Goal: Transaction & Acquisition: Purchase product/service

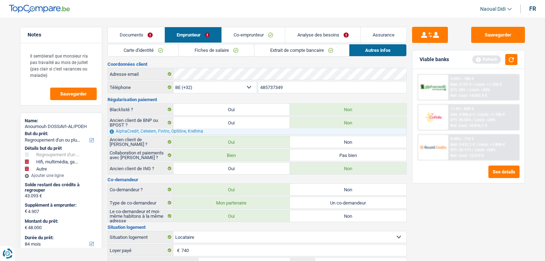
select select "refinancing"
select select "tech"
select select "other"
select select "84"
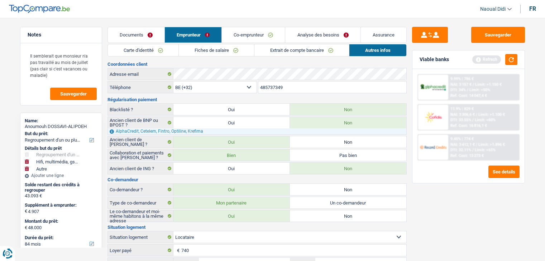
select select "record credits"
select select "32"
select select "rents"
select select "personalLoan"
select select "other"
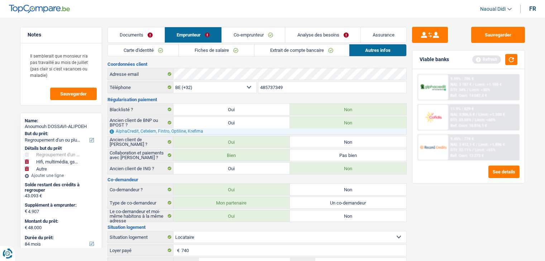
select select "84"
select select "personalLoan"
select select "loanRepayment"
select select "84"
select select "cardOrCredit"
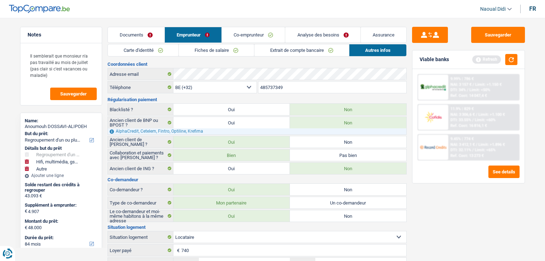
select select "cardOrCredit"
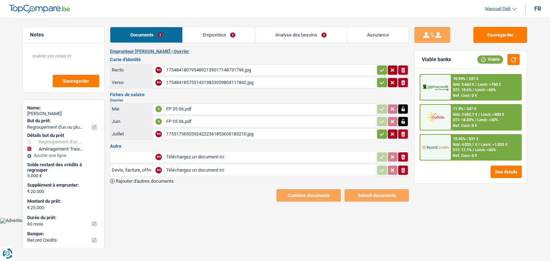
select select "refinancing"
select select "movingOrInstallation"
select select "60"
select select "record credits"
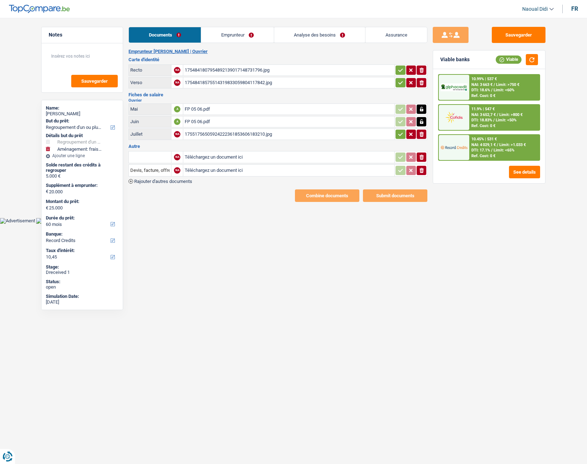
click at [315, 37] on link "Analyse des besoins" at bounding box center [319, 34] width 91 height 15
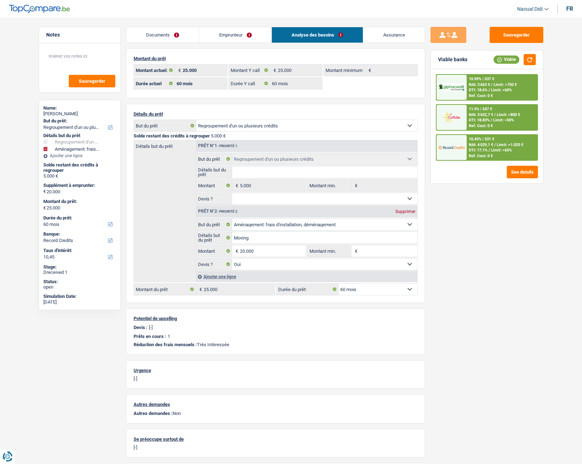
click at [232, 33] on link "Emprunteur" at bounding box center [235, 34] width 72 height 15
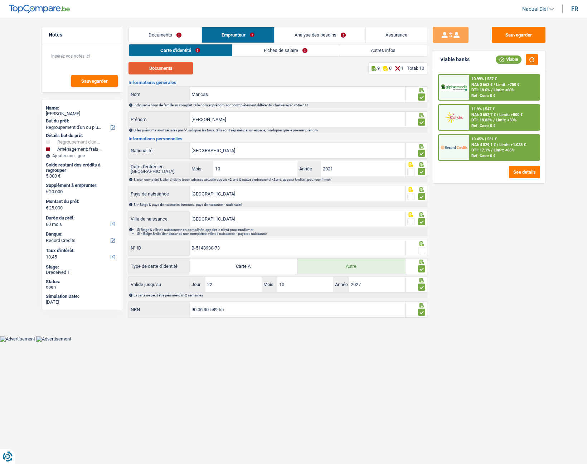
click at [168, 68] on button "Documents" at bounding box center [161, 68] width 64 height 13
click at [228, 121] on input "Andrei-Bogdan" at bounding box center [298, 119] width 216 height 15
click at [222, 150] on input "Roumanie" at bounding box center [298, 150] width 216 height 15
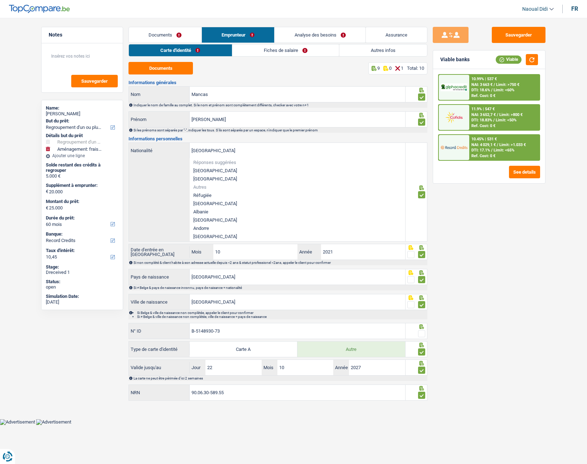
click at [158, 172] on div "Roumanie Nationalité Réponses suggérées Belgique Luxembourg Autres Réfugiée Afg…" at bounding box center [267, 192] width 277 height 99
click at [161, 192] on div "Roumanie Nationalité Réponses suggérées Belgique Luxembourg Autres Réfugiée Afg…" at bounding box center [267, 192] width 277 height 99
click at [479, 240] on div "Sauvegarder Viable banks Viable 10.99% | 537 € NAI: 3 663 € / Limit: >750 € DTI…" at bounding box center [490, 239] width 124 height 424
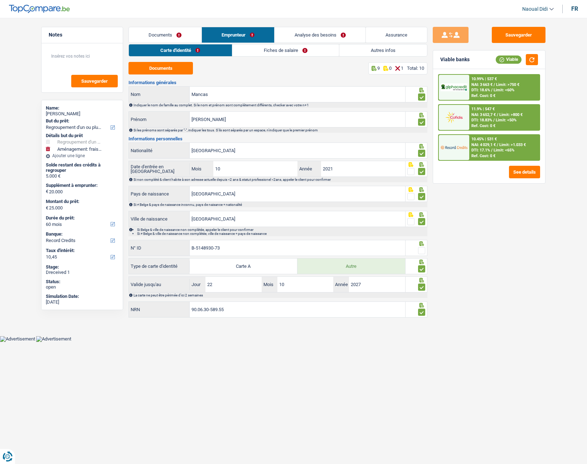
click at [419, 251] on span at bounding box center [421, 250] width 7 height 7
click at [0, 0] on input "radio" at bounding box center [0, 0] width 0 height 0
click at [513, 34] on button "Sauvegarder" at bounding box center [519, 35] width 54 height 16
click at [274, 54] on link "Fiches de salaire" at bounding box center [285, 50] width 107 height 12
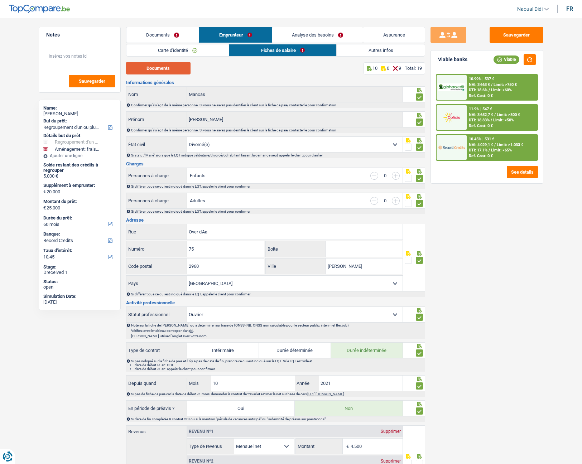
click at [165, 69] on button "Documents" at bounding box center [158, 68] width 64 height 13
click at [409, 148] on span at bounding box center [408, 147] width 7 height 7
click at [0, 0] on input "radio" at bounding box center [0, 0] width 0 height 0
click at [423, 149] on div at bounding box center [414, 144] width 22 height 16
click at [421, 149] on span at bounding box center [419, 147] width 7 height 7
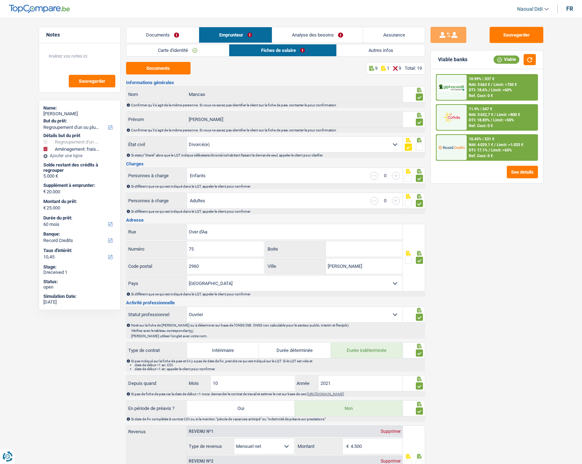
click at [0, 0] on input "radio" at bounding box center [0, 0] width 0 height 0
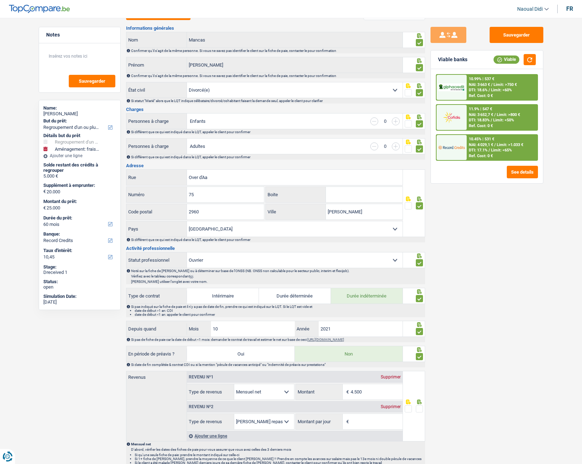
scroll to position [36, 0]
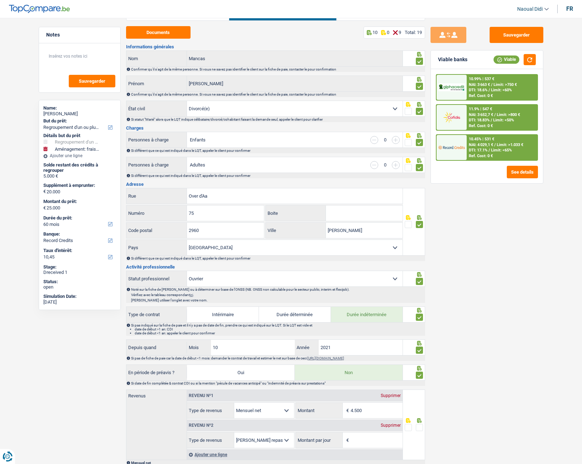
click at [220, 107] on select "Célibataire Marié(e) Cohabitant(e) légal(e) Divorcé(e) Veuf(ve) Séparé (de fait…" at bounding box center [295, 108] width 216 height 15
select select "married"
click at [187, 101] on select "Célibataire Marié(e) Cohabitant(e) légal(e) Divorcé(e) Veuf(ve) Séparé (de fait…" at bounding box center [295, 108] width 216 height 15
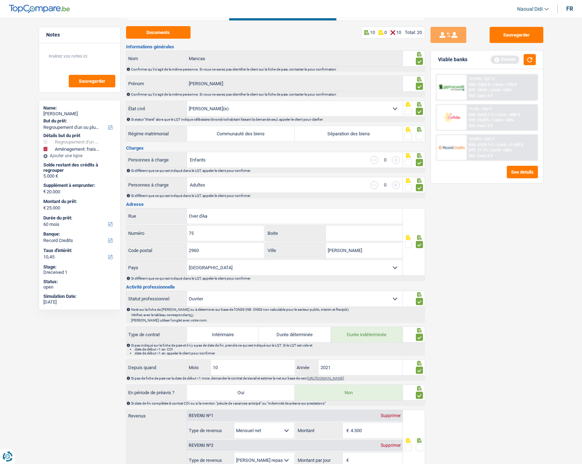
click at [252, 133] on label "Communauté des biens" at bounding box center [241, 133] width 108 height 15
click at [252, 133] on input "Communauté des biens" at bounding box center [241, 133] width 108 height 15
radio input "true"
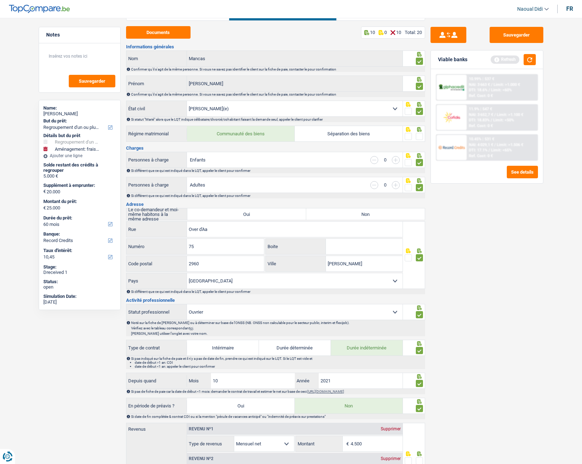
click at [420, 136] on span at bounding box center [419, 136] width 7 height 7
click at [0, 0] on input "radio" at bounding box center [0, 0] width 0 height 0
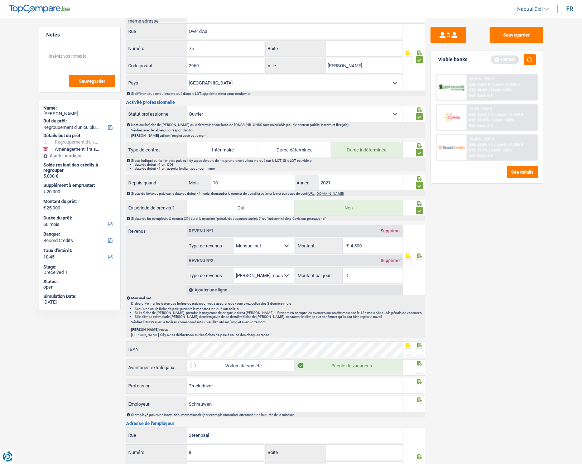
scroll to position [251, 0]
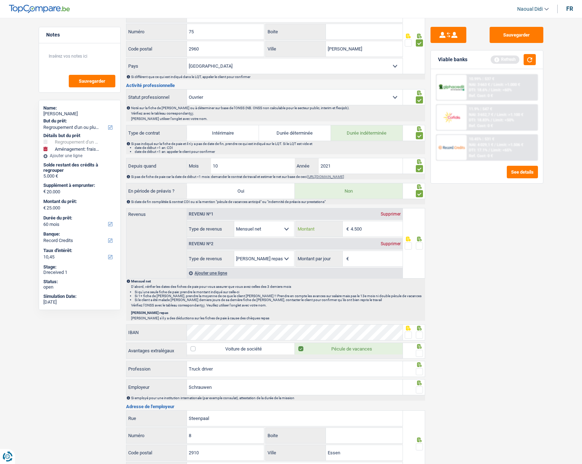
click at [378, 232] on input "4.500" at bounding box center [377, 228] width 52 height 15
type input "4.574"
click at [419, 245] on span at bounding box center [419, 245] width 7 height 7
click at [0, 0] on input "radio" at bounding box center [0, 0] width 0 height 0
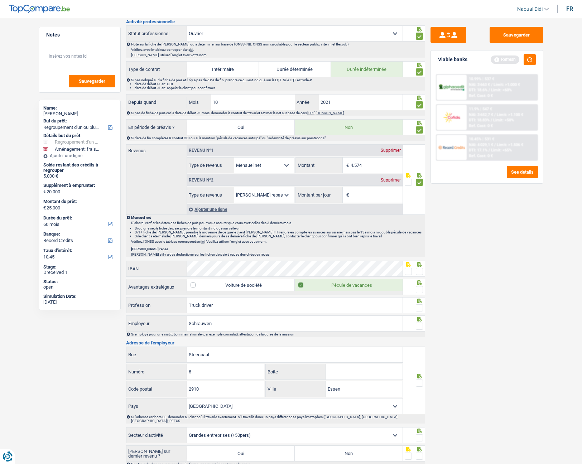
scroll to position [322, 0]
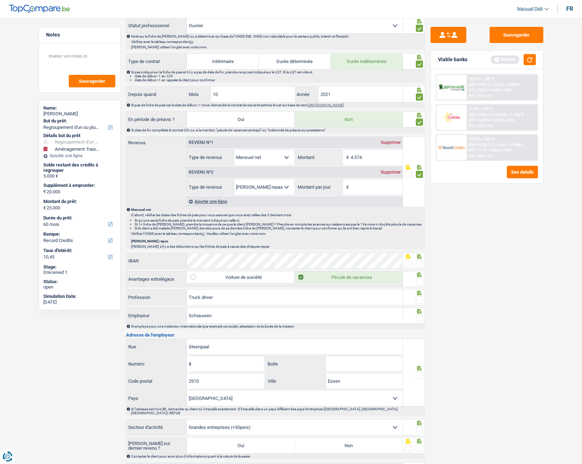
click at [419, 261] on span at bounding box center [419, 263] width 7 height 7
click at [0, 0] on input "radio" at bounding box center [0, 0] width 0 height 0
click at [409, 261] on span at bounding box center [408, 263] width 7 height 7
click at [0, 0] on input "radio" at bounding box center [0, 0] width 0 height 0
click at [421, 261] on span at bounding box center [419, 281] width 7 height 7
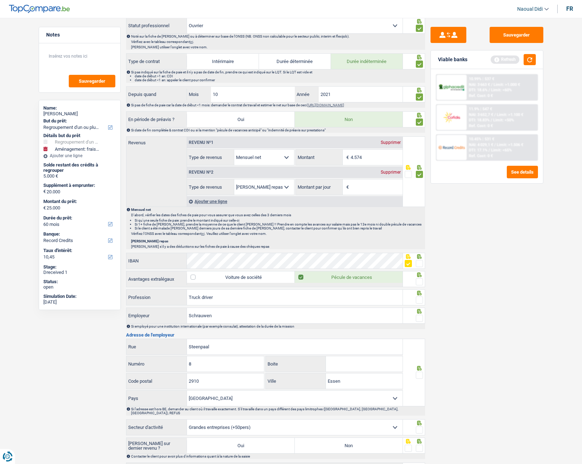
click at [0, 0] on input "radio" at bounding box center [0, 0] width 0 height 0
click at [419, 261] on span at bounding box center [419, 300] width 7 height 7
click at [0, 0] on input "radio" at bounding box center [0, 0] width 0 height 0
click at [421, 261] on span at bounding box center [419, 318] width 7 height 7
click at [0, 0] on input "radio" at bounding box center [0, 0] width 0 height 0
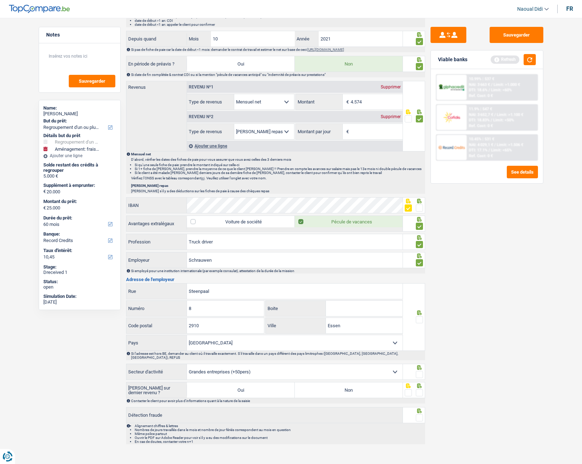
scroll to position [379, 0]
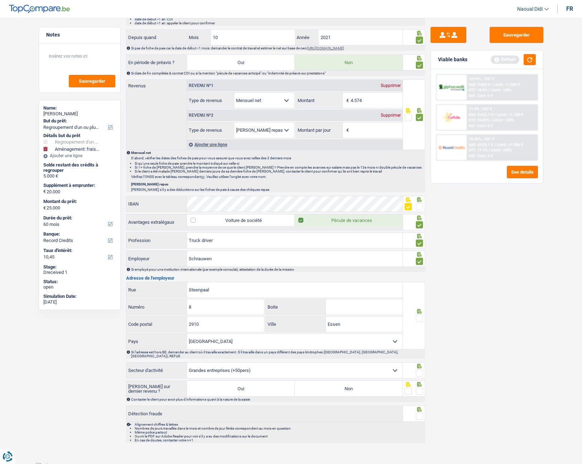
click at [419, 261] on span at bounding box center [419, 318] width 7 height 7
click at [0, 0] on input "radio" at bounding box center [0, 0] width 0 height 0
click at [417, 261] on span at bounding box center [419, 373] width 7 height 7
click at [0, 0] on input "radio" at bounding box center [0, 0] width 0 height 0
click at [372, 261] on label "Non" at bounding box center [349, 388] width 108 height 15
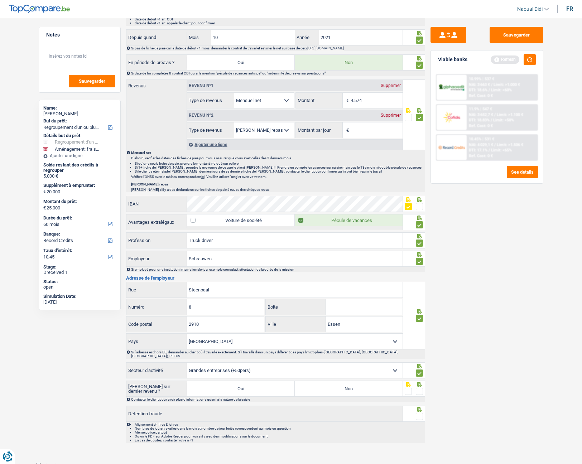
click at [372, 261] on input "Non" at bounding box center [349, 388] width 108 height 15
radio input "true"
click at [420, 261] on span at bounding box center [419, 391] width 7 height 7
click at [0, 0] on input "radio" at bounding box center [0, 0] width 0 height 0
click at [419, 261] on span at bounding box center [419, 416] width 7 height 7
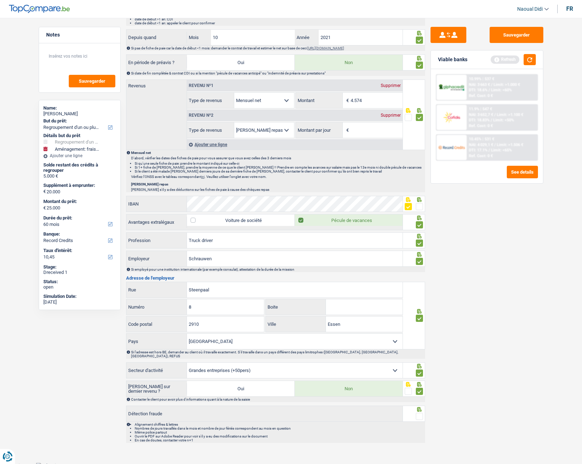
click at [0, 0] on input "radio" at bounding box center [0, 0] width 0 height 0
click at [514, 28] on button "Sauvegarder" at bounding box center [517, 35] width 54 height 16
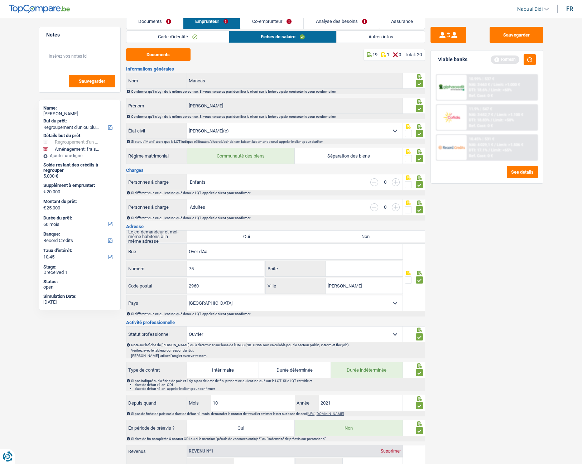
scroll to position [0, 0]
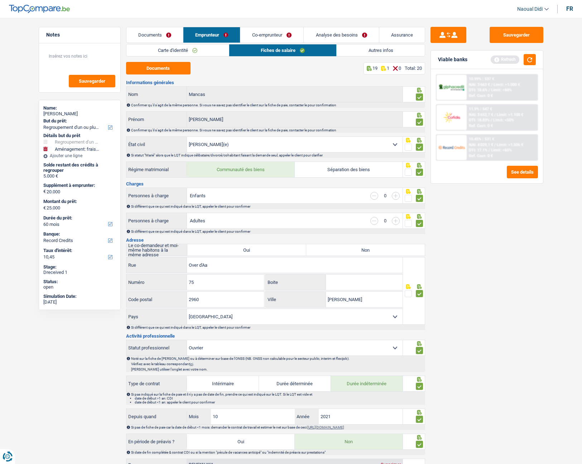
drag, startPoint x: 375, startPoint y: 51, endPoint x: 369, endPoint y: 49, distance: 5.8
click at [374, 51] on link "Autres infos" at bounding box center [381, 50] width 88 height 12
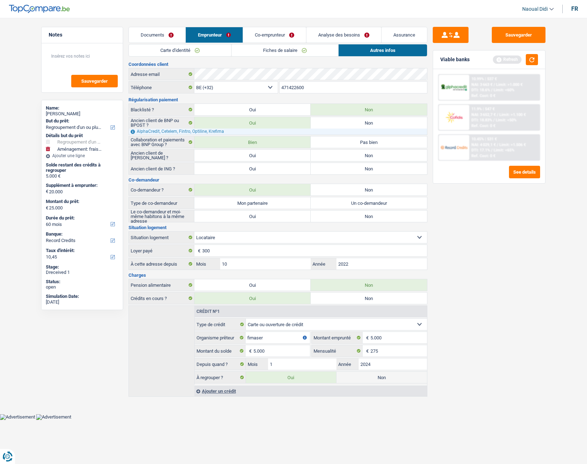
click at [343, 32] on link "Analyse des besoins" at bounding box center [344, 34] width 75 height 15
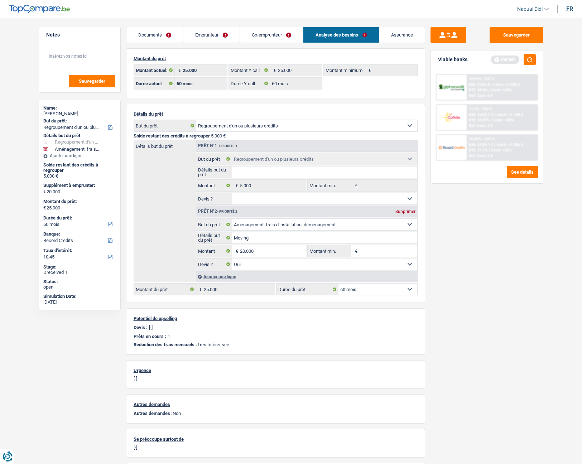
click at [199, 33] on link "Emprunteur" at bounding box center [211, 34] width 56 height 15
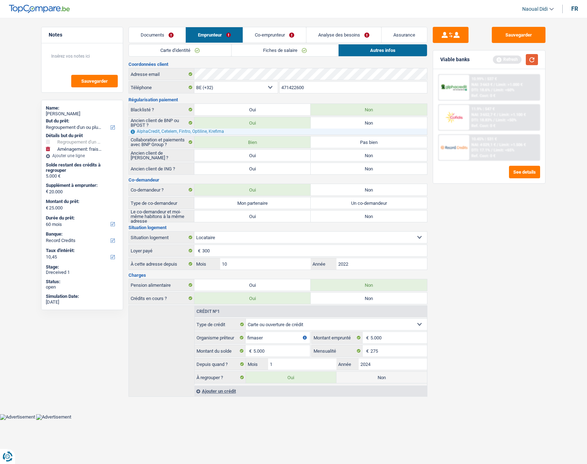
click at [533, 60] on button "button" at bounding box center [532, 59] width 12 height 11
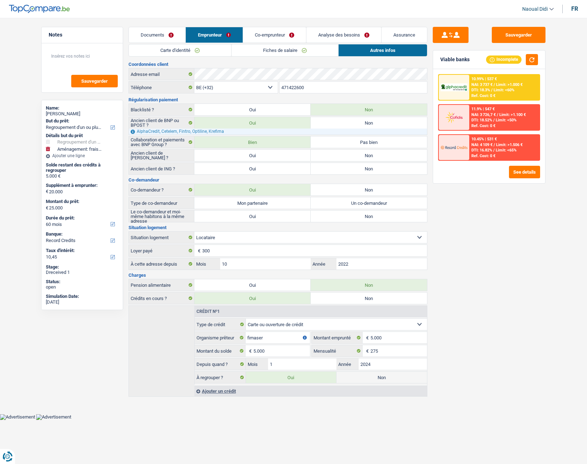
click at [480, 123] on div "11.9% | 547 € NAI: 3 726,7 € / Limit: >1.100 € DTI: 18.52% / Limit: <50% Ref. C…" at bounding box center [505, 117] width 71 height 25
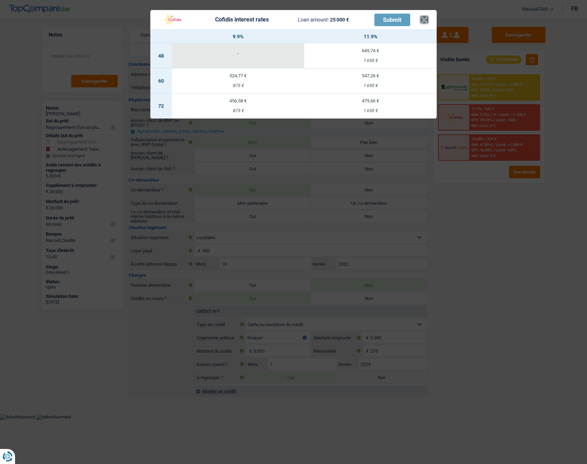
click at [426, 18] on button "×" at bounding box center [425, 19] width 8 height 7
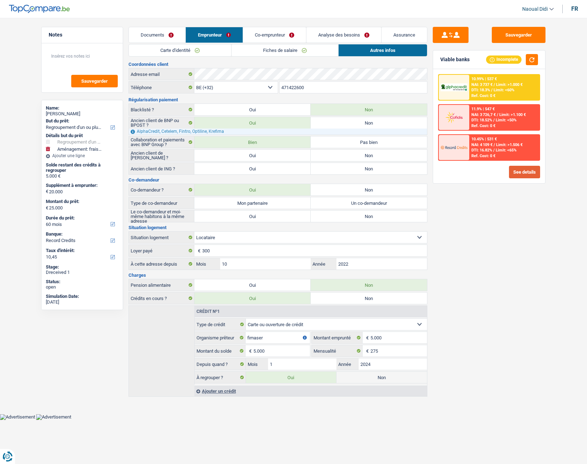
click at [520, 176] on button "See details" at bounding box center [524, 172] width 31 height 13
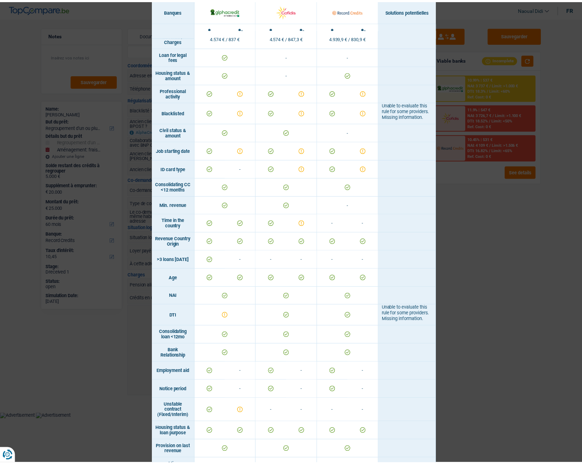
scroll to position [36, 0]
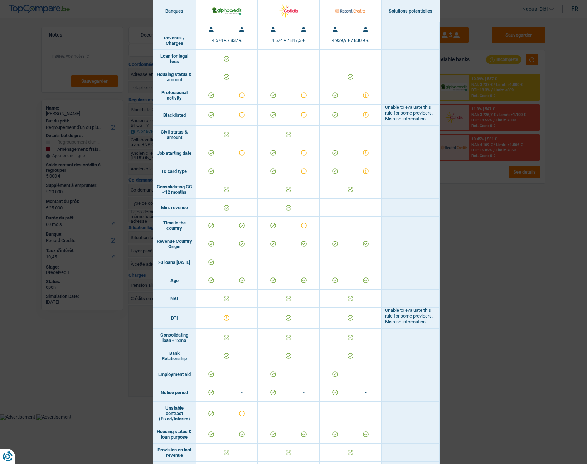
click at [495, 224] on div "Banks conditions × Banques Solutions potentielles Revenus / Charges 4.574 € / 8…" at bounding box center [293, 232] width 587 height 464
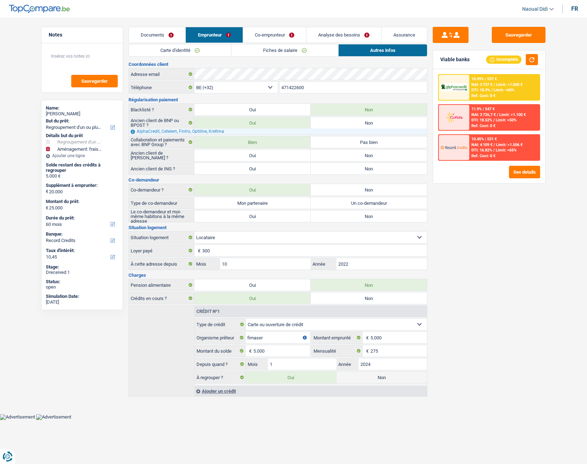
click at [260, 51] on link "Fiches de salaire" at bounding box center [285, 50] width 107 height 12
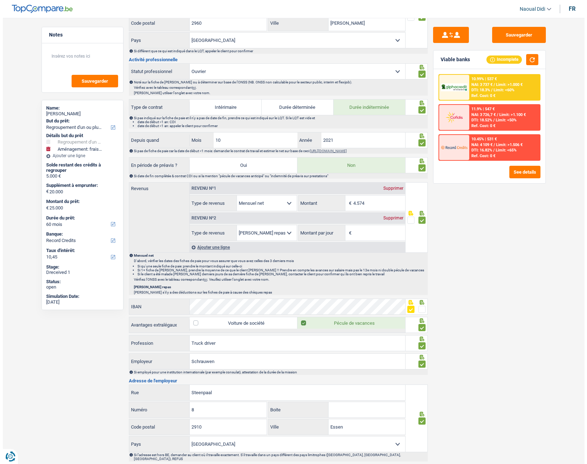
scroll to position [287, 0]
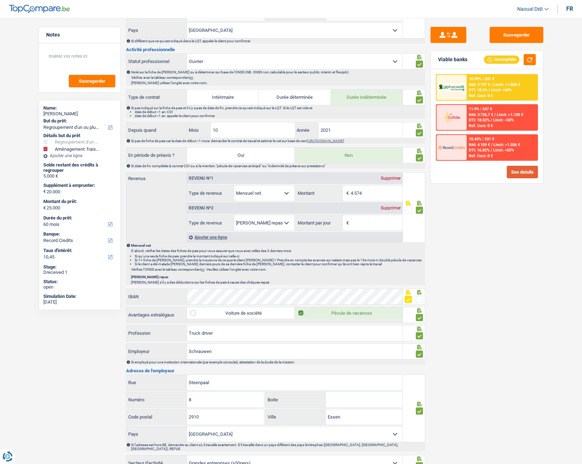
click at [513, 173] on button "See details" at bounding box center [522, 172] width 31 height 13
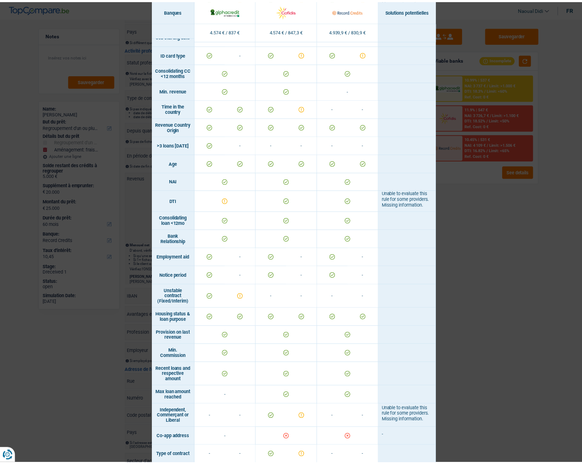
scroll to position [149, 0]
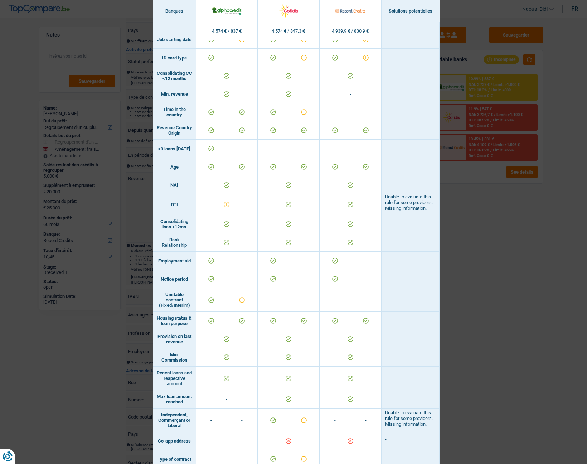
click at [507, 261] on div "Banks conditions × Banques Solutions potentielles Revenus / Charges 4.574 € / 8…" at bounding box center [293, 232] width 587 height 464
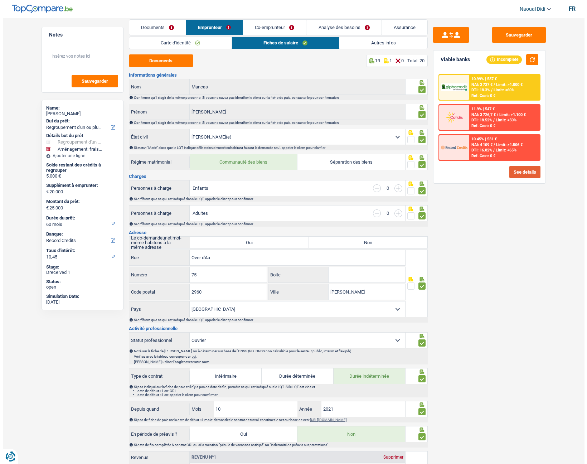
scroll to position [0, 0]
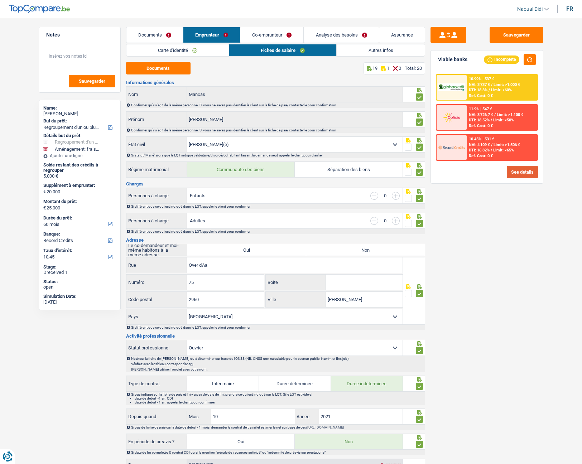
click at [522, 174] on button "See details" at bounding box center [522, 172] width 31 height 13
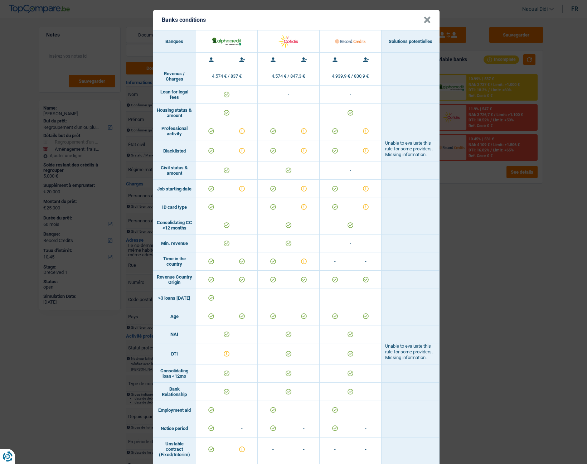
click at [424, 20] on button "×" at bounding box center [428, 19] width 8 height 7
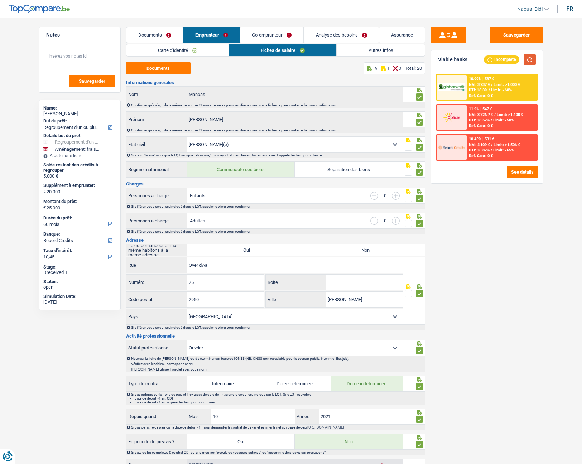
click at [530, 57] on button "button" at bounding box center [530, 59] width 12 height 11
click at [265, 38] on link "Co-emprunteur" at bounding box center [271, 34] width 63 height 15
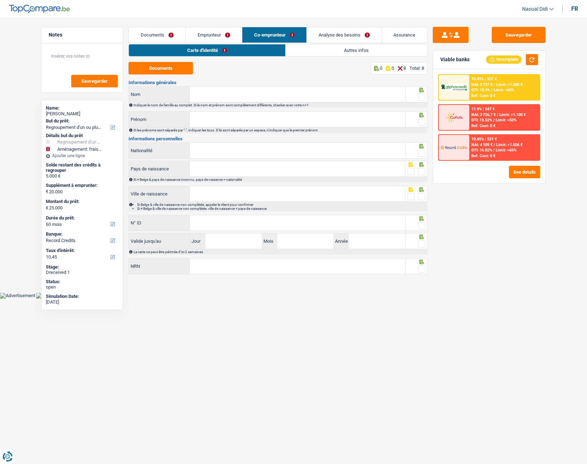
click at [336, 35] on link "Analyse des besoins" at bounding box center [344, 34] width 75 height 15
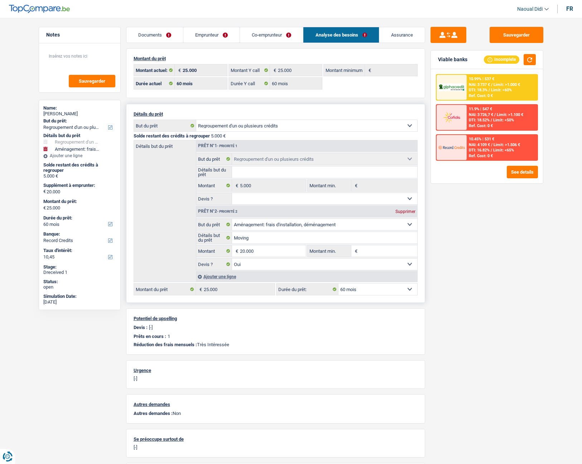
click at [367, 261] on select "12 mois 18 mois 24 mois 30 mois 36 mois 42 mois 48 mois 60 mois 72 mois 84 mois…" at bounding box center [377, 289] width 79 height 11
select select "72"
click at [338, 261] on select "12 mois 18 mois 24 mois 30 mois 36 mois 42 mois 48 mois 60 mois 72 mois 84 mois…" at bounding box center [377, 289] width 79 height 11
select select "72"
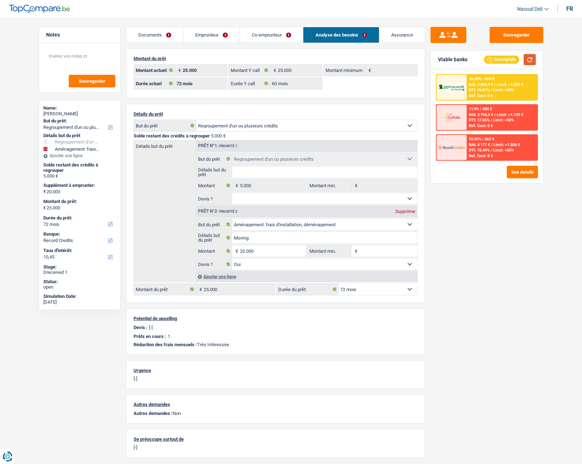
click at [530, 58] on button "button" at bounding box center [530, 59] width 12 height 11
click at [362, 261] on select "12 mois 18 mois 24 mois 30 mois 36 mois 42 mois 48 mois 60 mois 72 mois 84 mois…" at bounding box center [377, 289] width 79 height 11
select select "60"
click at [338, 261] on select "12 mois 18 mois 24 mois 30 mois 36 mois 42 mois 48 mois 60 mois 72 mois 84 mois…" at bounding box center [377, 289] width 79 height 11
select select "60"
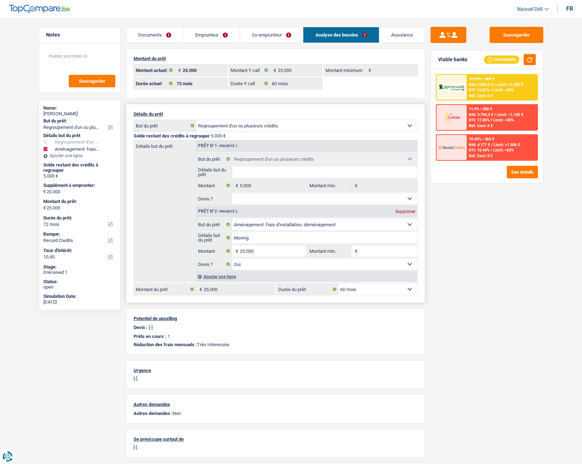
select select "60"
click at [499, 121] on span "Limit: <50%" at bounding box center [503, 120] width 21 height 5
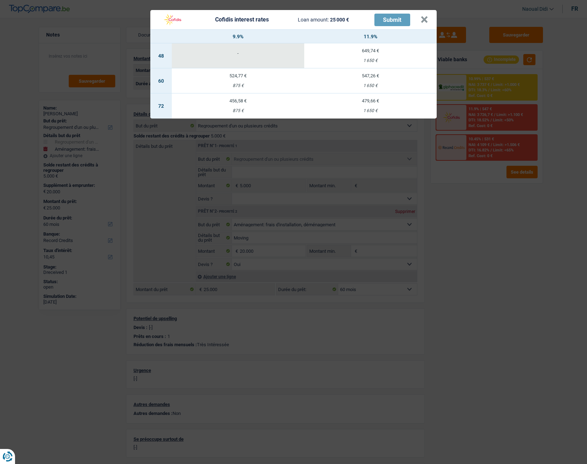
click at [376, 84] on div "1 650 €" at bounding box center [370, 85] width 133 height 5
select select "cofidis"
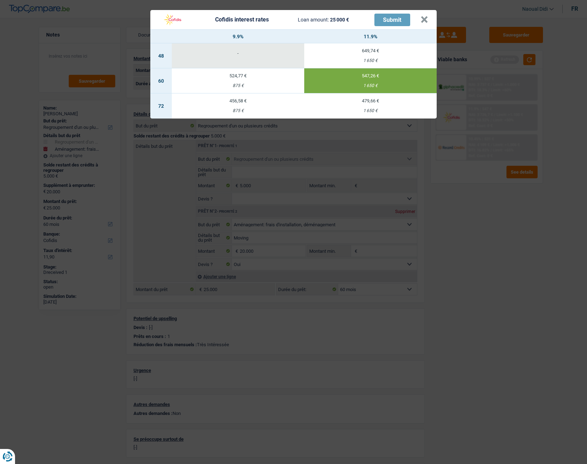
click at [251, 81] on td "524,77 € 875 €" at bounding box center [238, 80] width 133 height 25
type input "9,90"
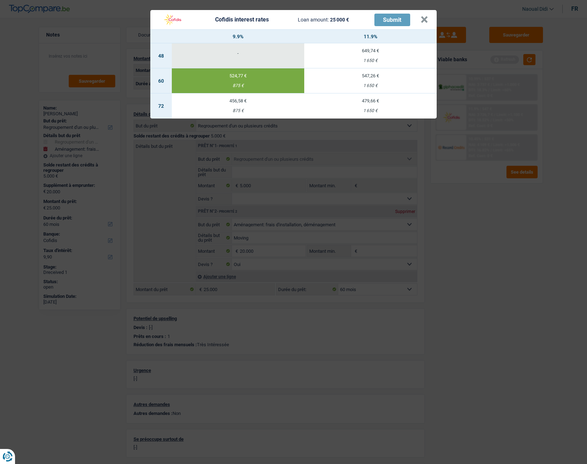
click at [360, 106] on td "479,66 € 1 650 €" at bounding box center [370, 105] width 133 height 25
select select "72"
type input "11,90"
select select "72"
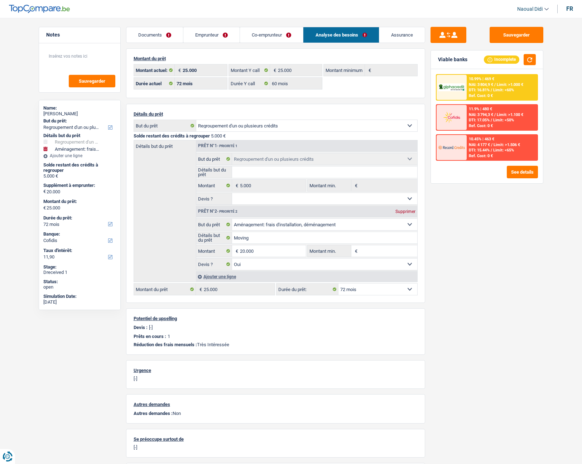
click at [273, 33] on link "Co-emprunteur" at bounding box center [271, 34] width 63 height 15
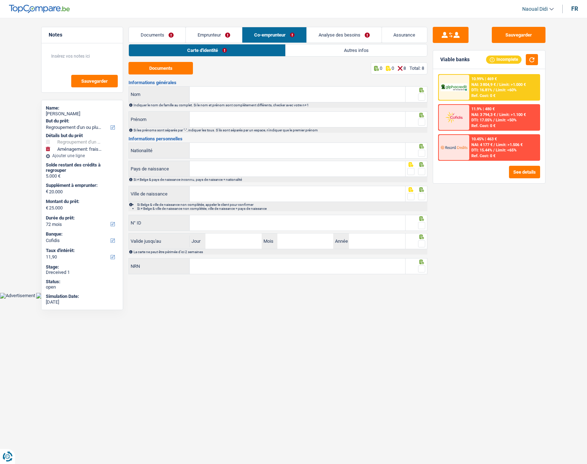
click at [327, 35] on link "Analyse des besoins" at bounding box center [344, 34] width 75 height 15
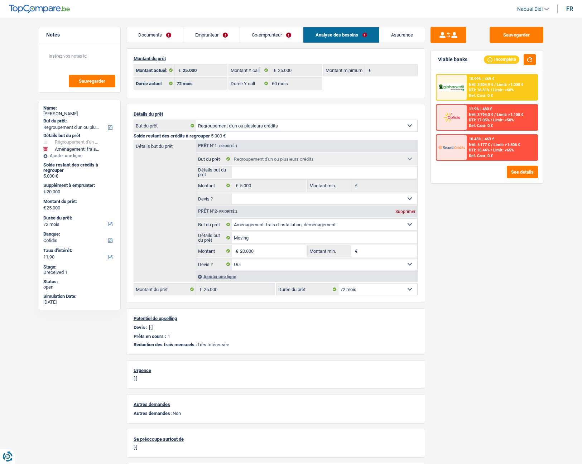
click at [405, 34] on link "Assurance" at bounding box center [401, 34] width 45 height 15
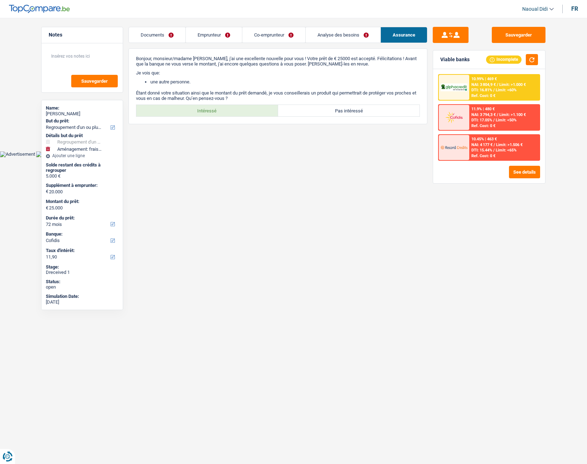
click at [325, 37] on link "Analyse des besoins" at bounding box center [343, 34] width 75 height 15
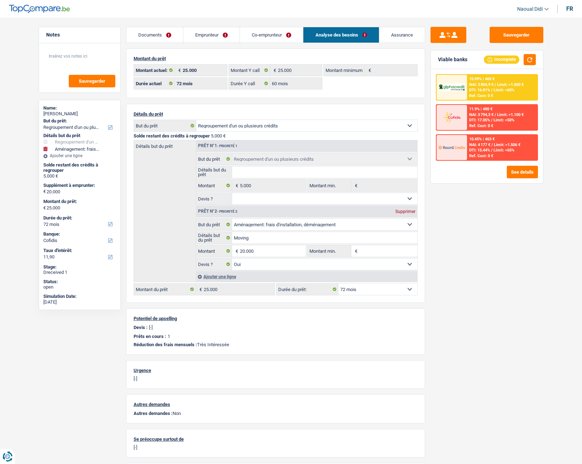
click at [278, 34] on link "Co-emprunteur" at bounding box center [271, 34] width 63 height 15
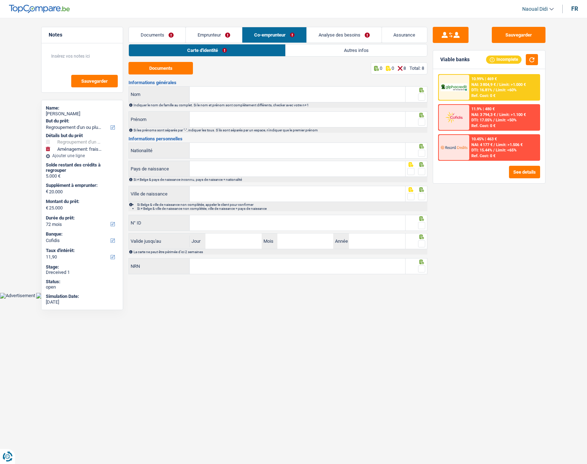
click at [213, 37] on link "Emprunteur" at bounding box center [214, 34] width 56 height 15
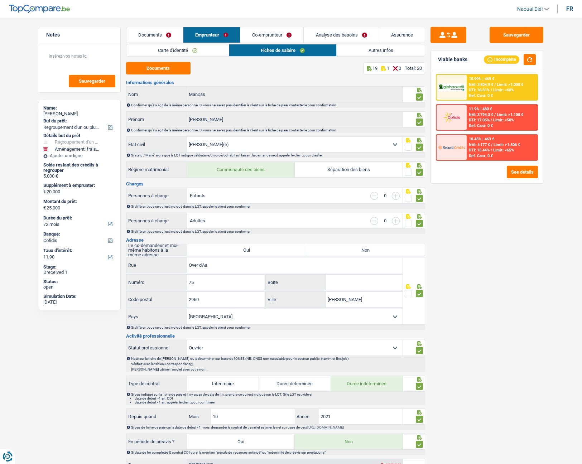
click at [374, 48] on link "Autres infos" at bounding box center [381, 50] width 88 height 12
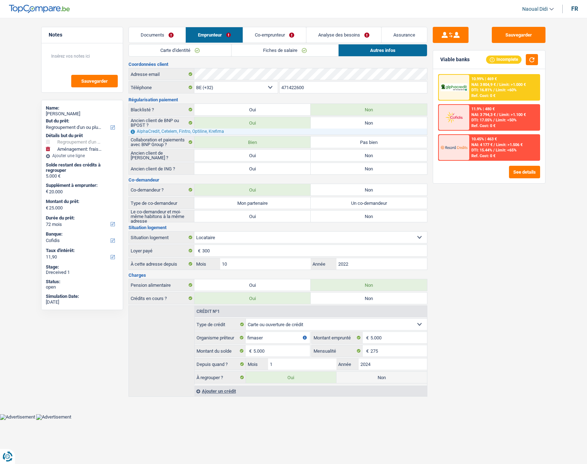
click at [384, 261] on label "Non" at bounding box center [382, 377] width 91 height 11
click at [384, 261] on input "Non" at bounding box center [382, 377] width 91 height 11
radio input "true"
select select "movingOrInstallation"
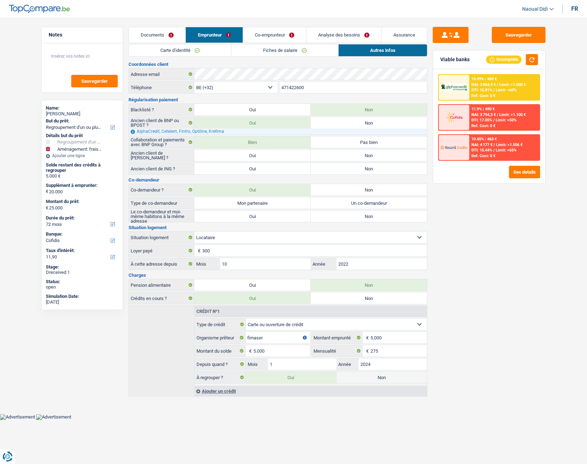
select select "84"
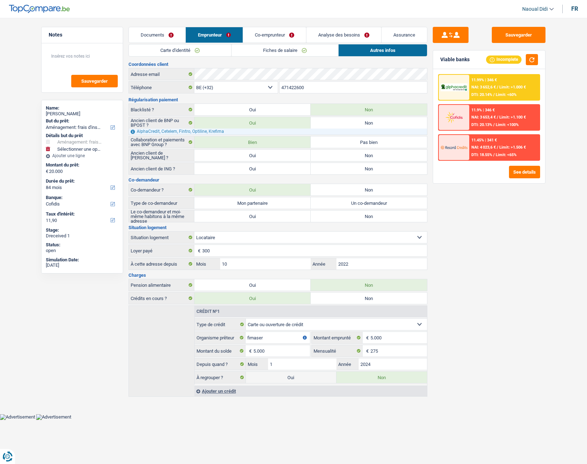
click at [306, 261] on label "Oui" at bounding box center [291, 377] width 91 height 11
click at [306, 261] on input "Oui" at bounding box center [291, 377] width 91 height 11
radio input "true"
radio input "false"
type input "25.000"
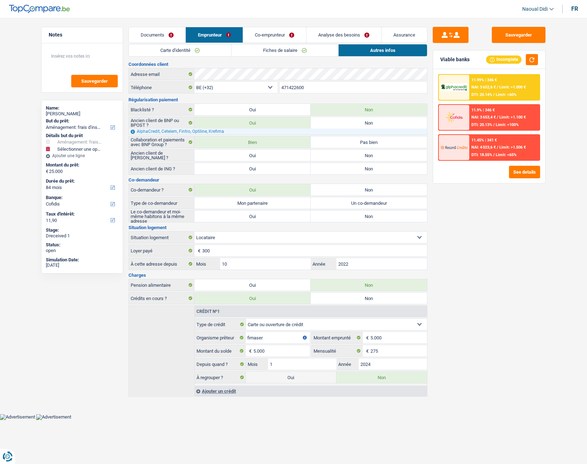
select select "refinancing"
select select "120"
select select "movingOrInstallation"
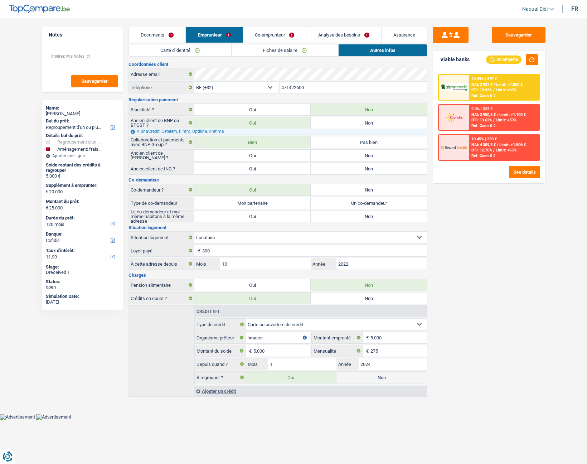
click at [209, 36] on link "Emprunteur" at bounding box center [214, 34] width 57 height 15
click at [277, 48] on link "Fiches de salaire" at bounding box center [285, 50] width 107 height 12
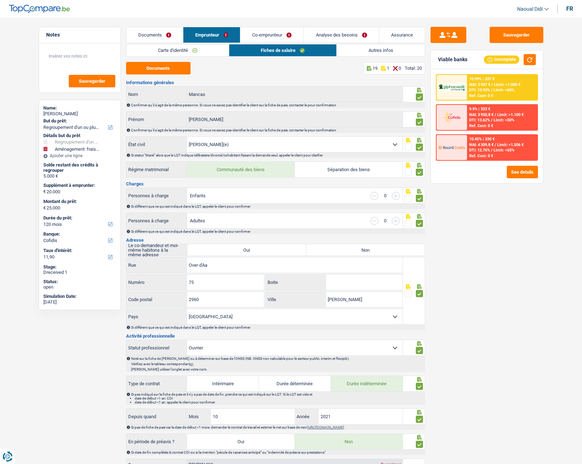
click at [213, 51] on link "Carte d'identité" at bounding box center [177, 50] width 102 height 12
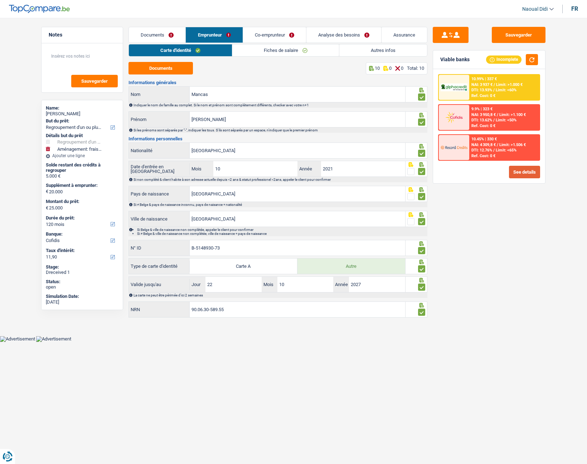
click at [524, 174] on button "See details" at bounding box center [524, 172] width 31 height 13
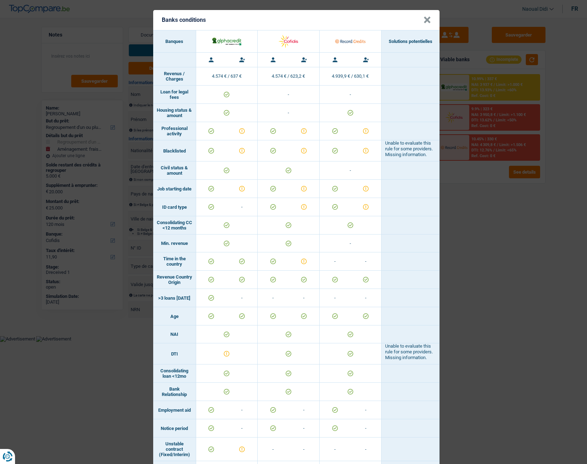
click at [428, 17] on button "×" at bounding box center [428, 19] width 8 height 7
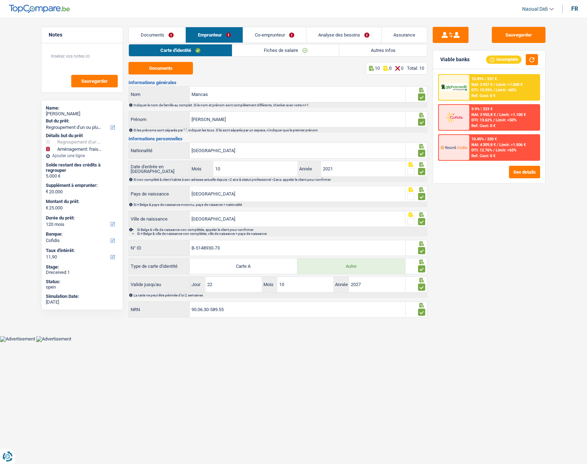
click at [398, 34] on link "Assurance" at bounding box center [404, 34] width 45 height 15
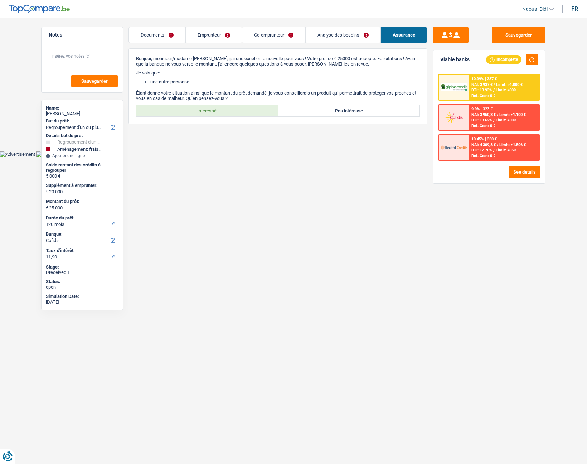
click at [360, 38] on link "Analyse des besoins" at bounding box center [343, 34] width 75 height 15
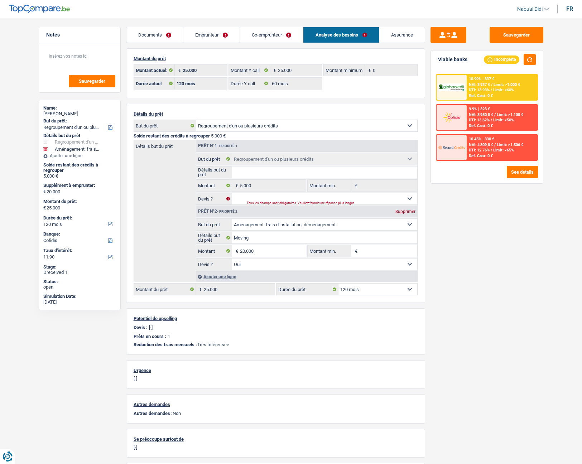
click at [262, 41] on link "Co-emprunteur" at bounding box center [271, 34] width 63 height 15
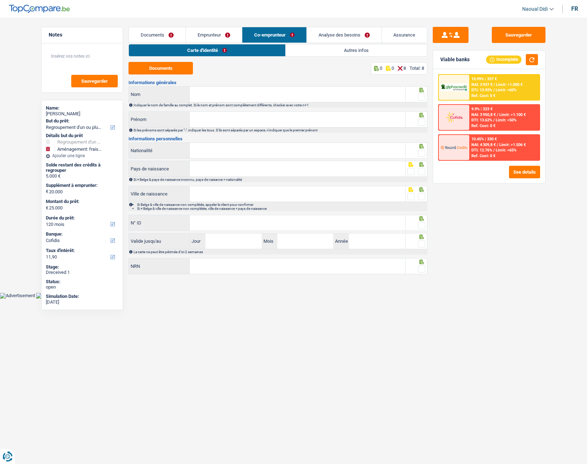
click at [227, 38] on link "Emprunteur" at bounding box center [214, 34] width 56 height 15
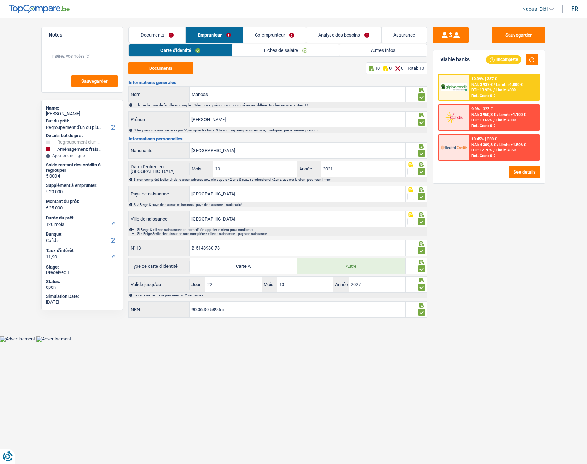
click at [397, 52] on link "Autres infos" at bounding box center [384, 50] width 88 height 12
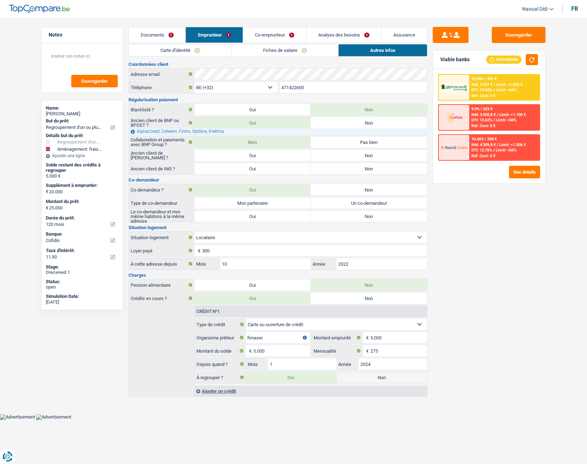
click at [356, 109] on label "Non" at bounding box center [369, 109] width 116 height 11
click at [356, 109] on input "Non" at bounding box center [369, 109] width 116 height 11
click at [263, 187] on label "Oui" at bounding box center [252, 189] width 116 height 11
click at [263, 187] on input "Oui" at bounding box center [252, 189] width 116 height 11
click at [282, 30] on link "Co-emprunteur" at bounding box center [274, 34] width 63 height 15
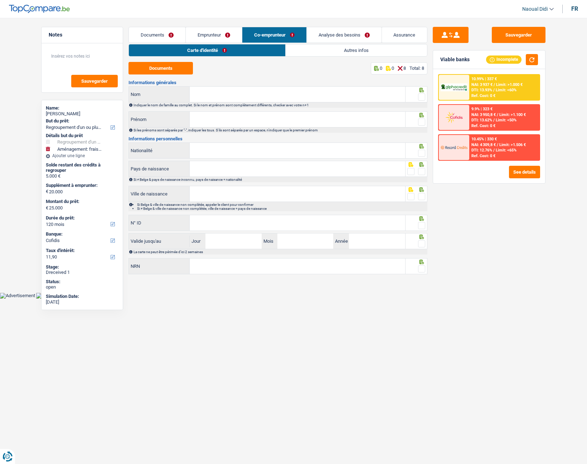
click at [347, 38] on link "Analyse des besoins" at bounding box center [344, 34] width 75 height 15
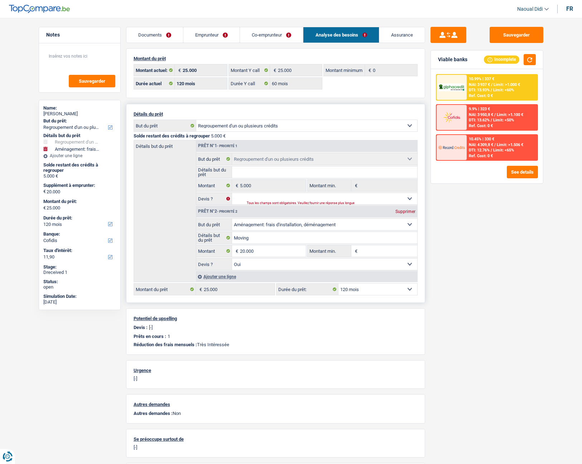
click at [367, 261] on select "12 mois 18 mois 24 mois 30 mois 36 mois 42 mois 48 mois 60 mois 72 mois 84 mois…" at bounding box center [377, 289] width 79 height 11
select select "60"
click at [338, 261] on select "12 mois 18 mois 24 mois 30 mois 36 mois 42 mois 48 mois 60 mois 72 mois 84 mois…" at bounding box center [377, 289] width 79 height 11
select select "60"
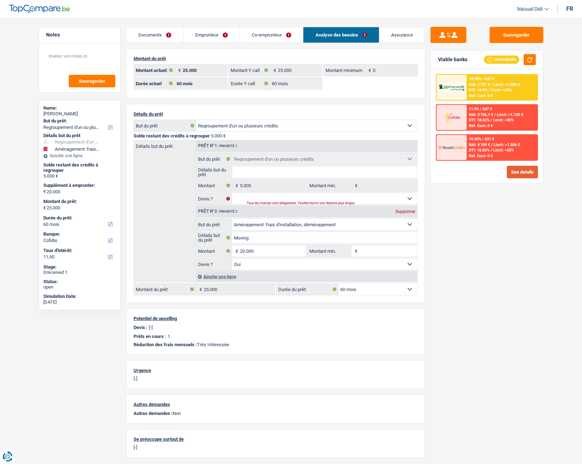
click at [513, 172] on button "See details" at bounding box center [522, 172] width 31 height 13
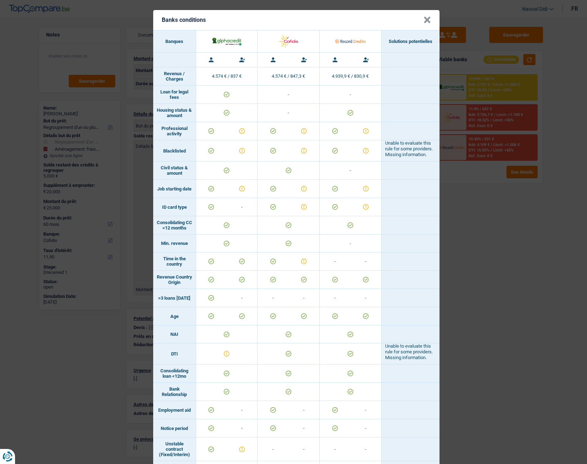
click at [424, 19] on button "×" at bounding box center [428, 19] width 8 height 7
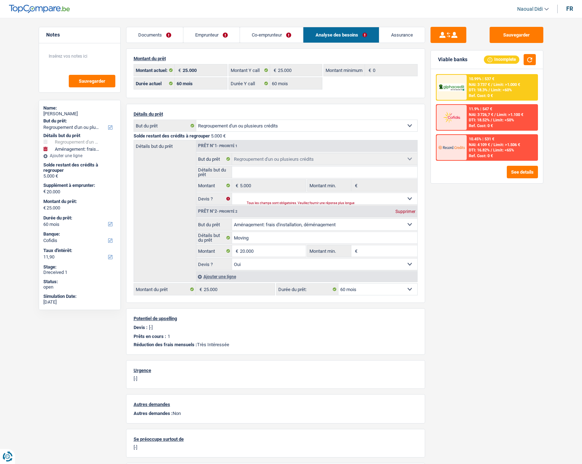
click at [471, 114] on span "NAI: 3 726,7 €" at bounding box center [481, 114] width 24 height 5
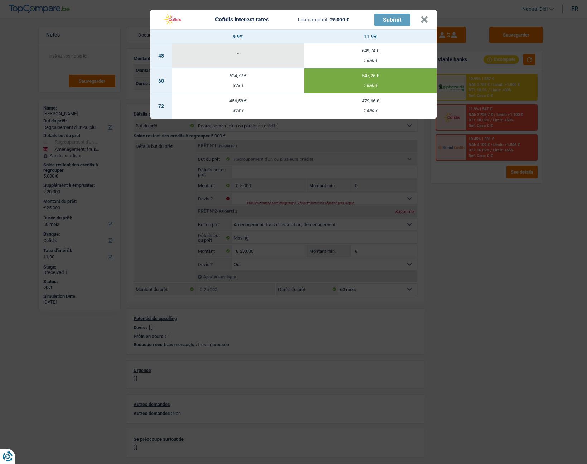
click at [431, 15] on header "Cofidis interest rates Loan amount: 25 000 € Submit ×" at bounding box center [293, 19] width 287 height 19
click at [425, 19] on button "×" at bounding box center [425, 19] width 8 height 7
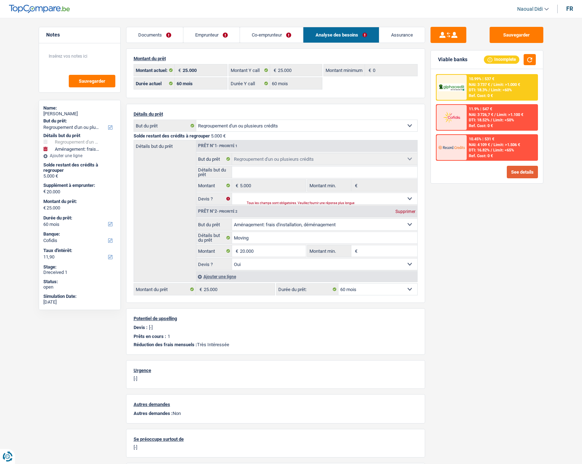
click at [519, 172] on button "See details" at bounding box center [522, 172] width 31 height 13
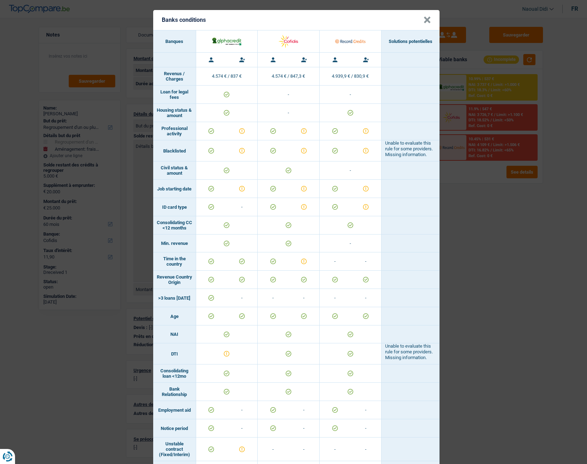
click at [424, 18] on button "×" at bounding box center [428, 19] width 8 height 7
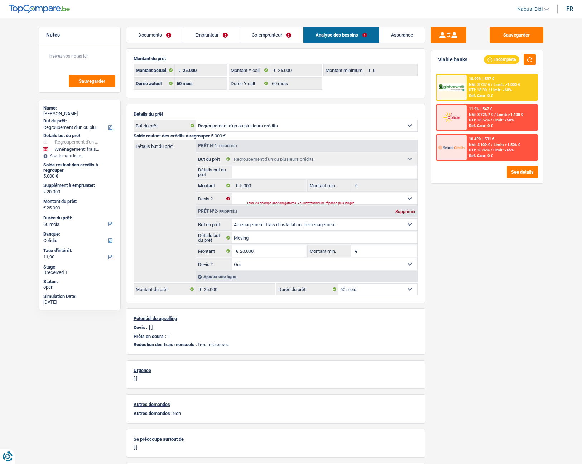
click at [204, 35] on link "Emprunteur" at bounding box center [211, 34] width 56 height 15
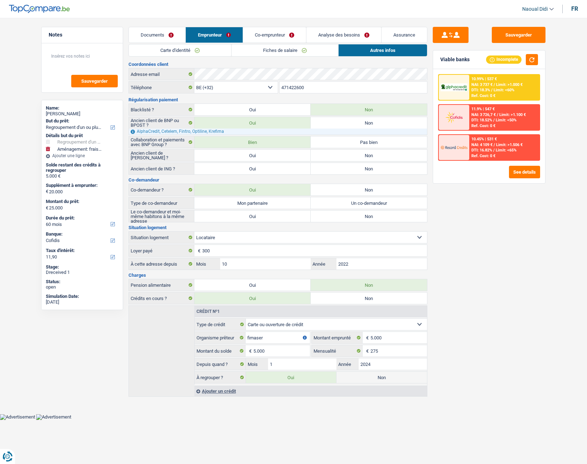
click at [273, 38] on link "Co-emprunteur" at bounding box center [274, 34] width 63 height 15
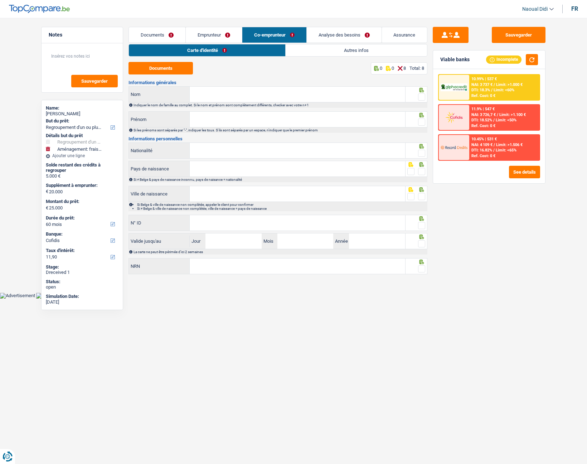
click at [209, 33] on link "Emprunteur" at bounding box center [214, 34] width 56 height 15
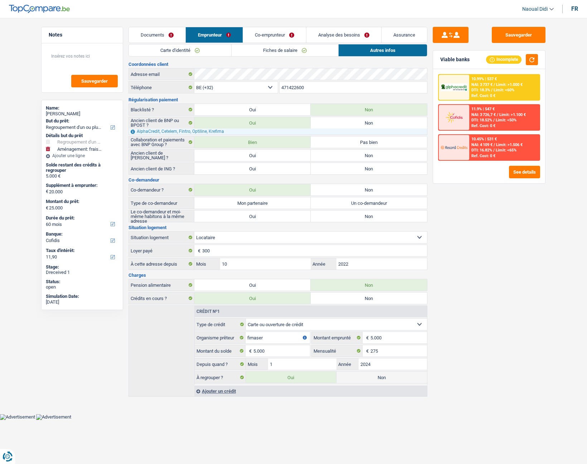
click at [277, 34] on link "Co-emprunteur" at bounding box center [274, 34] width 63 height 15
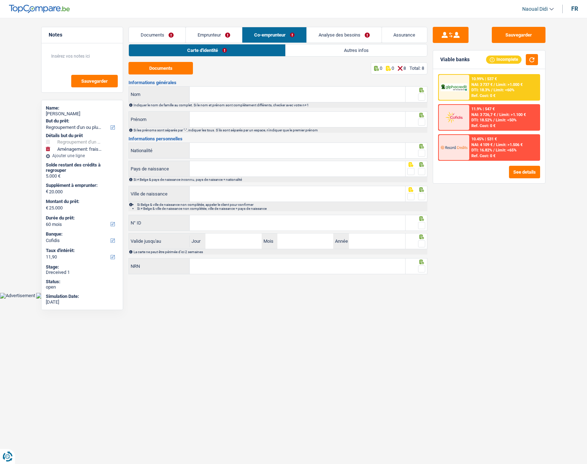
click at [219, 38] on link "Emprunteur" at bounding box center [214, 34] width 56 height 15
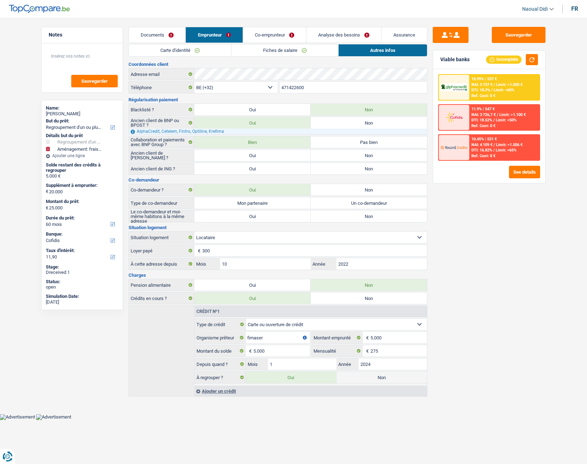
click at [263, 51] on link "Fiches de salaire" at bounding box center [285, 50] width 107 height 12
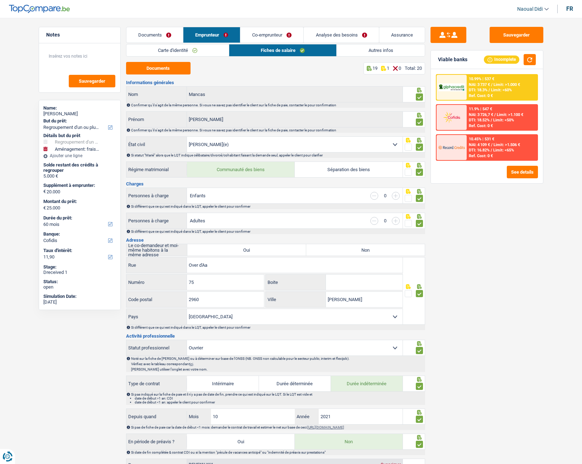
click at [394, 143] on select "Célibataire Marié(e) Cohabitant(e) légal(e) Divorcé(e) Veuf(ve) Séparé (de fait…" at bounding box center [295, 144] width 216 height 15
click at [371, 51] on link "Autres infos" at bounding box center [381, 50] width 88 height 12
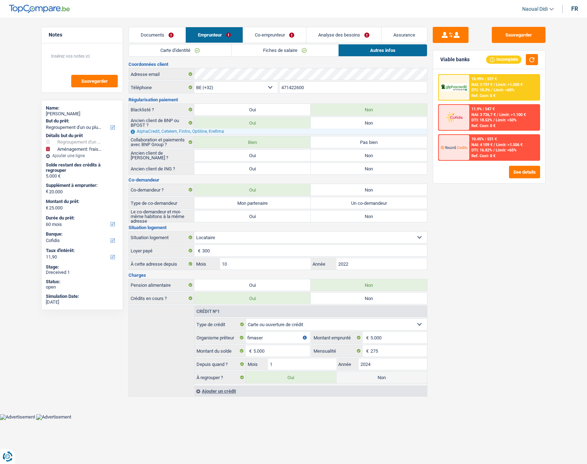
click at [369, 188] on label "Non" at bounding box center [369, 189] width 116 height 11
click at [369, 188] on input "Non" at bounding box center [369, 189] width 116 height 11
radio input "true"
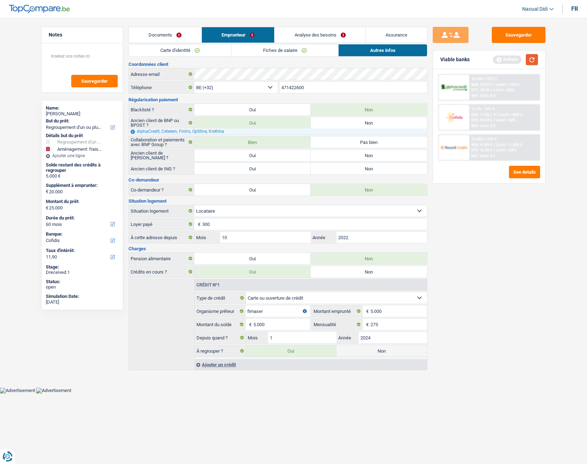
click at [531, 59] on button "button" at bounding box center [532, 59] width 12 height 11
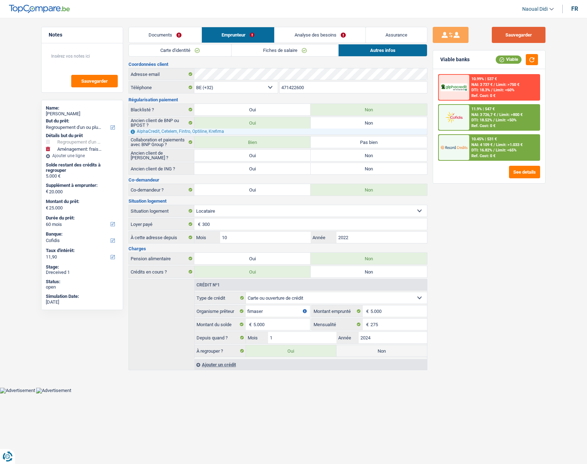
click at [518, 33] on button "Sauvegarder" at bounding box center [519, 35] width 54 height 16
click at [321, 38] on link "Analyse des besoins" at bounding box center [320, 34] width 91 height 15
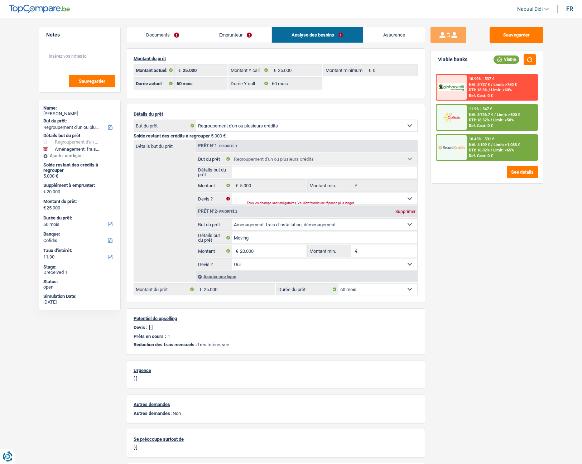
click at [495, 114] on span "/" at bounding box center [494, 114] width 1 height 5
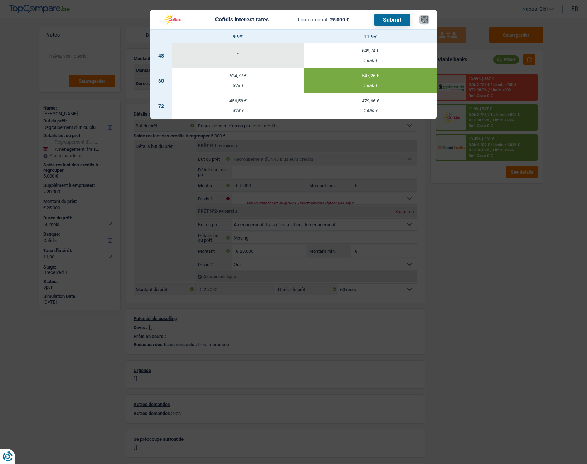
drag, startPoint x: 424, startPoint y: 19, endPoint x: 474, endPoint y: 133, distance: 125.0
click at [424, 19] on button "×" at bounding box center [425, 19] width 8 height 7
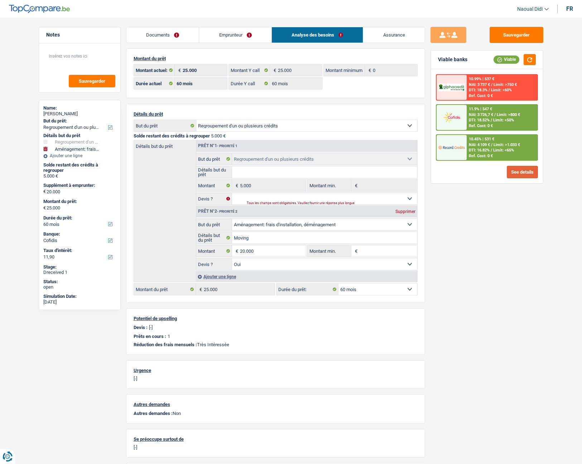
click at [515, 173] on button "See details" at bounding box center [522, 172] width 31 height 13
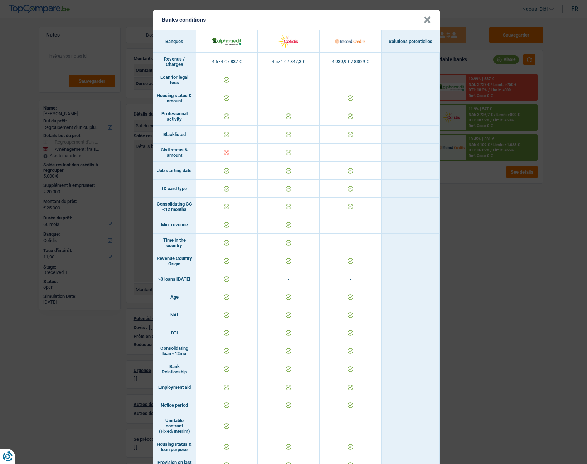
click at [419, 23] on header "Banks conditions ×" at bounding box center [296, 20] width 287 height 20
click at [424, 22] on button "×" at bounding box center [428, 19] width 8 height 7
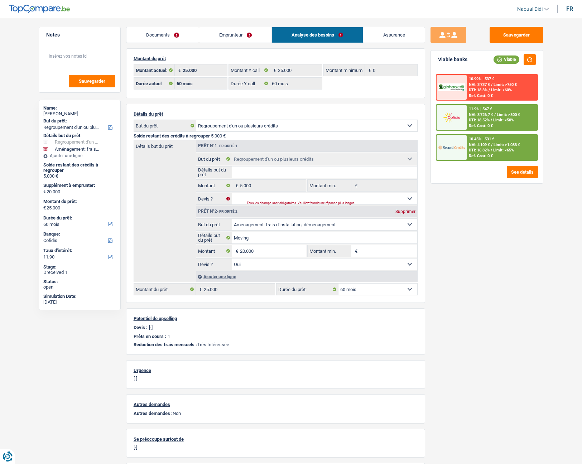
click at [506, 113] on span "Limit: >800 €" at bounding box center [508, 114] width 23 height 5
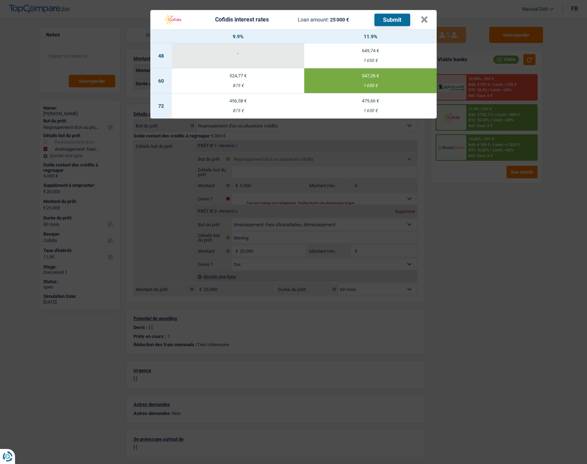
click at [239, 82] on td "524,77 € 875 €" at bounding box center [238, 80] width 133 height 25
type input "9,90"
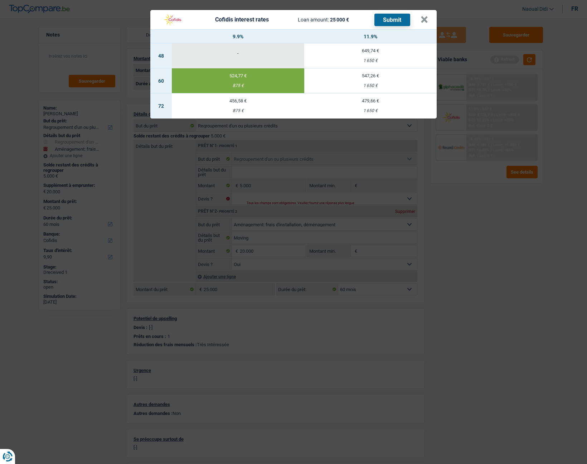
click at [429, 16] on header "Cofidis interest rates Loan amount: 25 000 € Submit ×" at bounding box center [293, 19] width 287 height 19
click at [425, 16] on button "×" at bounding box center [425, 19] width 8 height 7
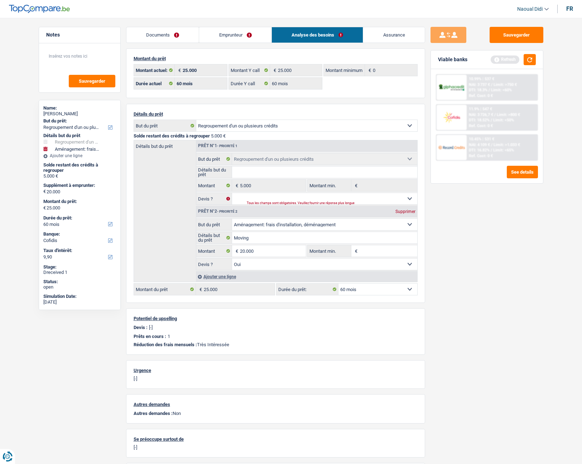
click at [241, 31] on link "Emprunteur" at bounding box center [235, 34] width 72 height 15
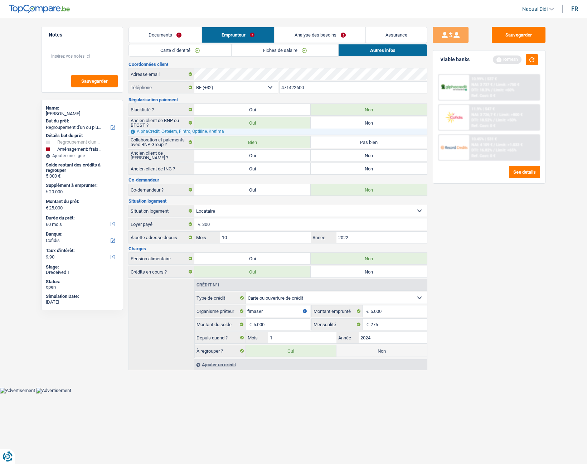
click at [280, 48] on link "Fiches de salaire" at bounding box center [285, 50] width 107 height 12
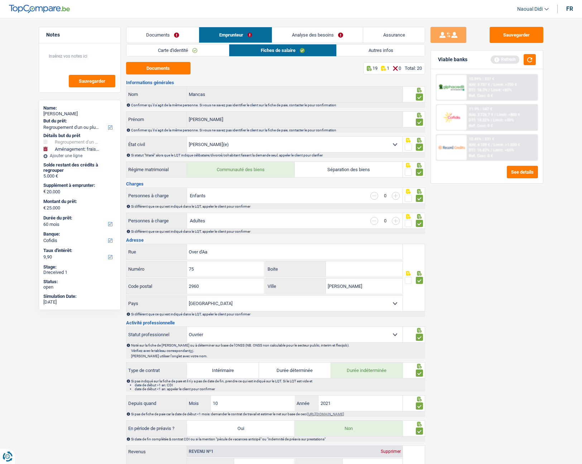
click at [383, 51] on link "Autres infos" at bounding box center [381, 50] width 88 height 12
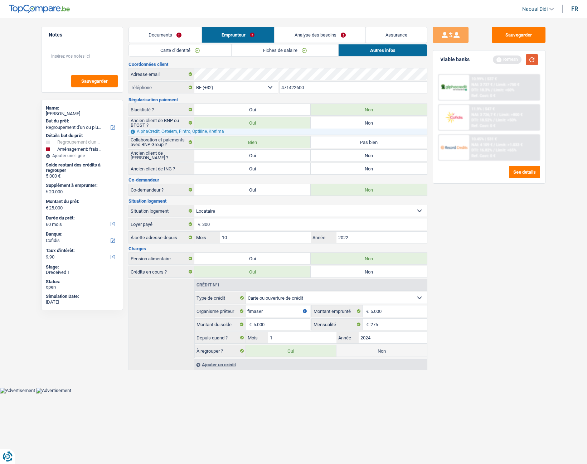
click at [530, 58] on button "button" at bounding box center [532, 59] width 12 height 11
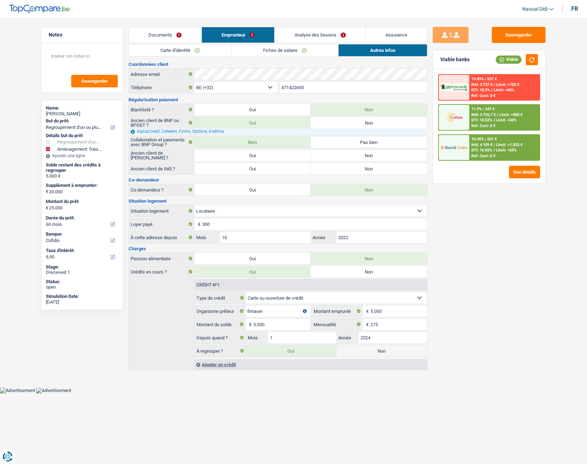
click at [470, 119] on div "11.9% | 547 € NAI: 3 726,7 € / Limit: >800 € DTI: 18.52% / Limit: <50% Ref. Cos…" at bounding box center [505, 117] width 71 height 25
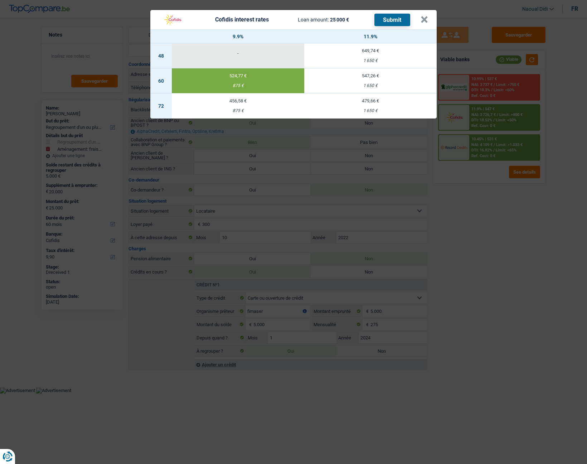
click at [394, 17] on button "Submit" at bounding box center [393, 20] width 36 height 13
click at [426, 20] on button "×" at bounding box center [425, 19] width 8 height 7
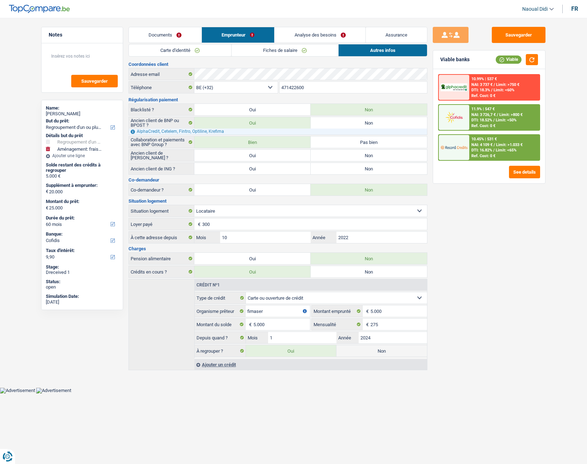
click at [522, 116] on span "Limit: >800 €" at bounding box center [511, 114] width 23 height 5
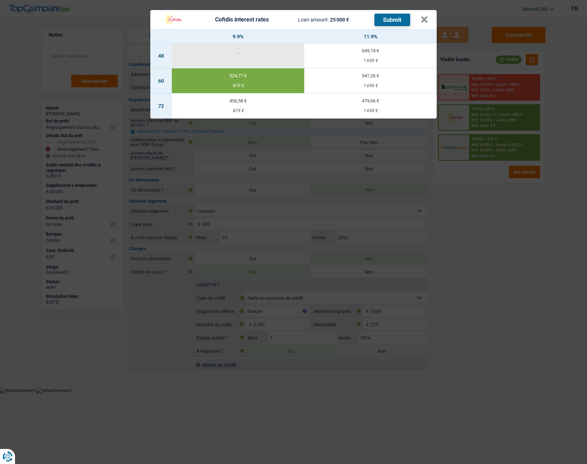
click at [395, 21] on button "Submit" at bounding box center [393, 20] width 36 height 13
click at [424, 21] on button "×" at bounding box center [425, 19] width 8 height 7
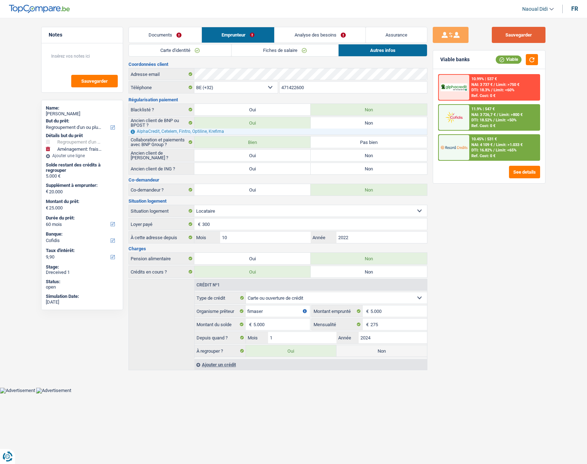
click at [515, 35] on button "Sauvegarder" at bounding box center [519, 35] width 54 height 16
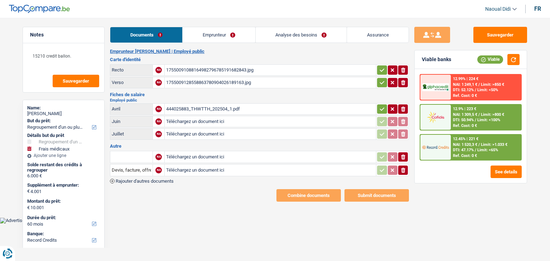
select select "refinancing"
select select "medical"
select select "60"
select select "record credits"
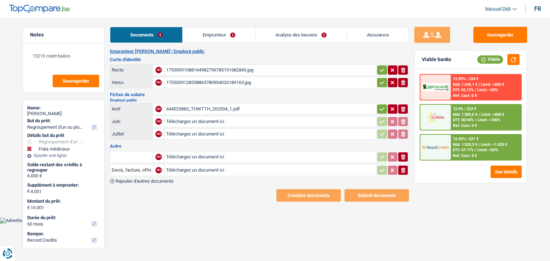
select select "60"
select select "refinancing"
select select "medical"
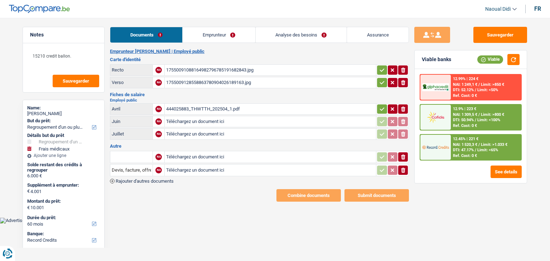
select select "yes"
select select "60"
click at [298, 33] on link "Analyse des besoins" at bounding box center [301, 34] width 91 height 15
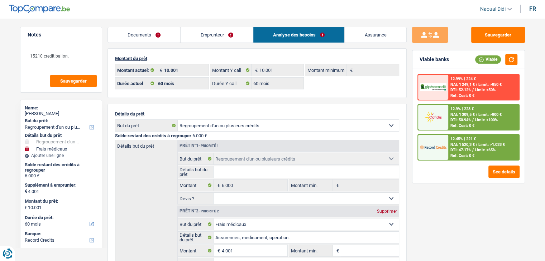
click at [211, 36] on link "Emprunteur" at bounding box center [217, 34] width 72 height 15
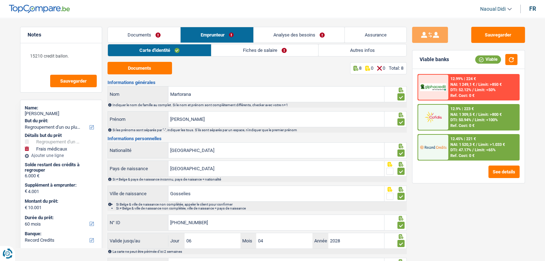
click at [138, 33] on link "Documents" at bounding box center [144, 34] width 73 height 15
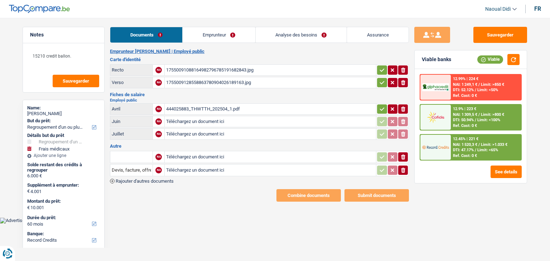
click at [214, 69] on div "17550091088164982796785191682843.jpg" at bounding box center [270, 70] width 208 height 11
click at [204, 83] on div "1755009128558863780904026189163.jpg" at bounding box center [270, 82] width 208 height 11
click at [192, 105] on div "444025883_THWTTH_202504_1.pdf" at bounding box center [270, 109] width 208 height 11
click at [200, 116] on input "Téléchargez un document ici" at bounding box center [270, 121] width 208 height 11
type input "C:\fakepath\FP06.pdf"
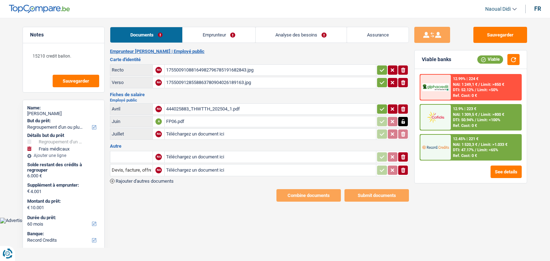
click at [198, 133] on input "Téléchargez un document ici" at bounding box center [270, 134] width 208 height 11
type input "C:\fakepath\FP07.pdf"
click at [403, 110] on icon "button" at bounding box center [403, 109] width 4 height 5
click at [209, 108] on input "Téléchargez un document ici" at bounding box center [270, 109] width 208 height 11
type input "C:\fakepath\FP 04.pdf"
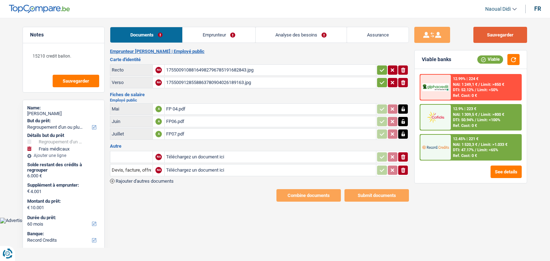
click at [509, 38] on button "Sauvegarder" at bounding box center [501, 35] width 54 height 16
click at [205, 34] on link "Emprunteur" at bounding box center [219, 34] width 72 height 15
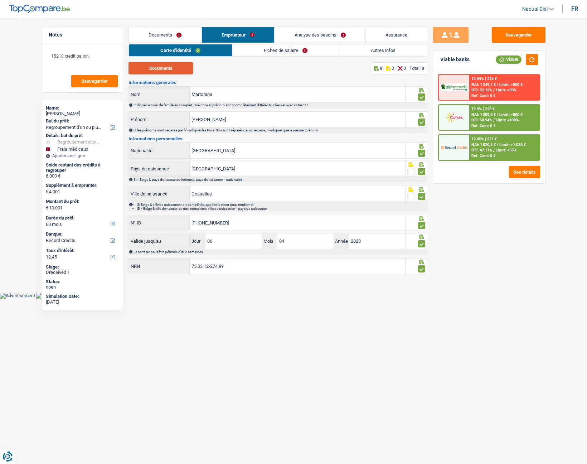
click at [171, 70] on button "Documents" at bounding box center [161, 68] width 64 height 13
click at [533, 57] on button "button" at bounding box center [532, 59] width 12 height 11
click at [508, 89] on span "Limit: <50%" at bounding box center [506, 90] width 21 height 5
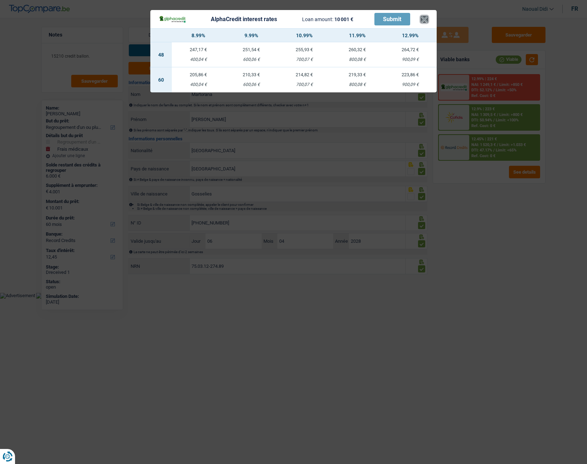
click at [426, 16] on button "×" at bounding box center [425, 19] width 8 height 7
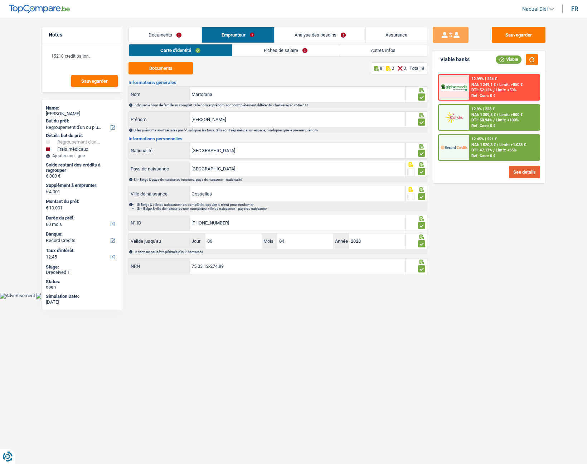
click at [520, 167] on button "See details" at bounding box center [524, 172] width 31 height 13
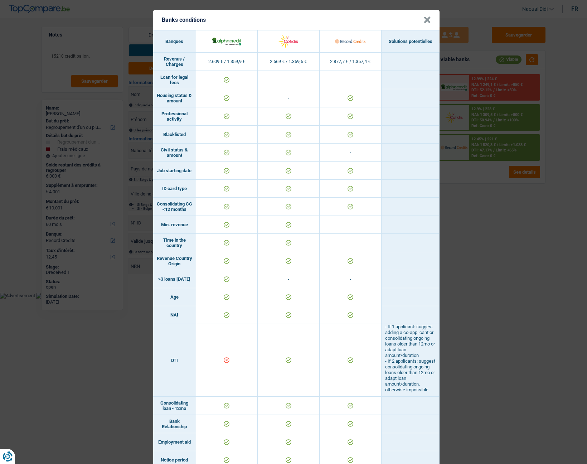
click at [488, 235] on div "Banks conditions × Banques Solutions potentielles Revenus / Charges 2.609 € / 1…" at bounding box center [293, 232] width 587 height 464
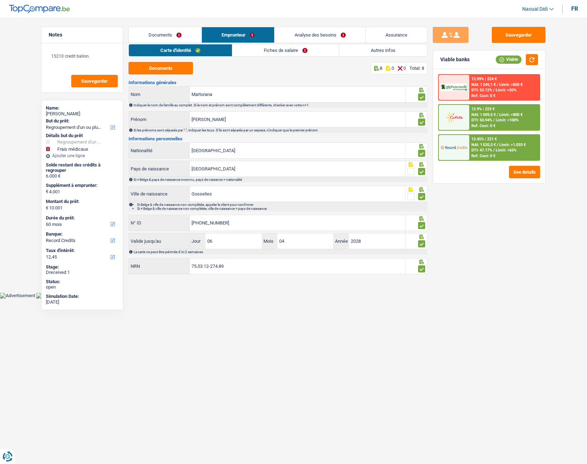
click at [324, 35] on link "Analyse des besoins" at bounding box center [320, 34] width 91 height 15
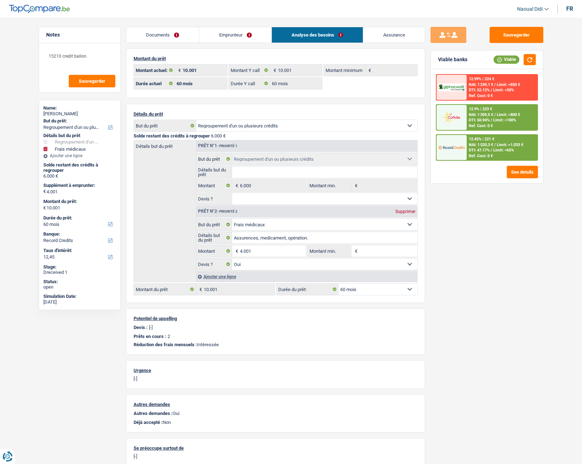
click at [234, 33] on link "Emprunteur" at bounding box center [235, 34] width 72 height 15
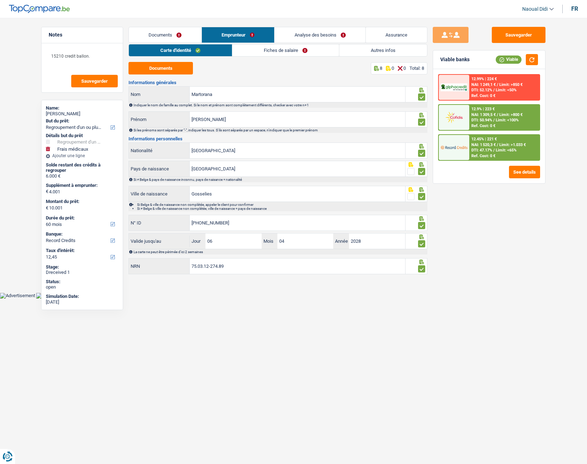
click at [374, 51] on link "Autres infos" at bounding box center [384, 50] width 88 height 12
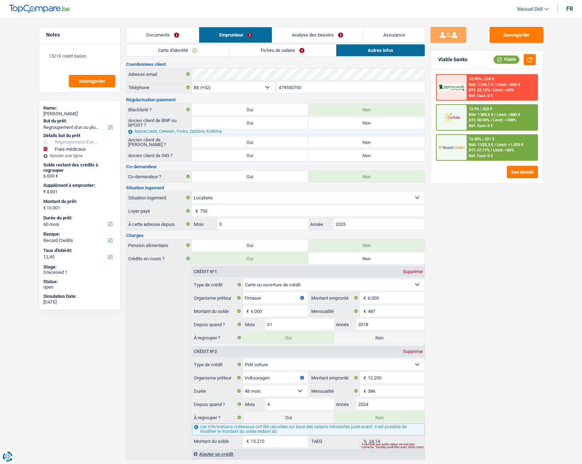
click at [224, 30] on link "Emprunteur" at bounding box center [235, 34] width 73 height 15
click at [161, 38] on link "Documents" at bounding box center [162, 34] width 73 height 15
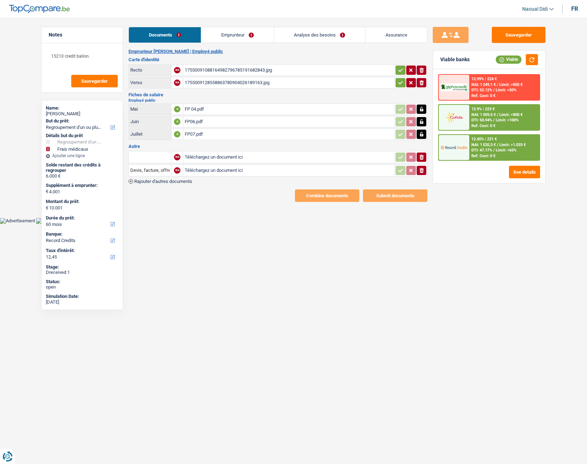
click at [248, 29] on link "Emprunteur" at bounding box center [237, 34] width 72 height 15
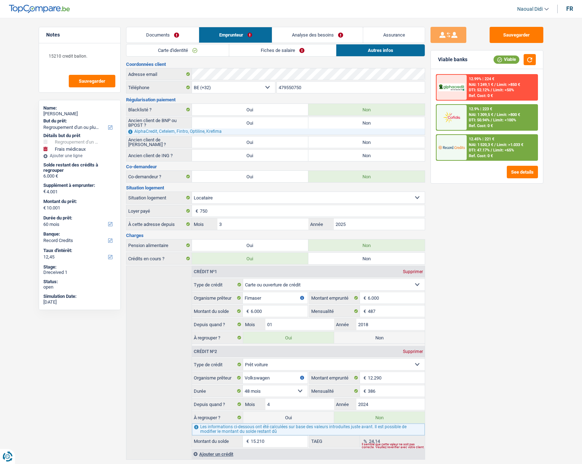
click at [318, 36] on link "Analyse des besoins" at bounding box center [317, 34] width 91 height 15
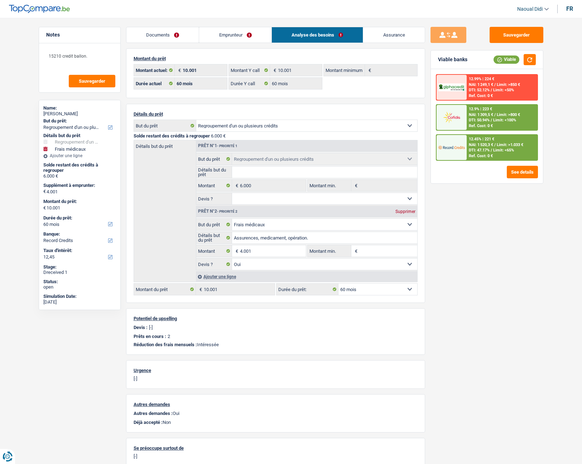
click at [235, 35] on link "Emprunteur" at bounding box center [235, 34] width 72 height 15
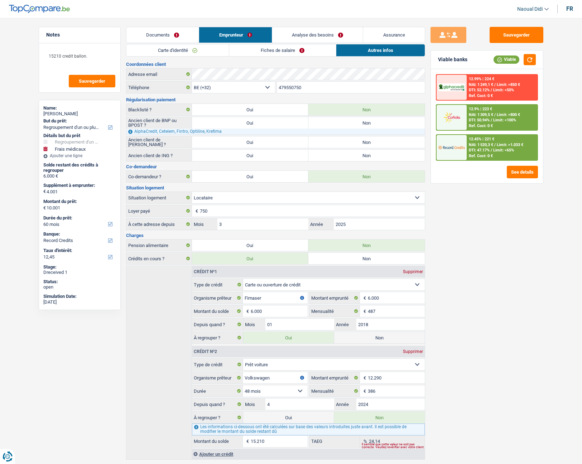
click at [164, 55] on link "Carte d'identité" at bounding box center [177, 50] width 102 height 12
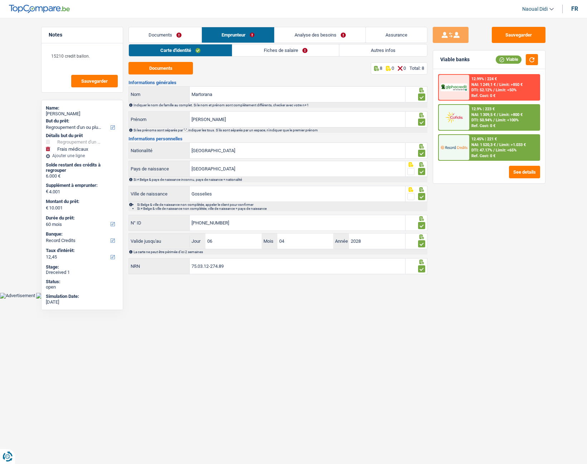
click at [269, 48] on link "Fiches de salaire" at bounding box center [285, 50] width 107 height 12
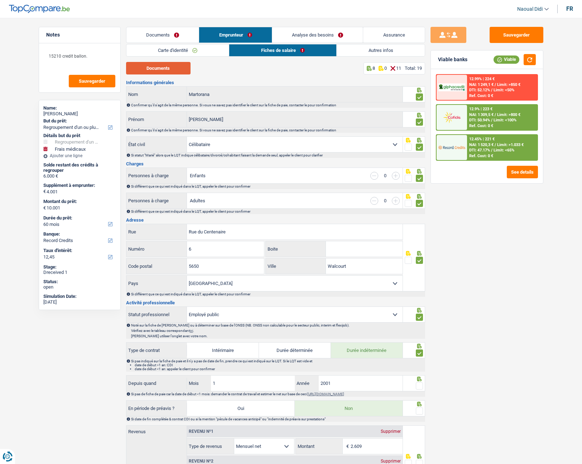
click at [162, 68] on button "Documents" at bounding box center [158, 68] width 64 height 13
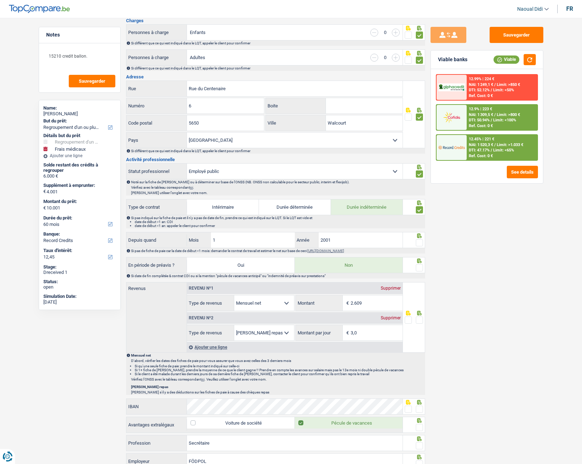
scroll to position [179, 0]
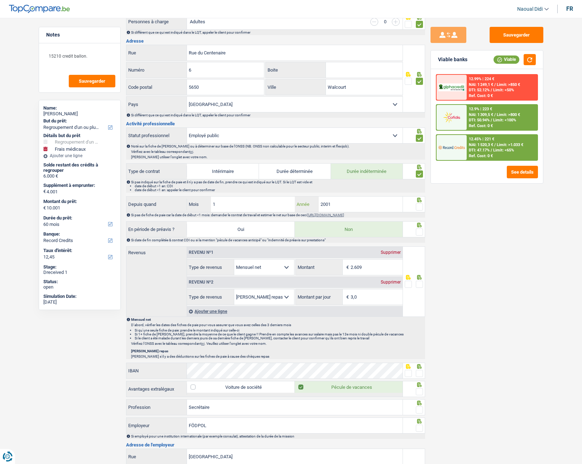
click at [344, 206] on input "2001" at bounding box center [361, 204] width 84 height 15
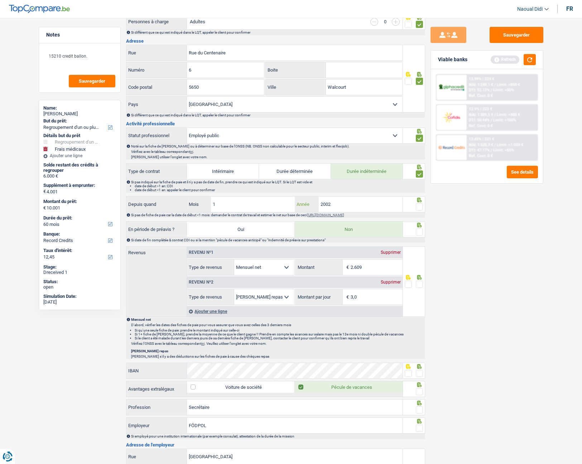
type input "2002"
drag, startPoint x: 225, startPoint y: 205, endPoint x: 204, endPoint y: 197, distance: 22.3
click at [203, 197] on div "1 Mois" at bounding box center [241, 204] width 108 height 15
type input "04"
click at [417, 207] on span at bounding box center [419, 206] width 7 height 7
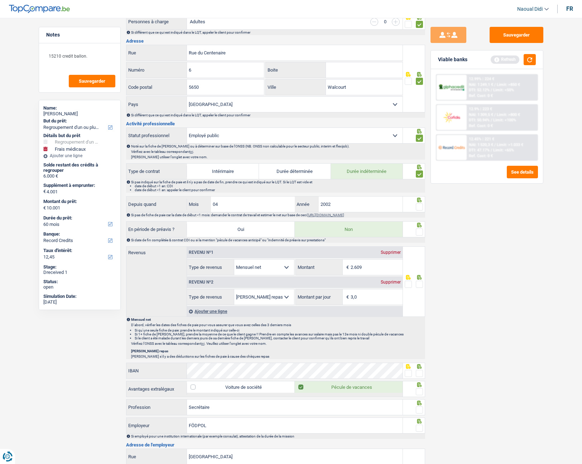
click at [0, 0] on input "radio" at bounding box center [0, 0] width 0 height 0
click at [419, 236] on div at bounding box center [419, 232] width 7 height 9
click at [421, 234] on span at bounding box center [419, 232] width 7 height 7
click at [0, 0] on input "radio" at bounding box center [0, 0] width 0 height 0
click at [378, 261] on input "2.609" at bounding box center [377, 267] width 52 height 15
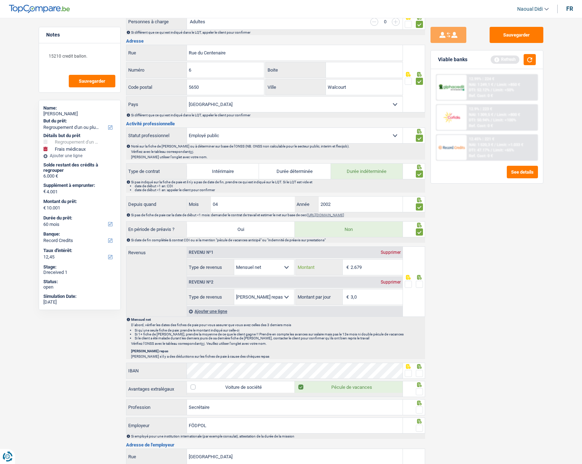
type input "2.679"
click at [370, 261] on input "3,0" at bounding box center [377, 296] width 52 height 15
click at [360, 261] on input "3,0" at bounding box center [377, 296] width 52 height 15
type input "3"
type input "6,0"
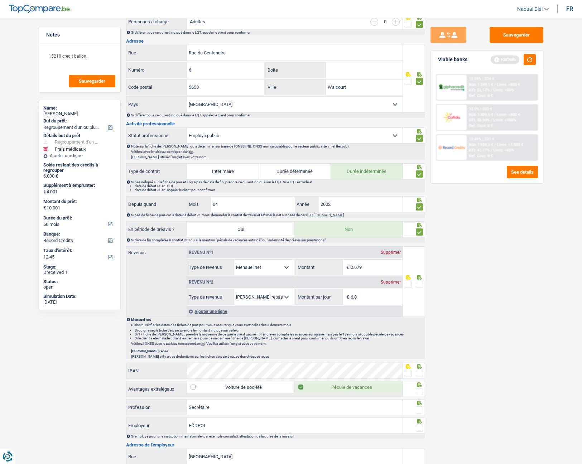
click at [421, 261] on span at bounding box center [419, 284] width 7 height 7
click at [0, 0] on input "radio" at bounding box center [0, 0] width 0 height 0
click at [521, 40] on button "Sauvegarder" at bounding box center [517, 35] width 54 height 16
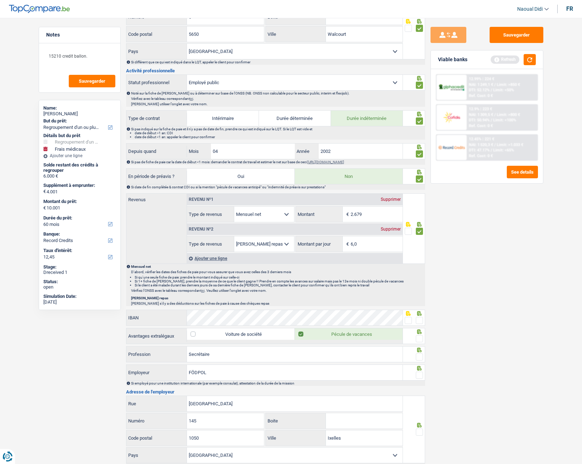
scroll to position [322, 0]
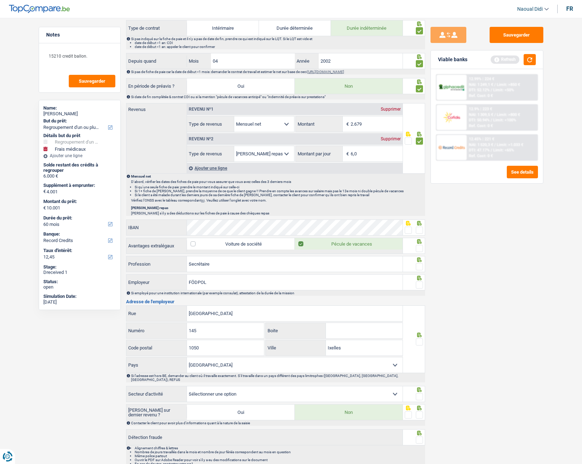
click at [419, 231] on span at bounding box center [419, 230] width 7 height 7
click at [0, 0] on input "radio" at bounding box center [0, 0] width 0 height 0
click at [420, 247] on span at bounding box center [419, 248] width 7 height 7
click at [0, 0] on input "radio" at bounding box center [0, 0] width 0 height 0
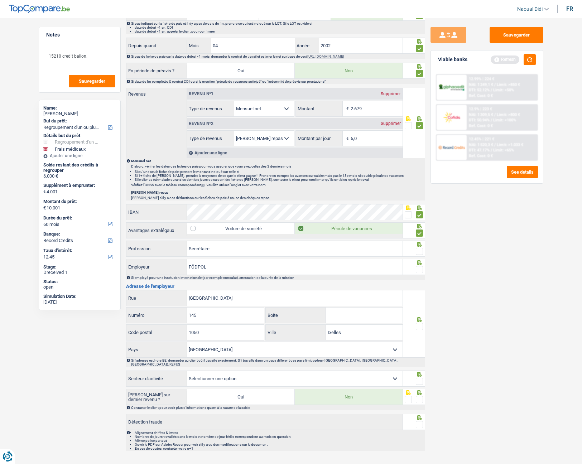
scroll to position [346, 0]
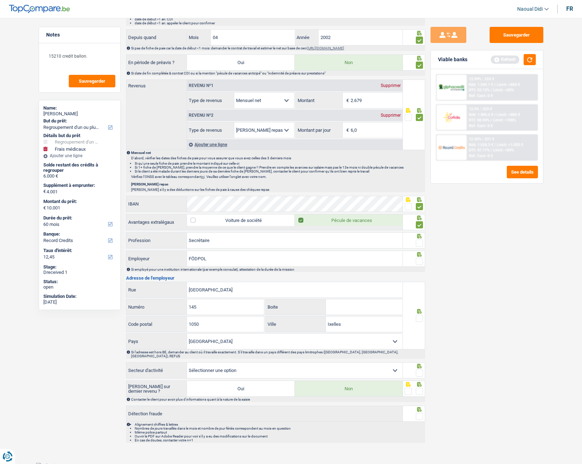
click at [419, 244] on span at bounding box center [419, 243] width 7 height 7
click at [0, 0] on input "radio" at bounding box center [0, 0] width 0 height 0
click at [211, 258] on input "FÖDPOL" at bounding box center [295, 258] width 216 height 15
type input "F"
type input "POLICE"
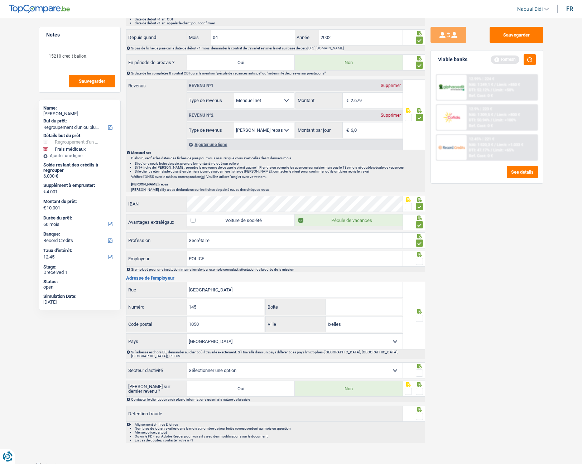
click at [344, 261] on input "Boite" at bounding box center [364, 306] width 77 height 15
type input "A"
click at [363, 261] on input "Ixelles" at bounding box center [364, 324] width 77 height 15
click at [422, 260] on span at bounding box center [419, 261] width 7 height 7
click at [0, 0] on input "radio" at bounding box center [0, 0] width 0 height 0
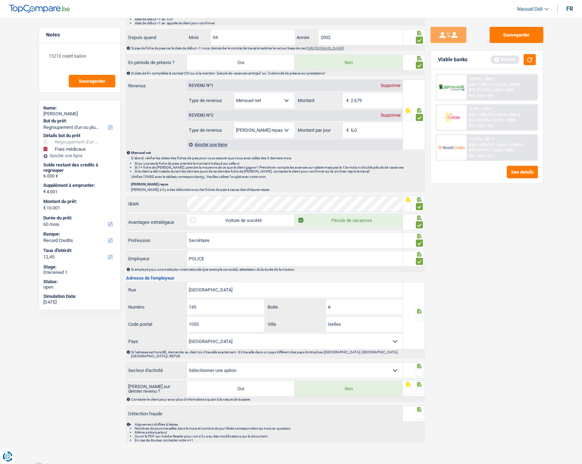
click at [419, 261] on span at bounding box center [419, 318] width 7 height 7
click at [0, 0] on input "radio" at bounding box center [0, 0] width 0 height 0
click at [237, 261] on select "Agriculture/Pêche Industrie Horeca Courier/Fitness/Taxi Construction Banques/As…" at bounding box center [295, 370] width 216 height 15
click at [224, 261] on select "Agriculture/Pêche Industrie Horeca Courier/Fitness/Taxi Construction Banques/As…" at bounding box center [295, 370] width 216 height 15
click at [239, 261] on select "Agriculture/Pêche Industrie Horeca Courier/Fitness/Taxi Construction Banques/As…" at bounding box center [295, 370] width 216 height 15
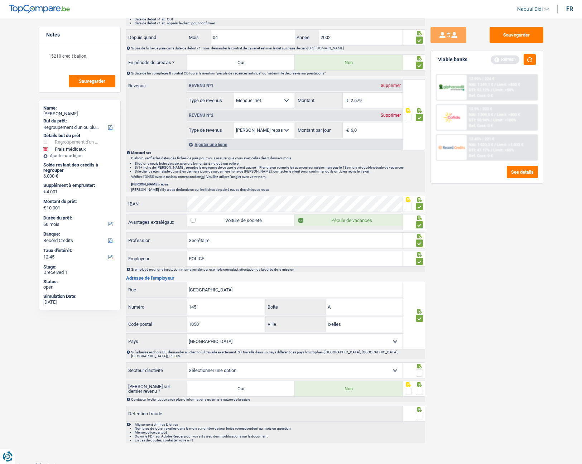
select select "bigCompanies"
click at [187, 261] on select "Agriculture/Pêche Industrie Horeca Courier/Fitness/Taxi Construction Banques/As…" at bounding box center [295, 370] width 216 height 15
click at [419, 261] on span at bounding box center [419, 391] width 7 height 7
click at [0, 0] on input "radio" at bounding box center [0, 0] width 0 height 0
click at [419, 261] on span at bounding box center [419, 373] width 7 height 7
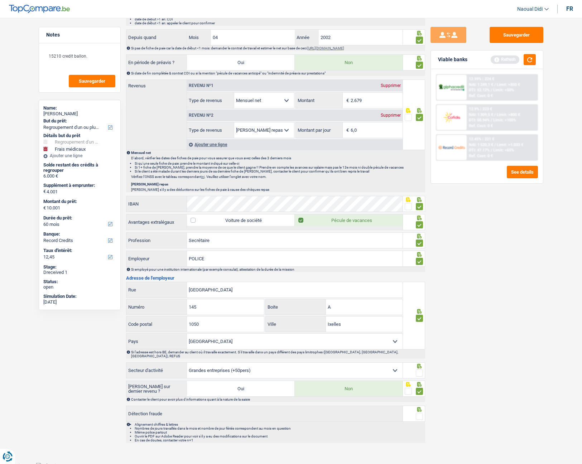
click at [0, 0] on input "radio" at bounding box center [0, 0] width 0 height 0
click at [418, 261] on span at bounding box center [419, 416] width 7 height 7
click at [0, 0] on input "radio" at bounding box center [0, 0] width 0 height 0
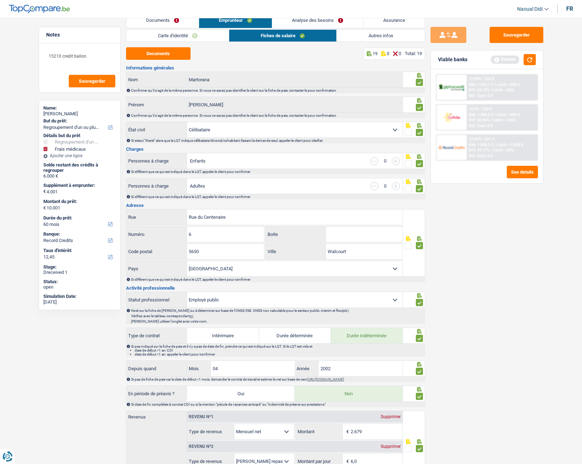
scroll to position [0, 0]
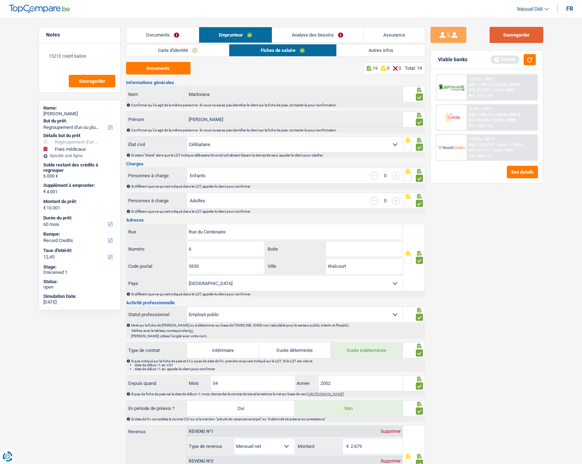
click at [508, 37] on button "Sauvegarder" at bounding box center [517, 35] width 54 height 16
click at [384, 50] on link "Autres infos" at bounding box center [381, 50] width 88 height 12
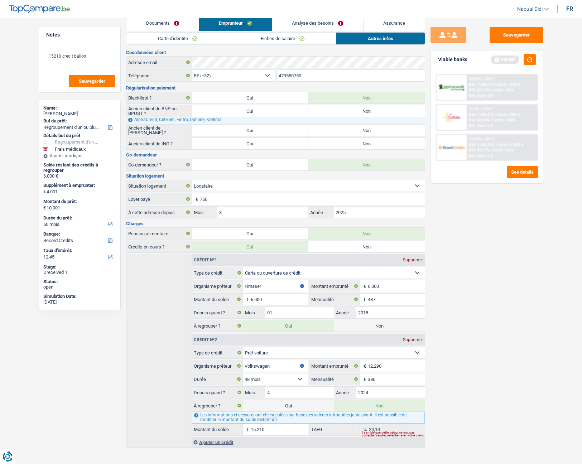
scroll to position [18, 0]
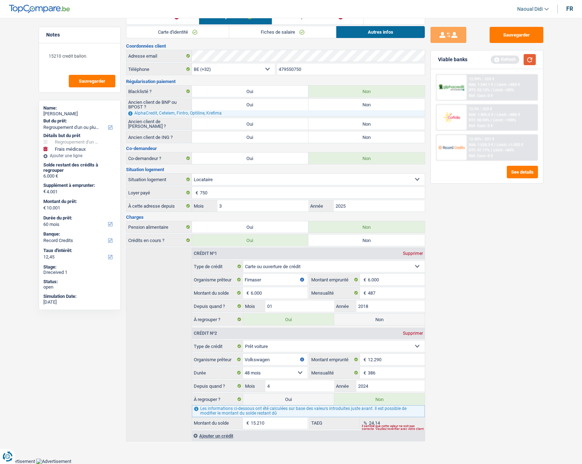
click at [530, 58] on button "button" at bounding box center [530, 59] width 12 height 11
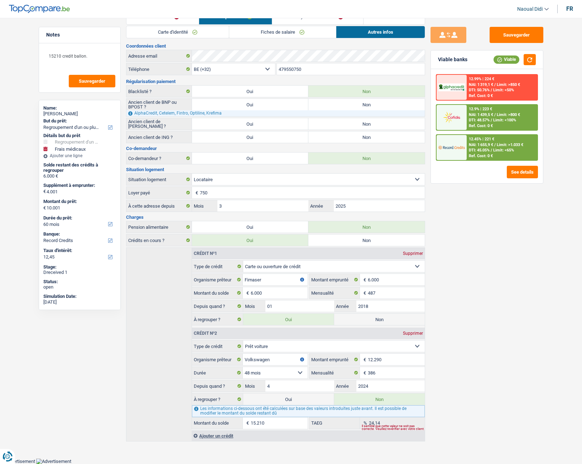
click at [488, 116] on span "NAI: 1 439,5 €" at bounding box center [481, 114] width 24 height 5
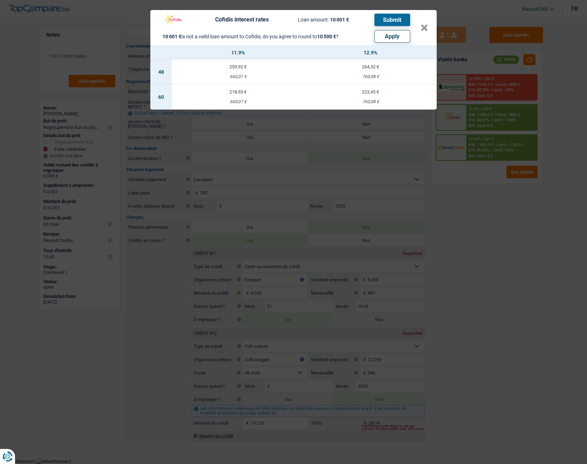
click at [429, 28] on header "Cofidis interest rates Loan amount: 10 001 € Submit 10 001 € is not a valid loa…" at bounding box center [293, 27] width 287 height 35
click at [427, 28] on button "×" at bounding box center [425, 27] width 8 height 7
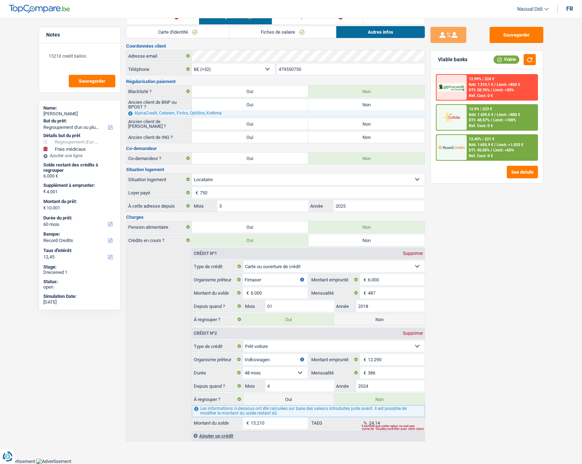
scroll to position [0, 0]
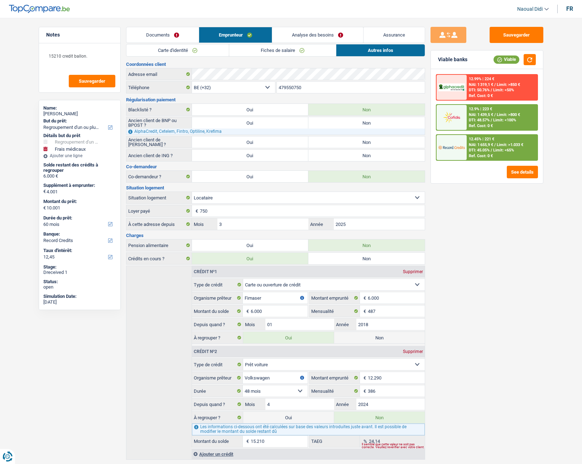
click at [322, 36] on link "Analyse des besoins" at bounding box center [317, 34] width 91 height 15
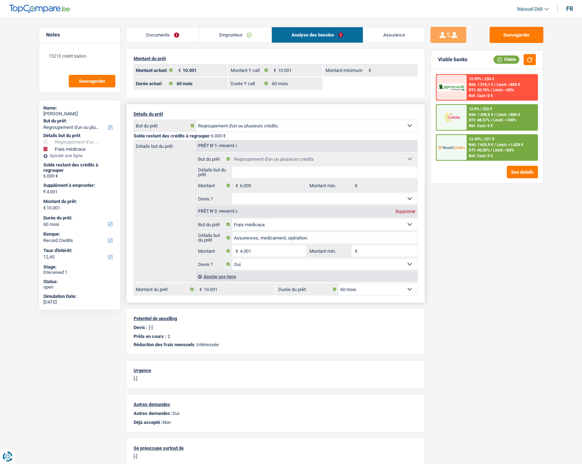
click at [378, 261] on div "12 mois 18 mois 24 mois 30 mois 36 mois 42 mois 48 mois 60 mois Sélectionner un…" at bounding box center [346, 289] width 141 height 12
click at [376, 261] on select "12 mois 18 mois 24 mois 30 mois 36 mois 42 mois 48 mois 60 mois Sélectionner un…" at bounding box center [377, 289] width 79 height 11
click at [472, 261] on div "Sauvegarder Viable banks Viable 12.99% | 224 € NAI: 1 319,1 € / Limit: >850 € D…" at bounding box center [487, 239] width 124 height 424
click at [502, 117] on div "12.9% | 223 € NAI: 1 439,5 € / Limit: >800 € DTI: 48.57% / Limit: <100% Ref. Co…" at bounding box center [502, 117] width 71 height 25
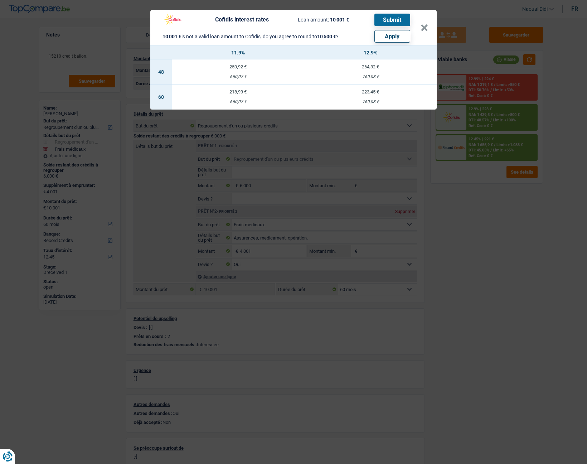
click at [237, 100] on div "660,07 €" at bounding box center [238, 102] width 133 height 5
select select "cofidis"
type input "11,90"
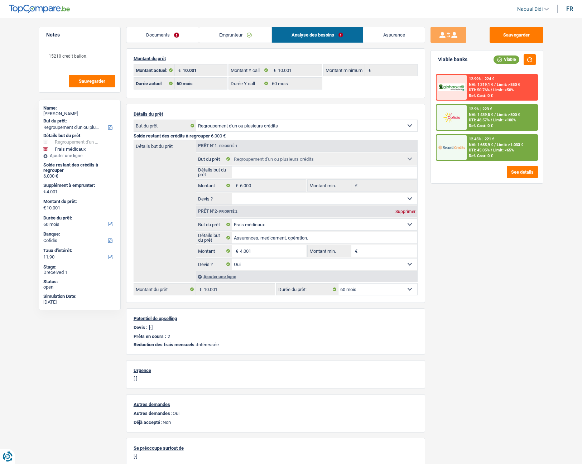
click at [486, 116] on span "NAI: 1 439,5 €" at bounding box center [481, 114] width 24 height 5
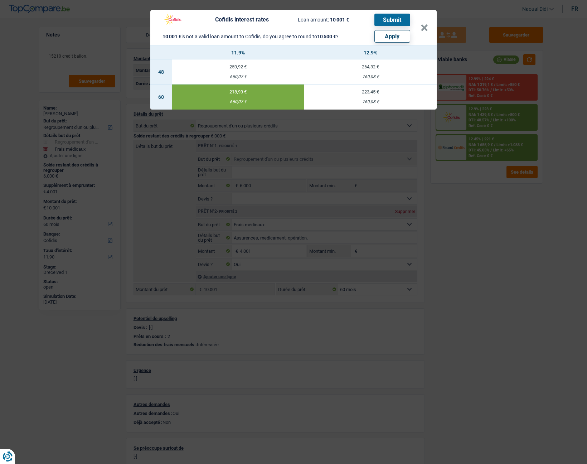
click at [399, 36] on button "Apply" at bounding box center [393, 36] width 36 height 13
type input "4.500"
type input "10.500"
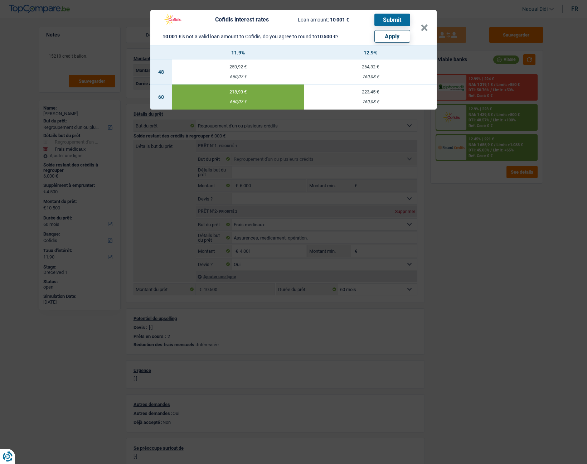
select select "other"
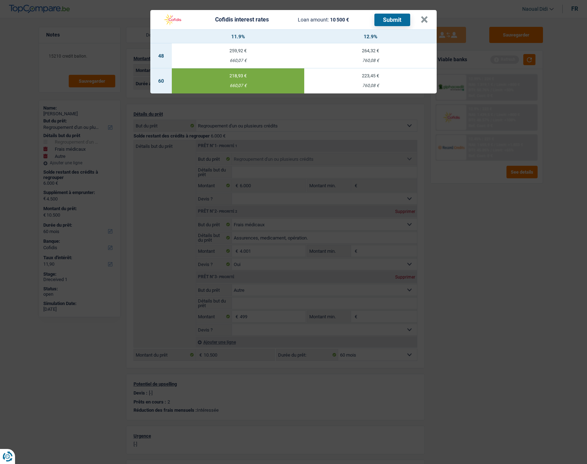
click at [398, 18] on button "Submit" at bounding box center [393, 20] width 36 height 13
click at [425, 23] on button "×" at bounding box center [425, 19] width 8 height 7
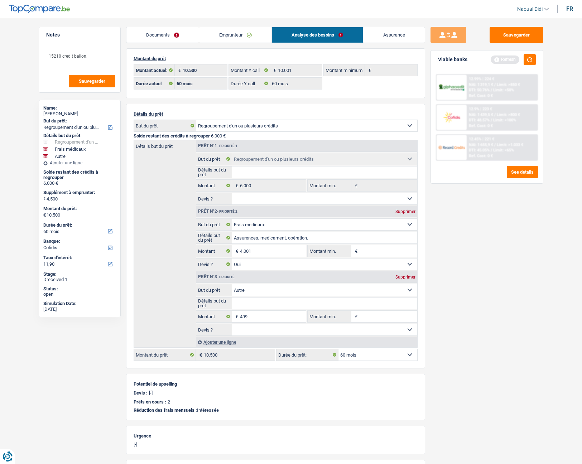
click at [154, 39] on link "Documents" at bounding box center [162, 34] width 73 height 15
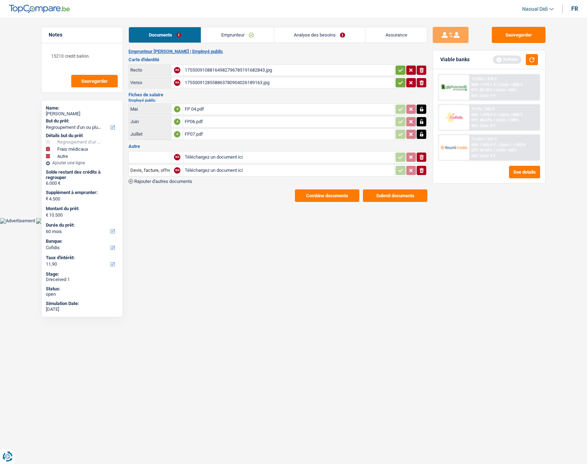
click at [408, 200] on button "Submit documents" at bounding box center [395, 195] width 64 height 13
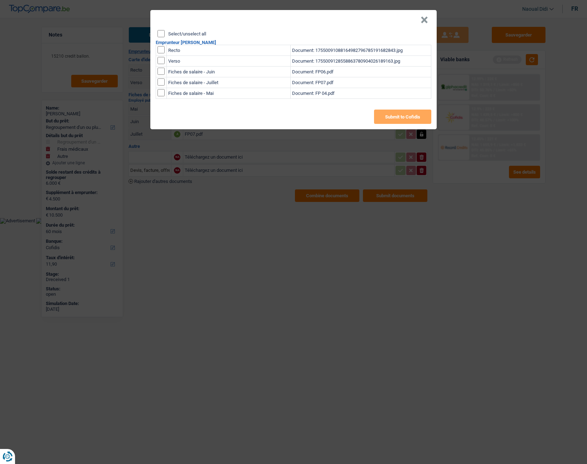
click at [163, 51] on input "checkbox" at bounding box center [161, 49] width 7 height 7
checkbox input "true"
click at [161, 53] on input "checkbox" at bounding box center [161, 49] width 7 height 7
checkbox input "true"
click at [159, 72] on input "checkbox" at bounding box center [161, 71] width 7 height 7
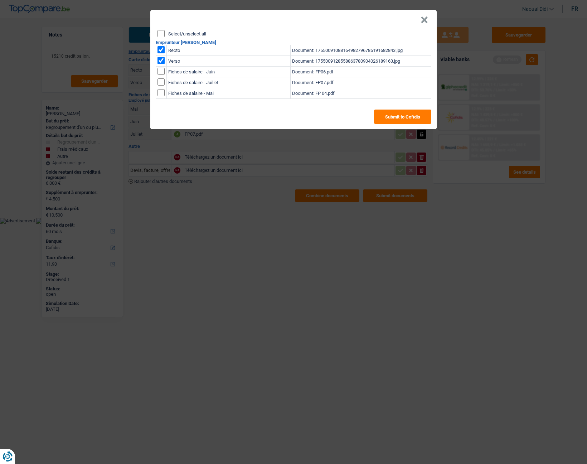
checkbox input "true"
click at [162, 78] on td at bounding box center [161, 82] width 11 height 11
click at [161, 75] on input "checkbox" at bounding box center [161, 71] width 7 height 7
checkbox input "true"
click at [162, 75] on input "checkbox" at bounding box center [161, 71] width 7 height 7
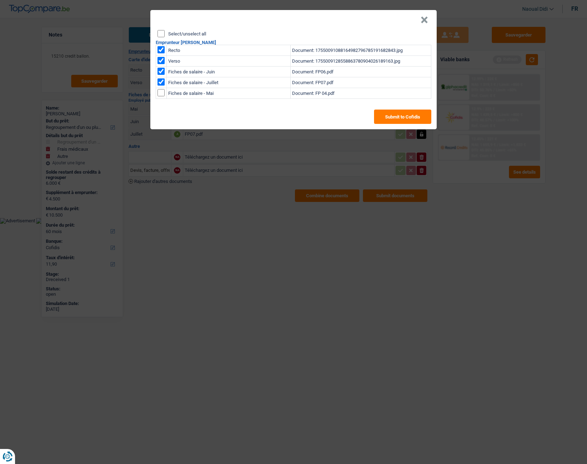
checkbox input "true"
click at [400, 114] on button "Submit to Cofidis" at bounding box center [402, 117] width 57 height 14
click at [330, 200] on div "× Select/unselect all Emprunteur Astrid Martorana Recto Document: 1755009108816…" at bounding box center [293, 232] width 587 height 464
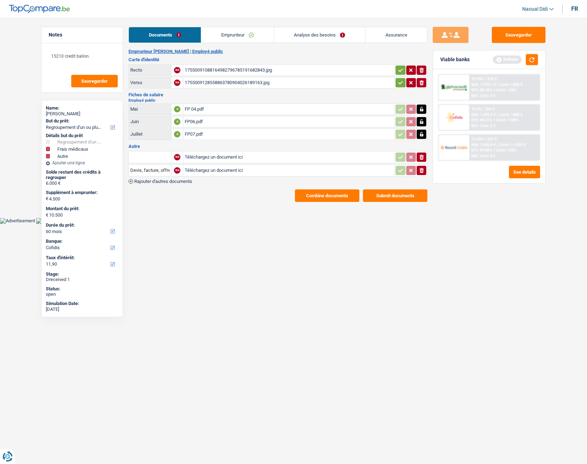
click at [335, 203] on main "Notes 15210 credit ballon. Sauvegarder Name: Astrid Martorana But du prêt: Conf…" at bounding box center [293, 114] width 587 height 207
click at [335, 196] on button "Combine documents" at bounding box center [327, 195] width 64 height 13
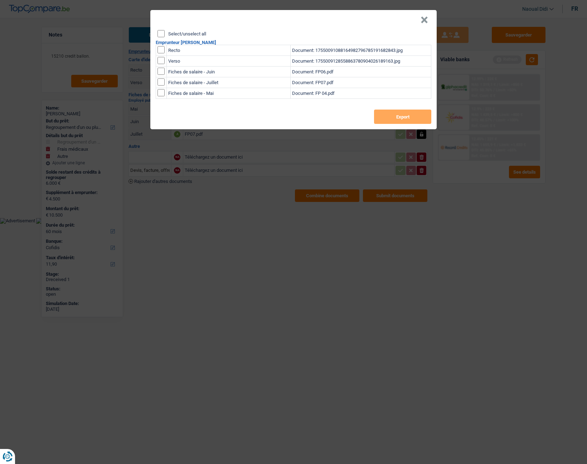
click at [160, 32] on input "Select/unselect all" at bounding box center [161, 33] width 7 height 7
checkbox input "true"
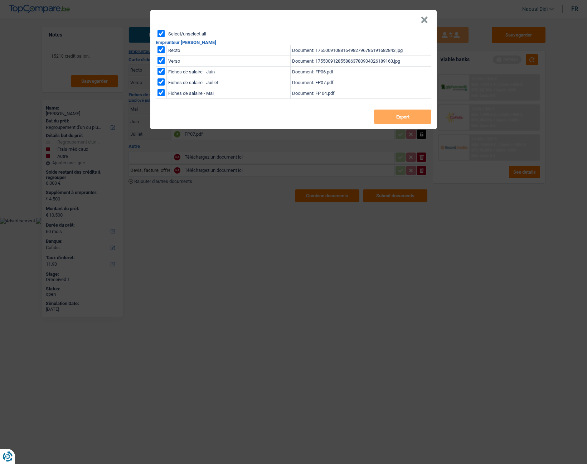
checkbox input "true"
click at [391, 119] on button "Export" at bounding box center [402, 117] width 57 height 14
click at [385, 117] on button "Export" at bounding box center [402, 117] width 57 height 14
click at [378, 14] on header "×" at bounding box center [293, 20] width 287 height 20
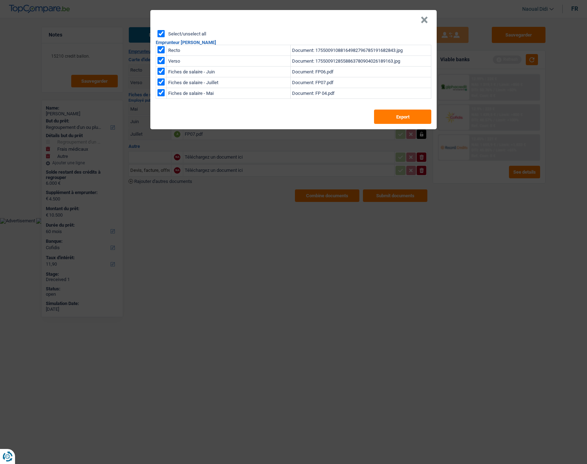
click at [424, 18] on button "×" at bounding box center [425, 19] width 8 height 7
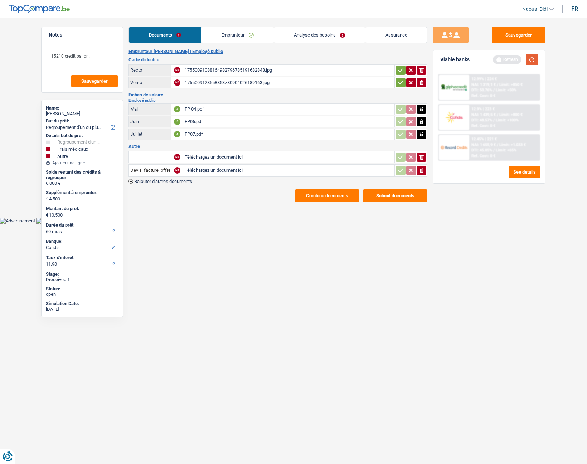
click at [533, 57] on button "button" at bounding box center [532, 59] width 12 height 11
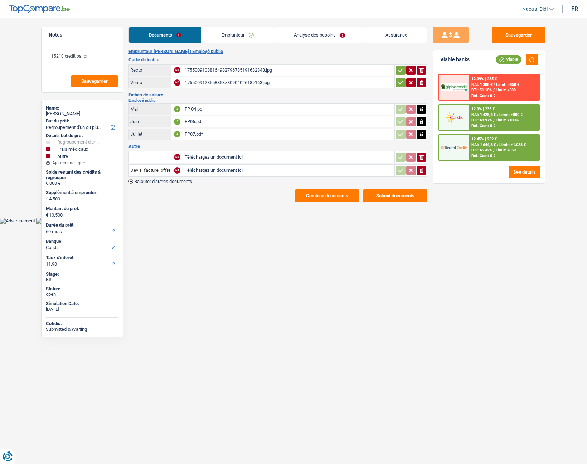
click at [239, 32] on link "Emprunteur" at bounding box center [237, 34] width 72 height 15
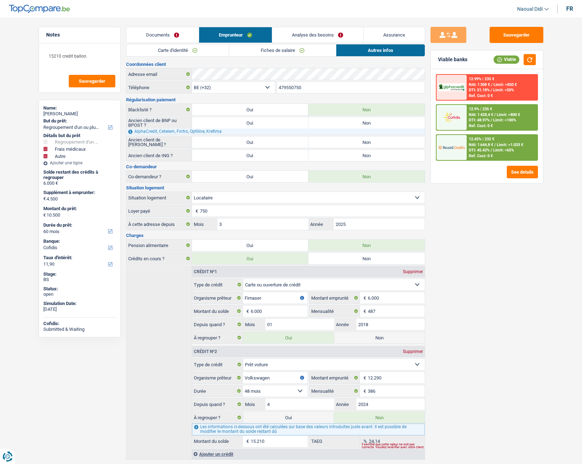
click at [194, 48] on link "Carte d'identité" at bounding box center [177, 50] width 102 height 12
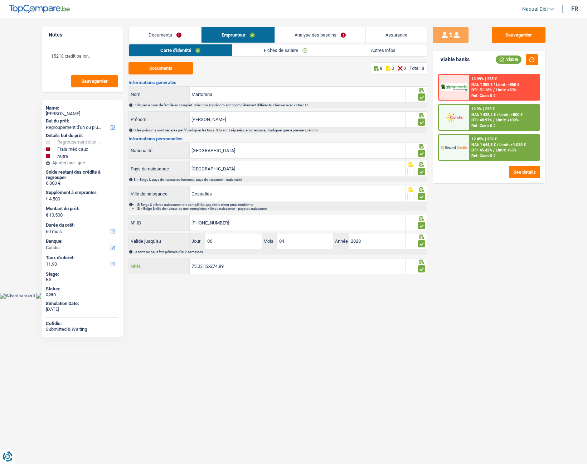
drag, startPoint x: 240, startPoint y: 266, endPoint x: 164, endPoint y: 250, distance: 78.3
click at [164, 250] on div "Informations générales Martorana Nom Indiquer le nom de famille au complet. Si …" at bounding box center [278, 177] width 299 height 195
click at [507, 150] on span "Limit: <65%" at bounding box center [506, 150] width 21 height 5
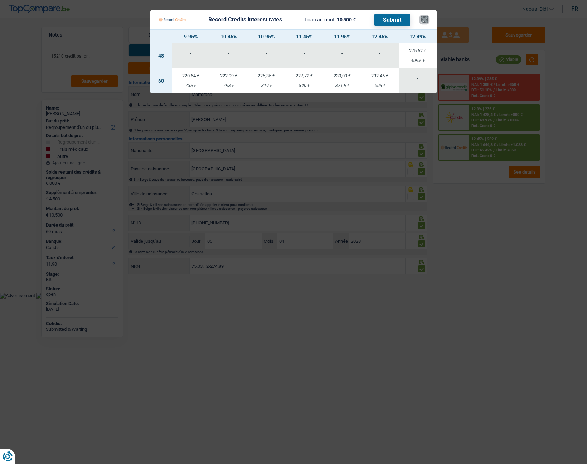
click at [426, 16] on button "×" at bounding box center [425, 19] width 8 height 7
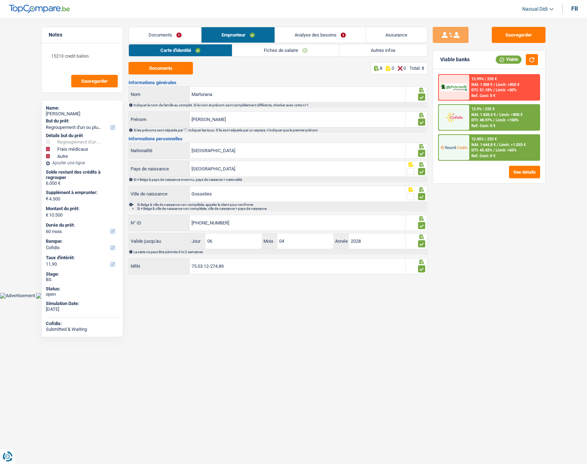
click at [323, 33] on link "Analyse des besoins" at bounding box center [320, 34] width 91 height 15
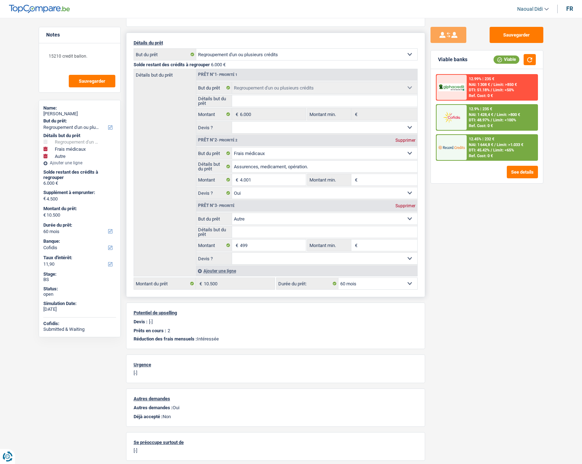
scroll to position [72, 0]
click at [376, 261] on select "12 mois 18 mois 24 mois 30 mois 36 mois 42 mois 48 mois 60 mois Sélectionner un…" at bounding box center [377, 283] width 79 height 11
click at [338, 261] on select "12 mois 18 mois 24 mois 30 mois 36 mois 42 mois 48 mois 60 mois Sélectionner un…" at bounding box center [377, 283] width 79 height 11
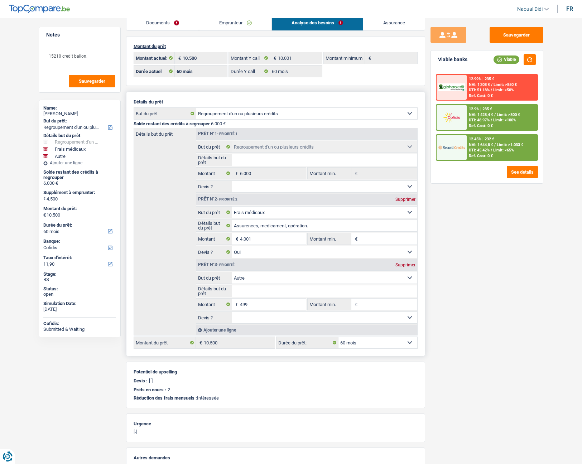
scroll to position [0, 0]
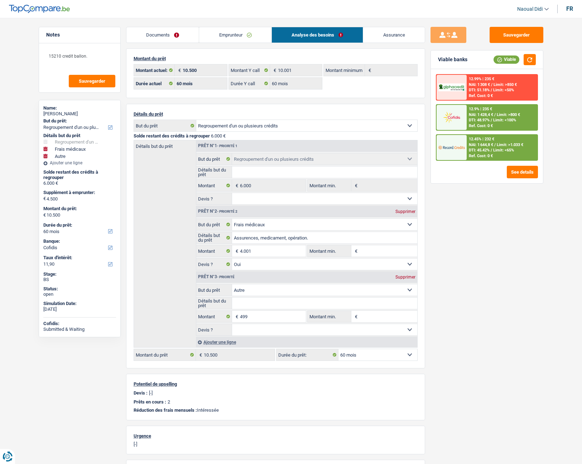
click at [496, 145] on span "/" at bounding box center [494, 145] width 1 height 5
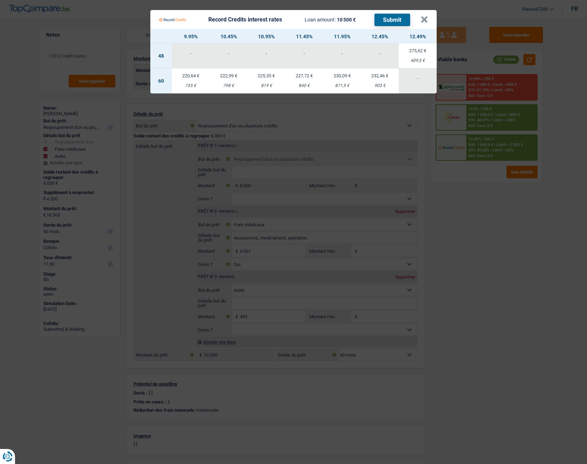
click at [189, 83] on div "735 €" at bounding box center [191, 85] width 38 height 5
select select "record credits"
type input "9,95"
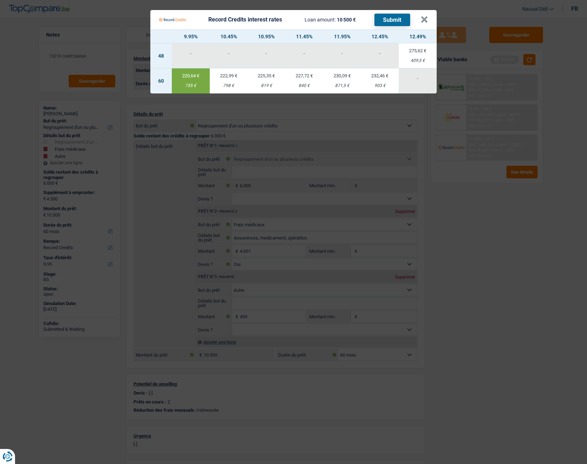
click at [387, 22] on button "Submit" at bounding box center [393, 20] width 36 height 13
click at [423, 23] on button "×" at bounding box center [425, 19] width 8 height 7
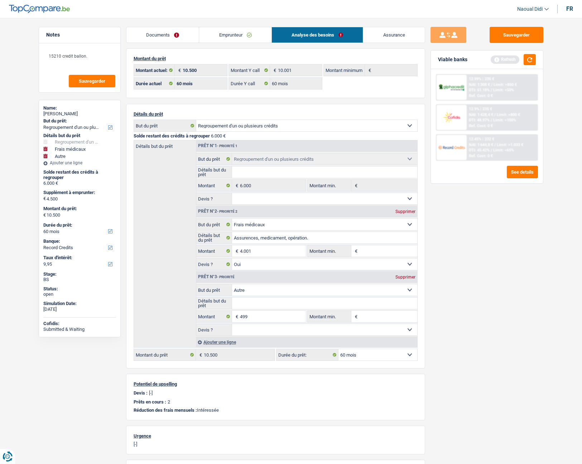
click at [231, 35] on link "Emprunteur" at bounding box center [235, 34] width 72 height 15
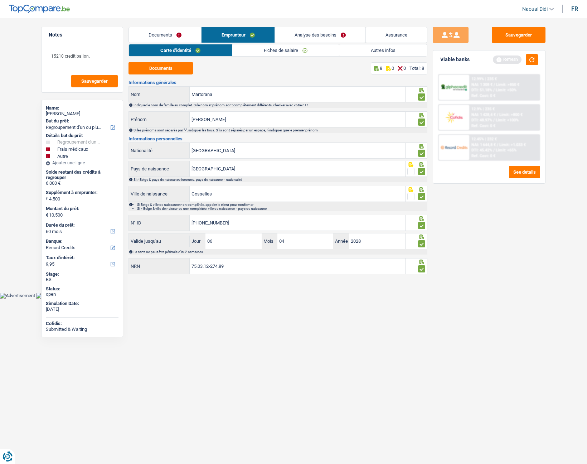
click at [277, 49] on link "Fiches de salaire" at bounding box center [285, 50] width 107 height 12
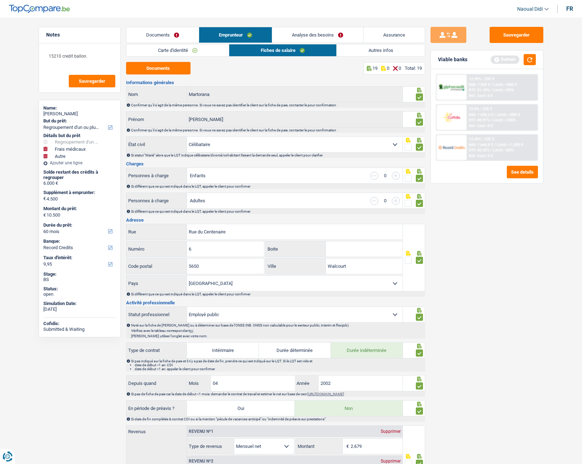
click at [167, 49] on link "Carte d'identité" at bounding box center [177, 50] width 102 height 12
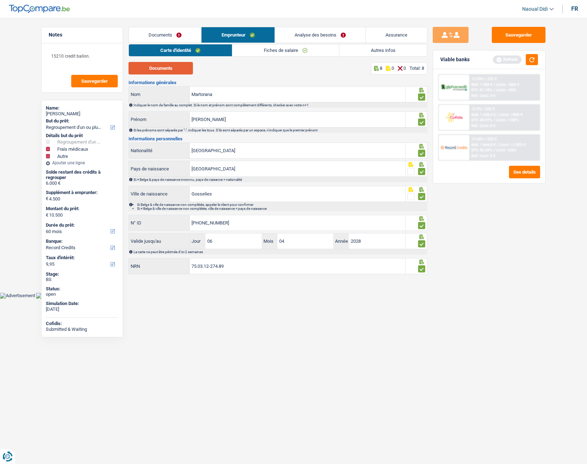
click at [164, 70] on button "Documents" at bounding box center [161, 68] width 64 height 13
click at [520, 37] on button "Sauvegarder" at bounding box center [519, 35] width 54 height 16
click at [259, 49] on link "Fiches de salaire" at bounding box center [285, 50] width 107 height 12
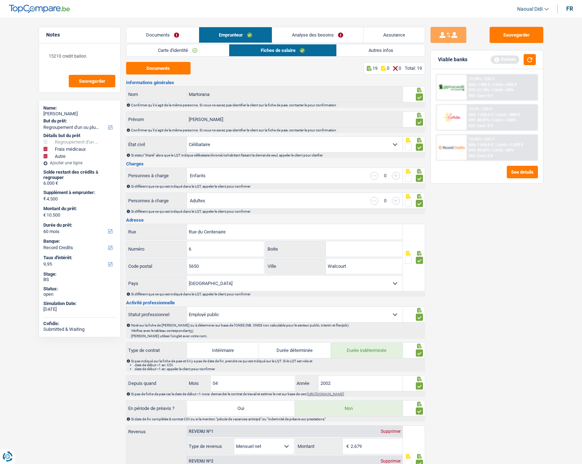
click at [304, 36] on link "Analyse des besoins" at bounding box center [317, 34] width 91 height 15
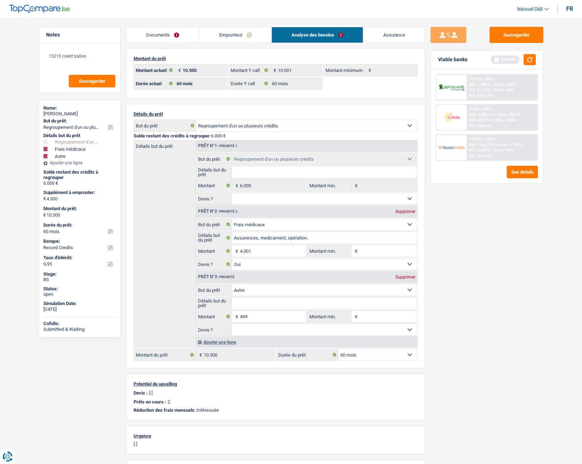
click at [210, 33] on link "Emprunteur" at bounding box center [235, 34] width 72 height 15
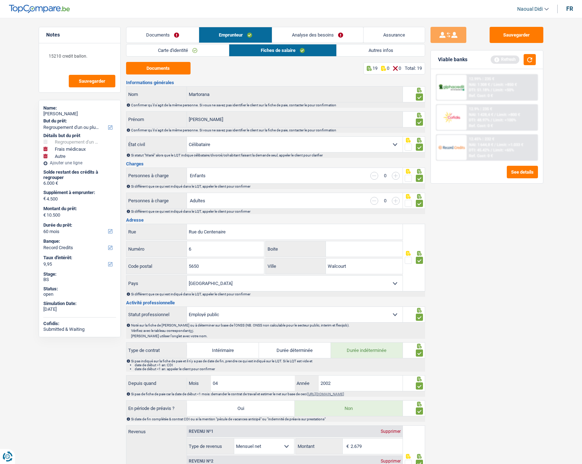
click at [170, 49] on link "Carte d'identité" at bounding box center [177, 50] width 102 height 12
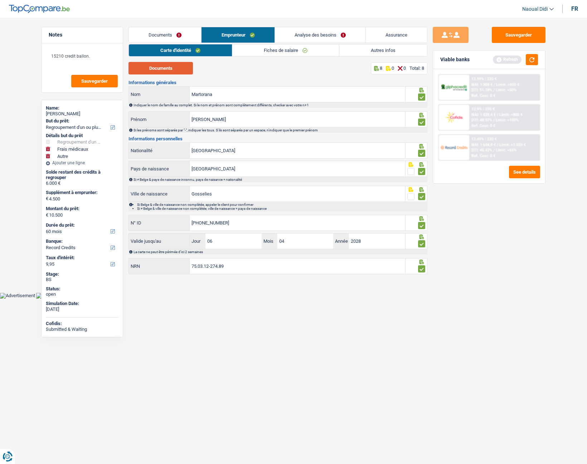
click at [165, 67] on button "Documents" at bounding box center [161, 68] width 64 height 13
click at [172, 69] on button "Documents" at bounding box center [161, 68] width 64 height 13
click at [309, 35] on link "Analyse des besoins" at bounding box center [320, 34] width 91 height 15
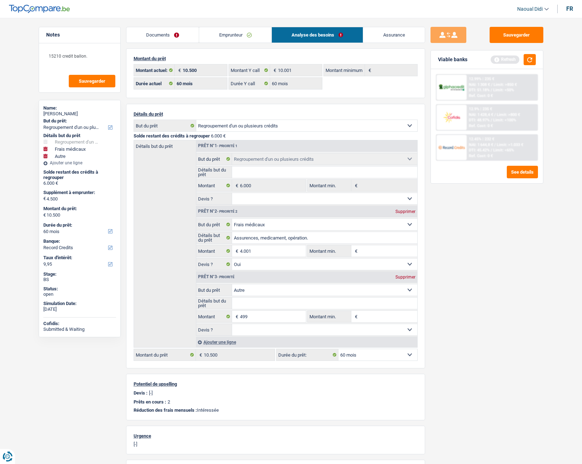
click at [239, 32] on link "Emprunteur" at bounding box center [235, 34] width 72 height 15
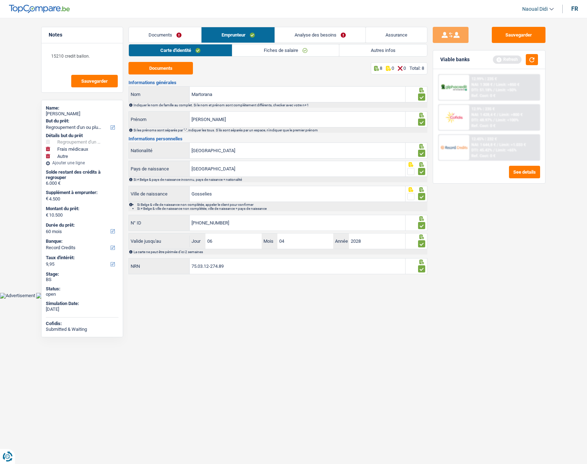
click at [165, 38] on link "Documents" at bounding box center [165, 34] width 72 height 15
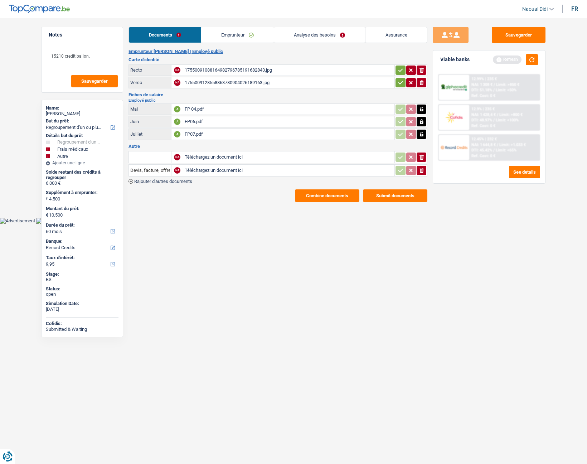
click at [306, 36] on link "Analyse des besoins" at bounding box center [319, 34] width 91 height 15
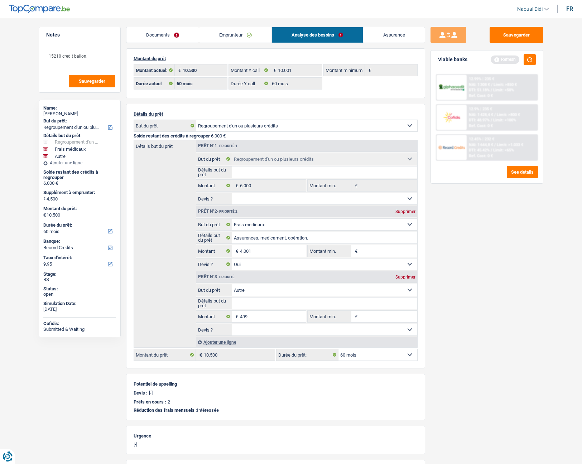
click at [222, 32] on link "Emprunteur" at bounding box center [235, 34] width 72 height 15
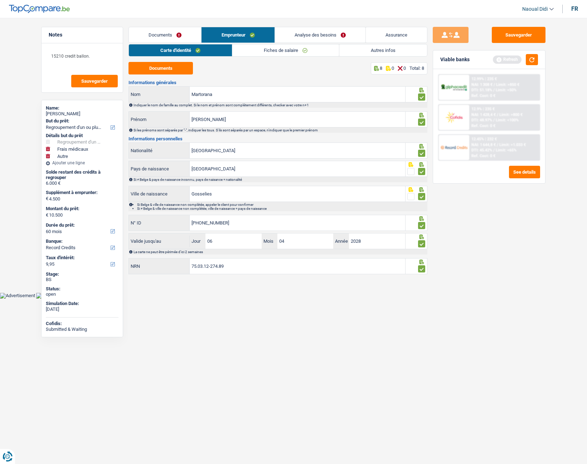
click at [362, 49] on link "Autres infos" at bounding box center [384, 50] width 88 height 12
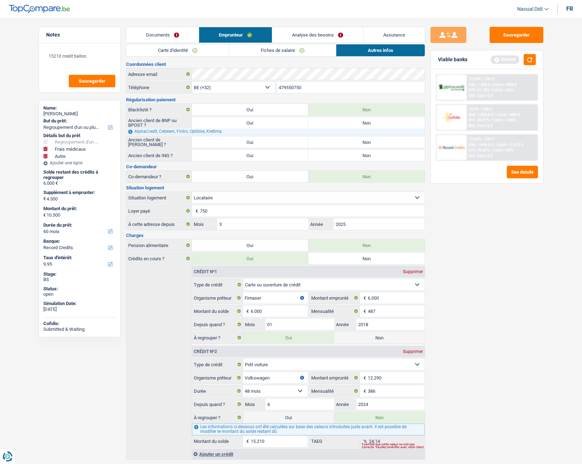
click at [310, 36] on link "Analyse des besoins" at bounding box center [317, 34] width 91 height 15
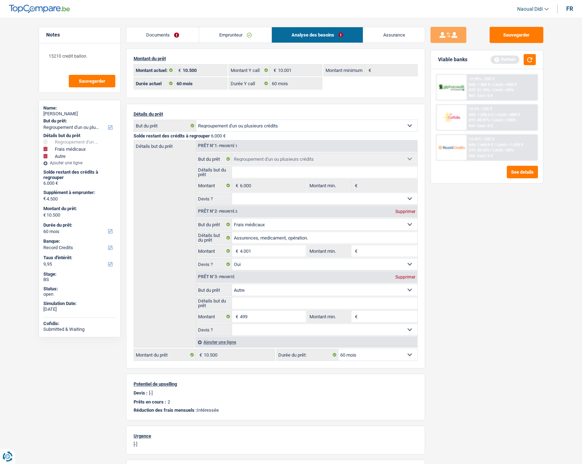
click at [232, 37] on link "Emprunteur" at bounding box center [235, 34] width 72 height 15
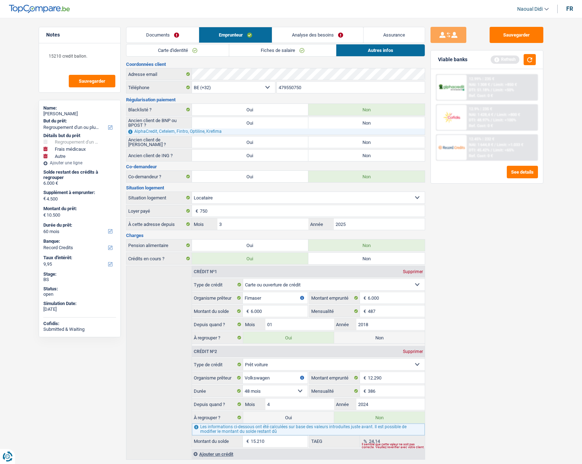
scroll to position [18, 0]
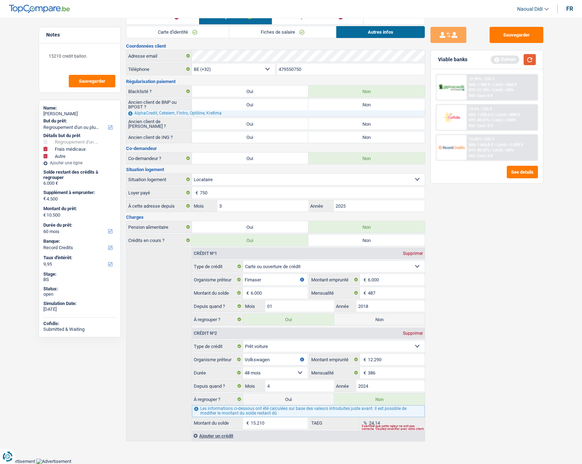
click at [529, 60] on button "button" at bounding box center [530, 59] width 12 height 11
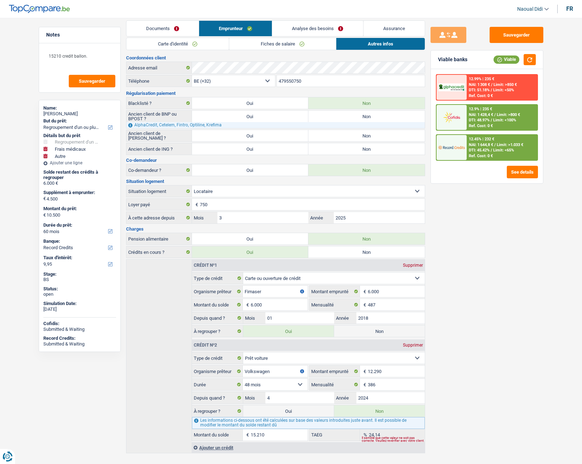
scroll to position [0, 0]
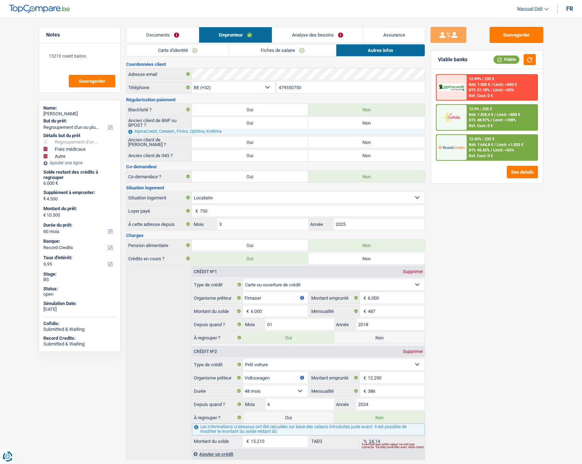
click at [499, 116] on span "Limit: >800 €" at bounding box center [508, 114] width 23 height 5
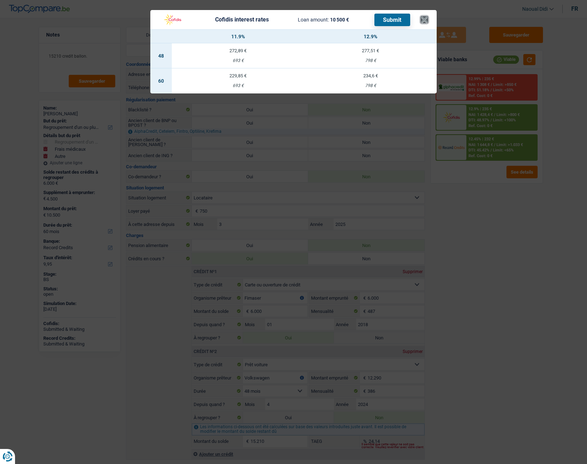
click at [424, 21] on button "×" at bounding box center [425, 19] width 8 height 7
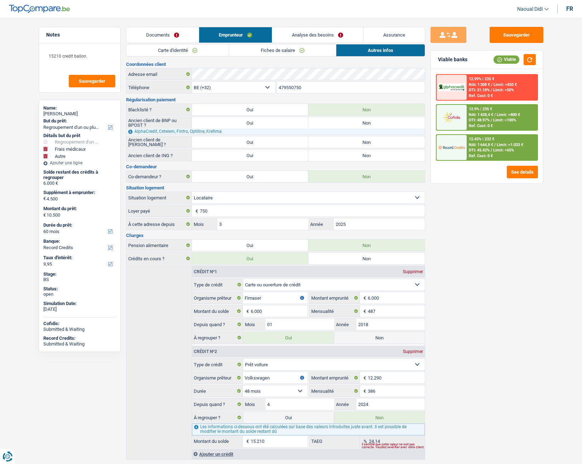
click at [484, 143] on span "NAI: 1 644,8 €" at bounding box center [481, 145] width 24 height 5
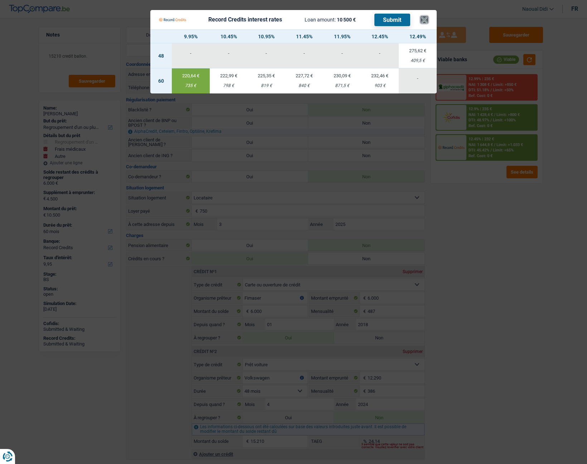
click at [422, 18] on button "×" at bounding box center [425, 19] width 8 height 7
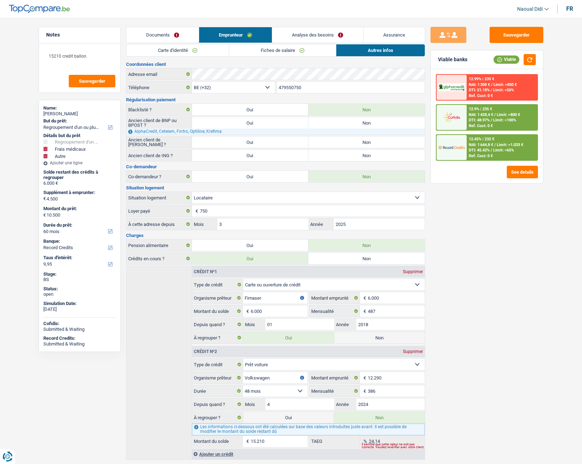
click at [491, 114] on span "NAI: 1 428,4 €" at bounding box center [481, 114] width 24 height 5
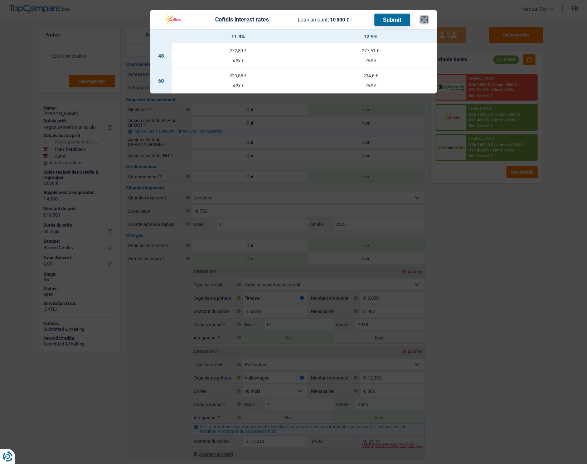
click at [428, 16] on button "×" at bounding box center [425, 19] width 8 height 7
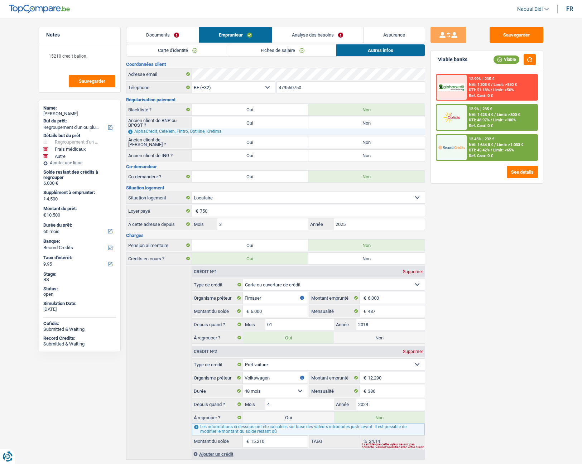
click at [473, 116] on span "NAI: 1 428,4 €" at bounding box center [481, 114] width 24 height 5
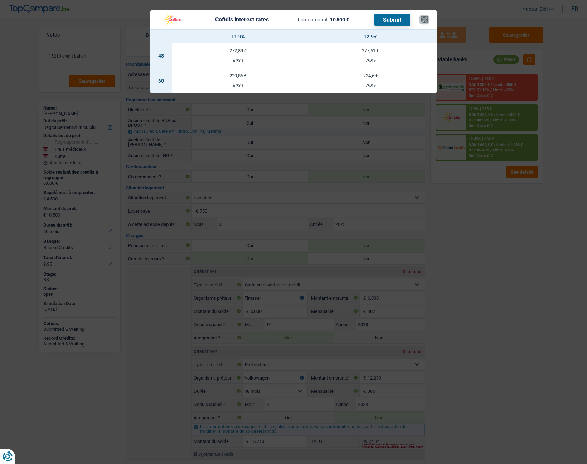
click at [427, 18] on button "×" at bounding box center [425, 19] width 8 height 7
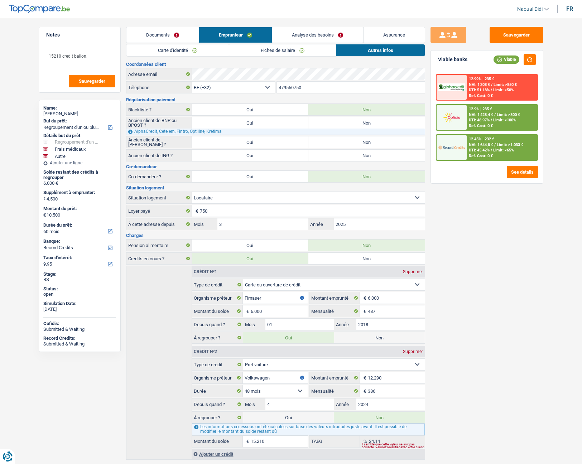
click at [476, 140] on div "12.45% | 232 €" at bounding box center [481, 139] width 25 height 5
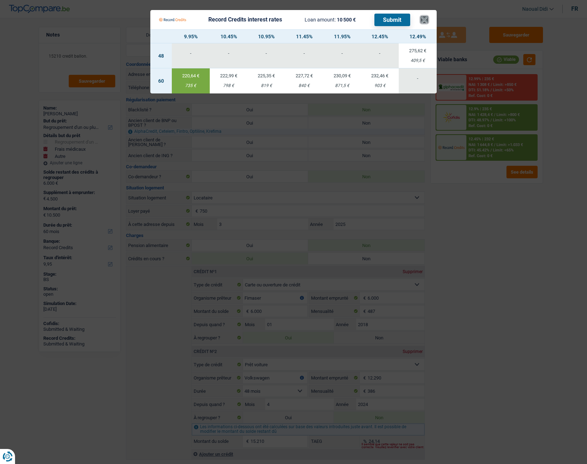
click at [425, 20] on button "×" at bounding box center [425, 19] width 8 height 7
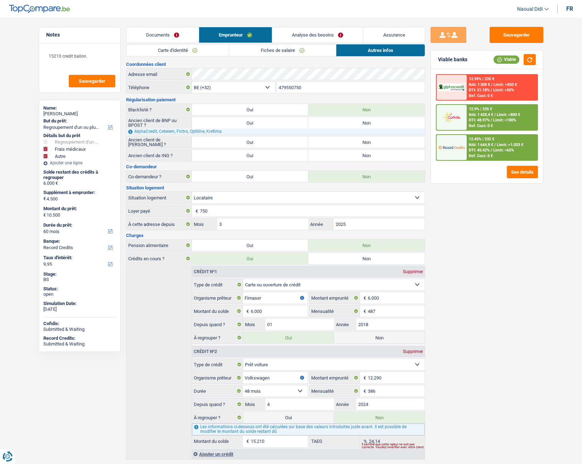
click at [316, 29] on link "Analyse des besoins" at bounding box center [317, 34] width 91 height 15
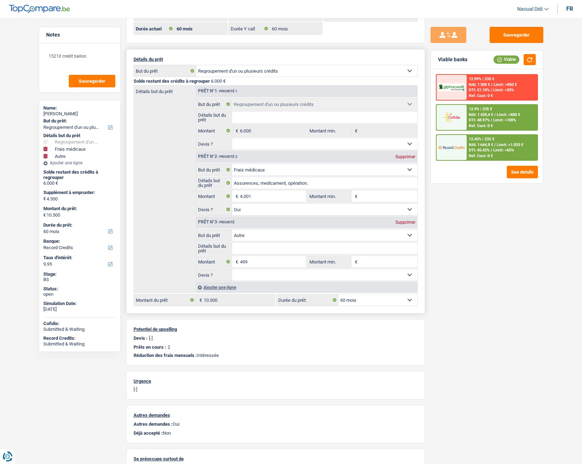
scroll to position [72, 0]
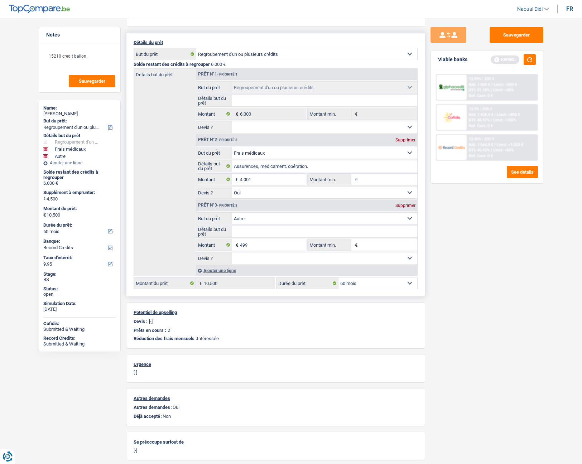
select select
click at [399, 207] on div "Supprimer" at bounding box center [406, 205] width 24 height 4
type input "4.001"
type input "10.001"
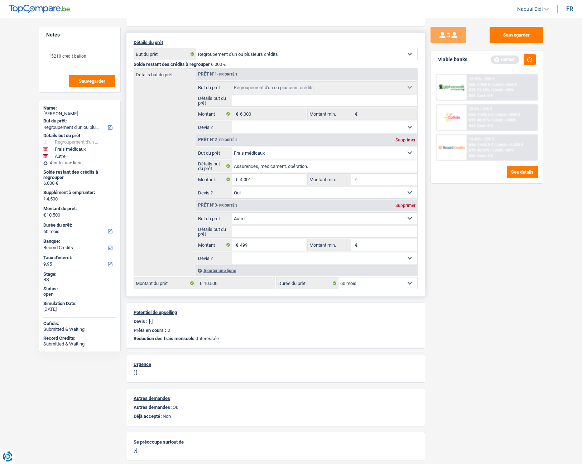
type input "10.001"
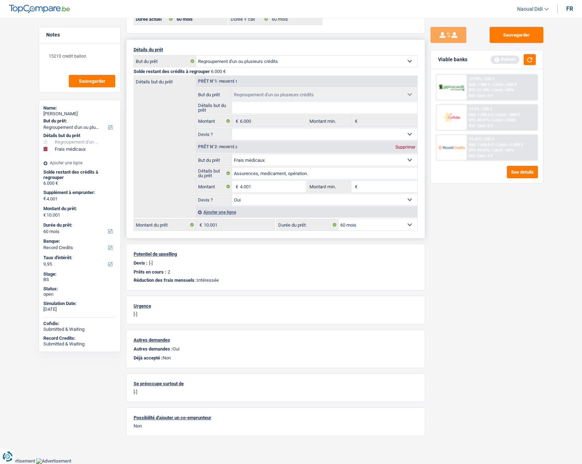
scroll to position [64, 0]
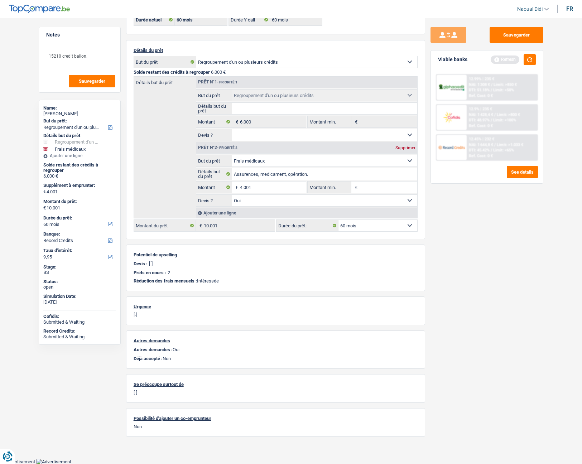
click at [497, 148] on span "Limit: <65%" at bounding box center [503, 150] width 21 height 5
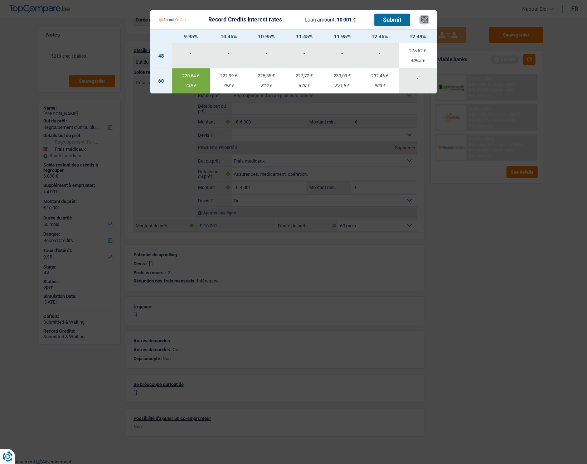
click at [423, 20] on button "×" at bounding box center [425, 19] width 8 height 7
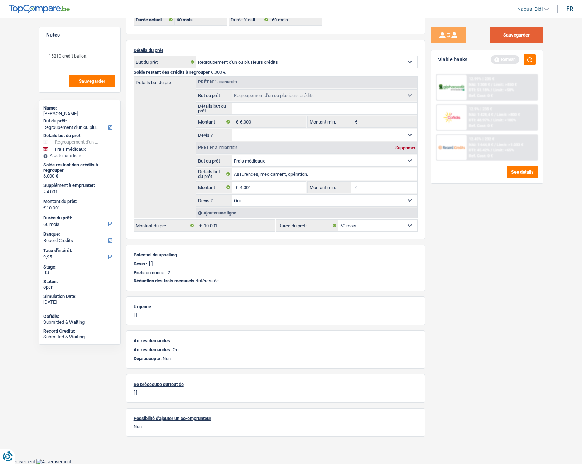
drag, startPoint x: 511, startPoint y: 36, endPoint x: 382, endPoint y: 50, distance: 130.0
click at [511, 36] on button "Sauvegarder" at bounding box center [517, 35] width 54 height 16
click at [487, 144] on span "NAI: 1 644,8 €" at bounding box center [481, 145] width 24 height 5
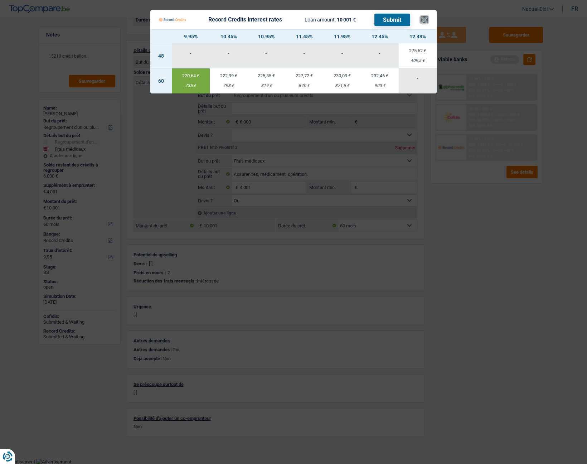
click at [427, 18] on button "×" at bounding box center [425, 19] width 8 height 7
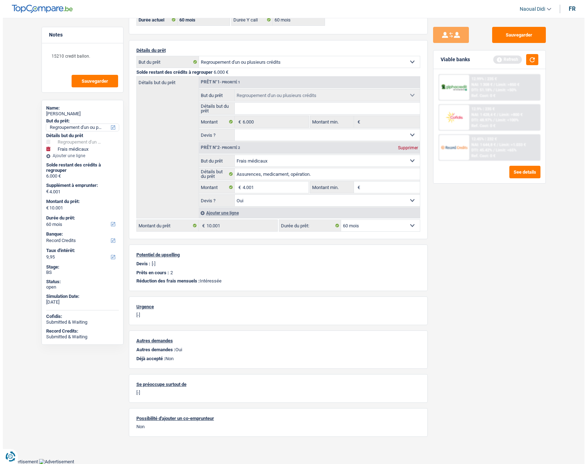
scroll to position [0, 0]
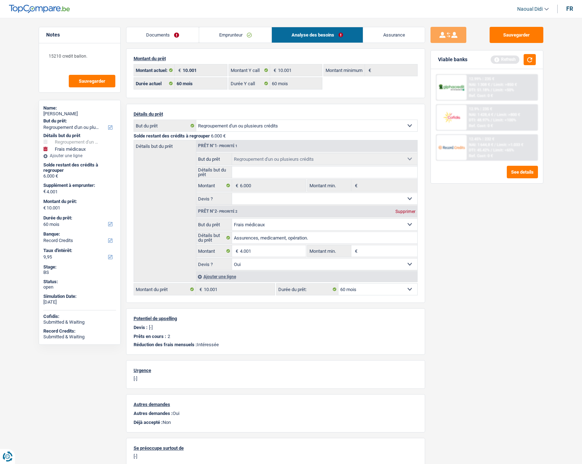
click at [169, 38] on link "Documents" at bounding box center [162, 34] width 73 height 15
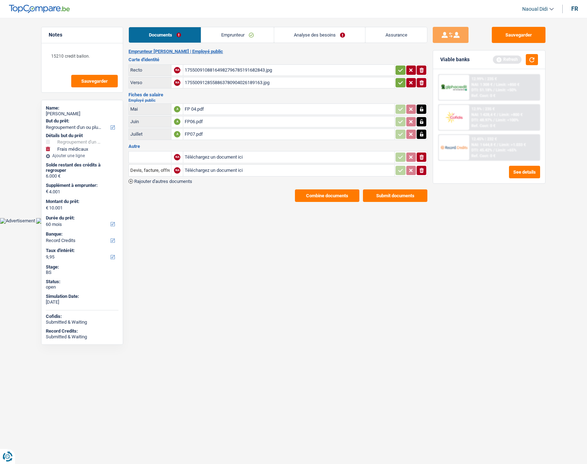
click at [219, 37] on link "Emprunteur" at bounding box center [237, 34] width 72 height 15
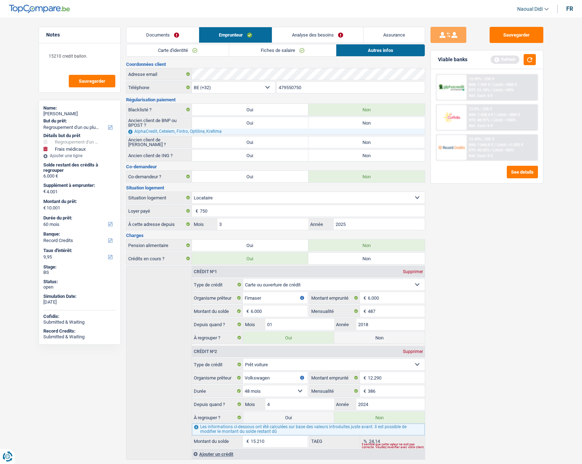
click at [163, 54] on link "Carte d'identité" at bounding box center [177, 50] width 102 height 12
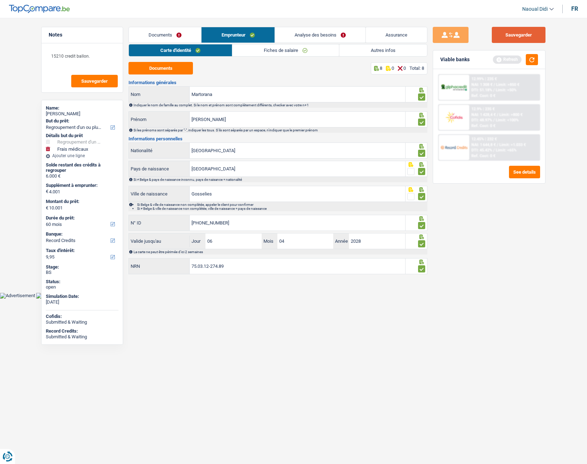
click at [513, 34] on button "Sauvegarder" at bounding box center [519, 35] width 54 height 16
click at [529, 60] on button "button" at bounding box center [532, 59] width 12 height 11
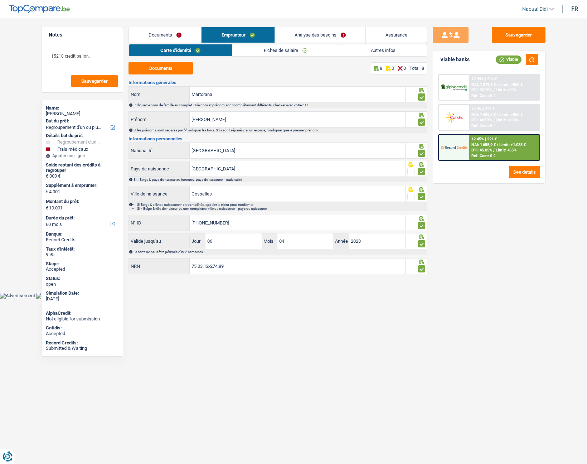
drag, startPoint x: 124, startPoint y: 338, endPoint x: 145, endPoint y: 342, distance: 21.4
click at [505, 149] on span "Limit: <65%" at bounding box center [506, 150] width 21 height 5
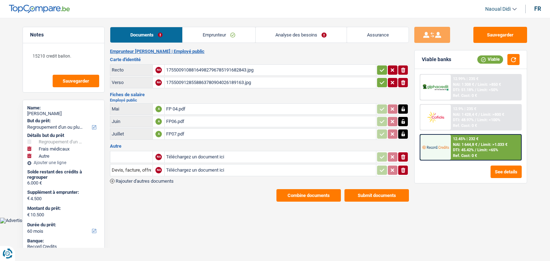
select select "refinancing"
select select "medical"
select select "other"
select select "60"
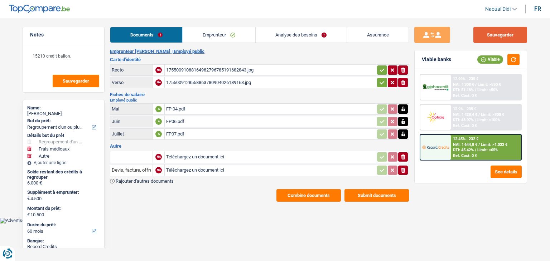
click at [514, 30] on button "Sauvegarder" at bounding box center [501, 35] width 54 height 16
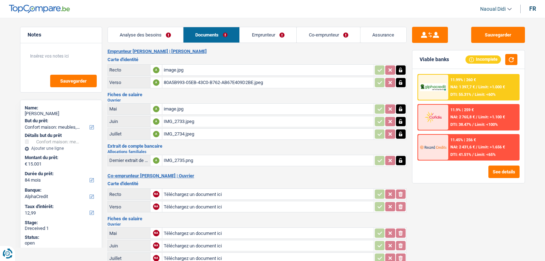
select select "household"
select select "84"
select select "alphacredit"
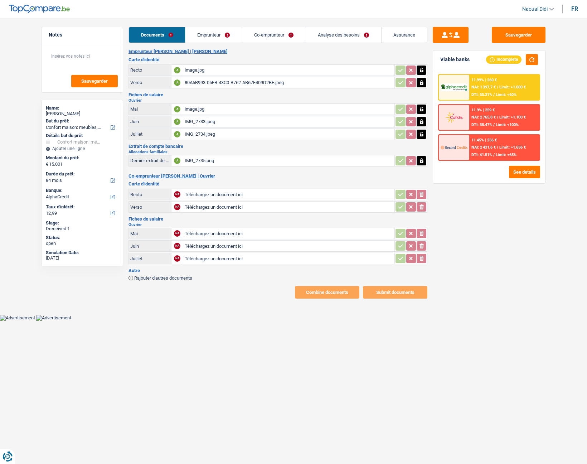
click at [198, 69] on div "image.jpg" at bounding box center [289, 70] width 208 height 11
click at [422, 71] on icon "button" at bounding box center [421, 70] width 3 height 5
click at [424, 71] on icon "ionicons-v5-e" at bounding box center [422, 70] width 6 height 7
click at [423, 81] on icon "button" at bounding box center [422, 82] width 6 height 7
click at [422, 82] on icon "button" at bounding box center [422, 82] width 4 height 5
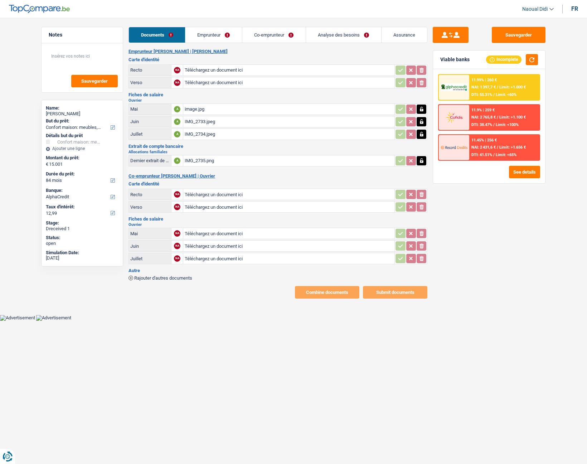
click at [191, 110] on div "image.jpg" at bounding box center [289, 109] width 208 height 11
click at [197, 160] on div "IMG_2735.png" at bounding box center [289, 160] width 208 height 11
click at [212, 69] on input "Téléchargez un document ici" at bounding box center [289, 70] width 208 height 11
click at [421, 114] on td at bounding box center [411, 109] width 33 height 11
click at [423, 106] on icon "button" at bounding box center [422, 109] width 6 height 7
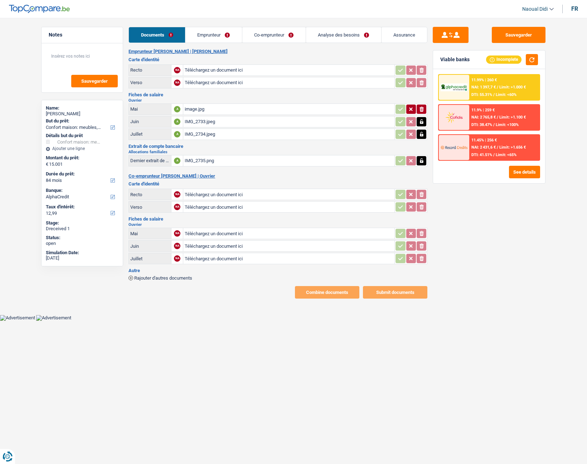
click at [420, 108] on icon "button" at bounding box center [422, 109] width 4 height 5
click at [421, 121] on icon "button" at bounding box center [421, 121] width 3 height 5
click at [419, 120] on icon "ionicons-v5-e" at bounding box center [422, 121] width 6 height 7
click at [421, 136] on icon "button" at bounding box center [421, 134] width 3 height 5
click at [421, 135] on icon "button" at bounding box center [422, 134] width 4 height 5
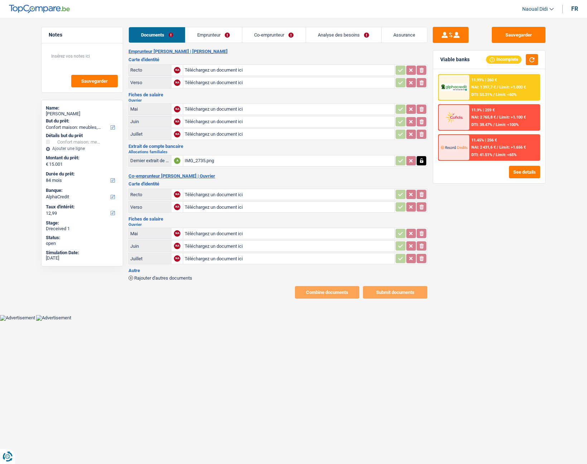
click at [157, 161] on div "Dernier extrait de compte pour vos allocations familiales" at bounding box center [149, 160] width 39 height 5
click at [159, 161] on div "Dernier extrait de compte pour vos allocations familiales" at bounding box center [149, 160] width 39 height 5
drag, startPoint x: 132, startPoint y: 160, endPoint x: 166, endPoint y: 160, distance: 34.4
click at [166, 160] on div "Dernier extrait de compte pour vos allocations familiales" at bounding box center [149, 160] width 39 height 5
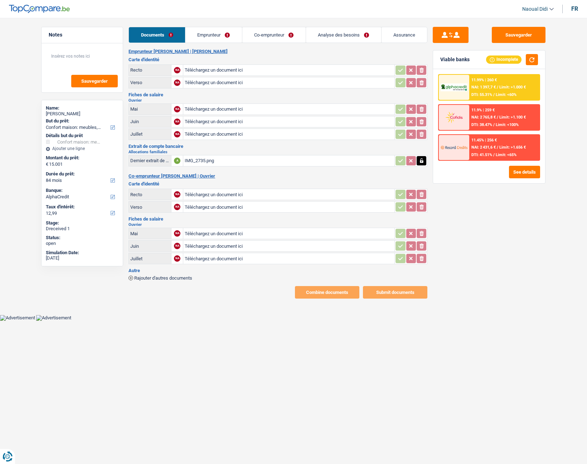
click at [287, 179] on div "Emprunteur [PERSON_NAME] | [PERSON_NAME] d'identité Recto NA Téléchargez un doc…" at bounding box center [278, 174] width 299 height 250
click at [209, 68] on input "Téléchargez un document ici" at bounding box center [289, 70] width 208 height 11
type input "C:\fakepath\ID R MR.jpeg"
click at [214, 81] on input "Téléchargez un document ici" at bounding box center [289, 82] width 208 height 11
type input "C:\fakepath\ID V MR.jpeg"
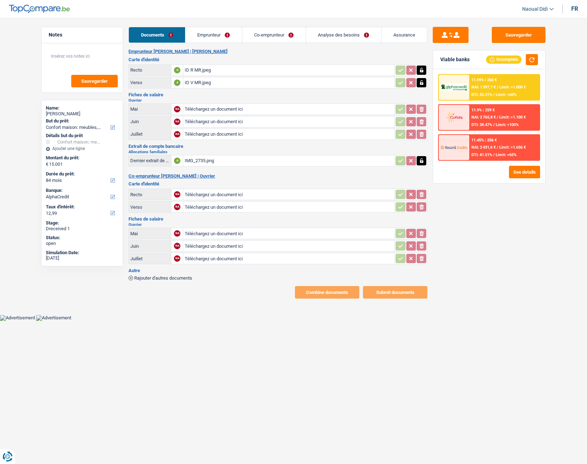
click at [196, 82] on div "ID V MR.jpeg" at bounding box center [289, 82] width 208 height 11
click at [207, 107] on input "Téléchargez un document ici" at bounding box center [289, 109] width 208 height 11
type input "C:\fakepath\FP 05 MR.jpeg"
click at [207, 120] on input "Téléchargez un document ici" at bounding box center [289, 121] width 208 height 11
type input "C:\fakepath\FP 06 MR.jpeg"
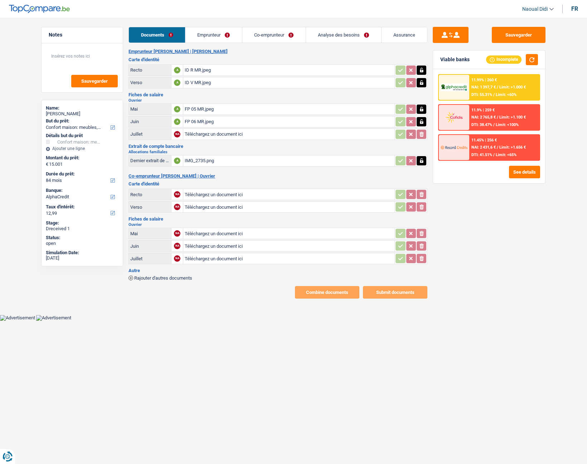
click at [201, 134] on input "Téléchargez un document ici" at bounding box center [289, 134] width 208 height 11
type input "C:\fakepath\FP 07 MR.jpeg"
click at [208, 194] on input "Téléchargez un document ici" at bounding box center [289, 194] width 208 height 11
type input "C:\fakepath\ID RMME.jpeg"
click at [201, 206] on input "Téléchargez un document ici" at bounding box center [289, 207] width 208 height 11
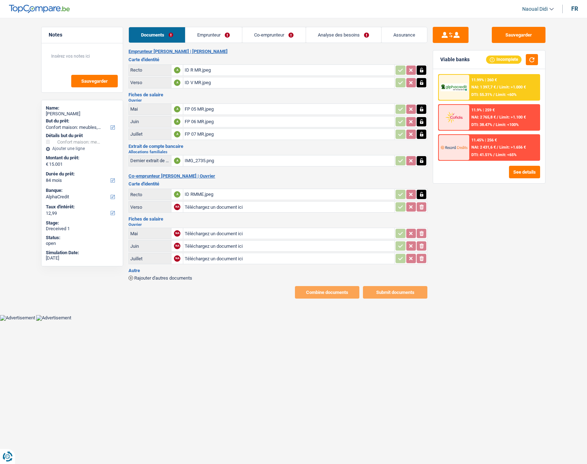
type input "C:\fakepath\ID VMME.jpeg"
click at [200, 205] on div "ID VMME.jpeg" at bounding box center [289, 207] width 208 height 11
click at [197, 82] on div "ID V MR.jpeg" at bounding box center [289, 82] width 208 height 11
click at [200, 230] on input "Téléchargez un document ici" at bounding box center [289, 233] width 208 height 11
type input "C:\fakepath\FP 05 MR.jpeg"
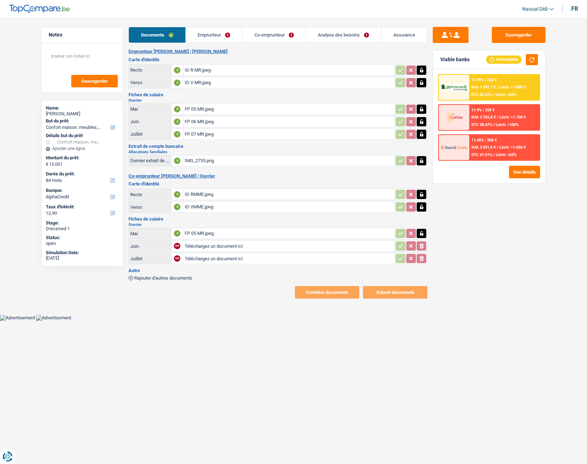
click at [201, 246] on input "Téléchargez un document ici" at bounding box center [289, 246] width 208 height 11
type input "C:\fakepath\FP 06MME.jpeg"
click at [536, 32] on button "Sauvegarder" at bounding box center [519, 35] width 54 height 16
click at [218, 34] on link "Emprunteur" at bounding box center [214, 34] width 57 height 15
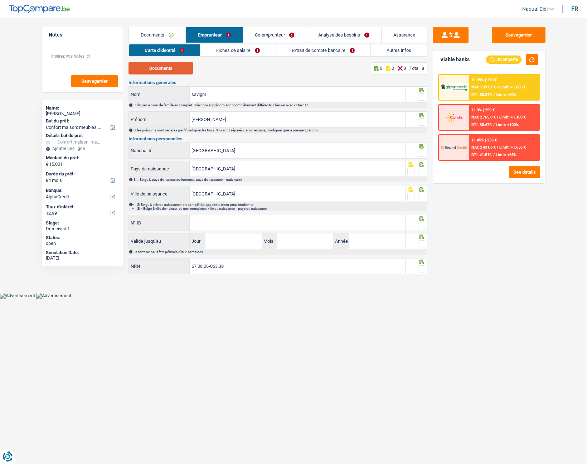
click at [165, 68] on button "Documents" at bounding box center [161, 68] width 64 height 13
click at [222, 91] on input "savigni" at bounding box center [298, 94] width 216 height 15
click at [219, 116] on input "[PERSON_NAME]" at bounding box center [298, 119] width 216 height 15
click at [209, 152] on input "[GEOGRAPHIC_DATA]" at bounding box center [298, 150] width 216 height 15
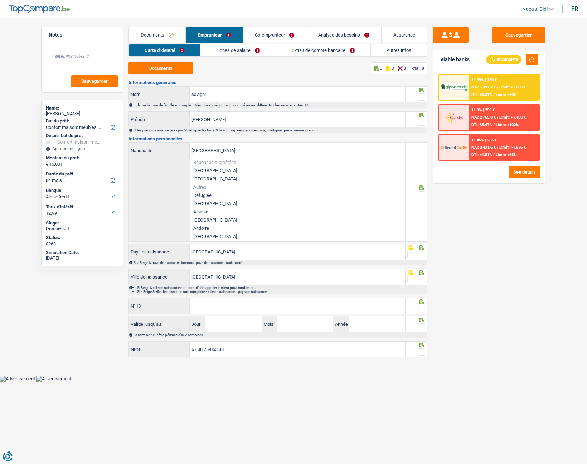
click at [169, 178] on div "Belgique Nationalité Réponses suggérées Belgique Luxembourg Autres Réfugiée Afg…" at bounding box center [267, 192] width 277 height 99
click at [158, 218] on div "Belgique Nationalité Réponses suggérées Belgique Luxembourg Autres Réfugiée Afg…" at bounding box center [267, 192] width 277 height 99
click at [535, 261] on div "Sauvegarder Viable banks Incomplete 11.99% | 260 € NAI: 1 397,7 € / Limit: >1.0…" at bounding box center [490, 239] width 124 height 424
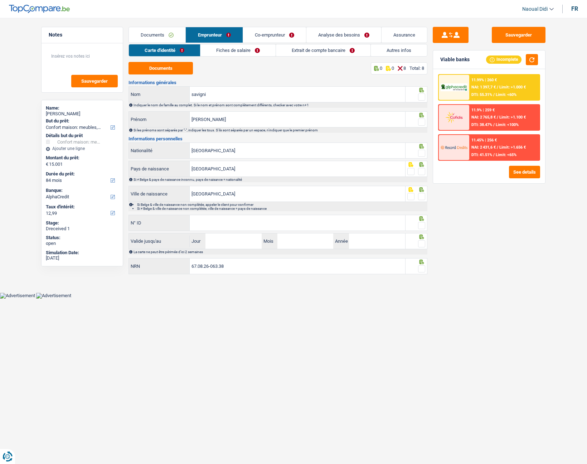
click at [424, 97] on span at bounding box center [421, 96] width 7 height 7
click at [0, 0] on input "radio" at bounding box center [0, 0] width 0 height 0
click at [423, 124] on span at bounding box center [421, 122] width 7 height 7
click at [0, 0] on input "radio" at bounding box center [0, 0] width 0 height 0
click at [424, 156] on span at bounding box center [421, 153] width 7 height 7
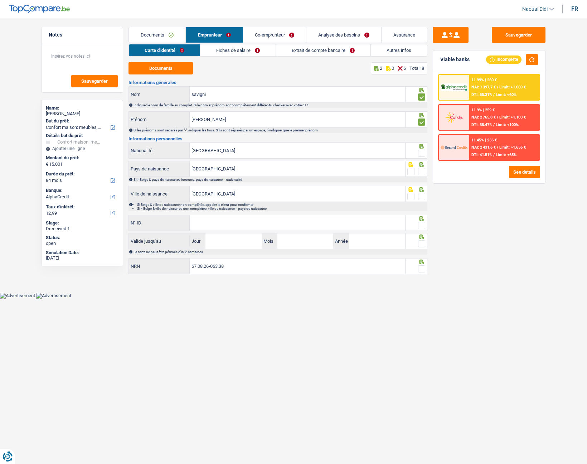
click at [0, 0] on input "radio" at bounding box center [0, 0] width 0 height 0
click at [424, 194] on span at bounding box center [421, 196] width 7 height 7
click at [0, 0] on input "radio" at bounding box center [0, 0] width 0 height 0
click at [293, 228] on input "N° ID" at bounding box center [298, 222] width 216 height 15
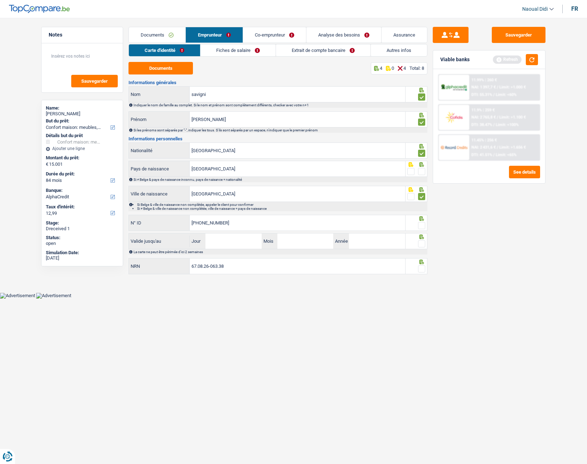
type input "[PHONE_NUMBER]"
click at [234, 239] on input "Jour" at bounding box center [234, 241] width 56 height 15
type input "13"
type input "05"
type input "2027"
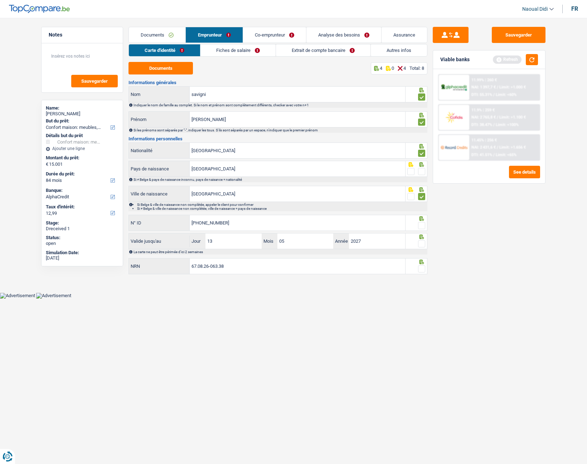
click at [420, 241] on span at bounding box center [421, 243] width 7 height 7
click at [0, 0] on input "radio" at bounding box center [0, 0] width 0 height 0
click at [420, 222] on span at bounding box center [421, 225] width 7 height 7
click at [0, 0] on input "radio" at bounding box center [0, 0] width 0 height 0
click at [424, 170] on span at bounding box center [421, 171] width 7 height 7
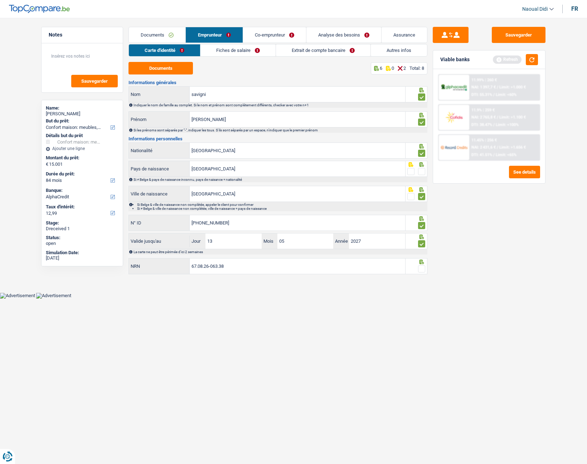
click at [0, 0] on input "radio" at bounding box center [0, 0] width 0 height 0
click at [244, 261] on input "67.08.26-063.38" at bounding box center [298, 266] width 216 height 15
click at [422, 261] on span at bounding box center [421, 268] width 7 height 7
click at [0, 0] on input "radio" at bounding box center [0, 0] width 0 height 0
click at [521, 33] on button "Sauvegarder" at bounding box center [519, 35] width 54 height 16
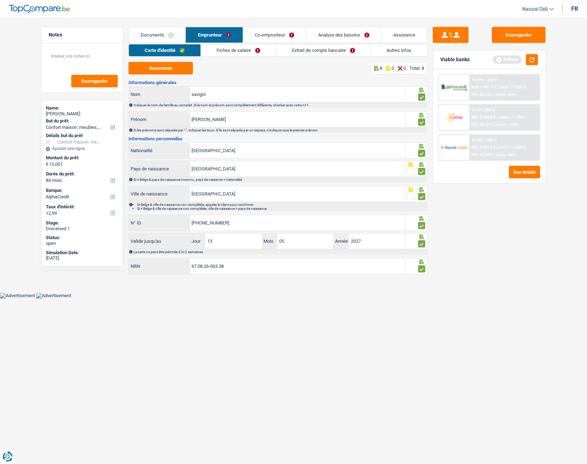
click at [225, 51] on link "Fiches de salaire" at bounding box center [238, 50] width 75 height 12
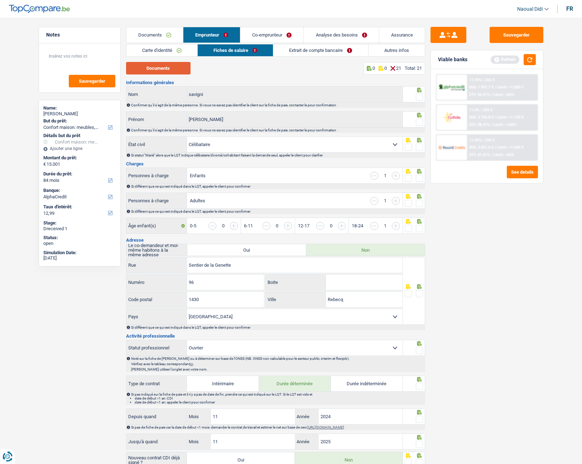
click at [154, 65] on button "Documents" at bounding box center [158, 68] width 64 height 13
click at [422, 98] on span at bounding box center [419, 96] width 7 height 7
click at [0, 0] on input "radio" at bounding box center [0, 0] width 0 height 0
click at [417, 121] on span at bounding box center [419, 122] width 7 height 7
click at [0, 0] on input "radio" at bounding box center [0, 0] width 0 height 0
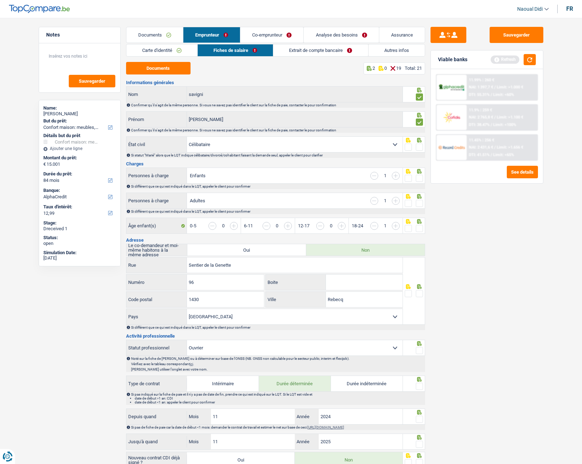
click at [420, 145] on span at bounding box center [419, 147] width 7 height 7
click at [0, 0] on input "radio" at bounding box center [0, 0] width 0 height 0
click at [422, 180] on span at bounding box center [419, 178] width 7 height 7
click at [0, 0] on input "radio" at bounding box center [0, 0] width 0 height 0
click at [421, 203] on span at bounding box center [419, 203] width 7 height 7
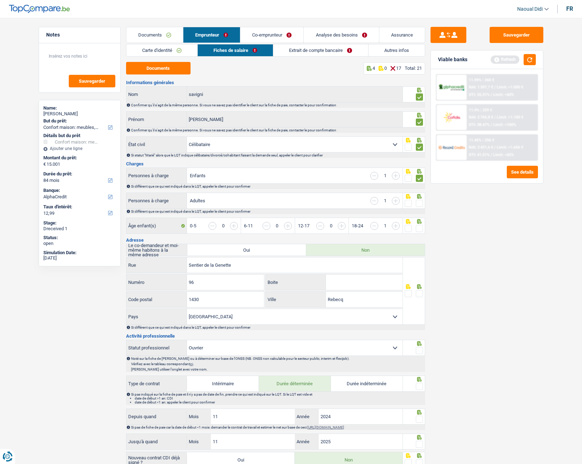
click at [0, 0] on input "radio" at bounding box center [0, 0] width 0 height 0
click at [422, 231] on span at bounding box center [419, 228] width 7 height 7
click at [0, 0] on input "radio" at bounding box center [0, 0] width 0 height 0
click at [256, 261] on input "Sentier de la Genette" at bounding box center [295, 265] width 216 height 15
click at [417, 261] on span at bounding box center [419, 293] width 7 height 7
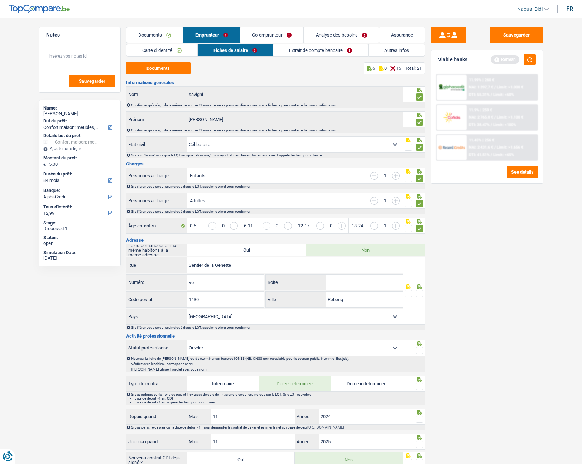
click at [0, 0] on input "radio" at bounding box center [0, 0] width 0 height 0
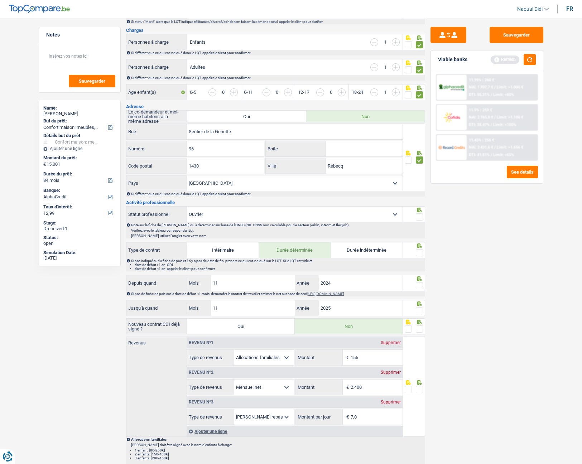
scroll to position [143, 0]
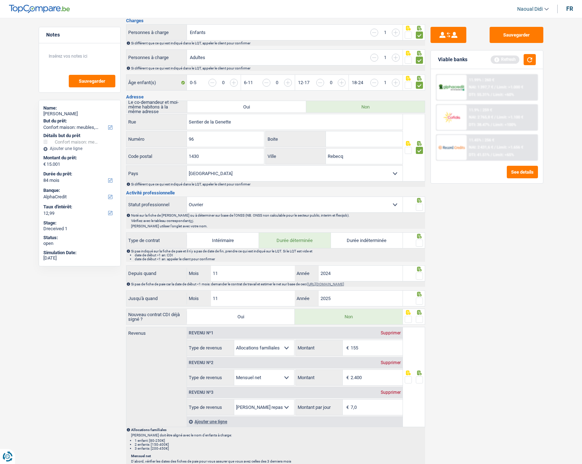
click at [422, 206] on span at bounding box center [419, 207] width 7 height 7
click at [0, 0] on input "radio" at bounding box center [0, 0] width 0 height 0
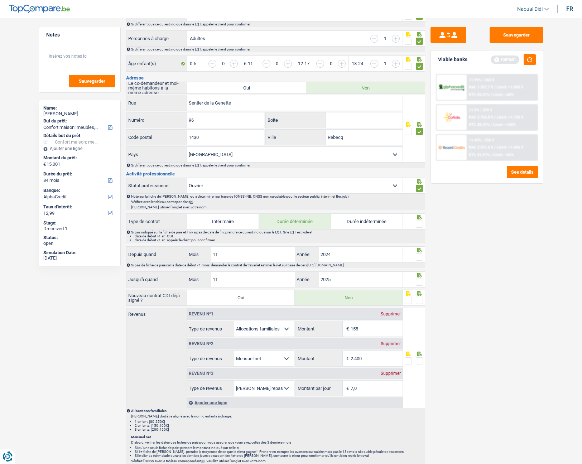
scroll to position [179, 0]
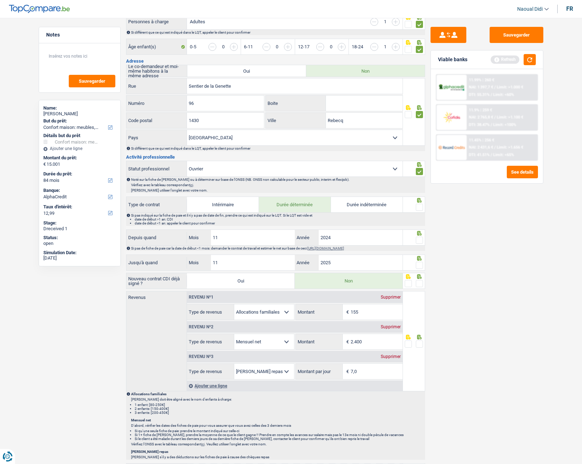
click at [419, 240] on span at bounding box center [419, 240] width 7 height 7
click at [0, 0] on input "radio" at bounding box center [0, 0] width 0 height 0
click at [418, 261] on span at bounding box center [419, 265] width 7 height 7
click at [0, 0] on input "radio" at bounding box center [0, 0] width 0 height 0
click at [418, 261] on span at bounding box center [419, 283] width 7 height 7
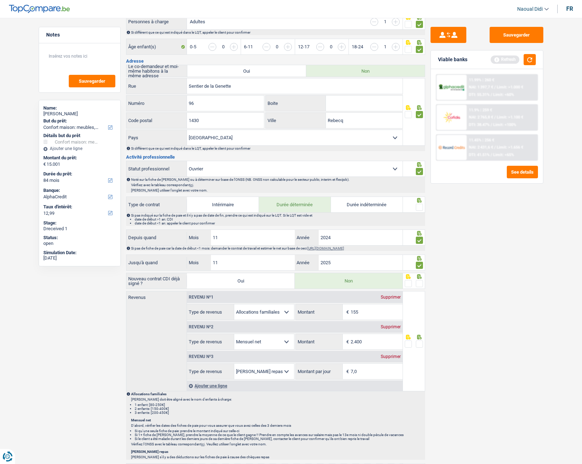
click at [0, 0] on input "radio" at bounding box center [0, 0] width 0 height 0
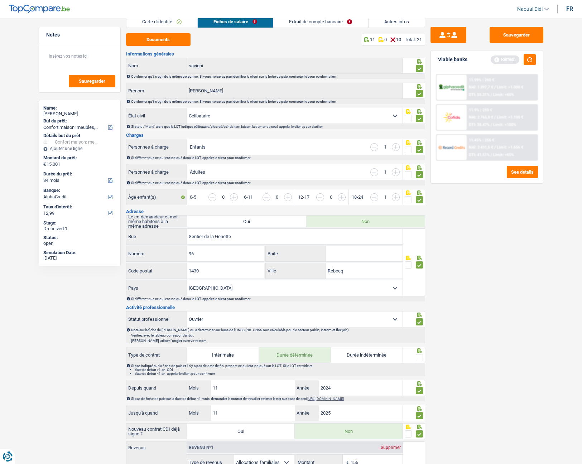
scroll to position [0, 0]
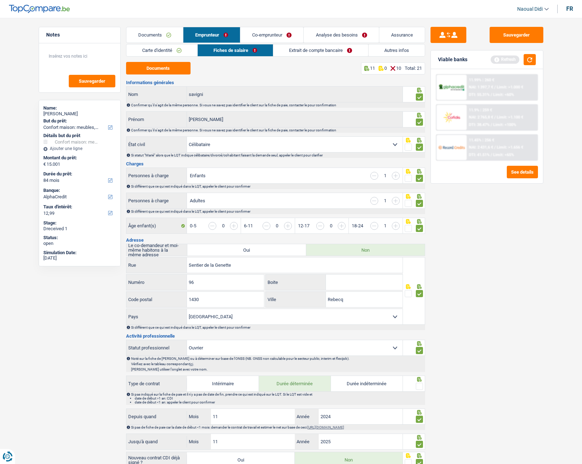
click at [305, 48] on link "Extrait de compte bancaire" at bounding box center [320, 50] width 95 height 12
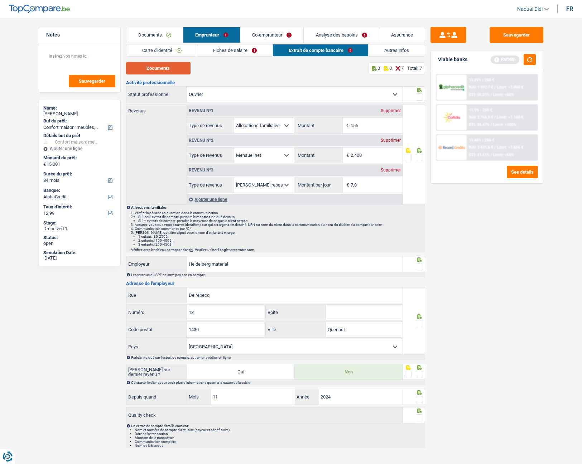
click at [172, 68] on button "Documents" at bounding box center [158, 68] width 64 height 13
click at [362, 130] on input "155" at bounding box center [377, 125] width 52 height 15
click at [376, 156] on input "2.400" at bounding box center [377, 155] width 52 height 15
type input "2"
click at [361, 156] on input "Montant" at bounding box center [377, 155] width 52 height 15
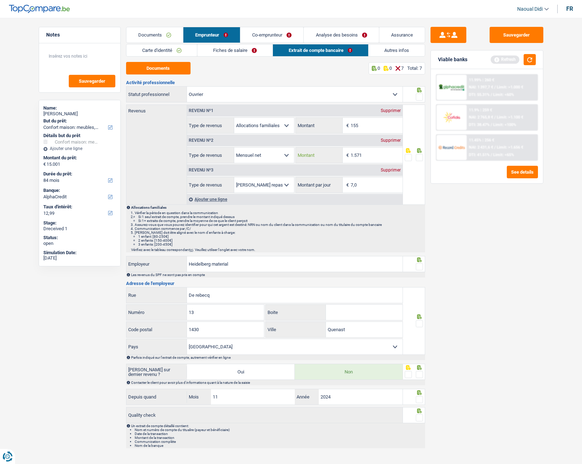
type input "1.571"
click at [418, 160] on span at bounding box center [419, 157] width 7 height 7
click at [0, 0] on input "radio" at bounding box center [0, 0] width 0 height 0
drag, startPoint x: 364, startPoint y: 124, endPoint x: 324, endPoint y: 120, distance: 40.3
click at [324, 120] on div "155 € Montant" at bounding box center [349, 125] width 107 height 15
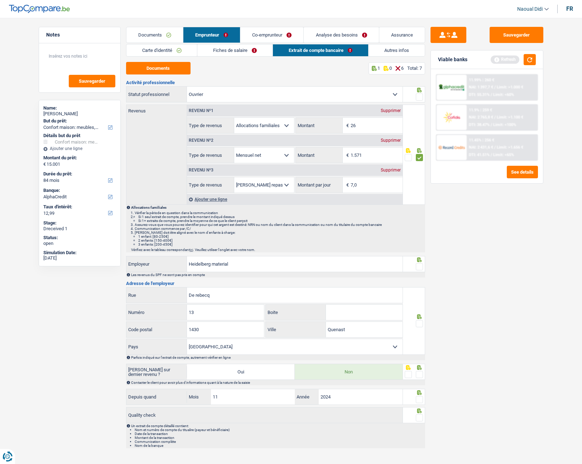
type input "2"
drag, startPoint x: 351, startPoint y: 126, endPoint x: 333, endPoint y: 125, distance: 18.0
click at [333, 125] on div "155 € Montant" at bounding box center [349, 125] width 107 height 15
type input "261"
click at [382, 206] on p "Allocations familiales" at bounding box center [277, 208] width 293 height 4
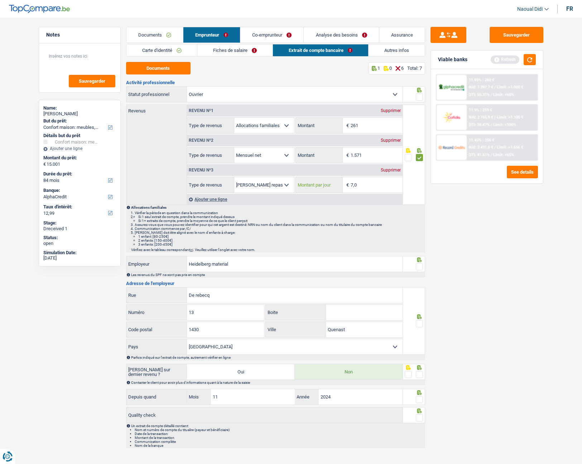
click at [367, 186] on input "7,0" at bounding box center [377, 184] width 52 height 15
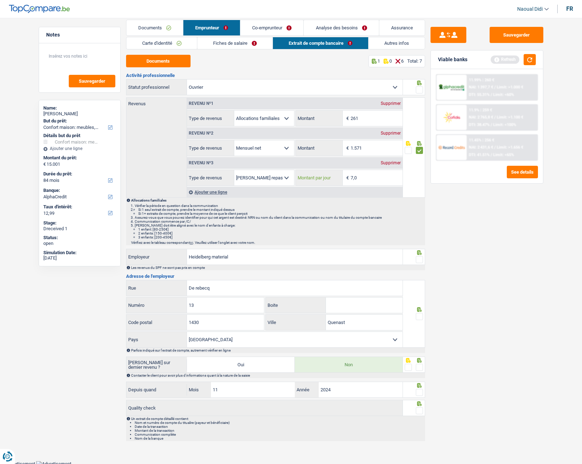
scroll to position [9, 0]
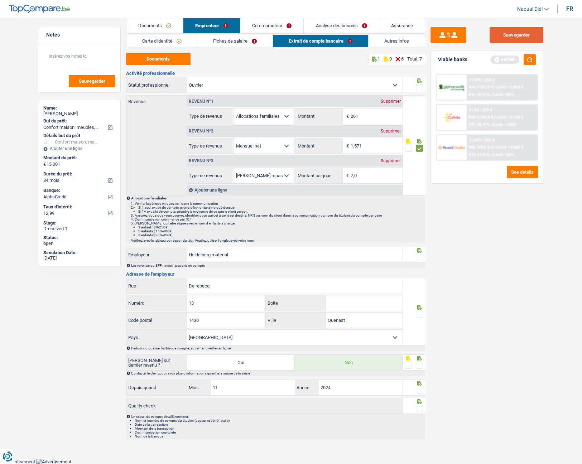
click at [506, 34] on button "Sauvegarder" at bounding box center [517, 35] width 54 height 16
click at [230, 257] on input "Heidelberg material" at bounding box center [295, 254] width 216 height 15
drag, startPoint x: 238, startPoint y: 249, endPoint x: 148, endPoint y: 242, distance: 90.2
click at [148, 242] on div "Activité professionnelle Ouvrier Employé privé Employé public Invalide Indépend…" at bounding box center [275, 255] width 299 height 368
type input "CBR AGGREGATES PORPHYRE"
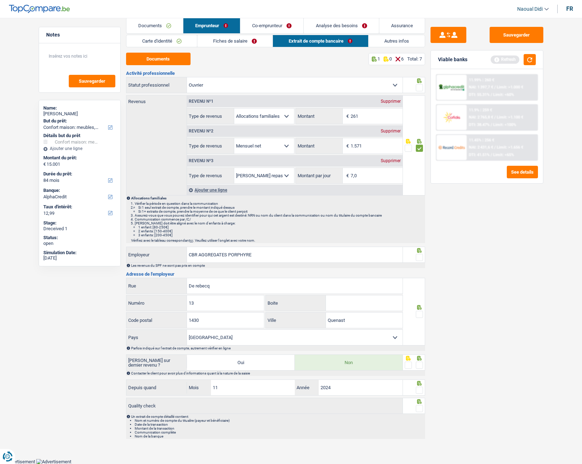
click at [423, 257] on span at bounding box center [419, 257] width 7 height 7
click at [0, 0] on input "radio" at bounding box center [0, 0] width 0 height 0
click at [230, 261] on input "De rebecq" at bounding box center [295, 285] width 216 height 15
drag, startPoint x: 230, startPoint y: 288, endPoint x: 156, endPoint y: 277, distance: 74.6
click at [156, 261] on div "Activité professionnelle Ouvrier Employé privé Employé public Invalide Indépend…" at bounding box center [275, 255] width 299 height 368
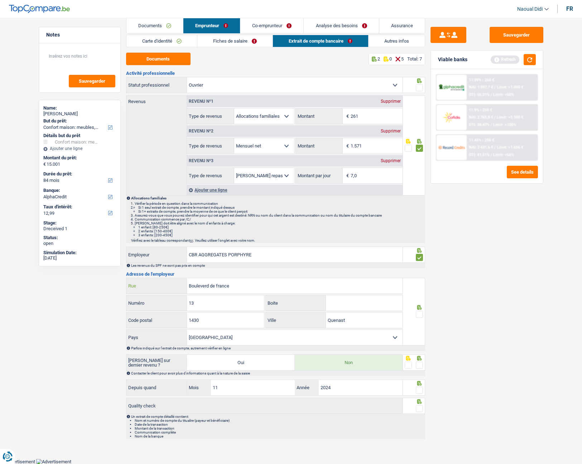
type input "Bouleverd de france"
drag, startPoint x: 185, startPoint y: 299, endPoint x: 145, endPoint y: 298, distance: 40.1
click at [145, 261] on div "13 Numéro" at bounding box center [195, 303] width 138 height 15
type input "3-5"
click at [341, 261] on input "Boite" at bounding box center [364, 303] width 77 height 15
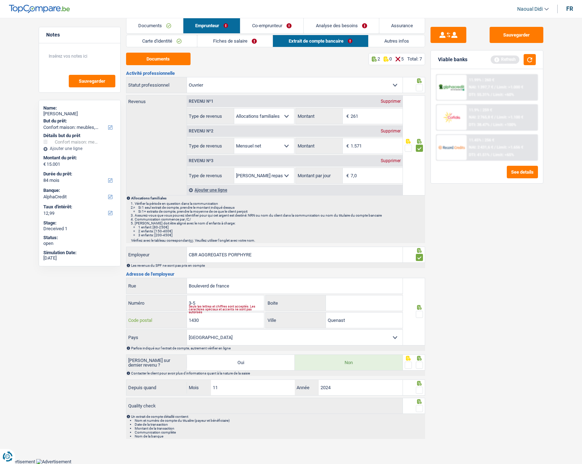
click at [211, 261] on input "1430" at bounding box center [225, 320] width 77 height 15
type input "1420"
drag, startPoint x: 347, startPoint y: 322, endPoint x: 316, endPoint y: 319, distance: 32.0
click at [316, 261] on div "Quenast Ville" at bounding box center [334, 320] width 137 height 15
type input "Braine-l'alleud"
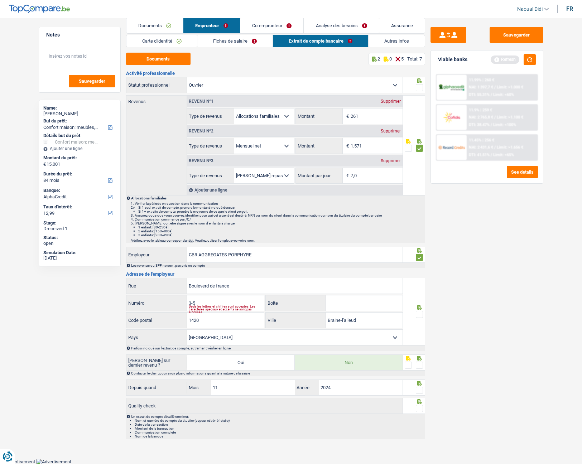
click at [254, 261] on select "[GEOGRAPHIC_DATA] [GEOGRAPHIC_DATA] [GEOGRAPHIC_DATA] [GEOGRAPHIC_DATA] [GEOGRA…" at bounding box center [295, 337] width 216 height 15
click at [421, 261] on span at bounding box center [419, 314] width 7 height 7
click at [0, 0] on input "radio" at bounding box center [0, 0] width 0 height 0
click at [203, 261] on div "Seuls les lettres et chiffres sont acceptés. Les caractères spéciaux et accents…" at bounding box center [226, 309] width 75 height 3
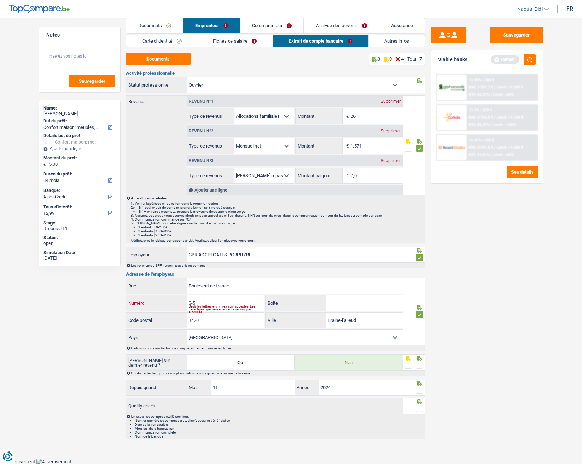
drag, startPoint x: 201, startPoint y: 301, endPoint x: 197, endPoint y: 304, distance: 5.3
click at [201, 261] on input "3-5" at bounding box center [225, 303] width 77 height 15
click at [166, 261] on label "Code postal" at bounding box center [156, 320] width 61 height 15
click at [0, 0] on input "1420" at bounding box center [0, 0] width 0 height 0
click at [202, 261] on input "3-5" at bounding box center [225, 303] width 77 height 15
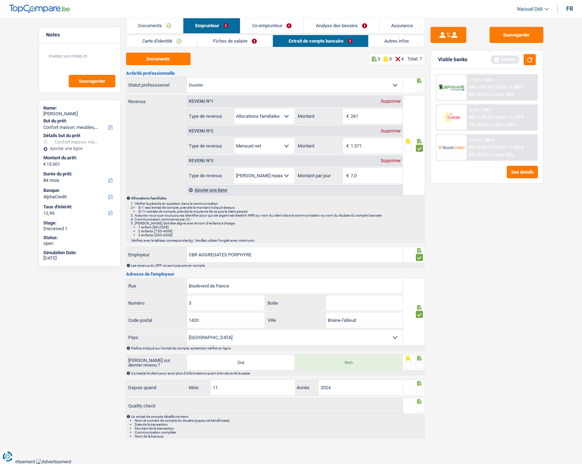
click at [347, 261] on input "Boite" at bounding box center [364, 303] width 77 height 15
drag, startPoint x: 235, startPoint y: 288, endPoint x: 141, endPoint y: 270, distance: 95.5
click at [141, 261] on div "Activité professionnelle Ouvrier Employé privé Employé public Invalide Indépend…" at bounding box center [275, 255] width 299 height 368
click at [220, 261] on input "3" at bounding box center [225, 303] width 77 height 15
type input "3-5"
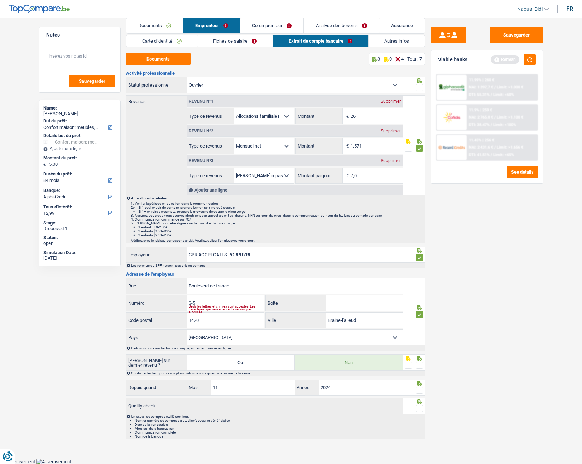
click at [418, 261] on span at bounding box center [419, 390] width 7 height 7
click at [0, 0] on input "radio" at bounding box center [0, 0] width 0 height 0
click at [417, 261] on span at bounding box center [419, 365] width 7 height 7
click at [0, 0] on input "radio" at bounding box center [0, 0] width 0 height 0
click at [419, 261] on span at bounding box center [419, 408] width 7 height 7
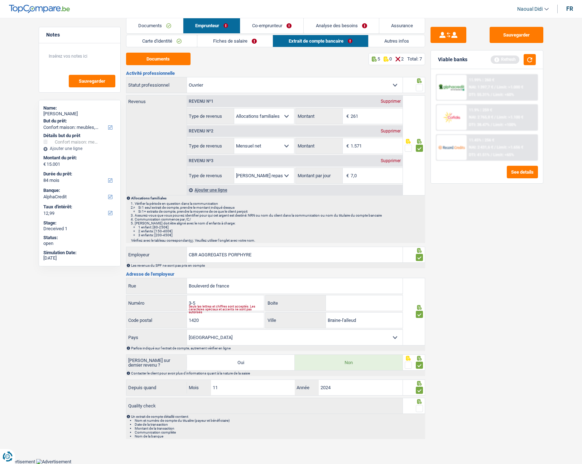
click at [0, 0] on input "radio" at bounding box center [0, 0] width 0 height 0
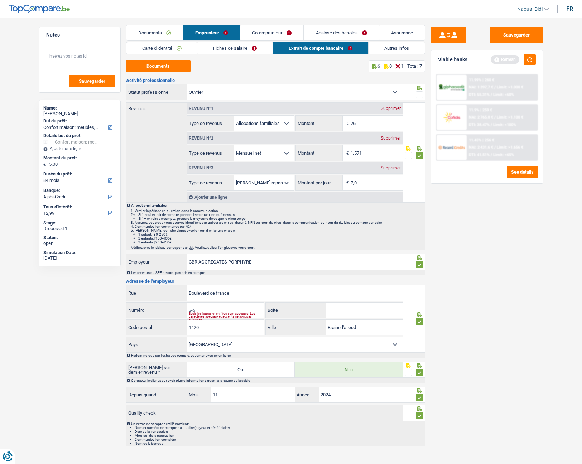
scroll to position [0, 0]
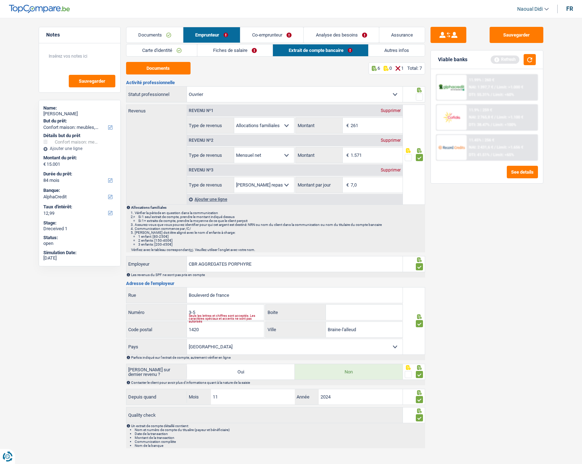
click at [513, 47] on div "Sauvegarder Viable banks Refresh 11.99% | 260 € NAI: 1 397,7 € / Limit: >1.000 …" at bounding box center [487, 239] width 124 height 424
click at [513, 37] on button "Sauvegarder" at bounding box center [517, 35] width 54 height 16
click at [261, 32] on link "Co-emprunteur" at bounding box center [271, 34] width 63 height 15
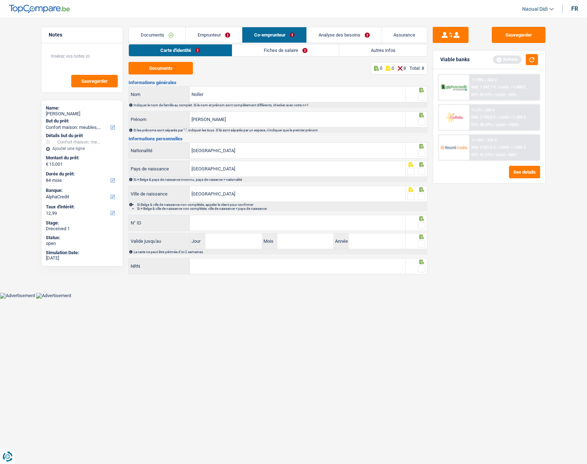
click at [220, 30] on link "Emprunteur" at bounding box center [214, 34] width 56 height 15
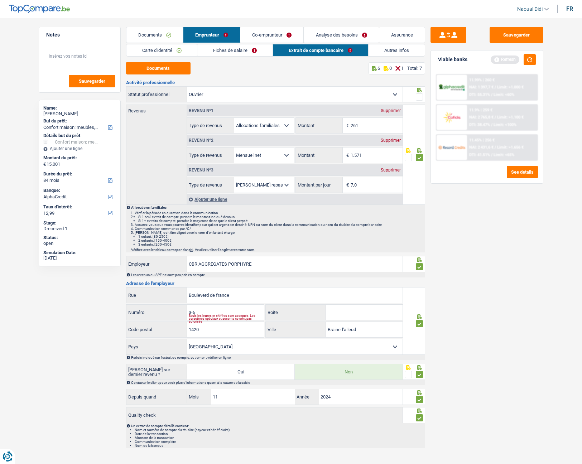
click at [391, 49] on link "Autres infos" at bounding box center [397, 50] width 56 height 12
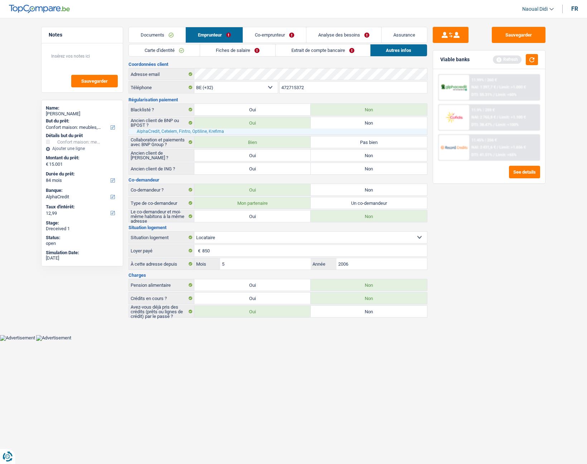
click at [270, 35] on link "Co-emprunteur" at bounding box center [274, 34] width 63 height 15
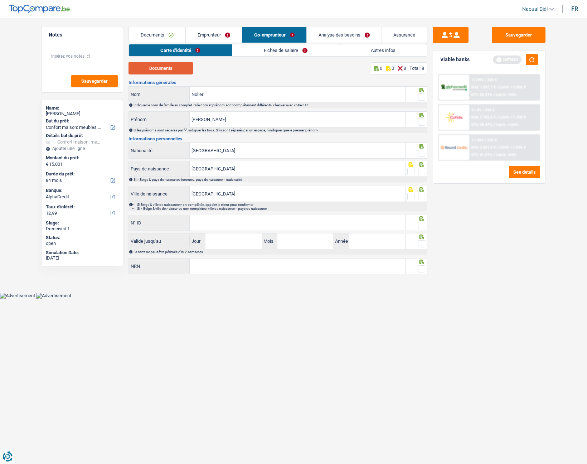
click at [176, 67] on button "Documents" at bounding box center [161, 68] width 64 height 13
click at [234, 93] on input "Noller" at bounding box center [298, 94] width 216 height 15
click at [217, 120] on input "[PERSON_NAME]" at bounding box center [298, 119] width 216 height 15
click at [421, 96] on span at bounding box center [421, 96] width 7 height 7
click at [0, 0] on input "radio" at bounding box center [0, 0] width 0 height 0
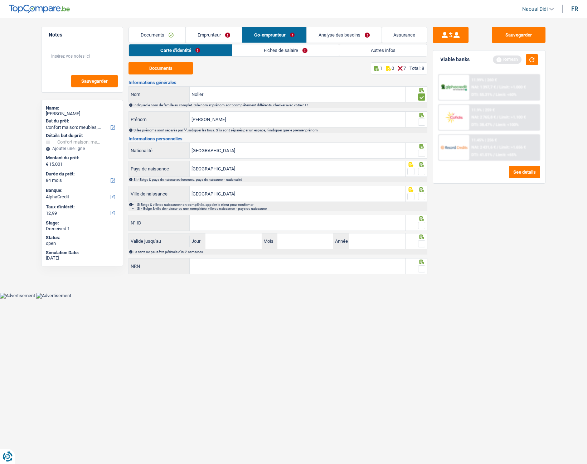
click at [421, 121] on span at bounding box center [421, 122] width 7 height 7
click at [0, 0] on input "radio" at bounding box center [0, 0] width 0 height 0
click at [423, 155] on span at bounding box center [421, 153] width 7 height 7
click at [0, 0] on input "radio" at bounding box center [0, 0] width 0 height 0
drag, startPoint x: 424, startPoint y: 173, endPoint x: 421, endPoint y: 181, distance: 8.5
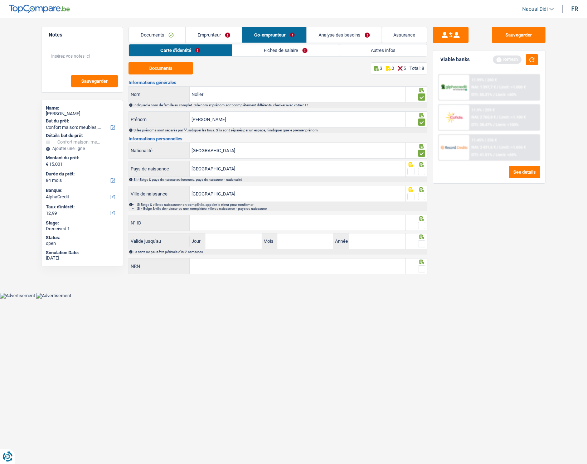
click at [424, 173] on span at bounding box center [421, 171] width 7 height 7
click at [0, 0] on input "radio" at bounding box center [0, 0] width 0 height 0
click at [423, 197] on span at bounding box center [421, 196] width 7 height 7
click at [0, 0] on input "radio" at bounding box center [0, 0] width 0 height 0
click at [296, 225] on input "N° ID" at bounding box center [298, 222] width 216 height 15
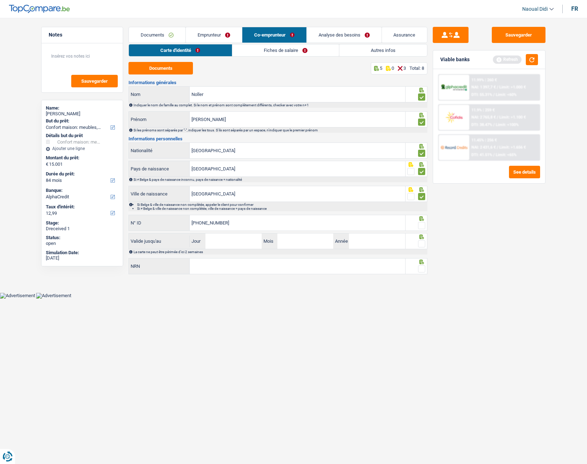
type input "[PHONE_NUMBER]"
click at [232, 242] on input "Jour" at bounding box center [234, 241] width 56 height 15
type input "23"
type input "07"
type input "2028"
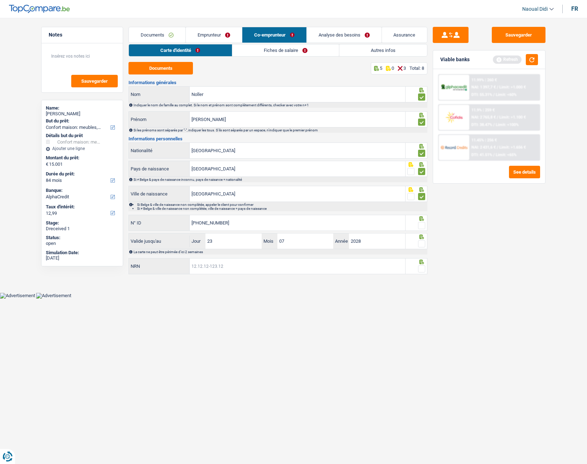
click at [234, 261] on input "NRN" at bounding box center [298, 266] width 216 height 15
type input "70.10.23-062.12"
click at [423, 261] on span at bounding box center [421, 268] width 7 height 7
click at [0, 0] on input "radio" at bounding box center [0, 0] width 0 height 0
click at [424, 245] on span at bounding box center [421, 243] width 7 height 7
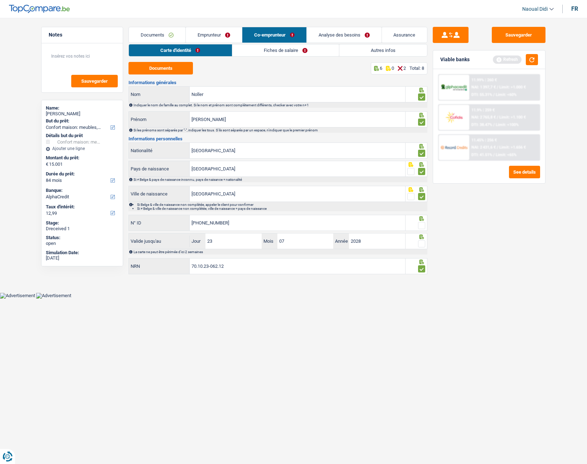
click at [0, 0] on input "radio" at bounding box center [0, 0] width 0 height 0
click at [425, 226] on span at bounding box center [421, 225] width 7 height 7
click at [0, 0] on input "radio" at bounding box center [0, 0] width 0 height 0
click at [518, 37] on button "Sauvegarder" at bounding box center [519, 35] width 54 height 16
click at [260, 47] on link "Fiches de salaire" at bounding box center [285, 50] width 107 height 12
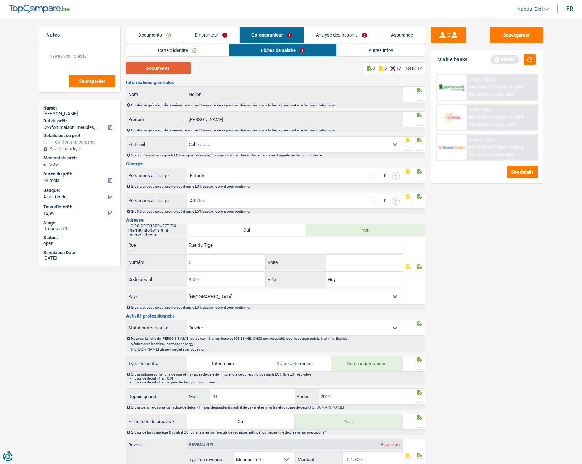
click at [153, 65] on button "Documents" at bounding box center [158, 68] width 64 height 13
drag, startPoint x: 421, startPoint y: 96, endPoint x: 421, endPoint y: 115, distance: 19.0
click at [421, 96] on span at bounding box center [419, 96] width 7 height 7
click at [0, 0] on input "radio" at bounding box center [0, 0] width 0 height 0
click at [419, 122] on span at bounding box center [419, 122] width 7 height 7
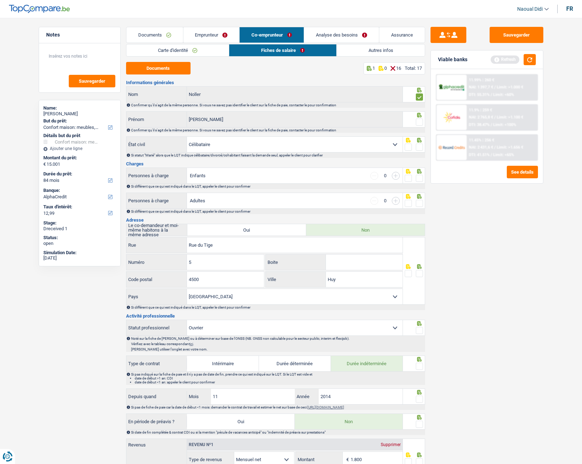
click at [0, 0] on input "radio" at bounding box center [0, 0] width 0 height 0
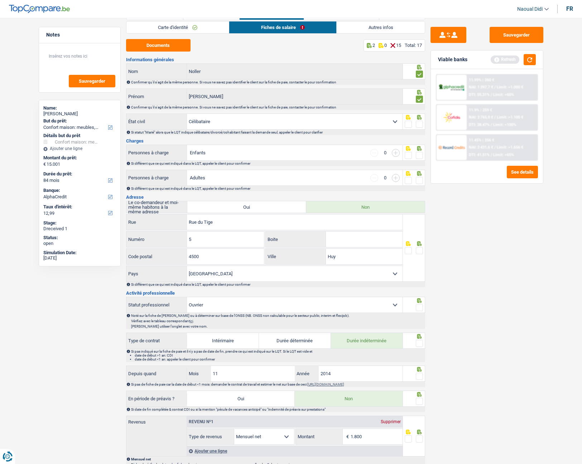
scroll to position [36, 0]
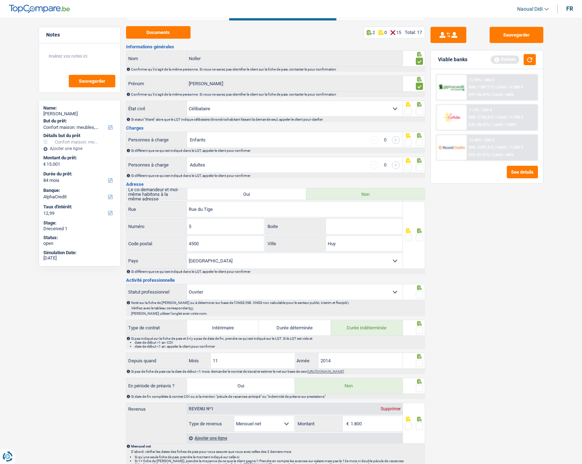
click at [419, 141] on span at bounding box center [419, 142] width 7 height 7
click at [0, 0] on input "radio" at bounding box center [0, 0] width 0 height 0
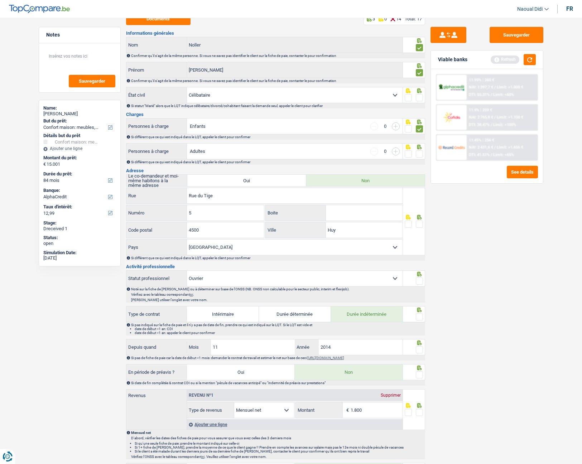
scroll to position [72, 0]
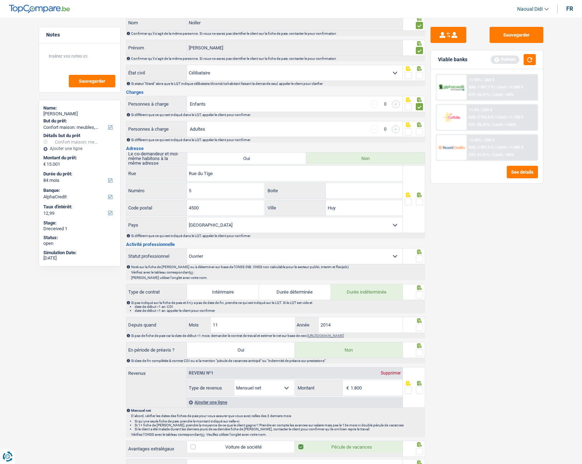
click at [419, 133] on span at bounding box center [419, 131] width 7 height 7
click at [0, 0] on input "radio" at bounding box center [0, 0] width 0 height 0
click at [353, 191] on input "Boite" at bounding box center [364, 190] width 77 height 15
type input "B"
click at [203, 210] on input "4500" at bounding box center [225, 207] width 77 height 15
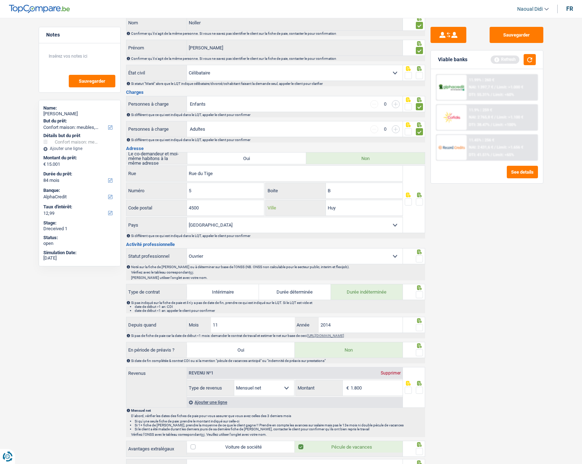
drag, startPoint x: 345, startPoint y: 206, endPoint x: 317, endPoint y: 203, distance: 28.4
click at [317, 203] on div "Huy Ville" at bounding box center [334, 207] width 137 height 15
type input "Ben Ahin"
click at [420, 203] on span at bounding box center [419, 201] width 7 height 7
click at [0, 0] on input "radio" at bounding box center [0, 0] width 0 height 0
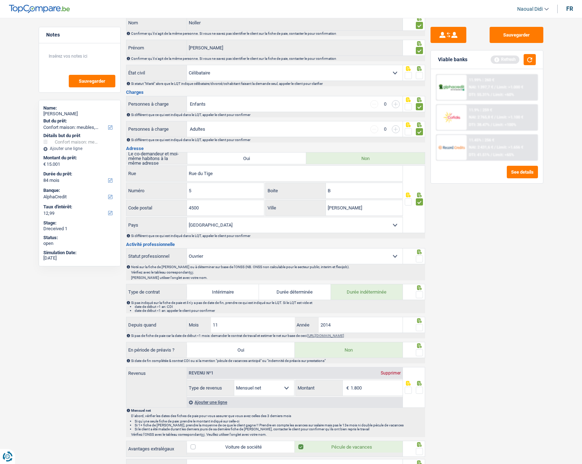
click at [459, 243] on div "Sauvegarder Viable banks Refresh 11.99% | 260 € NAI: 1 397,7 € / Limit: >1.000 …" at bounding box center [487, 239] width 124 height 424
click at [254, 256] on select "Ouvrier Employé privé Employé public Invalide Indépendant Pensionné Chômeur Mut…" at bounding box center [295, 256] width 216 height 15
click at [420, 259] on span at bounding box center [419, 258] width 7 height 7
click at [0, 0] on input "radio" at bounding box center [0, 0] width 0 height 0
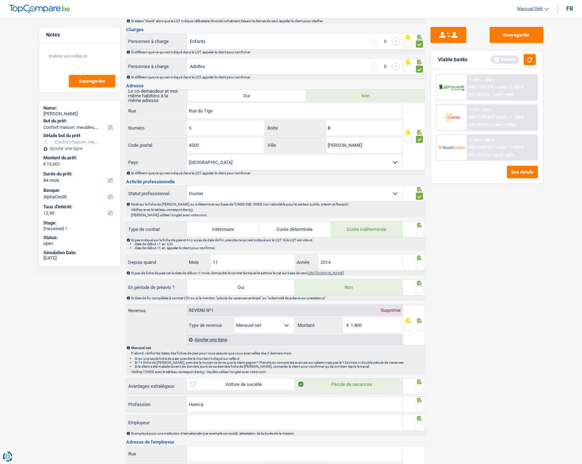
scroll to position [143, 0]
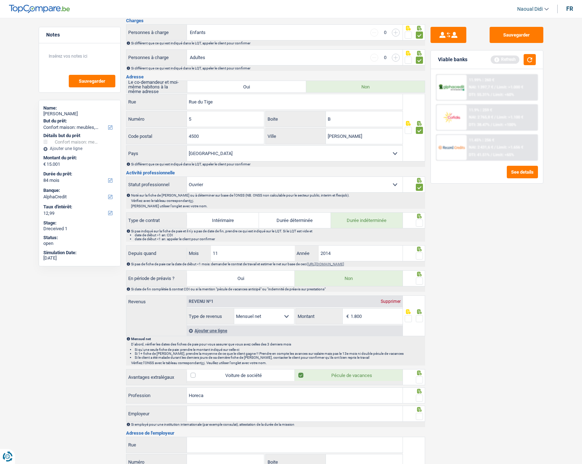
click at [420, 222] on span at bounding box center [419, 223] width 7 height 7
click at [0, 0] on input "radio" at bounding box center [0, 0] width 0 height 0
click at [419, 256] on span at bounding box center [419, 256] width 7 height 7
click at [0, 0] on input "radio" at bounding box center [0, 0] width 0 height 0
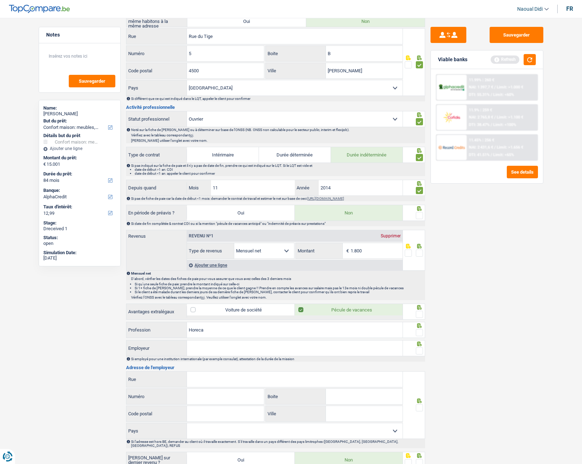
scroll to position [215, 0]
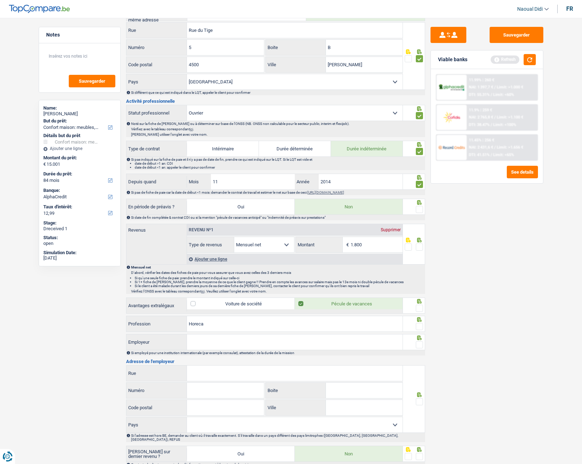
click at [419, 210] on span at bounding box center [419, 209] width 7 height 7
click at [0, 0] on input "radio" at bounding box center [0, 0] width 0 height 0
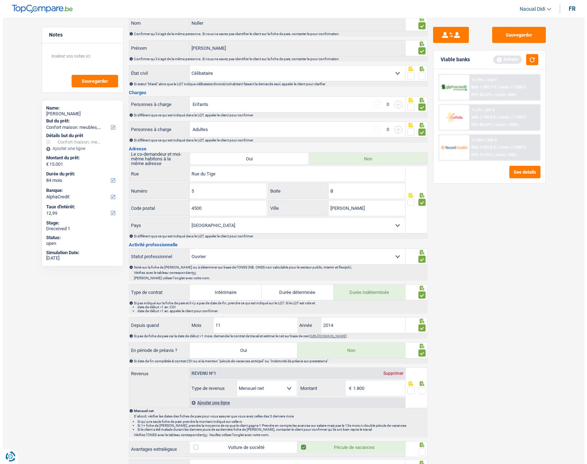
scroll to position [0, 0]
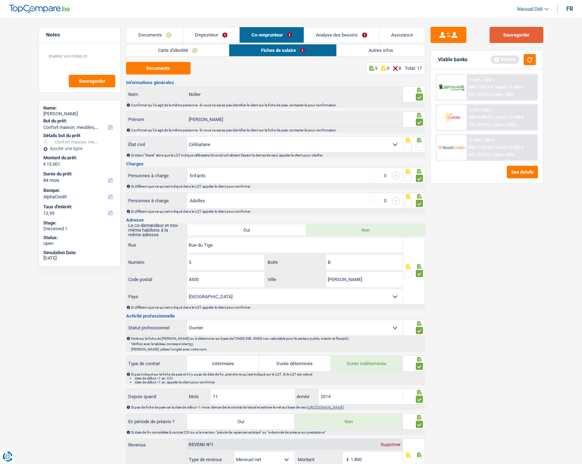
click at [517, 40] on button "Sauvegarder" at bounding box center [517, 35] width 54 height 16
click at [150, 37] on link "Documents" at bounding box center [154, 34] width 57 height 15
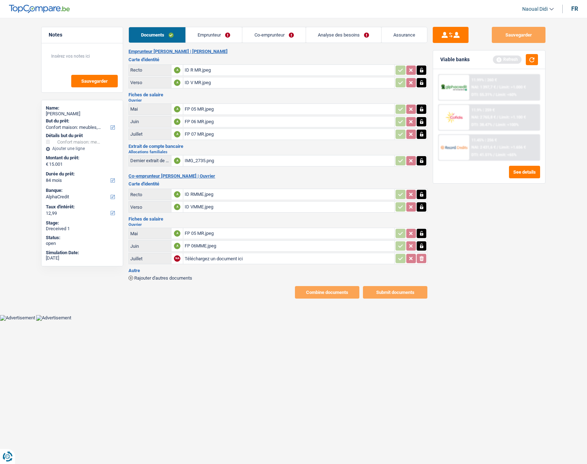
click at [422, 233] on icon "button" at bounding box center [421, 233] width 3 height 5
click at [423, 245] on icon "button" at bounding box center [422, 245] width 6 height 7
click at [421, 233] on icon "button" at bounding box center [422, 233] width 4 height 5
click at [421, 246] on icon "button" at bounding box center [422, 246] width 4 height 5
click at [215, 232] on input "Téléchargez un document ici" at bounding box center [289, 233] width 208 height 11
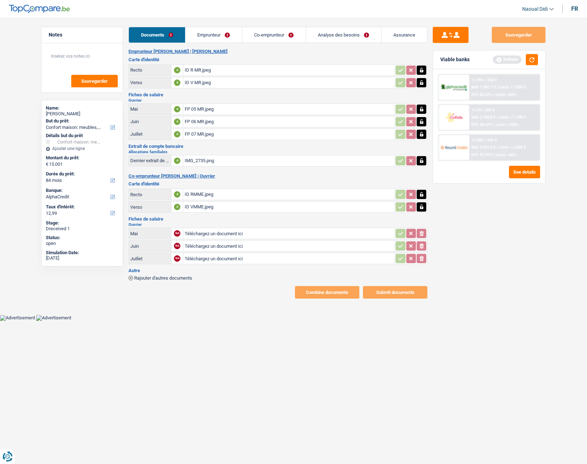
type input "C:\fakepath\FP 05 MME.jpeg"
click at [203, 233] on input "Téléchargez un document ici" at bounding box center [289, 233] width 208 height 11
click at [205, 233] on input "Téléchargez un document ici" at bounding box center [289, 233] width 208 height 11
type input "C:\fakepath\FP 05 MME.jpeg"
click at [205, 246] on input "Téléchargez un document ici" at bounding box center [289, 246] width 208 height 11
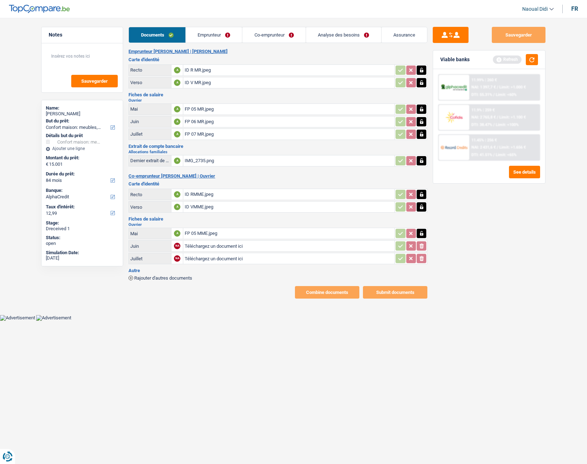
click at [424, 234] on icon "button" at bounding box center [422, 233] width 6 height 7
click at [424, 234] on icon "ionicons-v5-e" at bounding box center [422, 233] width 6 height 7
click at [211, 236] on input "Téléchargez un document ici" at bounding box center [289, 233] width 208 height 11
type input "C:\fakepath\FP 04 MME.jpeg"
click at [221, 247] on input "Téléchargez un document ici" at bounding box center [289, 246] width 208 height 11
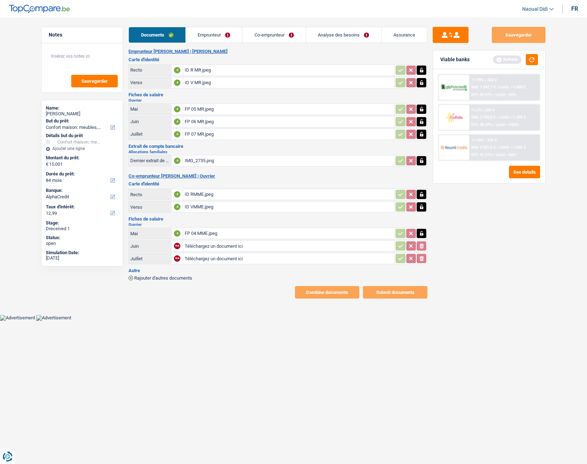
type input "C:\fakepath\FP 05 MME.jpeg"
click at [203, 259] on input "Téléchargez un document ici" at bounding box center [289, 258] width 208 height 11
type input "C:\fakepath\FP 06MME.jpeg"
click at [276, 261] on main "Notes Sauvegarder Name: bruno savigni But du prêt: Confort maison: meubles, tex…" at bounding box center [293, 163] width 587 height 304
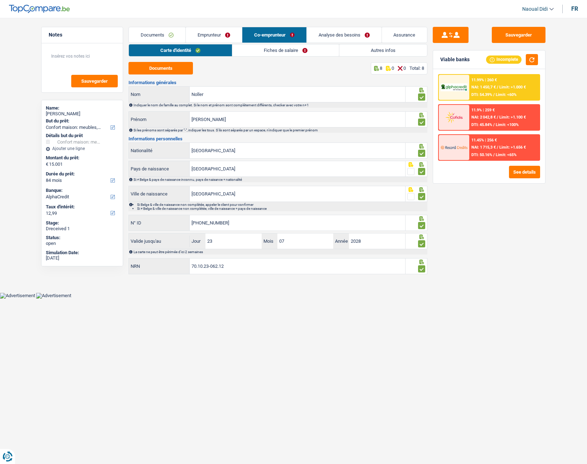
select select "household"
select select "84"
select select "alphacredit"
select select "single"
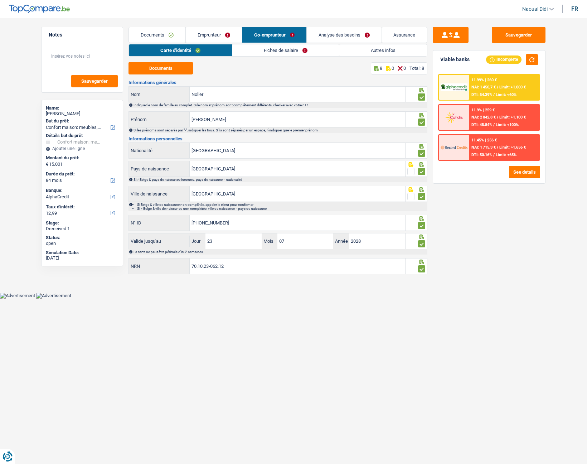
select select "BE"
select select "worker"
select select "netSalary"
click at [273, 48] on link "Fiches de salaire" at bounding box center [285, 50] width 107 height 12
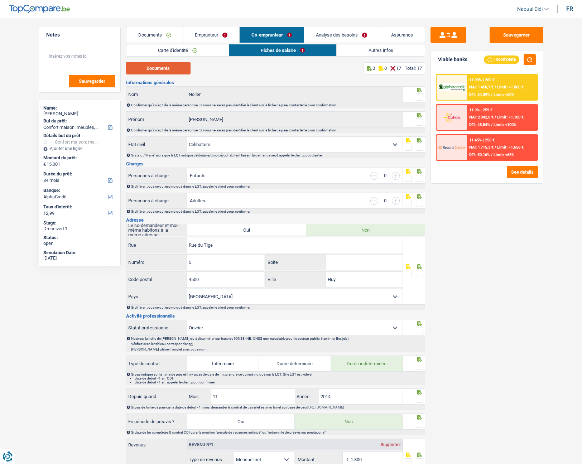
click at [172, 68] on button "Documents" at bounding box center [158, 68] width 64 height 13
click at [149, 31] on link "Documents" at bounding box center [154, 34] width 57 height 15
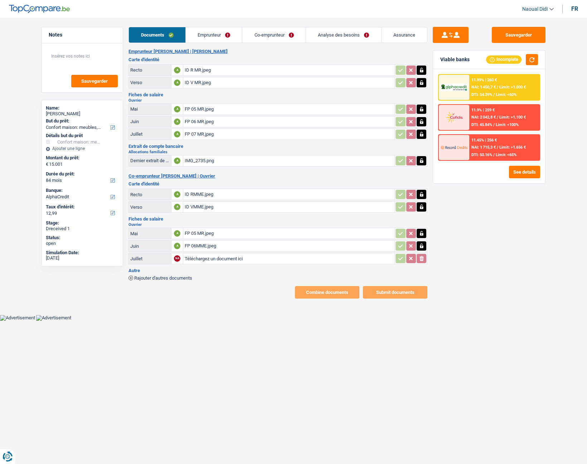
click at [198, 233] on div "FP 05 MR.jpeg" at bounding box center [289, 233] width 208 height 11
click at [203, 235] on div "FP 05 MR.jpeg" at bounding box center [289, 233] width 208 height 11
click at [333, 248] on div "FP 06MME.jpeg" at bounding box center [289, 246] width 208 height 11
click at [420, 234] on icon "button" at bounding box center [421, 233] width 3 height 5
click at [421, 233] on icon "button" at bounding box center [422, 233] width 4 height 5
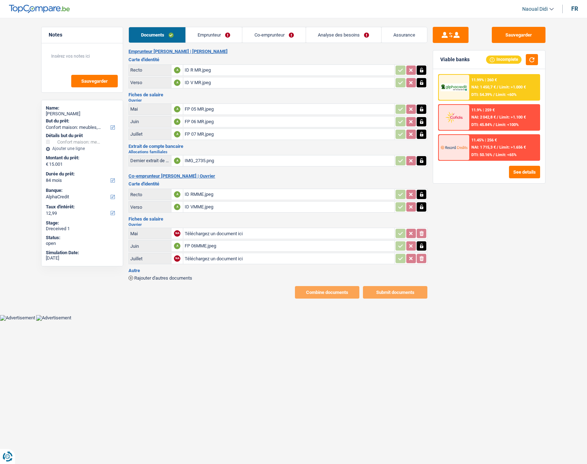
click at [421, 244] on icon "button" at bounding box center [421, 246] width 3 height 5
click at [422, 246] on icon "button" at bounding box center [422, 246] width 4 height 5
click at [224, 236] on input "Téléchargez un document ici" at bounding box center [289, 233] width 208 height 11
type input "C:\fakepath\FP 05 MME.jpeg"
click at [203, 248] on input "Téléchargez un document ici" at bounding box center [289, 246] width 208 height 11
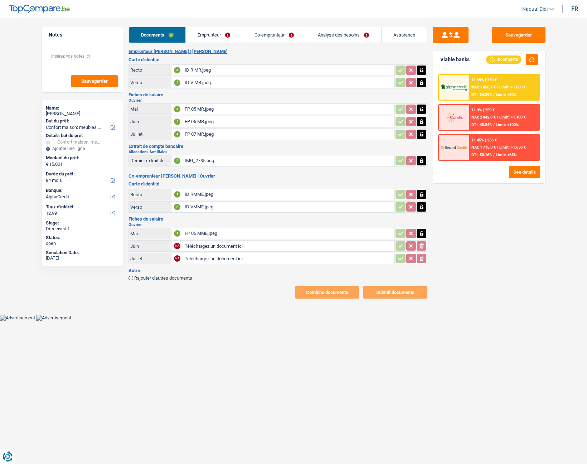
type input "C:\fakepath\FP 06MME.jpeg"
click at [519, 29] on button "Sauvegarder" at bounding box center [519, 35] width 54 height 16
select select "household"
select select "84"
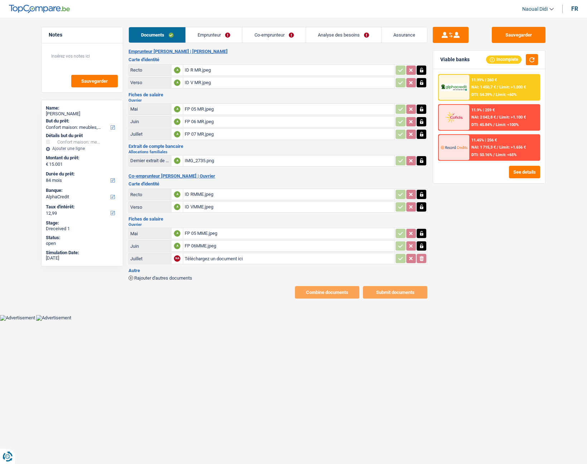
select select "alphacredit"
select select "single"
select select "BE"
select select "worker"
select select "netSalary"
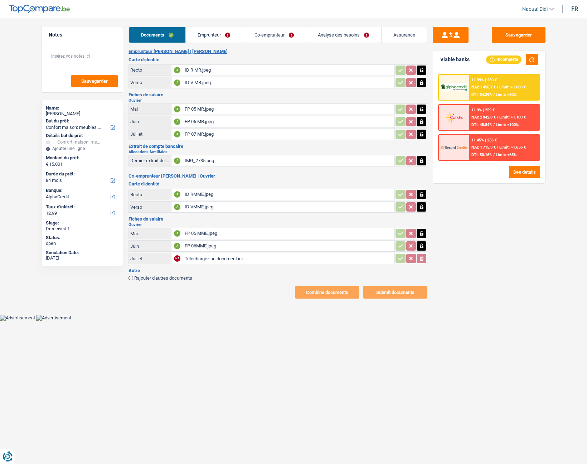
click at [213, 33] on link "Emprunteur" at bounding box center [214, 34] width 57 height 15
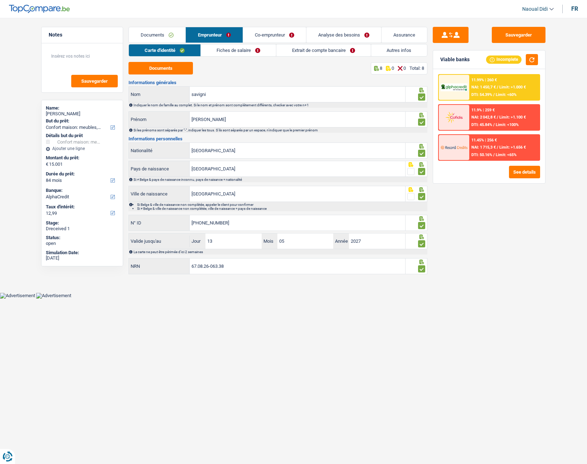
click at [271, 32] on link "Co-emprunteur" at bounding box center [274, 34] width 63 height 15
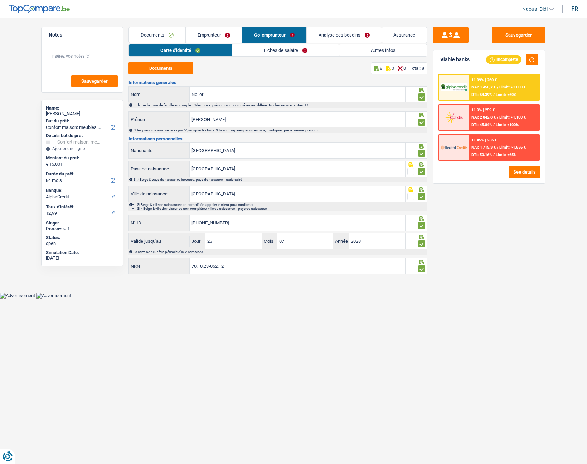
click at [261, 52] on link "Fiches de salaire" at bounding box center [285, 50] width 107 height 12
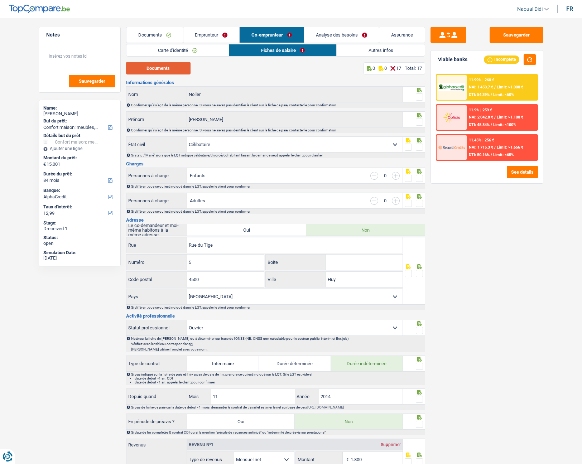
click at [167, 71] on button "Documents" at bounding box center [158, 68] width 64 height 13
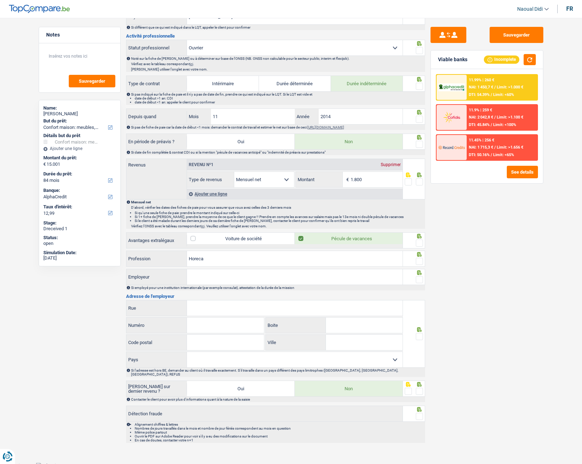
scroll to position [244, 0]
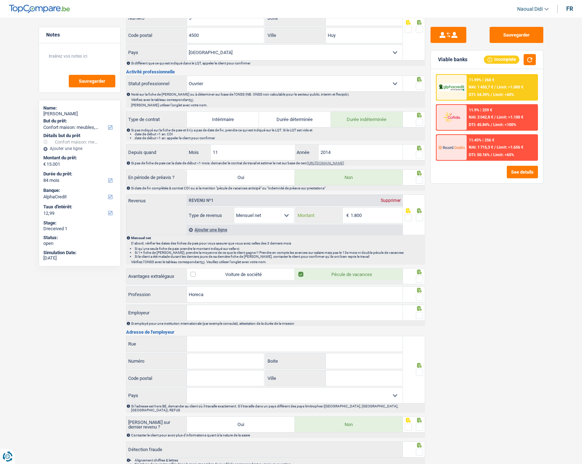
click at [371, 213] on input "1.800" at bounding box center [377, 215] width 52 height 15
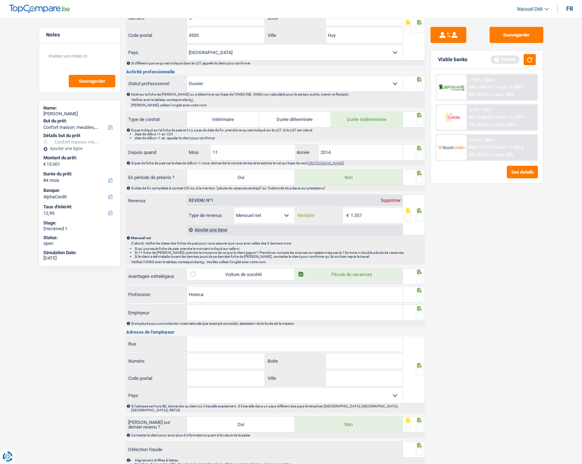
type input "1.357"
click at [421, 219] on span at bounding box center [419, 217] width 7 height 7
click at [0, 0] on input "radio" at bounding box center [0, 0] width 0 height 0
click at [240, 296] on input "Horeca" at bounding box center [295, 294] width 216 height 15
click at [417, 275] on div at bounding box center [419, 279] width 7 height 9
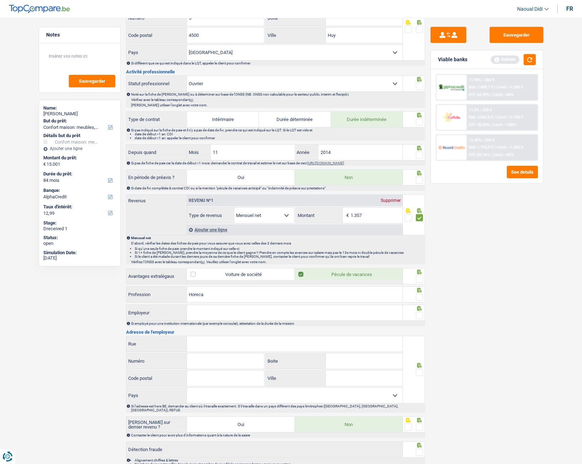
click at [420, 296] on span at bounding box center [419, 297] width 7 height 7
click at [0, 0] on input "radio" at bounding box center [0, 0] width 0 height 0
click at [415, 275] on fieldset at bounding box center [414, 279] width 18 height 9
click at [425, 283] on div "Sauvegarder Viable banks Refresh 11.99% | 260 € NAI: 1 450,7 € / Limit: >1.000 …" at bounding box center [487, 239] width 124 height 424
click at [236, 312] on input "Employeur" at bounding box center [295, 312] width 216 height 15
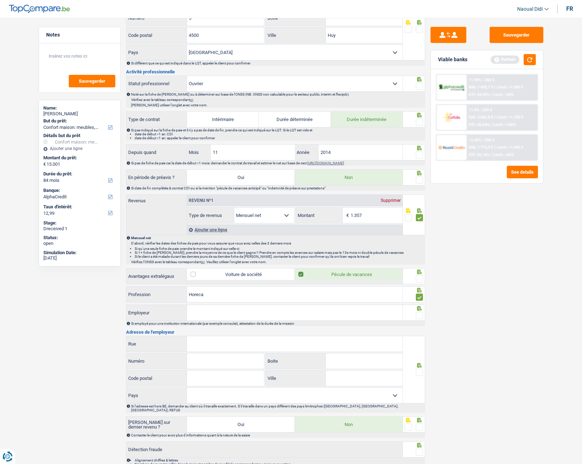
click at [421, 277] on span at bounding box center [419, 278] width 7 height 7
click at [0, 0] on input "radio" at bounding box center [0, 0] width 0 height 0
click at [343, 309] on input "Employeur" at bounding box center [295, 312] width 216 height 15
type input "Caremi"
click at [252, 346] on input "Rue" at bounding box center [295, 343] width 216 height 15
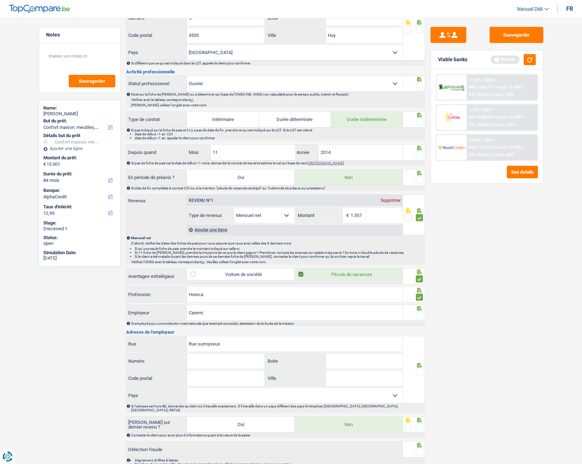
type input "Rue surroyseux"
click at [235, 364] on input "Numéro" at bounding box center [225, 361] width 77 height 15
type input "22"
click at [228, 381] on input "Code postal" at bounding box center [225, 378] width 77 height 15
type input "4577"
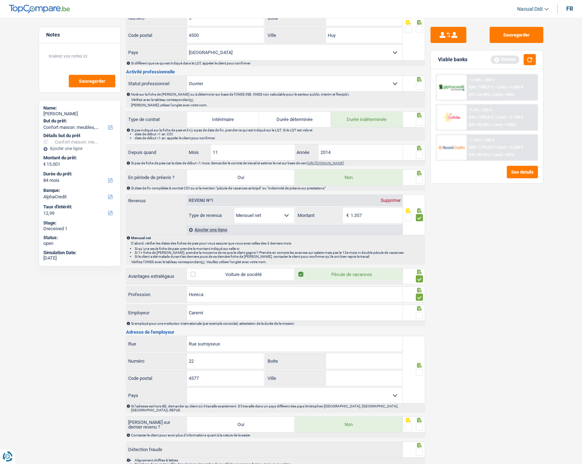
drag, startPoint x: 353, startPoint y: 381, endPoint x: 346, endPoint y: 405, distance: 24.4
click at [346, 405] on div "[GEOGRAPHIC_DATA] Boite 4577 Code postal Ville Tous les champs sont obligatoire…" at bounding box center [275, 374] width 299 height 77
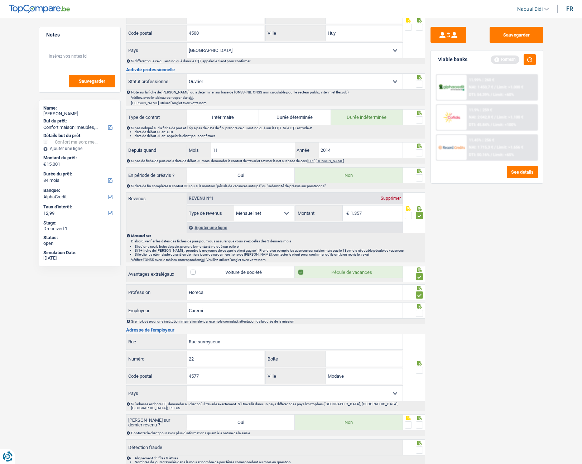
scroll to position [280, 0]
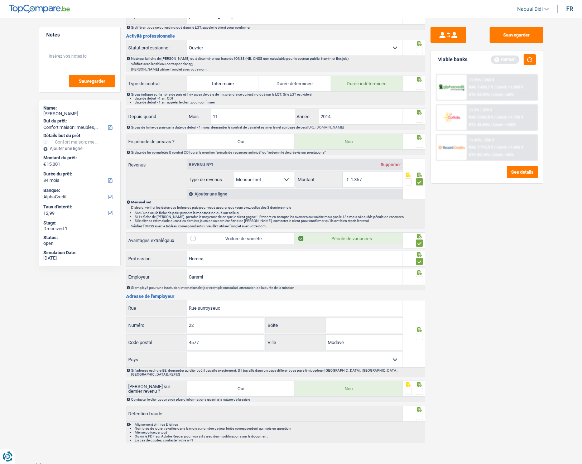
type input "Modave"
click at [277, 360] on select "[GEOGRAPHIC_DATA] [GEOGRAPHIC_DATA] [GEOGRAPHIC_DATA] [GEOGRAPHIC_DATA] [GEOGRA…" at bounding box center [295, 359] width 216 height 15
select select "BE"
click at [187, 352] on select "[GEOGRAPHIC_DATA] [GEOGRAPHIC_DATA] [GEOGRAPHIC_DATA] [GEOGRAPHIC_DATA] [GEOGRA…" at bounding box center [295, 359] width 216 height 15
click at [420, 388] on span at bounding box center [419, 391] width 7 height 7
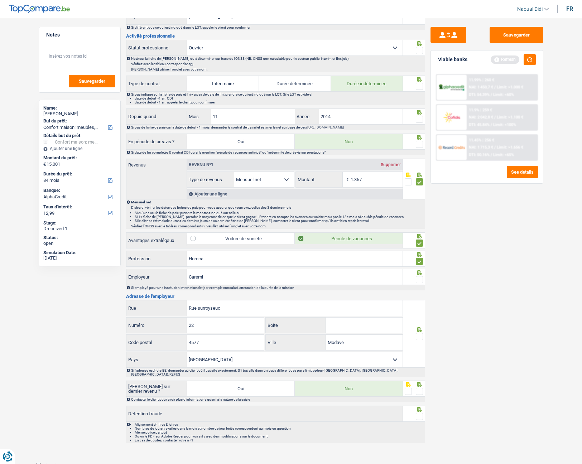
click at [0, 0] on input "radio" at bounding box center [0, 0] width 0 height 0
click at [419, 413] on span at bounding box center [419, 416] width 7 height 7
click at [0, 0] on input "radio" at bounding box center [0, 0] width 0 height 0
click at [501, 37] on button "Sauvegarder" at bounding box center [517, 35] width 54 height 16
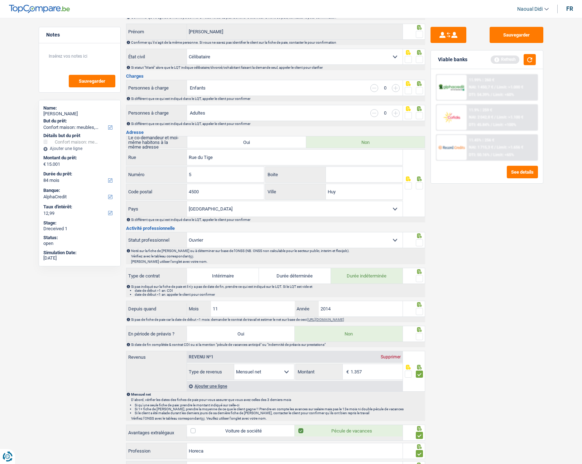
scroll to position [0, 0]
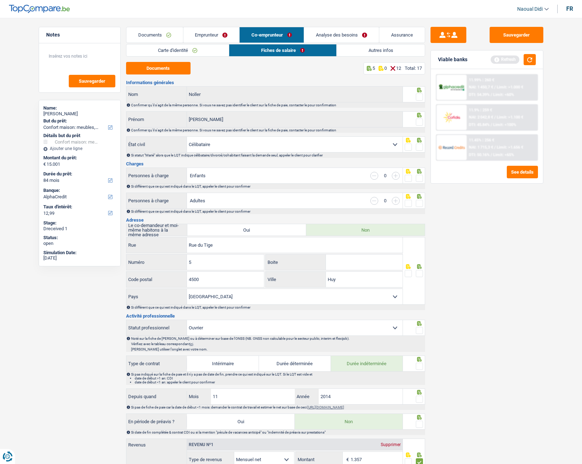
click at [420, 95] on span at bounding box center [419, 96] width 7 height 7
click at [0, 0] on input "radio" at bounding box center [0, 0] width 0 height 0
click at [418, 123] on span at bounding box center [419, 122] width 7 height 7
click at [0, 0] on input "radio" at bounding box center [0, 0] width 0 height 0
click at [421, 144] on span at bounding box center [419, 147] width 7 height 7
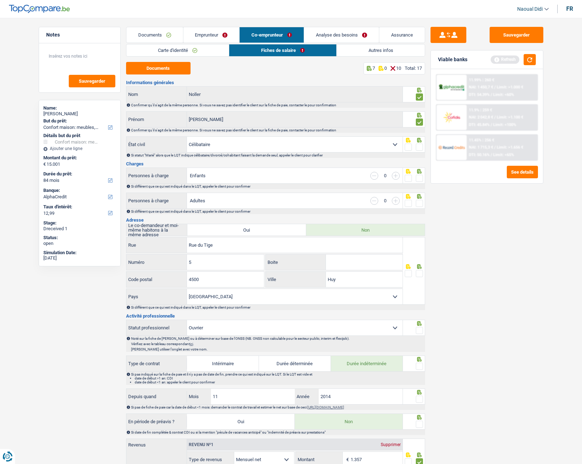
click at [0, 0] on input "radio" at bounding box center [0, 0] width 0 height 0
click at [421, 178] on span at bounding box center [419, 178] width 7 height 7
click at [0, 0] on input "radio" at bounding box center [0, 0] width 0 height 0
click at [422, 207] on span at bounding box center [419, 203] width 7 height 7
click at [0, 0] on input "radio" at bounding box center [0, 0] width 0 height 0
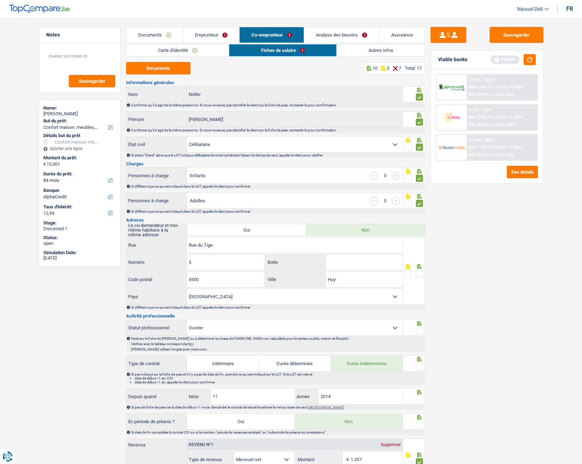
click at [418, 273] on span at bounding box center [419, 273] width 7 height 7
click at [0, 0] on input "radio" at bounding box center [0, 0] width 0 height 0
drag, startPoint x: 417, startPoint y: 330, endPoint x: 419, endPoint y: 347, distance: 17.8
click at [417, 330] on span at bounding box center [419, 330] width 7 height 7
click at [0, 0] on input "radio" at bounding box center [0, 0] width 0 height 0
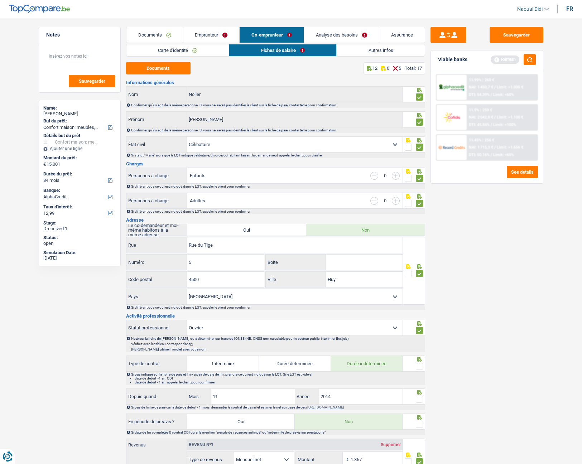
click at [419, 367] on span at bounding box center [419, 366] width 7 height 7
click at [0, 0] on input "radio" at bounding box center [0, 0] width 0 height 0
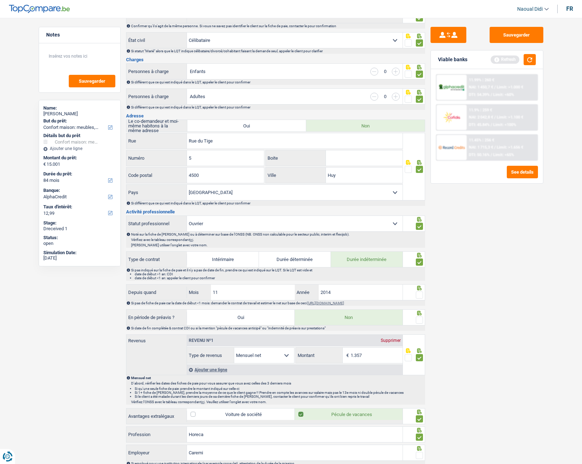
scroll to position [107, 0]
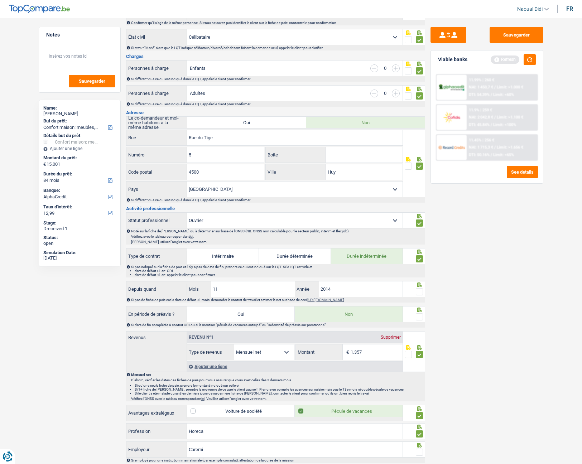
click at [419, 292] on span at bounding box center [419, 291] width 7 height 7
click at [0, 0] on input "radio" at bounding box center [0, 0] width 0 height 0
click at [419, 317] on span at bounding box center [419, 316] width 7 height 7
click at [0, 0] on input "radio" at bounding box center [0, 0] width 0 height 0
click at [518, 27] on button "Sauvegarder" at bounding box center [517, 35] width 54 height 16
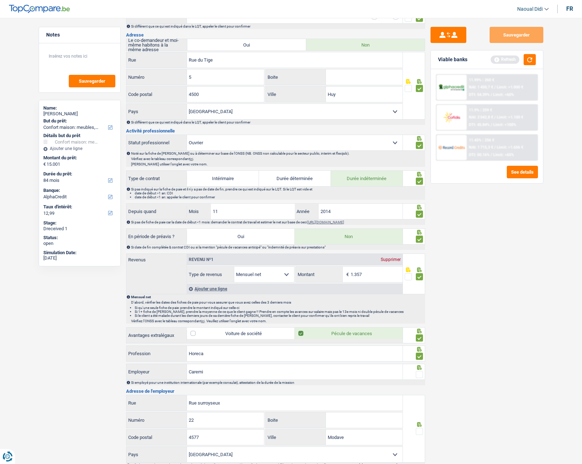
scroll to position [251, 0]
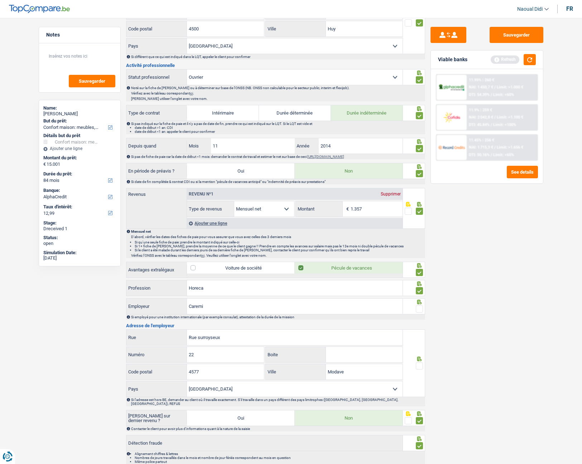
click at [421, 310] on span at bounding box center [419, 309] width 7 height 7
click at [0, 0] on input "radio" at bounding box center [0, 0] width 0 height 0
click at [524, 28] on button "Sauvegarder" at bounding box center [517, 35] width 54 height 16
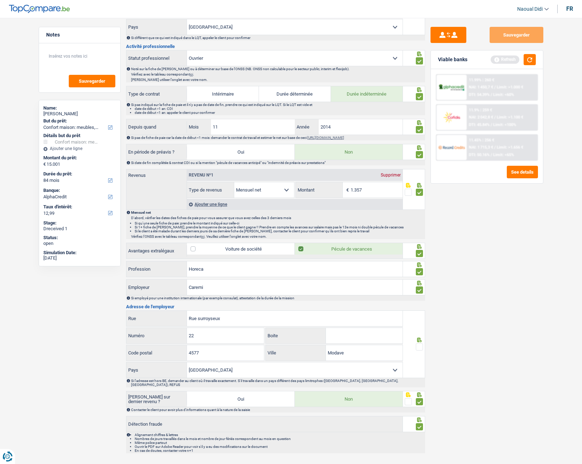
scroll to position [280, 0]
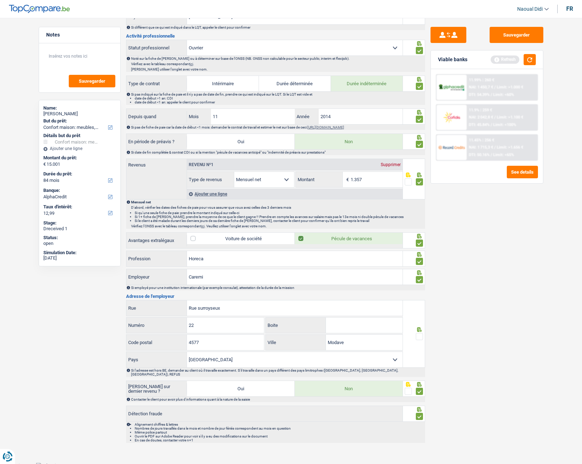
click at [419, 335] on span at bounding box center [419, 336] width 7 height 7
click at [0, 0] on input "radio" at bounding box center [0, 0] width 0 height 0
click at [512, 39] on button "Sauvegarder" at bounding box center [517, 35] width 54 height 16
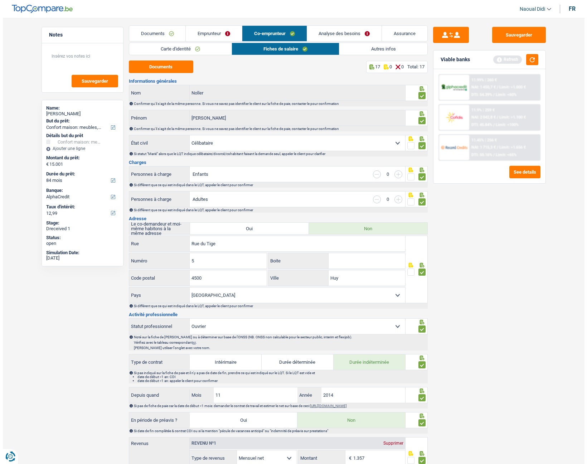
scroll to position [0, 0]
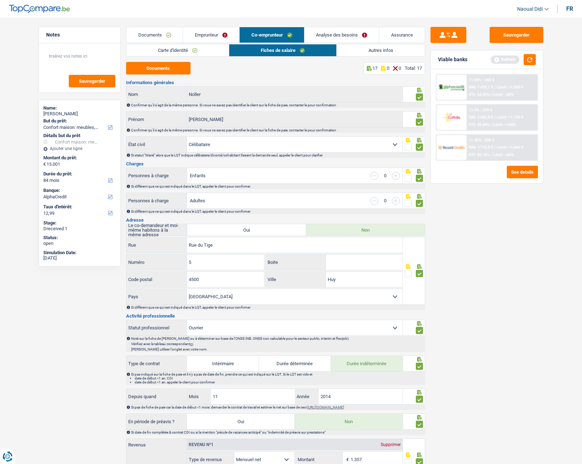
click at [365, 51] on link "Autres infos" at bounding box center [381, 50] width 88 height 12
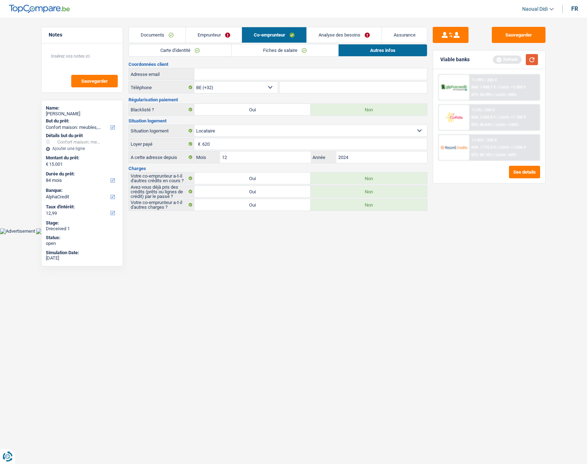
click at [534, 59] on button "button" at bounding box center [532, 59] width 12 height 11
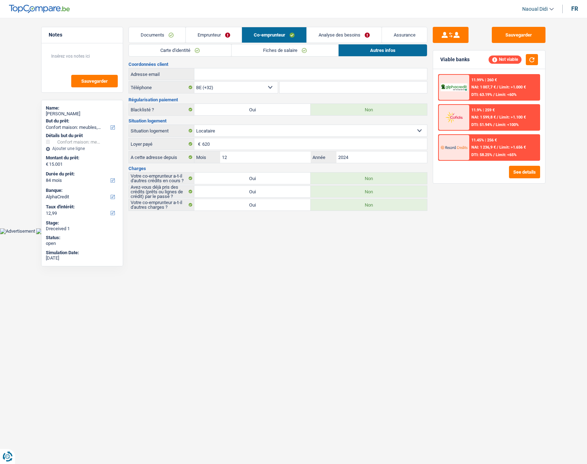
click at [336, 35] on link "Analyse des besoins" at bounding box center [344, 34] width 75 height 15
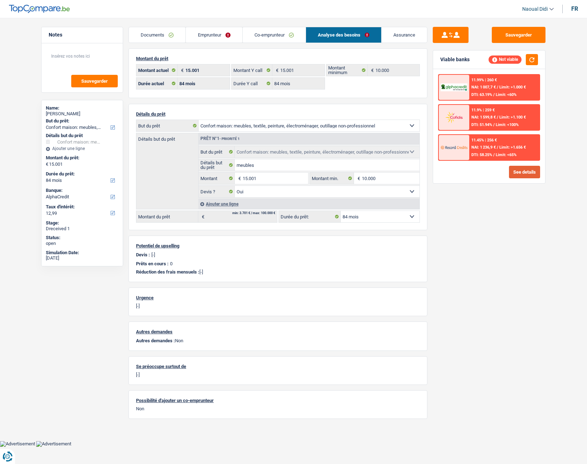
click at [523, 175] on button "See details" at bounding box center [524, 172] width 31 height 13
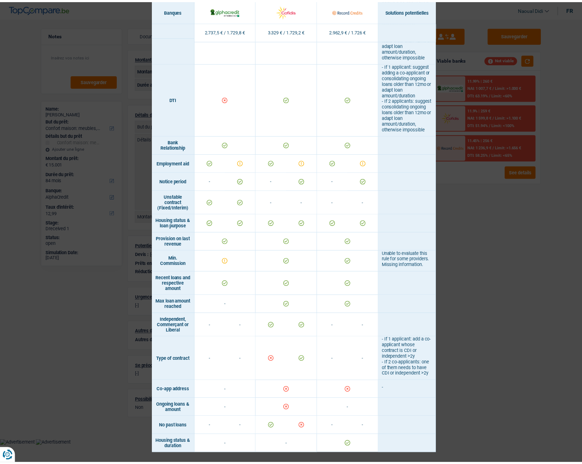
scroll to position [419, 0]
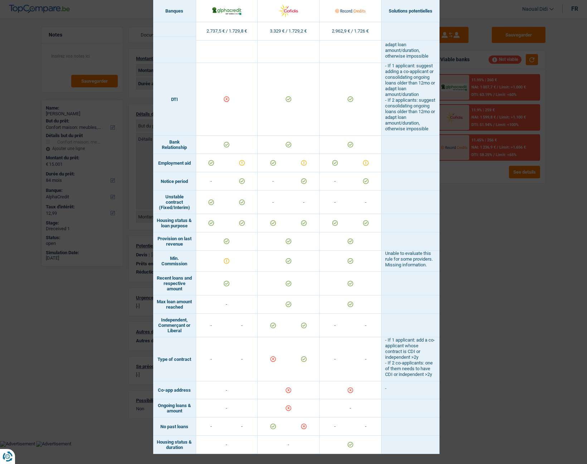
click at [485, 10] on div "Banks conditions × Banques Solutions potentielles Revenus / Charges 2.737,5 € /…" at bounding box center [293, 232] width 587 height 464
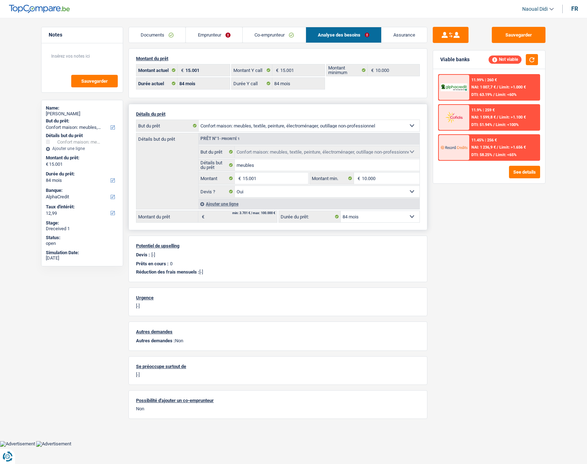
click at [367, 216] on select "12 mois 18 mois 24 mois 30 mois 36 mois 42 mois 48 mois 60 mois 72 mois 84 mois…" at bounding box center [380, 216] width 79 height 11
select select "60"
click at [341, 211] on select "12 mois 18 mois 24 mois 30 mois 36 mois 42 mois 48 mois 60 mois 72 mois 84 mois…" at bounding box center [380, 216] width 79 height 11
select select "60"
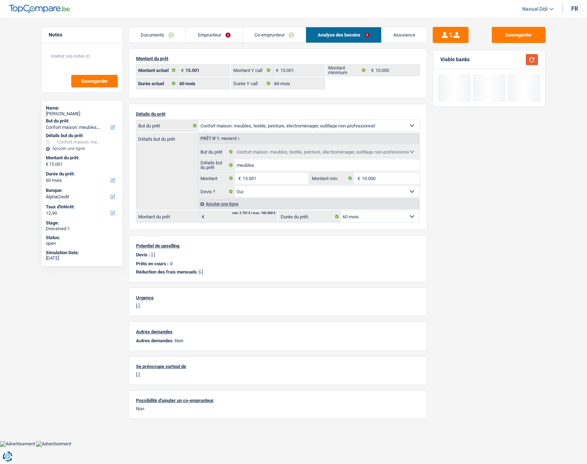
click at [536, 58] on button "button" at bounding box center [532, 59] width 12 height 11
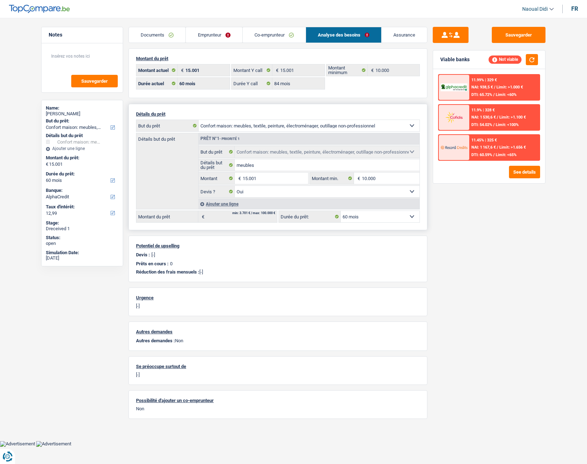
click at [384, 217] on select "12 mois 18 mois 24 mois 30 mois 36 mois 42 mois 48 mois 60 mois 72 mois 84 mois…" at bounding box center [380, 216] width 79 height 11
select select "84"
click at [341, 211] on select "12 mois 18 mois 24 mois 30 mois 36 mois 42 mois 48 mois 60 mois 72 mois 84 mois…" at bounding box center [380, 216] width 79 height 11
select select "84"
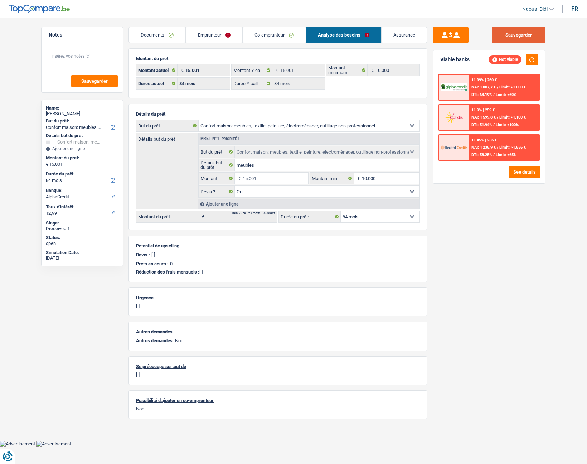
click at [533, 34] on button "Sauvegarder" at bounding box center [519, 35] width 54 height 16
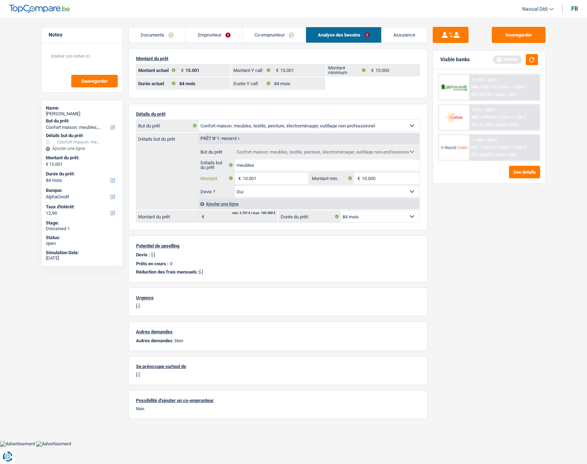
type input "10.001"
select select "60"
type input "10.001"
select select "60"
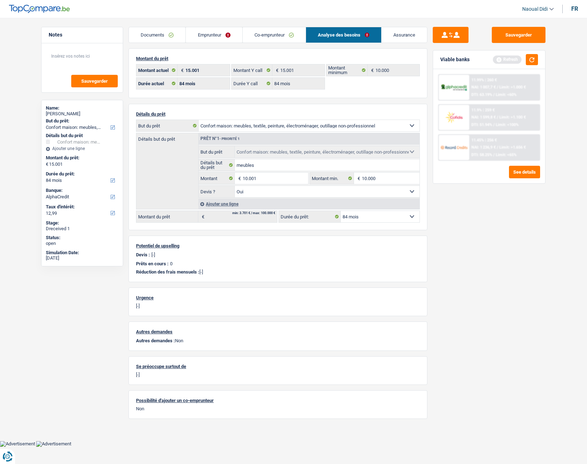
type input "10.001"
select select "60"
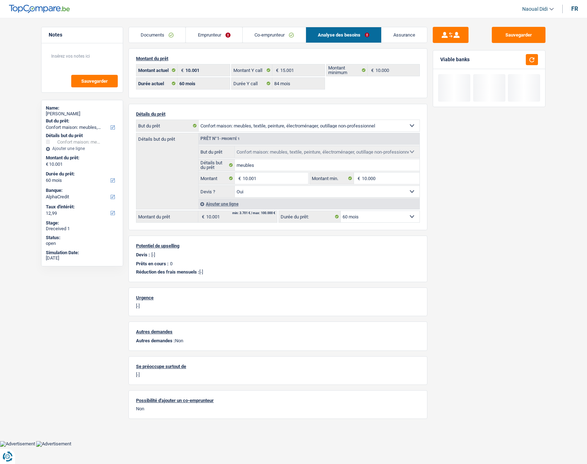
click at [492, 220] on div "Sauvegarder Viable banks" at bounding box center [490, 239] width 124 height 424
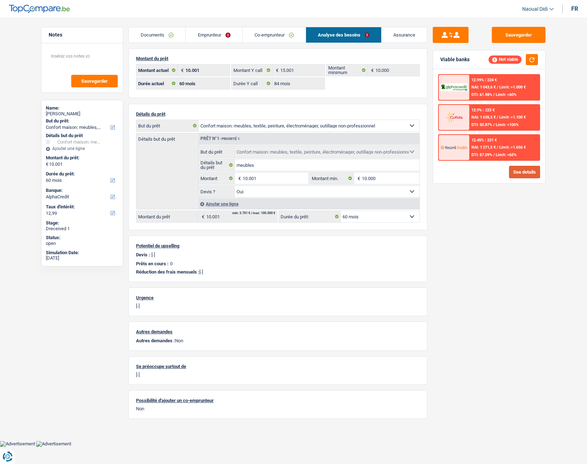
drag, startPoint x: 519, startPoint y: 171, endPoint x: 522, endPoint y: 206, distance: 34.5
click at [522, 206] on div "Sauvegarder Viable banks Not viable 12.99% | 224 € NAI: 1 043,6 € / Limit: >1.0…" at bounding box center [490, 239] width 124 height 424
click at [262, 179] on input "10.001" at bounding box center [276, 178] width 66 height 11
click at [207, 35] on link "Emprunteur" at bounding box center [214, 34] width 56 height 15
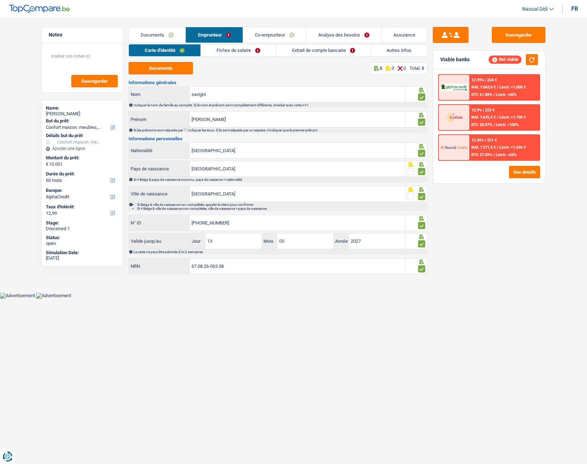
click at [220, 52] on link "Fiches de salaire" at bounding box center [238, 50] width 75 height 12
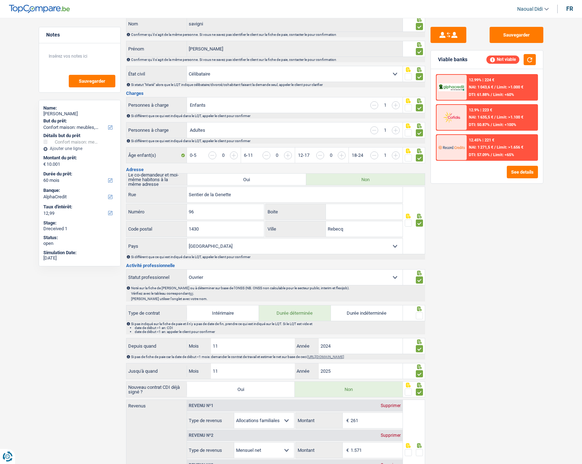
scroll to position [72, 0]
click at [417, 314] on span at bounding box center [419, 314] width 7 height 7
click at [0, 0] on input "radio" at bounding box center [0, 0] width 0 height 0
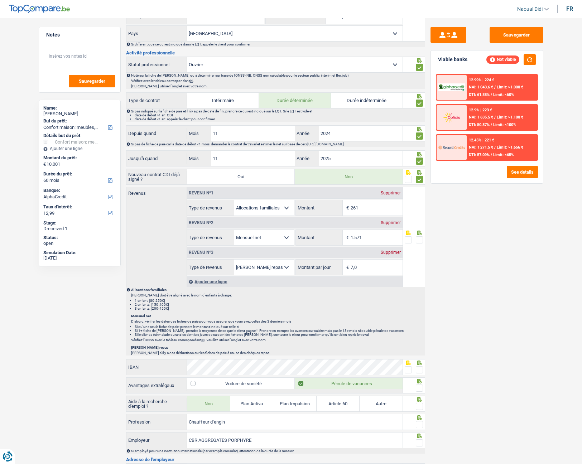
scroll to position [287, 0]
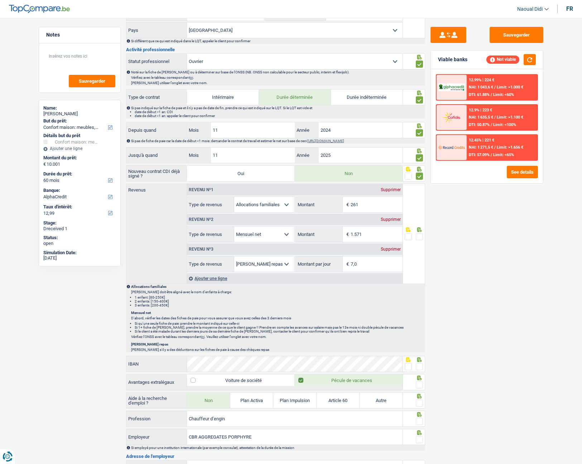
click at [417, 235] on span at bounding box center [419, 236] width 7 height 7
click at [0, 0] on input "radio" at bounding box center [0, 0] width 0 height 0
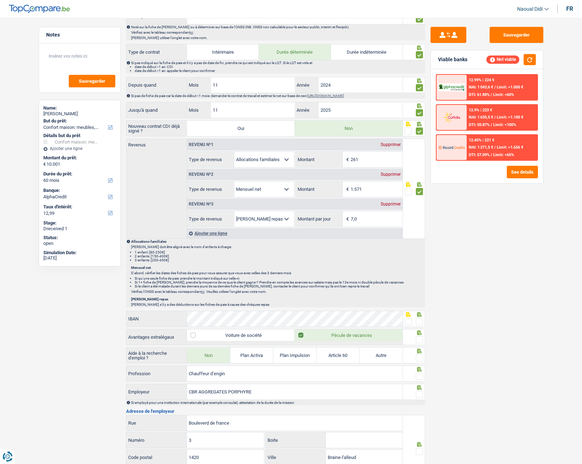
scroll to position [394, 0]
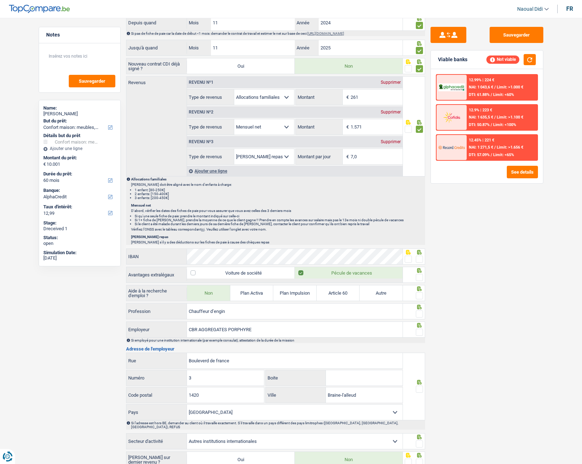
click at [418, 260] on span at bounding box center [419, 259] width 7 height 7
click at [0, 0] on input "radio" at bounding box center [0, 0] width 0 height 0
click at [421, 282] on div at bounding box center [419, 277] width 7 height 9
click at [419, 298] on span at bounding box center [419, 295] width 7 height 7
click at [0, 0] on input "radio" at bounding box center [0, 0] width 0 height 0
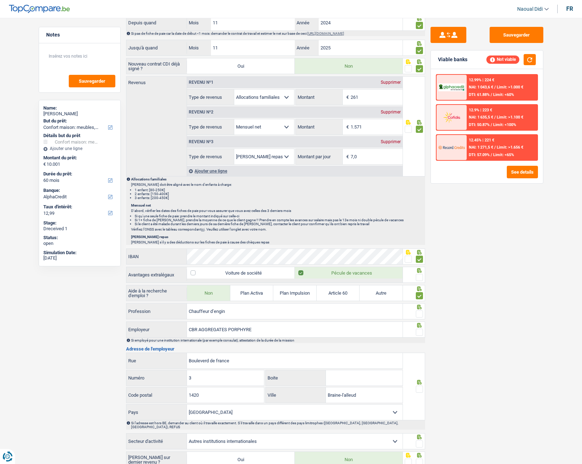
click at [420, 315] on span at bounding box center [419, 314] width 7 height 7
click at [0, 0] on input "radio" at bounding box center [0, 0] width 0 height 0
click at [420, 335] on span at bounding box center [419, 332] width 7 height 7
click at [0, 0] on input "radio" at bounding box center [0, 0] width 0 height 0
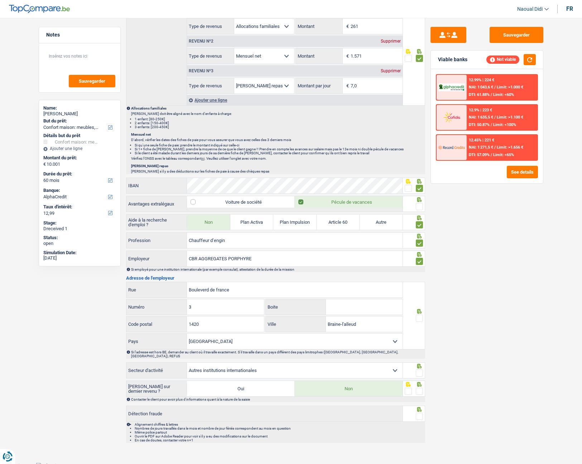
click at [421, 319] on span at bounding box center [419, 318] width 7 height 7
click at [0, 0] on input "radio" at bounding box center [0, 0] width 0 height 0
click at [418, 206] on span at bounding box center [419, 206] width 7 height 7
click at [0, 0] on input "radio" at bounding box center [0, 0] width 0 height 0
click at [419, 370] on span at bounding box center [419, 373] width 7 height 7
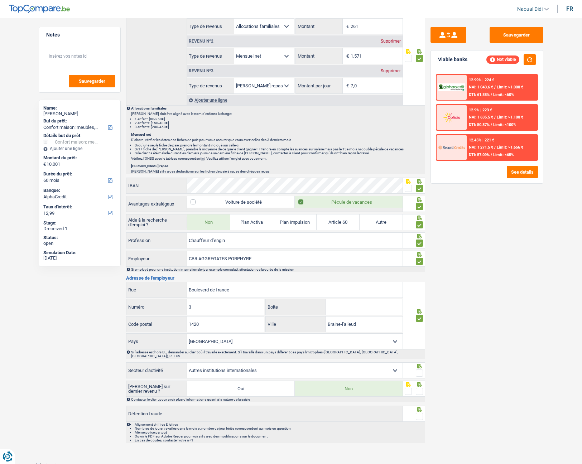
click at [0, 0] on input "radio" at bounding box center [0, 0] width 0 height 0
click at [418, 388] on span at bounding box center [419, 391] width 7 height 7
click at [0, 0] on input "radio" at bounding box center [0, 0] width 0 height 0
click at [420, 413] on span at bounding box center [419, 416] width 7 height 7
click at [0, 0] on input "radio" at bounding box center [0, 0] width 0 height 0
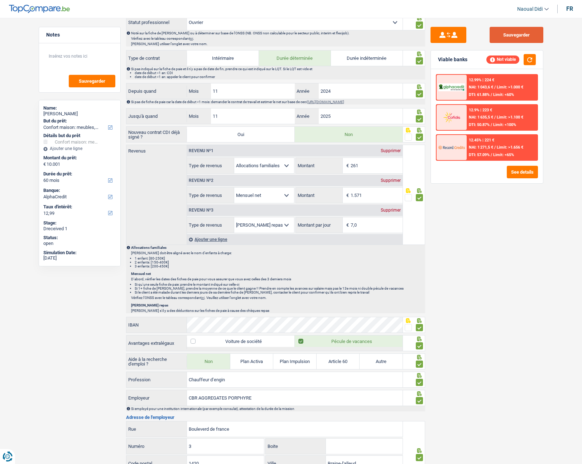
scroll to position [322, 0]
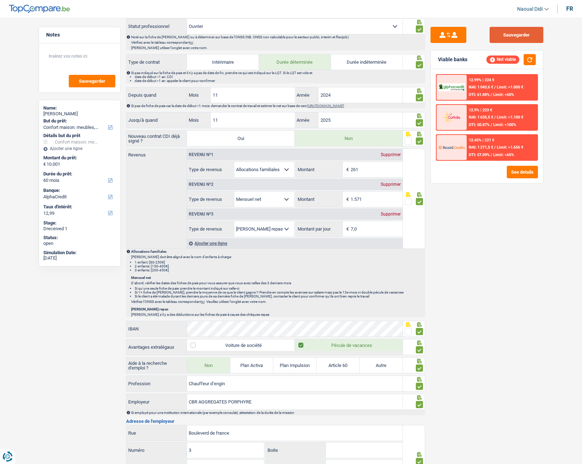
click at [516, 30] on button "Sauvegarder" at bounding box center [517, 35] width 54 height 16
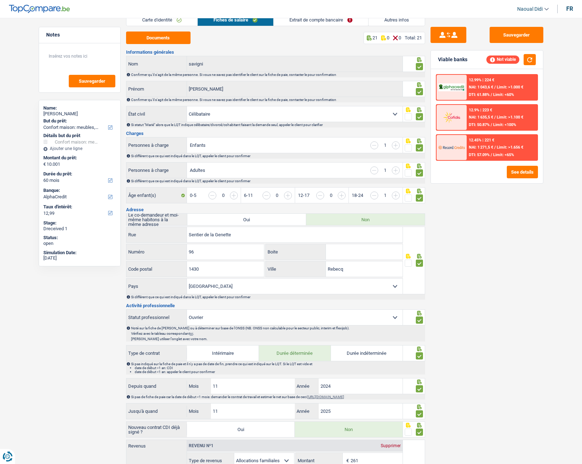
scroll to position [0, 0]
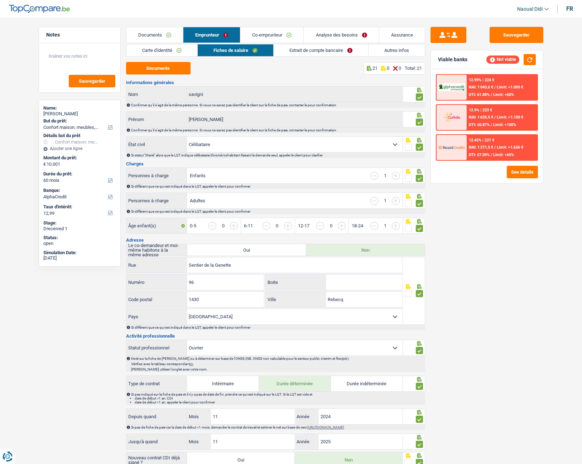
click at [217, 37] on link "Emprunteur" at bounding box center [211, 34] width 57 height 15
click at [282, 49] on link "Extrait de compte bancaire" at bounding box center [321, 50] width 95 height 12
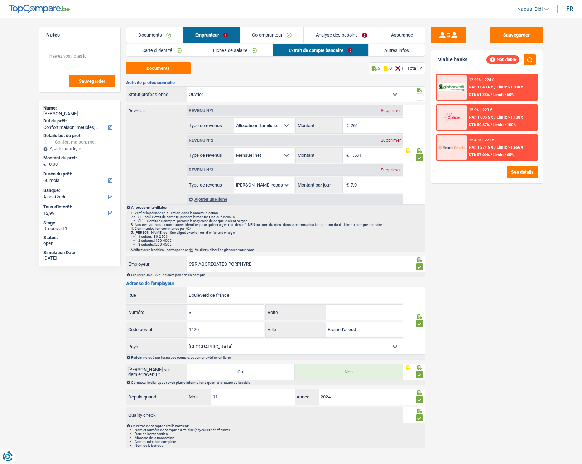
click at [208, 37] on link "Emprunteur" at bounding box center [211, 34] width 57 height 15
click at [210, 33] on link "Emprunteur" at bounding box center [211, 34] width 57 height 15
click at [421, 95] on span at bounding box center [419, 96] width 7 height 7
click at [0, 0] on input "radio" at bounding box center [0, 0] width 0 height 0
click at [523, 28] on button "Sauvegarder" at bounding box center [517, 35] width 54 height 16
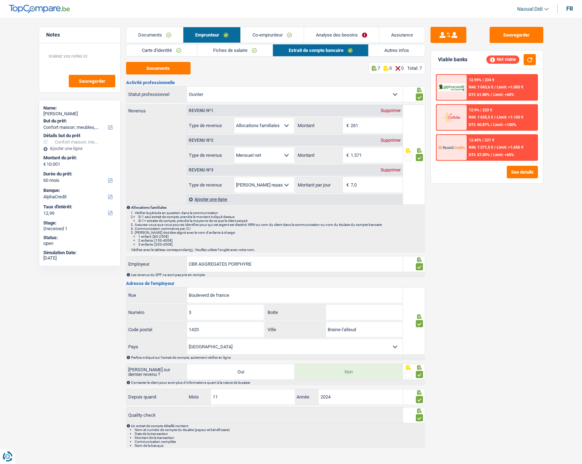
click at [347, 33] on link "Analyse des besoins" at bounding box center [341, 34] width 75 height 15
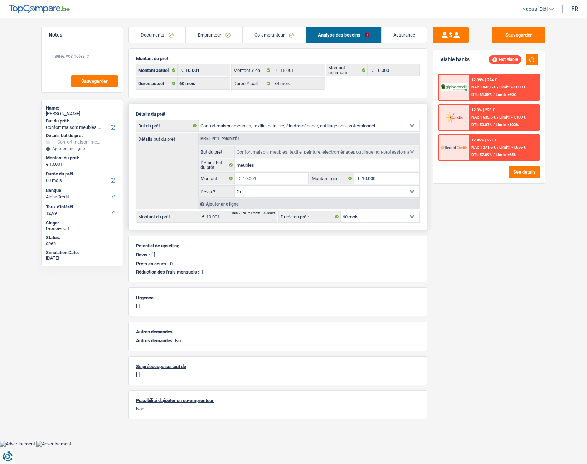
click at [373, 217] on select "12 mois 18 mois 24 mois 30 mois 36 mois 42 mois 48 mois 60 mois Sélectionner un…" at bounding box center [380, 216] width 79 height 11
click at [261, 176] on input "10.001" at bounding box center [276, 178] width 66 height 11
click at [248, 176] on input "10.001" at bounding box center [276, 178] width 66 height 11
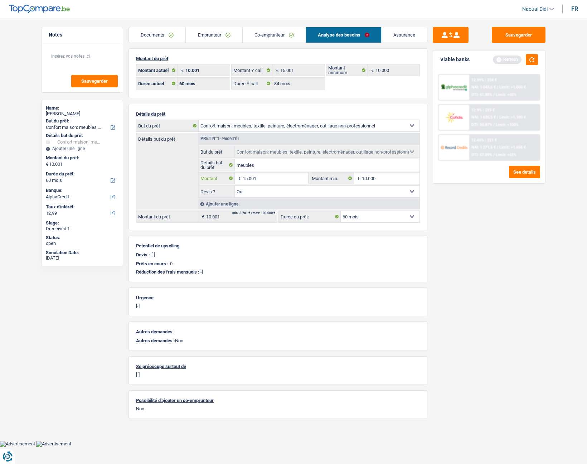
type input "15.001"
select select "84"
type input "15.001"
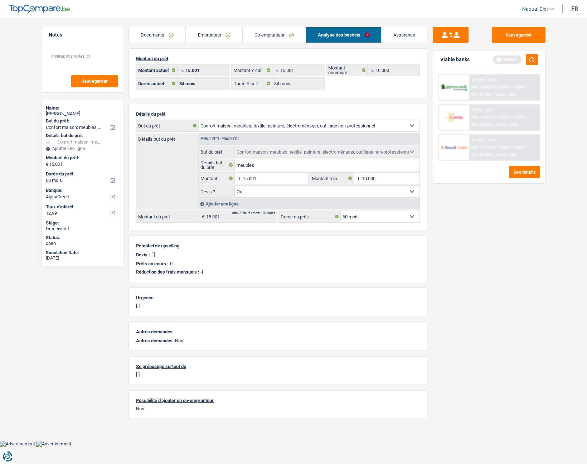
click at [465, 237] on div "Sauvegarder Viable banks Refresh 12.99% | 224 € NAI: 1 043,6 € / Limit: >1.000 …" at bounding box center [490, 239] width 124 height 424
select select "84"
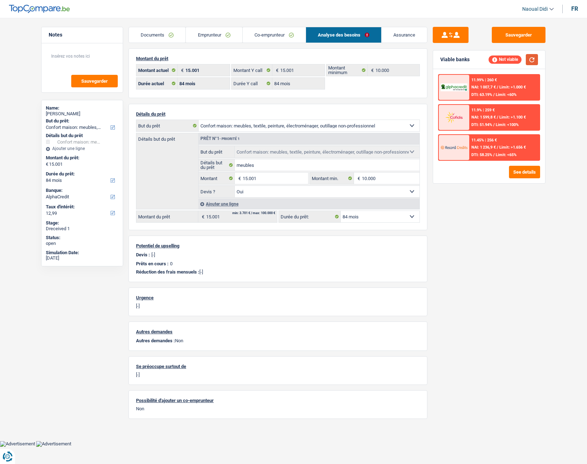
click at [534, 54] on button "button" at bounding box center [532, 59] width 12 height 11
click at [405, 38] on link "Assurance" at bounding box center [404, 34] width 45 height 15
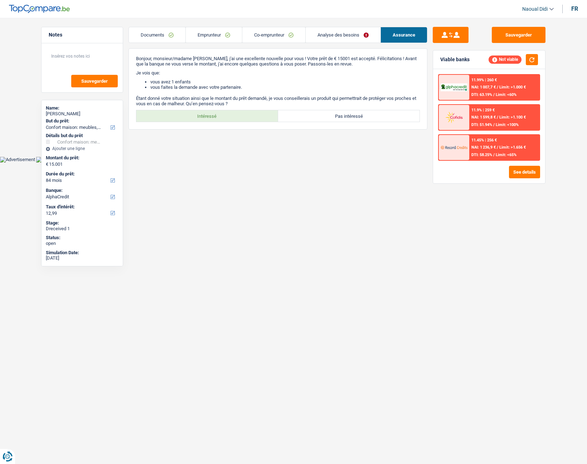
click at [327, 39] on link "Analyse des besoins" at bounding box center [343, 34] width 75 height 15
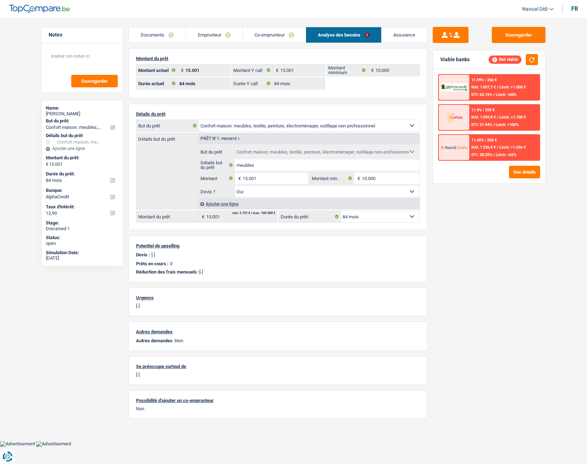
click at [264, 40] on link "Co-emprunteur" at bounding box center [274, 34] width 63 height 15
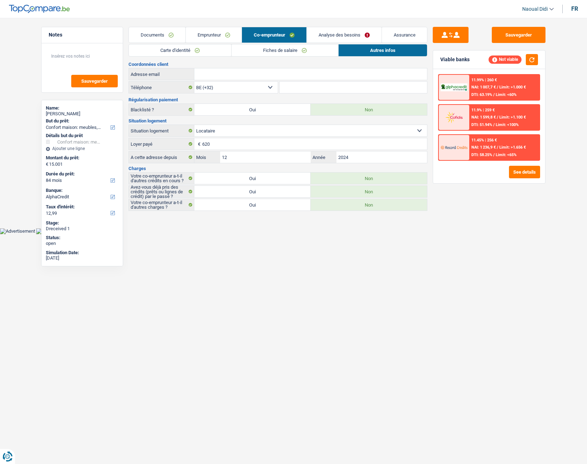
click at [208, 28] on link "Emprunteur" at bounding box center [214, 34] width 56 height 15
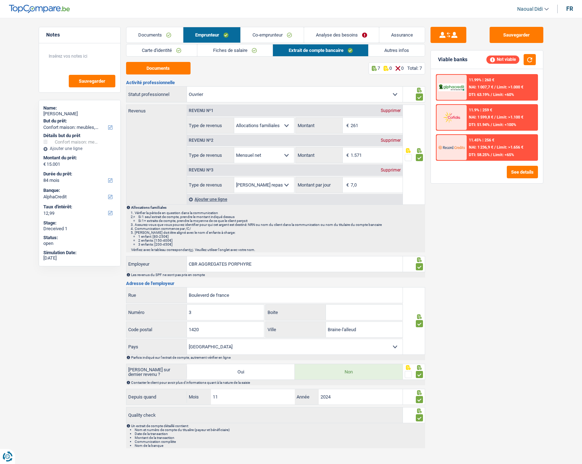
click at [322, 31] on link "Analyse des besoins" at bounding box center [341, 34] width 75 height 15
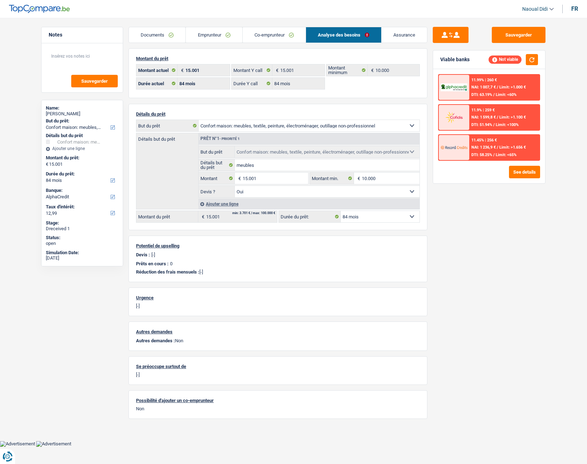
click at [214, 32] on link "Emprunteur" at bounding box center [214, 34] width 56 height 15
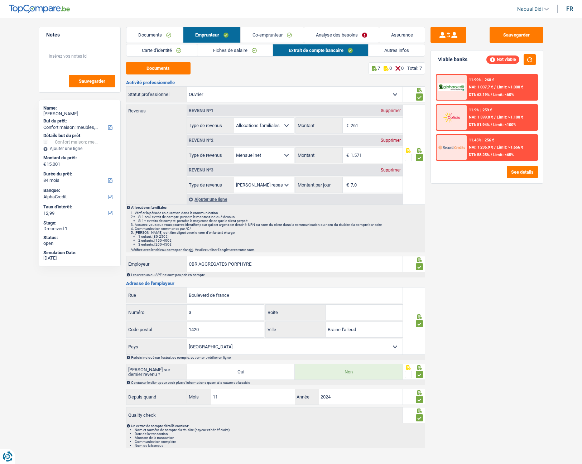
click at [390, 53] on link "Autres infos" at bounding box center [397, 50] width 56 height 12
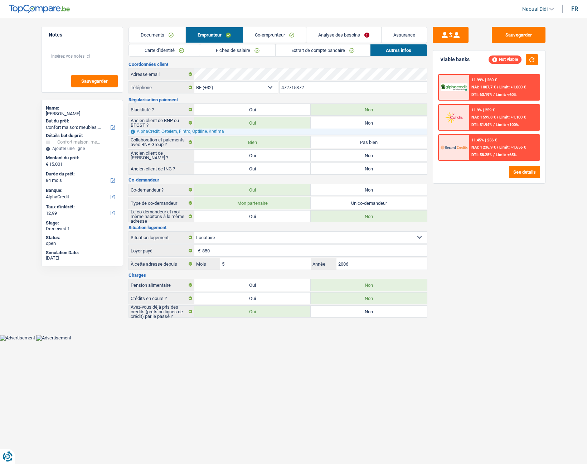
click at [332, 51] on link "Extrait de compte bancaire" at bounding box center [323, 50] width 95 height 12
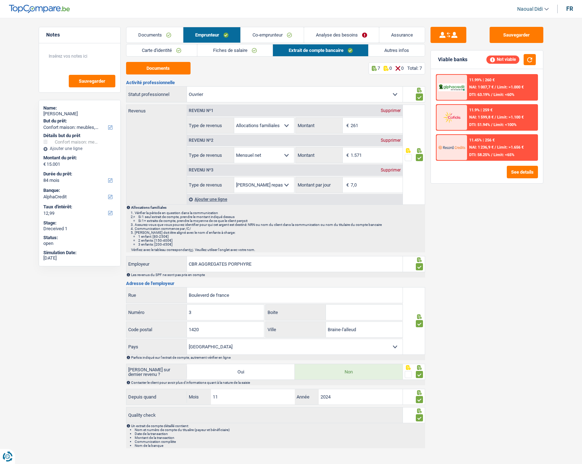
scroll to position [9, 0]
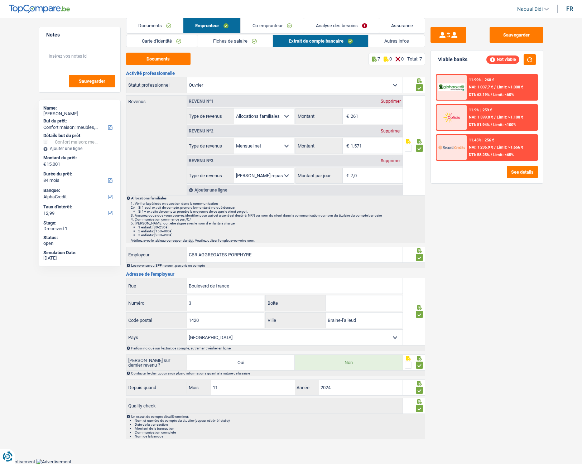
click at [340, 19] on link "Analyse des besoins" at bounding box center [341, 25] width 75 height 15
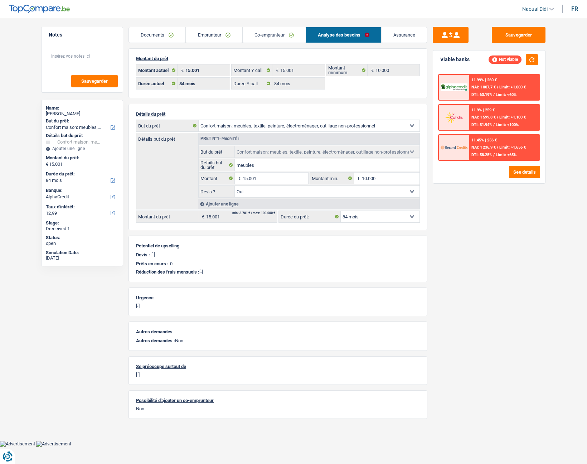
click at [215, 34] on link "Emprunteur" at bounding box center [214, 34] width 56 height 15
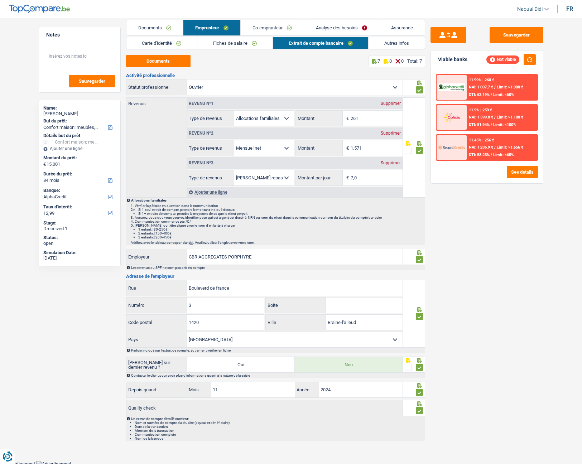
scroll to position [9, 0]
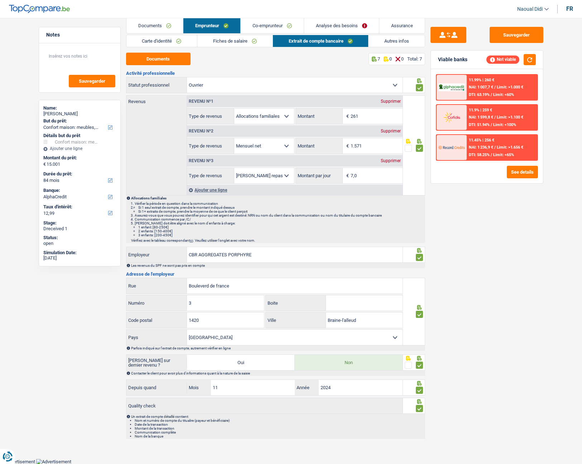
click at [270, 25] on link "Co-emprunteur" at bounding box center [272, 25] width 63 height 15
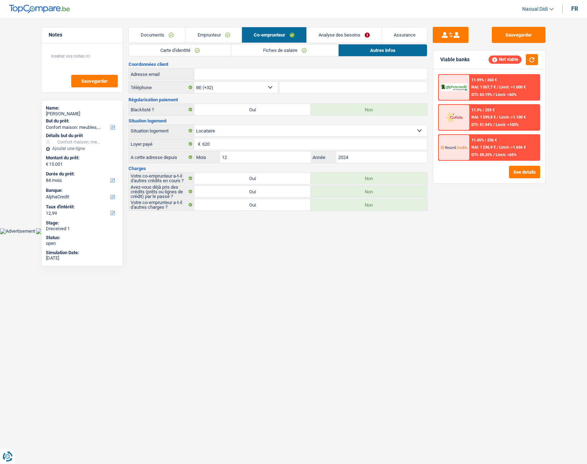
click at [212, 32] on link "Emprunteur" at bounding box center [214, 34] width 56 height 15
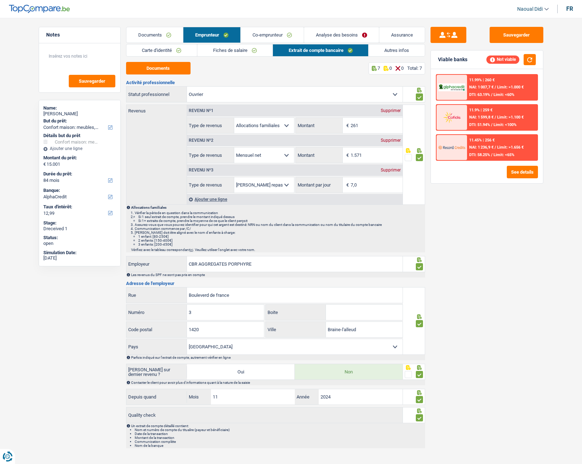
click at [325, 34] on link "Analyse des besoins" at bounding box center [341, 34] width 75 height 15
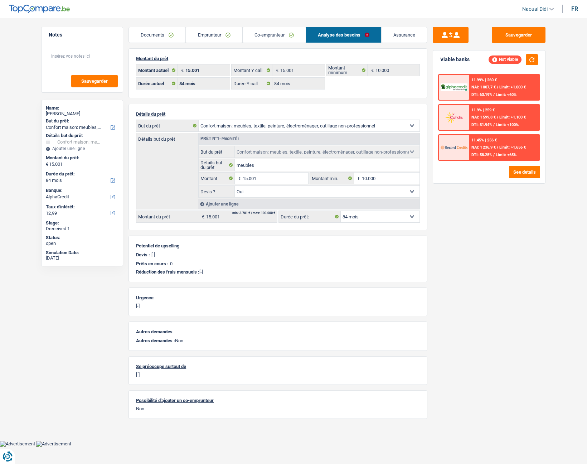
click at [213, 36] on link "Emprunteur" at bounding box center [214, 34] width 56 height 15
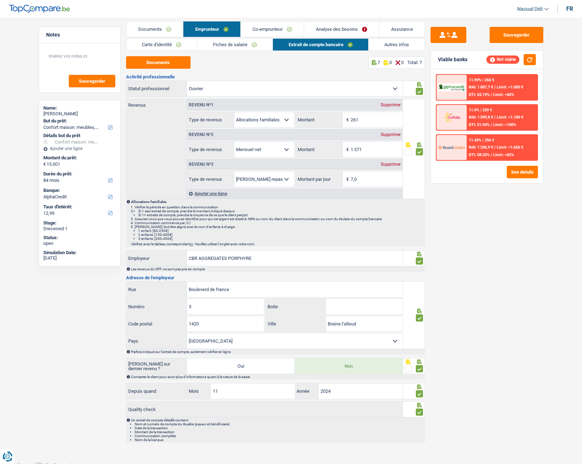
scroll to position [9, 0]
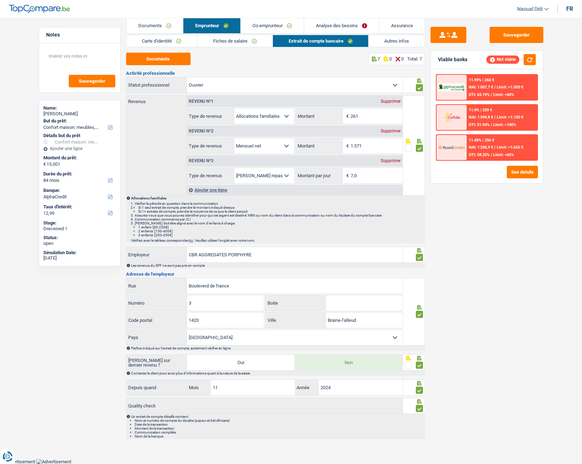
click at [394, 41] on link "Autres infos" at bounding box center [397, 41] width 56 height 12
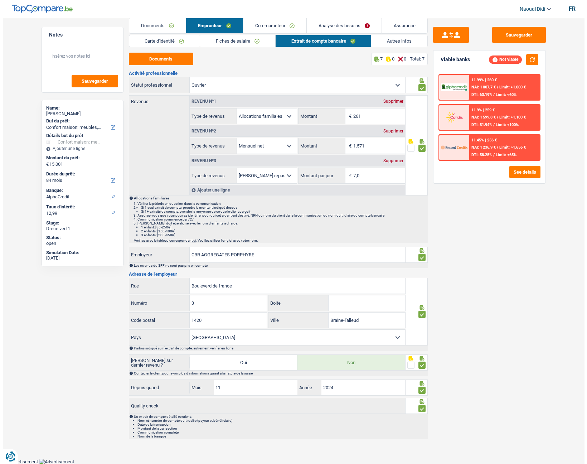
scroll to position [0, 0]
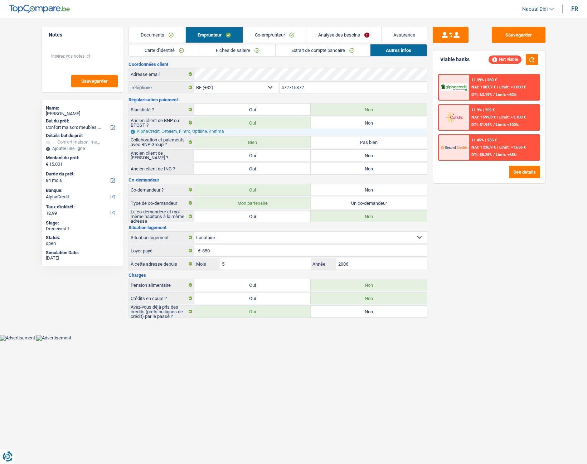
click at [268, 34] on link "Co-emprunteur" at bounding box center [274, 34] width 63 height 15
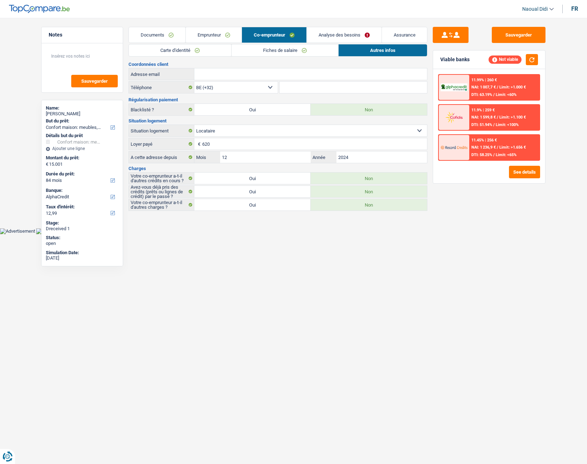
click at [186, 50] on link "Carte d'identité" at bounding box center [180, 50] width 102 height 12
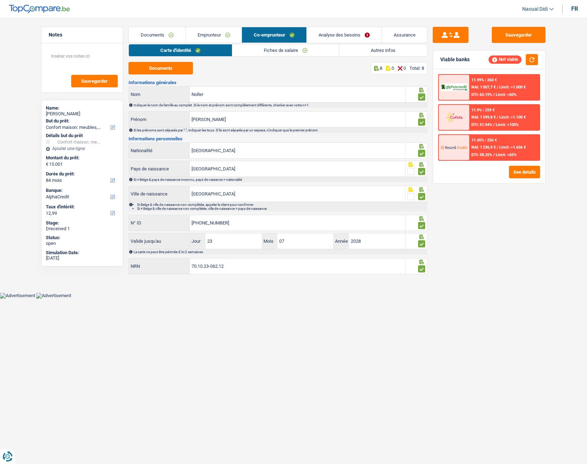
click at [271, 50] on link "Fiches de salaire" at bounding box center [285, 50] width 107 height 12
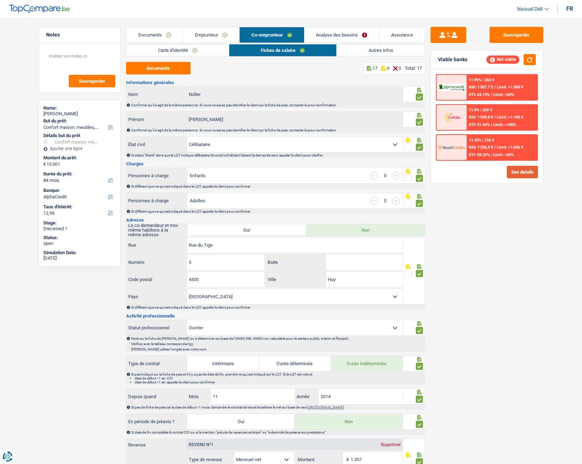
click at [525, 174] on button "See details" at bounding box center [522, 172] width 31 height 13
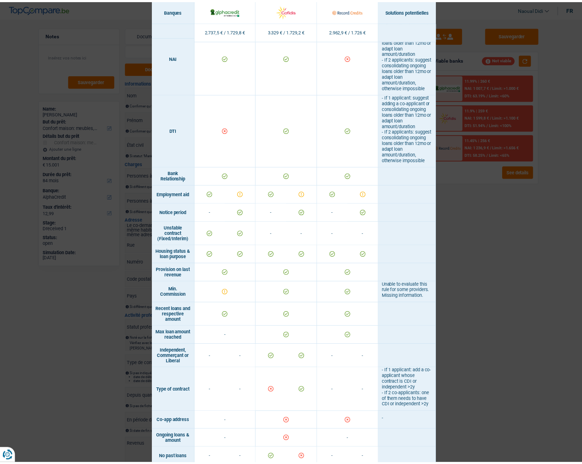
scroll to position [419, 0]
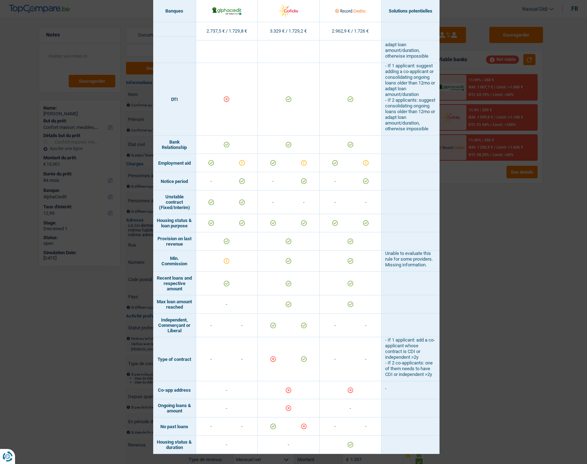
click at [486, 228] on div "Banks conditions × Banques Solutions potentielles Revenus / Charges 2.737,5 € /…" at bounding box center [293, 232] width 587 height 464
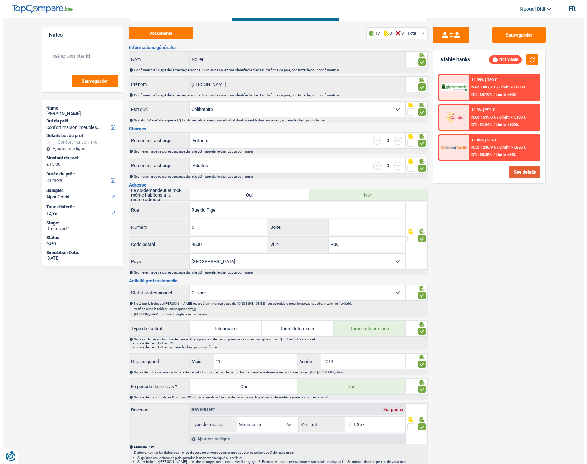
scroll to position [0, 0]
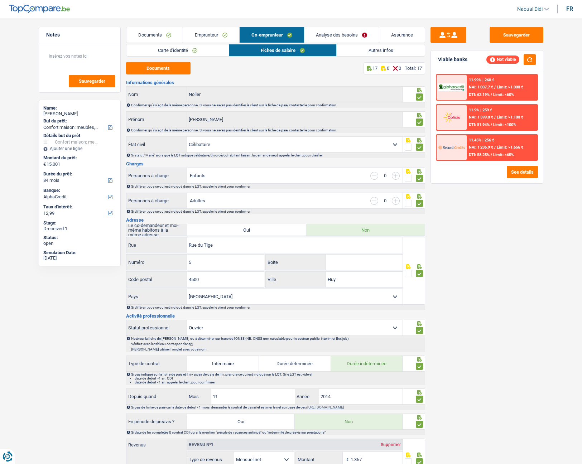
click at [390, 49] on link "Autres infos" at bounding box center [381, 50] width 88 height 12
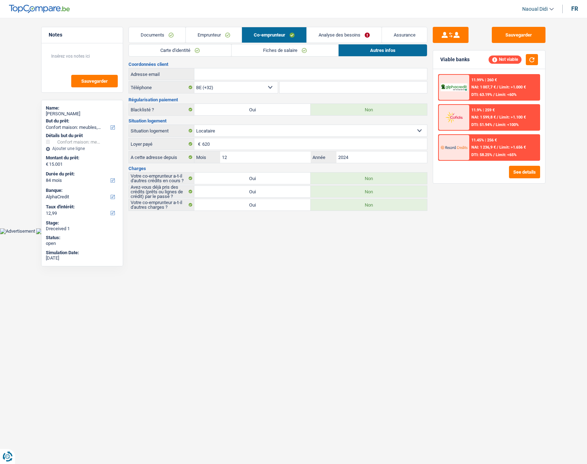
click at [225, 35] on link "Emprunteur" at bounding box center [214, 34] width 56 height 15
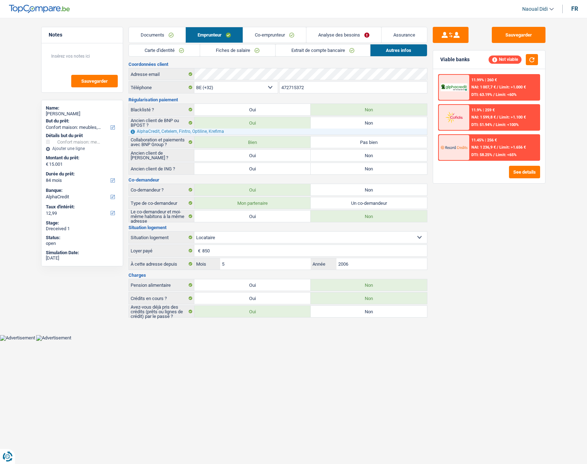
click at [258, 53] on link "Fiches de salaire" at bounding box center [237, 50] width 75 height 12
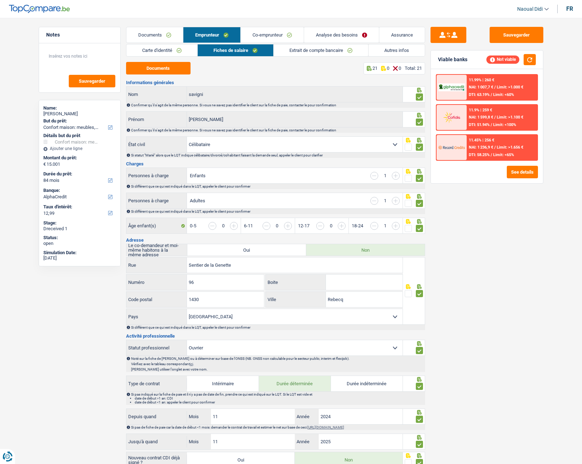
click at [322, 45] on link "Extrait de compte bancaire" at bounding box center [321, 50] width 95 height 12
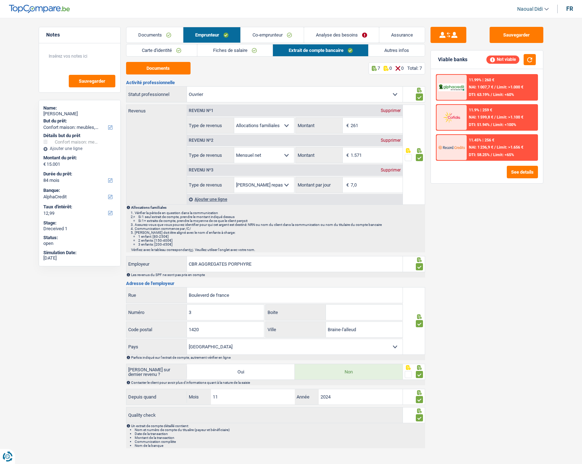
click at [397, 51] on link "Autres infos" at bounding box center [397, 50] width 56 height 12
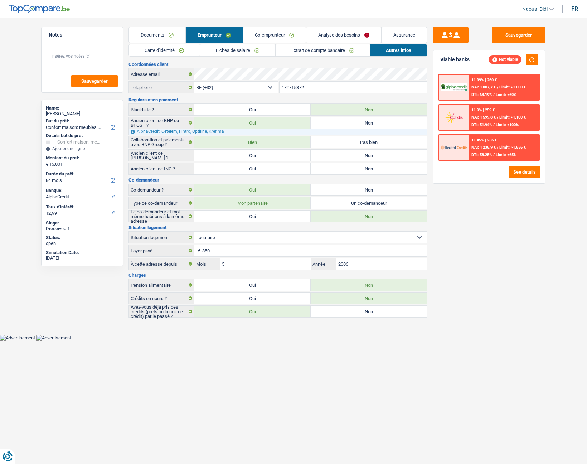
click at [285, 34] on link "Co-emprunteur" at bounding box center [274, 34] width 63 height 15
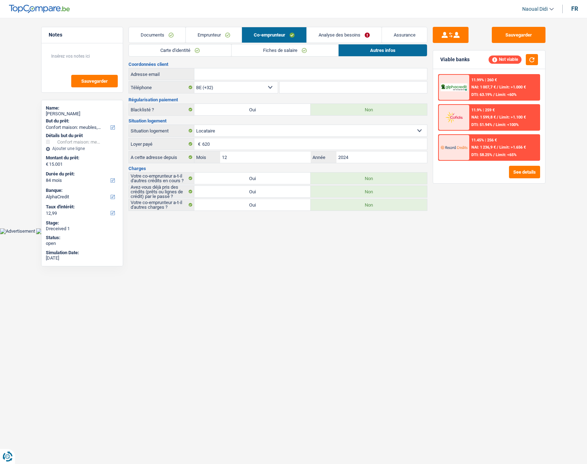
click at [273, 53] on link "Fiches de salaire" at bounding box center [285, 50] width 107 height 12
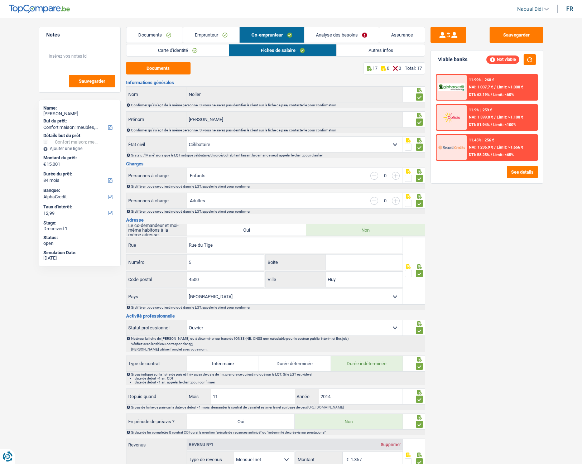
click at [343, 36] on link "Analyse des besoins" at bounding box center [341, 34] width 75 height 15
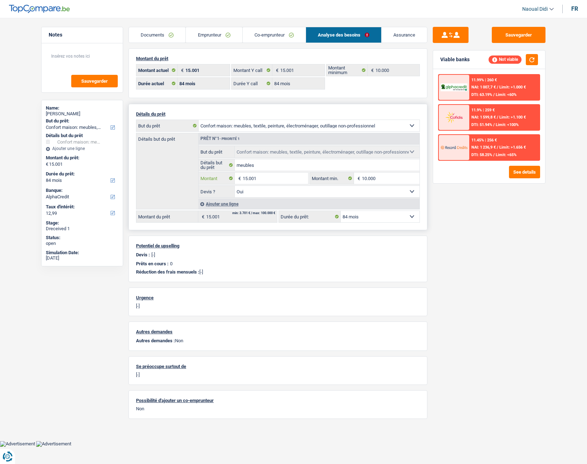
click at [249, 178] on input "15.001" at bounding box center [276, 178] width 66 height 11
click at [274, 176] on input "15.001" at bounding box center [276, 178] width 66 height 11
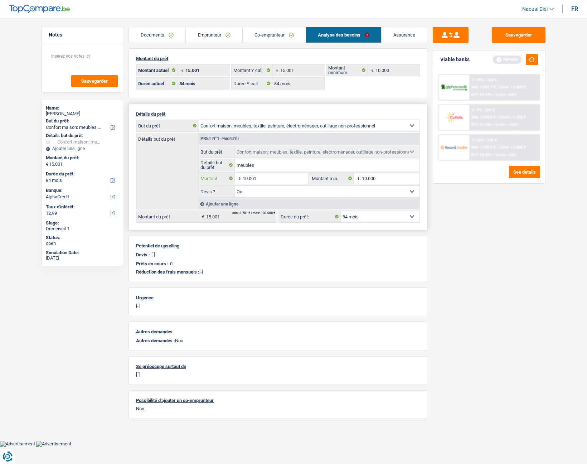
click at [278, 177] on input "10.001" at bounding box center [276, 178] width 66 height 11
type input "10.000"
select select "48"
type input "10.000"
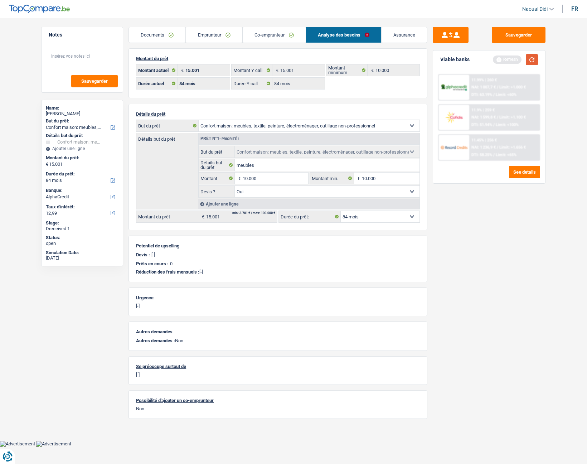
select select "48"
type input "10.000"
select select "48"
click at [534, 59] on button "button" at bounding box center [532, 59] width 12 height 11
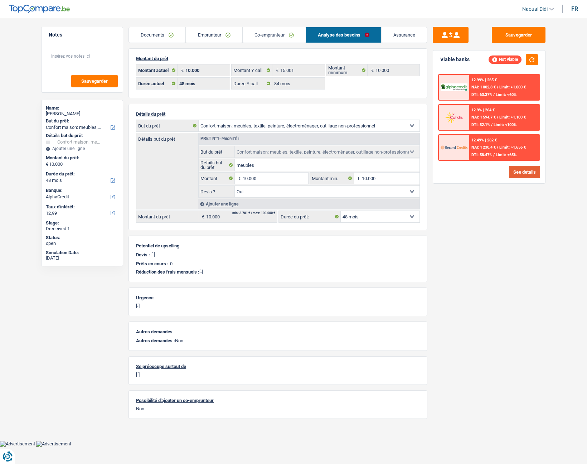
click at [520, 172] on button "See details" at bounding box center [524, 172] width 31 height 13
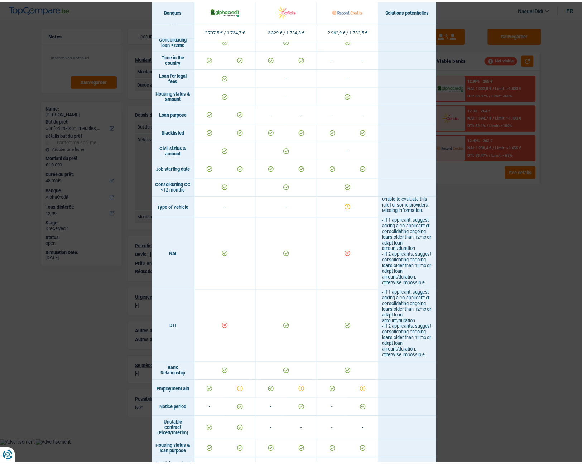
scroll to position [179, 0]
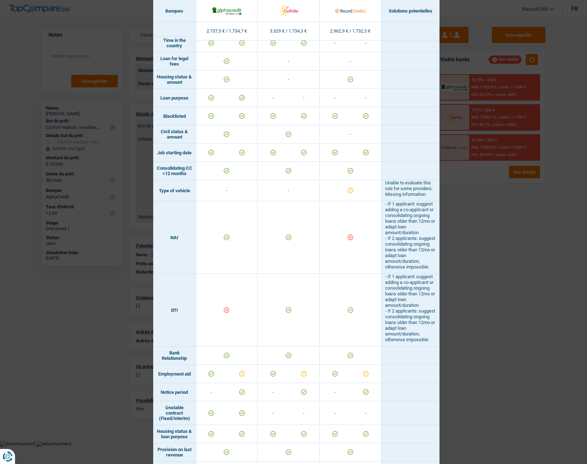
click at [468, 221] on div "Banks conditions × Banques Solutions potentielles Revenus / Charges 2.737,5 € /…" at bounding box center [293, 232] width 587 height 464
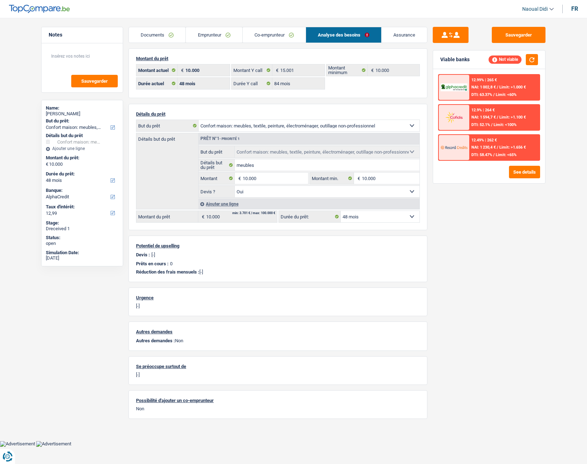
click at [285, 34] on link "Co-emprunteur" at bounding box center [274, 34] width 63 height 15
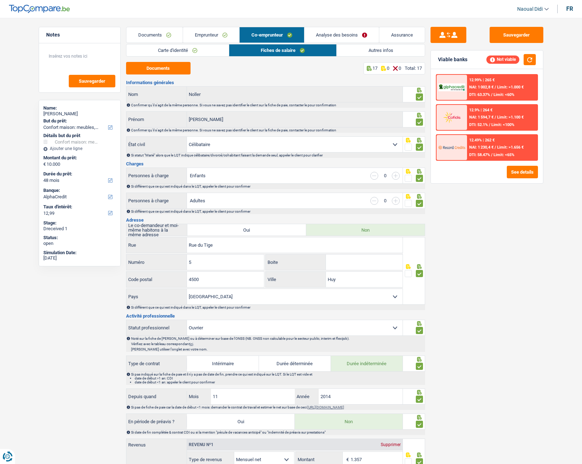
click at [375, 49] on link "Autres infos" at bounding box center [381, 50] width 88 height 12
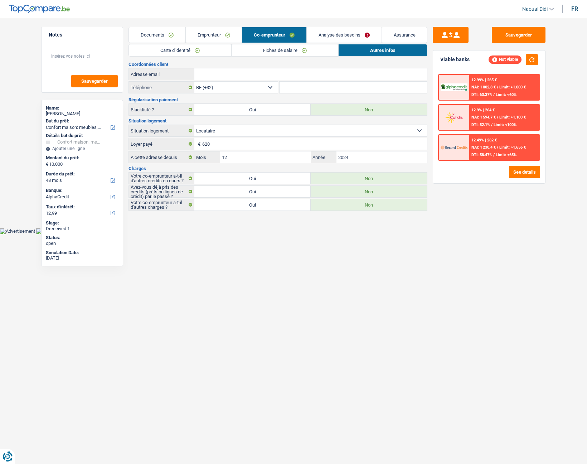
click at [317, 51] on link "Fiches de salaire" at bounding box center [285, 50] width 107 height 12
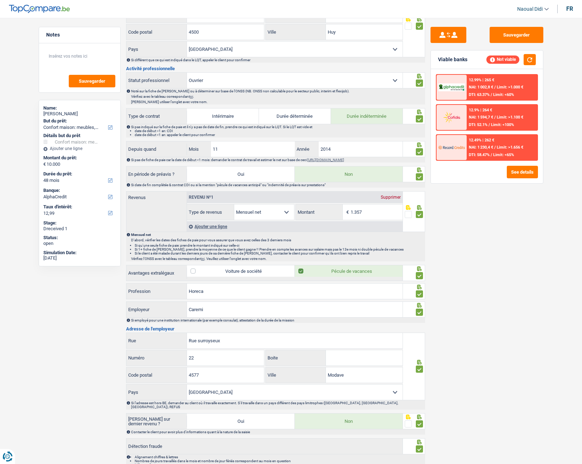
scroll to position [244, 0]
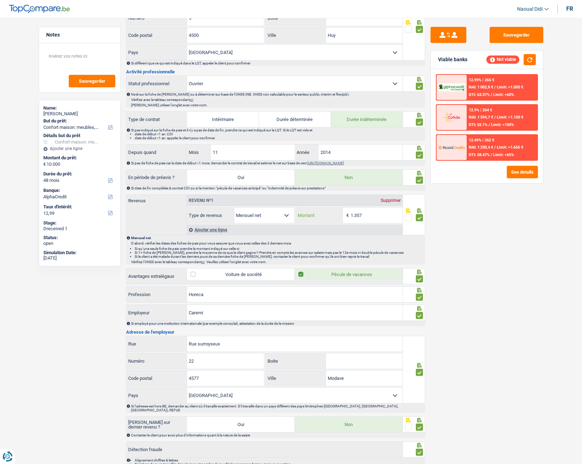
click at [370, 214] on input "1.357" at bounding box center [377, 215] width 52 height 15
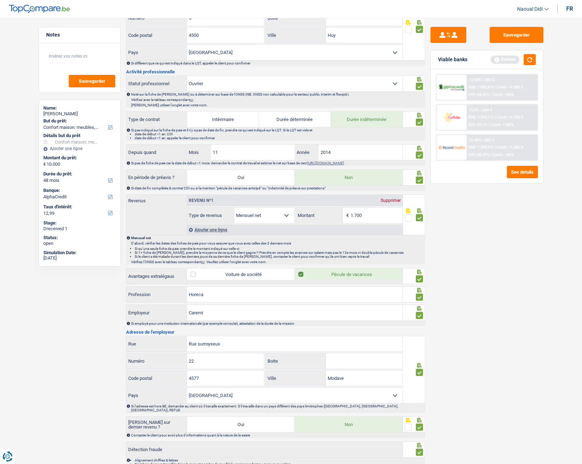
click at [384, 237] on p "Mensuel net" at bounding box center [277, 238] width 293 height 4
click at [485, 225] on div "Sauvegarder Viable banks Refresh 12.99% | 265 € NAI: 1 002,8 € / Limit: >1.000 …" at bounding box center [487, 239] width 124 height 424
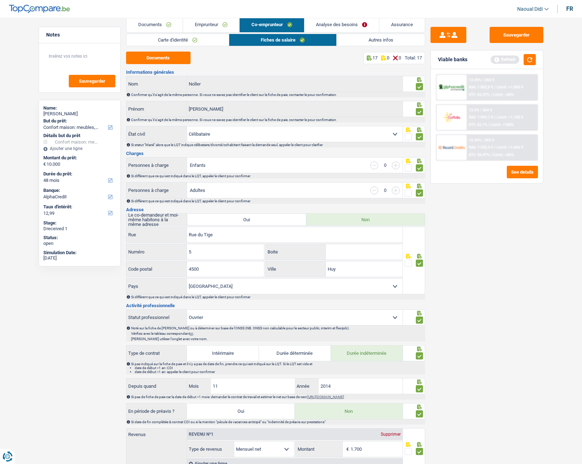
scroll to position [0, 0]
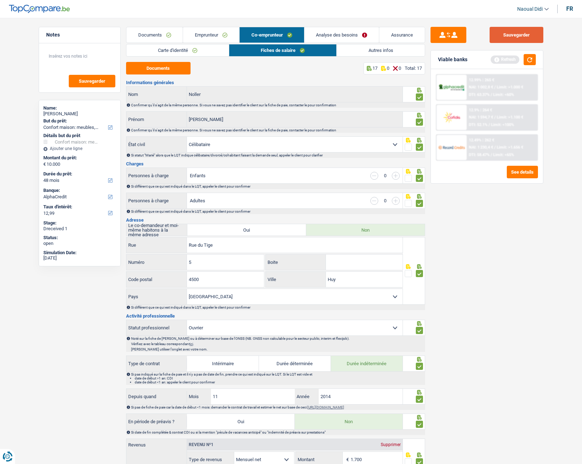
click at [521, 35] on button "Sauvegarder" at bounding box center [517, 35] width 54 height 16
click at [529, 61] on button "button" at bounding box center [530, 59] width 12 height 11
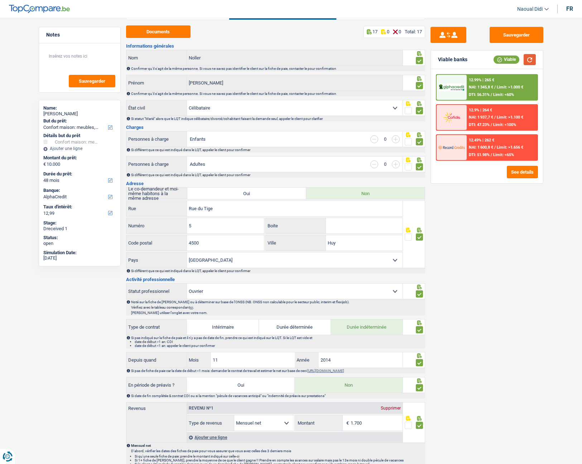
scroll to position [107, 0]
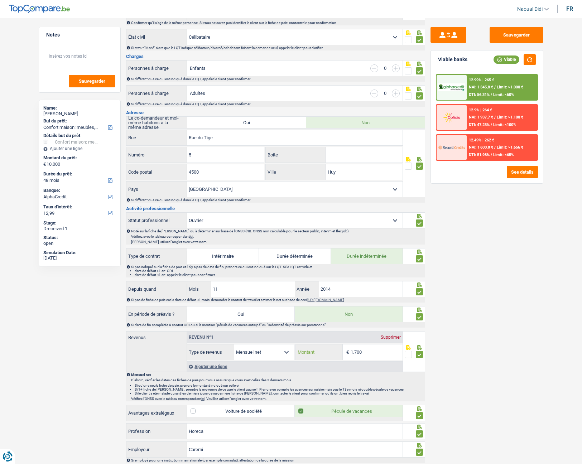
click at [370, 352] on input "1.700" at bounding box center [377, 352] width 52 height 15
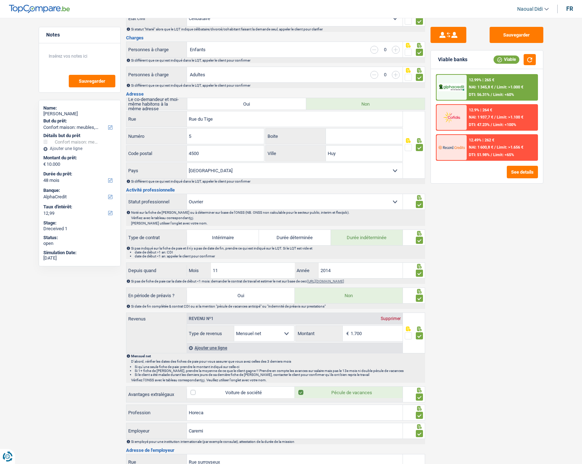
scroll to position [143, 0]
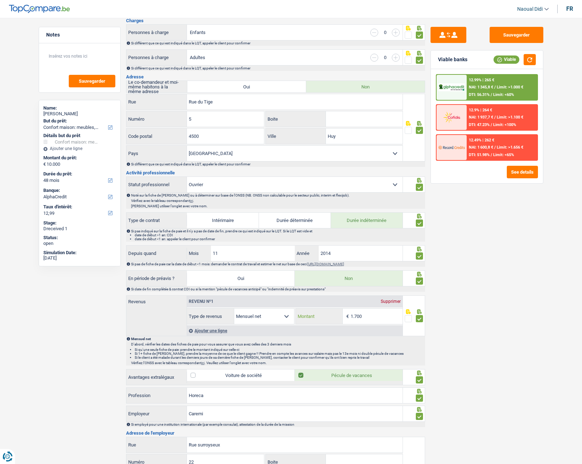
click at [373, 317] on input "1.700" at bounding box center [377, 316] width 52 height 15
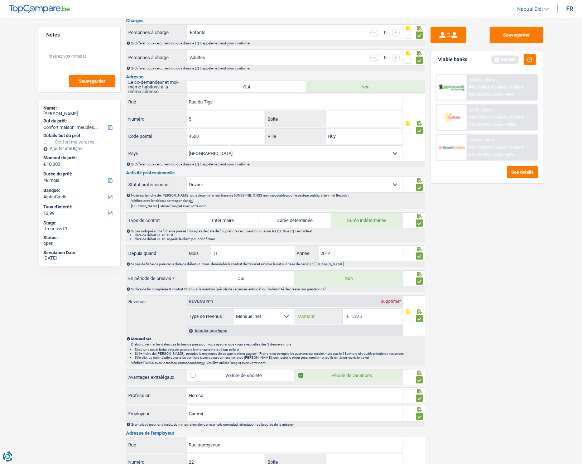
type input "1.375"
click at [375, 340] on p "Mensuel net" at bounding box center [277, 339] width 293 height 4
click at [528, 38] on button "Sauvegarder" at bounding box center [517, 35] width 54 height 16
click at [532, 59] on button "button" at bounding box center [530, 59] width 12 height 11
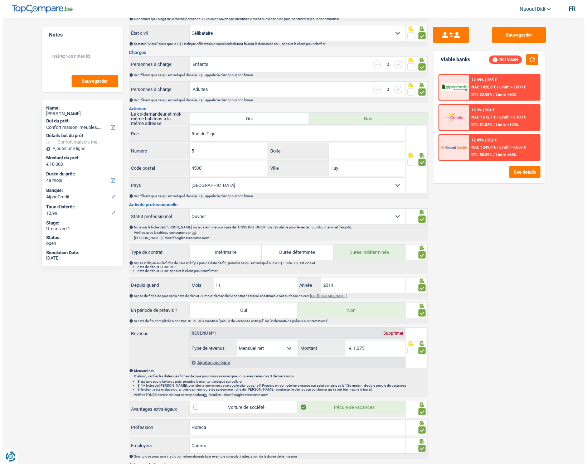
scroll to position [0, 0]
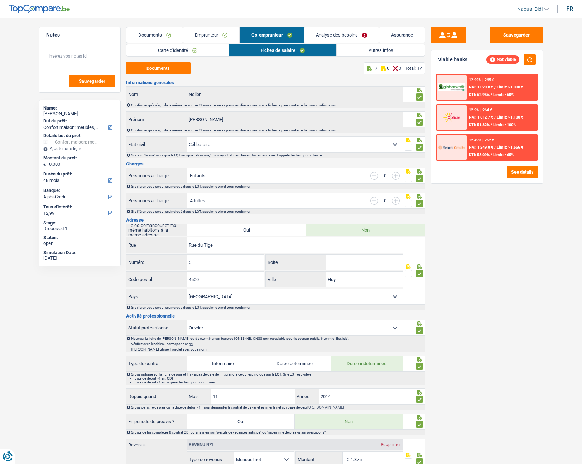
click at [208, 33] on link "Emprunteur" at bounding box center [211, 34] width 56 height 15
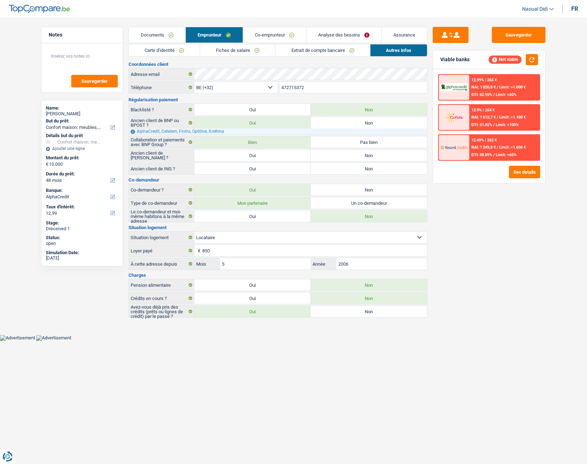
click at [165, 50] on link "Carte d'identité" at bounding box center [164, 50] width 71 height 12
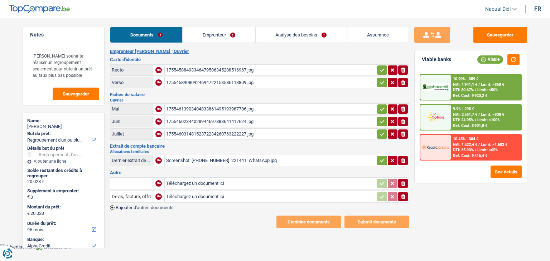
select select "refinancing"
select select "96"
select select "alphacredit"
click at [196, 68] on div "17554588493346479506345288516967.jpg" at bounding box center [270, 70] width 208 height 11
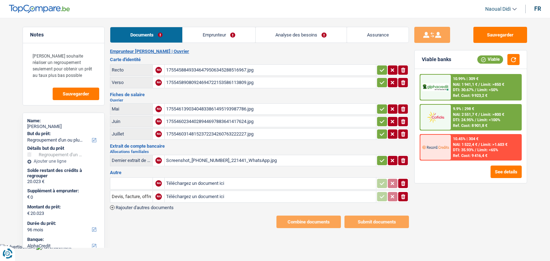
click at [185, 77] on div "17554589080924694722153586113809.jpg" at bounding box center [270, 82] width 208 height 11
click at [206, 108] on div "17554613903404833861495193987786.jpg" at bounding box center [270, 109] width 208 height 11
click at [234, 118] on div "17554602344028944697883641417624.jpg" at bounding box center [270, 121] width 208 height 11
click at [207, 130] on div "17554603148152372234260763222227.jpg" at bounding box center [270, 134] width 208 height 11
click at [206, 156] on div "Screenshot_[PHONE_NUMBER]_221441_WhatsApp.jpg" at bounding box center [270, 160] width 208 height 11
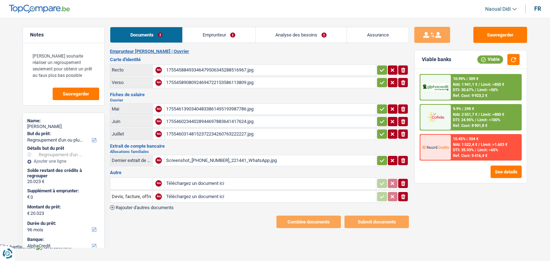
click at [213, 37] on link "Emprunteur" at bounding box center [219, 34] width 72 height 15
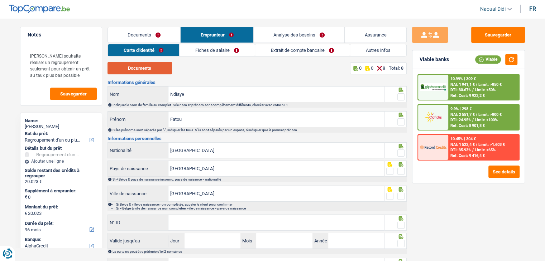
click at [145, 68] on button "Documents" at bounding box center [139, 68] width 64 height 13
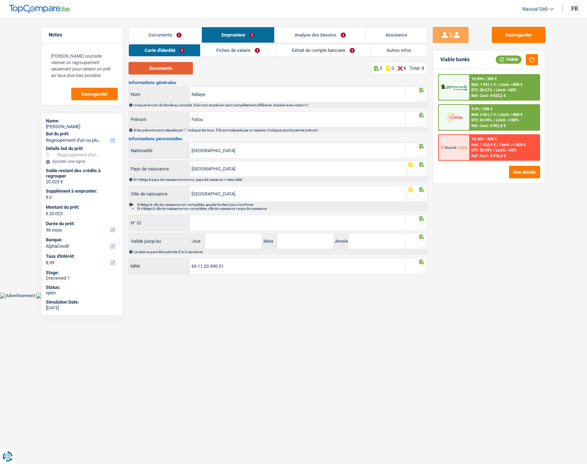
click at [153, 68] on button "Documents" at bounding box center [161, 68] width 64 height 13
click at [426, 95] on div at bounding box center [417, 94] width 22 height 16
click at [421, 93] on span at bounding box center [421, 96] width 7 height 7
click at [0, 0] on input "radio" at bounding box center [0, 0] width 0 height 0
click at [421, 123] on span at bounding box center [421, 122] width 7 height 7
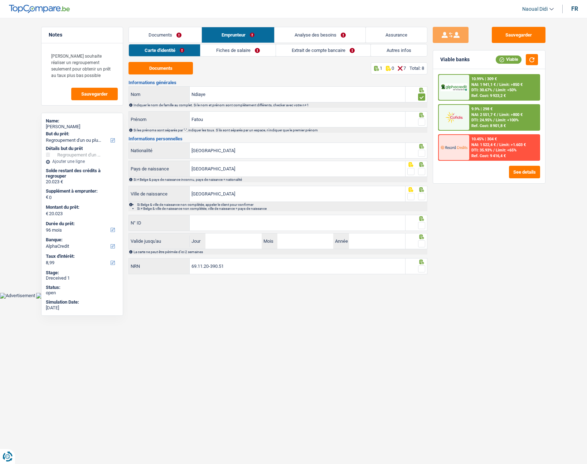
click at [0, 0] on input "radio" at bounding box center [0, 0] width 0 height 0
click at [422, 155] on span at bounding box center [421, 153] width 7 height 7
click at [0, 0] on input "radio" at bounding box center [0, 0] width 0 height 0
click at [421, 171] on span at bounding box center [421, 171] width 7 height 7
click at [0, 0] on input "radio" at bounding box center [0, 0] width 0 height 0
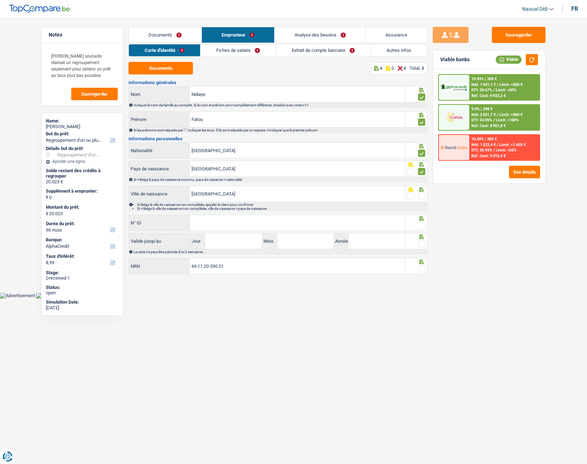
click at [421, 198] on span at bounding box center [421, 196] width 7 height 7
click at [0, 0] on input "radio" at bounding box center [0, 0] width 0 height 0
click at [423, 223] on span at bounding box center [421, 225] width 7 height 7
click at [0, 0] on input "radio" at bounding box center [0, 0] width 0 height 0
click at [319, 227] on input "N° ID" at bounding box center [298, 222] width 216 height 15
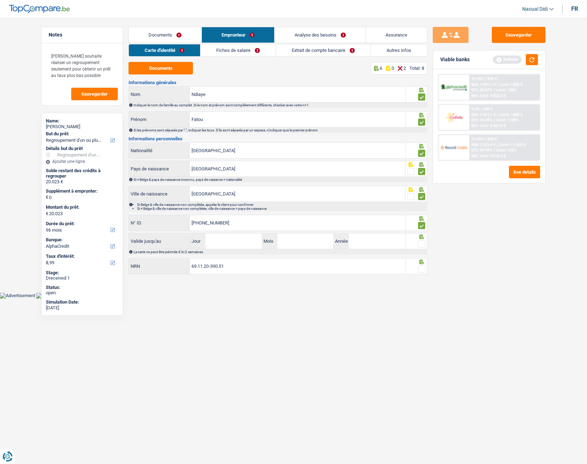
type input "592-7922549-58"
click at [238, 238] on input "Jour" at bounding box center [234, 241] width 56 height 15
type input "21"
type input "04"
type input "2028"
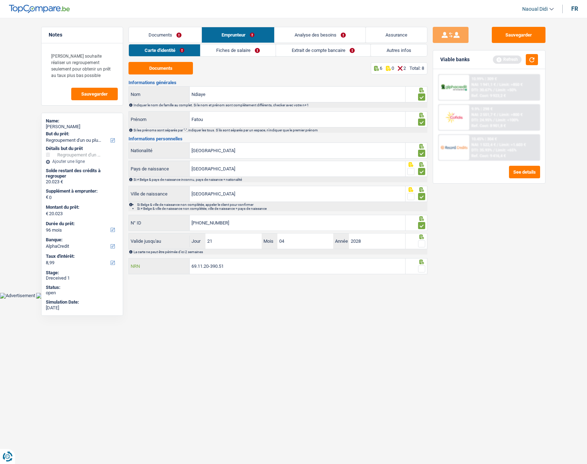
click at [235, 261] on input "69.11.20-390.51" at bounding box center [298, 266] width 216 height 15
drag, startPoint x: 423, startPoint y: 244, endPoint x: 423, endPoint y: 249, distance: 5.7
click at [423, 244] on span at bounding box center [421, 243] width 7 height 7
click at [0, 0] on input "radio" at bounding box center [0, 0] width 0 height 0
click at [420, 261] on span at bounding box center [421, 268] width 7 height 7
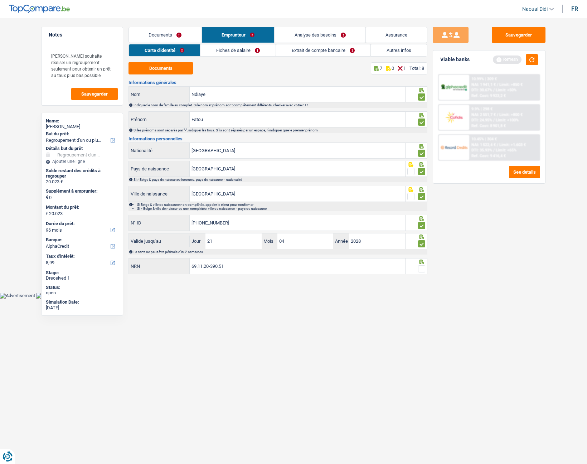
click at [0, 0] on input "radio" at bounding box center [0, 0] width 0 height 0
click at [521, 36] on button "Sauvegarder" at bounding box center [519, 35] width 54 height 16
click at [530, 60] on button "button" at bounding box center [532, 59] width 12 height 11
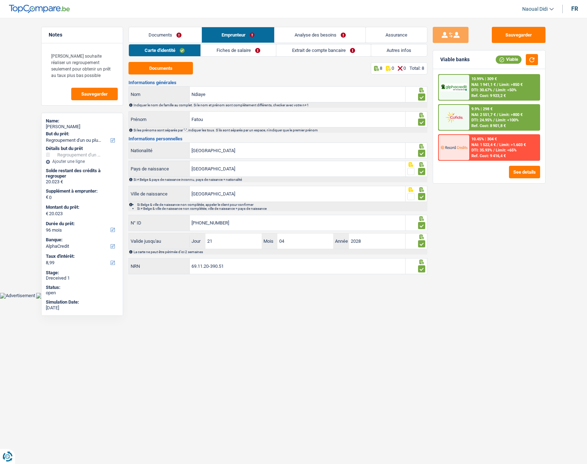
click at [233, 50] on link "Fiches de salaire" at bounding box center [238, 50] width 75 height 12
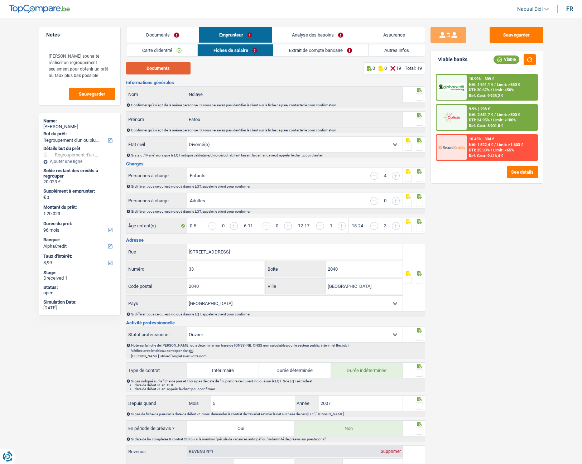
click at [162, 67] on button "Documents" at bounding box center [158, 68] width 64 height 13
drag, startPoint x: 418, startPoint y: 149, endPoint x: 419, endPoint y: 145, distance: 4.4
click at [418, 149] on span at bounding box center [419, 147] width 7 height 7
click at [0, 0] on input "radio" at bounding box center [0, 0] width 0 height 0
click at [422, 120] on span at bounding box center [419, 122] width 7 height 7
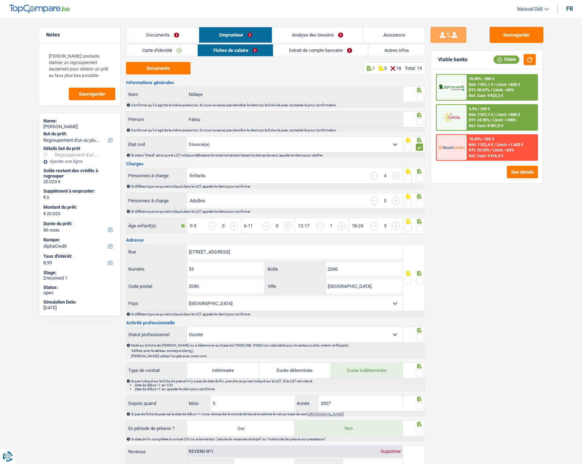
click at [0, 0] on input "radio" at bounding box center [0, 0] width 0 height 0
click at [418, 94] on span at bounding box center [419, 96] width 7 height 7
click at [0, 0] on input "radio" at bounding box center [0, 0] width 0 height 0
click at [226, 143] on select "Célibataire Marié(e) Cohabitant(e) légal(e) Divorcé(e) Veuf(ve) Séparé (de fait…" at bounding box center [295, 144] width 216 height 15
click at [488, 224] on div "Sauvegarder Viable banks Viable 10.99% | 309 € NAI: 1 941,1 € / Limit: >850 € D…" at bounding box center [487, 239] width 124 height 424
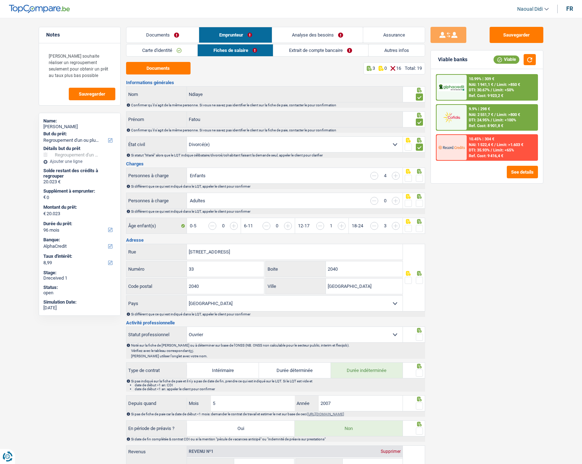
click at [418, 179] on span at bounding box center [419, 178] width 7 height 7
click at [0, 0] on input "radio" at bounding box center [0, 0] width 0 height 0
click at [421, 227] on span at bounding box center [419, 228] width 7 height 7
click at [0, 0] on input "radio" at bounding box center [0, 0] width 0 height 0
click at [421, 202] on span at bounding box center [419, 203] width 7 height 7
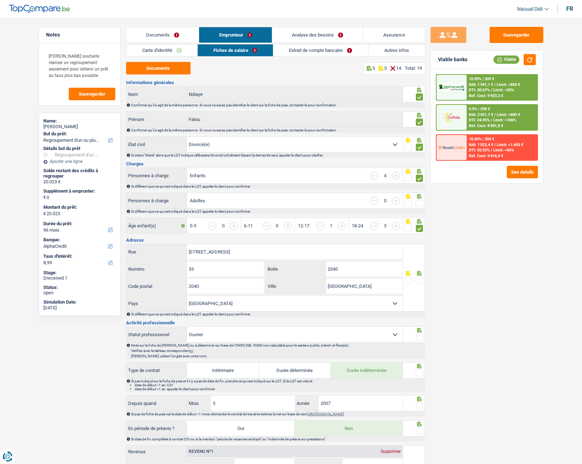
click at [0, 0] on input "radio" at bounding box center [0, 0] width 0 height 0
drag, startPoint x: 369, startPoint y: 277, endPoint x: 325, endPoint y: 260, distance: 47.6
click at [325, 260] on div "Franciscanenstraat 33 Rue 33 Numéro 2040 Boite 2040 Code postal Antwerpen Ville…" at bounding box center [264, 278] width 277 height 68
click at [359, 261] on input "2040" at bounding box center [364, 268] width 77 height 15
drag, startPoint x: 346, startPoint y: 271, endPoint x: 314, endPoint y: 269, distance: 32.3
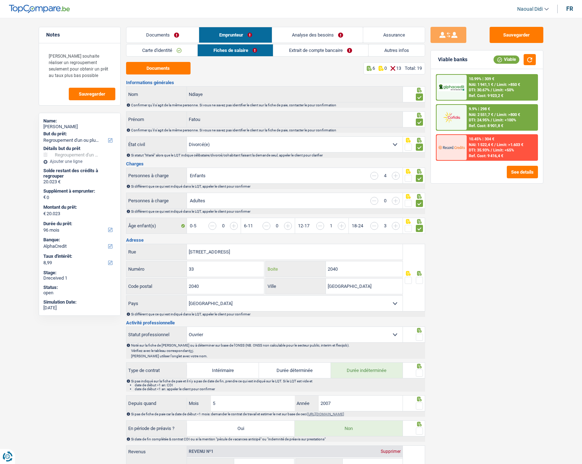
click at [314, 261] on div "2040 Boite" at bounding box center [334, 268] width 137 height 15
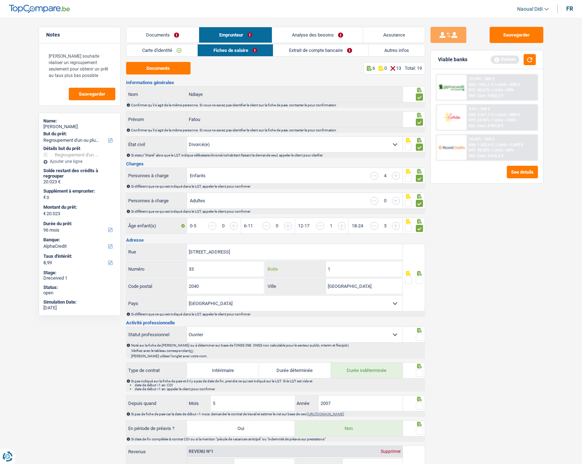
type input "1"
click at [222, 261] on input "2040" at bounding box center [225, 286] width 77 height 15
click at [417, 261] on span at bounding box center [419, 280] width 7 height 7
click at [0, 0] on input "radio" at bounding box center [0, 0] width 0 height 0
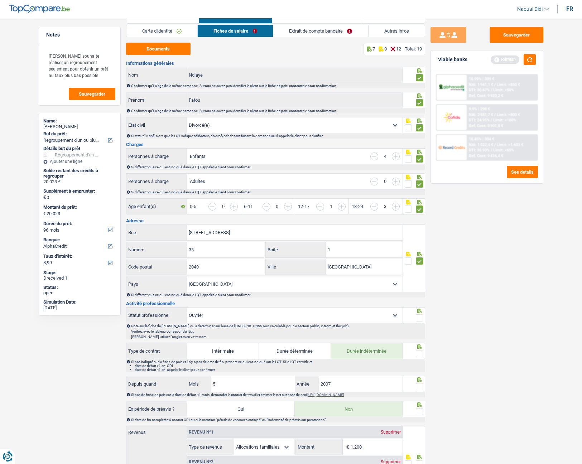
scroll to position [36, 0]
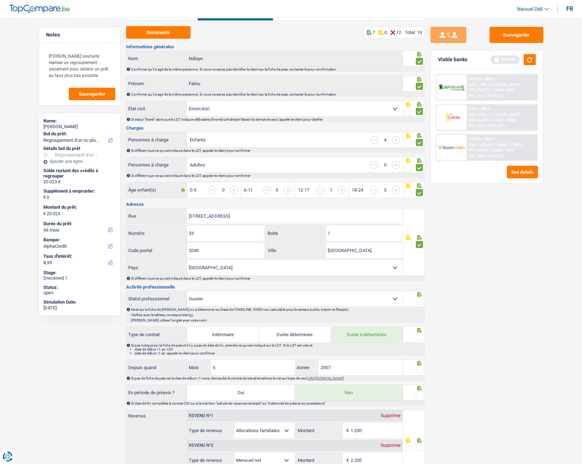
click at [422, 261] on span at bounding box center [419, 301] width 7 height 7
click at [0, 0] on input "radio" at bounding box center [0, 0] width 0 height 0
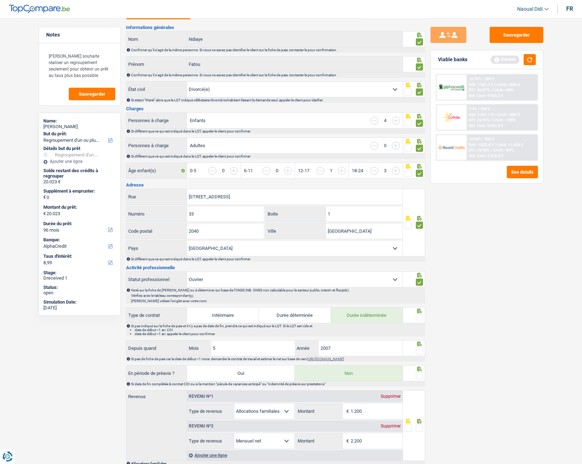
scroll to position [107, 0]
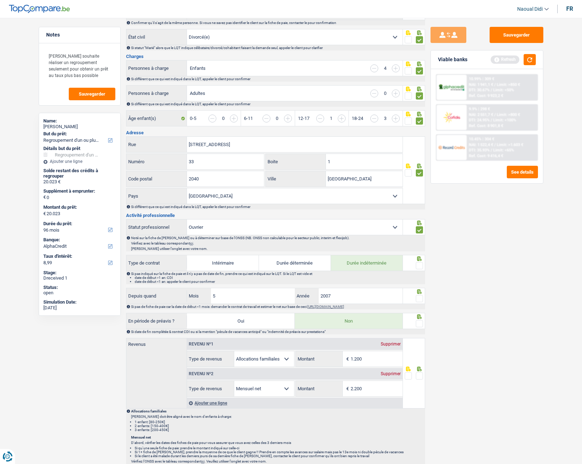
click at [421, 261] on span at bounding box center [419, 265] width 7 height 7
click at [0, 0] on input "radio" at bounding box center [0, 0] width 0 height 0
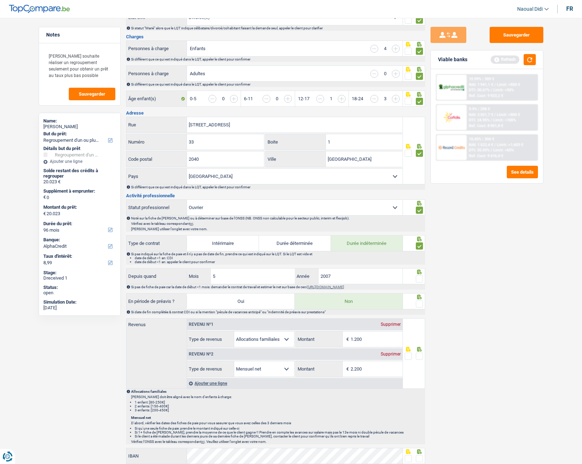
scroll to position [143, 0]
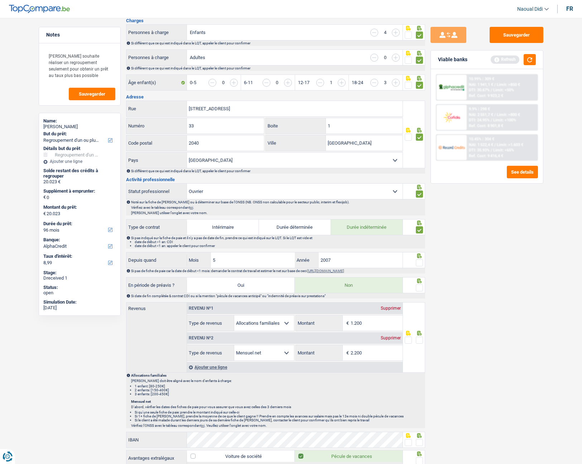
click at [421, 260] on span at bounding box center [419, 262] width 7 height 7
click at [0, 0] on input "radio" at bounding box center [0, 0] width 0 height 0
click at [419, 261] on span at bounding box center [419, 287] width 7 height 7
click at [0, 0] on input "radio" at bounding box center [0, 0] width 0 height 0
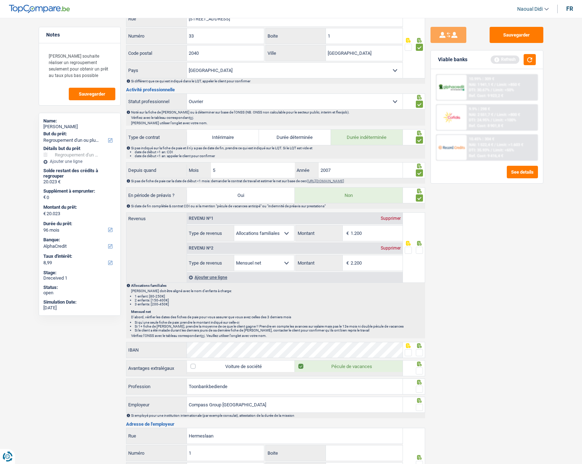
scroll to position [251, 0]
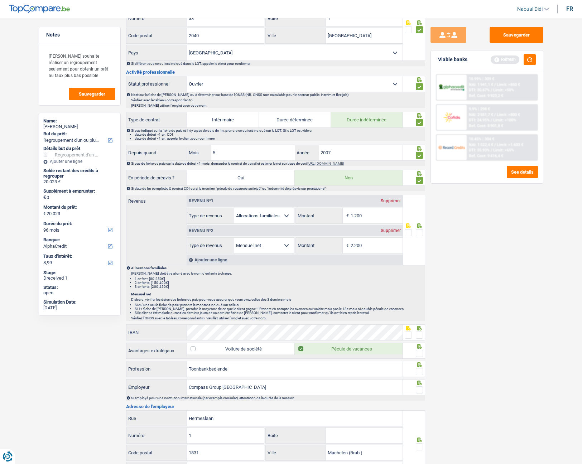
click at [418, 233] on span at bounding box center [419, 232] width 7 height 7
click at [0, 0] on input "radio" at bounding box center [0, 0] width 0 height 0
drag, startPoint x: 279, startPoint y: 189, endPoint x: 195, endPoint y: 179, distance: 84.4
click at [274, 187] on div "Si date de fin complétée & contrat CDI ou si la mention "pécule de vacances ant…" at bounding box center [277, 189] width 293 height 4
click at [371, 217] on input "1.200" at bounding box center [377, 215] width 52 height 15
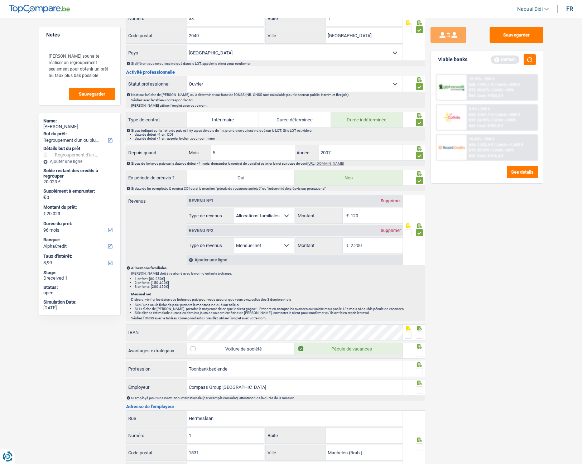
type input "1.200"
click at [374, 245] on input "2.200" at bounding box center [377, 245] width 52 height 15
type input "2"
type input "1.081"
click at [449, 261] on div "Sauvegarder Viable banks Refresh 10.99% | 309 € NAI: 1 941,1 € / Limit: >850 € …" at bounding box center [487, 239] width 124 height 424
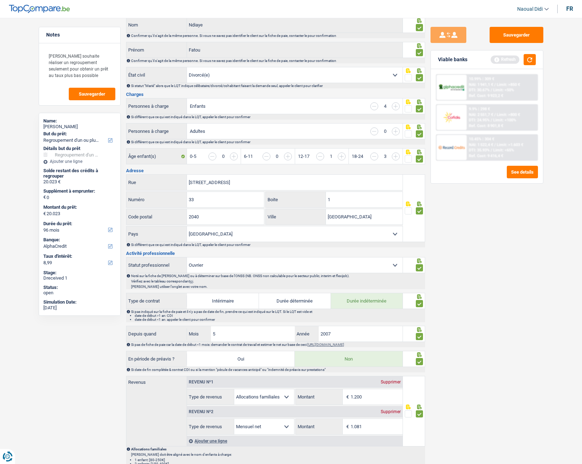
scroll to position [0, 0]
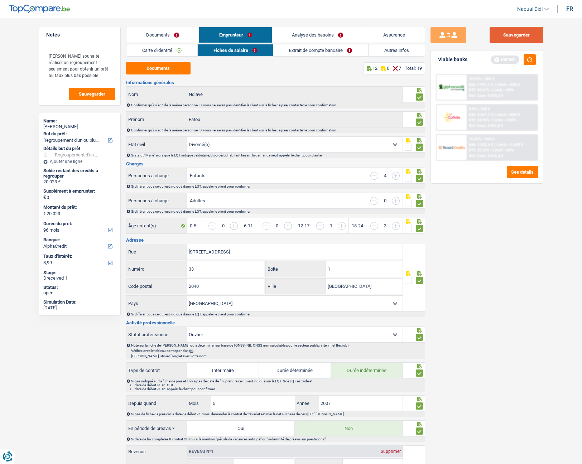
click at [499, 34] on button "Sauvegarder" at bounding box center [517, 35] width 54 height 16
click at [334, 53] on link "Extrait de compte bancaire" at bounding box center [320, 50] width 95 height 12
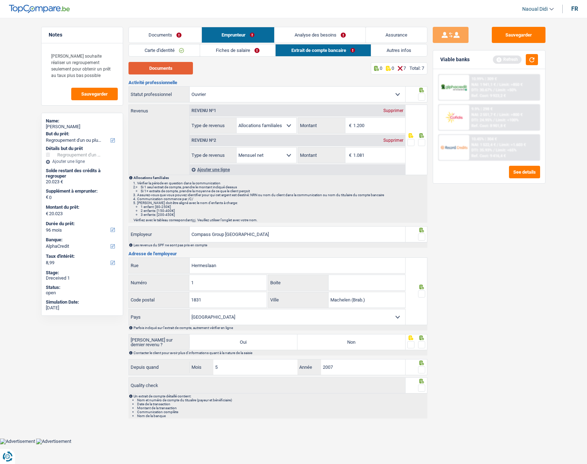
click at [173, 73] on button "Documents" at bounding box center [161, 68] width 64 height 13
drag, startPoint x: 237, startPoint y: 59, endPoint x: 237, endPoint y: 54, distance: 5.4
click at [237, 57] on div "Carte d'identité Fiches de salaire Extrait de compte bancaire Autres infos Docu…" at bounding box center [278, 231] width 299 height 375
click at [236, 51] on link "Fiches de salaire" at bounding box center [237, 50] width 75 height 12
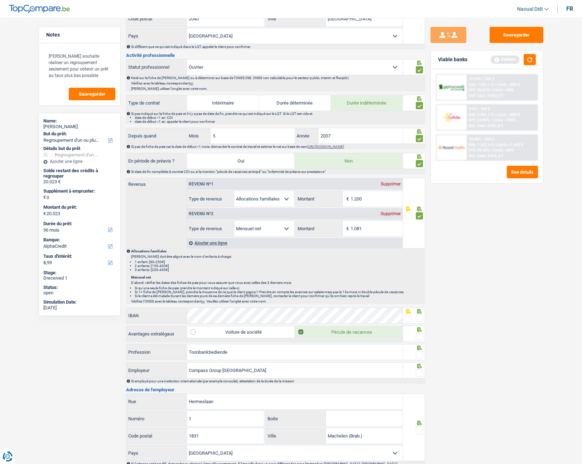
scroll to position [322, 0]
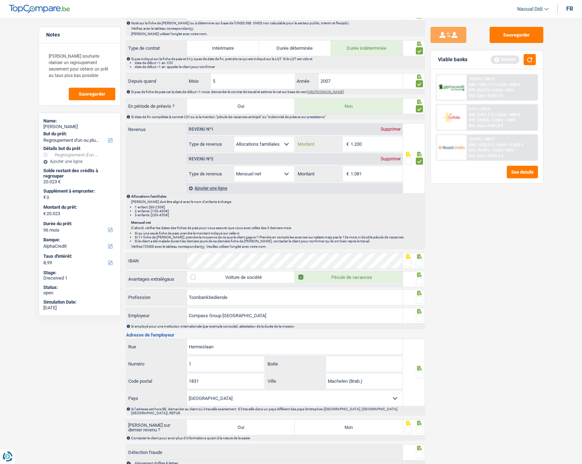
click at [365, 138] on input "1.200" at bounding box center [377, 143] width 52 height 15
type input "1.514"
click at [394, 198] on div "Allocations familiales [PERSON_NAME] doit être aligné avec le nom d'enfants à c…" at bounding box center [277, 205] width 293 height 23
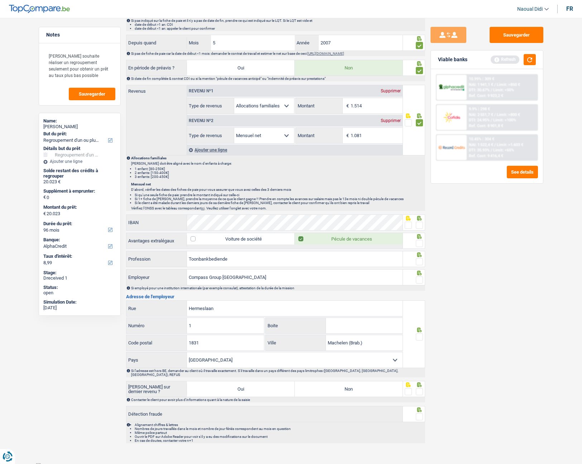
scroll to position [361, 0]
click at [418, 227] on span at bounding box center [419, 224] width 7 height 7
click at [0, 0] on input "radio" at bounding box center [0, 0] width 0 height 0
click at [419, 245] on span at bounding box center [419, 243] width 7 height 7
click at [0, 0] on input "radio" at bounding box center [0, 0] width 0 height 0
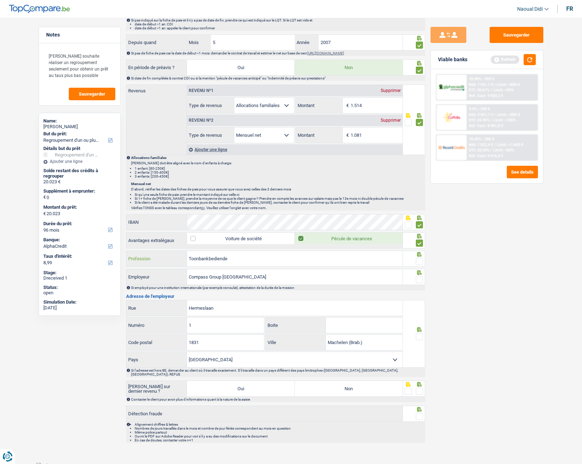
click at [243, 258] on input "Toonbankbediende" at bounding box center [295, 258] width 216 height 15
click at [422, 261] on span at bounding box center [419, 261] width 7 height 7
click at [0, 0] on input "radio" at bounding box center [0, 0] width 0 height 0
drag, startPoint x: 227, startPoint y: 255, endPoint x: 164, endPoint y: 250, distance: 63.3
click at [164, 250] on div "Informations générales Ndiaye Nom Confirmer qu'il s'agit de la même personne. S…" at bounding box center [275, 81] width 299 height 724
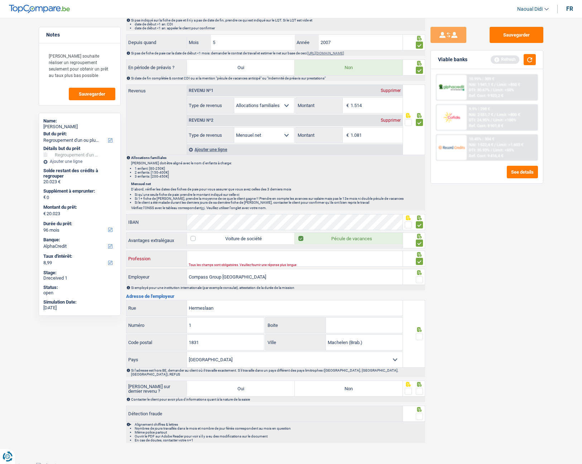
paste input "Toonbankbediende"
click at [237, 255] on input "Toonbankbediende" at bounding box center [295, 258] width 216 height 15
drag, startPoint x: 238, startPoint y: 256, endPoint x: 144, endPoint y: 241, distance: 95.6
click at [144, 241] on div "Informations générales Ndiaye Nom Confirmer qu'il s'agit de la même personne. S…" at bounding box center [275, 81] width 299 height 724
click at [254, 256] on input "Toonbankbediende" at bounding box center [295, 258] width 216 height 15
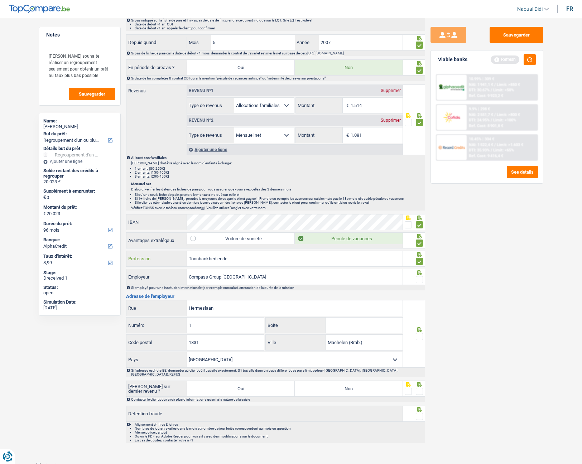
drag, startPoint x: 205, startPoint y: 249, endPoint x: 160, endPoint y: 247, distance: 44.5
click at [160, 247] on div "Informations générales Ndiaye Nom Confirmer qu'il s'agit de la même personne. S…" at bounding box center [275, 81] width 299 height 724
click at [259, 261] on input "Compass Group Belgium" at bounding box center [295, 276] width 216 height 15
drag, startPoint x: 213, startPoint y: 265, endPoint x: 163, endPoint y: 253, distance: 52.0
click at [163, 253] on div "Ouvrier Profession" at bounding box center [264, 258] width 277 height 15
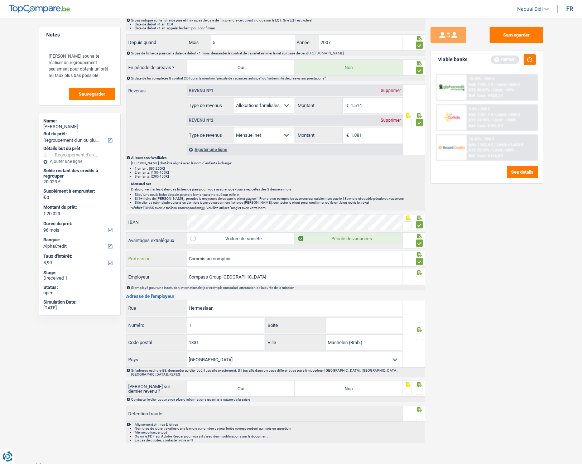
type input "Commis au comptoir"
click at [255, 261] on input "Compass Group Belgium" at bounding box center [295, 276] width 216 height 15
click at [342, 261] on input "Boite" at bounding box center [364, 325] width 77 height 15
type input "H"
click at [419, 261] on span at bounding box center [419, 336] width 7 height 7
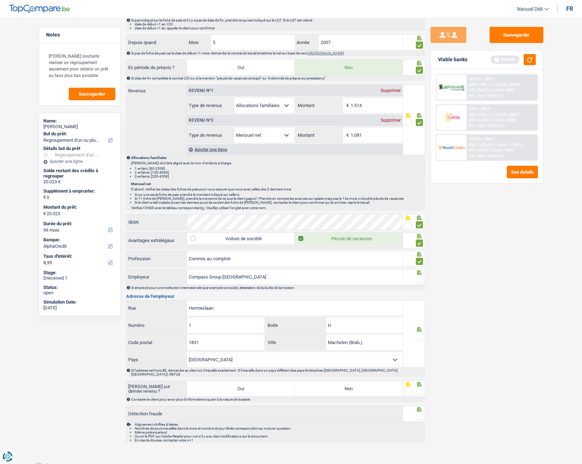
click at [0, 0] on input "radio" at bounding box center [0, 0] width 0 height 0
drag, startPoint x: 419, startPoint y: 278, endPoint x: 413, endPoint y: 316, distance: 37.8
click at [419, 261] on span at bounding box center [419, 279] width 7 height 7
click at [0, 0] on input "radio" at bounding box center [0, 0] width 0 height 0
click at [419, 261] on span at bounding box center [419, 391] width 7 height 7
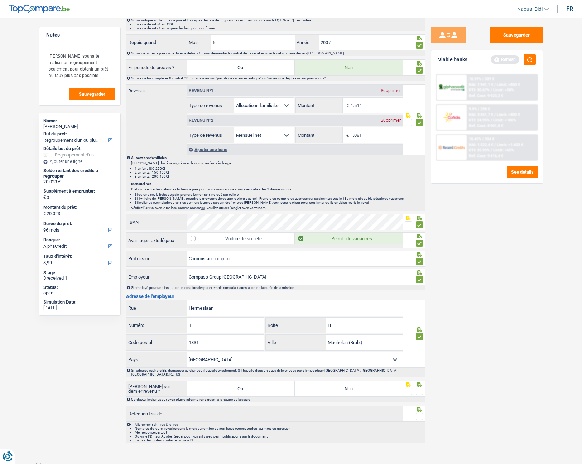
click at [0, 0] on input "radio" at bounding box center [0, 0] width 0 height 0
click at [419, 261] on span at bounding box center [419, 416] width 7 height 7
click at [0, 0] on input "radio" at bounding box center [0, 0] width 0 height 0
click at [510, 38] on button "Sauvegarder" at bounding box center [517, 35] width 54 height 16
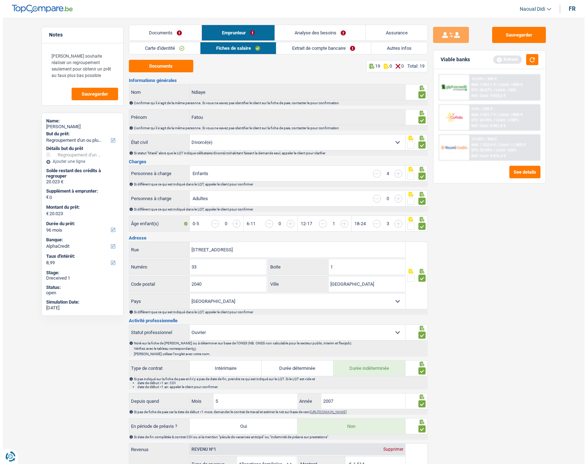
scroll to position [0, 0]
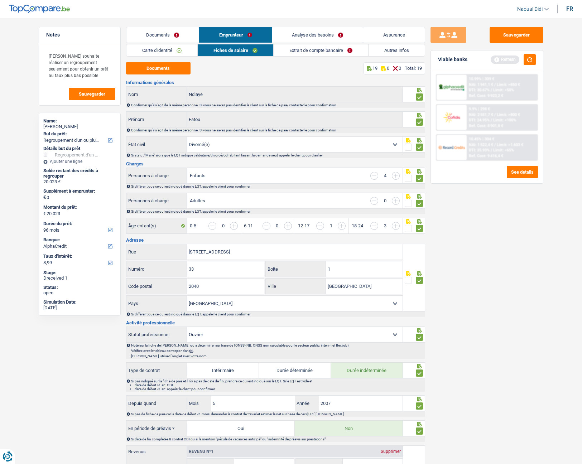
click at [229, 31] on link "Emprunteur" at bounding box center [235, 34] width 73 height 15
click at [232, 32] on link "Emprunteur" at bounding box center [235, 34] width 73 height 15
click at [223, 34] on link "Emprunteur" at bounding box center [235, 34] width 73 height 15
click at [163, 48] on link "Carte d'identité" at bounding box center [161, 50] width 71 height 12
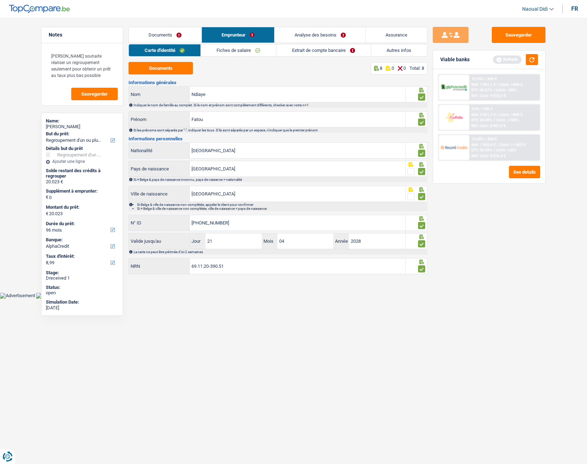
click at [240, 33] on link "Emprunteur" at bounding box center [238, 34] width 73 height 15
click at [222, 30] on link "Emprunteur" at bounding box center [238, 34] width 73 height 15
click at [230, 31] on link "Emprunteur" at bounding box center [238, 34] width 73 height 15
drag, startPoint x: 238, startPoint y: 57, endPoint x: 241, endPoint y: 49, distance: 9.2
click at [239, 54] on div "Carte d'identité Fiches de salaire Extrait de compte bancaire Autres infos Docu…" at bounding box center [278, 159] width 299 height 231
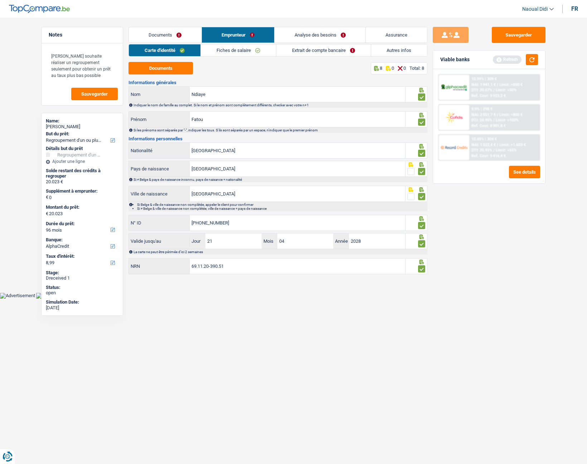
click at [241, 49] on link "Fiches de salaire" at bounding box center [238, 50] width 75 height 12
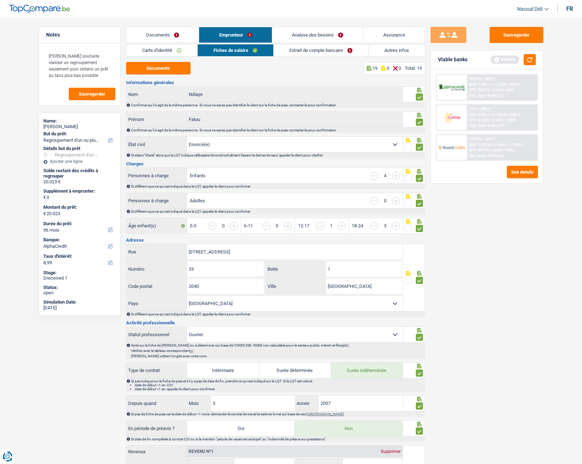
click at [280, 68] on div "Documents 19 0 0 Total: 19" at bounding box center [275, 68] width 299 height 13
click at [312, 49] on link "Extrait de compte bancaire" at bounding box center [321, 50] width 95 height 12
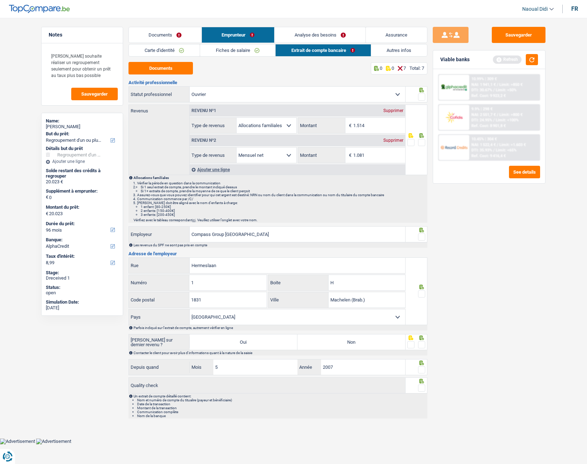
click at [421, 144] on span at bounding box center [421, 142] width 7 height 7
click at [0, 0] on input "radio" at bounding box center [0, 0] width 0 height 0
click at [420, 100] on span at bounding box center [421, 96] width 7 height 7
click at [0, 0] on input "radio" at bounding box center [0, 0] width 0 height 0
click at [422, 235] on span at bounding box center [421, 237] width 7 height 7
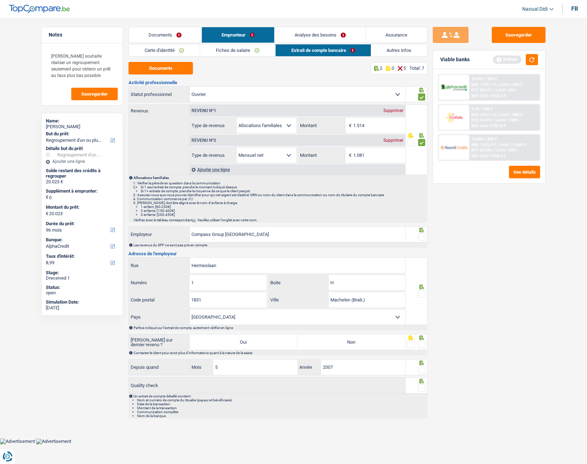
click at [0, 0] on input "radio" at bounding box center [0, 0] width 0 height 0
click at [421, 261] on span at bounding box center [421, 293] width 7 height 7
click at [0, 0] on input "radio" at bounding box center [0, 0] width 0 height 0
click at [423, 261] on div at bounding box center [421, 345] width 7 height 9
click at [382, 261] on label "Non" at bounding box center [352, 342] width 108 height 15
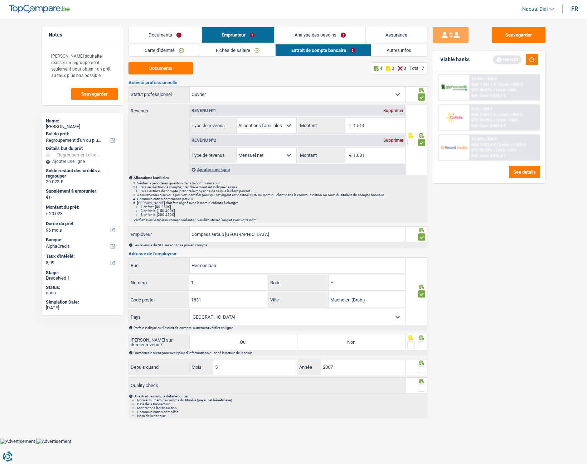
click at [382, 261] on input "Non" at bounding box center [352, 342] width 108 height 15
radio input "true"
click at [424, 261] on span at bounding box center [421, 344] width 7 height 7
click at [0, 0] on input "radio" at bounding box center [0, 0] width 0 height 0
click at [421, 261] on span at bounding box center [421, 369] width 7 height 7
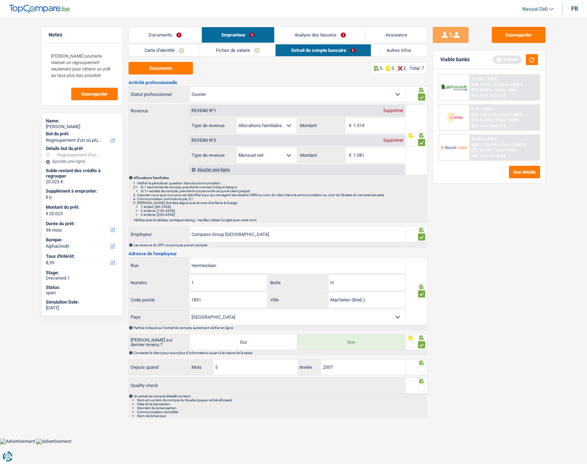
click at [0, 0] on input "radio" at bounding box center [0, 0] width 0 height 0
click at [422, 261] on span at bounding box center [421, 388] width 7 height 7
click at [0, 0] on input "radio" at bounding box center [0, 0] width 0 height 0
click at [520, 32] on button "Sauvegarder" at bounding box center [519, 35] width 54 height 16
click at [533, 62] on button "button" at bounding box center [532, 59] width 12 height 11
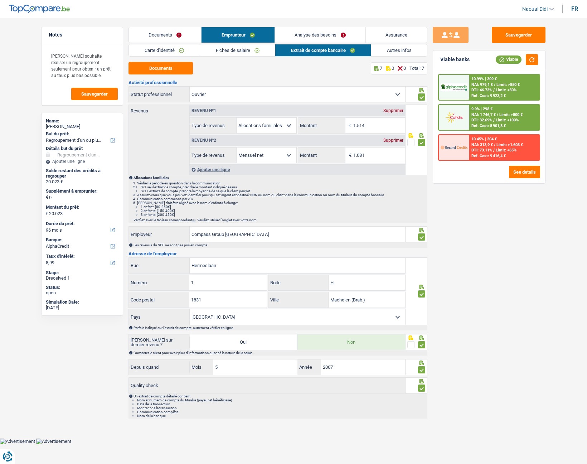
click at [309, 34] on link "Analyse des besoins" at bounding box center [320, 34] width 91 height 15
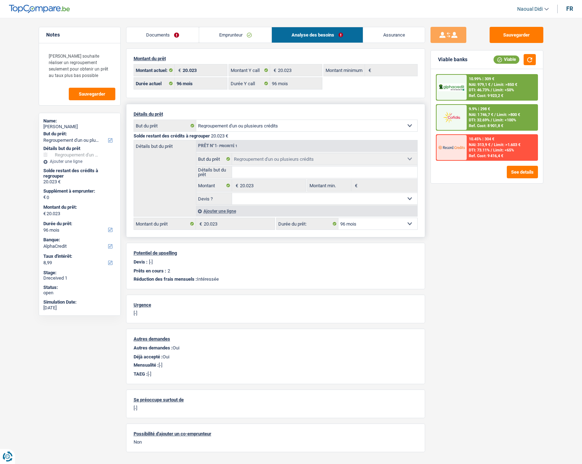
click at [382, 220] on select "12 mois 18 mois 24 mois 30 mois 36 mois 42 mois 48 mois 60 mois 72 mois 84 mois…" at bounding box center [377, 223] width 79 height 11
select select "84"
click at [338, 218] on select "12 mois 18 mois 24 mois 30 mois 36 mois 42 mois 48 mois 60 mois 72 mois 84 mois…" at bounding box center [377, 223] width 79 height 11
select select "84"
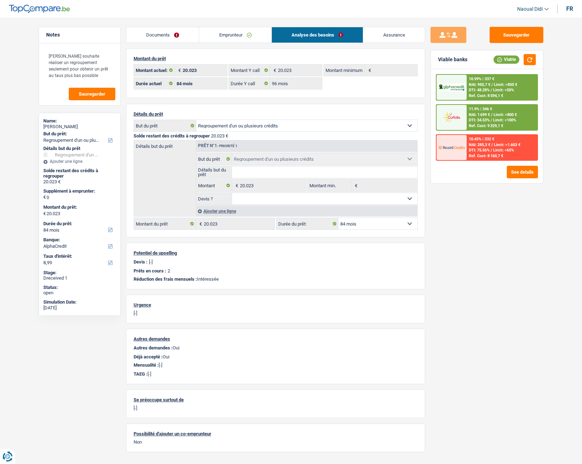
click at [495, 146] on span "Limit: >1.603 €" at bounding box center [507, 145] width 27 height 5
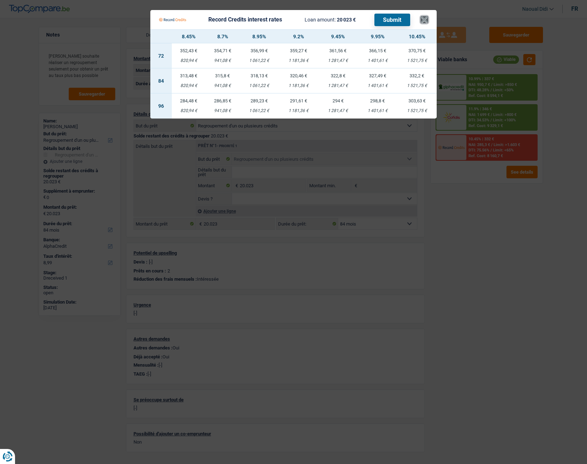
click at [423, 18] on button "×" at bounding box center [425, 19] width 8 height 7
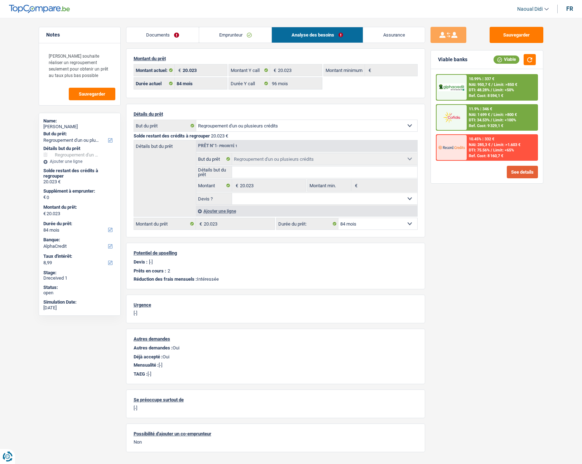
click at [518, 171] on button "See details" at bounding box center [522, 172] width 31 height 13
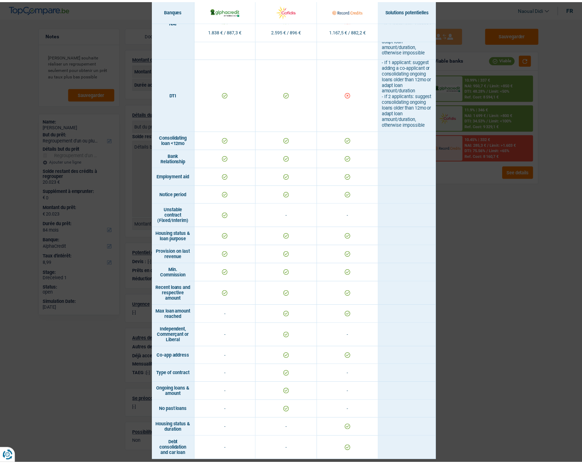
scroll to position [304, 0]
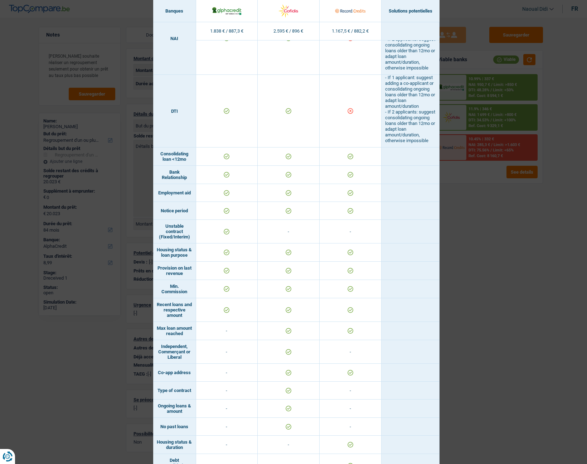
click at [482, 261] on div "Banks conditions × Banques Solutions potentielles Revenus / Charges 1.838 € / 8…" at bounding box center [293, 232] width 587 height 464
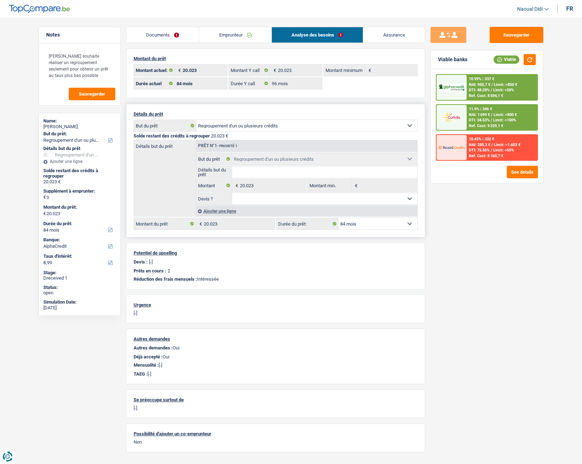
click at [375, 226] on select "12 mois 18 mois 24 mois 30 mois 36 mois 42 mois 48 mois 60 mois 72 mois 84 mois…" at bounding box center [377, 223] width 79 height 11
select select "96"
click at [338, 218] on select "12 mois 18 mois 24 mois 30 mois 36 mois 42 mois 48 mois 60 mois 72 mois 84 mois…" at bounding box center [377, 223] width 79 height 11
select select "96"
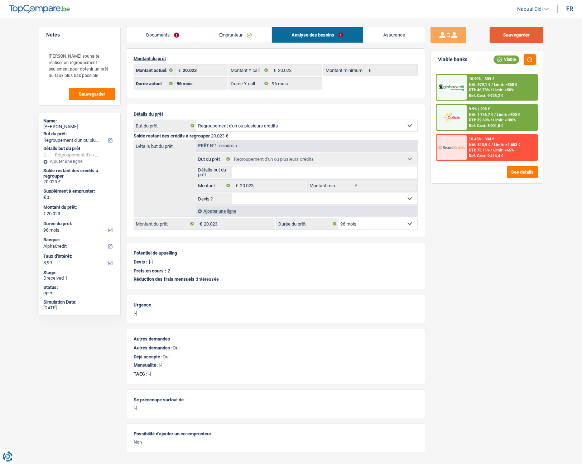
click at [523, 32] on button "Sauvegarder" at bounding box center [517, 35] width 54 height 16
click at [495, 117] on span "/" at bounding box center [494, 114] width 1 height 5
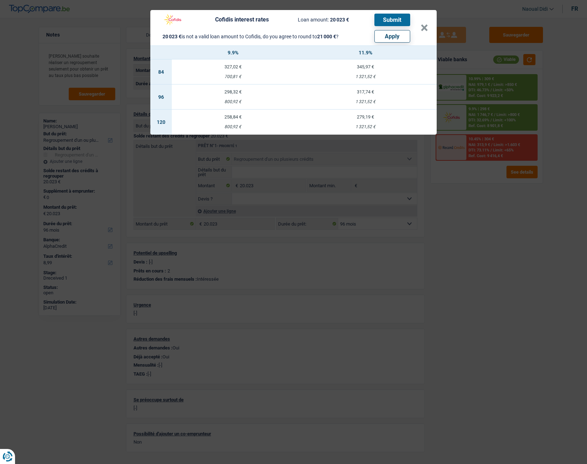
click at [391, 38] on button "Apply" at bounding box center [393, 36] width 36 height 13
type input "977"
type input "21.000"
select select "120"
type input "21.000"
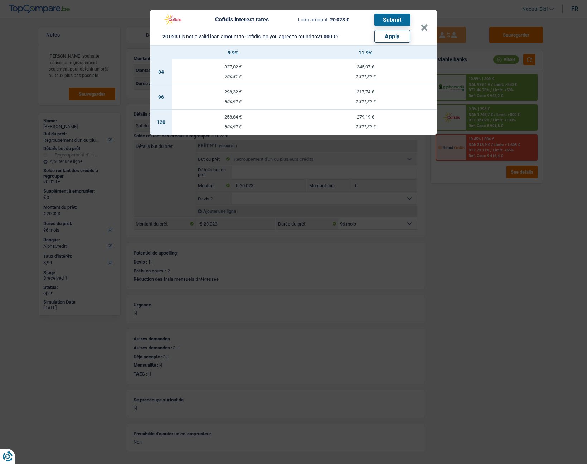
select select "120"
type input "21.000"
select select "120"
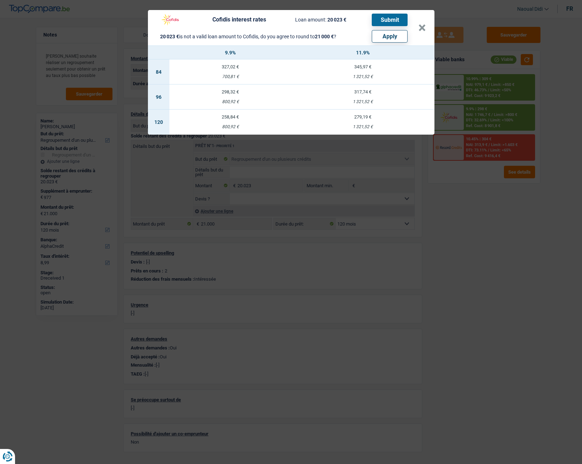
select select "other"
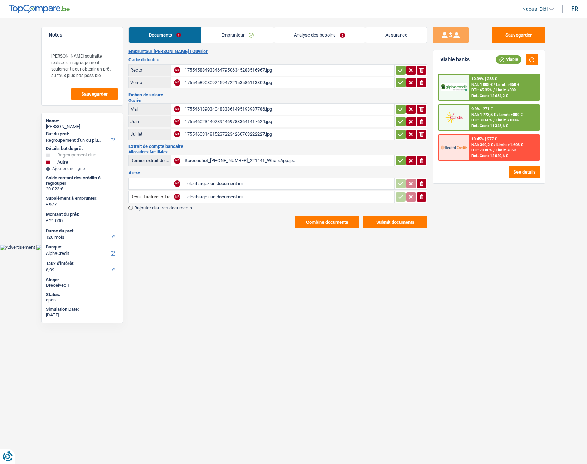
select select "refinancing"
select select "other"
select select "120"
select select "alphacredit"
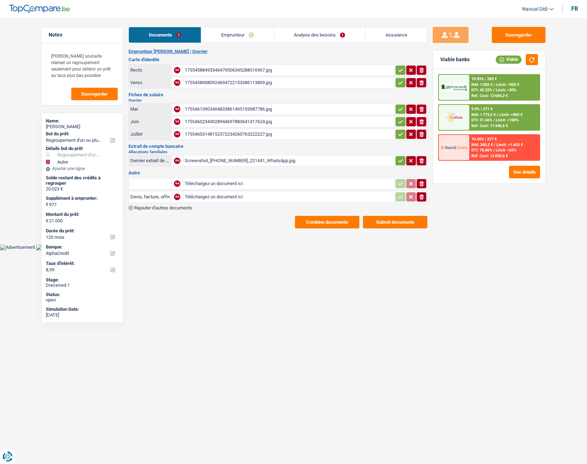
select select "120"
select select "96"
select select "refinancing"
select select "other"
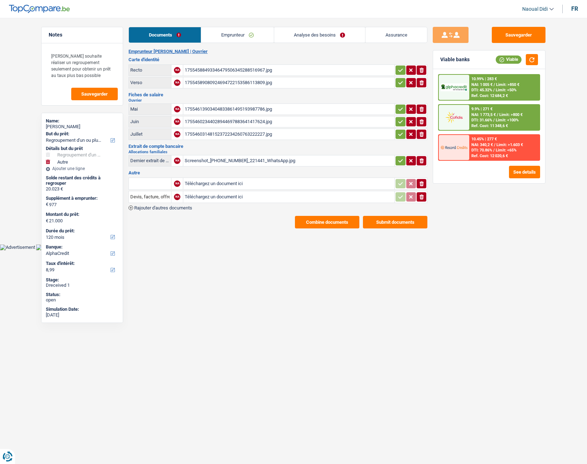
select select "120"
click at [234, 38] on link "Emprunteur" at bounding box center [237, 34] width 72 height 15
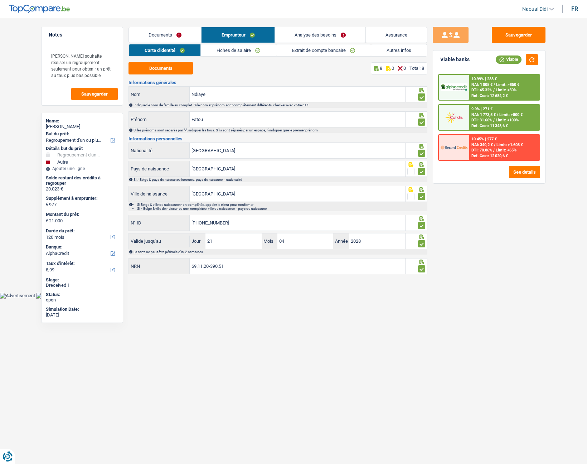
click at [340, 32] on link "Analyse des besoins" at bounding box center [320, 34] width 91 height 15
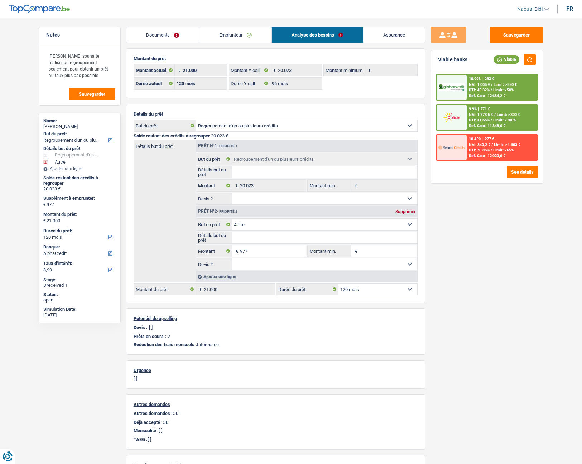
click at [512, 87] on div "10.99% | 283 € NAI: 1 005 € / Limit: >850 € DTI: 45.32% / Limit: <50% Ref. Cost…" at bounding box center [502, 87] width 71 height 25
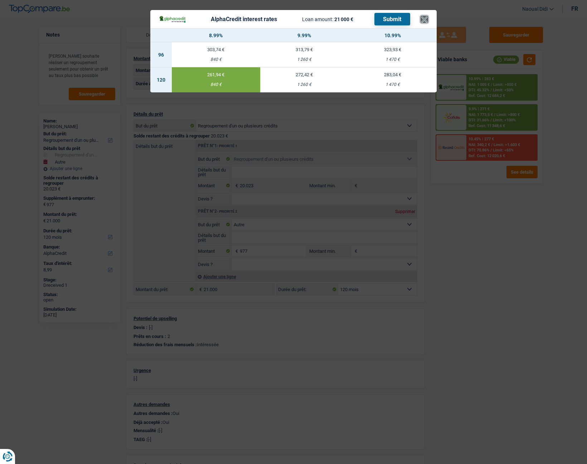
click at [423, 20] on button "×" at bounding box center [425, 19] width 8 height 7
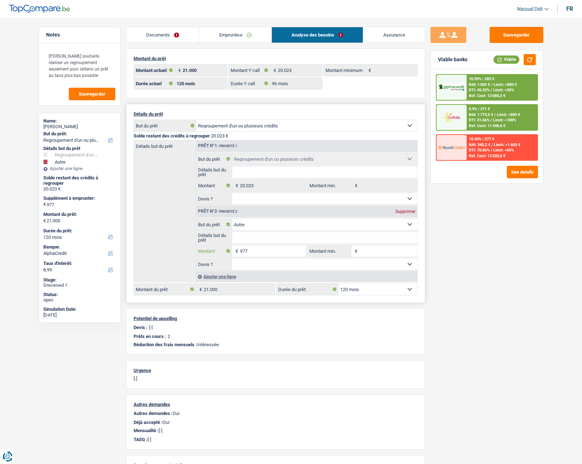
click at [254, 255] on input "977" at bounding box center [273, 250] width 66 height 11
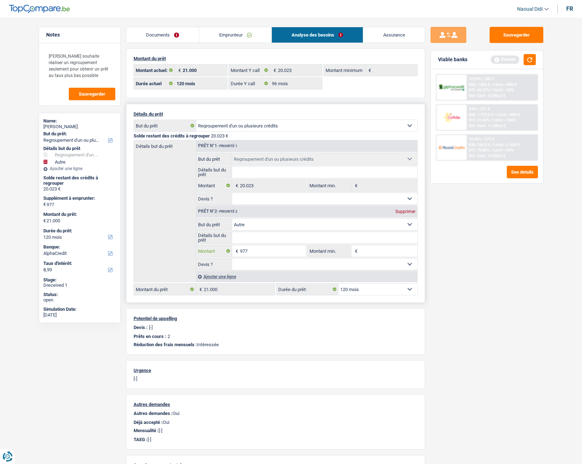
click at [255, 252] on input "977" at bounding box center [273, 250] width 66 height 11
type input "9"
type input "0"
type input "20.023"
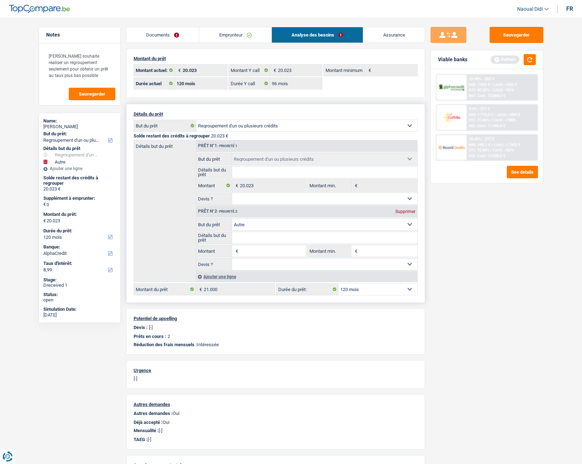
type input "20.023"
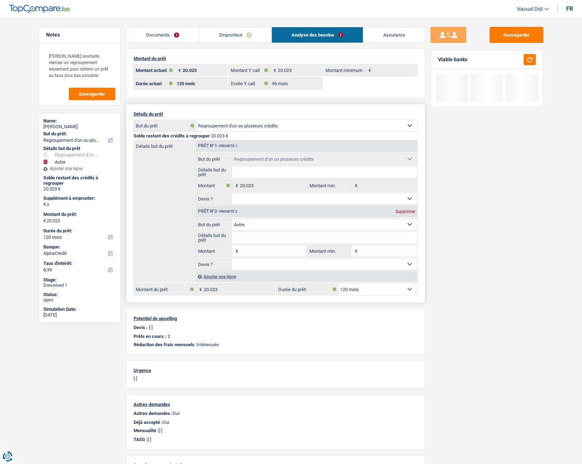
click at [408, 298] on div "Détails du prêt Confort maison: meubles, textile, peinture, électroménager, out…" at bounding box center [275, 203] width 299 height 199
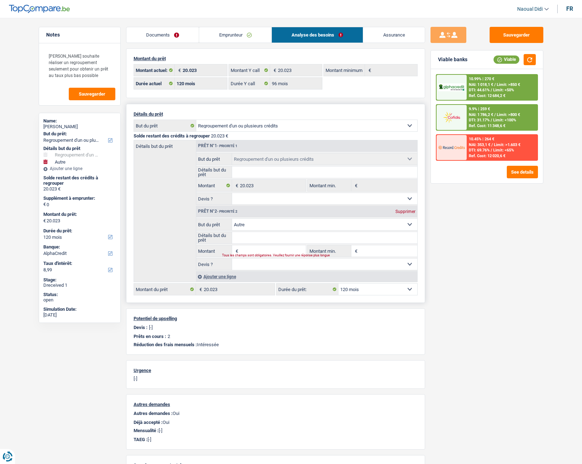
click at [401, 210] on div "Supprimer" at bounding box center [406, 212] width 24 height 4
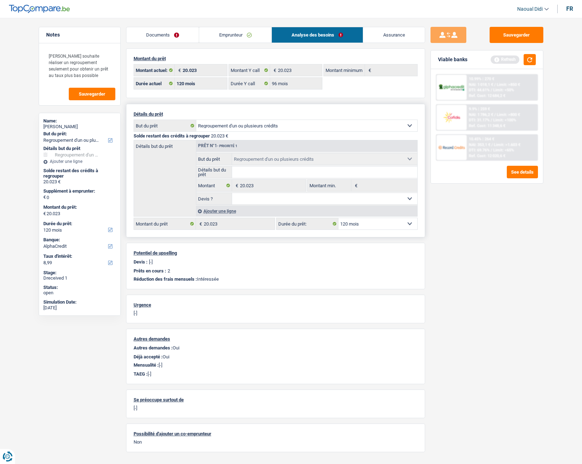
click at [391, 227] on select "12 mois 18 mois 24 mois 30 mois 36 mois 42 mois 48 mois 60 mois 72 mois 84 mois…" at bounding box center [377, 223] width 79 height 11
select select "96"
click at [338, 218] on select "12 mois 18 mois 24 mois 30 mois 36 mois 42 mois 48 mois 60 mois 72 mois 84 mois…" at bounding box center [377, 223] width 79 height 11
select select "96"
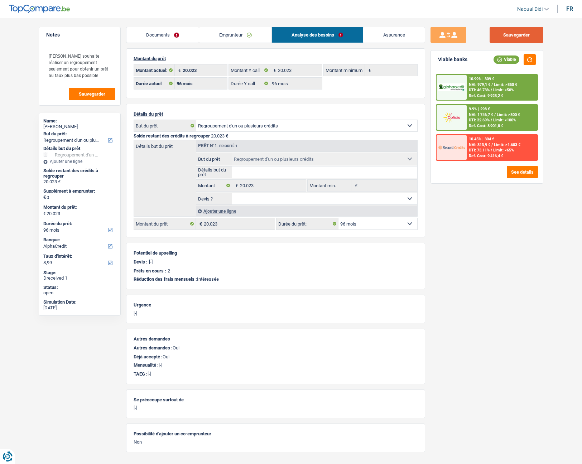
click at [527, 32] on button "Sauvegarder" at bounding box center [517, 35] width 54 height 16
click at [503, 83] on span "Limit: >850 €" at bounding box center [505, 84] width 23 height 5
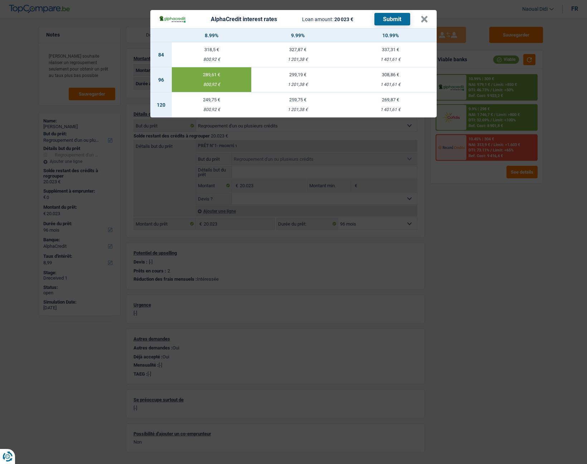
click at [205, 86] on div "800,92 €" at bounding box center [212, 84] width 80 height 5
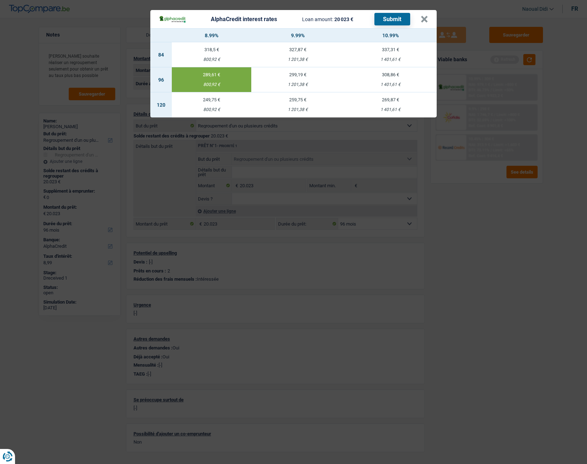
click at [394, 20] on button "Submit" at bounding box center [393, 19] width 36 height 13
click at [423, 16] on button "×" at bounding box center [425, 19] width 8 height 7
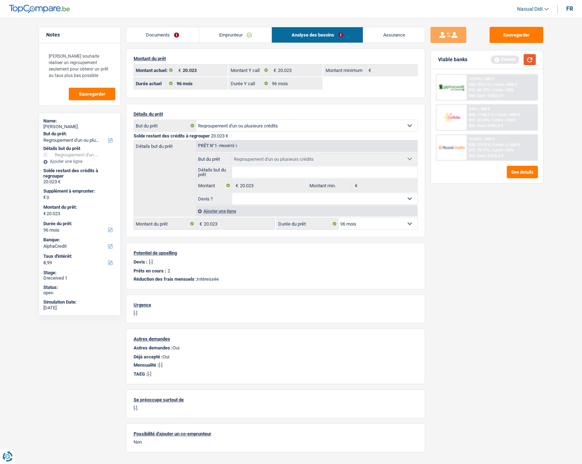
click at [530, 58] on button "button" at bounding box center [530, 59] width 12 height 11
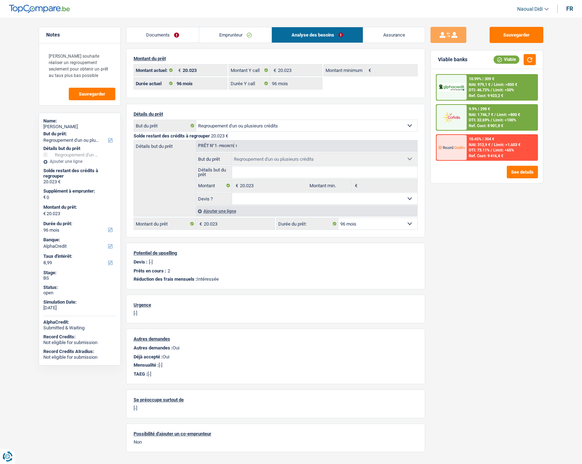
click at [484, 116] on span "NAI: 1 746,7 €" at bounding box center [481, 114] width 24 height 5
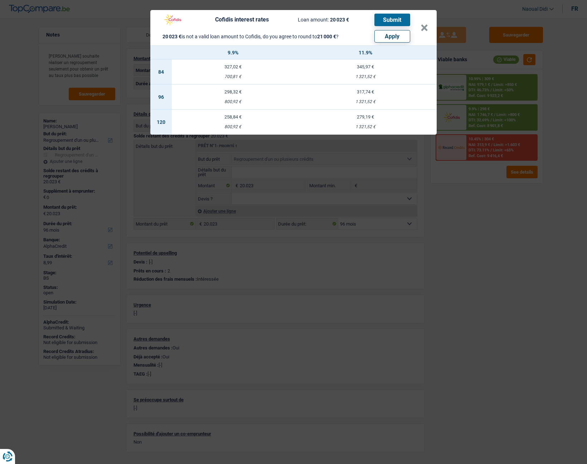
click at [396, 37] on button "Apply" at bounding box center [393, 36] width 36 height 13
type input "977"
type input "21.000"
select select "120"
type input "21.000"
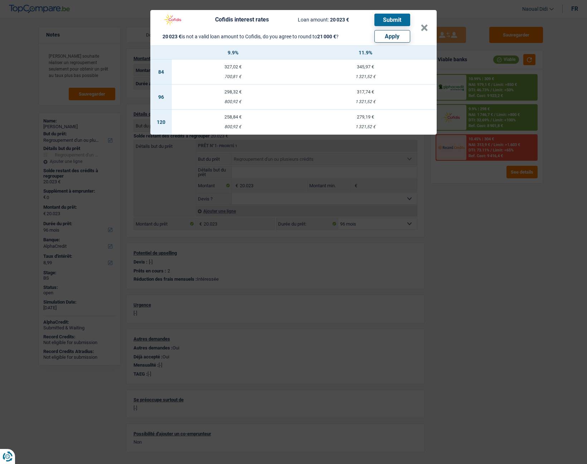
select select "120"
type input "21.000"
select select "120"
select select "other"
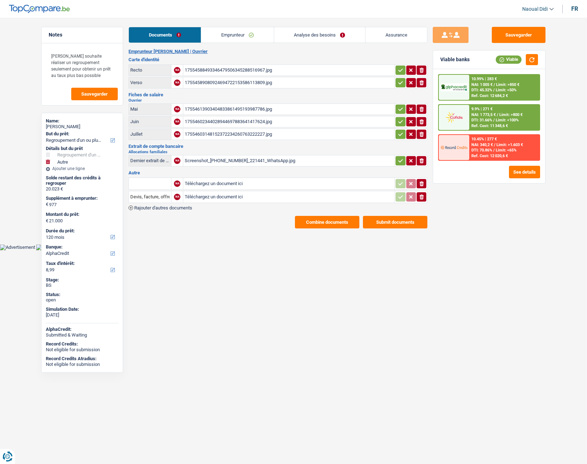
select select "refinancing"
select select "other"
select select "120"
select select "alphacredit"
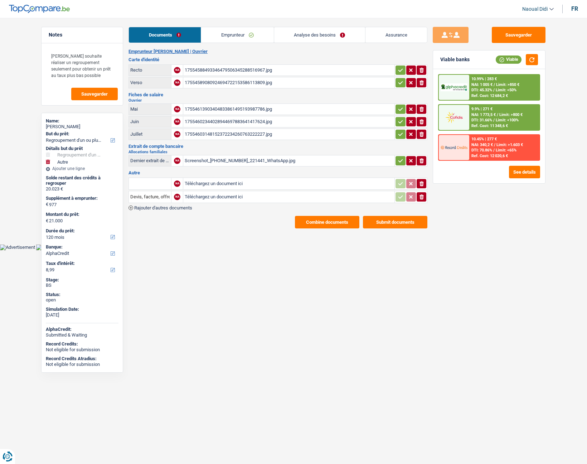
click at [394, 223] on button "Submit documents" at bounding box center [395, 222] width 64 height 13
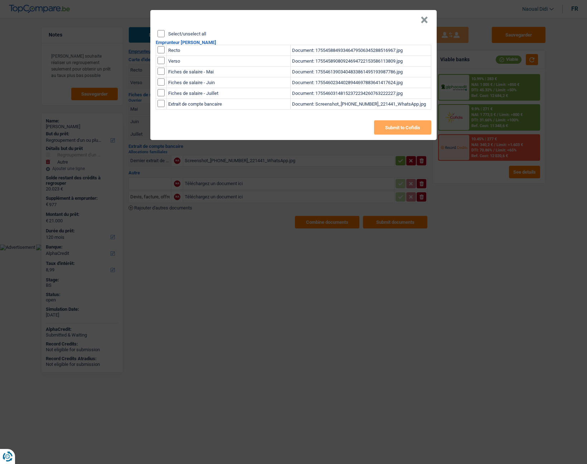
click at [162, 51] on input "checkbox" at bounding box center [161, 49] width 7 height 7
checkbox input "true"
click at [163, 53] on input "checkbox" at bounding box center [161, 49] width 7 height 7
checkbox input "true"
click at [159, 71] on input "checkbox" at bounding box center [161, 71] width 7 height 7
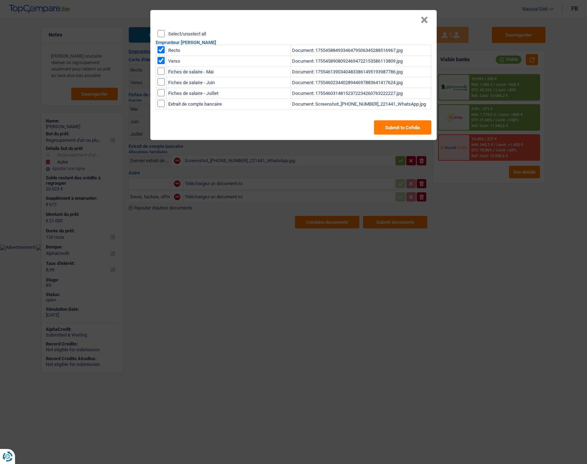
checkbox input "true"
click at [160, 75] on input "checkbox" at bounding box center [161, 71] width 7 height 7
checkbox input "true"
click at [162, 75] on input "checkbox" at bounding box center [161, 71] width 7 height 7
checkbox input "true"
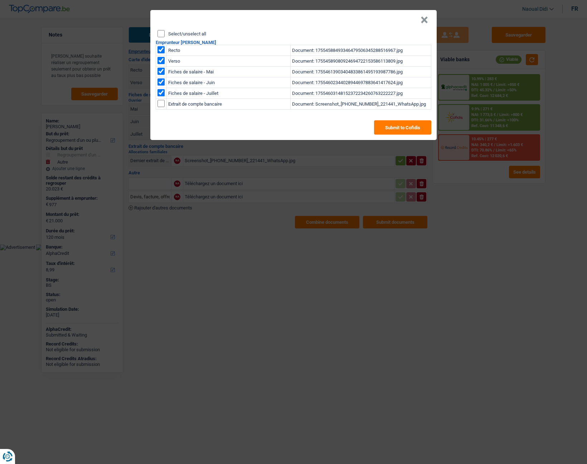
click at [162, 104] on input "checkbox" at bounding box center [161, 103] width 7 height 7
checkbox input "true"
click at [407, 131] on button "Submit to Cofidis" at bounding box center [402, 127] width 57 height 14
click at [423, 20] on button "×" at bounding box center [425, 19] width 8 height 7
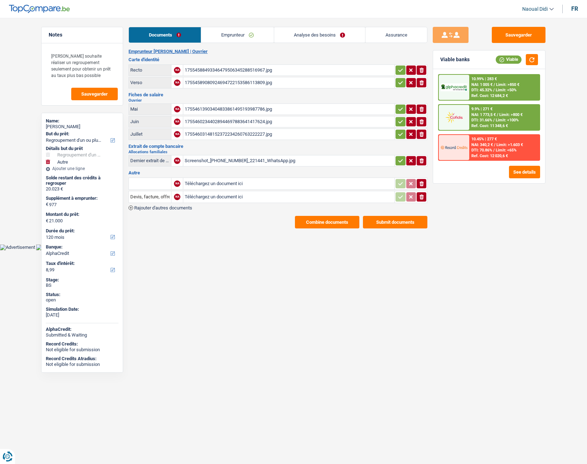
click at [495, 111] on div "9.9% | 271 € NAI: 1 773,5 € / Limit: >800 € DTI: 31.66% / Limit: <100% Ref. Cos…" at bounding box center [505, 117] width 71 height 25
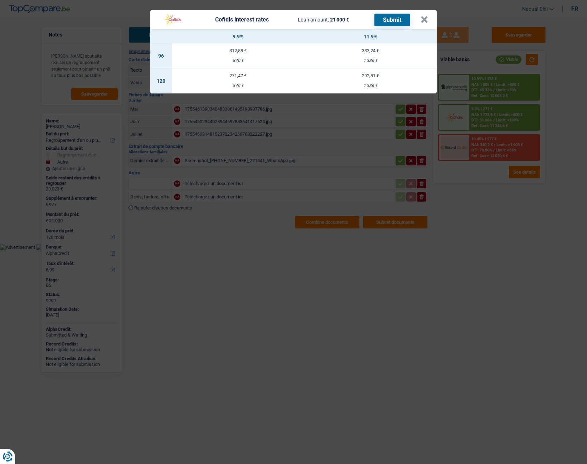
click at [240, 55] on td "312,88 € 840 €" at bounding box center [238, 55] width 133 height 25
select select "96"
select select "cofidis"
type input "9,90"
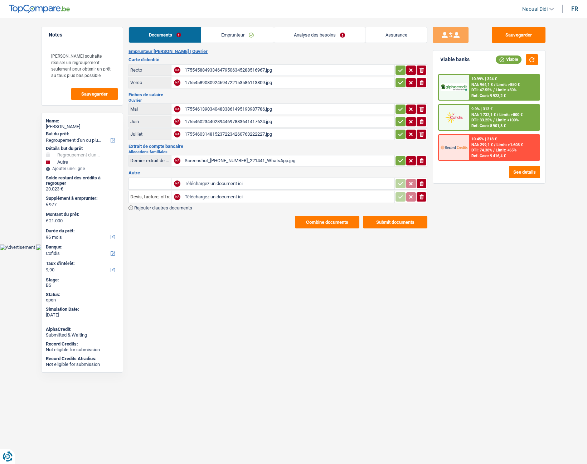
click at [495, 112] on span "NAI: 1 732,1 €" at bounding box center [484, 114] width 24 height 5
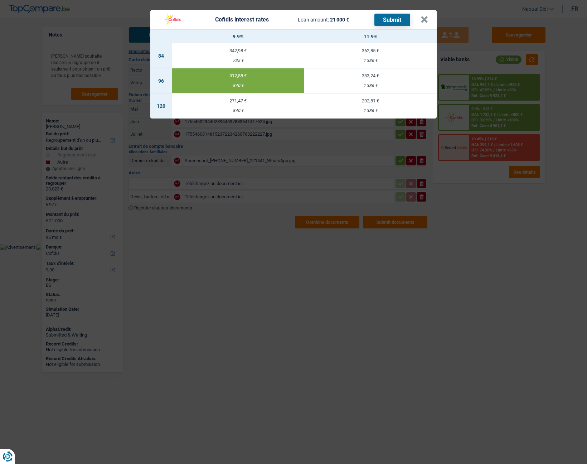
click at [399, 20] on button "Submit" at bounding box center [393, 20] width 36 height 13
click at [424, 16] on button "×" at bounding box center [425, 19] width 8 height 7
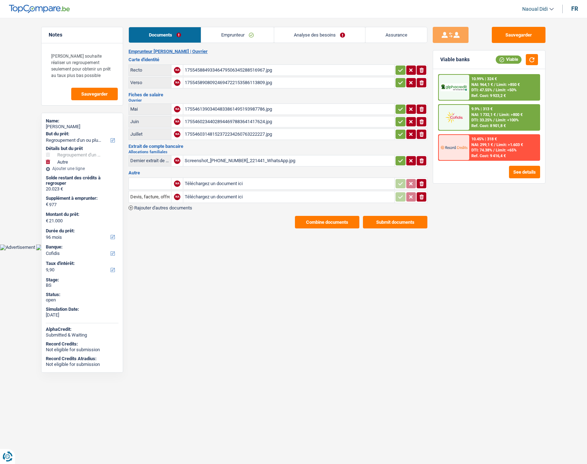
click at [398, 223] on button "Submit documents" at bounding box center [395, 222] width 64 height 13
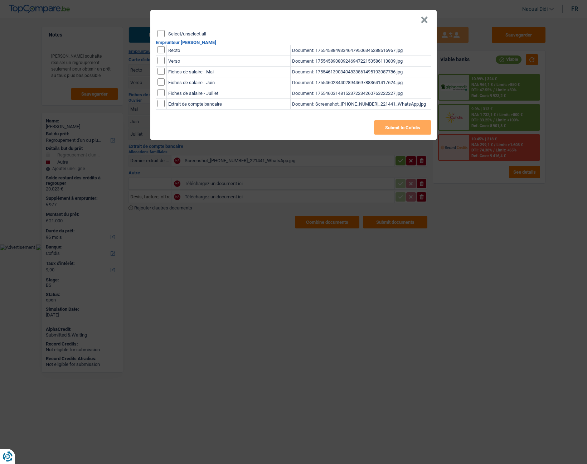
click at [159, 28] on header "×" at bounding box center [293, 20] width 287 height 20
click at [159, 31] on input "Select/unselect all" at bounding box center [161, 33] width 7 height 7
checkbox input "true"
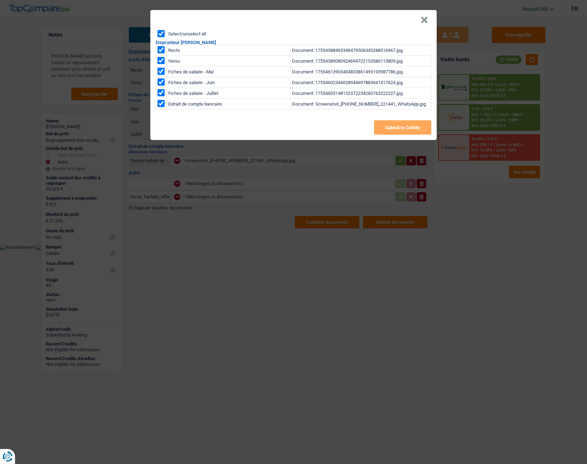
checkbox input "true"
click at [400, 122] on button "Submit to Cofidis" at bounding box center [402, 127] width 57 height 14
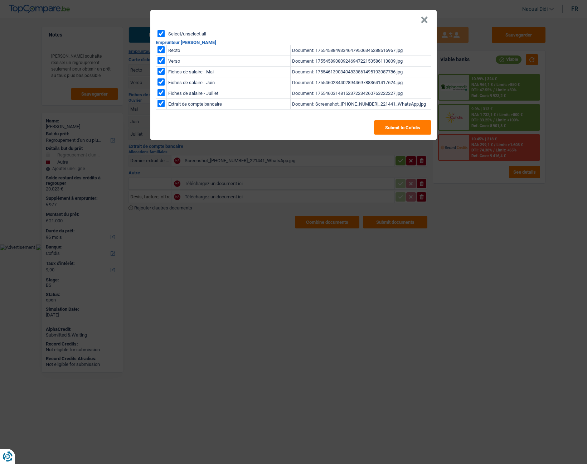
click at [423, 16] on button "×" at bounding box center [425, 19] width 8 height 7
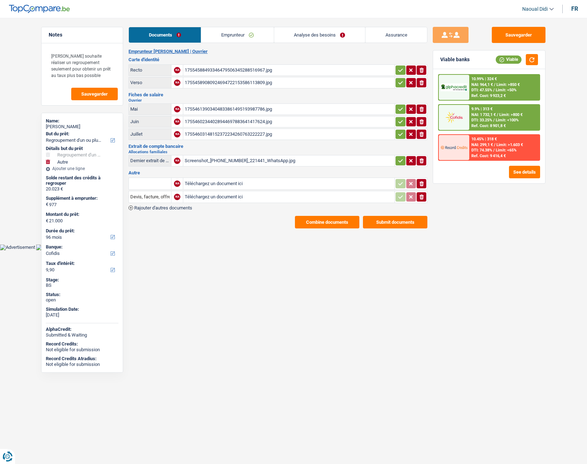
click at [329, 221] on button "Combine documents" at bounding box center [327, 222] width 64 height 13
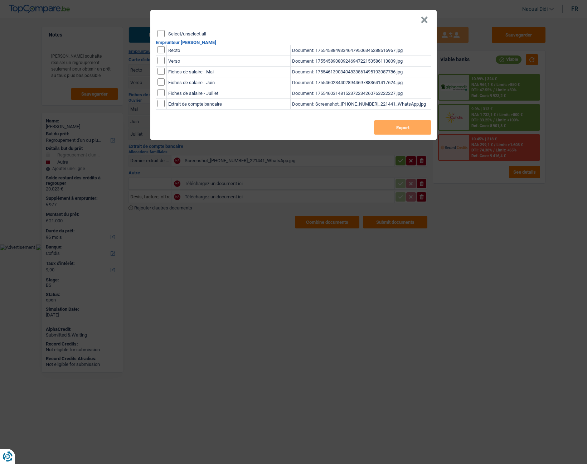
click at [161, 34] on input "Select/unselect all" at bounding box center [161, 33] width 7 height 7
checkbox input "true"
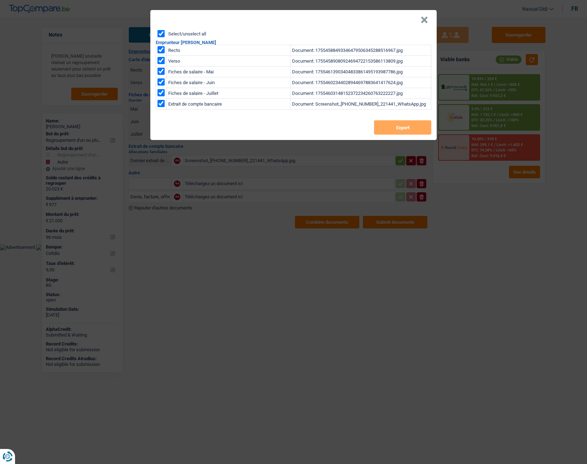
checkbox input "true"
click at [400, 128] on button "Export" at bounding box center [402, 127] width 57 height 14
click at [427, 21] on button "×" at bounding box center [425, 19] width 8 height 7
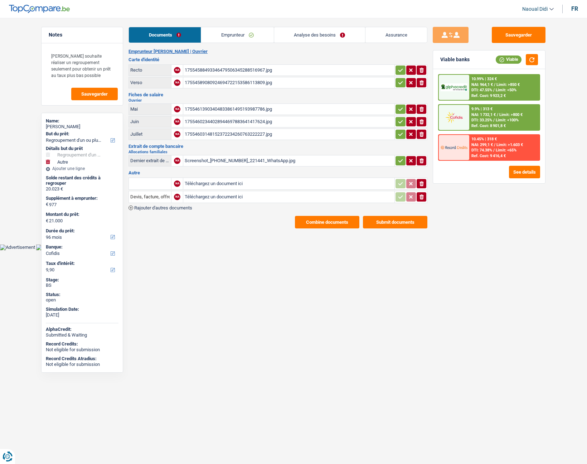
click at [219, 32] on link "Emprunteur" at bounding box center [237, 34] width 72 height 15
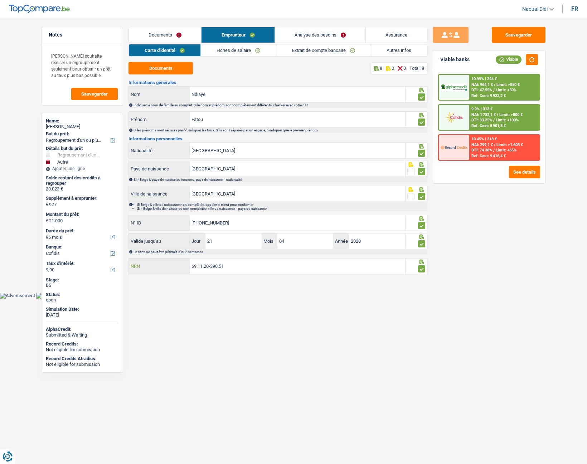
drag, startPoint x: 242, startPoint y: 267, endPoint x: 176, endPoint y: 267, distance: 66.3
click at [176, 267] on div "69.11.20-390.51 NRN" at bounding box center [267, 266] width 277 height 15
click at [535, 61] on button "button" at bounding box center [532, 59] width 12 height 11
click at [303, 36] on link "Analyse des besoins" at bounding box center [320, 34] width 91 height 15
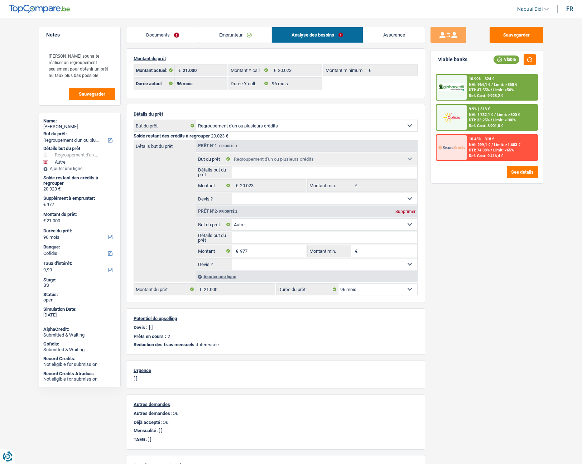
click at [527, 146] on div "10.45% | 318 € NAI: 299,1 € / Limit: >1.603 € DTI: 74.38% / Limit: <65% Ref. Co…" at bounding box center [502, 147] width 71 height 25
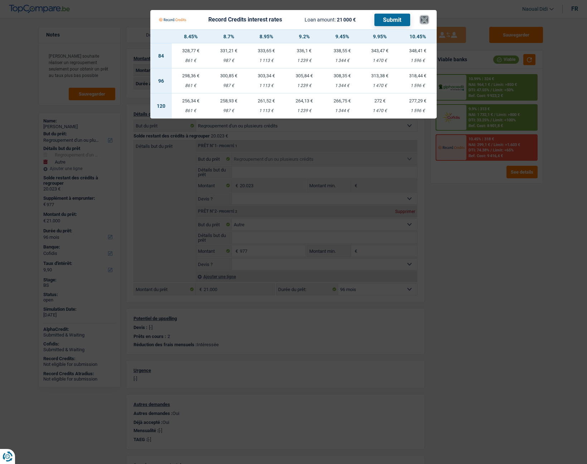
click at [427, 16] on button "×" at bounding box center [425, 19] width 8 height 7
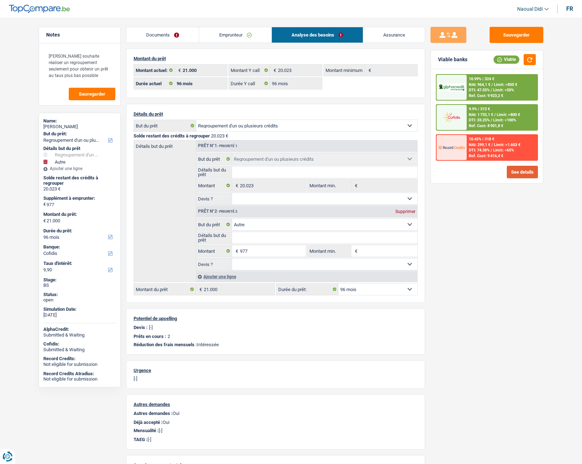
click at [514, 172] on button "See details" at bounding box center [522, 172] width 31 height 13
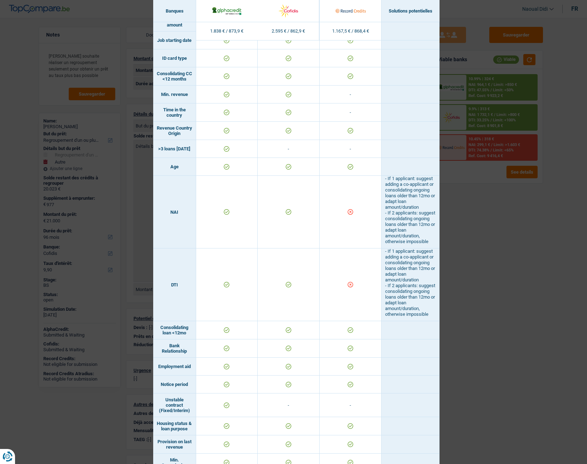
scroll to position [143, 0]
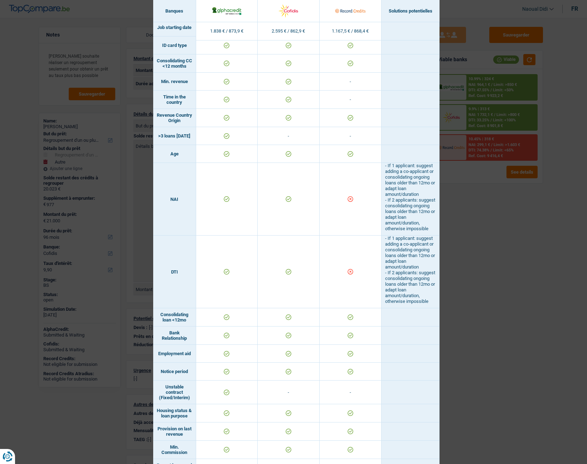
click at [519, 287] on div "Banks conditions × Banques Solutions potentielles Revenus / Charges 1.838 € / 8…" at bounding box center [293, 232] width 587 height 464
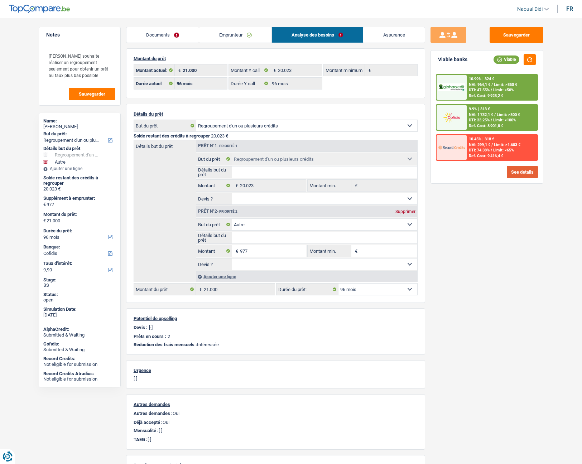
click at [527, 172] on button "See details" at bounding box center [522, 172] width 31 height 13
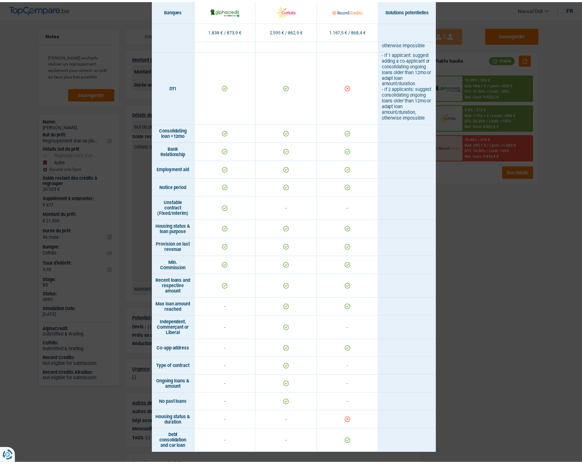
scroll to position [340, 0]
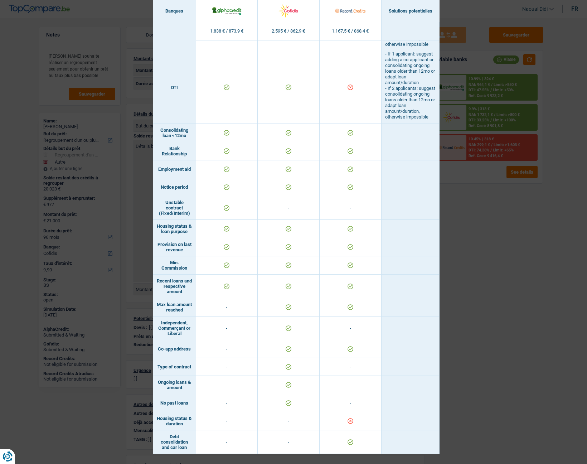
click at [507, 230] on div "Banks conditions × Banques Solutions potentielles Revenus / Charges 1.838 € / 8…" at bounding box center [293, 232] width 587 height 464
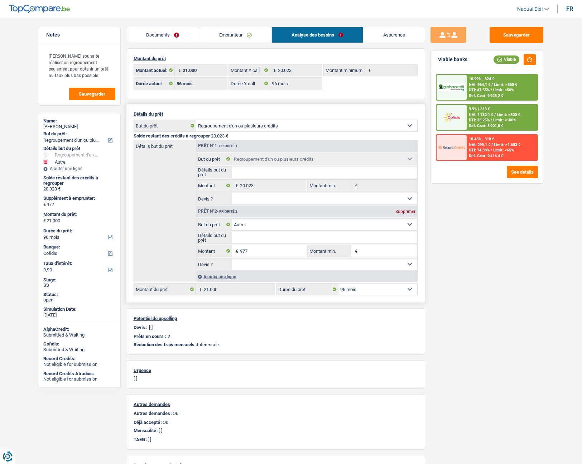
click at [362, 292] on select "12 mois 18 mois 24 mois 30 mois 36 mois 42 mois 48 mois 60 mois 72 mois 84 mois…" at bounding box center [377, 289] width 79 height 11
select select "84"
click at [338, 284] on select "12 mois 18 mois 24 mois 30 mois 36 mois 42 mois 48 mois 60 mois 72 mois 84 mois…" at bounding box center [377, 289] width 79 height 11
select select "84"
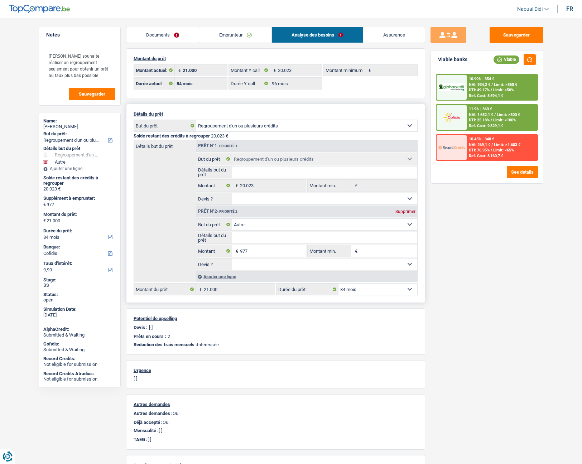
click at [404, 211] on div "Supprimer" at bounding box center [406, 212] width 24 height 4
type input "0"
type input "20.023"
select select "120"
type input "20.023"
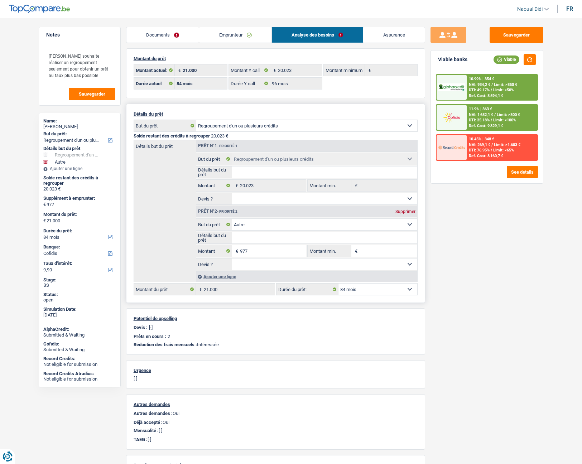
select select "120"
type input "20.023"
select select "120"
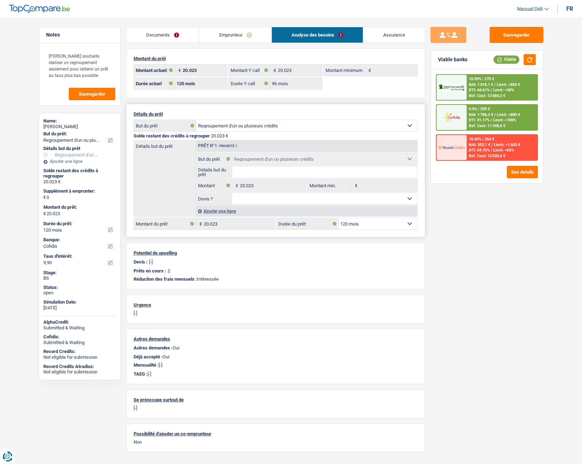
click at [237, 34] on link "Emprunteur" at bounding box center [235, 34] width 72 height 15
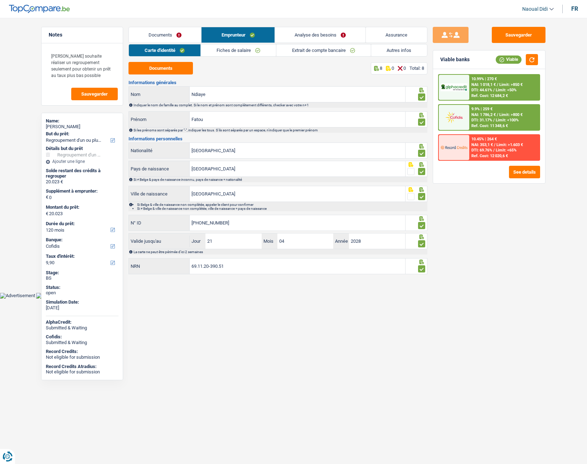
click at [241, 47] on link "Fiches de salaire" at bounding box center [238, 50] width 75 height 12
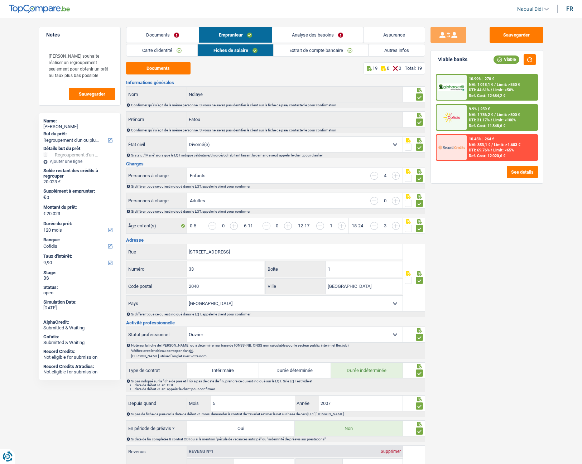
click at [307, 49] on link "Extrait de compte bancaire" at bounding box center [321, 50] width 95 height 12
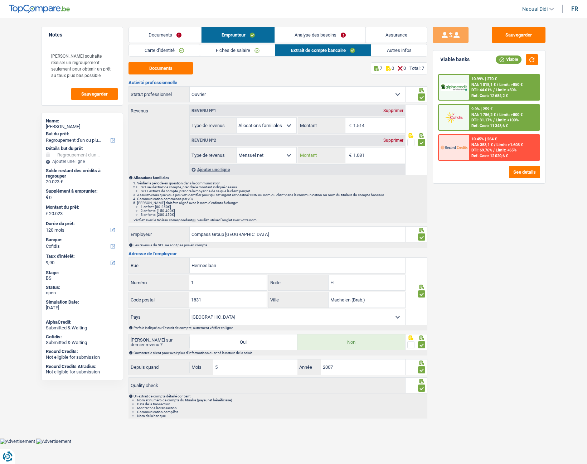
click at [374, 155] on input "1.081" at bounding box center [380, 155] width 52 height 15
drag, startPoint x: 389, startPoint y: 51, endPoint x: 390, endPoint y: 54, distance: 4.1
click at [389, 51] on link "Autres infos" at bounding box center [399, 50] width 56 height 12
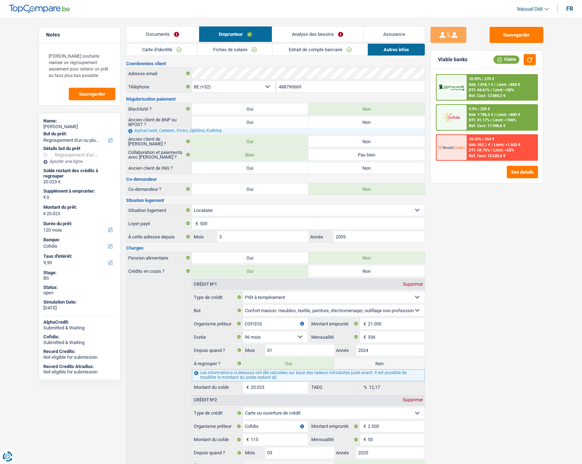
scroll to position [0, 0]
click at [228, 229] on input "500" at bounding box center [312, 223] width 225 height 11
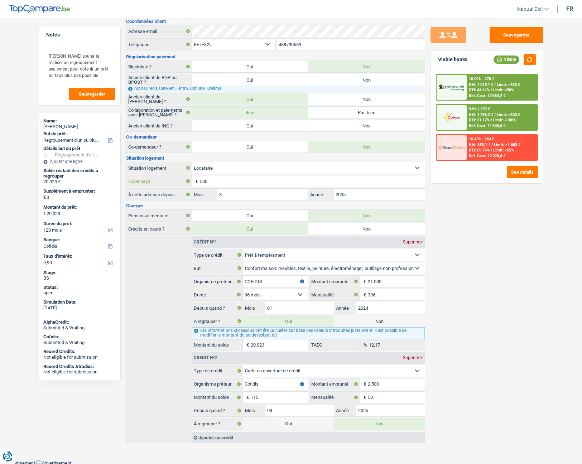
scroll to position [45, 0]
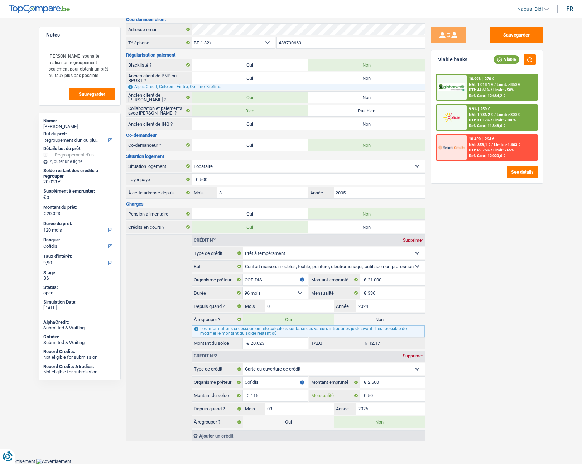
click at [386, 399] on input "50" at bounding box center [396, 395] width 57 height 11
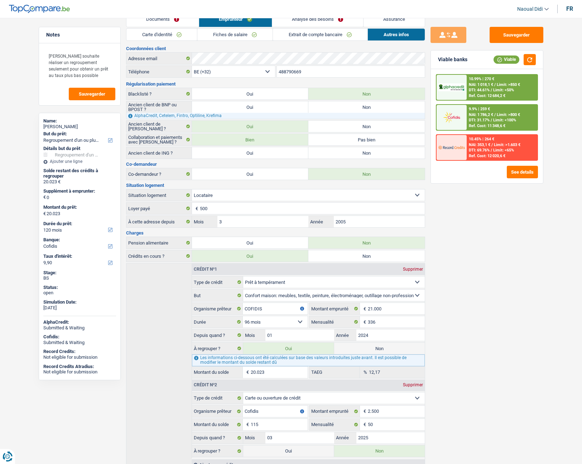
scroll to position [0, 0]
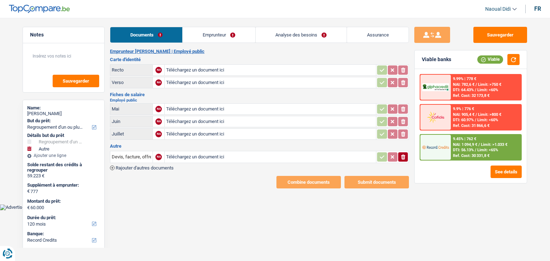
select select "refinancing"
select select "other"
select select "120"
select select "record credits"
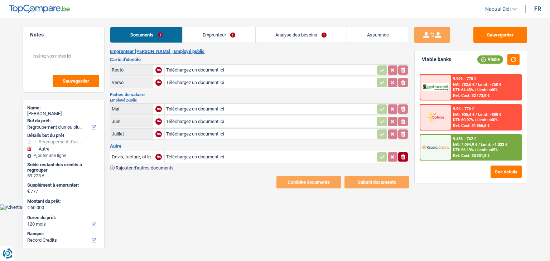
click at [195, 69] on input "Téléchargez un document ici" at bounding box center [270, 70] width 208 height 11
click at [302, 32] on link "Analyse des besoins" at bounding box center [301, 34] width 91 height 15
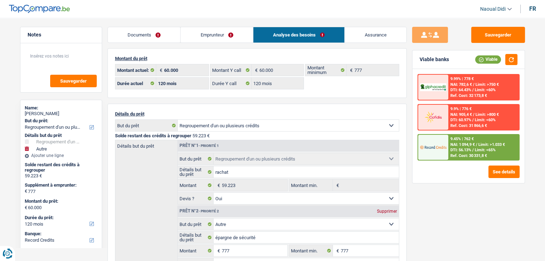
click at [150, 35] on link "Documents" at bounding box center [144, 34] width 73 height 15
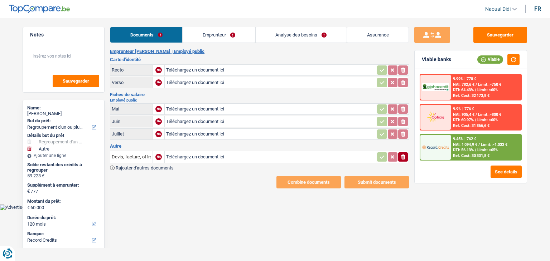
click at [219, 37] on link "Emprunteur" at bounding box center [219, 34] width 72 height 15
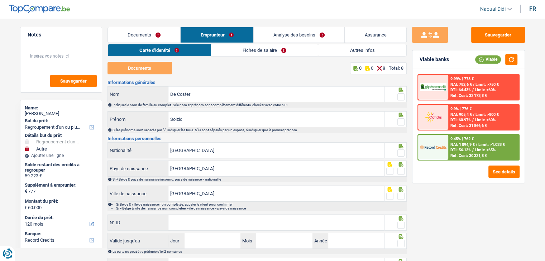
click at [261, 51] on link "Fiches de salaire" at bounding box center [264, 50] width 107 height 12
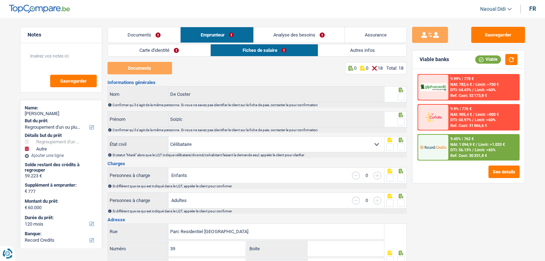
click at [134, 30] on link "Documents" at bounding box center [144, 34] width 73 height 15
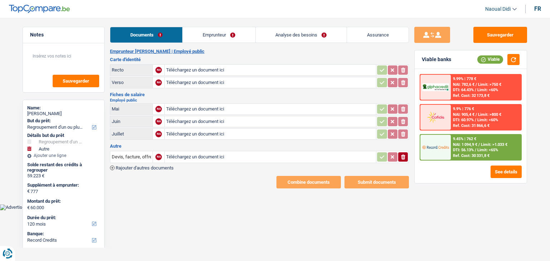
click at [195, 70] on input "Téléchargez un document ici" at bounding box center [270, 70] width 208 height 11
type input "C:\fakepath\1000005694.jpg"
click at [134, 159] on input "Devis, facture, offre, bon de commande" at bounding box center [131, 157] width 39 height 11
type input "déure, offre, bon de commande"
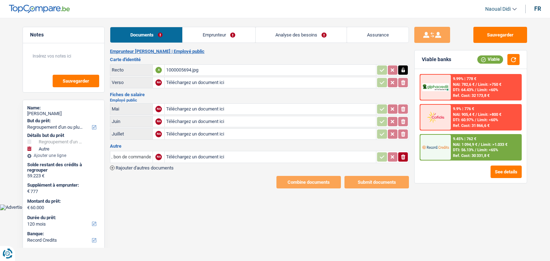
drag, startPoint x: 112, startPoint y: 154, endPoint x: 246, endPoint y: 154, distance: 134.0
click at [250, 153] on tr "déure, offre, bon de commande NA Téléchargez un document ici ionicons-v5-e" at bounding box center [259, 157] width 299 height 12
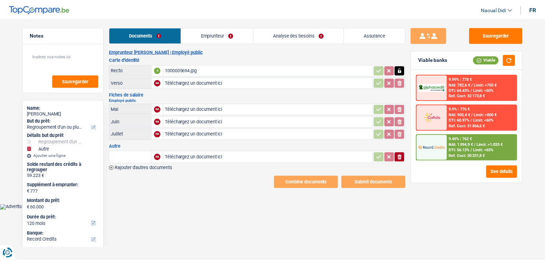
scroll to position [0, 0]
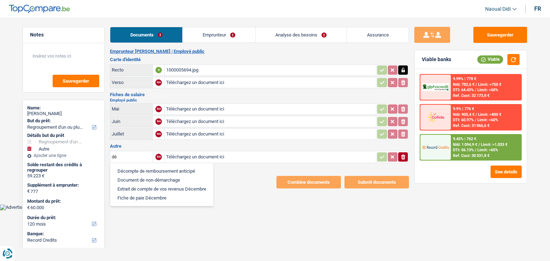
click at [161, 168] on li "Décompte de remboursement anticipé" at bounding box center [162, 171] width 96 height 9
type input "Décompte de remboursement anticipé"
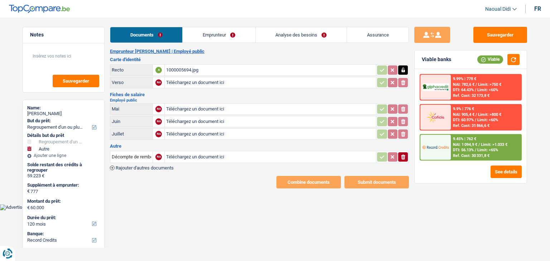
click at [212, 154] on input "Téléchargez un document ici" at bounding box center [270, 157] width 208 height 11
type input "C:\fakepath\Gmail - [PERSON_NAME] restant à rembourser pour votre contrat MyLin…"
click at [141, 167] on span "Rajouter d'autres documents" at bounding box center [145, 168] width 58 height 5
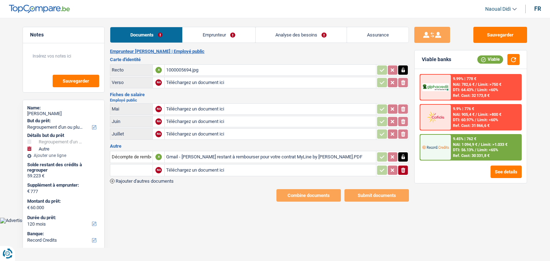
click at [131, 167] on input "text" at bounding box center [131, 170] width 39 height 11
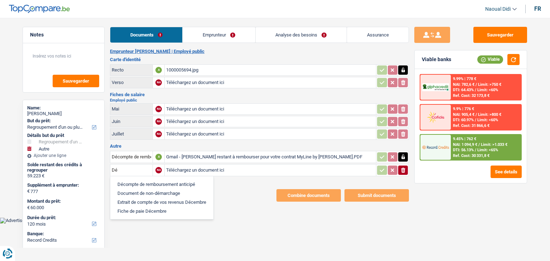
click at [140, 181] on li "Décompte de remboursement anticipé" at bounding box center [162, 184] width 96 height 9
type input "Décompte de remboursement anticipé"
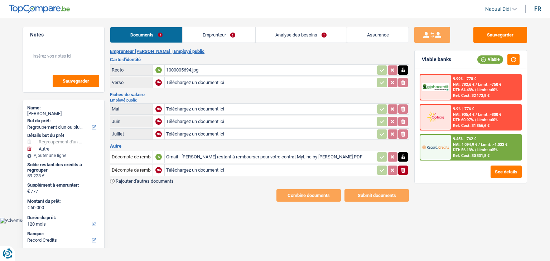
click at [210, 165] on input "Téléchargez un document ici" at bounding box center [270, 170] width 208 height 11
type input "C:\fakepath\Gmail - Montant restant à rembourser pour votre contrat Prêt à temp…"
click at [192, 68] on div "1000005694.jpg" at bounding box center [270, 70] width 208 height 11
click at [216, 34] on link "Emprunteur" at bounding box center [219, 34] width 72 height 15
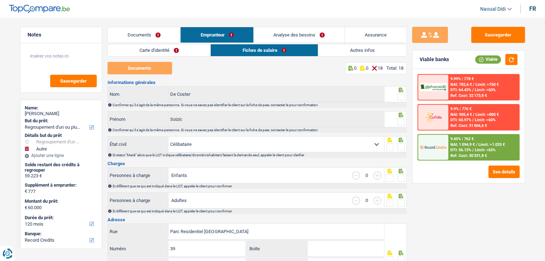
click at [154, 31] on link "Documents" at bounding box center [144, 34] width 73 height 15
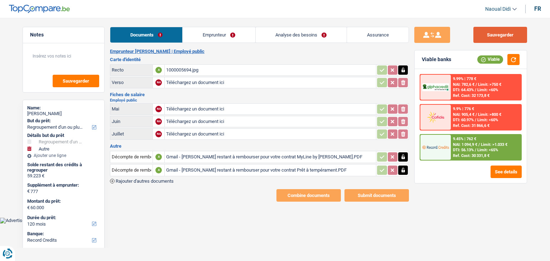
click at [498, 29] on button "Sauvegarder" at bounding box center [501, 35] width 54 height 16
click at [217, 34] on link "Emprunteur" at bounding box center [219, 34] width 72 height 15
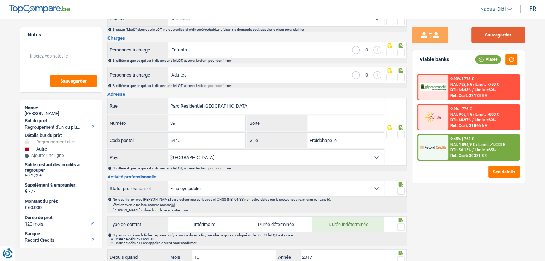
scroll to position [72, 0]
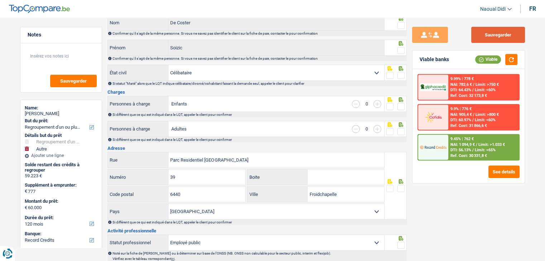
click at [493, 39] on button "Sauvegarder" at bounding box center [498, 35] width 54 height 16
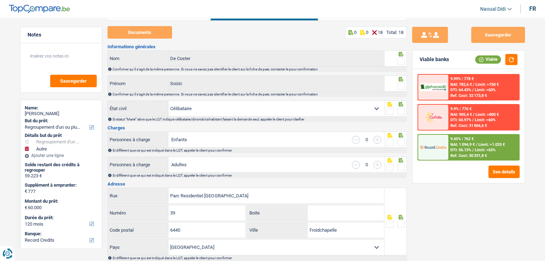
scroll to position [0, 0]
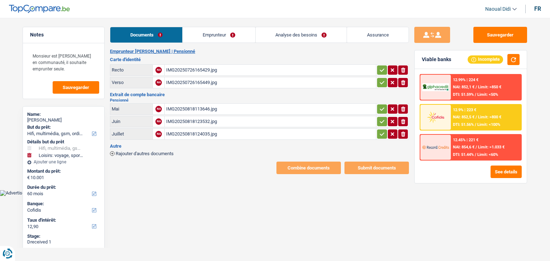
select select "tech"
select select "hobbies"
select select "60"
select select "cofidis"
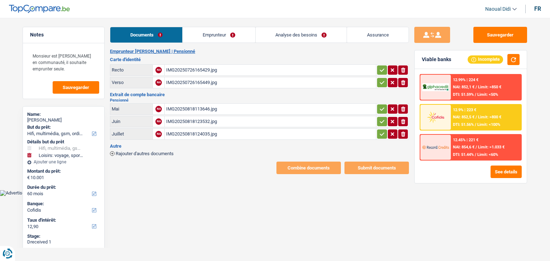
click at [182, 118] on div "IMG20250818123532.jpg" at bounding box center [270, 121] width 208 height 11
click at [189, 129] on div "IMG20250818124035.jpg" at bounding box center [270, 134] width 208 height 11
drag, startPoint x: 159, startPoint y: 209, endPoint x: 152, endPoint y: 201, distance: 10.9
click at [159, 196] on html "Vous avez le contrôle de vos données Nous utilisons des cookies, tout comme nos…" at bounding box center [275, 98] width 550 height 196
click at [216, 35] on link "Emprunteur" at bounding box center [219, 34] width 72 height 15
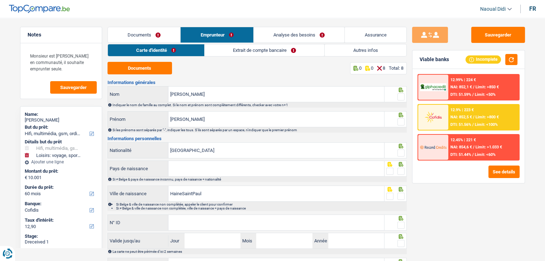
click at [271, 52] on link "Extrait de compte bancaire" at bounding box center [265, 50] width 120 height 12
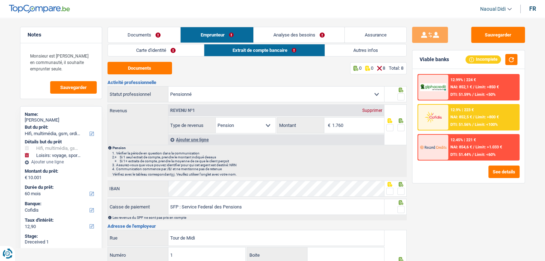
click at [297, 36] on link "Analyse des besoins" at bounding box center [299, 34] width 91 height 15
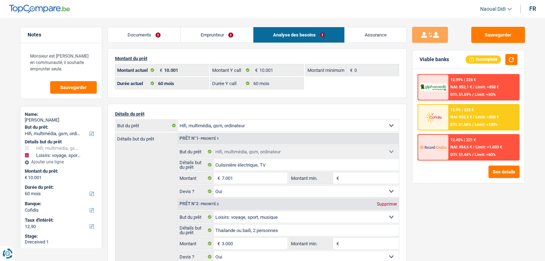
click at [484, 115] on span "Limit: >800 €" at bounding box center [486, 117] width 23 height 5
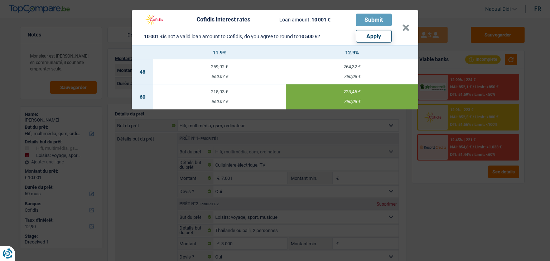
click at [412, 33] on header "Cofidis interest rates Loan amount: 10 001 € Submit 10 001 € is not a valid loa…" at bounding box center [275, 27] width 287 height 35
click at [411, 33] on header "Cofidis interest rates Loan amount: 10 001 € Submit 10 001 € is not a valid loa…" at bounding box center [275, 27] width 287 height 35
click at [405, 26] on button "×" at bounding box center [406, 27] width 8 height 7
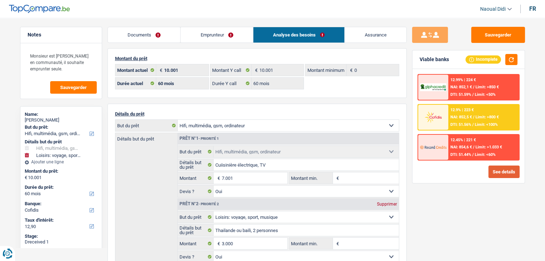
click at [501, 173] on button "See details" at bounding box center [503, 172] width 31 height 13
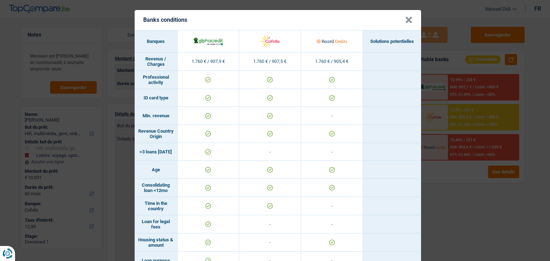
click at [407, 20] on button "×" at bounding box center [409, 19] width 8 height 7
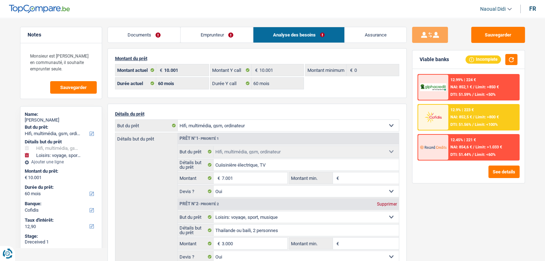
click at [146, 38] on link "Documents" at bounding box center [144, 34] width 73 height 15
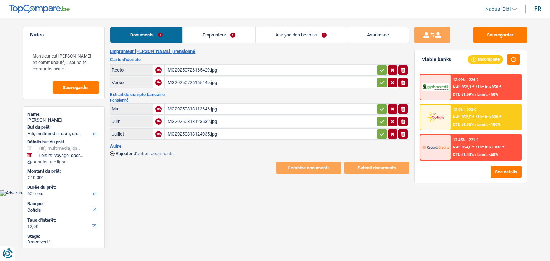
click at [207, 35] on link "Emprunteur" at bounding box center [219, 34] width 72 height 15
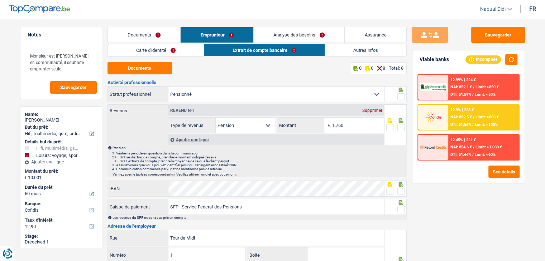
click at [161, 49] on link "Carte d'identité" at bounding box center [156, 50] width 96 height 12
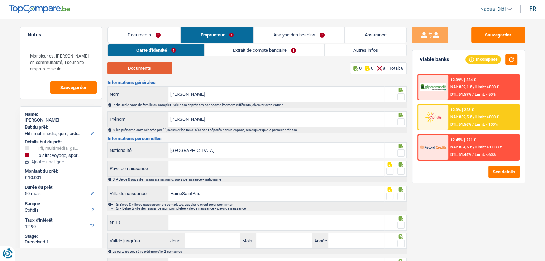
click at [152, 74] on button "Documents" at bounding box center [139, 68] width 64 height 13
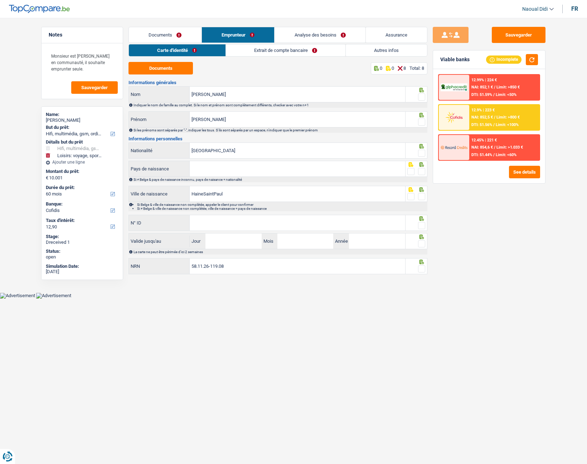
drag, startPoint x: 424, startPoint y: 99, endPoint x: 423, endPoint y: 111, distance: 12.6
click at [424, 99] on span at bounding box center [421, 96] width 7 height 7
click at [0, 0] on input "radio" at bounding box center [0, 0] width 0 height 0
click at [421, 121] on span at bounding box center [421, 122] width 7 height 7
click at [0, 0] on input "radio" at bounding box center [0, 0] width 0 height 0
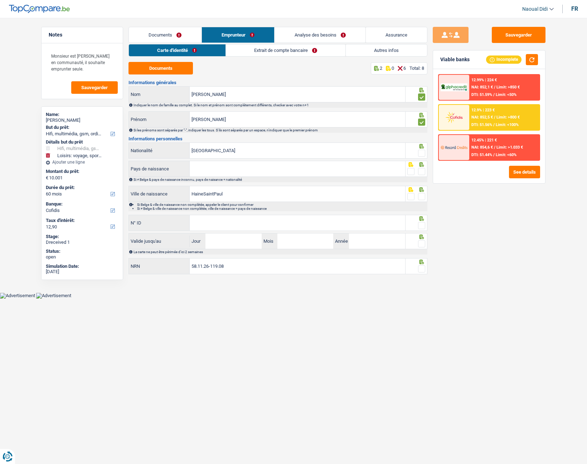
click at [421, 152] on span at bounding box center [421, 153] width 7 height 7
click at [0, 0] on input "radio" at bounding box center [0, 0] width 0 height 0
click at [227, 169] on input "Pays de naissance" at bounding box center [298, 168] width 216 height 15
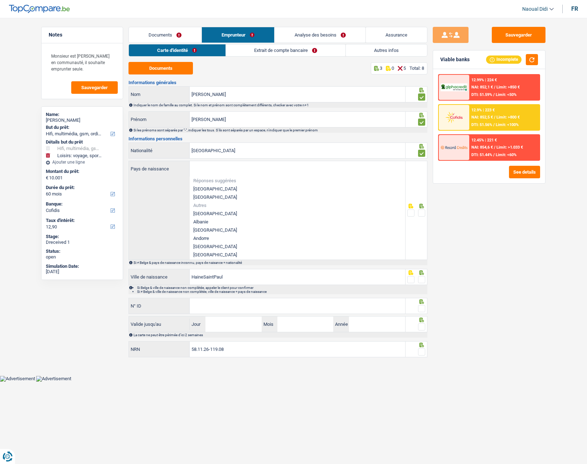
click at [210, 187] on li "[GEOGRAPHIC_DATA]" at bounding box center [298, 189] width 216 height 8
type input "[GEOGRAPHIC_DATA]"
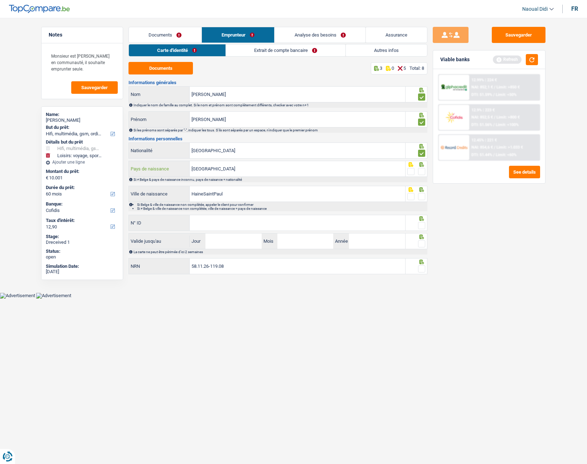
drag, startPoint x: 224, startPoint y: 169, endPoint x: 175, endPoint y: 166, distance: 48.8
click at [175, 166] on div "Belgique Pays de naissance" at bounding box center [267, 168] width 277 height 15
click at [410, 172] on span at bounding box center [411, 171] width 7 height 7
click at [0, 0] on input "radio" at bounding box center [0, 0] width 0 height 0
drag, startPoint x: 222, startPoint y: 169, endPoint x: 178, endPoint y: 163, distance: 43.8
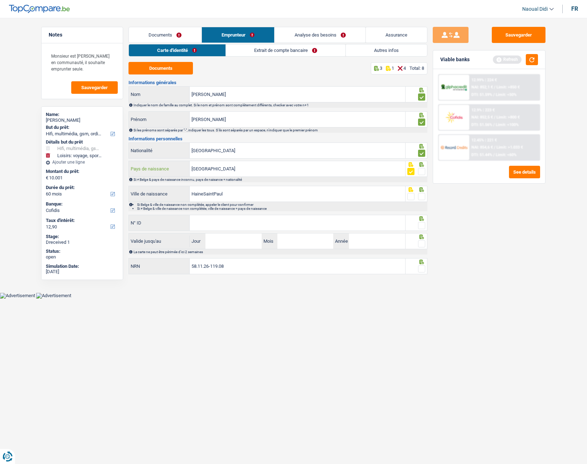
click at [178, 163] on div "Belgique Pays de naissance" at bounding box center [267, 168] width 277 height 15
click at [239, 193] on input "HaineSaintPaul" at bounding box center [298, 193] width 216 height 15
drag, startPoint x: 239, startPoint y: 198, endPoint x: 168, endPoint y: 192, distance: 71.2
click at [168, 192] on div "HaineSaintPaul Ville de naissance" at bounding box center [267, 193] width 277 height 15
click at [228, 169] on input "La Louvière" at bounding box center [298, 168] width 216 height 15
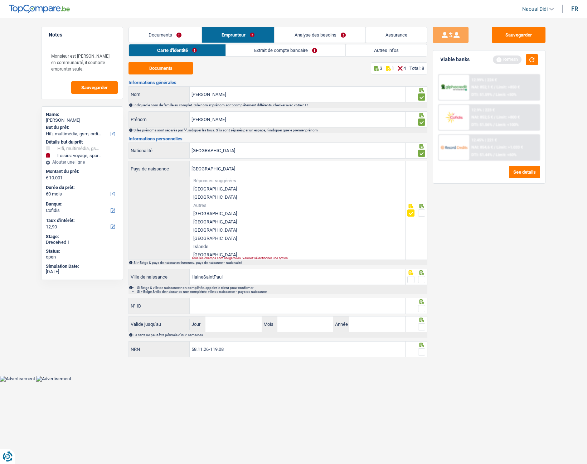
click at [213, 190] on li "[GEOGRAPHIC_DATA]" at bounding box center [298, 189] width 216 height 8
type input "[GEOGRAPHIC_DATA]"
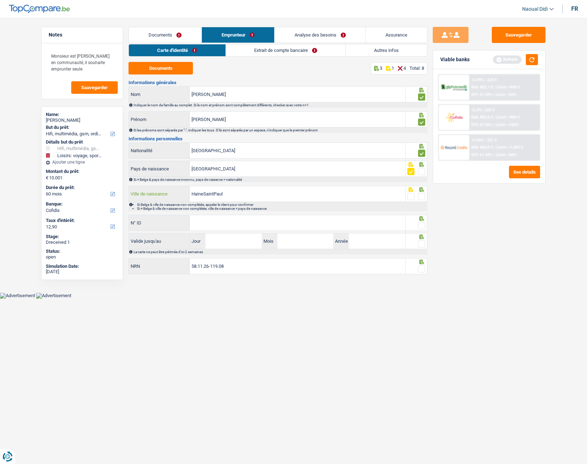
click at [240, 191] on input "HaineSaintPaul" at bounding box center [298, 193] width 216 height 15
click at [423, 172] on span at bounding box center [421, 171] width 7 height 7
click at [0, 0] on input "radio" at bounding box center [0, 0] width 0 height 0
click at [421, 197] on span at bounding box center [421, 196] width 7 height 7
click at [0, 0] on input "radio" at bounding box center [0, 0] width 0 height 0
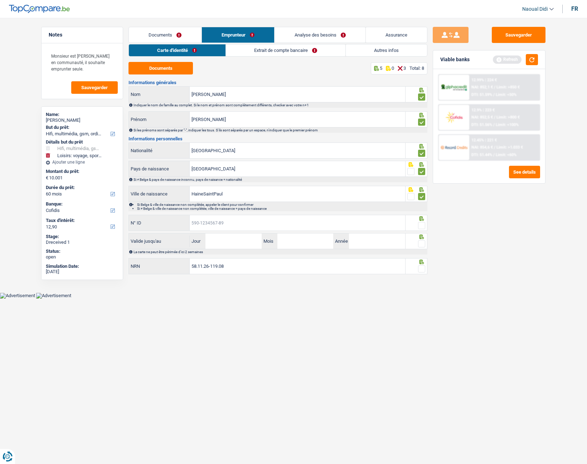
click at [229, 221] on input "N° ID" at bounding box center [298, 222] width 216 height 15
click at [218, 226] on input "N° ID" at bounding box center [298, 222] width 216 height 15
click at [215, 229] on input "N° ID" at bounding box center [298, 222] width 216 height 15
type input "595-4447913-93"
click at [248, 245] on input "Jour" at bounding box center [234, 241] width 56 height 15
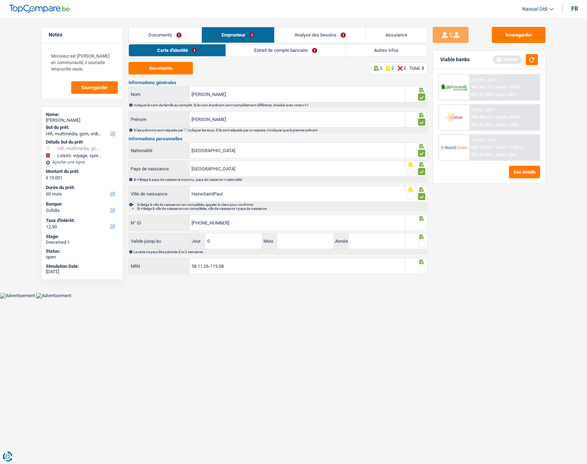
type input "09"
type input "07"
type input "2035"
click at [421, 245] on span at bounding box center [421, 243] width 7 height 7
click at [0, 0] on input "radio" at bounding box center [0, 0] width 0 height 0
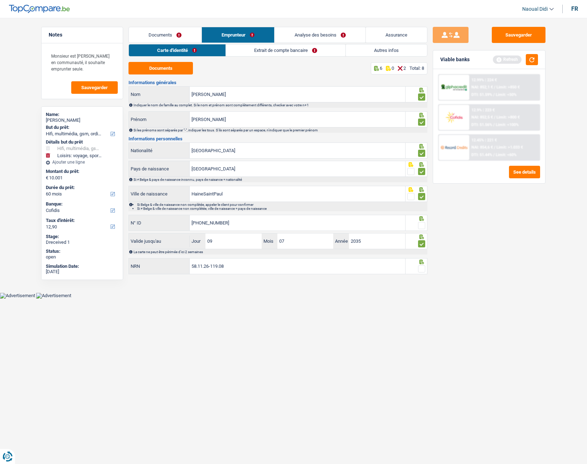
click at [424, 229] on span at bounding box center [421, 225] width 7 height 7
click at [0, 0] on input "radio" at bounding box center [0, 0] width 0 height 0
click at [262, 261] on input "58.11.26-119.08" at bounding box center [298, 266] width 216 height 15
click at [422, 261] on span at bounding box center [421, 268] width 7 height 7
click at [0, 0] on input "radio" at bounding box center [0, 0] width 0 height 0
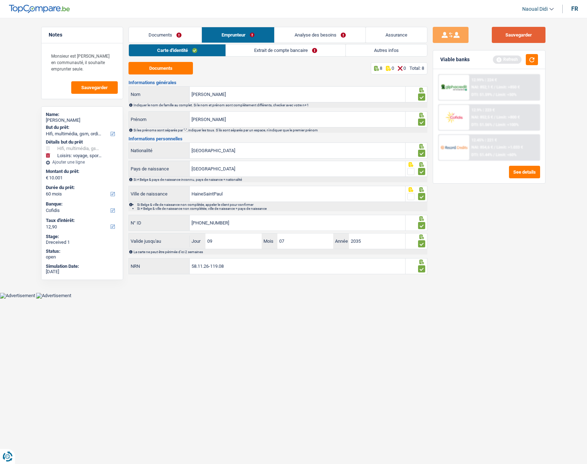
click at [519, 29] on button "Sauvegarder" at bounding box center [519, 35] width 54 height 16
click at [278, 48] on link "Extrait de compte bancaire" at bounding box center [286, 50] width 120 height 12
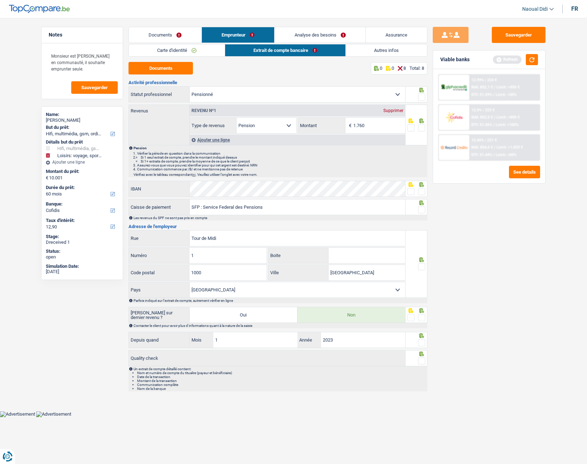
click at [293, 36] on link "Analyse des besoins" at bounding box center [320, 34] width 91 height 15
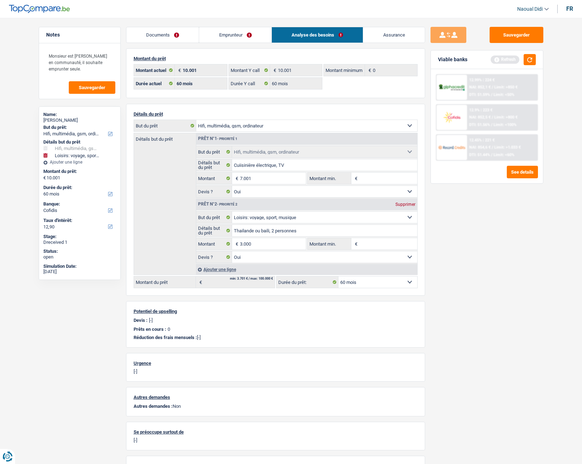
click at [236, 34] on link "Emprunteur" at bounding box center [235, 34] width 72 height 15
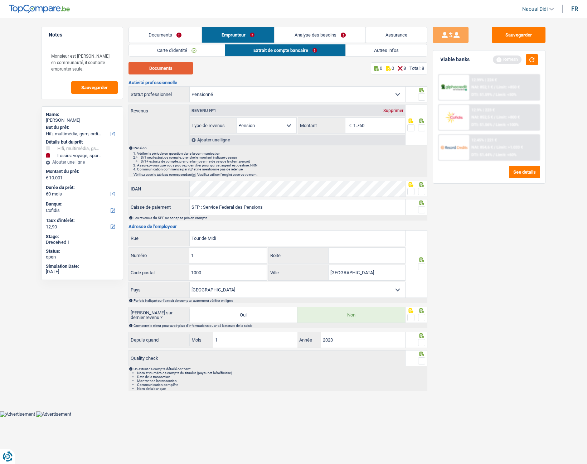
click at [162, 71] on button "Documents" at bounding box center [161, 68] width 64 height 13
drag, startPoint x: 385, startPoint y: 124, endPoint x: 389, endPoint y: 124, distance: 4.0
click at [385, 124] on input "1.760" at bounding box center [380, 125] width 52 height 15
click at [425, 126] on span at bounding box center [421, 127] width 7 height 7
click at [0, 0] on input "radio" at bounding box center [0, 0] width 0 height 0
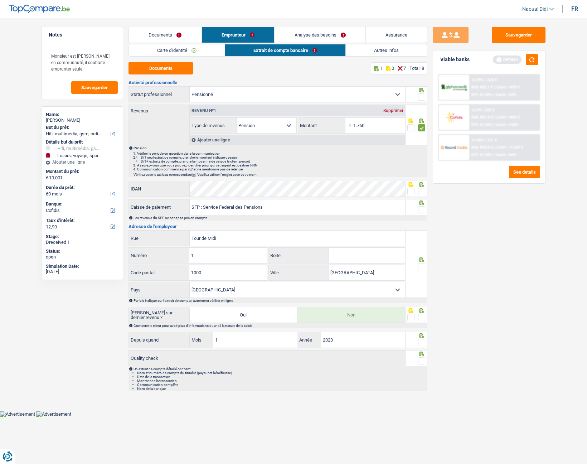
click at [424, 94] on span at bounding box center [421, 96] width 7 height 7
click at [0, 0] on input "radio" at bounding box center [0, 0] width 0 height 0
click at [423, 261] on span at bounding box center [421, 266] width 7 height 7
click at [0, 0] on input "radio" at bounding box center [0, 0] width 0 height 0
click at [423, 211] on span at bounding box center [421, 209] width 7 height 7
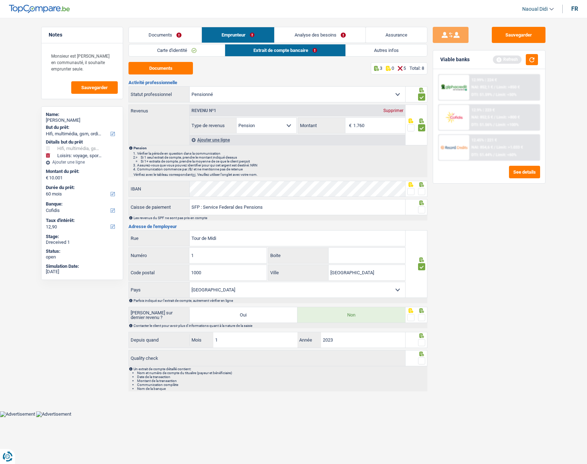
click at [0, 0] on input "radio" at bounding box center [0, 0] width 0 height 0
click at [424, 192] on span at bounding box center [421, 191] width 7 height 7
click at [0, 0] on input "radio" at bounding box center [0, 0] width 0 height 0
click at [423, 261] on span at bounding box center [421, 317] width 7 height 7
click at [0, 0] on input "radio" at bounding box center [0, 0] width 0 height 0
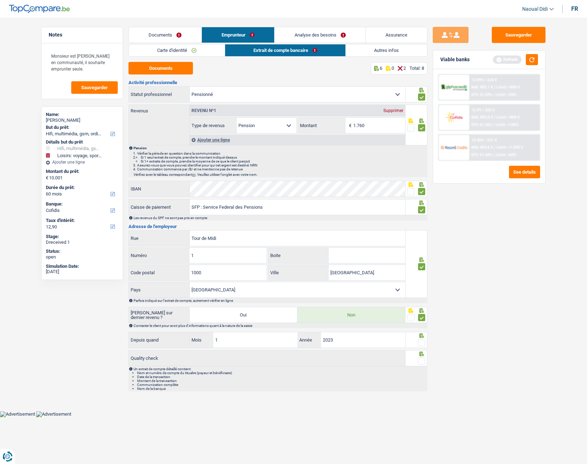
click at [421, 261] on span at bounding box center [421, 342] width 7 height 7
click at [0, 0] on input "radio" at bounding box center [0, 0] width 0 height 0
click at [422, 261] on span at bounding box center [421, 360] width 7 height 7
click at [0, 0] on input "radio" at bounding box center [0, 0] width 0 height 0
click at [520, 38] on button "Sauvegarder" at bounding box center [519, 35] width 54 height 16
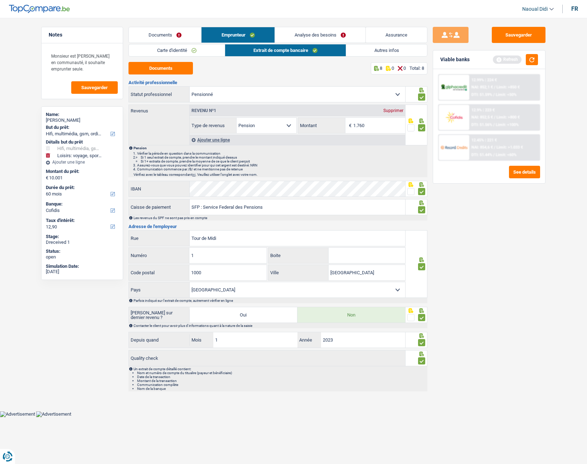
click at [326, 38] on link "Analyse des besoins" at bounding box center [320, 34] width 91 height 15
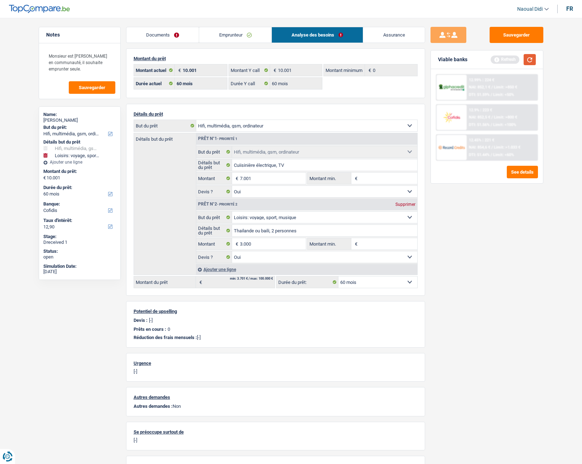
click at [531, 59] on button "button" at bounding box center [530, 59] width 12 height 11
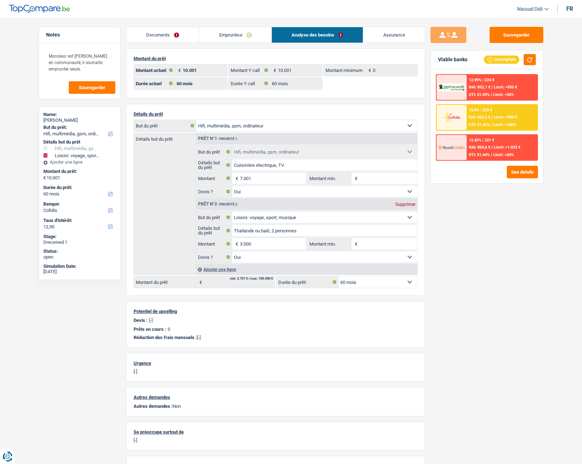
click at [239, 34] on link "Emprunteur" at bounding box center [235, 34] width 72 height 15
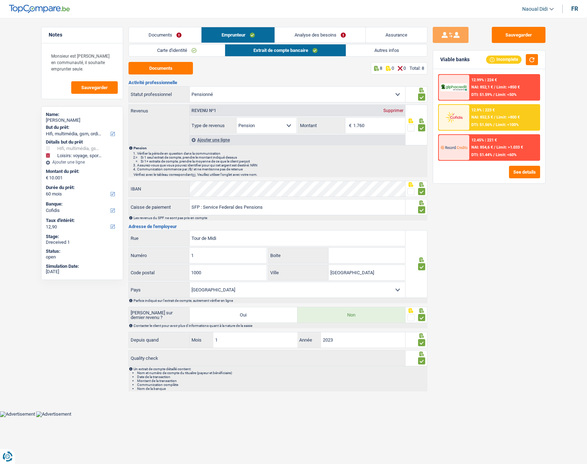
click at [306, 34] on link "Analyse des besoins" at bounding box center [320, 34] width 91 height 15
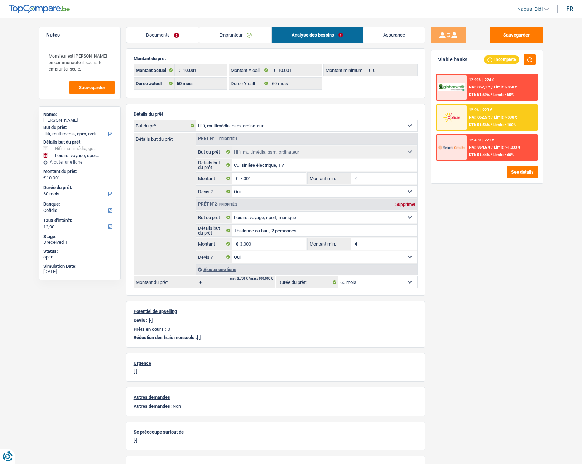
click at [489, 119] on span "NAI: 852,5 €" at bounding box center [479, 117] width 21 height 5
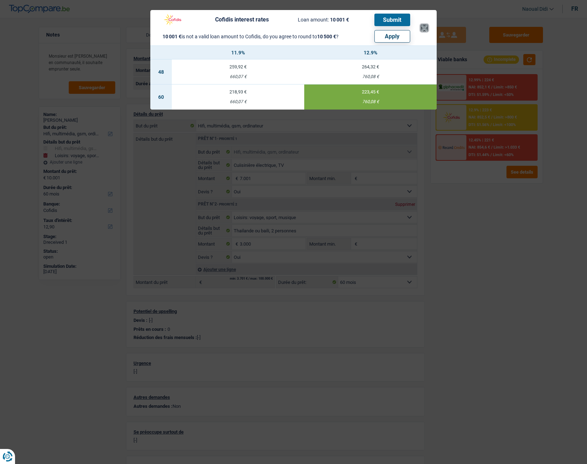
click at [426, 28] on button "×" at bounding box center [425, 27] width 8 height 7
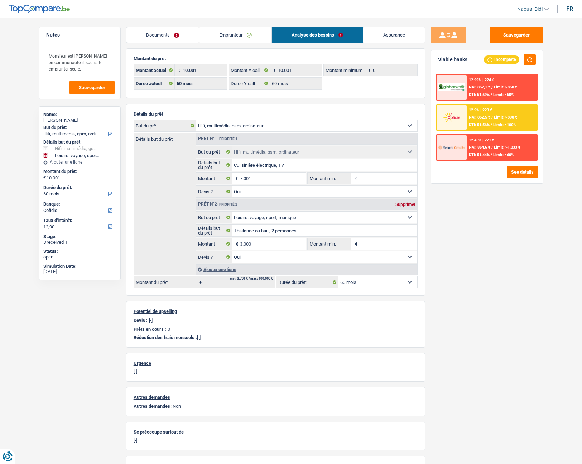
click at [487, 116] on div "12.9% | 223 € NAI: 852,5 € / Limit: >800 € DTI: 51.56% / Limit: <100%" at bounding box center [502, 117] width 71 height 25
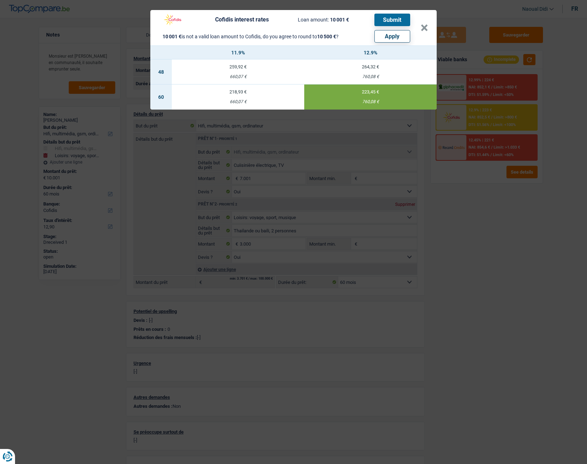
click at [393, 35] on button "Apply" at bounding box center [393, 36] width 36 height 13
type input "10.500"
select select "other"
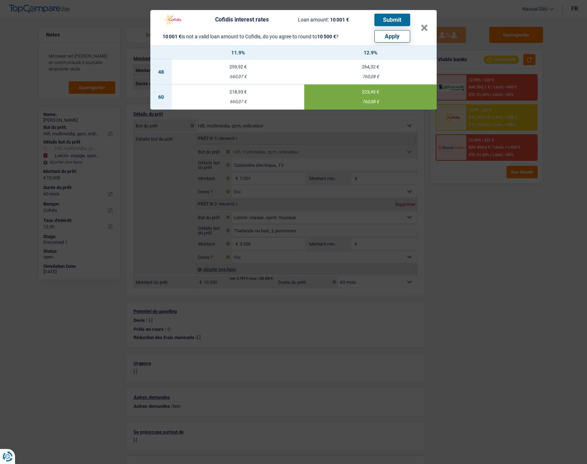
select select "other"
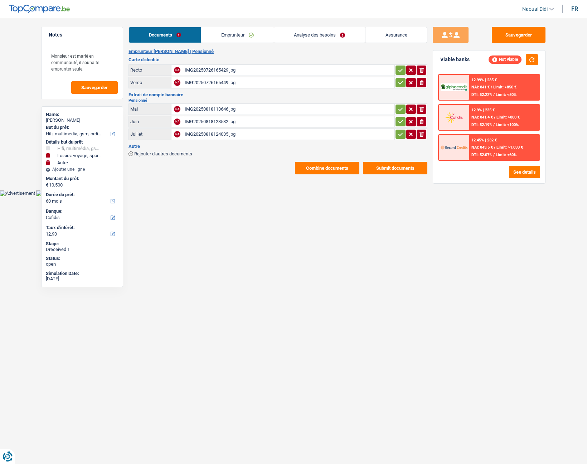
select select "tech"
select select "hobbies"
select select "other"
select select "60"
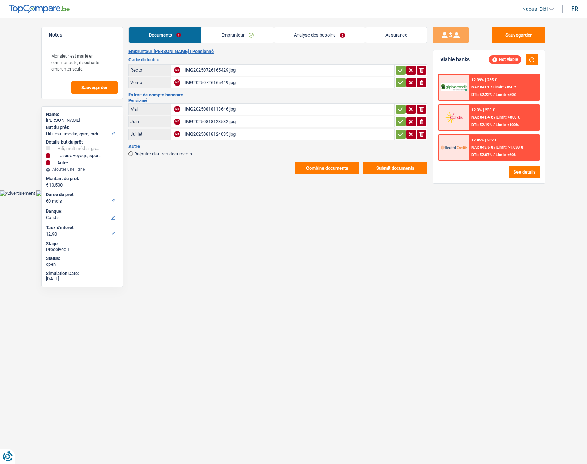
select select "cofidis"
click at [235, 34] on link "Emprunteur" at bounding box center [237, 34] width 72 height 15
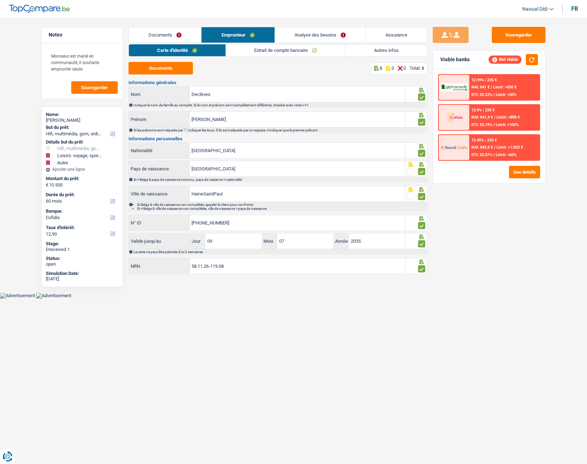
click at [328, 37] on link "Analyse des besoins" at bounding box center [320, 34] width 91 height 15
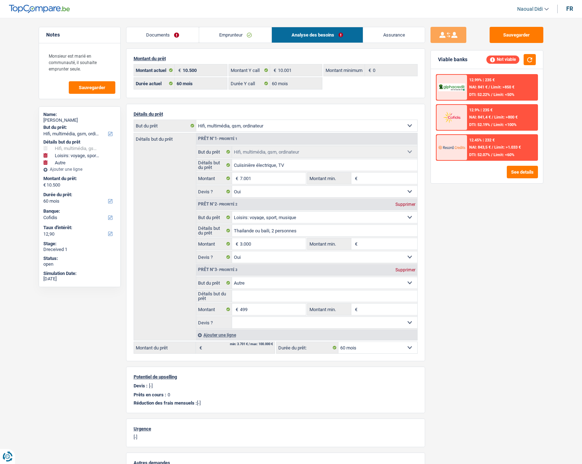
click at [250, 32] on link "Emprunteur" at bounding box center [235, 34] width 72 height 15
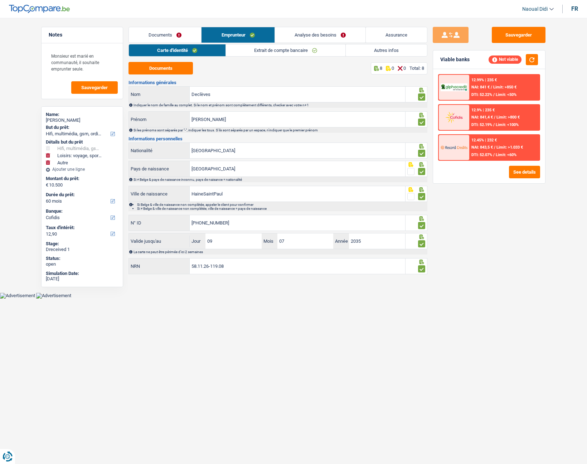
click at [322, 35] on link "Analyse des besoins" at bounding box center [320, 34] width 91 height 15
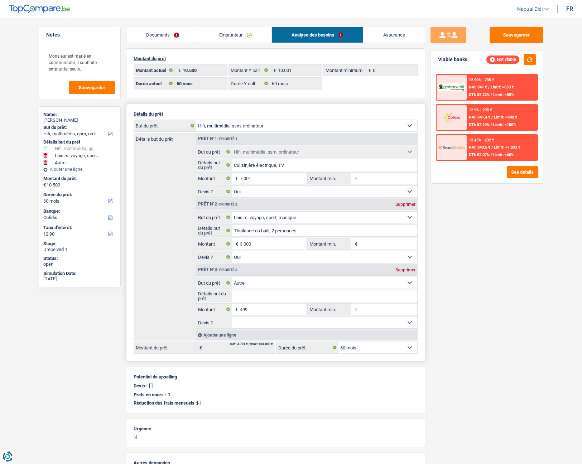
click at [376, 351] on select "12 mois 18 mois 24 mois 30 mois 36 mois 42 mois 48 mois 60 mois Sélectionner un…" at bounding box center [377, 347] width 79 height 11
click at [507, 113] on div "12.9% | 235 € NAI: 841,4 € / Limit: >800 € DTI: 52.19% / Limit: <100%" at bounding box center [502, 117] width 71 height 25
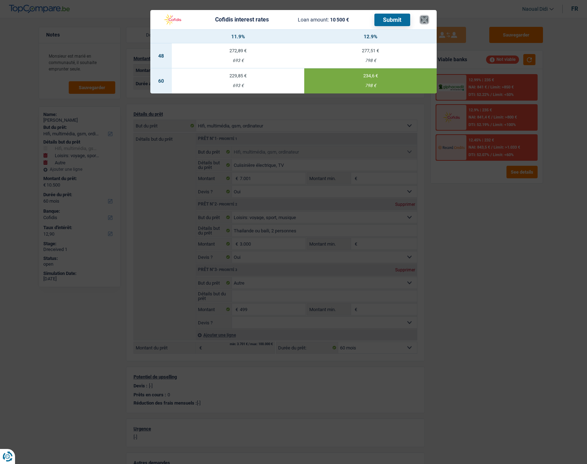
click at [428, 18] on button "×" at bounding box center [425, 19] width 8 height 7
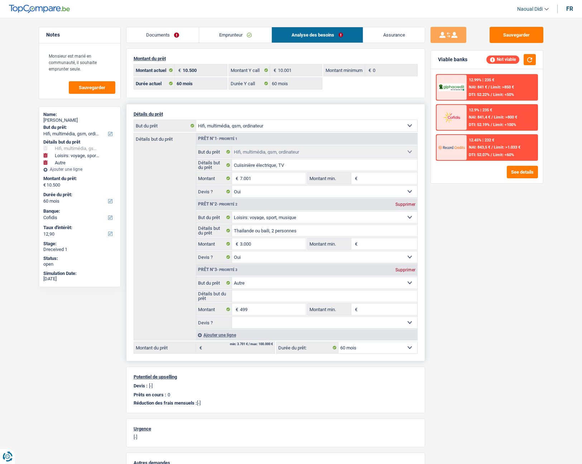
click at [408, 271] on div "Supprimer" at bounding box center [406, 270] width 24 height 4
type input "10.001"
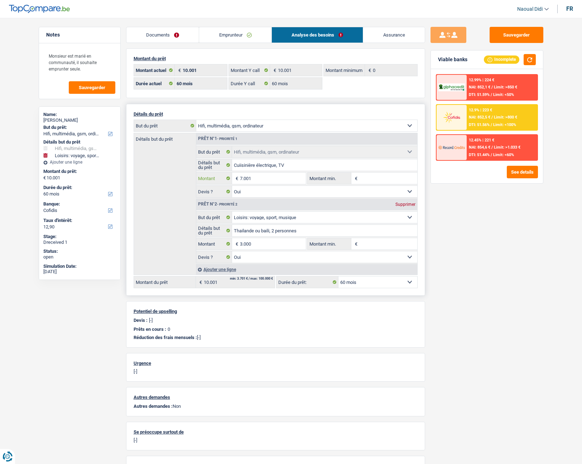
click at [261, 177] on input "7.001" at bounding box center [273, 178] width 66 height 11
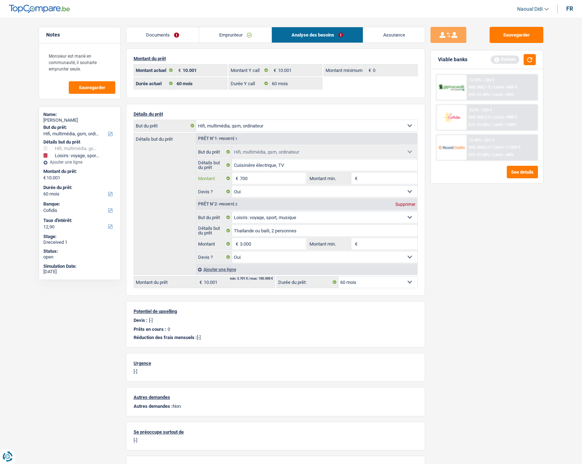
type input "700"
type input "3.700"
select select "30"
type input "3.700"
select select "30"
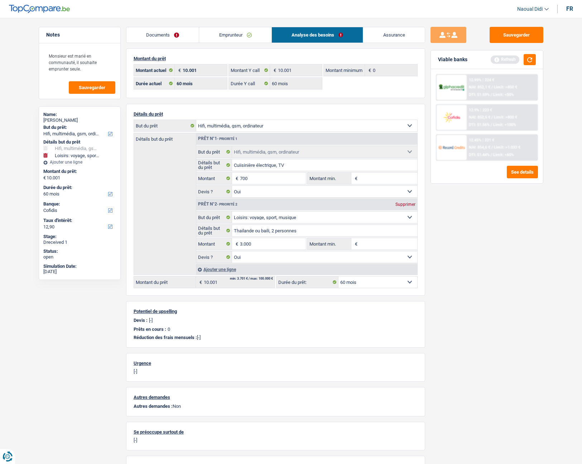
type input "3.700"
select select "30"
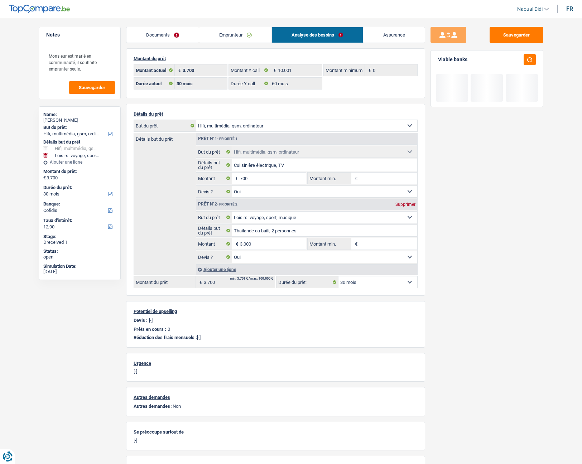
click at [476, 275] on div "Sauvegarder Viable banks" at bounding box center [487, 239] width 124 height 424
click at [265, 176] on input "700" at bounding box center [273, 178] width 66 height 11
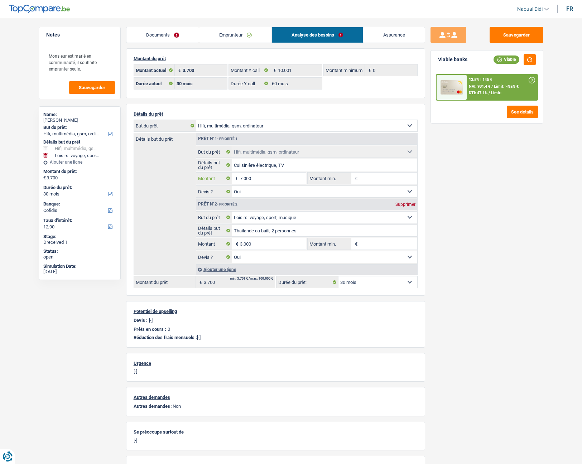
type input "7.000"
type input "10.000"
select select "48"
type input "10.000"
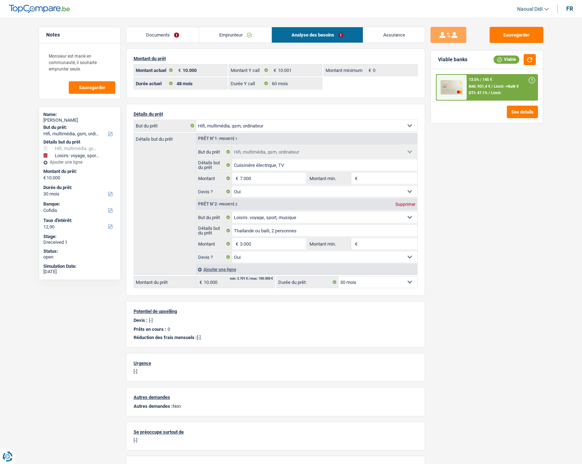
select select "48"
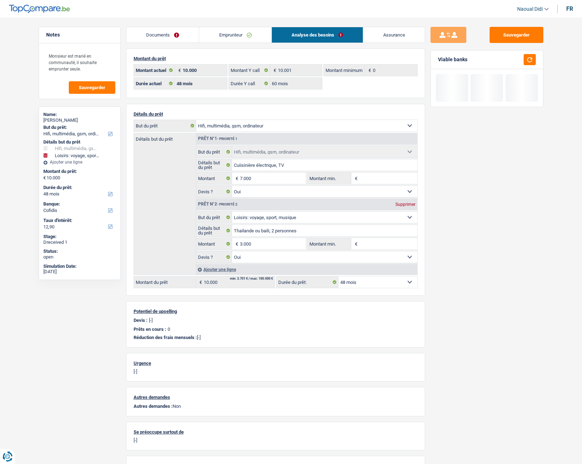
drag, startPoint x: 525, startPoint y: 290, endPoint x: 525, endPoint y: 283, distance: 6.8
click at [525, 289] on div "Sauvegarder Viable banks" at bounding box center [487, 239] width 124 height 424
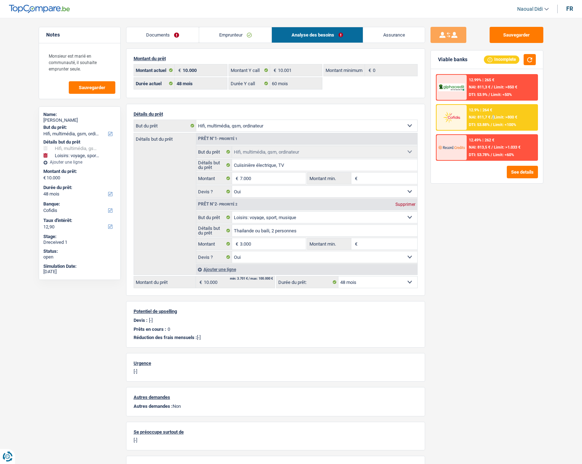
click at [494, 119] on div "NAI: 811,7 € / Limit: >800 €" at bounding box center [493, 117] width 48 height 5
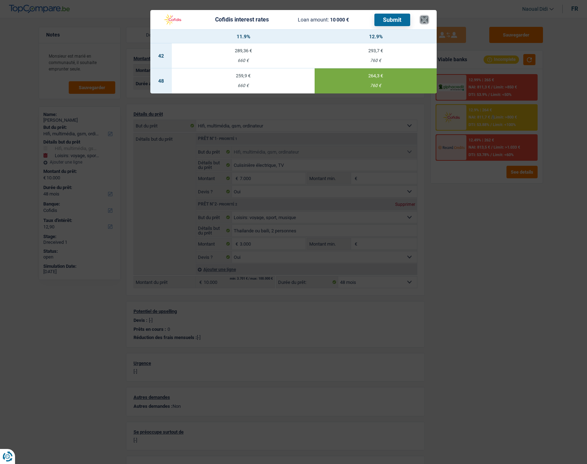
click at [425, 20] on button "×" at bounding box center [425, 19] width 8 height 7
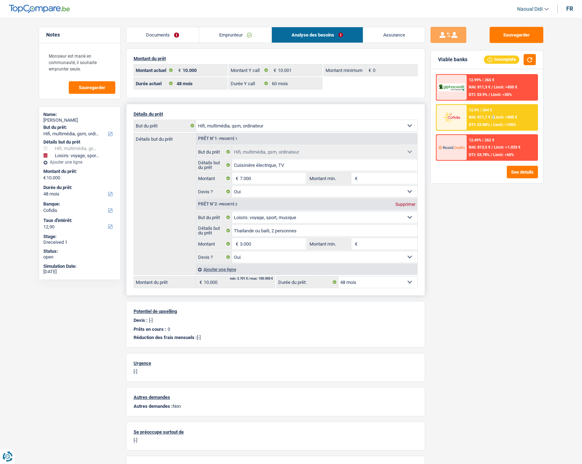
click at [371, 282] on select "12 mois 18 mois 24 mois 30 mois 36 mois 42 mois 48 mois Sélectionner une option" at bounding box center [377, 282] width 79 height 11
click at [338, 277] on select "12 mois 18 mois 24 mois 30 mois 36 mois 42 mois 48 mois Sélectionner une option" at bounding box center [377, 282] width 79 height 11
click at [259, 177] on input "7.000" at bounding box center [273, 178] width 66 height 11
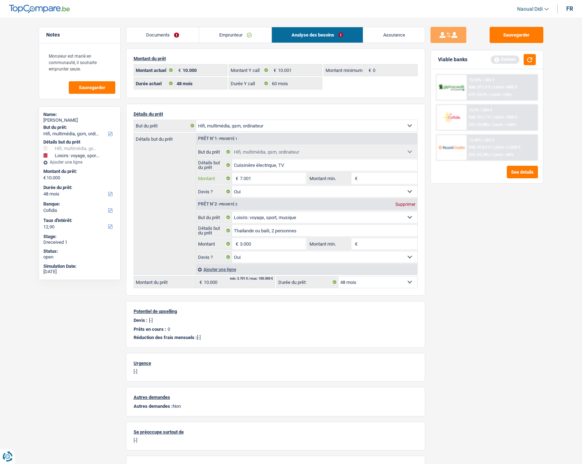
type input "7.001"
type input "10.001"
select select "60"
type input "10.001"
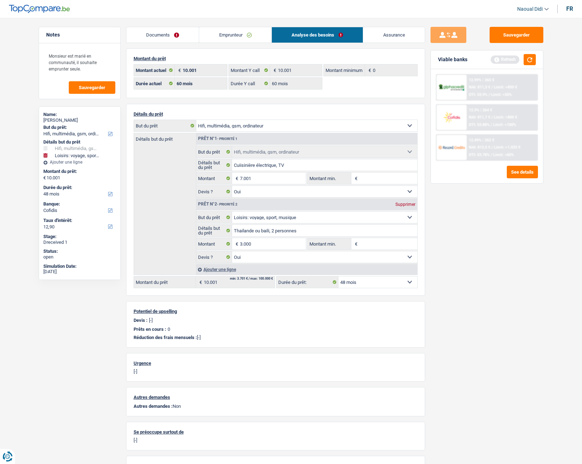
click at [470, 254] on div "Sauvegarder Viable banks Refresh 12.99% | 265 € NAI: 811,3 € / Limit: >850 € DT…" at bounding box center [487, 239] width 124 height 424
select select "60"
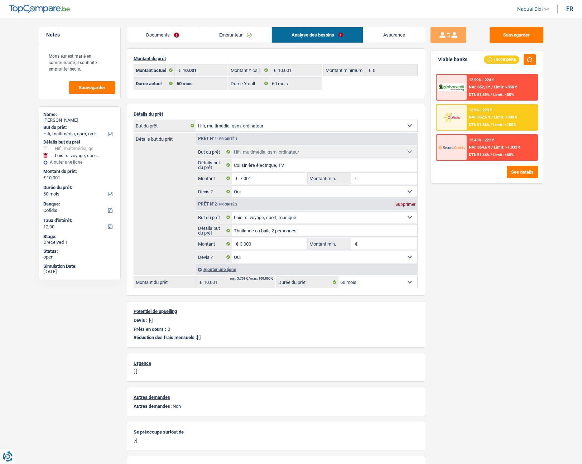
click at [489, 120] on span "NAI: 852,5 €" at bounding box center [479, 117] width 21 height 5
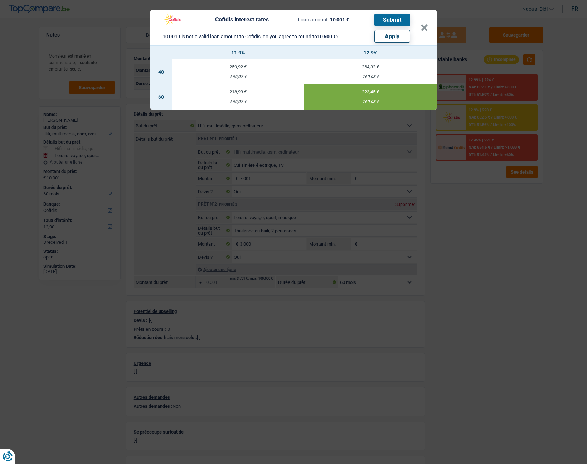
click at [251, 102] on div "660,07 €" at bounding box center [238, 102] width 133 height 5
type input "11,90"
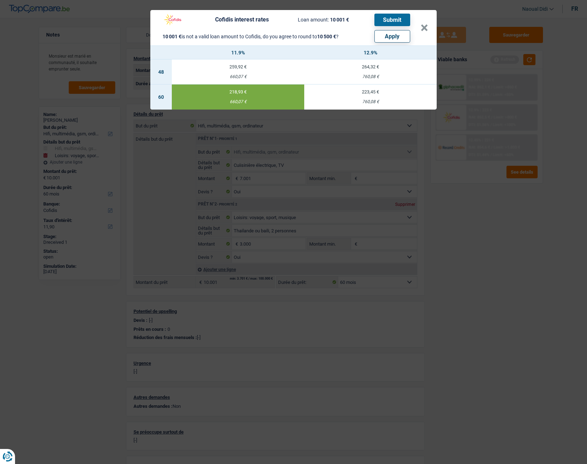
click at [397, 35] on button "Apply" at bounding box center [393, 36] width 36 height 13
type input "10.500"
select select "other"
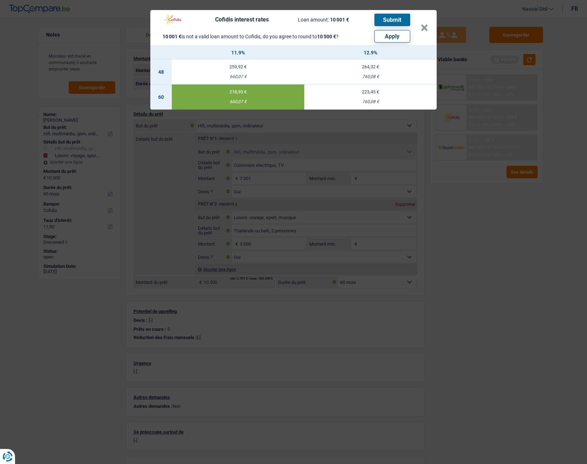
select select "other"
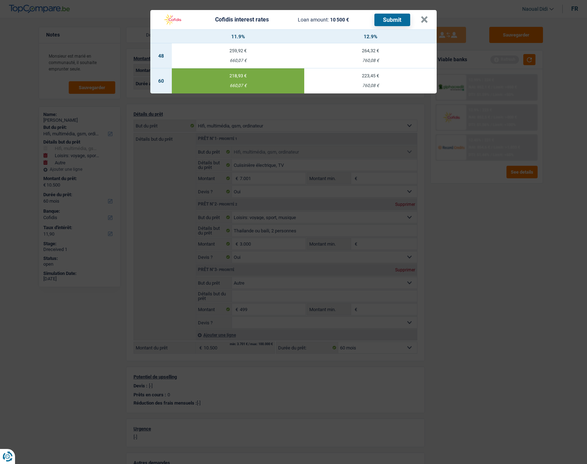
click at [394, 20] on button "Submit" at bounding box center [393, 20] width 36 height 13
click at [424, 23] on button "×" at bounding box center [425, 19] width 8 height 7
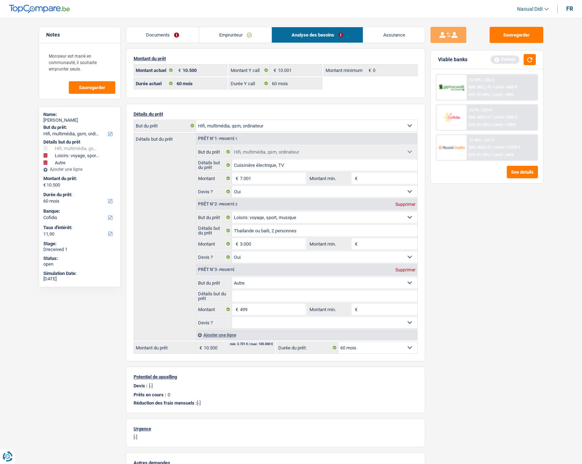
click at [154, 38] on link "Documents" at bounding box center [162, 34] width 73 height 15
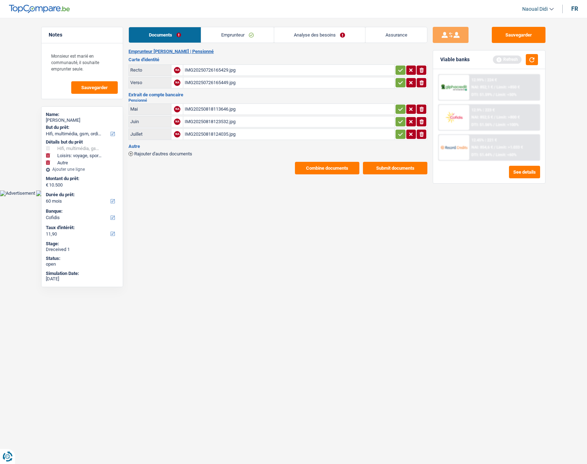
click at [333, 167] on button "Combine documents" at bounding box center [327, 168] width 64 height 13
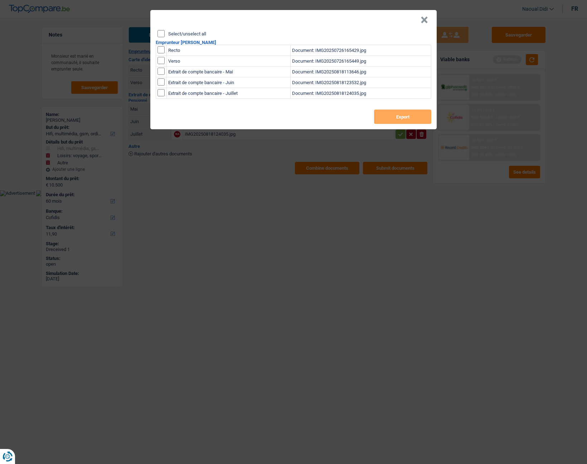
click at [161, 38] on div "Select/unselect all Emprunteur Marc Declèves Recto Document: IMG20250726165429.…" at bounding box center [293, 79] width 287 height 99
click at [161, 34] on input "Select/unselect all" at bounding box center [161, 33] width 7 height 7
checkbox input "true"
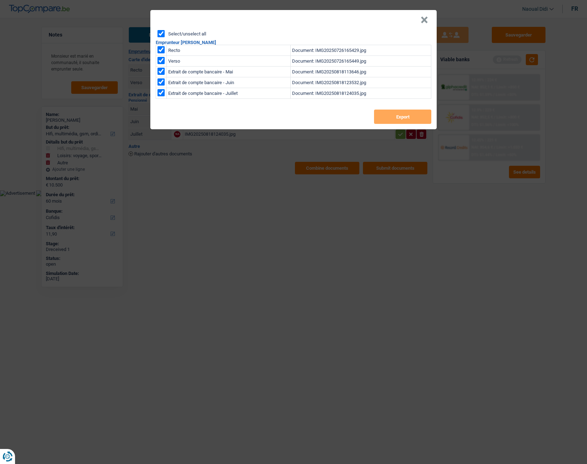
checkbox input "true"
click at [392, 121] on button "Export" at bounding box center [402, 117] width 57 height 14
click at [356, 203] on div "× Select/unselect all Emprunteur Marc Declèves Recto Document: IMG2025072616542…" at bounding box center [293, 232] width 587 height 464
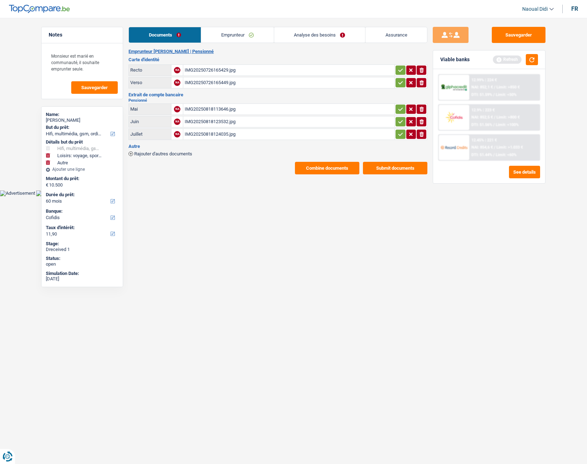
click at [240, 31] on link "Emprunteur" at bounding box center [237, 34] width 72 height 15
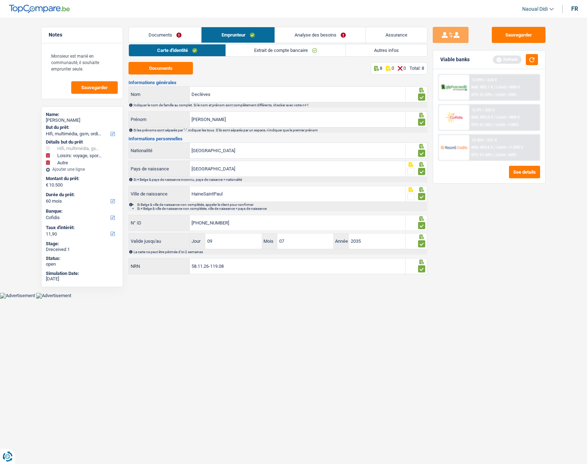
click at [302, 35] on link "Analyse des besoins" at bounding box center [320, 34] width 91 height 15
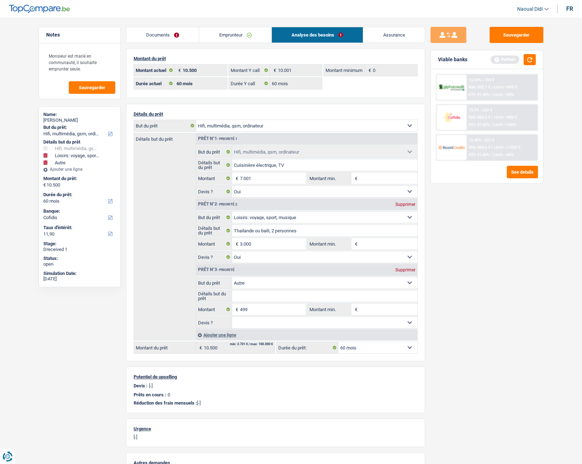
click at [211, 33] on link "Emprunteur" at bounding box center [235, 34] width 72 height 15
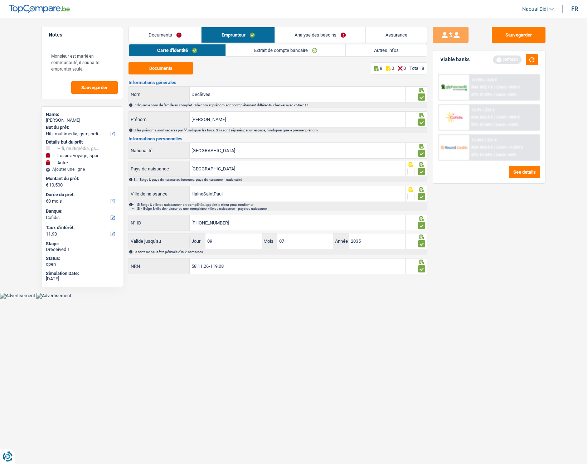
click at [165, 32] on link "Documents" at bounding box center [165, 34] width 72 height 15
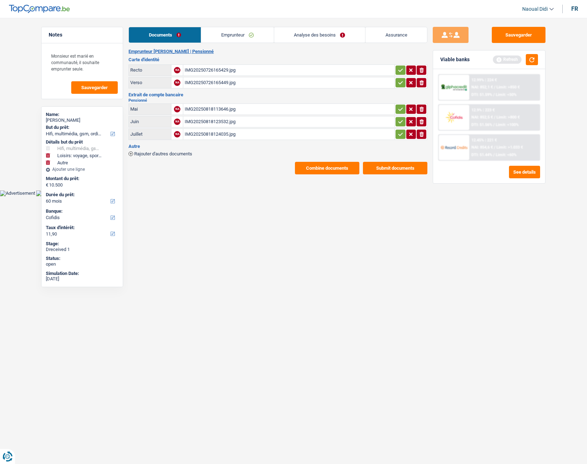
click at [231, 34] on link "Emprunteur" at bounding box center [237, 34] width 72 height 15
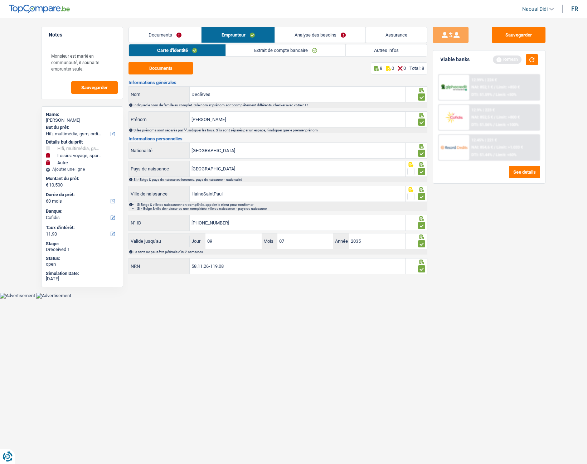
click at [313, 35] on link "Analyse des besoins" at bounding box center [320, 34] width 91 height 15
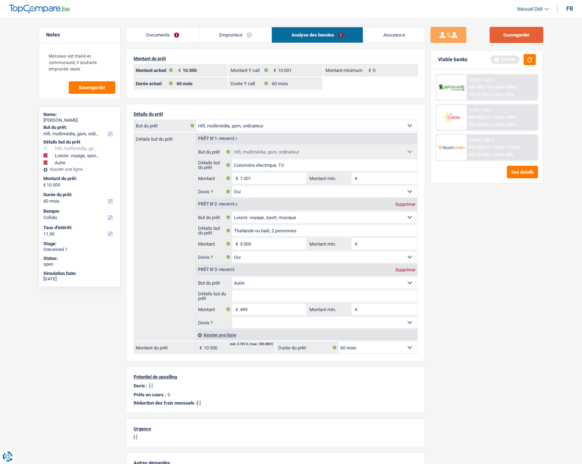
drag, startPoint x: 519, startPoint y: 34, endPoint x: 528, endPoint y: 40, distance: 11.0
click at [528, 40] on button "Sauvegarder" at bounding box center [517, 35] width 54 height 16
click at [531, 61] on button "button" at bounding box center [530, 59] width 12 height 11
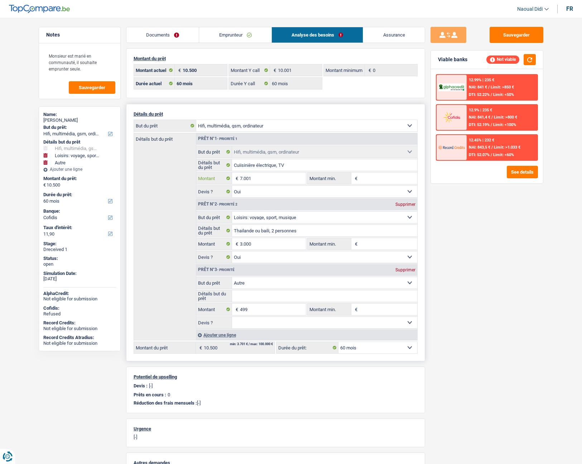
click at [259, 178] on input "7.001" at bounding box center [273, 178] width 66 height 11
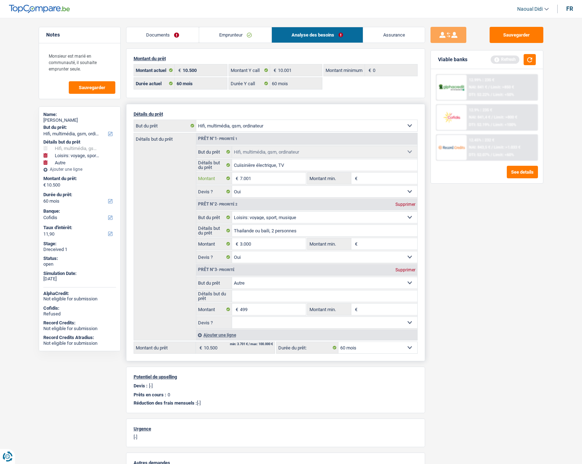
type input "700"
select select
type input "7.000"
select select
type input "7.000"
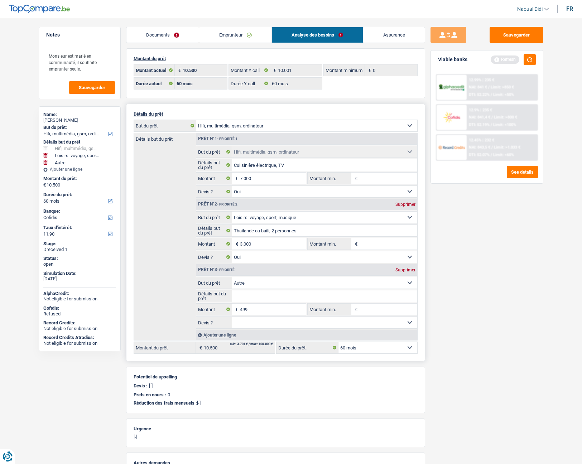
type input "10.499"
click at [307, 192] on select "Oui Non Non répondu Sélectionner une option" at bounding box center [324, 191] width 185 height 11
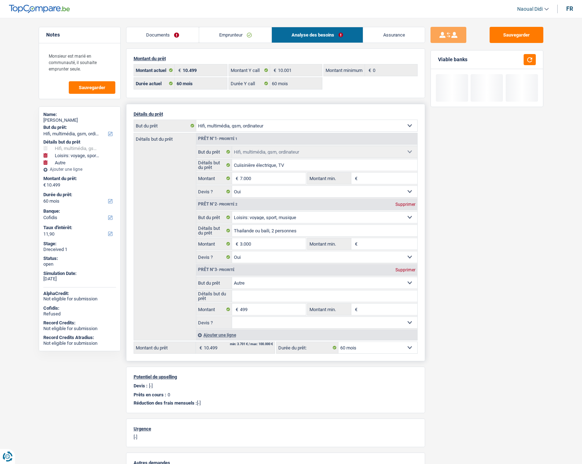
click at [174, 199] on div "Détails but du prêt Prêt n°1 - Priorité 1 Confort maison: meubles, textile, pei…" at bounding box center [276, 237] width 284 height 208
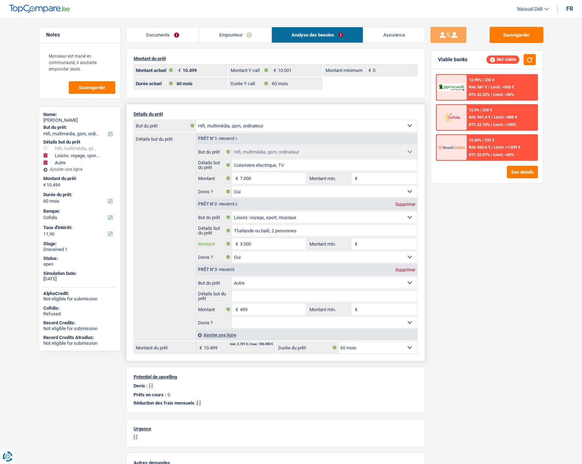
click at [279, 245] on input "3.000" at bounding box center [273, 243] width 66 height 11
click at [415, 270] on div "Supprimer" at bounding box center [406, 270] width 24 height 4
type input "10.000"
select select "48"
type input "10.000"
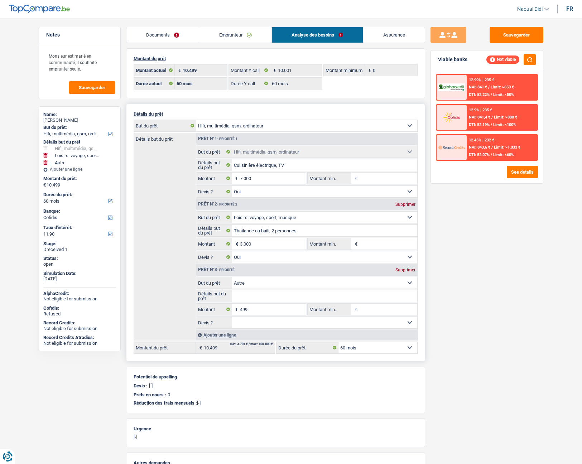
select select "48"
type input "10.000"
select select "48"
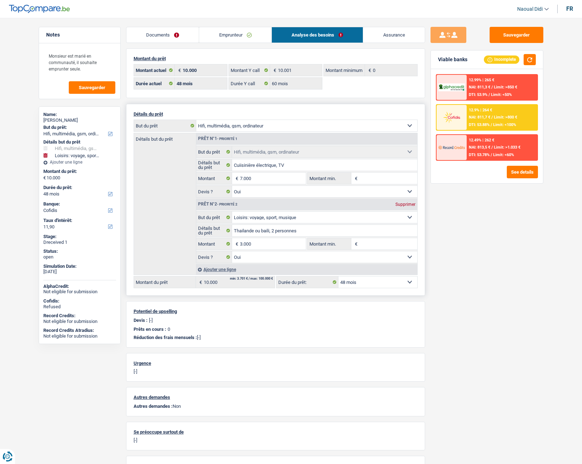
click at [479, 115] on div "12.9% | 264 € NAI: 811,7 € / Limit: >800 € DTI: 53.88% / Limit: <100%" at bounding box center [502, 117] width 71 height 25
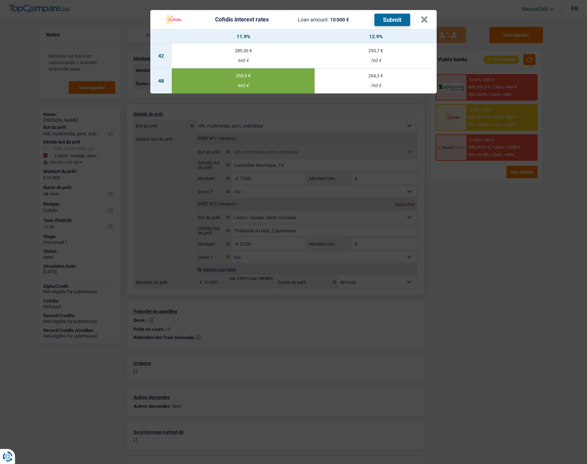
click at [251, 76] on div "259,9 €" at bounding box center [243, 75] width 143 height 5
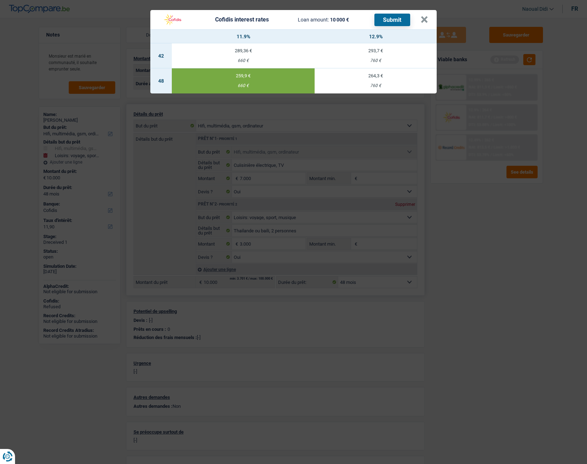
click at [405, 17] on button "Submit" at bounding box center [393, 20] width 36 height 13
click at [425, 17] on button "×" at bounding box center [425, 19] width 8 height 7
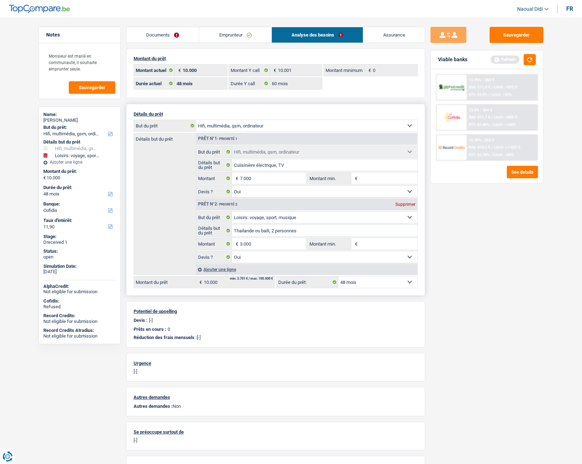
click at [225, 31] on link "Emprunteur" at bounding box center [235, 34] width 72 height 15
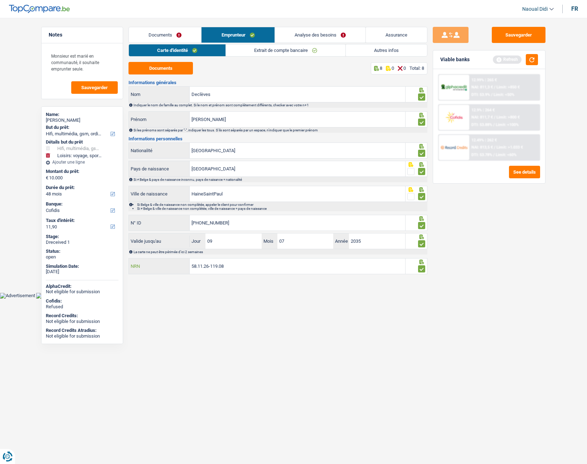
drag, startPoint x: 237, startPoint y: 268, endPoint x: 175, endPoint y: 269, distance: 62.7
click at [175, 269] on div "58.11.26-119.08 NRN" at bounding box center [267, 266] width 277 height 15
click at [507, 41] on button "Sauvegarder" at bounding box center [519, 35] width 54 height 16
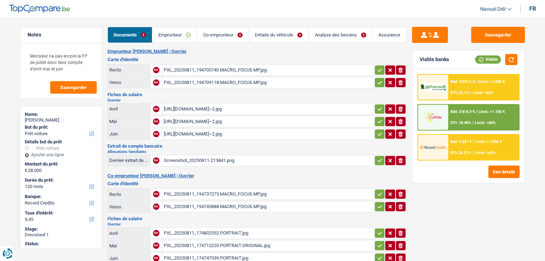
select select "car"
select select "120"
select select "record credits"
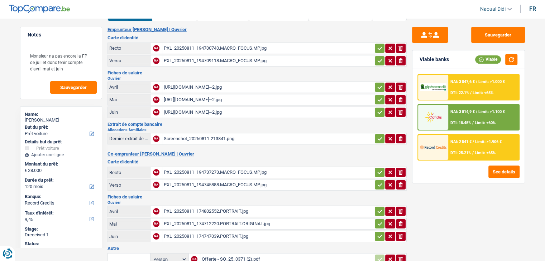
scroll to position [9, 0]
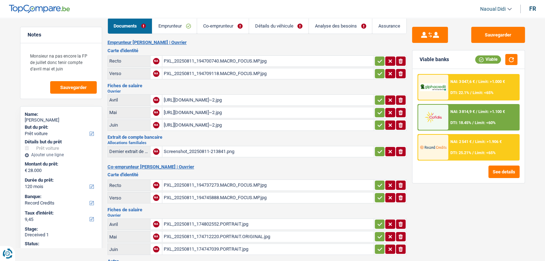
click at [216, 62] on div "PXL_20250811_194700740.MACRO_FOCUS.MP.jpg" at bounding box center [268, 61] width 208 height 11
click at [194, 99] on div "[URL][DOMAIN_NAME]~2.jpg" at bounding box center [268, 100] width 208 height 11
click at [192, 99] on div "[URL][DOMAIN_NAME]~2.jpg" at bounding box center [268, 100] width 208 height 11
click at [171, 25] on link "Emprunteur" at bounding box center [174, 25] width 44 height 15
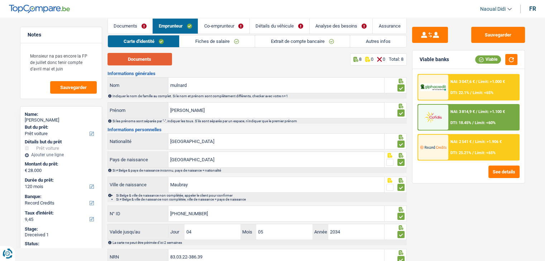
click at [140, 58] on button "Documents" at bounding box center [139, 59] width 64 height 13
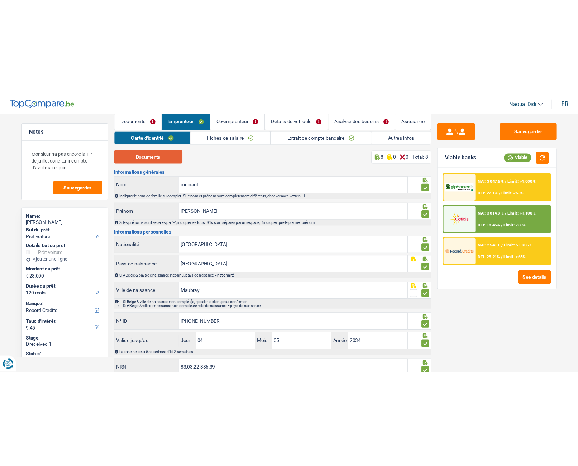
scroll to position [0, 0]
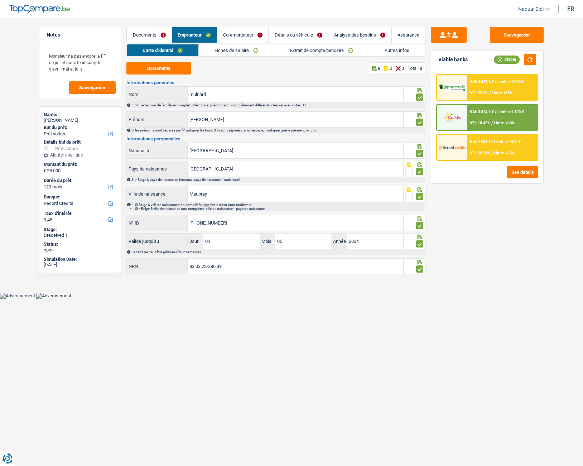
click at [235, 51] on link "Fiches de salaire" at bounding box center [236, 50] width 75 height 12
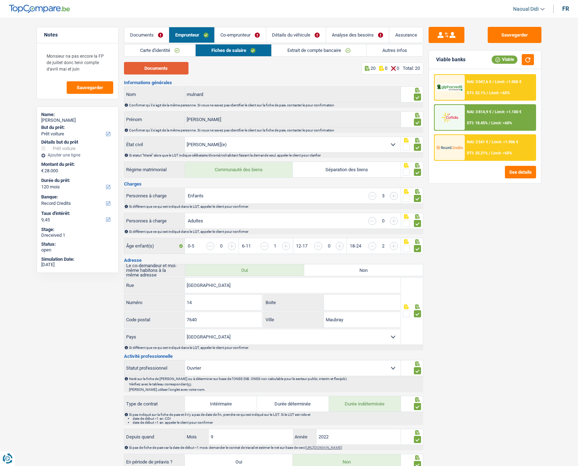
click at [159, 68] on button "Documents" at bounding box center [156, 68] width 64 height 13
click at [149, 53] on link "Carte d'identité" at bounding box center [159, 50] width 71 height 12
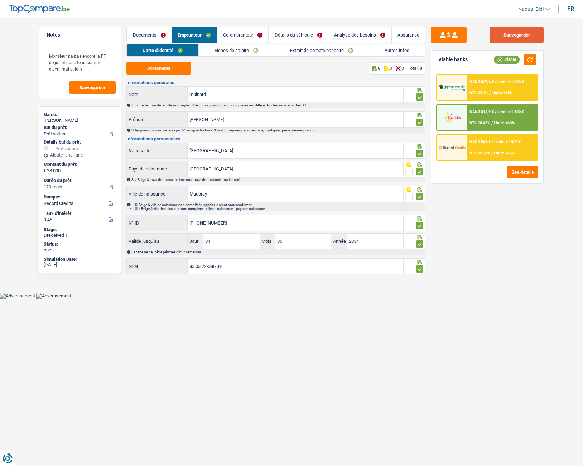
click at [509, 36] on button "Sauvegarder" at bounding box center [517, 35] width 54 height 16
click at [225, 51] on link "Fiches de salaire" at bounding box center [236, 50] width 75 height 12
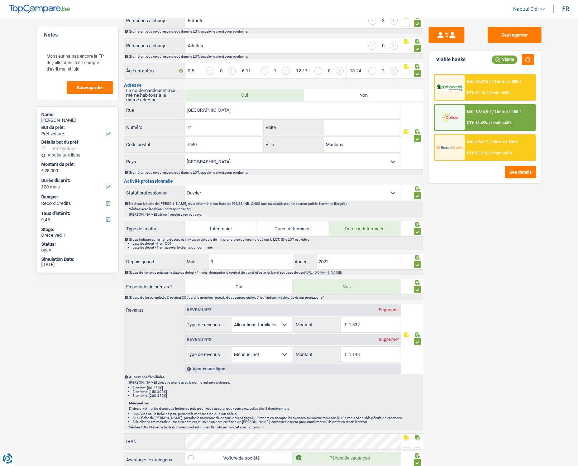
scroll to position [179, 0]
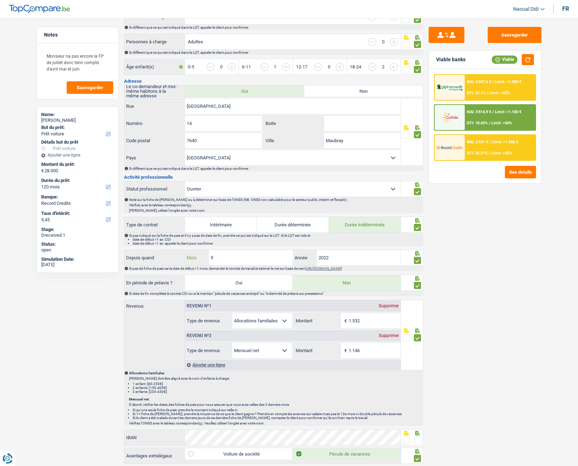
drag, startPoint x: 218, startPoint y: 257, endPoint x: 196, endPoint y: 255, distance: 22.3
click at [196, 255] on div "9 Mois" at bounding box center [239, 257] width 108 height 15
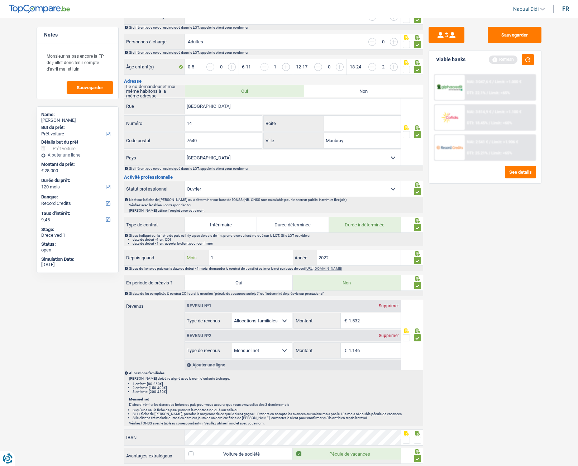
type input "10"
click at [450, 261] on div "Sauvegarder Viable banks Refresh NAI: 3 047,6 € / Limit: >1.000 € DTI: 22.1% / …" at bounding box center [485, 240] width 124 height 426
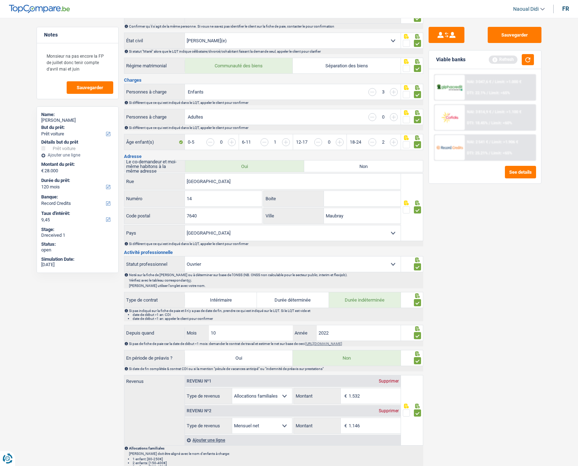
scroll to position [0, 0]
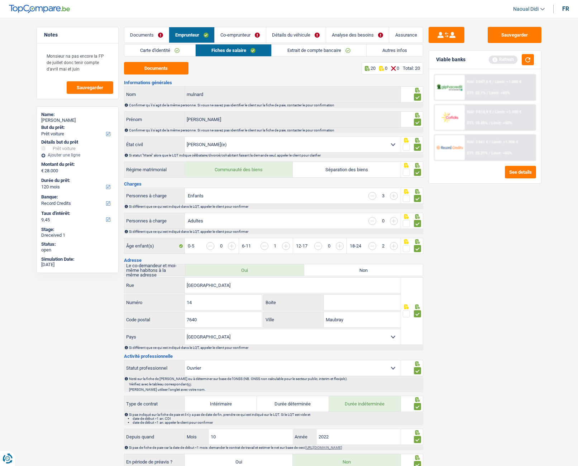
click at [323, 50] on link "Extrait de compte bancaire" at bounding box center [319, 50] width 95 height 12
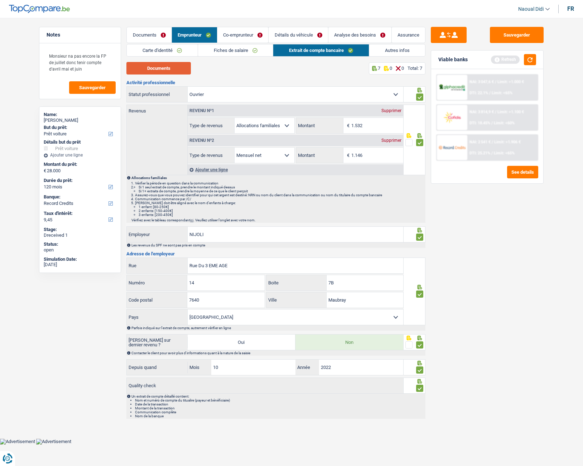
click at [149, 69] on button "Documents" at bounding box center [158, 68] width 64 height 13
drag, startPoint x: 228, startPoint y: 50, endPoint x: 232, endPoint y: 49, distance: 4.4
click at [228, 50] on link "Fiches de salaire" at bounding box center [235, 50] width 75 height 12
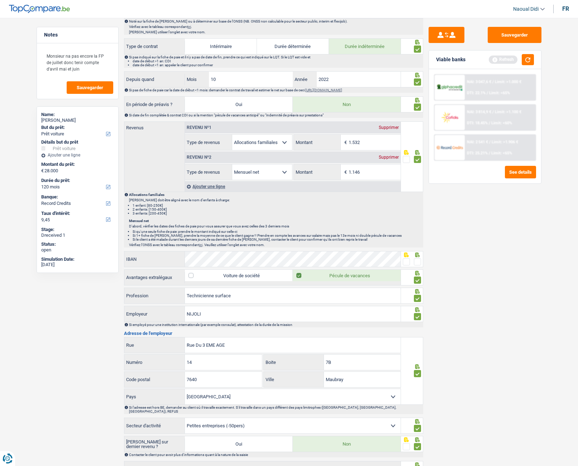
scroll to position [358, 0]
click at [376, 174] on input "1.146" at bounding box center [375, 171] width 52 height 15
click at [369, 170] on input "1.146" at bounding box center [375, 171] width 52 height 15
type input "1"
type input "564"
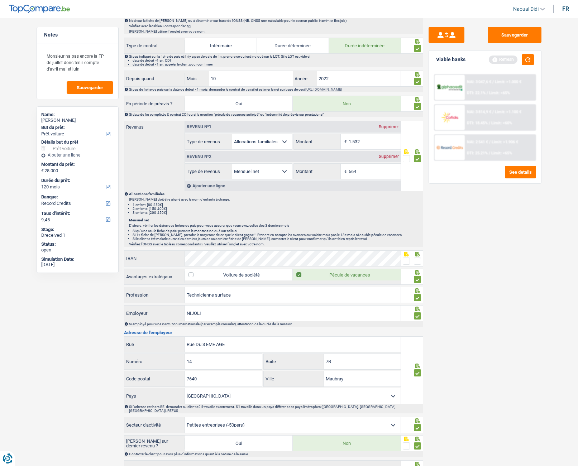
click at [354, 197] on div "Allocations familiales [PERSON_NAME] doit être aligné avec le nom d'enfants à c…" at bounding box center [275, 203] width 293 height 23
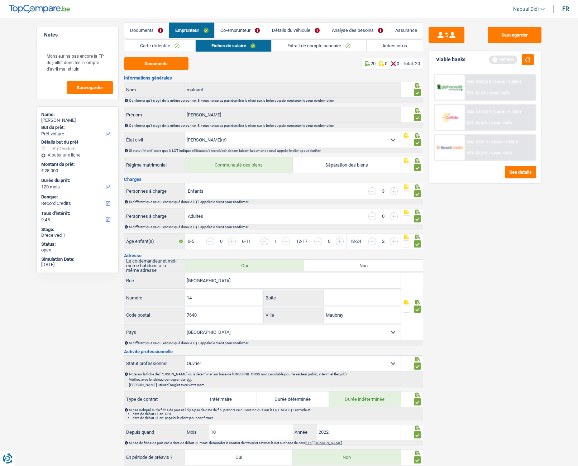
scroll to position [0, 0]
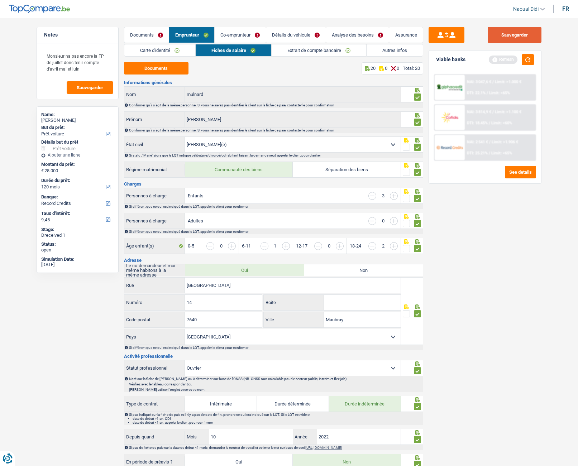
click at [491, 39] on button "Sauvegarder" at bounding box center [514, 35] width 54 height 16
click at [233, 34] on link "Co-emprunteur" at bounding box center [240, 34] width 51 height 15
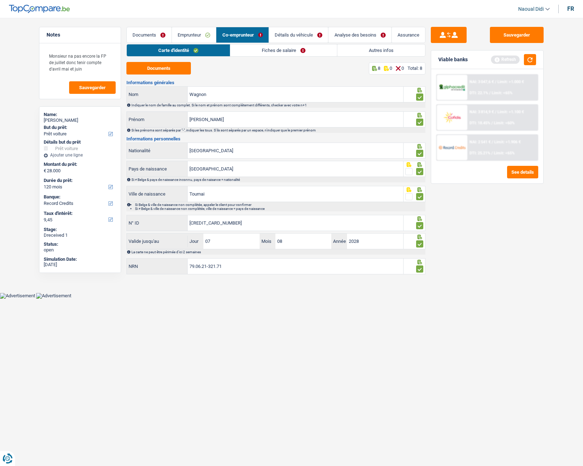
click at [282, 49] on link "Fiches de salaire" at bounding box center [283, 50] width 107 height 12
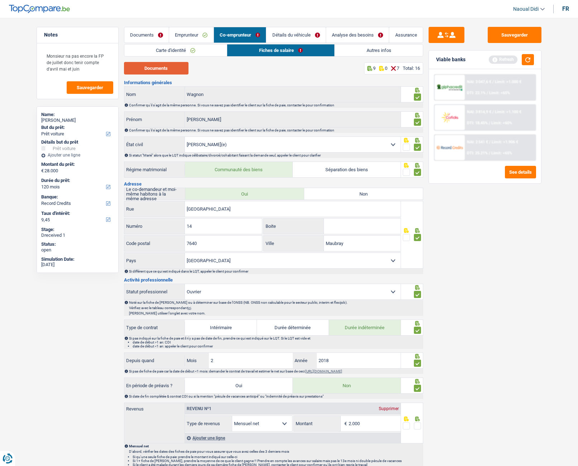
click at [150, 68] on button "Documents" at bounding box center [156, 68] width 64 height 13
click at [186, 32] on link "Emprunteur" at bounding box center [191, 34] width 44 height 15
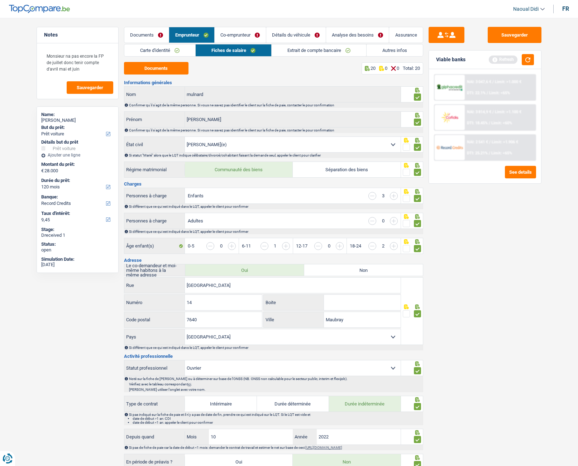
click at [302, 49] on link "Extrait de compte bancaire" at bounding box center [319, 50] width 95 height 12
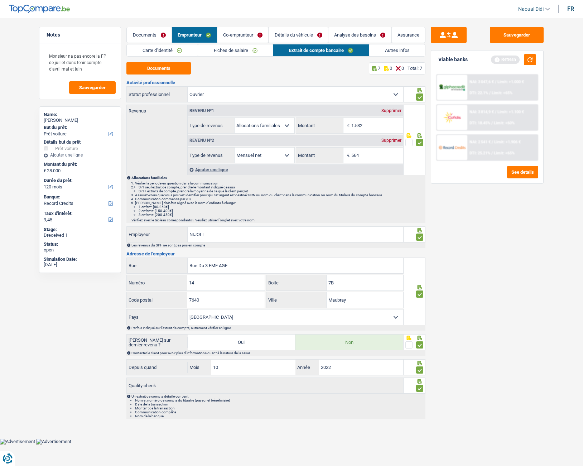
click at [238, 49] on link "Fiches de salaire" at bounding box center [235, 50] width 75 height 12
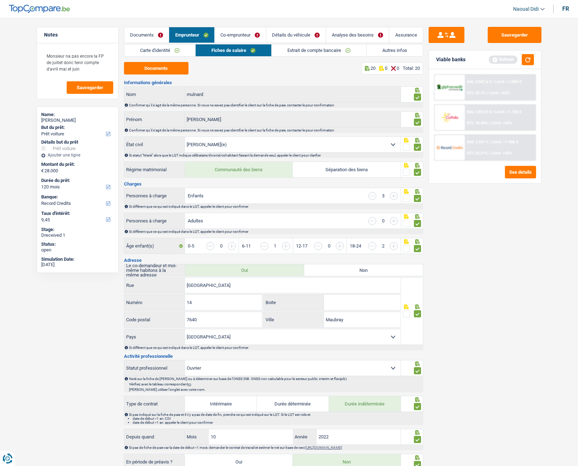
click at [304, 50] on link "Extrait de compte bancaire" at bounding box center [319, 50] width 95 height 12
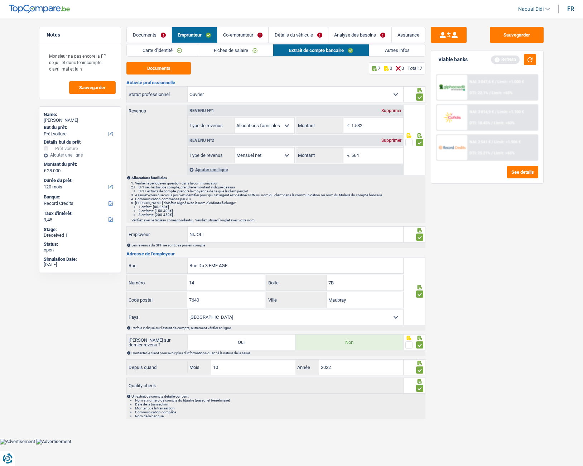
click at [391, 49] on link "Autres infos" at bounding box center [397, 50] width 56 height 12
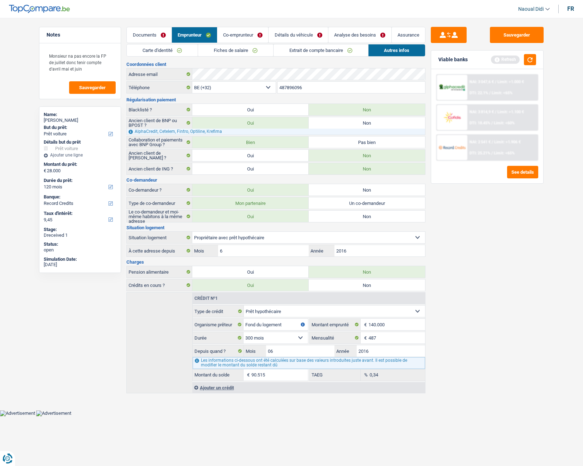
click at [247, 33] on link "Co-emprunteur" at bounding box center [242, 34] width 51 height 15
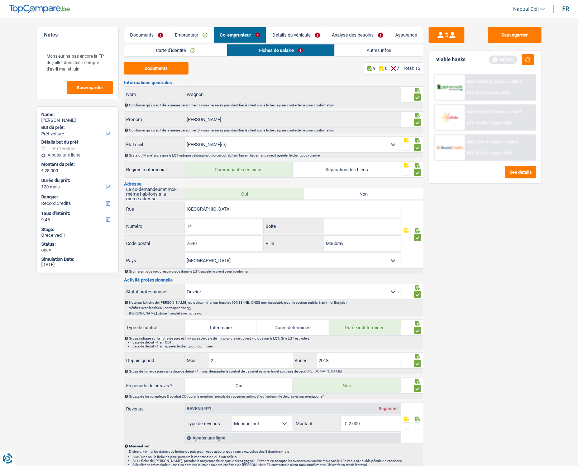
click at [178, 49] on link "Carte d'identité" at bounding box center [175, 50] width 103 height 12
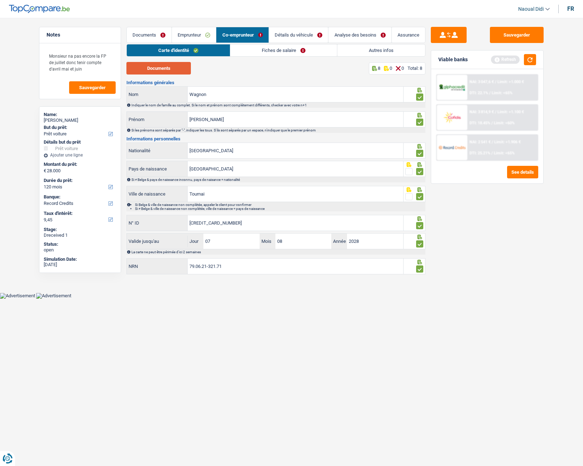
click at [158, 66] on button "Documents" at bounding box center [158, 68] width 64 height 13
click at [272, 53] on link "Fiches de salaire" at bounding box center [283, 50] width 107 height 12
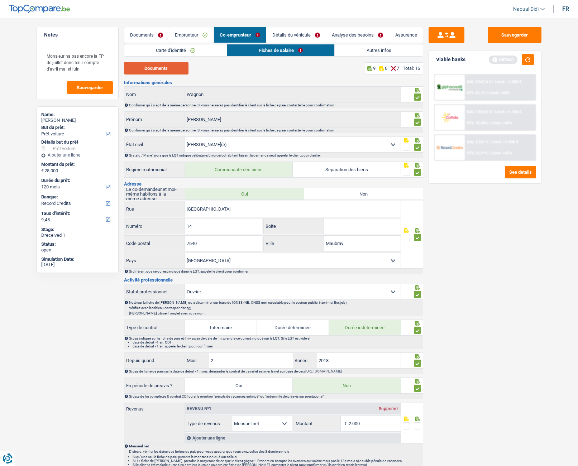
click at [146, 68] on button "Documents" at bounding box center [156, 68] width 64 height 13
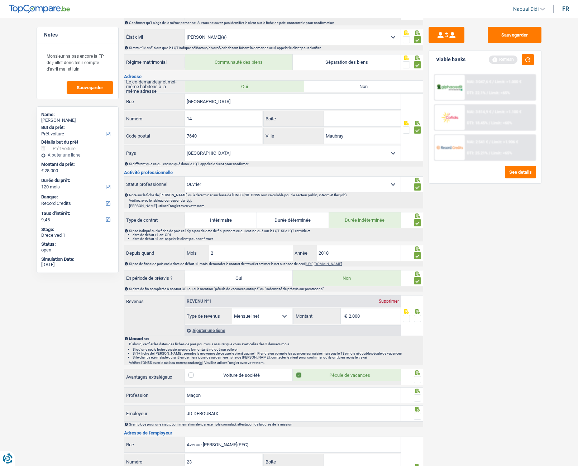
scroll to position [143, 0]
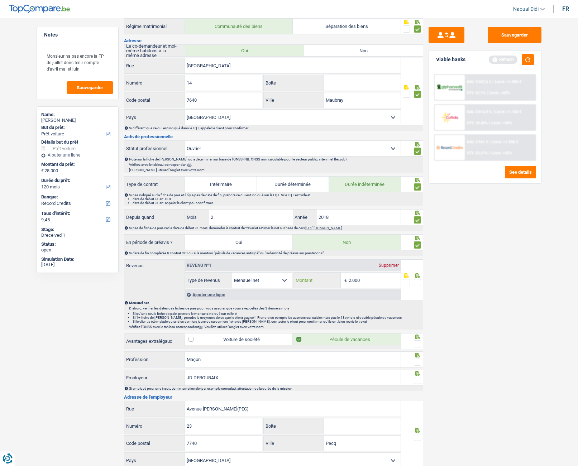
click at [367, 261] on input "2.000" at bounding box center [375, 280] width 52 height 15
type input "2"
type input "1.273"
click at [419, 261] on span at bounding box center [417, 282] width 7 height 7
click at [0, 0] on input "radio" at bounding box center [0, 0] width 0 height 0
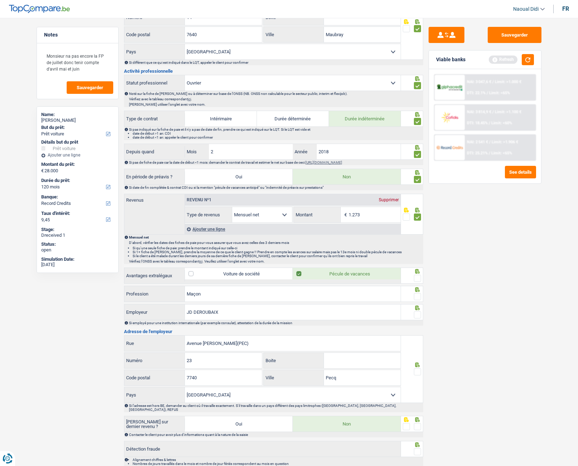
scroll to position [215, 0]
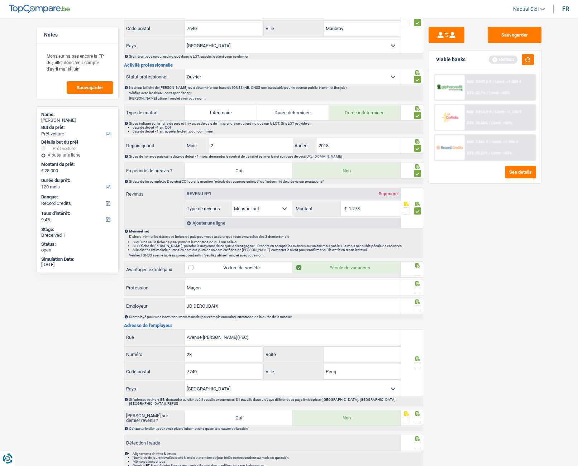
click at [417, 261] on span at bounding box center [417, 272] width 7 height 7
click at [0, 0] on input "radio" at bounding box center [0, 0] width 0 height 0
click at [418, 261] on span at bounding box center [417, 290] width 7 height 7
click at [0, 0] on input "radio" at bounding box center [0, 0] width 0 height 0
click at [417, 261] on span at bounding box center [417, 308] width 7 height 7
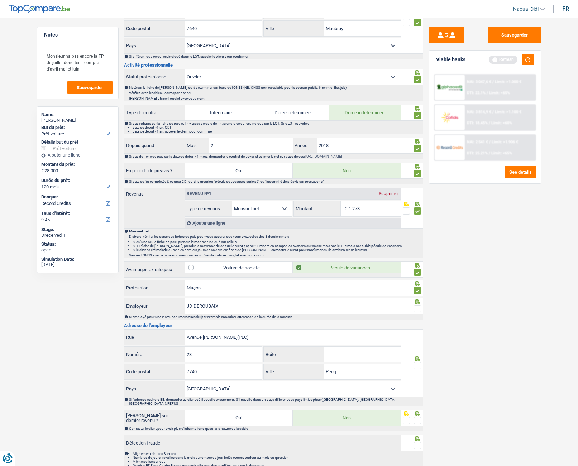
click at [0, 0] on input "radio" at bounding box center [0, 0] width 0 height 0
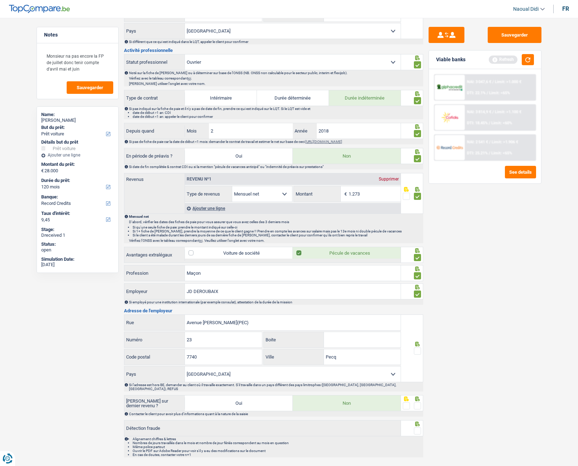
scroll to position [242, 0]
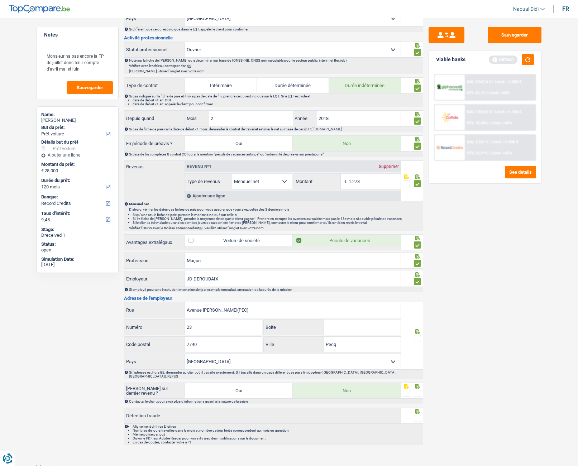
click at [418, 261] on span at bounding box center [417, 338] width 7 height 7
click at [0, 0] on input "radio" at bounding box center [0, 0] width 0 height 0
click at [419, 261] on span at bounding box center [417, 393] width 7 height 7
click at [0, 0] on input "radio" at bounding box center [0, 0] width 0 height 0
click at [417, 261] on span at bounding box center [417, 418] width 7 height 7
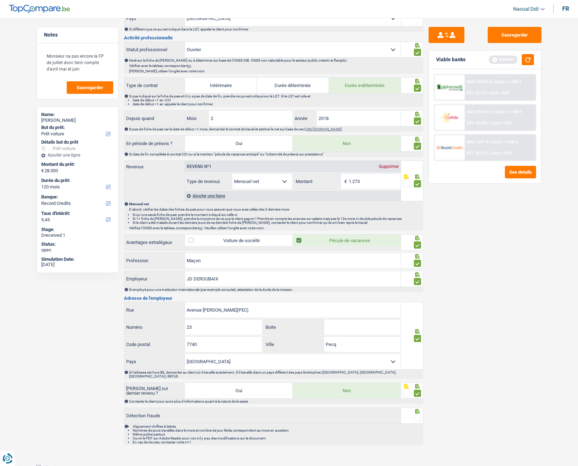
click at [0, 0] on input "radio" at bounding box center [0, 0] width 0 height 0
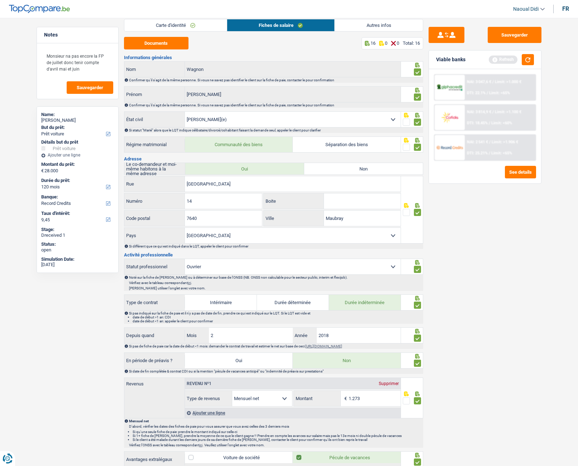
scroll to position [0, 0]
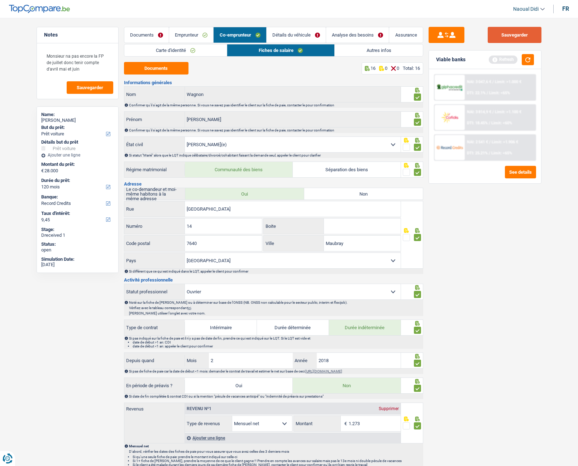
drag, startPoint x: 518, startPoint y: 35, endPoint x: 448, endPoint y: 67, distance: 77.4
click at [518, 34] on button "Sauvegarder" at bounding box center [514, 35] width 54 height 16
click at [296, 38] on link "Détails du véhicule" at bounding box center [295, 34] width 59 height 15
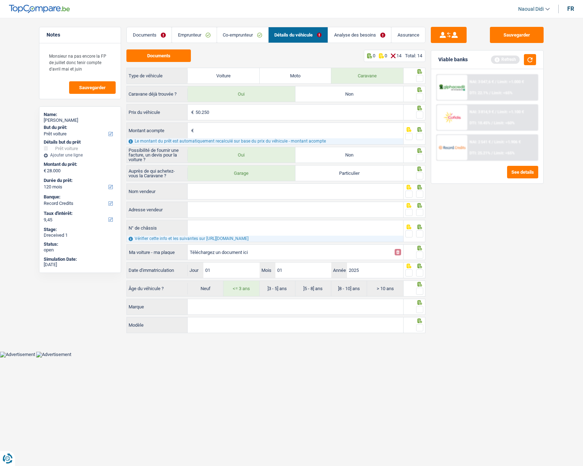
click at [351, 35] on link "Analyse des besoins" at bounding box center [359, 34] width 63 height 15
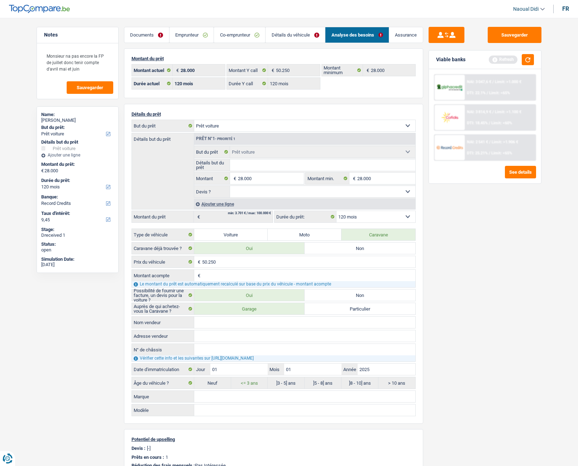
click at [291, 33] on link "Détails du véhicule" at bounding box center [294, 34] width 59 height 15
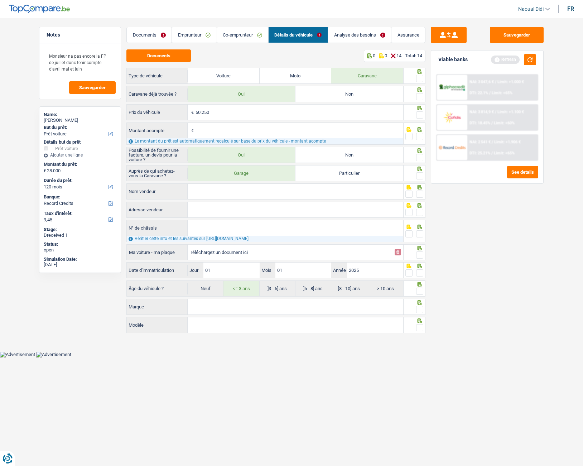
click at [230, 36] on link "Co-emprunteur" at bounding box center [242, 34] width 51 height 15
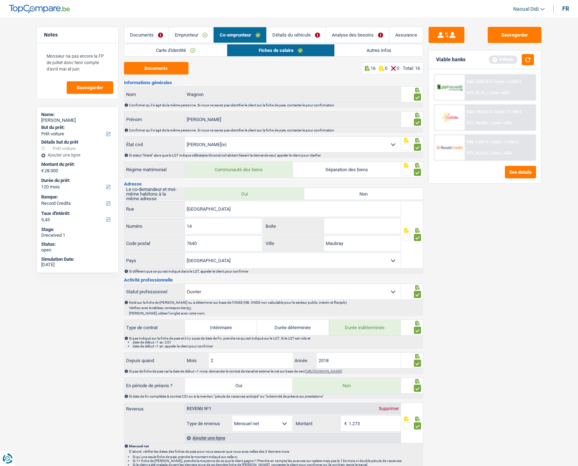
click at [275, 34] on link "Détails du véhicule" at bounding box center [295, 34] width 59 height 15
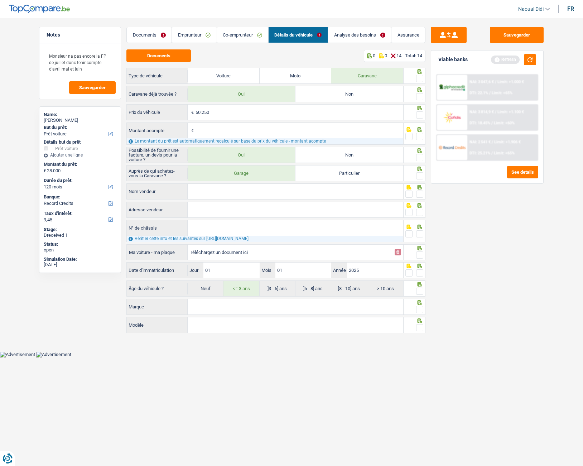
click at [366, 38] on link "Analyse des besoins" at bounding box center [359, 34] width 63 height 15
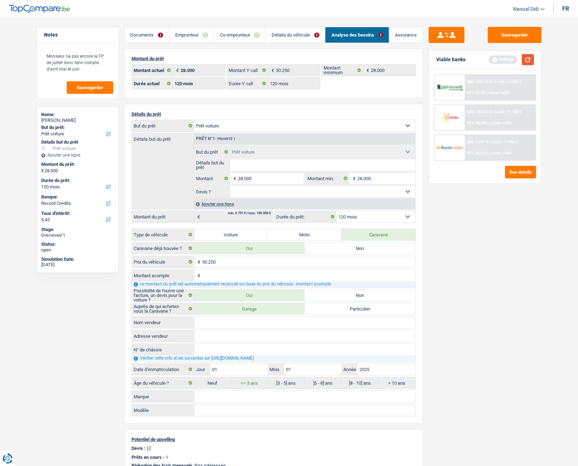
click at [529, 58] on button "button" at bounding box center [528, 59] width 12 height 11
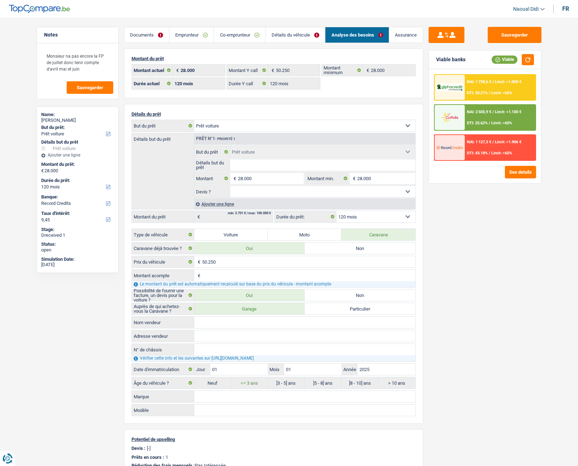
click at [303, 32] on link "Détails du véhicule" at bounding box center [294, 34] width 59 height 15
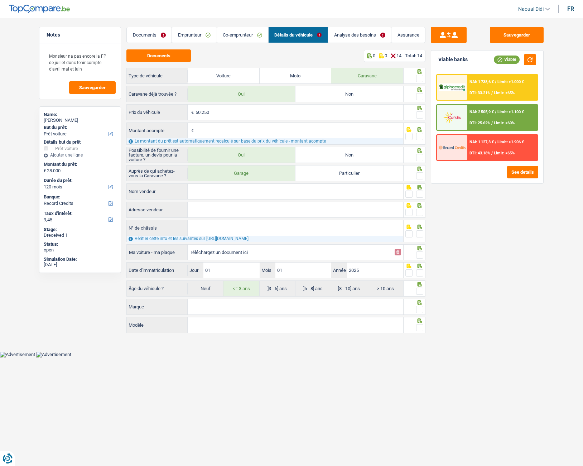
click at [254, 94] on label "Oui" at bounding box center [242, 93] width 108 height 15
click at [254, 94] on input "Oui" at bounding box center [242, 93] width 108 height 15
click at [416, 76] on fieldset at bounding box center [414, 78] width 18 height 9
click at [418, 81] on span at bounding box center [419, 78] width 7 height 7
click at [0, 0] on input "radio" at bounding box center [0, 0] width 0 height 0
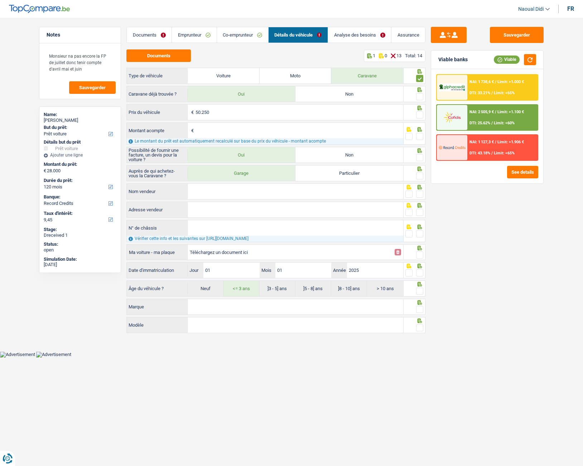
click at [419, 99] on span at bounding box center [419, 96] width 7 height 7
click at [0, 0] on input "radio" at bounding box center [0, 0] width 0 height 0
click at [419, 112] on span at bounding box center [419, 114] width 7 height 7
click at [0, 0] on input "radio" at bounding box center [0, 0] width 0 height 0
click at [418, 136] on span at bounding box center [419, 136] width 7 height 7
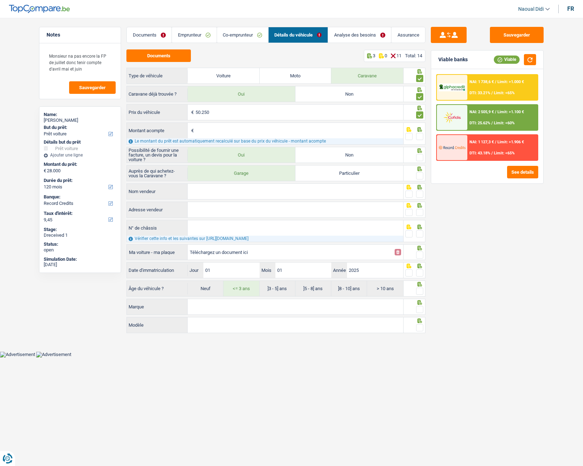
click at [0, 0] on input "radio" at bounding box center [0, 0] width 0 height 0
click at [420, 159] on span at bounding box center [419, 157] width 7 height 7
click at [0, 0] on input "radio" at bounding box center [0, 0] width 0 height 0
click at [421, 177] on span at bounding box center [419, 175] width 7 height 7
click at [0, 0] on input "radio" at bounding box center [0, 0] width 0 height 0
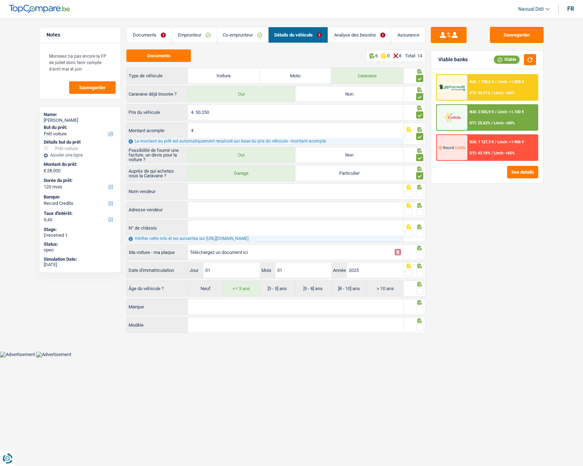
click at [410, 195] on span at bounding box center [408, 194] width 7 height 7
click at [0, 0] on input "radio" at bounding box center [0, 0] width 0 height 0
click at [409, 215] on span at bounding box center [408, 212] width 7 height 7
click at [0, 0] on input "radio" at bounding box center [0, 0] width 0 height 0
click at [409, 236] on span at bounding box center [408, 233] width 7 height 7
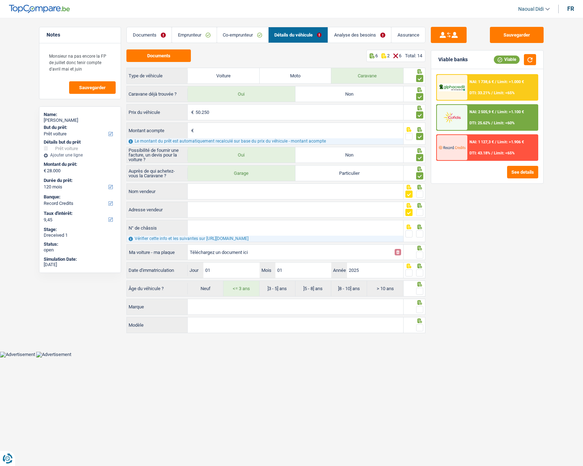
click at [0, 0] on input "radio" at bounding box center [0, 0] width 0 height 0
click at [409, 236] on span at bounding box center [408, 233] width 7 height 7
click at [0, 0] on input "radio" at bounding box center [0, 0] width 0 height 0
click at [409, 235] on span at bounding box center [408, 233] width 7 height 7
click at [0, 0] on input "radio" at bounding box center [0, 0] width 0 height 0
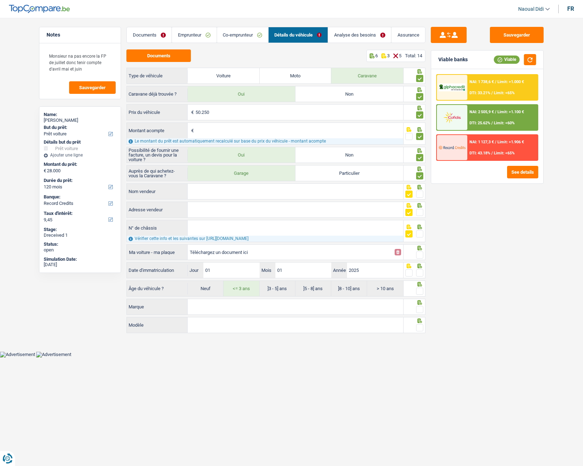
click at [290, 35] on link "Détails du véhicule" at bounding box center [298, 34] width 59 height 15
click at [178, 54] on button "Documents" at bounding box center [158, 55] width 64 height 13
click at [145, 40] on link "Documents" at bounding box center [149, 34] width 45 height 15
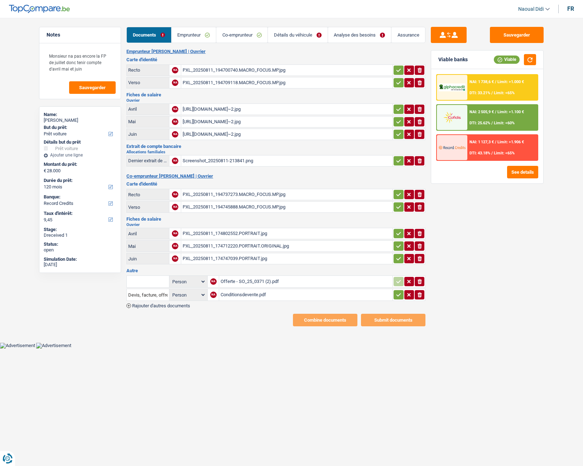
click at [230, 261] on div "Offerte - SO_25_0371 (2).pdf" at bounding box center [306, 281] width 170 height 11
click at [150, 261] on input "text" at bounding box center [147, 281] width 39 height 11
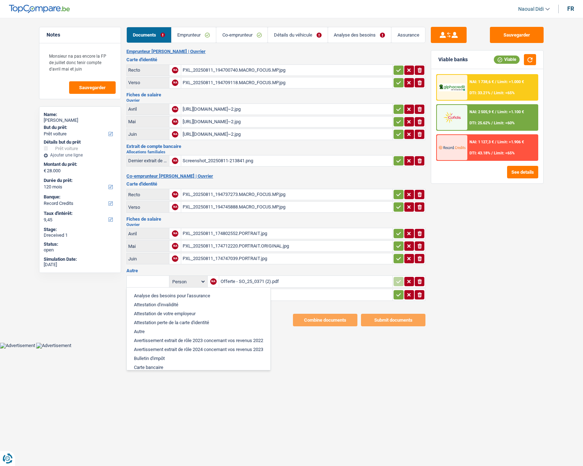
click at [152, 261] on input "text" at bounding box center [147, 281] width 39 height 11
click at [318, 261] on html "Vous avez le contrôle de vos données Nous utilisons des cookies, tout comme nos…" at bounding box center [291, 174] width 583 height 349
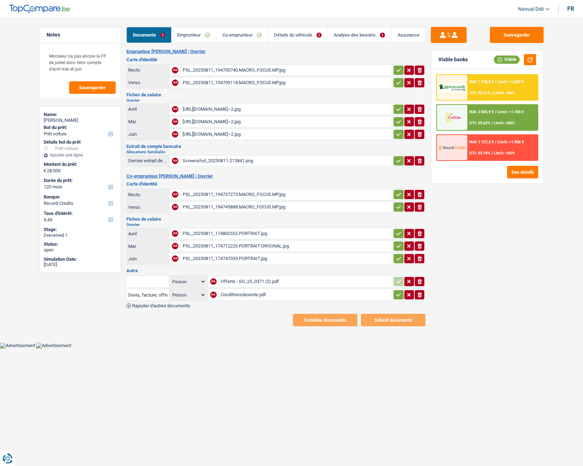
click at [148, 261] on input "text" at bounding box center [147, 281] width 39 height 11
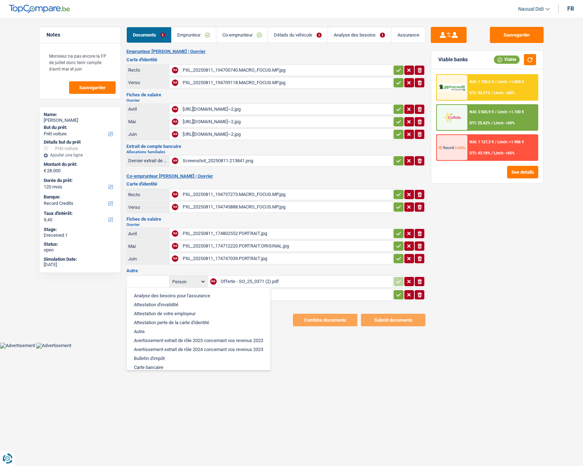
click at [101, 261] on div "Notes Monsieur na pas encore la FP de juillet donc tenir compte d'avril mai et …" at bounding box center [80, 240] width 93 height 426
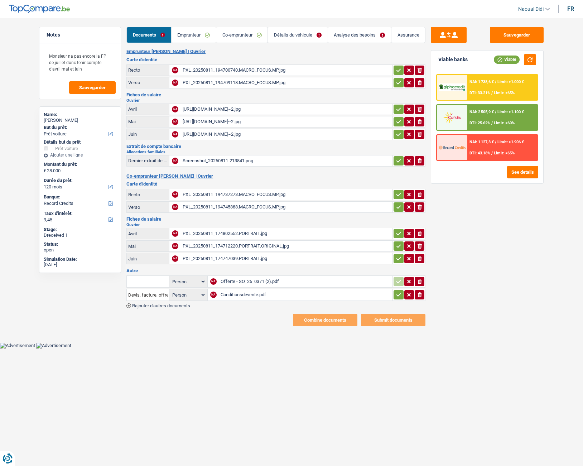
click at [423, 261] on button "ionicons-v5-e" at bounding box center [420, 294] width 10 height 9
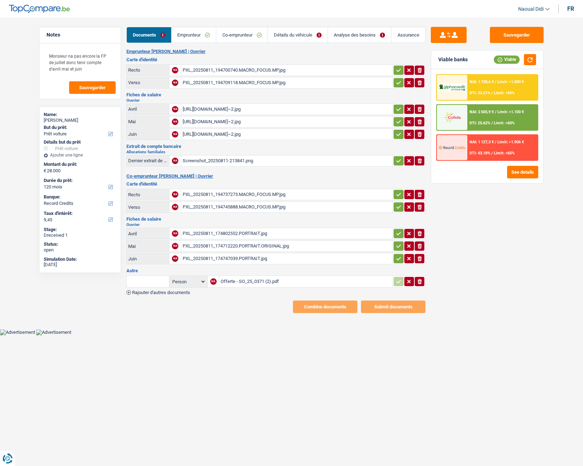
click at [149, 261] on input "text" at bounding box center [147, 281] width 39 height 11
type input "Devis"
click at [150, 261] on body "Vous avez le contrôle de vos données Nous utilisons des cookies, tout comme nos…" at bounding box center [291, 173] width 583 height 325
click at [515, 35] on button "Sauvegarder" at bounding box center [517, 35] width 54 height 16
click at [292, 32] on link "Détails du véhicule" at bounding box center [297, 34] width 59 height 15
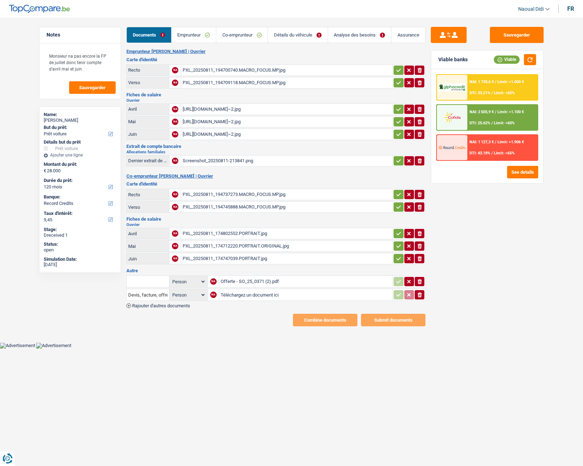
select select "car"
select select "120"
select select "record credits"
click at [302, 38] on link "Détails du véhicule" at bounding box center [297, 34] width 59 height 15
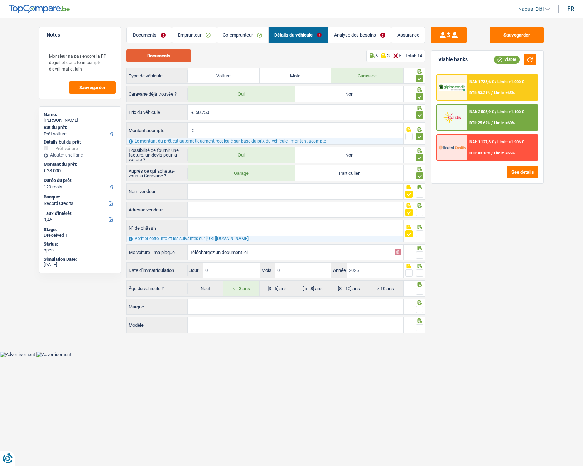
click at [144, 56] on button "Documents" at bounding box center [158, 55] width 64 height 13
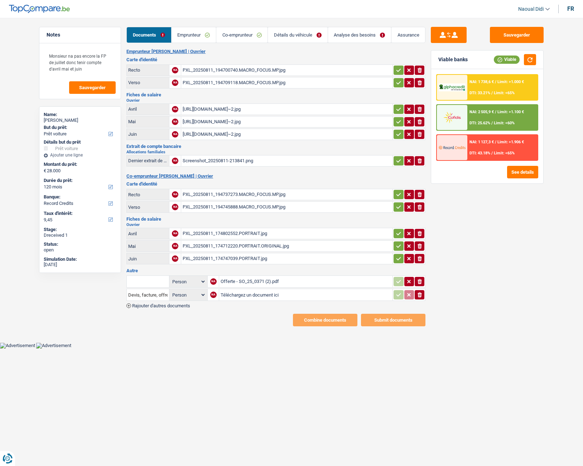
select select "car"
select select "120"
select select "record credits"
click at [294, 34] on link "Détails du véhicule" at bounding box center [297, 34] width 59 height 15
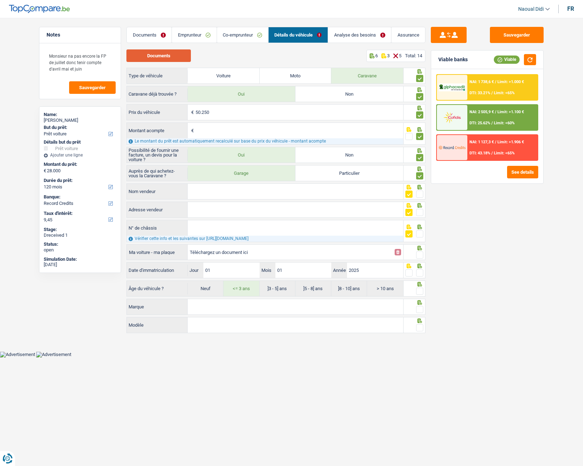
click at [136, 53] on button "Documents" at bounding box center [158, 55] width 64 height 13
click at [135, 30] on link "Documents" at bounding box center [149, 34] width 45 height 15
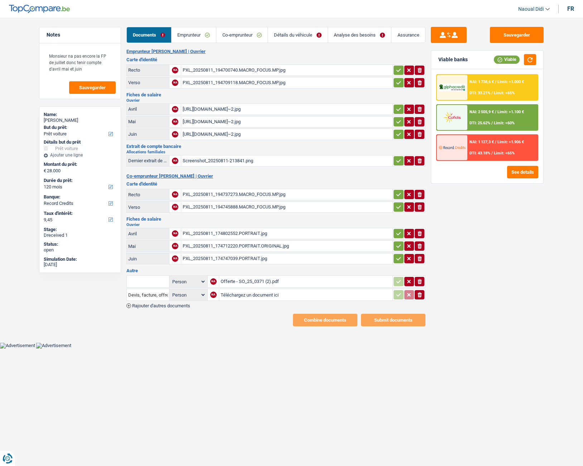
click at [422, 282] on icon "ionicons-v5-e" at bounding box center [420, 281] width 6 height 7
click at [237, 283] on input "Téléchargez un document ici" at bounding box center [306, 281] width 170 height 11
type input "C:\fakepath\marc_decleves_233911.pdf"
click at [147, 283] on input "text" at bounding box center [147, 281] width 39 height 11
type input "Devis"
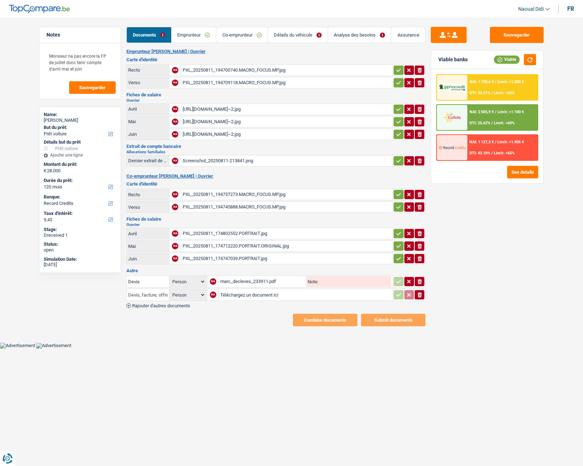
scroll to position [0, 41]
drag, startPoint x: 129, startPoint y: 292, endPoint x: 210, endPoint y: 295, distance: 81.4
click at [210, 295] on tr "Devis, facture, offre, bon de commande Person Emprunteur Co-emprunteur NA Téléc…" at bounding box center [275, 295] width 299 height 12
type input "Devis, facture, offre, bon de commande"
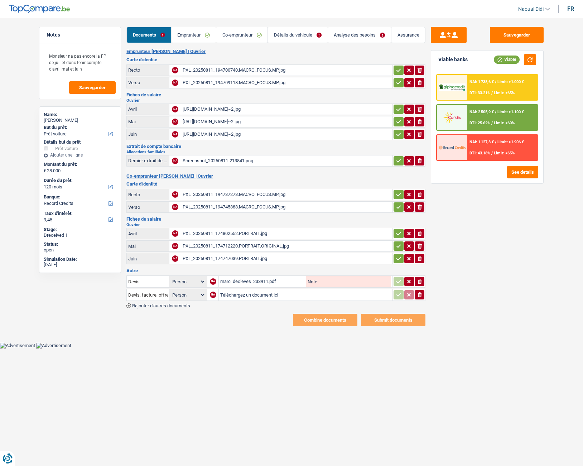
click at [216, 349] on html "Vous avez le contrôle de vos données Nous utilisons des cookies, tout comme nos…" at bounding box center [291, 174] width 583 height 349
click at [517, 32] on button "Sauvegarder" at bounding box center [517, 35] width 54 height 16
select select "car"
select select "120"
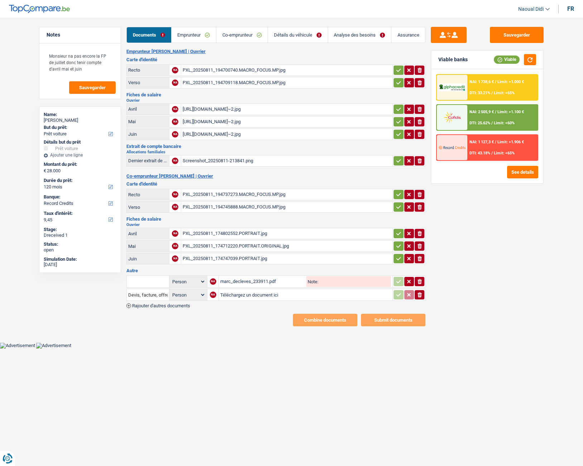
select select "record credits"
click at [302, 35] on link "Détails du véhicule" at bounding box center [297, 34] width 59 height 15
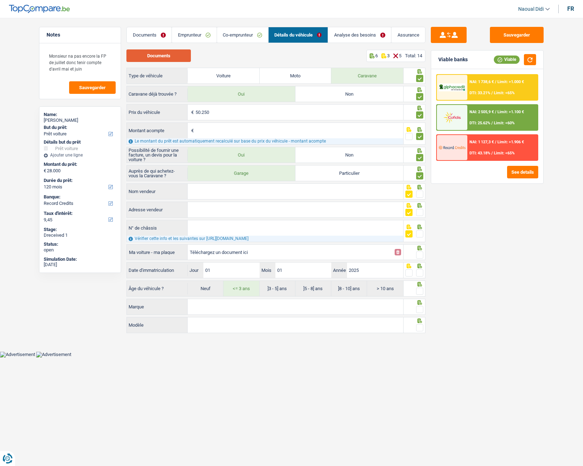
click at [158, 58] on button "Documents" at bounding box center [158, 55] width 64 height 13
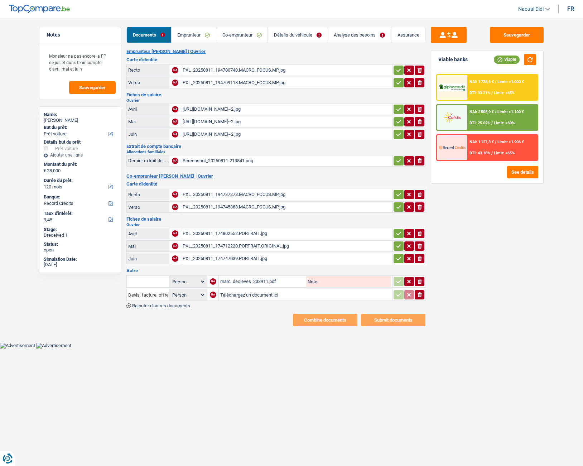
select select "car"
select select "120"
select select "record credits"
click at [224, 283] on div "marc_decleves_233911.pdf" at bounding box center [262, 281] width 85 height 11
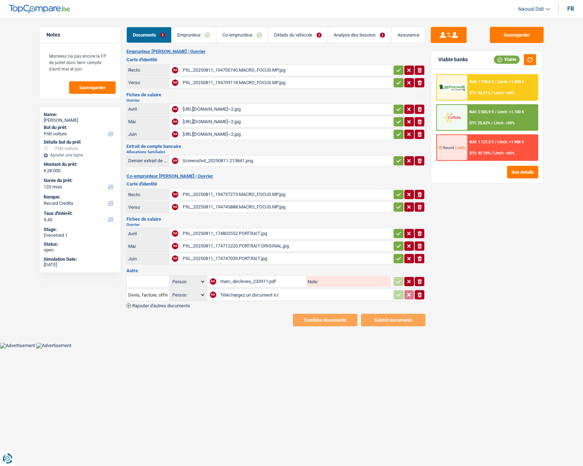
click at [419, 280] on icon "button" at bounding box center [420, 281] width 4 height 5
click at [239, 283] on input "Téléchargez un document ici" at bounding box center [306, 281] width 170 height 11
type input "C:\fakepath\Devis garage.pdf"
drag, startPoint x: 129, startPoint y: 297, endPoint x: 250, endPoint y: 302, distance: 121.6
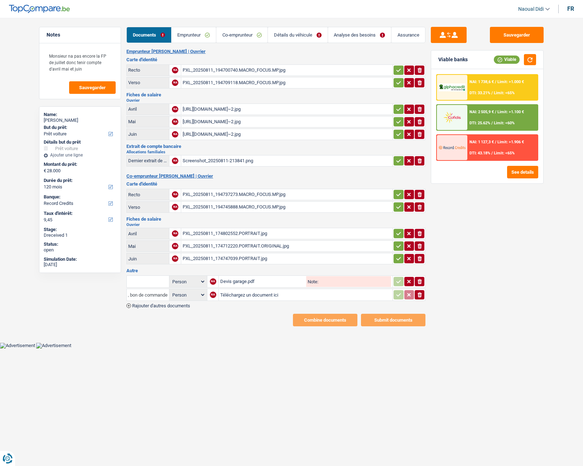
click at [250, 302] on div "Person Emprunteur Co-emprunteur NA Devis garage.pdf Note: ionicons-v5-e Devis, …" at bounding box center [275, 291] width 299 height 34
type input "Devis, facture, offre, bon de commande"
drag, startPoint x: 156, startPoint y: 278, endPoint x: 124, endPoint y: 294, distance: 35.9
click at [125, 293] on div "Notes Monsieur na pas encore la FP de juillet donc tenir compte d'avril mai et …" at bounding box center [292, 176] width 516 height 299
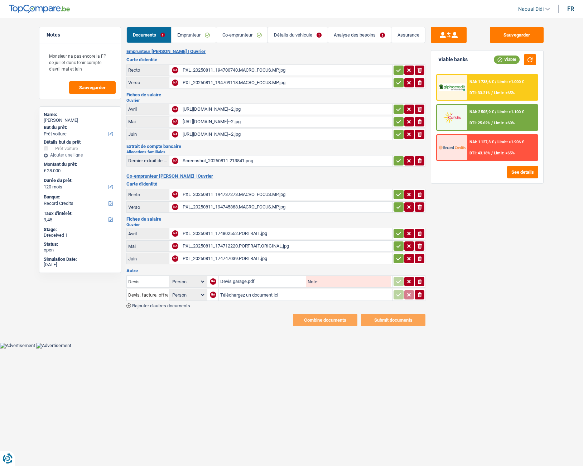
type input "Devis"
click at [149, 341] on main "Notes Monsieur na pas encore la FP de juillet donc tenir compte d'avril mai et …" at bounding box center [291, 177] width 583 height 332
click at [535, 37] on button "Sauvegarder" at bounding box center [517, 35] width 54 height 16
select select "car"
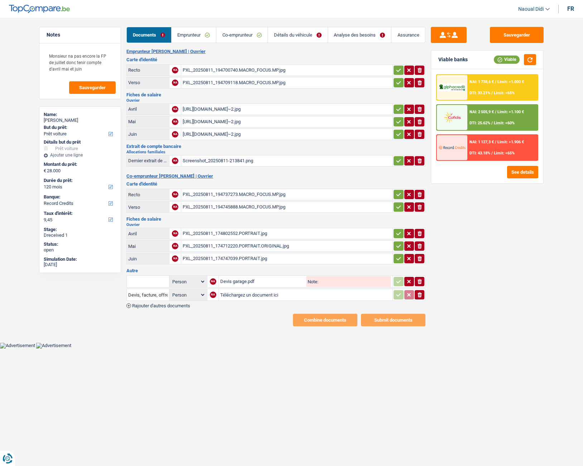
select select "120"
select select "record credits"
click at [298, 35] on link "Détails du véhicule" at bounding box center [297, 34] width 59 height 15
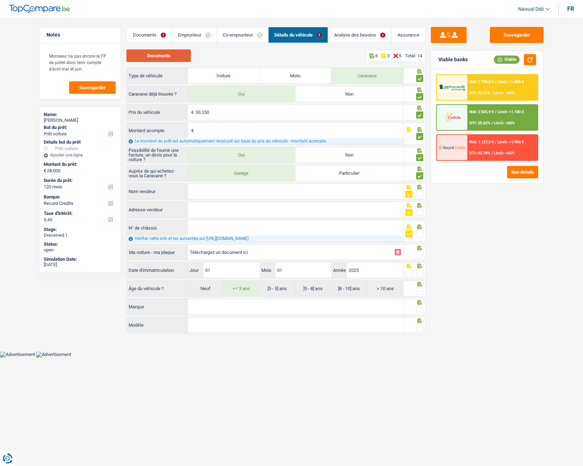
click at [155, 57] on button "Documents" at bounding box center [158, 55] width 64 height 13
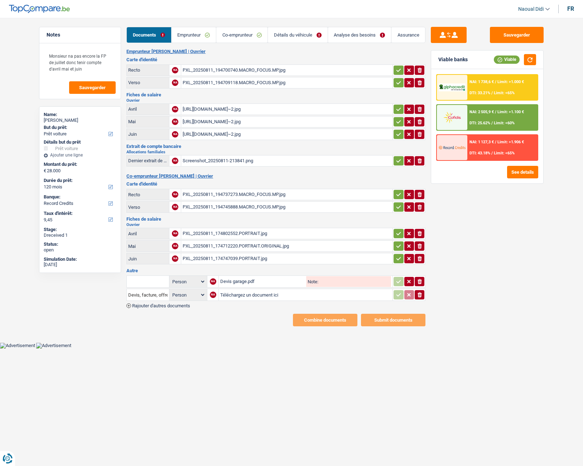
select select "car"
select select "120"
select select "record credits"
click at [300, 37] on link "Détails du véhicule" at bounding box center [297, 34] width 59 height 15
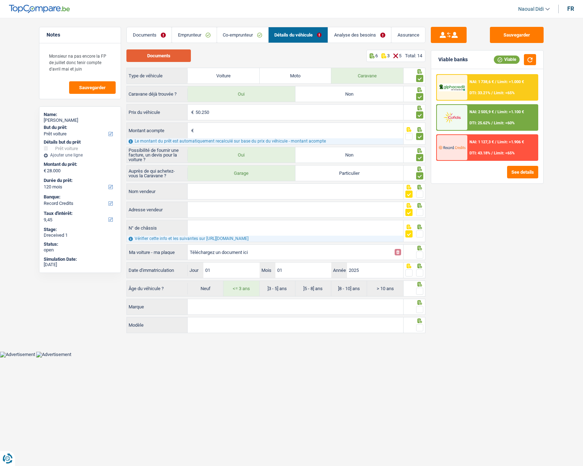
click at [153, 60] on button "Documents" at bounding box center [158, 55] width 64 height 13
click at [296, 32] on link "Détails du véhicule" at bounding box center [298, 34] width 59 height 15
click at [146, 32] on link "Documents" at bounding box center [149, 34] width 45 height 15
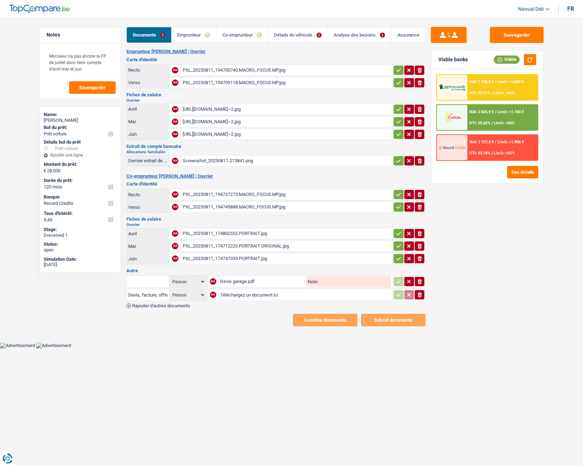
click at [242, 283] on div "Devis garage.pdf" at bounding box center [262, 281] width 85 height 11
click at [145, 282] on input "text" at bounding box center [147, 281] width 39 height 11
click at [154, 295] on li "Devis, facture, offre, bon de commande" at bounding box center [173, 295] width 87 height 9
type input "Devis, facture, offre, bon de commande"
click at [423, 297] on button "ionicons-v5-e" at bounding box center [420, 294] width 10 height 9
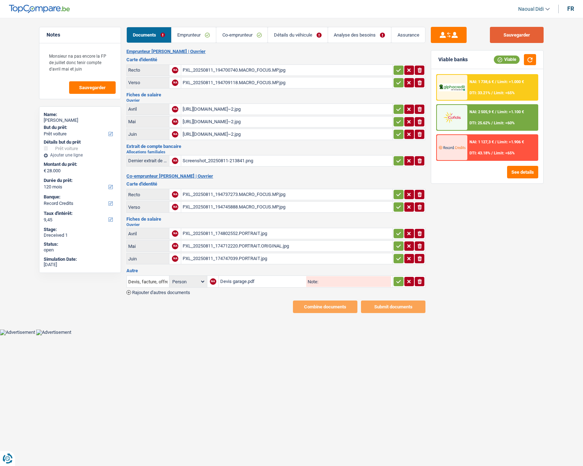
click at [519, 37] on button "Sauvegarder" at bounding box center [517, 35] width 54 height 16
click at [397, 281] on icon "button" at bounding box center [399, 281] width 6 height 7
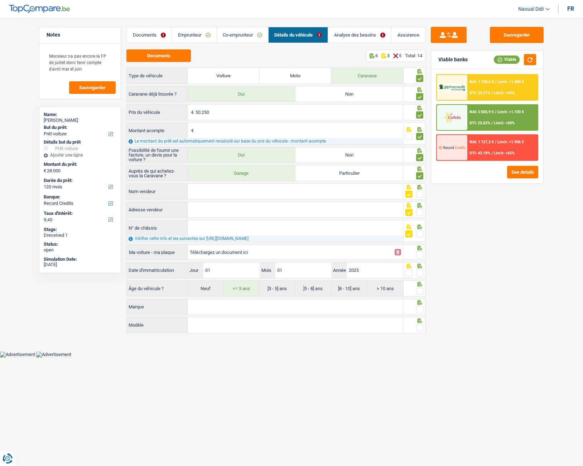
select select "car"
select select "120"
select select "record credits"
click at [170, 57] on button "Documents" at bounding box center [158, 55] width 64 height 13
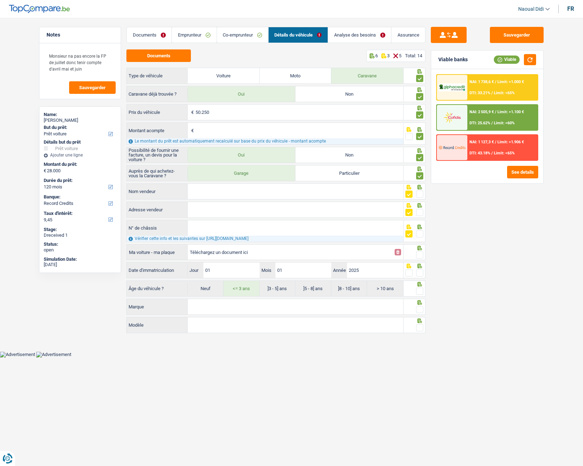
click at [217, 195] on input "Nom vendeur" at bounding box center [296, 191] width 216 height 15
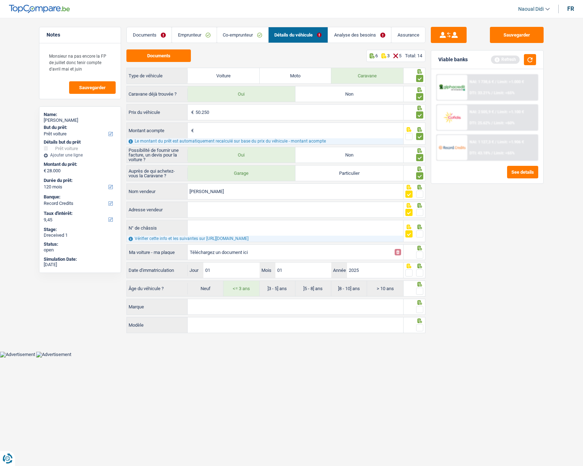
type input "Yanick Desmet"
click at [224, 208] on input "Adresse vendeur" at bounding box center [296, 209] width 216 height 15
click at [224, 208] on input "Cleyemeereweg; undefined; 8432; Middelkerke; BE" at bounding box center [296, 209] width 216 height 15
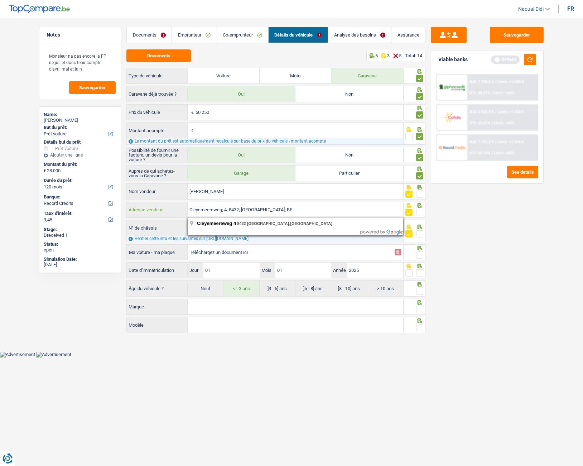
click at [265, 206] on input "Cleyemeereweg; 4; 8432; Middelkerke; BE" at bounding box center [296, 209] width 216 height 15
type input "Cleyemeereweg; 4; 8432; Middelkerke; BE"
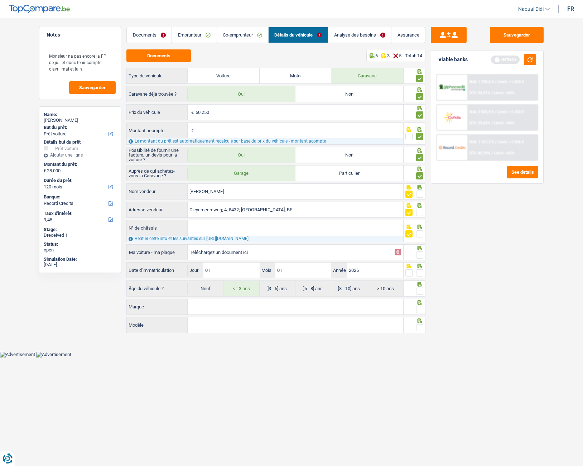
click at [248, 222] on input "N° de châssis" at bounding box center [296, 227] width 216 height 15
click at [420, 211] on span at bounding box center [419, 212] width 7 height 7
click at [0, 0] on input "radio" at bounding box center [0, 0] width 0 height 0
click at [422, 197] on span at bounding box center [419, 194] width 7 height 7
click at [0, 0] on input "radio" at bounding box center [0, 0] width 0 height 0
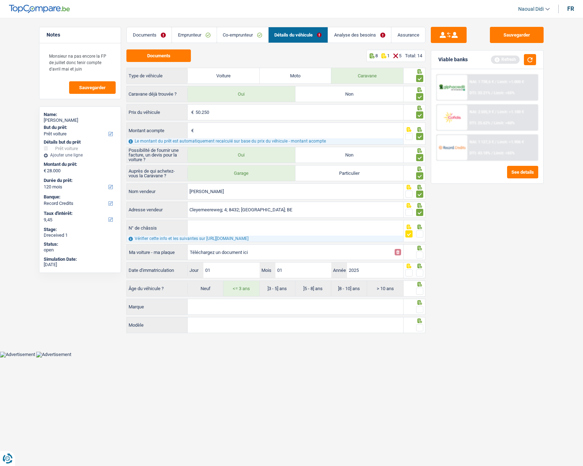
click at [212, 250] on input "Téléchargez un document ici" at bounding box center [290, 252] width 201 height 11
type input "C:\fakepath\Devis garage.pdf"
click at [419, 257] on span at bounding box center [419, 254] width 7 height 7
click at [0, 0] on input "radio" at bounding box center [0, 0] width 0 height 0
click at [229, 310] on input "Marque" at bounding box center [296, 306] width 216 height 15
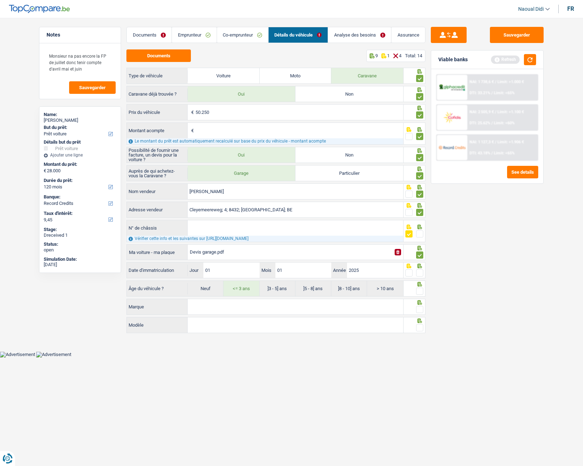
click at [215, 303] on input "Marque" at bounding box center [296, 306] width 216 height 15
click at [357, 34] on link "Analyse des besoins" at bounding box center [359, 34] width 63 height 15
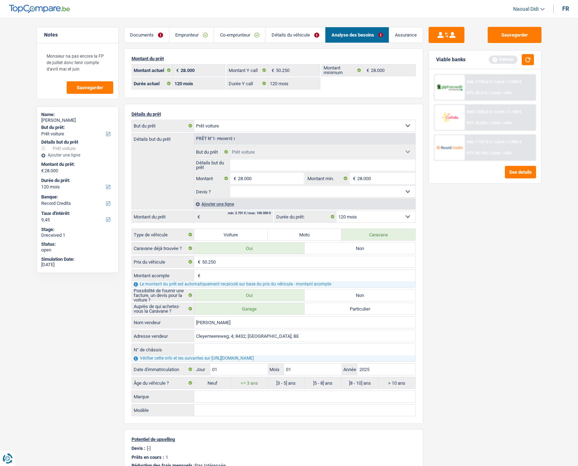
click at [289, 35] on link "Détails du véhicule" at bounding box center [294, 34] width 59 height 15
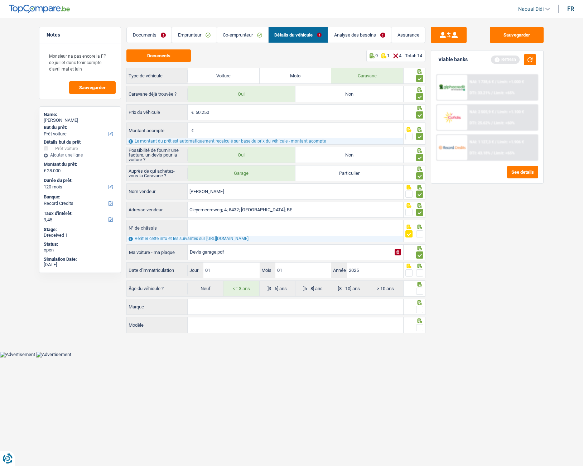
click at [344, 35] on link "Analyse des besoins" at bounding box center [359, 34] width 63 height 15
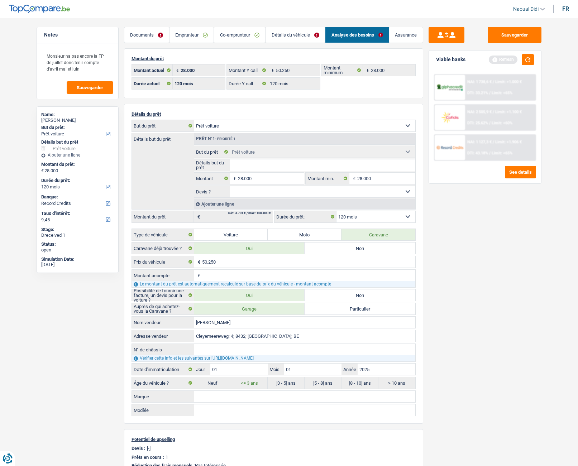
click at [302, 35] on link "Détails du véhicule" at bounding box center [294, 34] width 59 height 15
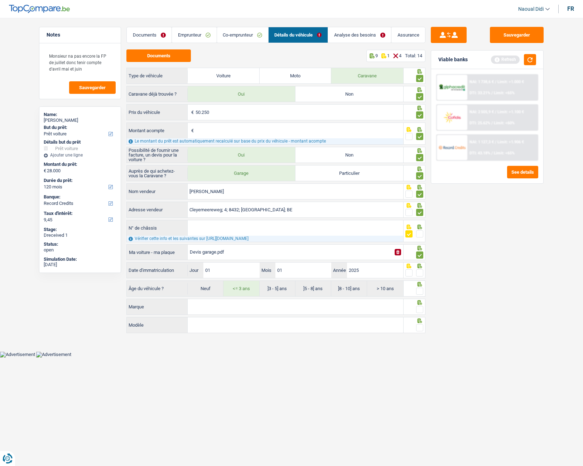
click at [346, 34] on link "Analyse des besoins" at bounding box center [359, 34] width 63 height 15
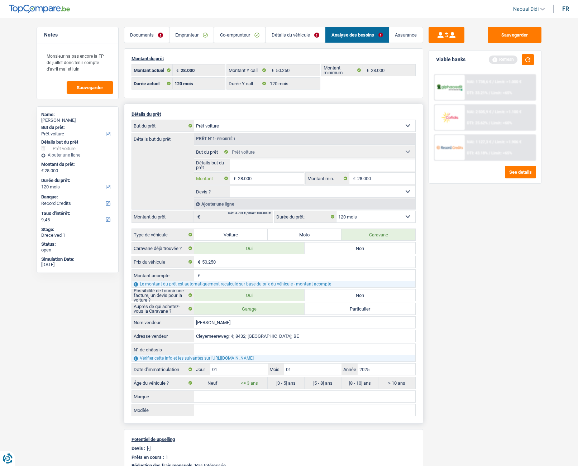
click at [261, 178] on input "28.000" at bounding box center [271, 178] width 66 height 11
click at [188, 36] on link "Emprunteur" at bounding box center [191, 34] width 44 height 15
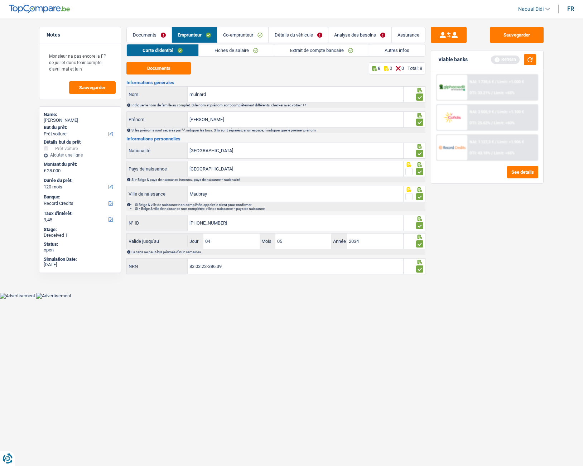
click at [302, 33] on link "Détails du véhicule" at bounding box center [298, 34] width 59 height 15
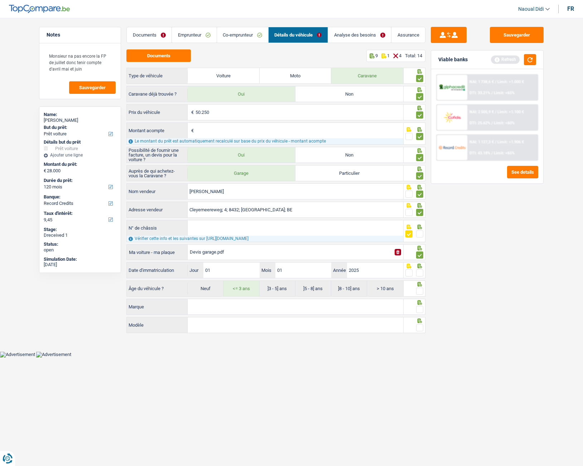
click at [340, 35] on link "Analyse des besoins" at bounding box center [359, 34] width 63 height 15
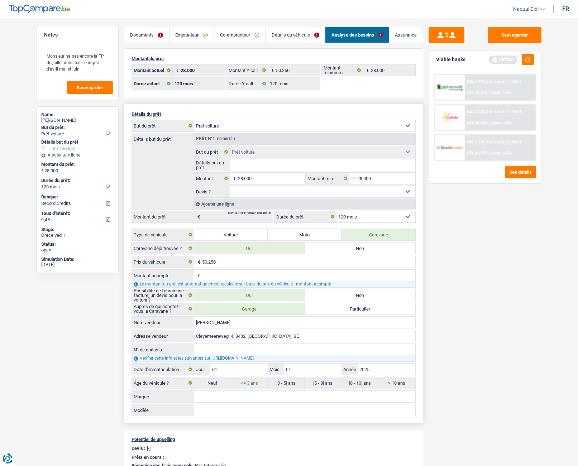
click at [246, 126] on select "Confort maison: meubles, textile, peinture, électroménager, outillage non-profe…" at bounding box center [304, 125] width 221 height 11
click at [194, 120] on select "Confort maison: meubles, textile, peinture, électroménager, outillage non-profe…" at bounding box center [304, 125] width 221 height 11
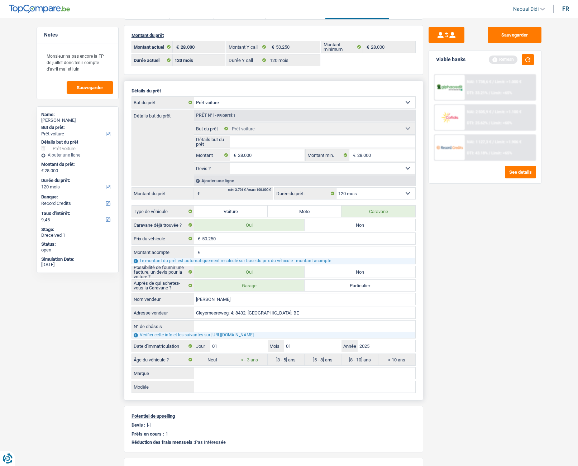
scroll to position [36, 0]
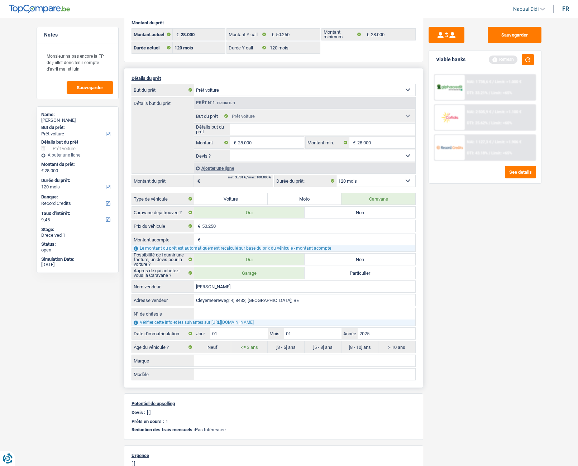
click at [294, 87] on select "Confort maison: meubles, textile, peinture, électroménager, outillage non-profe…" at bounding box center [304, 89] width 221 height 11
select select "other"
click at [194, 96] on select "Confort maison: meubles, textile, peinture, électroménager, outillage non-profe…" at bounding box center [304, 89] width 221 height 11
select select "car"
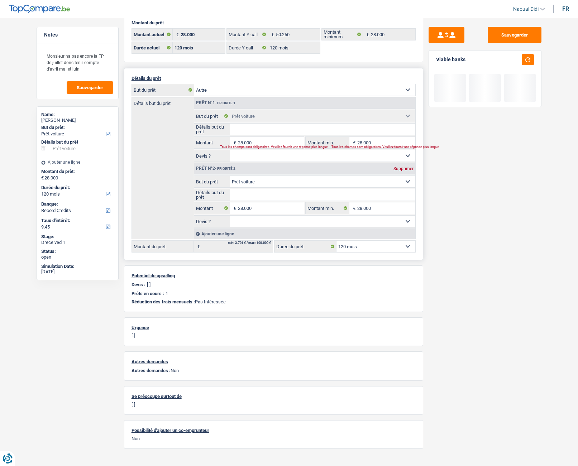
select select "other"
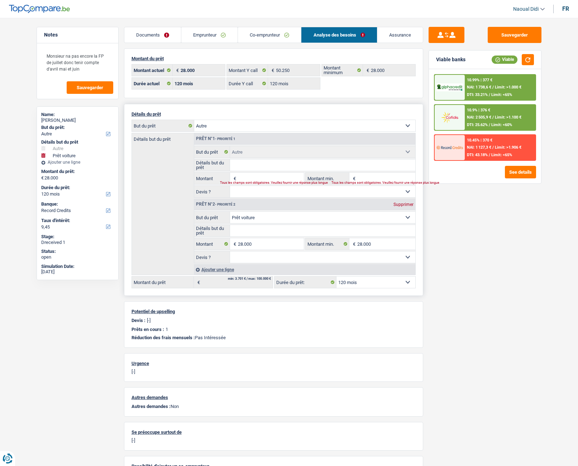
click at [225, 125] on select "Confort maison: meubles, textile, peinture, électroménager, outillage non-profe…" at bounding box center [304, 125] width 221 height 11
select select "car"
click at [194, 120] on select "Confort maison: meubles, textile, peinture, électroménager, outillage non-profe…" at bounding box center [304, 125] width 221 height 11
select select "car"
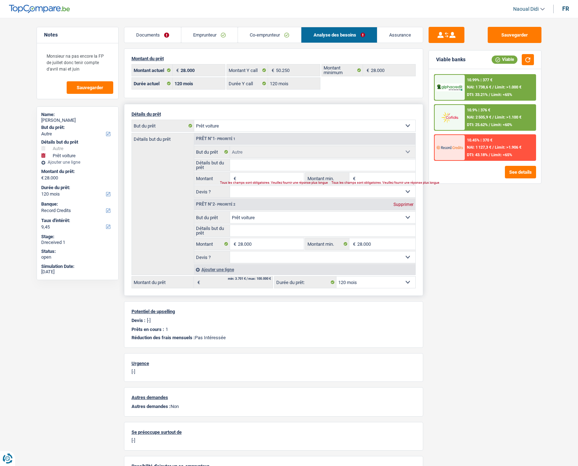
select select "60"
select select "car"
type input "28.000"
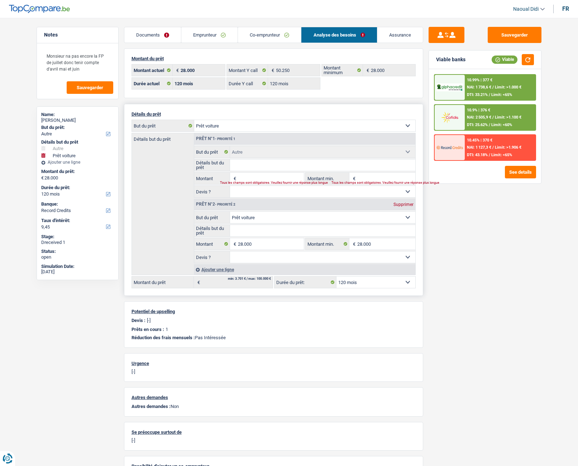
select select "60"
select select "other"
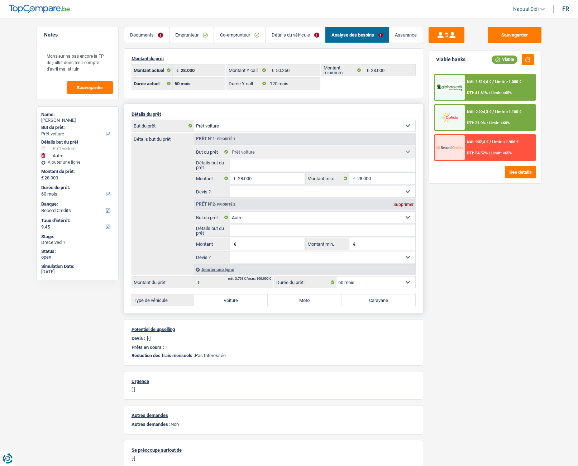
click at [298, 128] on select "Confort maison: meubles, textile, peinture, électroménager, outillage non-profe…" at bounding box center [304, 125] width 221 height 11
click at [149, 198] on div "Détails but du prêt Prêt n°1 - Priorité 1 Confort maison: meubles, textile, pei…" at bounding box center [273, 204] width 284 height 142
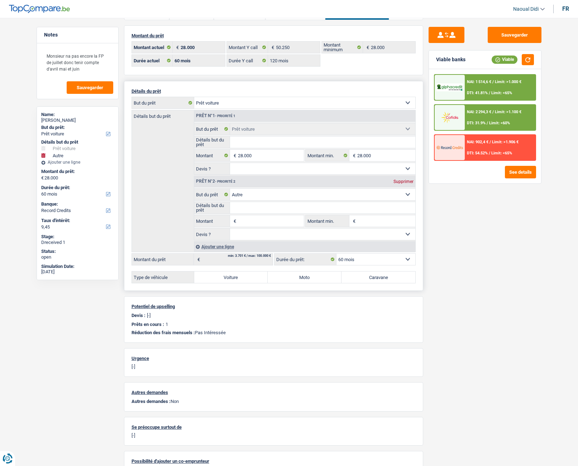
scroll to position [36, 0]
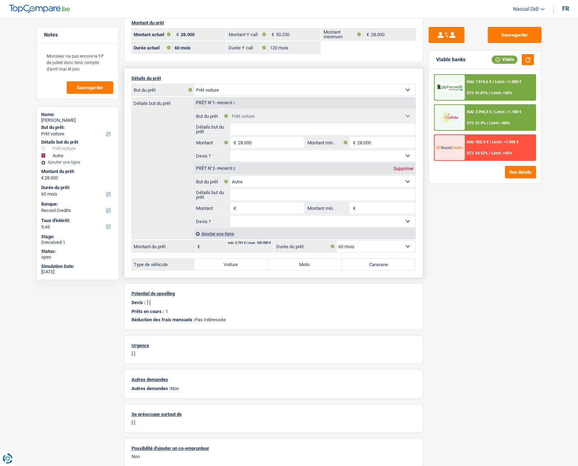
click at [260, 182] on select "Confort maison: meubles, textile, peinture, électroménager, outillage non-profe…" at bounding box center [322, 181] width 185 height 11
click at [257, 187] on select "Confort maison: meubles, textile, peinture, électroménager, outillage non-profe…" at bounding box center [322, 181] width 185 height 11
click at [163, 198] on div "Détails but du prêt Prêt n°1 - Priorité 1 Confort maison: meubles, textile, pei…" at bounding box center [273, 168] width 284 height 142
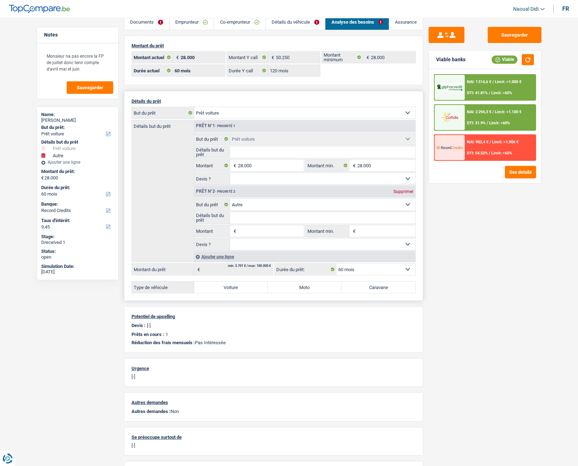
scroll to position [0, 0]
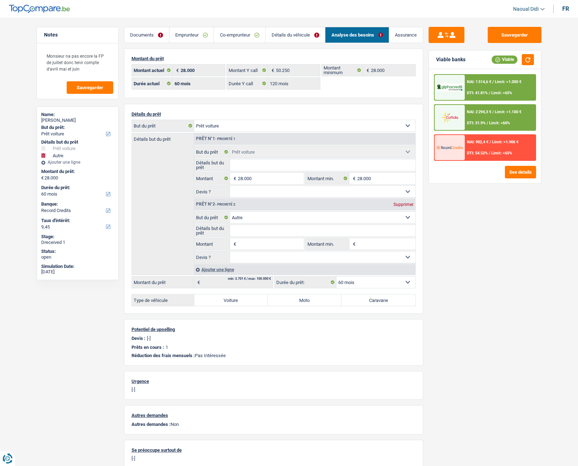
click at [224, 34] on link "Co-emprunteur" at bounding box center [239, 34] width 51 height 15
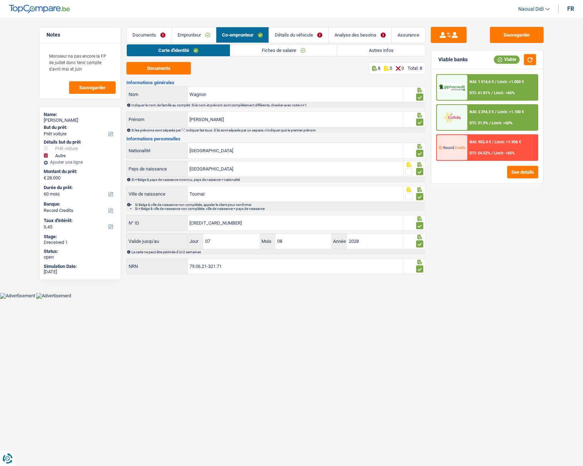
click at [189, 30] on link "Emprunteur" at bounding box center [194, 34] width 44 height 15
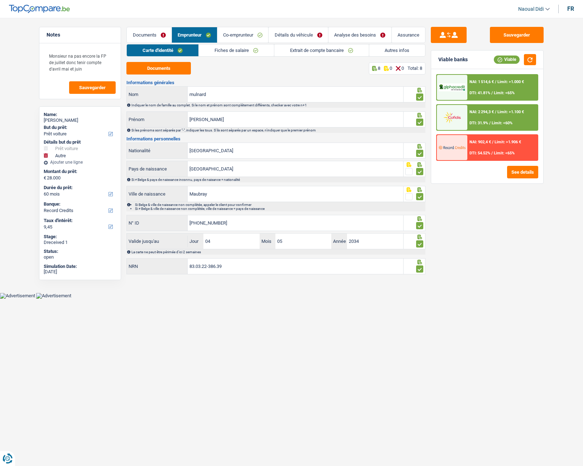
click at [390, 52] on link "Autres infos" at bounding box center [397, 50] width 56 height 12
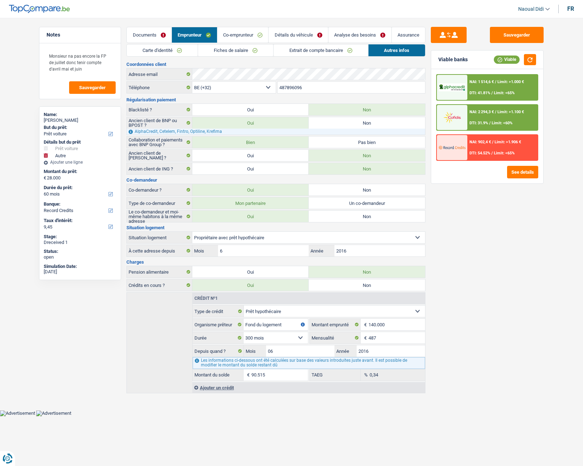
click at [351, 36] on link "Analyse des besoins" at bounding box center [359, 34] width 63 height 15
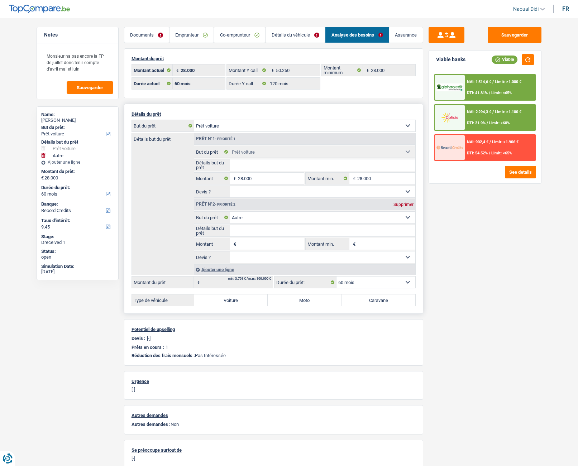
click at [325, 226] on input "Détails but du prêt" at bounding box center [322, 230] width 185 height 11
click at [323, 216] on select "Confort maison: meubles, textile, peinture, électroménager, outillage non-profe…" at bounding box center [322, 217] width 185 height 11
select select "movingOrInstallation"
click at [230, 212] on select "Confort maison: meubles, textile, peinture, électroménager, outillage non-profe…" at bounding box center [322, 217] width 185 height 11
select select "movingOrInstallation"
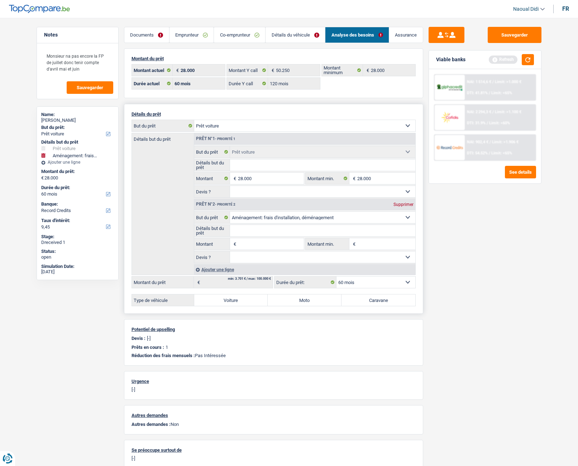
click at [253, 232] on input "Détails but du prêt" at bounding box center [322, 230] width 185 height 11
click at [250, 247] on input "Montant" at bounding box center [271, 243] width 66 height 11
type input "28.000"
type input "56.000"
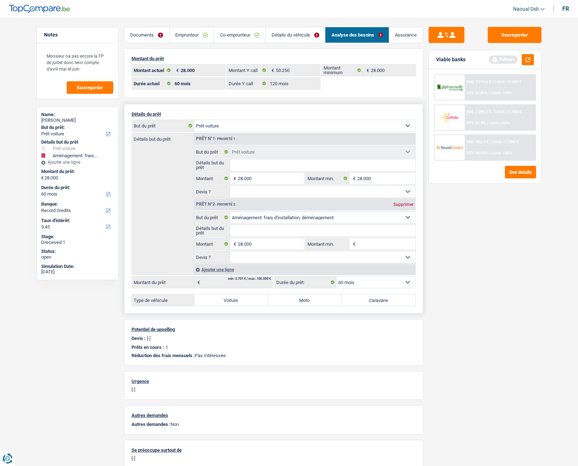
type input "56.000"
click at [370, 242] on input "Montant min." at bounding box center [386, 243] width 58 height 11
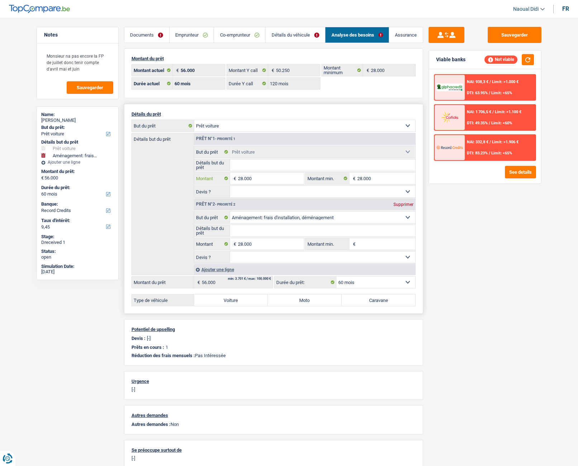
click at [256, 179] on input "28.000" at bounding box center [271, 178] width 66 height 11
click at [290, 122] on select "Confort maison: meubles, textile, peinture, électroménager, outillage non-profe…" at bounding box center [304, 125] width 221 height 11
select select "movingOrInstallation"
click at [194, 120] on select "Confort maison: meubles, textile, peinture, électroménager, outillage non-profe…" at bounding box center [304, 125] width 221 height 11
select select "movingOrInstallation"
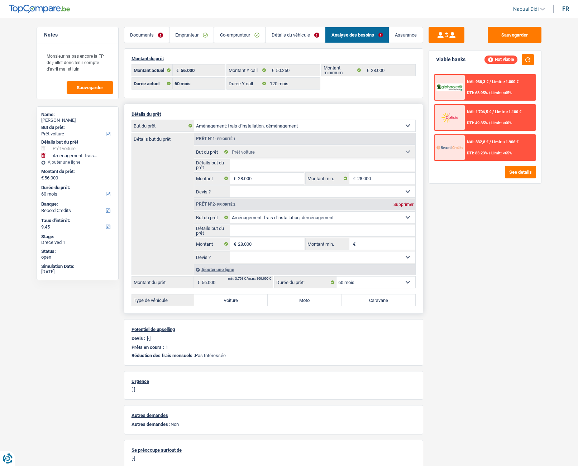
select select "movingOrInstallation"
select select "car"
type input "28.000"
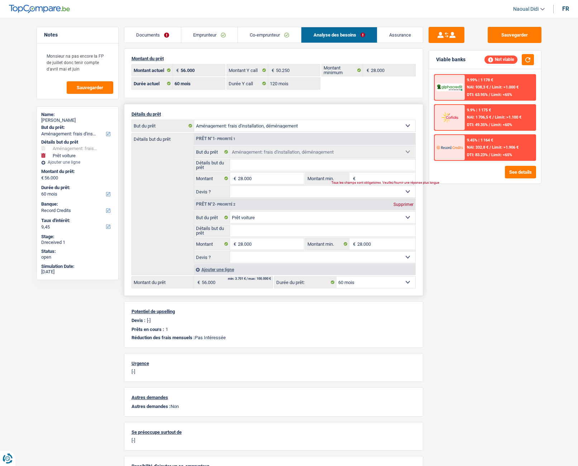
click at [395, 205] on div "Supprimer" at bounding box center [403, 204] width 24 height 4
type input "28.000"
select select "120"
type input "28.000"
select select "120"
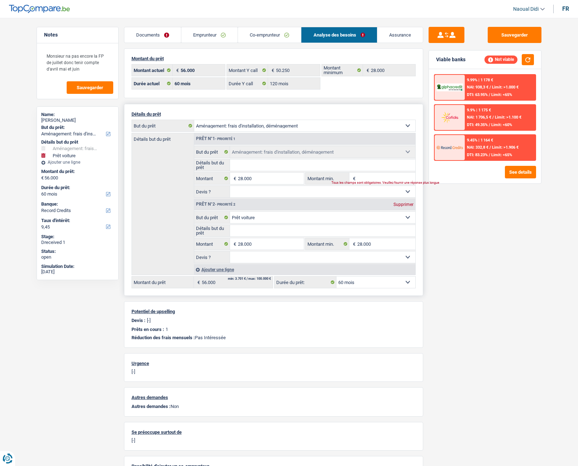
type input "28.000"
select select "120"
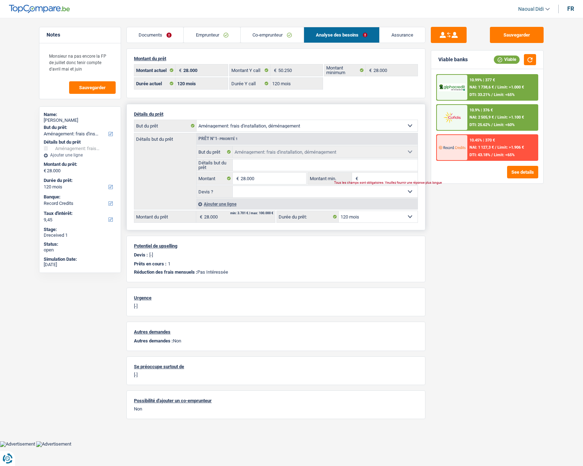
click at [224, 205] on div "Ajouter une ligne" at bounding box center [306, 204] width 221 height 10
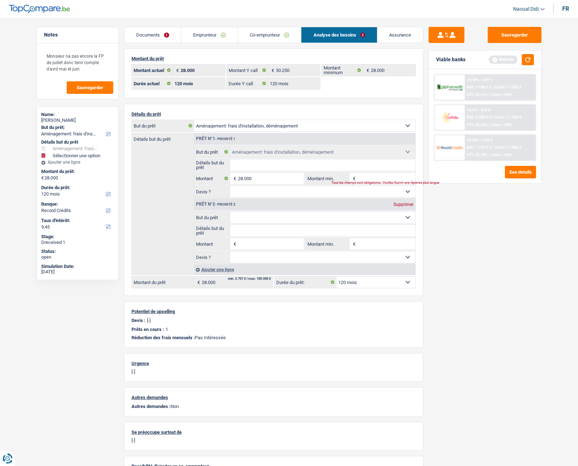
click at [247, 244] on input "Montant" at bounding box center [271, 243] width 66 height 11
type input "5.000"
type input "33.000"
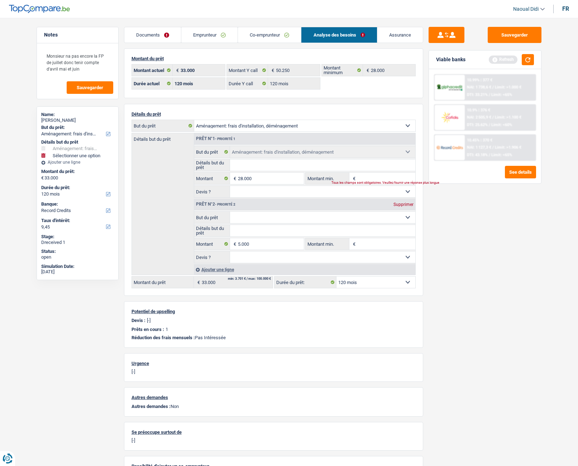
click at [374, 243] on input "Montant min." at bounding box center [386, 243] width 58 height 11
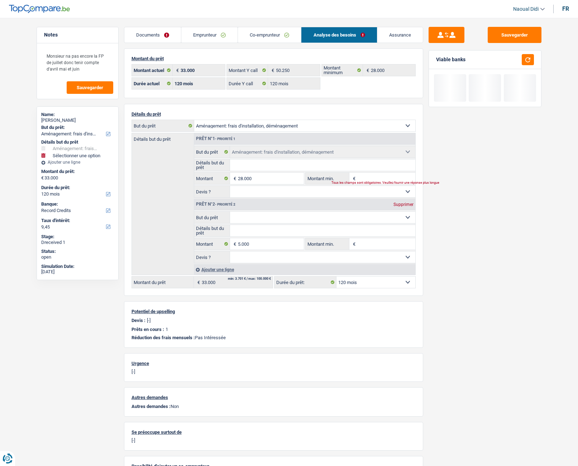
type input "5"
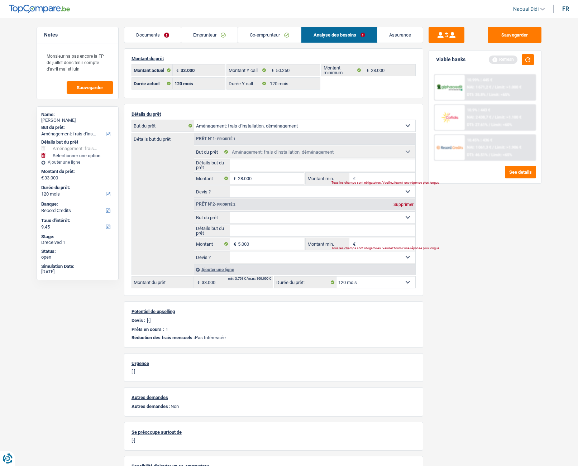
click at [402, 216] on select "Confort maison: meubles, textile, peinture, électroménager, outillage non-profe…" at bounding box center [322, 217] width 185 height 11
select select "houseOrGarden"
click at [230, 212] on select "Confort maison: meubles, textile, peinture, électroménager, outillage non-profe…" at bounding box center [322, 217] width 185 height 11
type input "0"
select select "houseOrGarden"
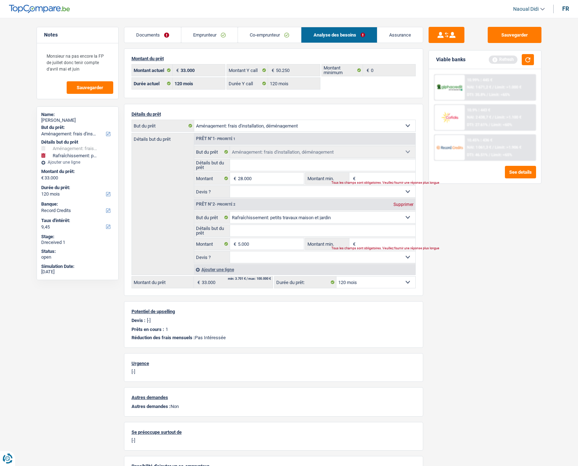
click at [361, 243] on input "Montant min." at bounding box center [386, 243] width 58 height 11
type input "8"
type input "5"
type input "8.000"
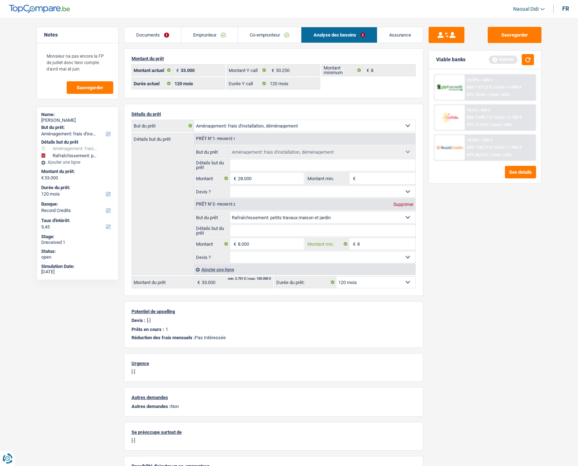
type input "36.000"
click at [370, 243] on input "8" at bounding box center [386, 243] width 58 height 11
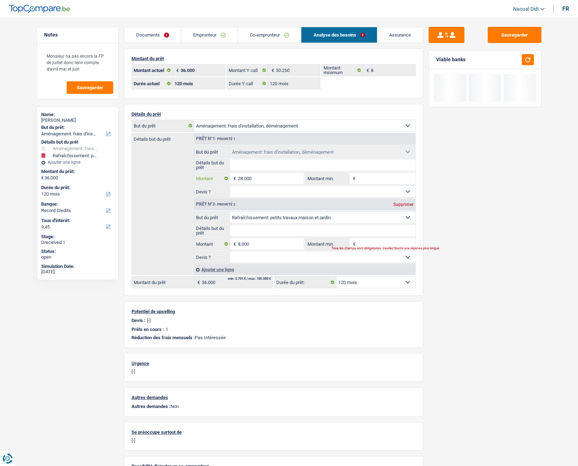
type input "0"
click at [254, 178] on input "28.000" at bounding box center [271, 178] width 66 height 11
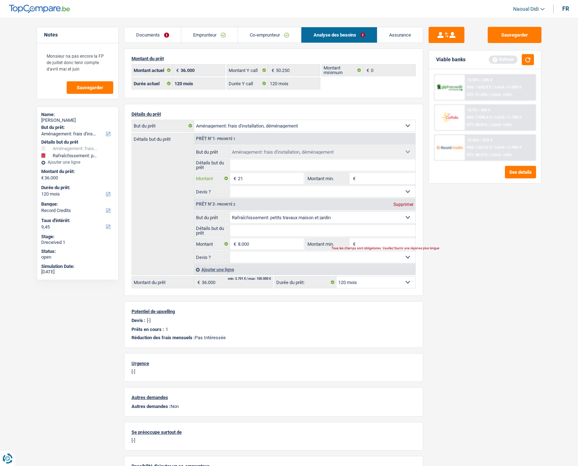
type input "2"
type input "10.000"
type input "18.000"
select select "84"
type input "18.000"
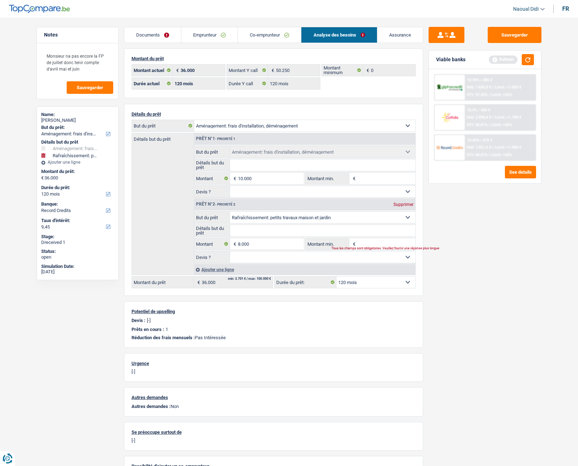
select select "84"
type input "18.000"
select select "84"
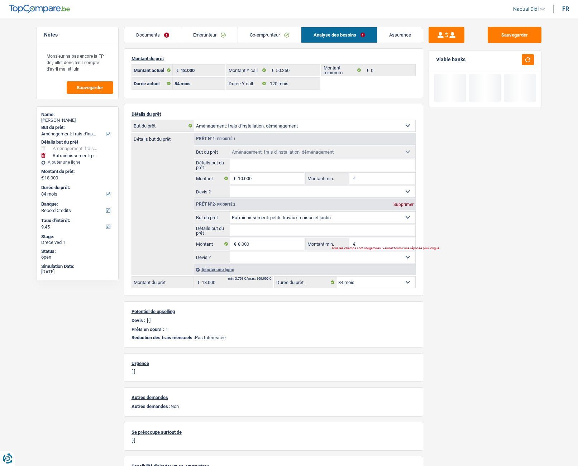
click at [222, 268] on div "Ajouter une ligne" at bounding box center [304, 269] width 221 height 10
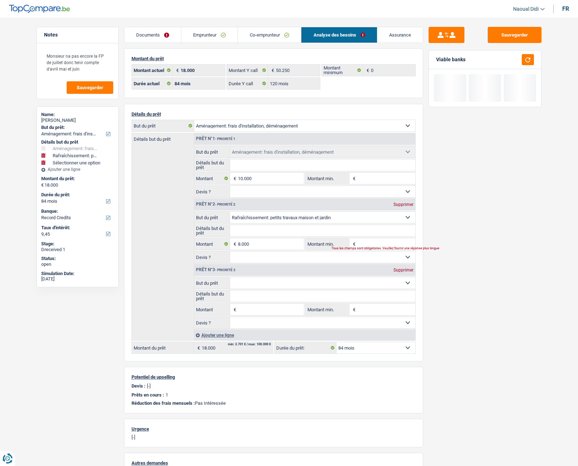
click at [305, 284] on select "Confort maison: meubles, textile, peinture, électroménager, outillage non-profe…" at bounding box center [322, 282] width 185 height 11
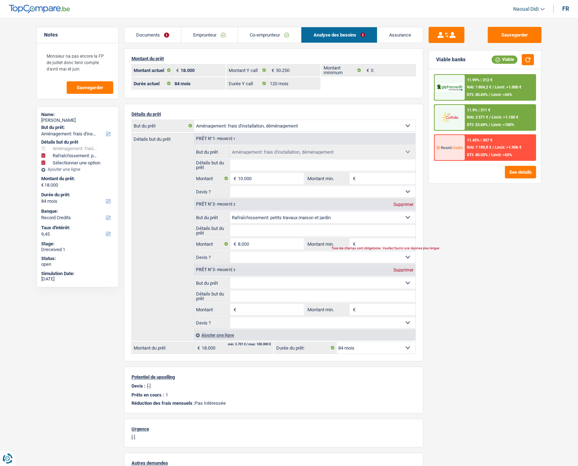
select select "household"
click at [230, 277] on select "Confort maison: meubles, textile, peinture, électroménager, outillage non-profe…" at bounding box center [322, 282] width 185 height 11
select select "household"
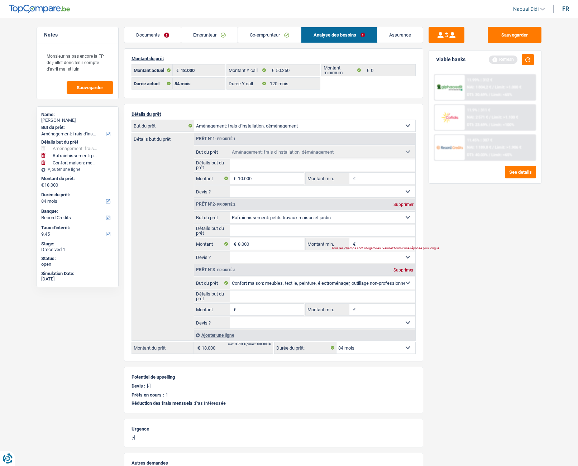
click at [261, 310] on input "Montant" at bounding box center [271, 309] width 66 height 11
type input "5.000"
type input "23.000"
select select "120"
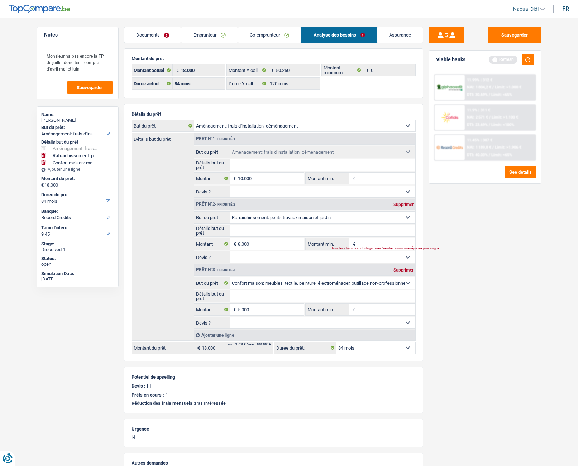
type input "23.000"
select select "120"
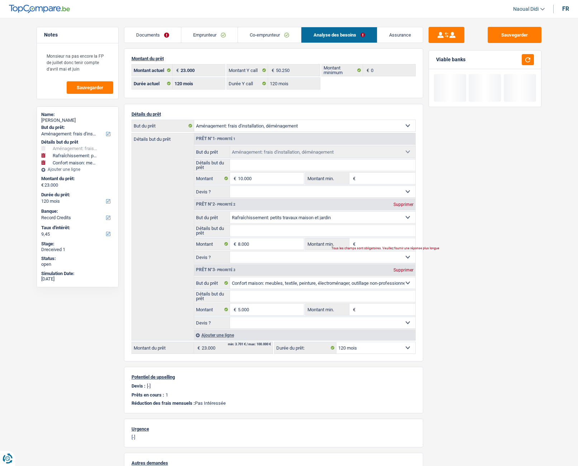
click at [213, 334] on div "Ajouter une ligne" at bounding box center [304, 335] width 221 height 10
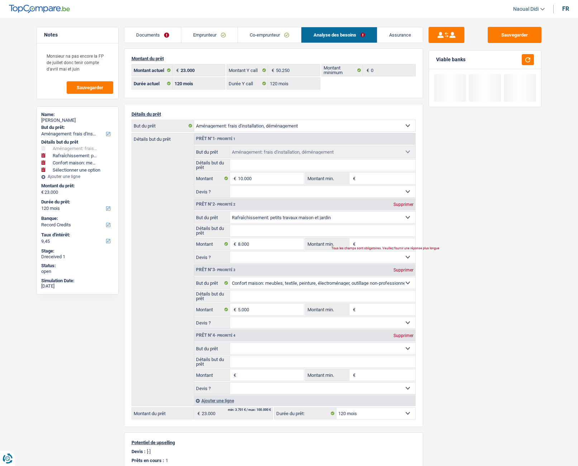
click at [386, 350] on select "Confort maison: meubles, textile, peinture, électroménager, outillage non-profe…" at bounding box center [322, 348] width 185 height 11
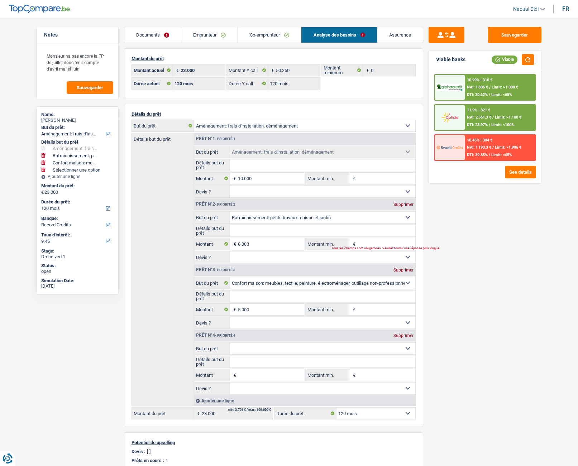
select select "tech"
click at [230, 343] on select "Confort maison: meubles, textile, peinture, électroménager, outillage non-profe…" at bounding box center [322, 348] width 185 height 11
select select "tech"
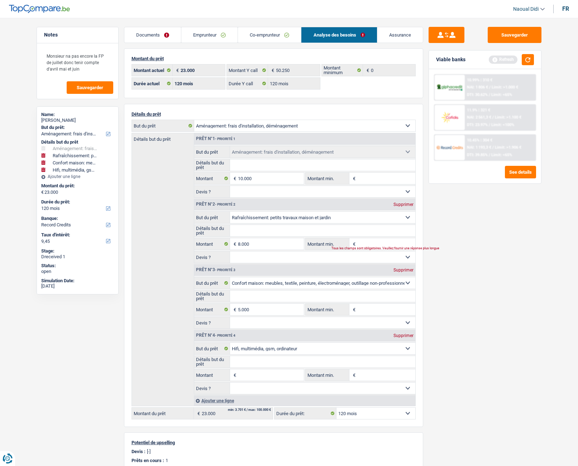
click at [307, 346] on select "Confort maison: meubles, textile, peinture, électroménager, outillage non-profe…" at bounding box center [322, 348] width 185 height 11
click at [264, 375] on input "Montant" at bounding box center [271, 374] width 66 height 11
type input "5.000"
type input "28.000"
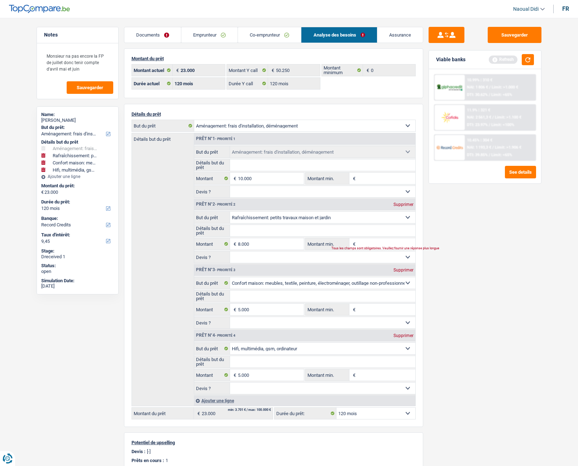
type input "28.000"
click at [497, 229] on div "Sauvegarder Viable banks Refresh 10.99% | 310 € NAI: 1 806 € / Limit: >1.000 € …" at bounding box center [485, 240] width 124 height 426
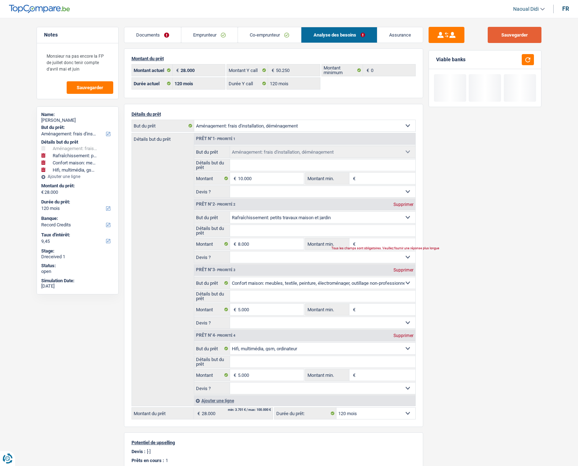
click at [527, 36] on button "Sauvegarder" at bounding box center [514, 35] width 54 height 16
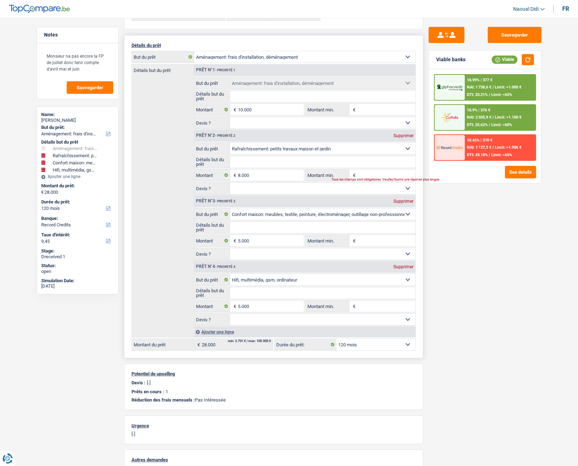
scroll to position [72, 0]
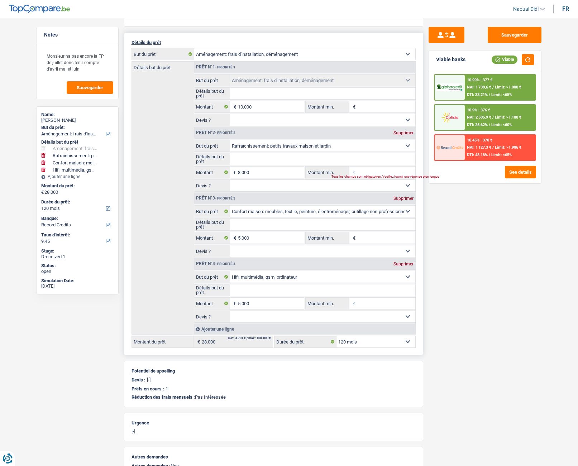
click at [371, 168] on input "Montant min." at bounding box center [386, 172] width 58 height 11
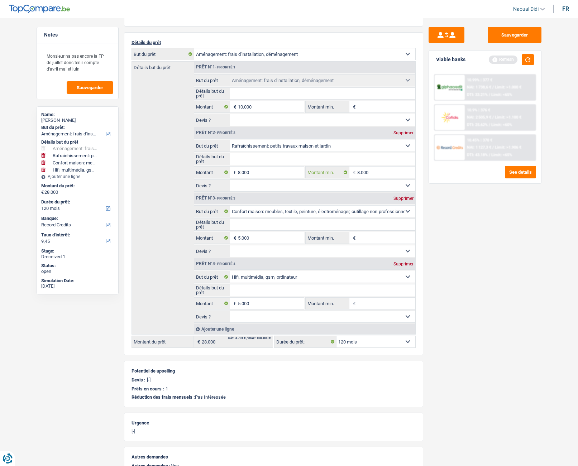
type input "8.000"
click at [487, 283] on div "Sauvegarder Viable banks Refresh 10.99% | 377 € NAI: 1 738,6 € / Limit: >1.000 …" at bounding box center [485, 240] width 124 height 426
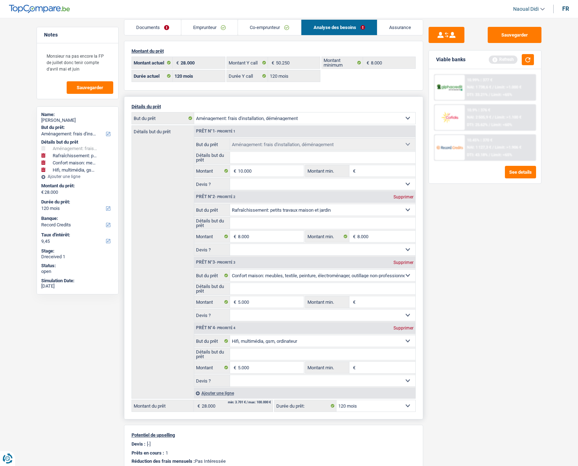
scroll to position [0, 0]
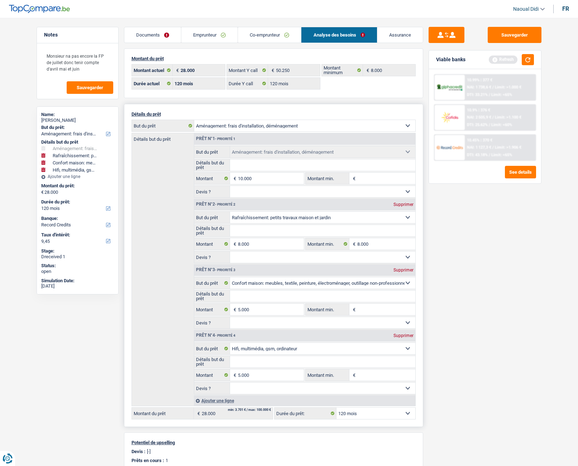
click at [380, 177] on input "Montant min." at bounding box center [386, 178] width 58 height 11
type input "10.000"
type input "18.000"
click at [465, 265] on div "Sauvegarder Viable banks Refresh 10.99% | 377 € NAI: 1 738,6 € / Limit: >1.000 …" at bounding box center [485, 240] width 124 height 426
click at [363, 308] on input "Montant min." at bounding box center [386, 309] width 58 height 11
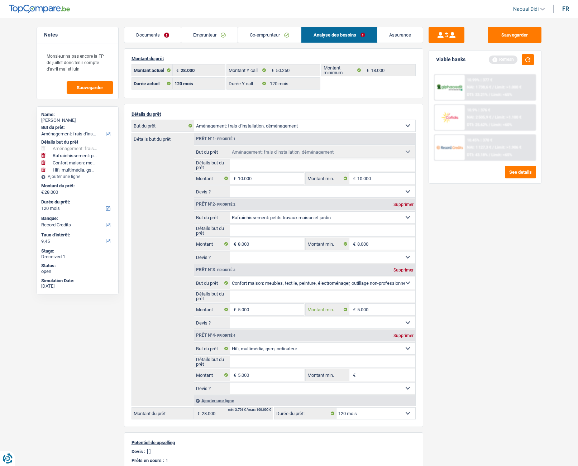
type input "5.000"
type input "23.000"
click at [444, 367] on div "Sauvegarder Viable banks Refresh 10.99% | 377 € NAI: 1 738,6 € / Limit: >1.000 …" at bounding box center [485, 240] width 124 height 426
click at [379, 373] on input "Montant min." at bounding box center [386, 374] width 58 height 11
type input "5"
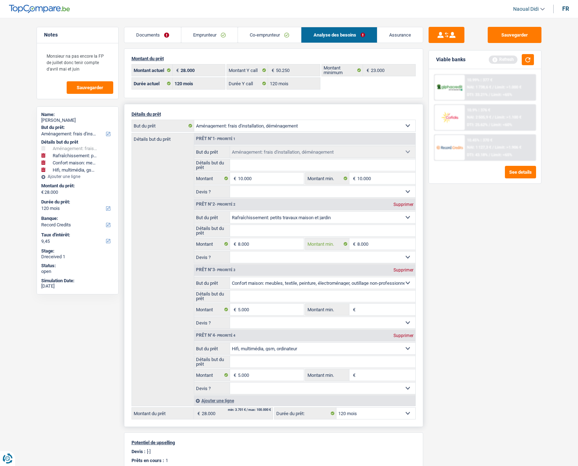
type input "18.000"
click at [383, 242] on input "8.000" at bounding box center [386, 243] width 58 height 11
type input "8"
type input "10.000"
click at [382, 176] on input "10.000" at bounding box center [386, 178] width 58 height 11
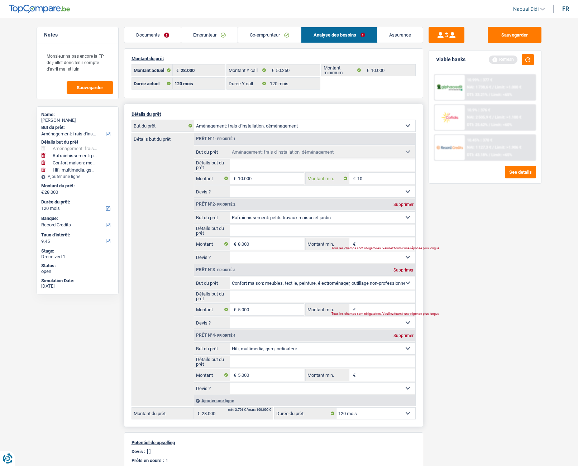
type input "1"
type input "0"
click at [451, 252] on div "Sauvegarder Viable banks Refresh 10.99% | 377 € NAI: 1 738,6 € / Limit: >1.000 …" at bounding box center [485, 240] width 124 height 426
click at [371, 178] on input "Montant min." at bounding box center [386, 178] width 58 height 11
type input "10.000"
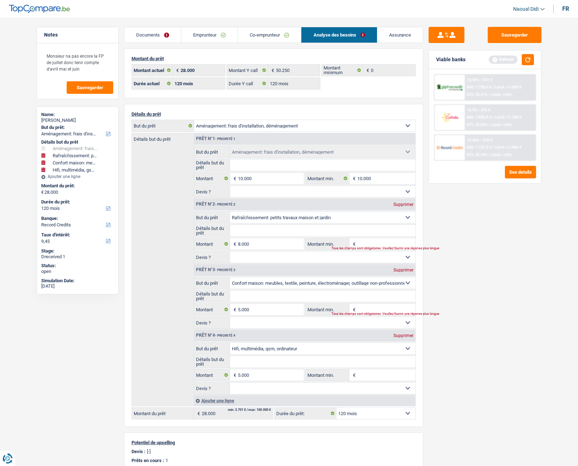
type input "10.000"
click at [483, 263] on div "Sauvegarder Viable banks Refresh 10.99% | 377 € NAI: 1 738,6 € / Limit: >1.000 …" at bounding box center [485, 240] width 124 height 426
click at [387, 179] on input "10.000" at bounding box center [386, 178] width 58 height 11
type input "1"
type input "0"
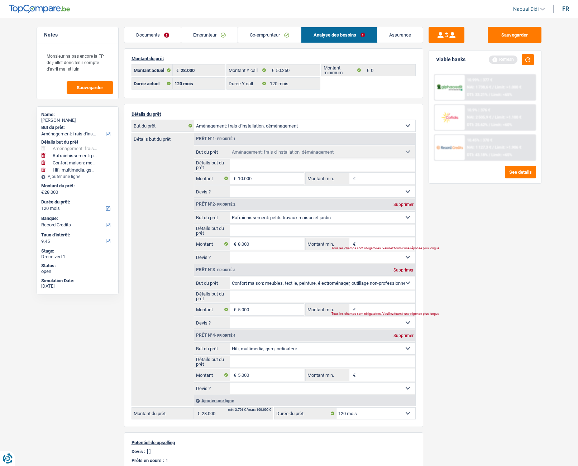
click at [467, 265] on div "Sauvegarder Viable banks Refresh 10.99% | 377 € NAI: 1 738,6 € / Limit: >1.000 …" at bounding box center [485, 240] width 124 height 426
click at [519, 35] on button "Sauvegarder" at bounding box center [514, 35] width 54 height 16
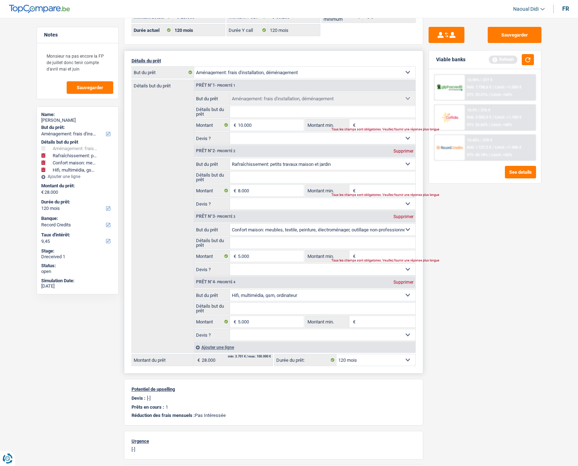
scroll to position [36, 0]
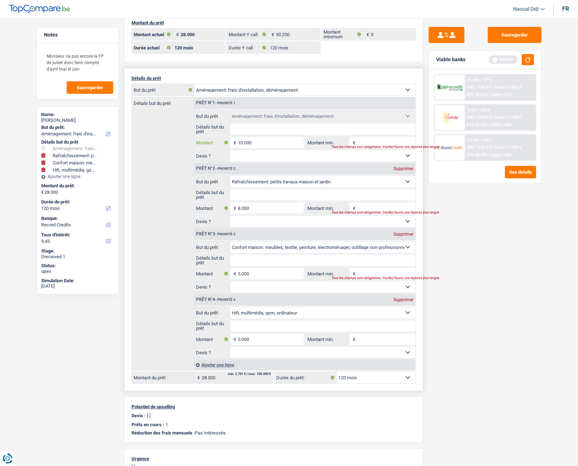
click at [242, 142] on input "10.000" at bounding box center [271, 142] width 66 height 11
type input "15.000"
type input "33.000"
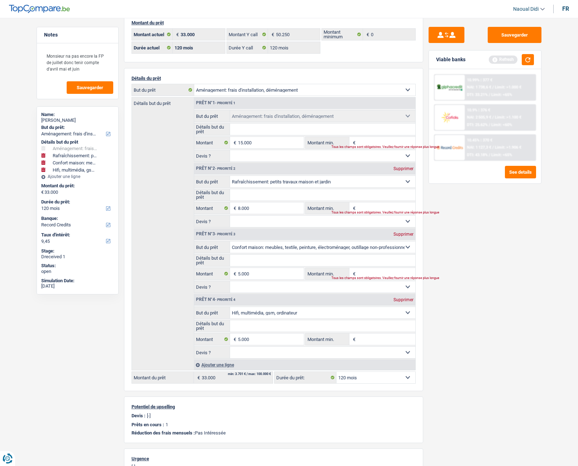
click at [494, 256] on div "Sauvegarder Viable banks Refresh 10.99% | 377 € NAI: 1 738,6 € / Limit: >1.000 …" at bounding box center [485, 240] width 124 height 426
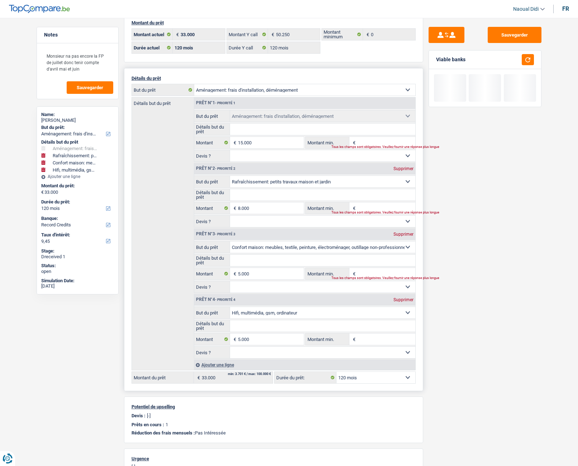
click at [407, 299] on div "Supprimer" at bounding box center [403, 300] width 24 height 4
type input "28.000"
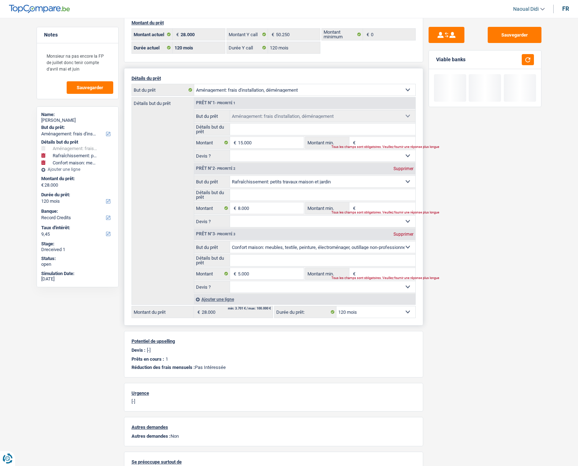
click at [449, 294] on div "Sauvegarder Viable banks" at bounding box center [485, 240] width 124 height 426
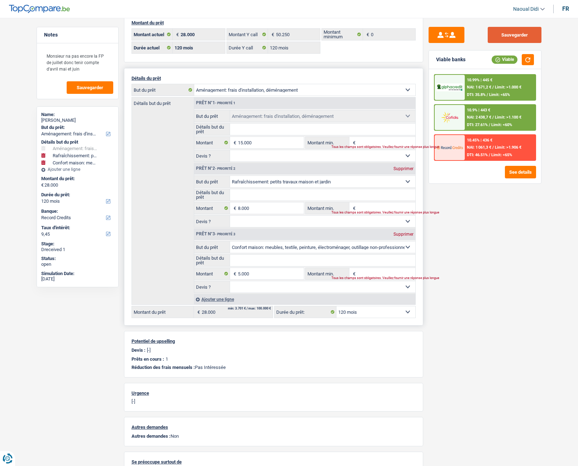
click at [507, 32] on button "Sauvegarder" at bounding box center [514, 35] width 54 height 16
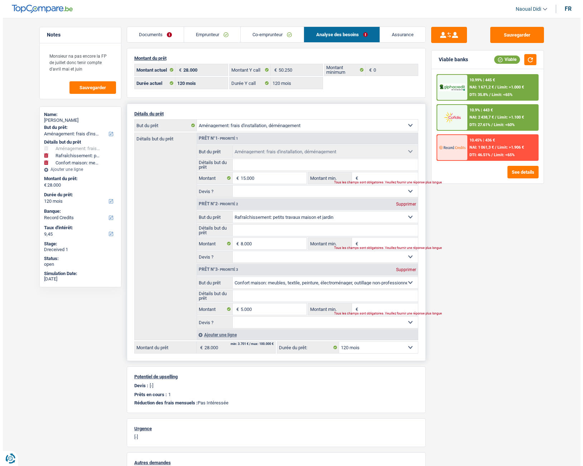
scroll to position [0, 0]
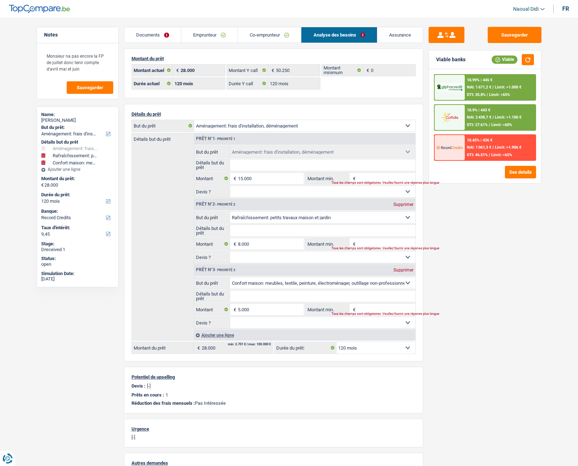
click at [270, 32] on link "Co-emprunteur" at bounding box center [269, 34] width 63 height 15
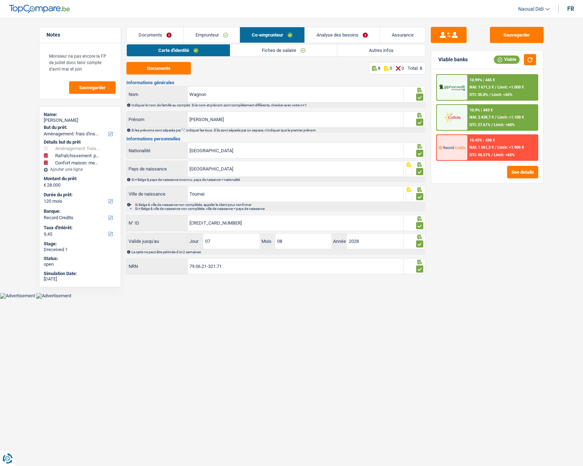
click at [343, 37] on link "Analyse des besoins" at bounding box center [342, 34] width 75 height 15
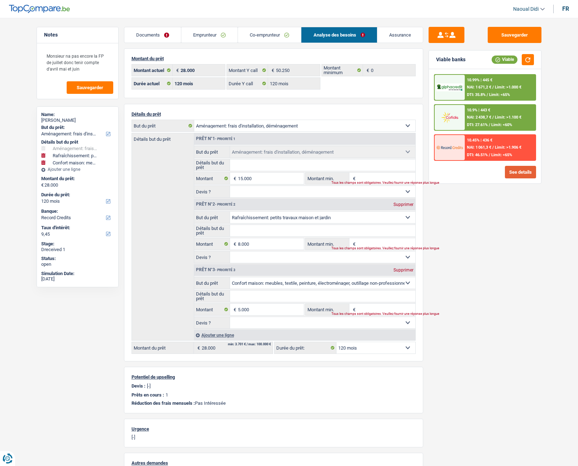
click at [512, 167] on button "See details" at bounding box center [520, 172] width 31 height 13
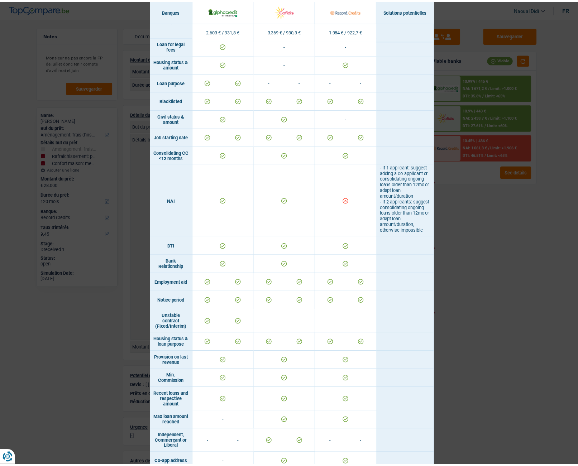
scroll to position [173, 0]
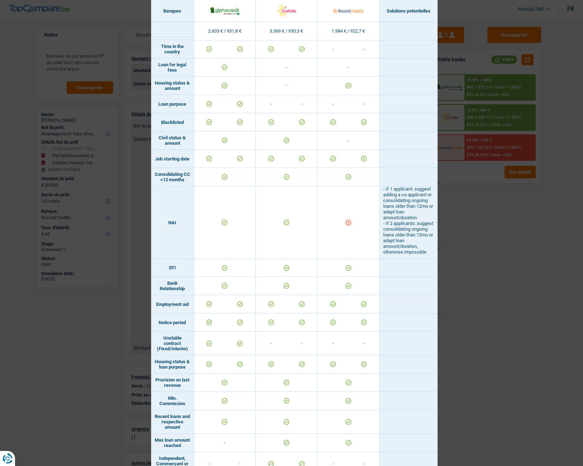
click at [477, 263] on div "Banks conditions × Banques Solutions potentielles Revenus / Charges 2.603 € / 9…" at bounding box center [291, 233] width 583 height 466
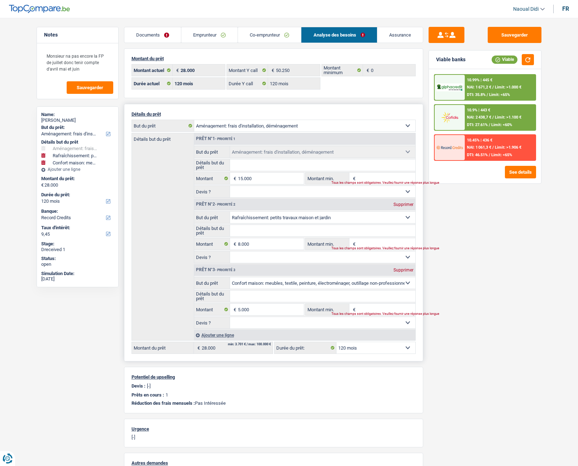
click at [371, 349] on select "12 mois 18 mois 24 mois 30 mois 36 mois 42 mois 48 mois 60 mois 72 mois 84 mois…" at bounding box center [375, 347] width 79 height 11
select select "84"
click at [336, 342] on select "12 mois 18 mois 24 mois 30 mois 36 mois 42 mois 48 mois 60 mois 72 mois 84 mois…" at bounding box center [375, 347] width 79 height 11
select select "84"
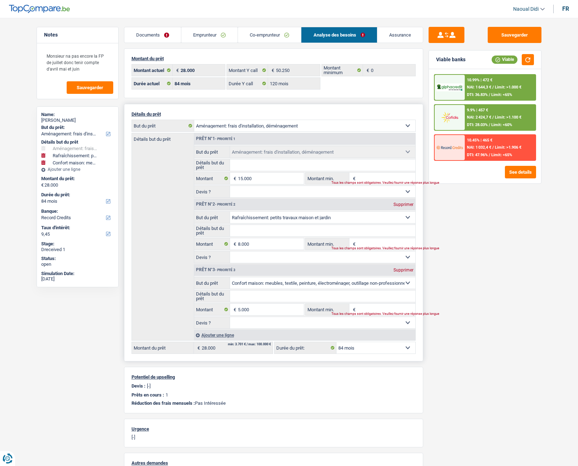
click at [383, 351] on select "12 mois 18 mois 24 mois 30 mois 36 mois 42 mois 48 mois 60 mois 72 mois 84 mois…" at bounding box center [375, 347] width 79 height 11
select select "120"
click at [336, 342] on select "12 mois 18 mois 24 mois 30 mois 36 mois 42 mois 48 mois 60 mois 72 mois 84 mois…" at bounding box center [375, 347] width 79 height 11
select select "120"
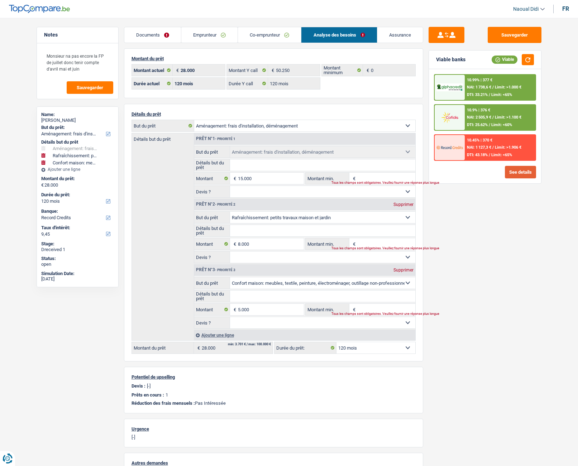
drag, startPoint x: 522, startPoint y: 174, endPoint x: 528, endPoint y: 217, distance: 43.5
click at [528, 217] on div "Sauvegarder Viable banks Viable 10.99% | 377 € NAI: 1 738,6 € / Limit: >1.000 €…" at bounding box center [485, 240] width 124 height 426
click at [504, 30] on button "Sauvegarder" at bounding box center [514, 35] width 54 height 16
click at [142, 33] on link "Documents" at bounding box center [152, 34] width 57 height 15
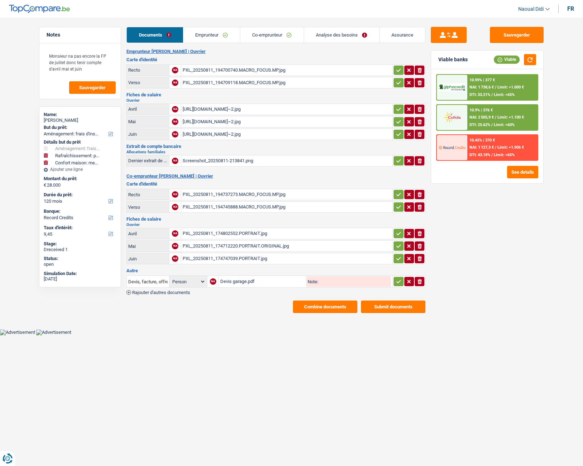
drag, startPoint x: 256, startPoint y: 316, endPoint x: 260, endPoint y: 313, distance: 4.6
click at [256, 316] on main "Notes Monsieur na pas encore la FP de juillet donc tenir compte d'avril mai et …" at bounding box center [291, 170] width 583 height 318
click at [339, 305] on button "Combine documents" at bounding box center [325, 307] width 64 height 13
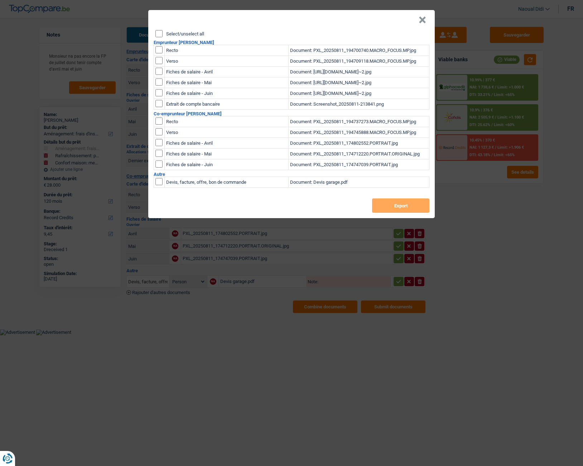
click at [159, 52] on input "checkbox" at bounding box center [158, 49] width 7 height 7
checkbox input "true"
click at [159, 53] on input "checkbox" at bounding box center [158, 49] width 7 height 7
checkbox input "true"
click at [157, 73] on input "checkbox" at bounding box center [158, 71] width 7 height 7
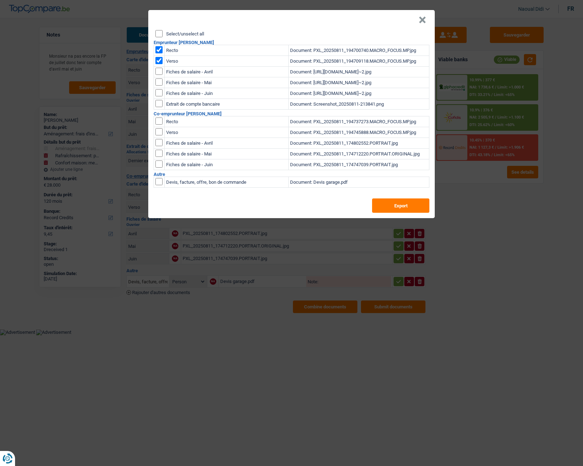
checkbox input "true"
click at [158, 75] on input "checkbox" at bounding box center [158, 71] width 7 height 7
checkbox input "true"
click at [157, 75] on input "checkbox" at bounding box center [158, 71] width 7 height 7
checkbox input "true"
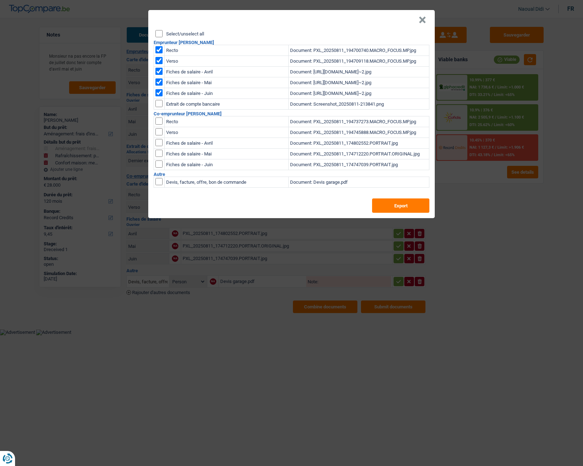
click at [161, 105] on input "checkbox" at bounding box center [158, 103] width 7 height 7
checkbox input "true"
click at [159, 121] on input "checkbox" at bounding box center [158, 120] width 7 height 7
checkbox input "true"
click at [158, 125] on input "checkbox" at bounding box center [158, 120] width 7 height 7
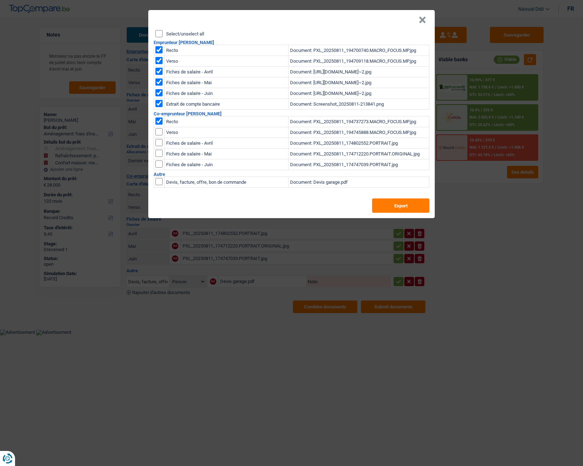
checkbox input "true"
click at [158, 144] on input "checkbox" at bounding box center [158, 142] width 7 height 7
checkbox input "true"
click at [158, 146] on input "checkbox" at bounding box center [158, 142] width 7 height 7
checkbox input "true"
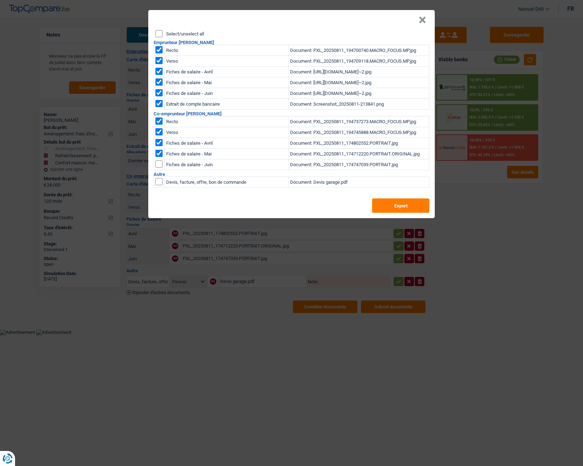
click at [159, 146] on input "checkbox" at bounding box center [158, 142] width 7 height 7
checkbox input "true"
click at [423, 19] on button "×" at bounding box center [423, 19] width 8 height 7
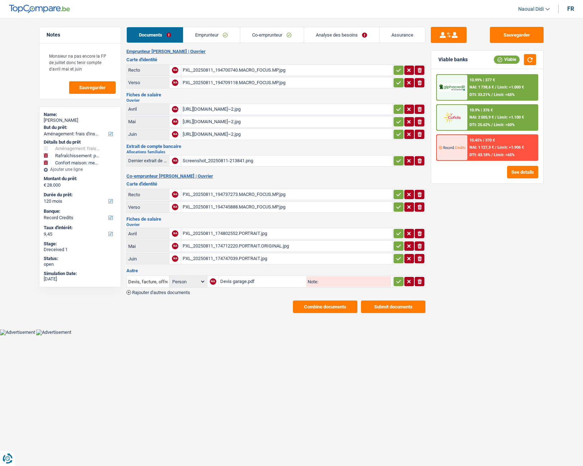
click at [335, 33] on link "Analyse des besoins" at bounding box center [341, 34] width 75 height 15
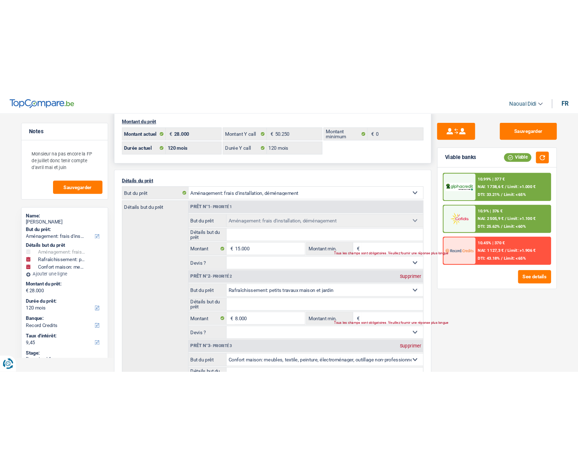
scroll to position [72, 0]
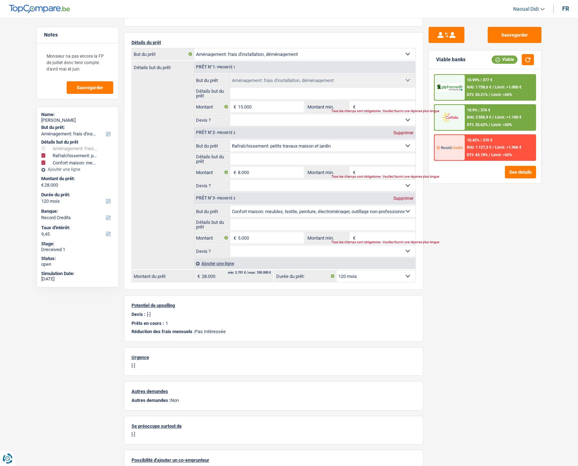
click at [508, 242] on div "Sauvegarder Viable banks Viable 10.99% | 377 € NAI: 1 738,6 € / Limit: >1.000 €…" at bounding box center [485, 240] width 124 height 426
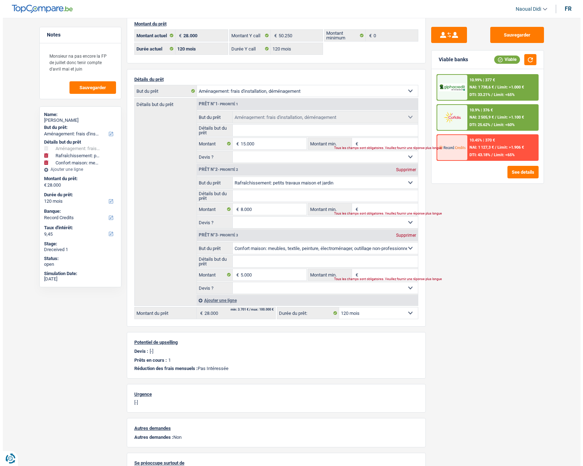
scroll to position [0, 0]
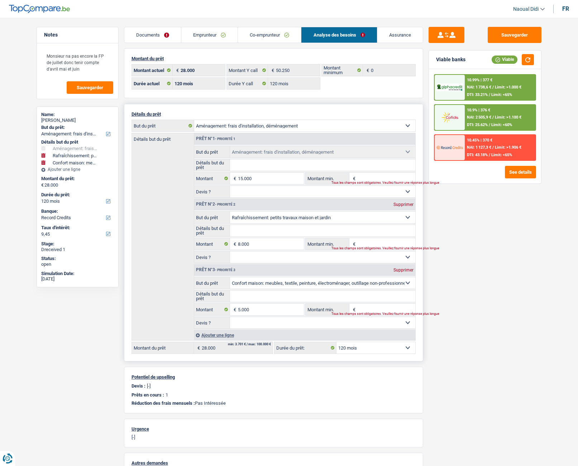
click at [306, 120] on div "Confort maison: meubles, textile, peinture, électroménager, outillage non-profe…" at bounding box center [273, 126] width 284 height 12
select select "other"
click at [194, 120] on select "Confort maison: meubles, textile, peinture, électroménager, outillage non-profe…" at bounding box center [304, 125] width 221 height 11
select select "other"
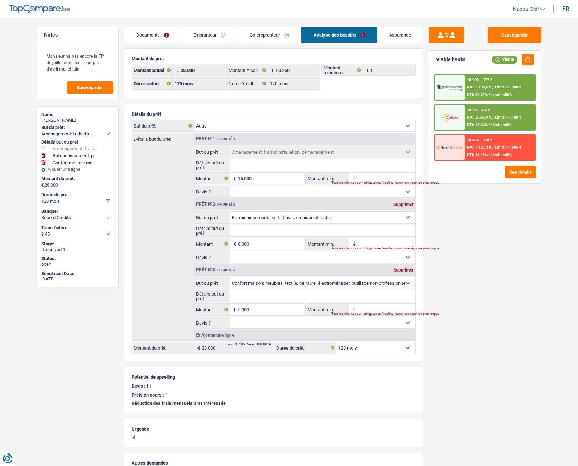
select select "other"
select select "movingOrInstallation"
type input "15.000"
select select "houseOrGarden"
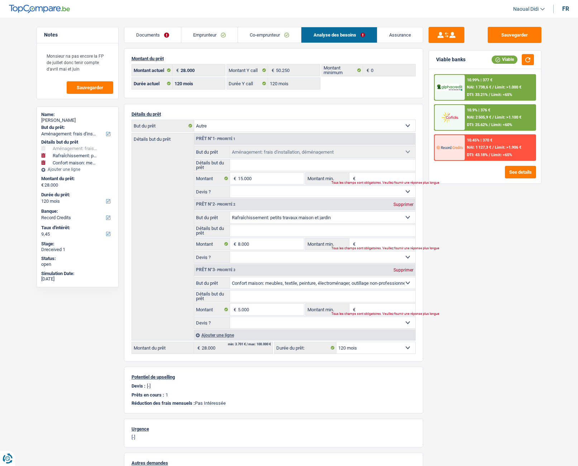
select select "houseOrGarden"
type input "8.000"
select select "household"
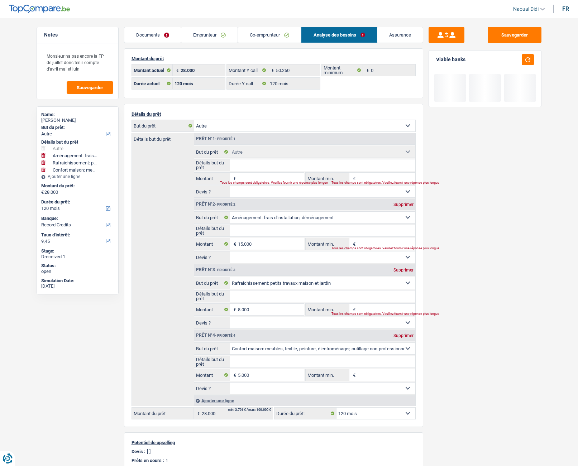
click at [243, 165] on input "Détails but du prêt" at bounding box center [322, 164] width 185 height 11
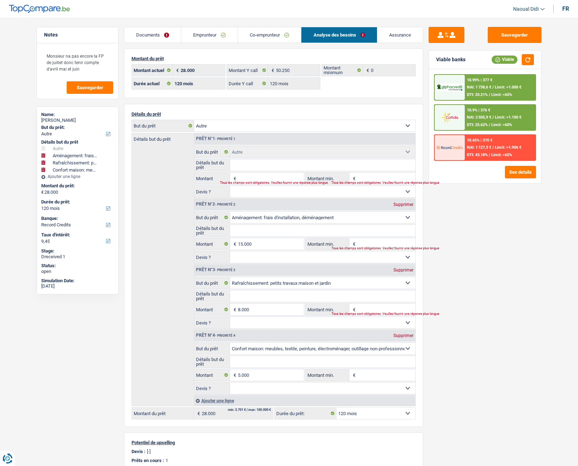
click at [405, 205] on div "Supprimer" at bounding box center [403, 204] width 24 height 4
type input "13.000"
select select "60"
type input "13.000"
select select "60"
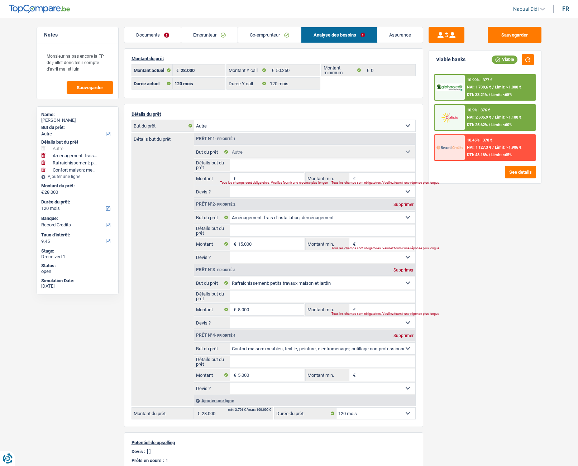
type input "13.000"
select select "60"
select select "houseOrGarden"
type input "8.000"
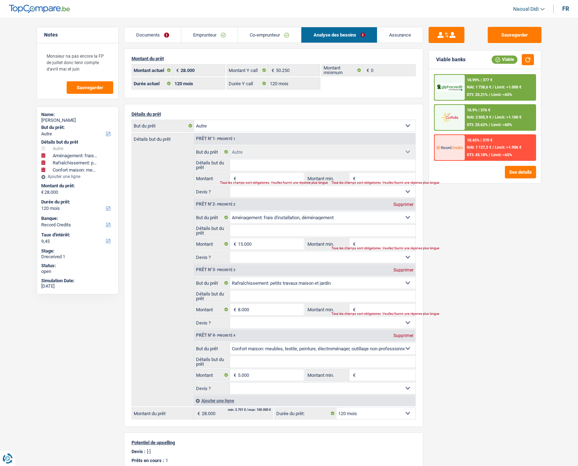
select select "household"
type input "5.000"
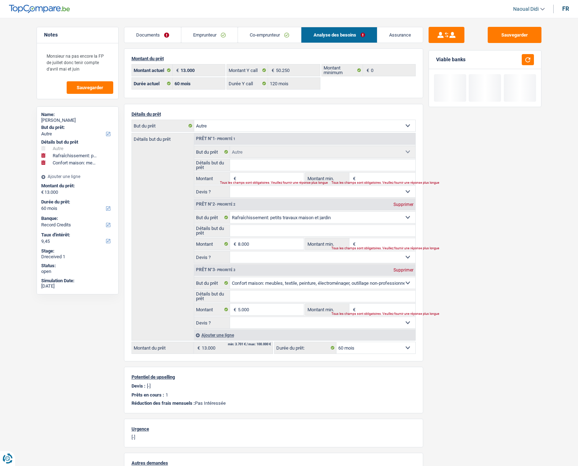
click at [405, 205] on div "Supprimer" at bounding box center [403, 204] width 24 height 4
type input "5.000"
select select "36"
type input "5.000"
select select "36"
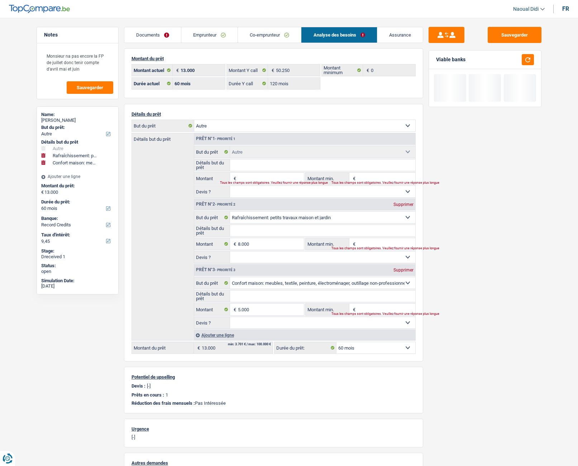
type input "5.000"
select select "36"
select select "household"
type input "5.000"
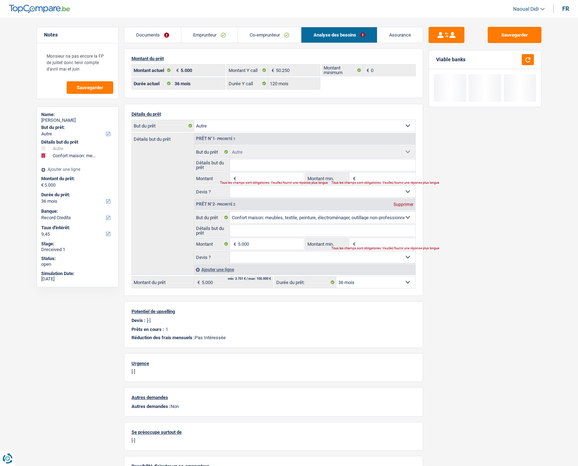
click at [405, 205] on div "Supprimer" at bounding box center [403, 204] width 24 height 4
type input "0"
select select
type input "0"
select select
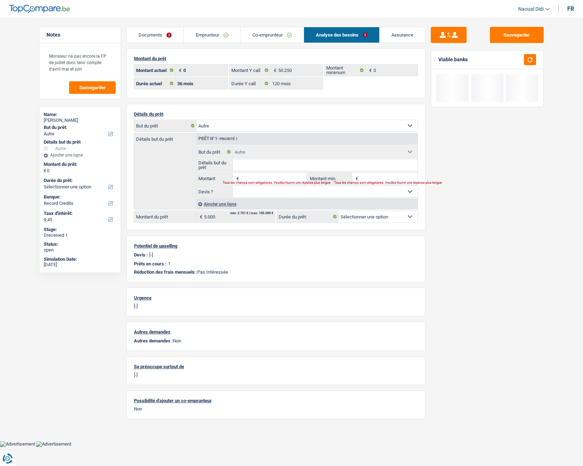
click at [264, 167] on input "Détails but du prêt" at bounding box center [325, 164] width 185 height 11
click at [261, 182] on div "Tous les champs sont obligatoires. Veuillez fournir une réponse plus longue" at bounding box center [260, 182] width 75 height 3
click at [256, 181] on div "Tous les champs sont obligatoires. Veuillez fournir une réponse plus longue" at bounding box center [260, 182] width 75 height 3
click at [251, 181] on div "Tous les champs sont obligatoires. Veuillez fournir une réponse plus longue" at bounding box center [260, 182] width 75 height 3
click at [267, 167] on input "mobiloum" at bounding box center [325, 164] width 185 height 11
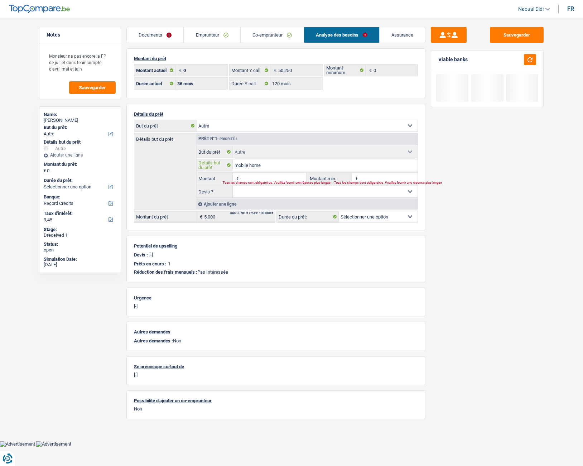
type input "mobile home"
click at [268, 183] on div "Tous les champs sont obligatoires. Veuillez fournir une réponse plus longue" at bounding box center [260, 182] width 75 height 3
click at [268, 178] on input "Montant" at bounding box center [274, 178] width 66 height 11
type input "28.000"
click at [389, 222] on select "12 mois 18 mois 24 mois Sélectionner une option" at bounding box center [378, 216] width 79 height 11
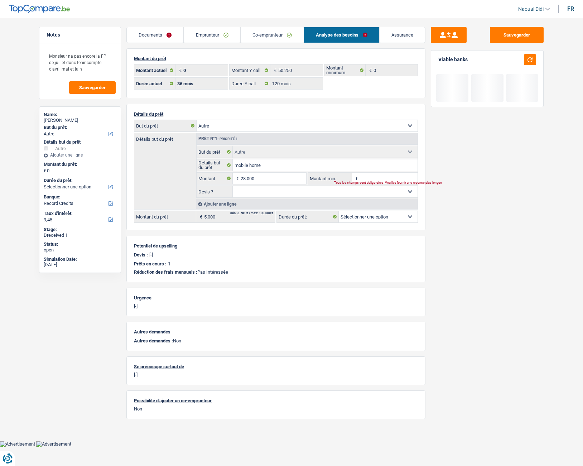
type input "28.000"
select select "120"
type input "28.000"
select select "120"
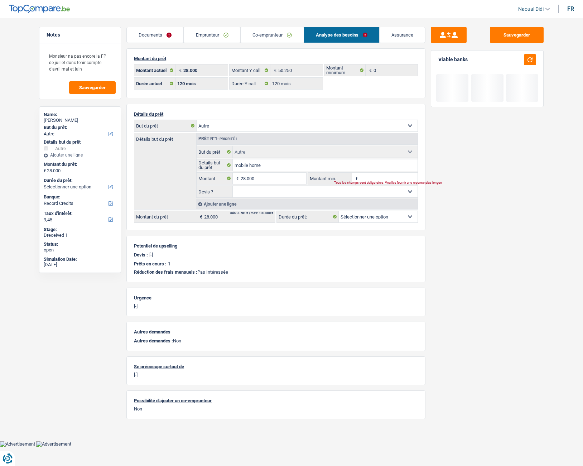
select select "120"
click at [339, 211] on select "12 mois 18 mois 24 mois 30 mois 36 mois 42 mois 48 mois 60 mois 72 mois 84 mois…" at bounding box center [378, 216] width 79 height 11
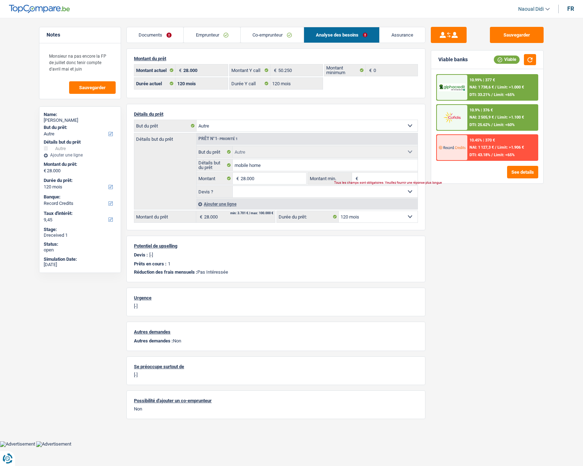
click at [369, 180] on input "Montant min." at bounding box center [389, 178] width 58 height 11
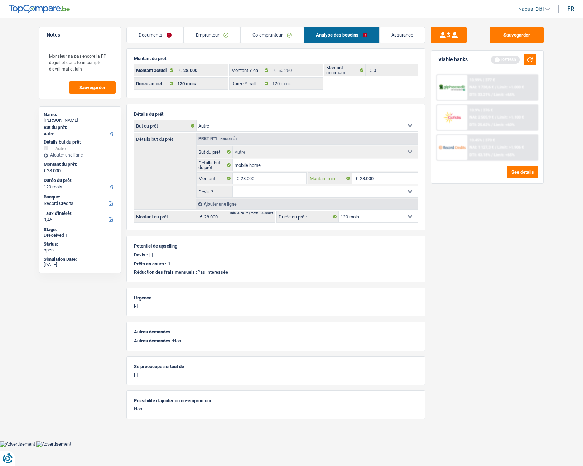
type input "28.000"
click at [464, 261] on div "Sauvegarder Viable banks Refresh 10.99% | 377 € NAI: 1 738,6 € / Limit: >1.000 …" at bounding box center [488, 240] width 124 height 426
click at [399, 196] on select "Oui Non Non répondu Sélectionner une option" at bounding box center [325, 191] width 185 height 11
select select "yes"
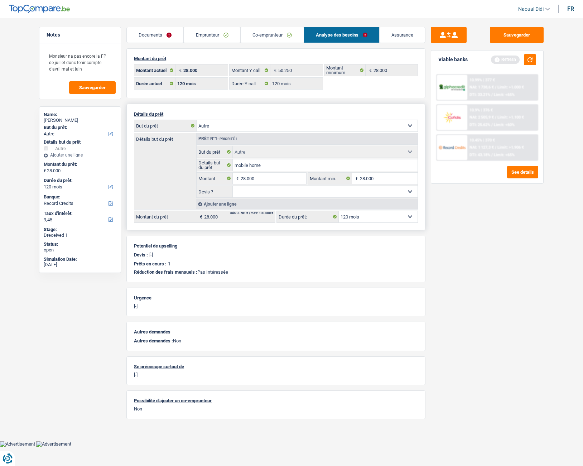
click at [233, 186] on select "Oui Non Non répondu Sélectionner une option" at bounding box center [325, 191] width 185 height 11
click at [446, 221] on div "Sauvegarder Viable banks Refresh 10.99% | 377 € NAI: 1 738,6 € / Limit: >1.000 …" at bounding box center [488, 240] width 124 height 426
click at [528, 59] on button "button" at bounding box center [530, 59] width 12 height 11
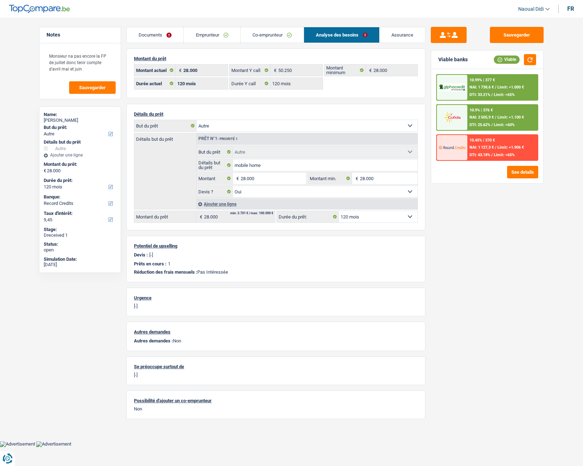
click at [511, 143] on div "10.45% | 370 € NAI: 1 127,3 € / Limit: >1.906 € DTI: 43.18% / Limit: <65%" at bounding box center [502, 147] width 71 height 25
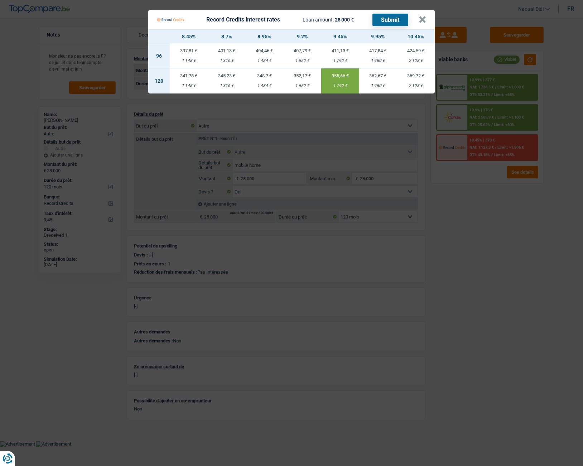
click at [509, 145] on Credits "Record Credits interest rates Loan amount: 28 000 € Submit × 8.45% 8.7% 8.95% 9…" at bounding box center [291, 233] width 583 height 466
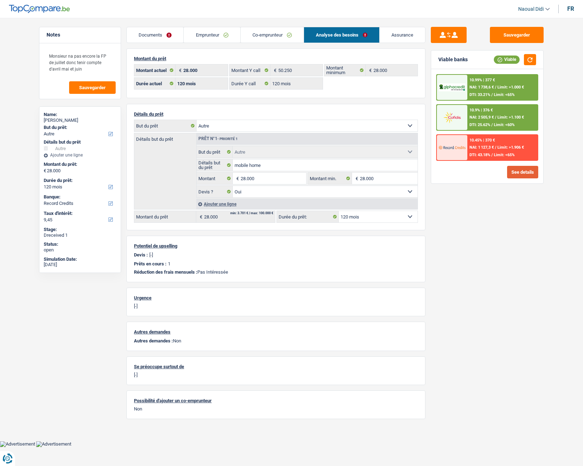
click at [526, 175] on button "See details" at bounding box center [522, 172] width 31 height 13
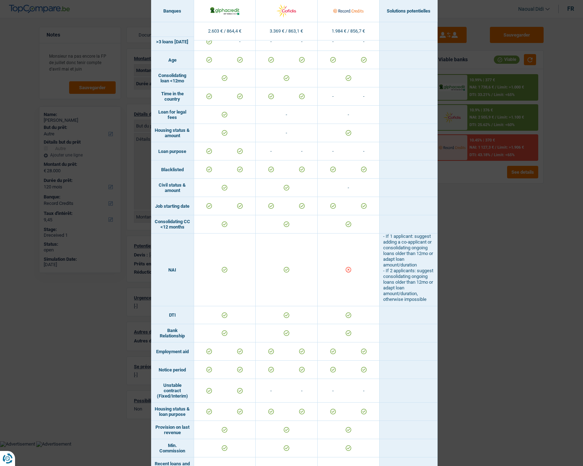
scroll to position [143, 0]
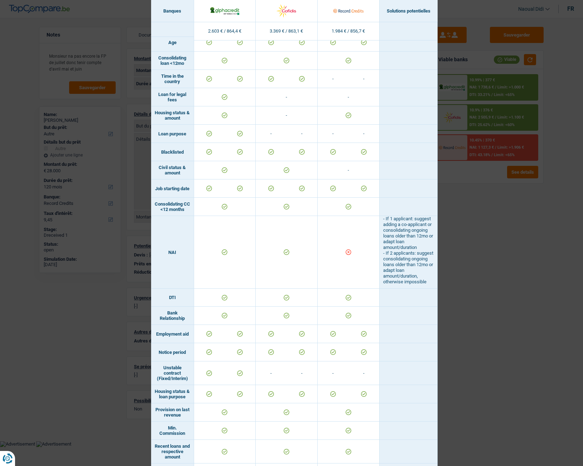
click at [510, 244] on div "Banks conditions × Banques Solutions potentielles Revenus / Charges 2.603 € / 8…" at bounding box center [291, 233] width 583 height 466
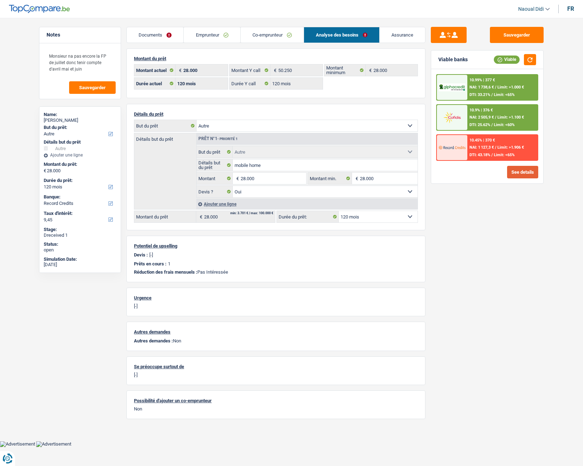
click at [510, 171] on button "See details" at bounding box center [522, 172] width 31 height 13
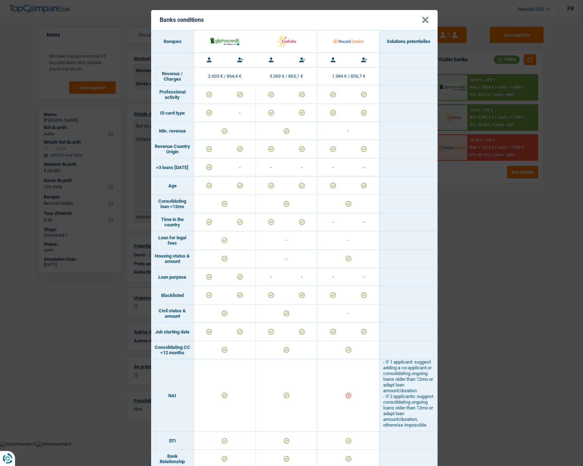
scroll to position [0, 0]
drag, startPoint x: 467, startPoint y: 220, endPoint x: 471, endPoint y: 221, distance: 3.7
click at [471, 221] on div "Banks conditions × Banques Solutions potentielles Revenus / Charges 2.603 € / 8…" at bounding box center [291, 233] width 583 height 466
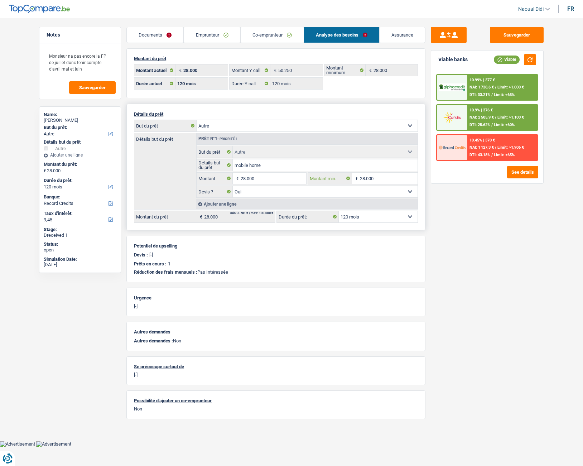
click at [385, 177] on input "28.000" at bounding box center [389, 178] width 58 height 11
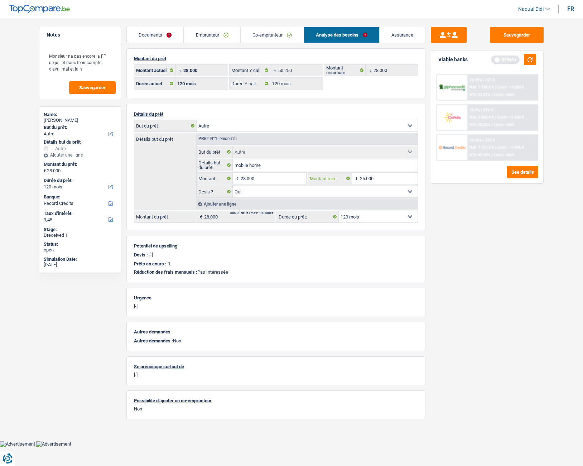
type input "25.000"
click at [511, 226] on div "Sauvegarder Viable banks Refresh 10.99% | 377 € NAI: 1 738,6 € / Limit: >1.000 …" at bounding box center [488, 240] width 124 height 426
click at [529, 58] on button "button" at bounding box center [530, 59] width 12 height 11
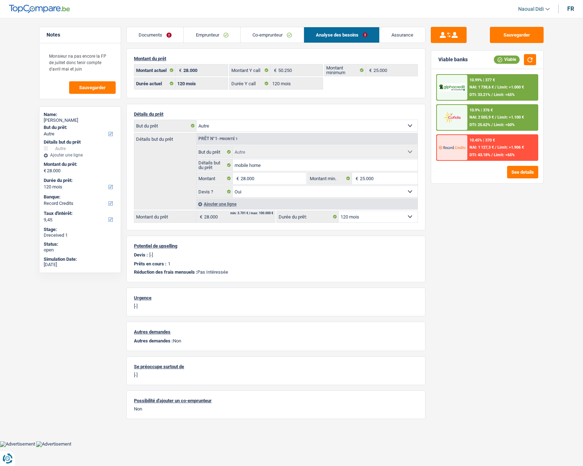
click at [509, 148] on span "Limit: >1.906 €" at bounding box center [511, 147] width 27 height 5
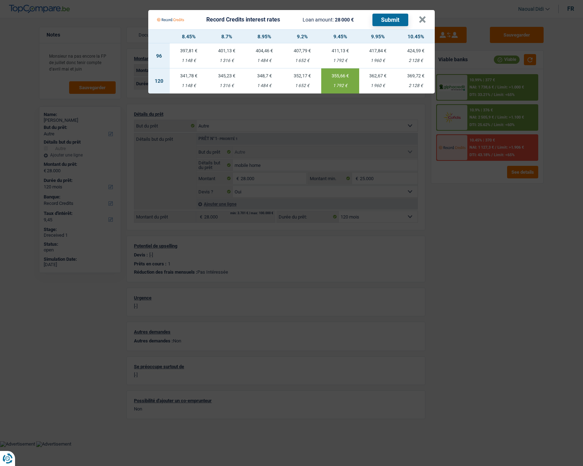
click at [509, 148] on Credits "Record Credits interest rates Loan amount: 28 000 € Submit × 8.45% 8.7% 8.95% 9…" at bounding box center [291, 233] width 583 height 466
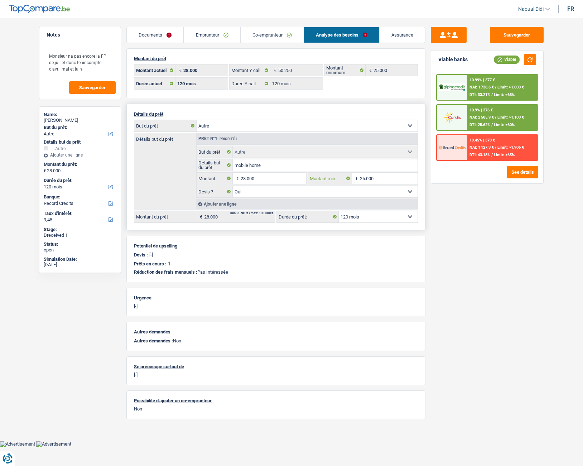
click at [370, 175] on input "25.000" at bounding box center [389, 178] width 58 height 11
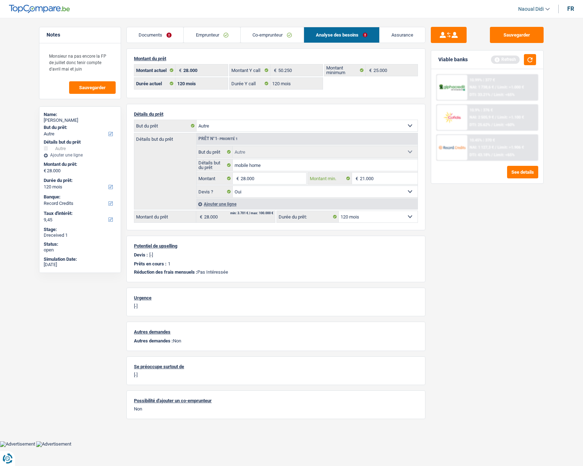
type input "21.000"
drag, startPoint x: 475, startPoint y: 250, endPoint x: 481, endPoint y: 244, distance: 7.6
click at [476, 248] on div "Sauvegarder Viable banks Refresh 10.99% | 377 € NAI: 1 738,6 € / Limit: >1.000 …" at bounding box center [488, 240] width 124 height 426
click at [532, 55] on button "button" at bounding box center [530, 59] width 12 height 11
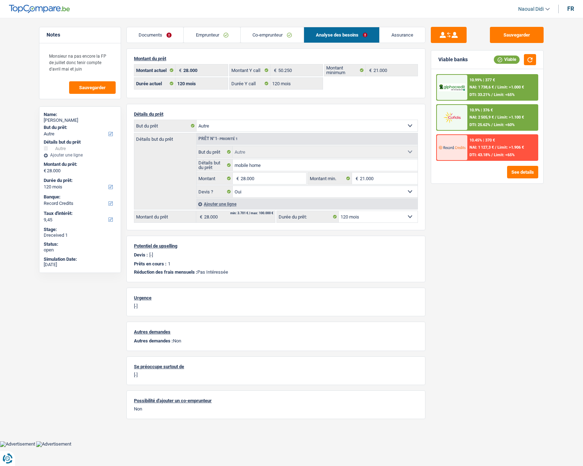
click at [495, 152] on div "10.45% | 370 € NAI: 1 127,3 € / Limit: >1.906 € DTI: 43.18% / Limit: <65%" at bounding box center [502, 147] width 71 height 25
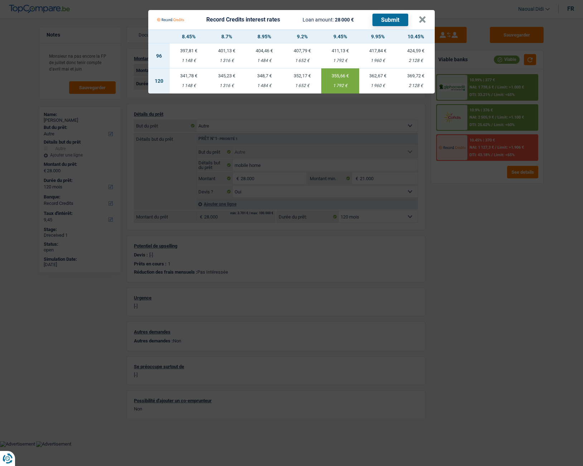
click at [495, 150] on Credits "Record Credits interest rates Loan amount: 28 000 € Submit × 8.45% 8.7% 8.95% 9…" at bounding box center [291, 233] width 583 height 466
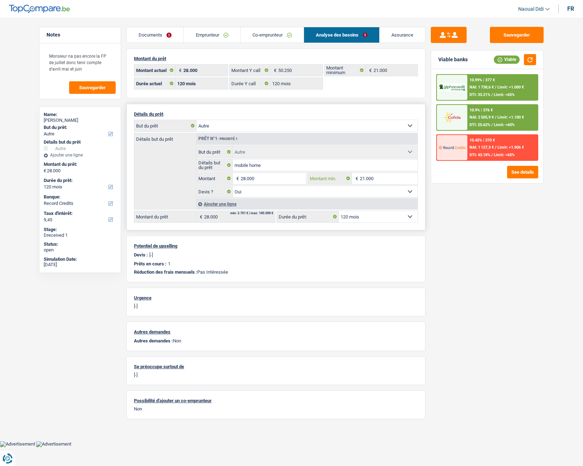
click at [383, 180] on input "21.000" at bounding box center [389, 178] width 58 height 11
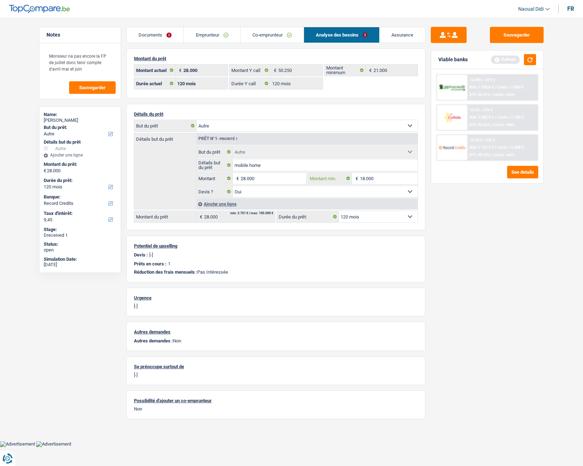
type input "18.000"
click at [555, 237] on main "Notes Monsieur na pas encore la FP de juillet donc tenir compte d'avril mai et …" at bounding box center [291, 226] width 583 height 430
click at [532, 62] on button "button" at bounding box center [530, 59] width 12 height 11
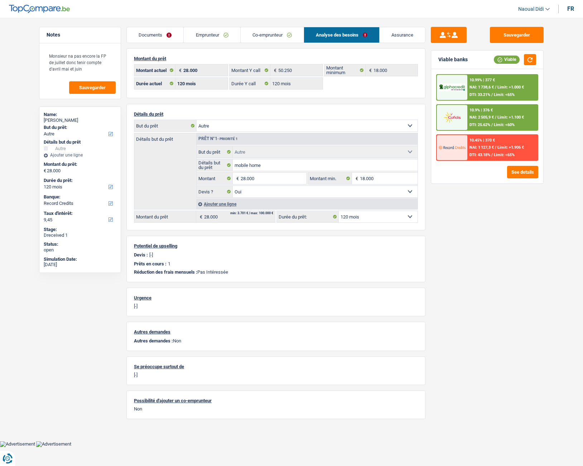
click at [511, 149] on span "Limit: >1.906 €" at bounding box center [511, 147] width 27 height 5
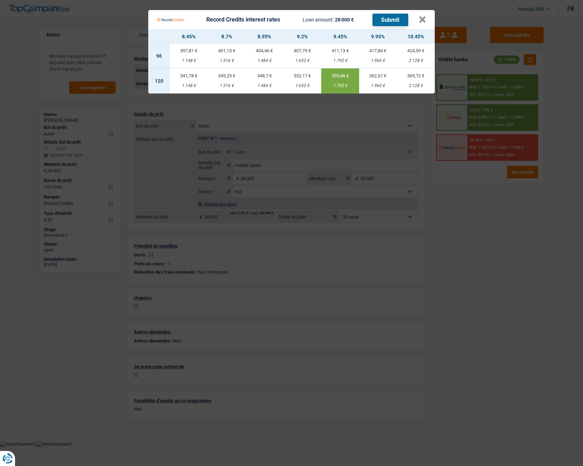
click at [489, 249] on Credits "Record Credits interest rates Loan amount: 28 000 € Submit × 8.45% 8.7% 8.95% 9…" at bounding box center [291, 233] width 583 height 466
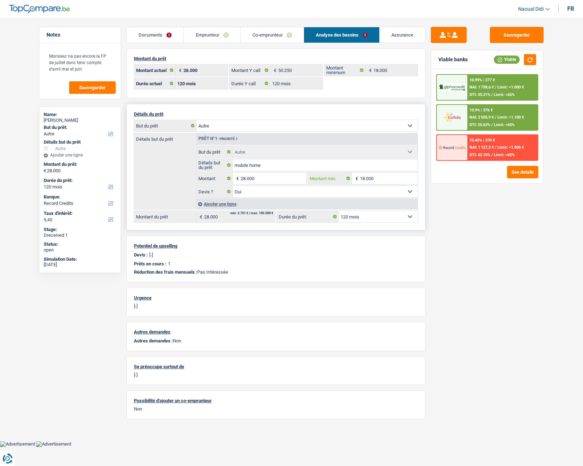
click at [361, 176] on input "18.000" at bounding box center [389, 178] width 58 height 11
click at [378, 177] on input "18.000" at bounding box center [389, 178] width 58 height 11
click at [431, 197] on div "Sauvegarder Viable banks Viable 10.99% | 377 € NAI: 1 738,6 € / Limit: >1.000 €…" at bounding box center [488, 240] width 124 height 426
click at [394, 180] on input "18.000" at bounding box center [389, 178] width 58 height 11
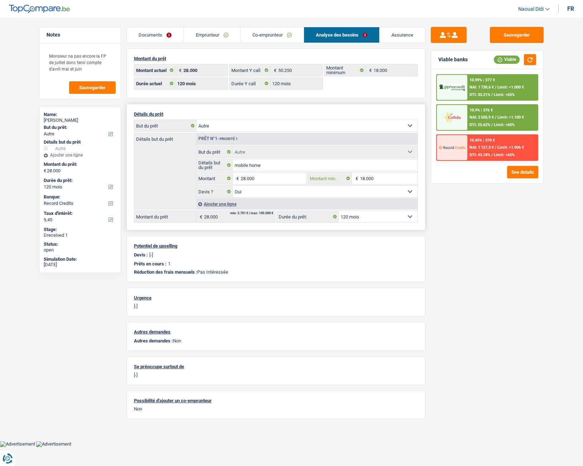
click at [394, 180] on input "18.000" at bounding box center [389, 178] width 58 height 11
click at [265, 177] on input "28.000" at bounding box center [274, 178] width 66 height 11
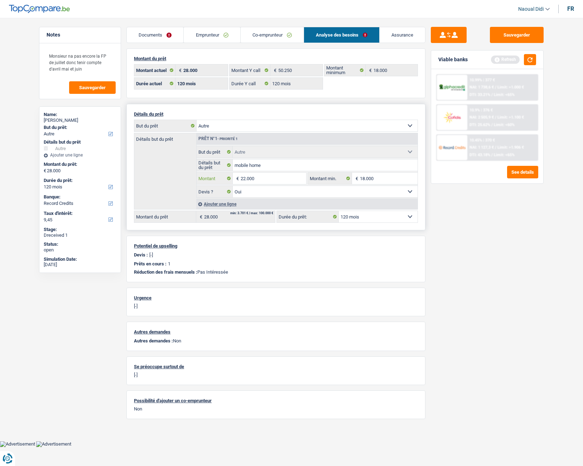
type input "22.000"
drag, startPoint x: 425, startPoint y: 194, endPoint x: 423, endPoint y: 199, distance: 5.6
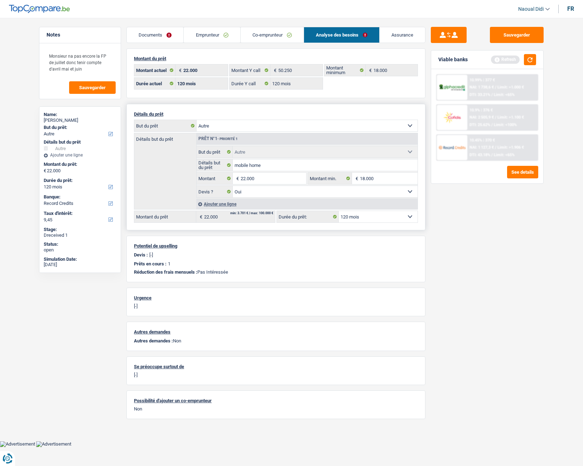
click at [423, 197] on div "Notes Monsieur na pas encore la FP de juillet donc tenir compte d'avril mai et …" at bounding box center [292, 226] width 516 height 398
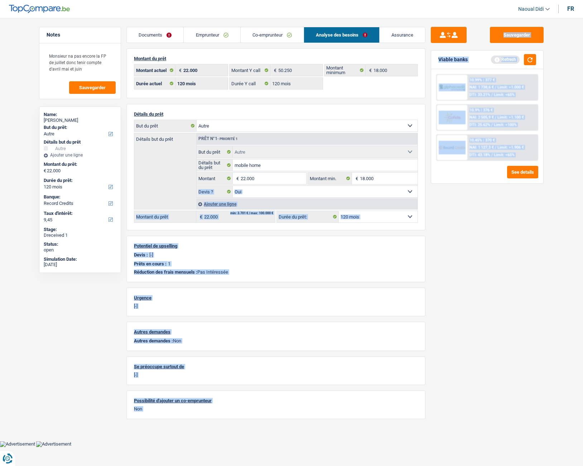
click at [452, 209] on div "Sauvegarder Viable banks Refresh 10.99% | 377 € NAI: 1 738,6 € / Limit: >1.000 …" at bounding box center [488, 240] width 124 height 426
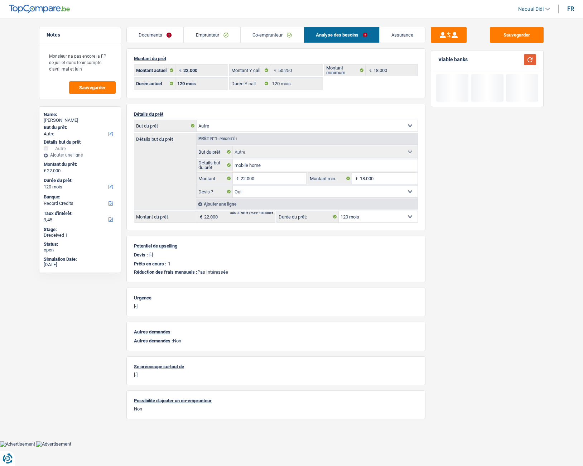
click at [533, 59] on button "button" at bounding box center [530, 59] width 12 height 11
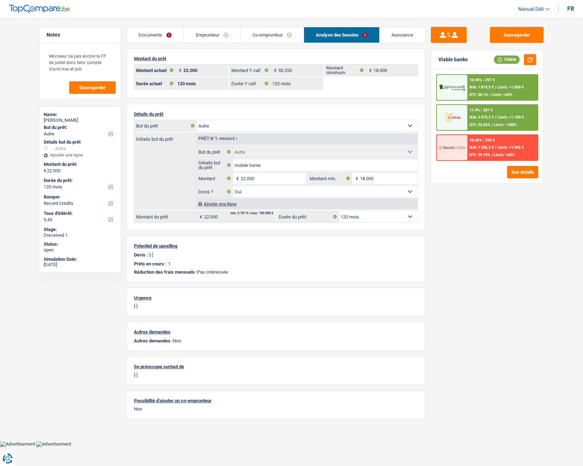
click at [508, 150] on div "10.45% | 290 € NAI: 1 206,5 € / Limit: >1.906 € DTI: 39.19% / Limit: <65%" at bounding box center [502, 147] width 71 height 25
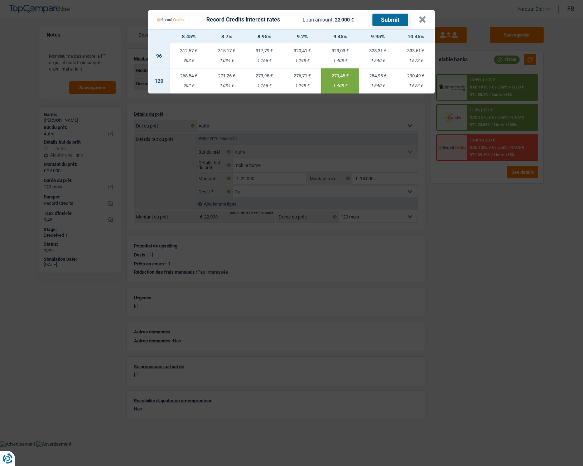
click at [506, 153] on Credits "Record Credits interest rates Loan amount: 22 000 € Submit × 8.45% 8.7% 8.95% 9…" at bounding box center [291, 233] width 583 height 466
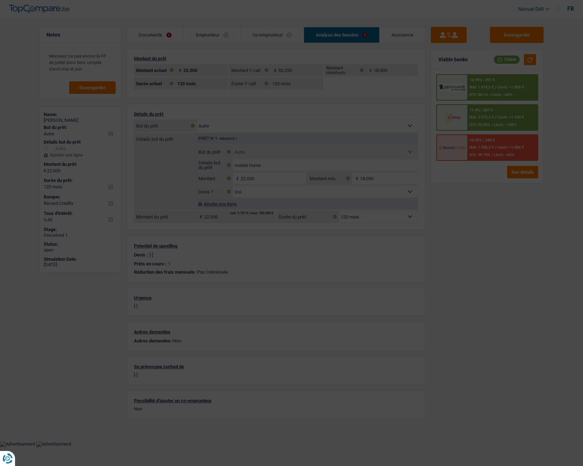
drag, startPoint x: 515, startPoint y: 231, endPoint x: 465, endPoint y: 211, distance: 54.9
click at [514, 231] on div "Sauvegarder Viable banks Viable 10.99% | 297 € NAI: 1 819,5 € / Limit: >1.000 €…" at bounding box center [488, 240] width 124 height 426
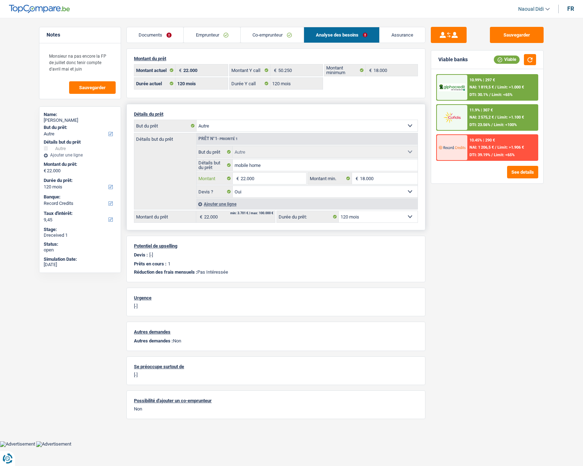
click at [263, 181] on input "22.000" at bounding box center [274, 178] width 66 height 11
click at [262, 181] on input "22.000" at bounding box center [274, 178] width 66 height 11
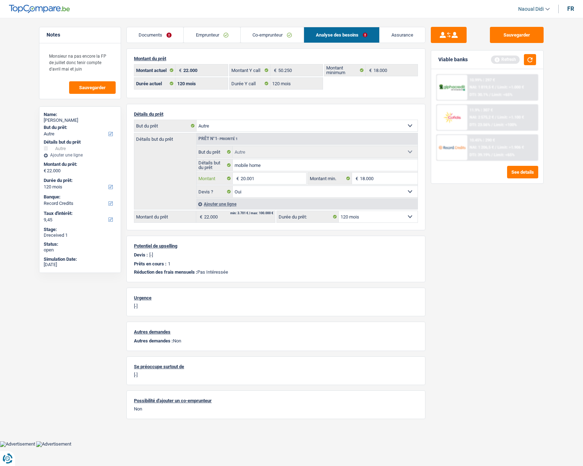
type input "20.001"
drag, startPoint x: 477, startPoint y: 197, endPoint x: 465, endPoint y: 206, distance: 15.4
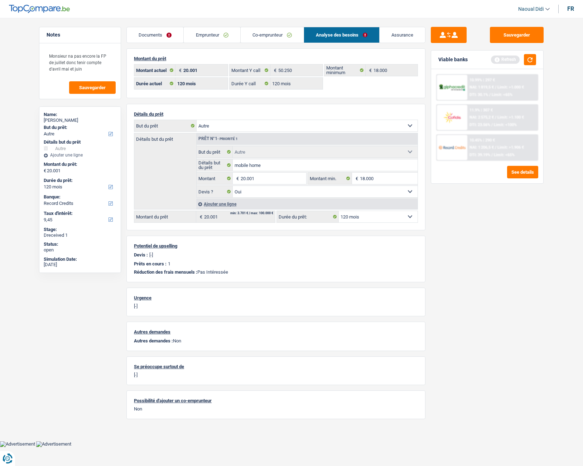
click at [476, 198] on div "Sauvegarder Viable banks Refresh 10.99% | 297 € NAI: 1 819,5 € / Limit: >1.000 …" at bounding box center [488, 240] width 124 height 426
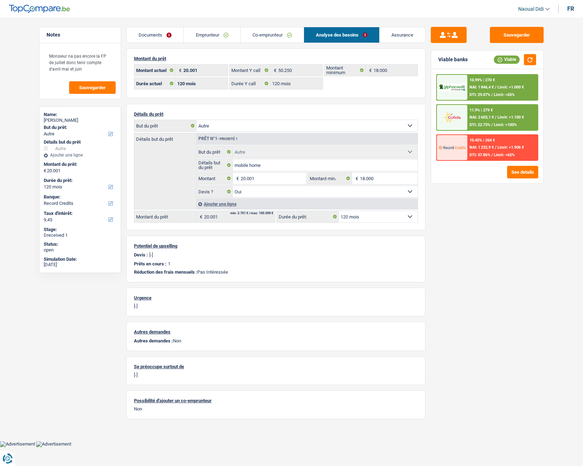
click at [481, 144] on div "10.45% | 264 € NAI: 1 232,9 € / Limit: >1.906 € DTI: 37.86% / Limit: <65%" at bounding box center [502, 147] width 71 height 25
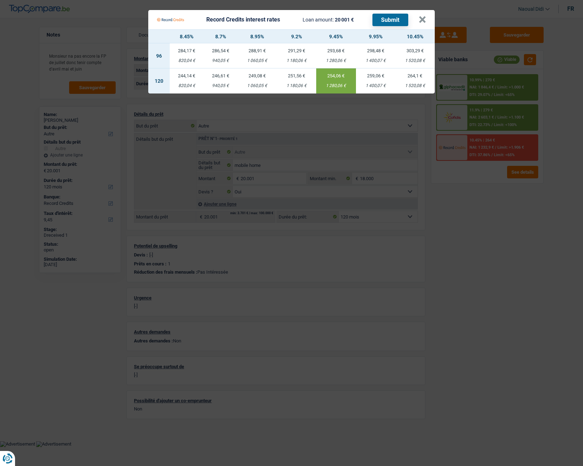
drag, startPoint x: 504, startPoint y: 235, endPoint x: 499, endPoint y: 220, distance: 16.7
click at [504, 235] on Credits "Record Credits interest rates Loan amount: 20 001 € Submit × 8.45% 8.7% 8.95% 9…" at bounding box center [291, 233] width 583 height 466
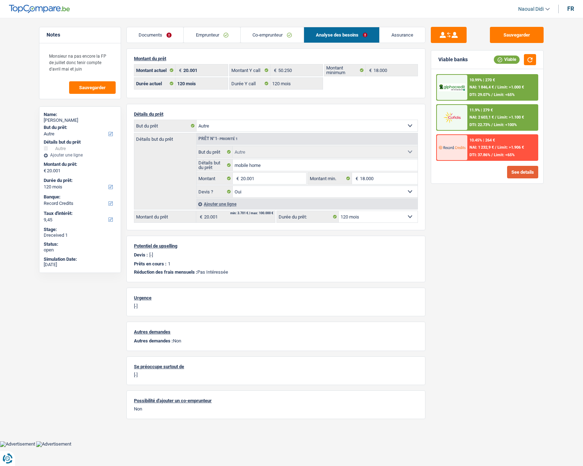
click at [517, 178] on button "See details" at bounding box center [522, 172] width 31 height 13
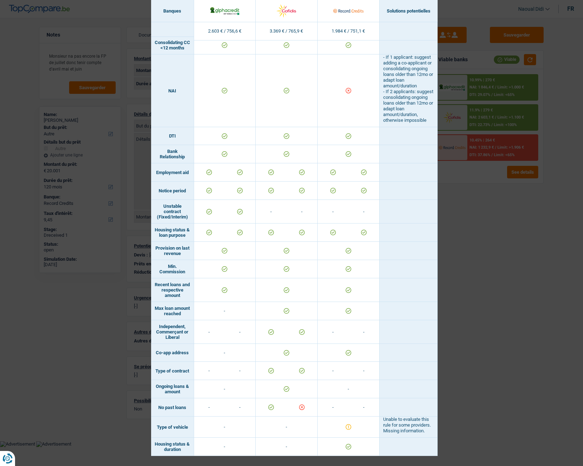
scroll to position [316, 0]
click at [346, 82] on td at bounding box center [349, 90] width 62 height 73
click at [508, 205] on div "Banks conditions × Banques Solutions potentielles Revenus / Charges 2.603 € / 7…" at bounding box center [291, 233] width 583 height 466
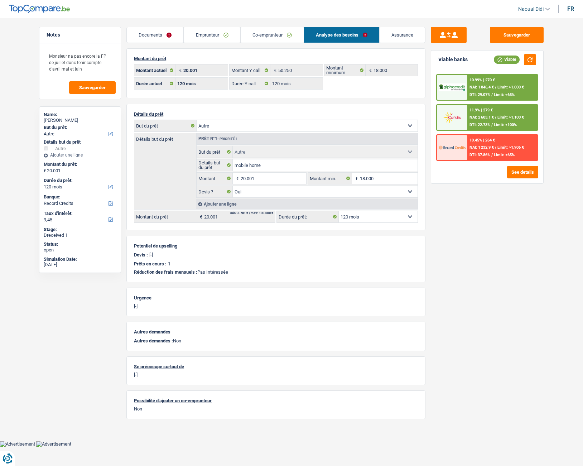
click at [499, 156] on span "Limit: <65%" at bounding box center [504, 155] width 21 height 5
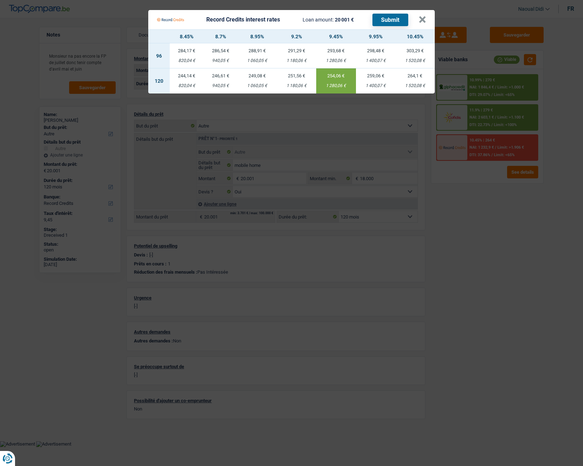
click at [483, 231] on Credits "Record Credits interest rates Loan amount: 20 001 € Submit × 8.45% 8.7% 8.95% 9…" at bounding box center [291, 233] width 583 height 466
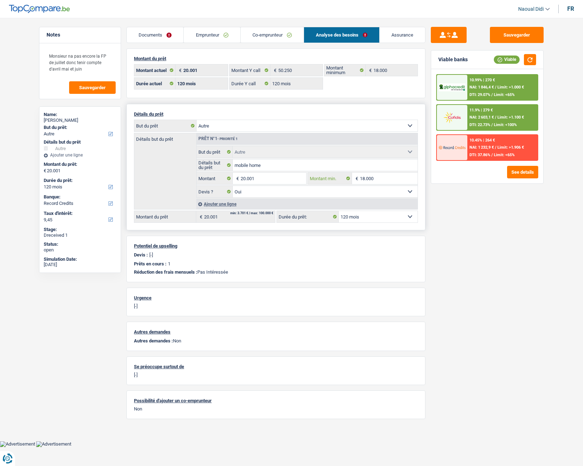
click at [379, 173] on input "18.000" at bounding box center [389, 178] width 58 height 11
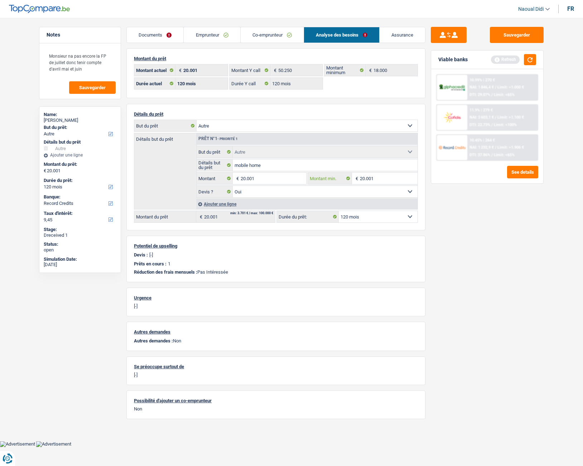
type input "20.001"
click at [497, 256] on div "Sauvegarder Viable banks Refresh 10.99% | 270 € NAI: 1 846,4 € / Limit: >1.000 …" at bounding box center [488, 240] width 124 height 426
click at [476, 141] on div "10.45% | 264 €" at bounding box center [482, 140] width 25 height 5
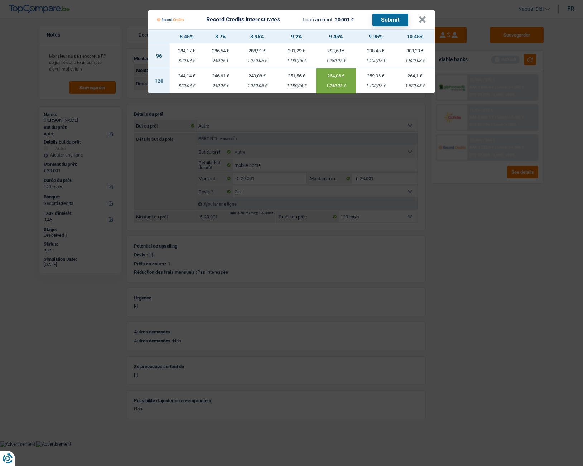
click at [496, 193] on Credits "Record Credits interest rates Loan amount: 20 001 € Submit × 8.45% 8.7% 8.95% 9…" at bounding box center [291, 233] width 583 height 466
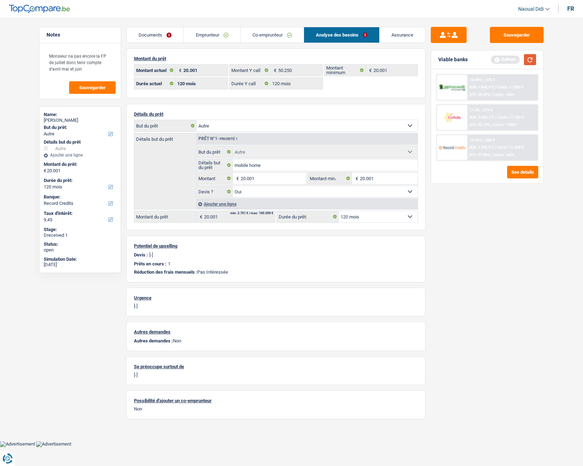
click at [529, 62] on button "button" at bounding box center [530, 59] width 12 height 11
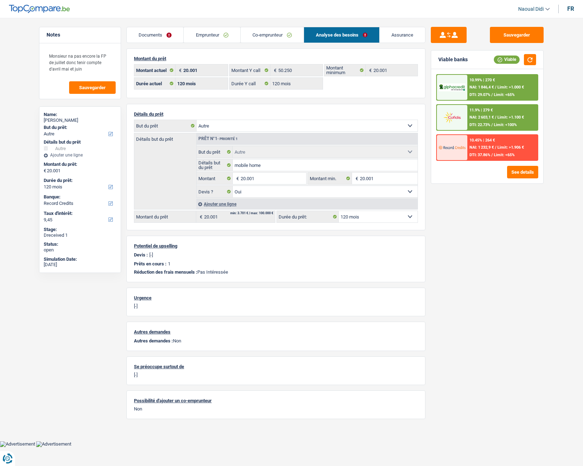
click at [486, 84] on div "10.99% | 270 € NAI: 1 846,4 € / Limit: >1.000 € DTI: 29.07% / Limit: <65%" at bounding box center [502, 87] width 71 height 25
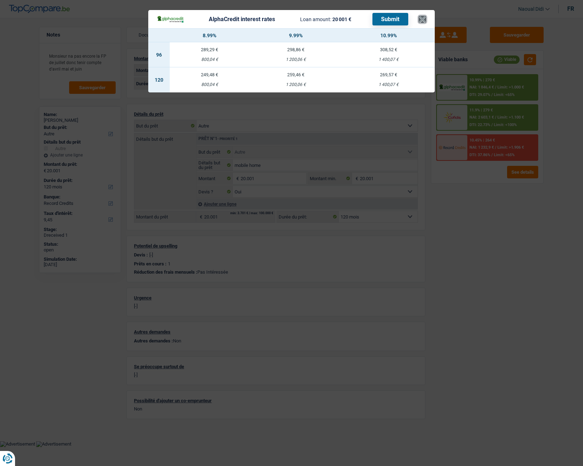
click at [421, 19] on button "×" at bounding box center [423, 19] width 8 height 7
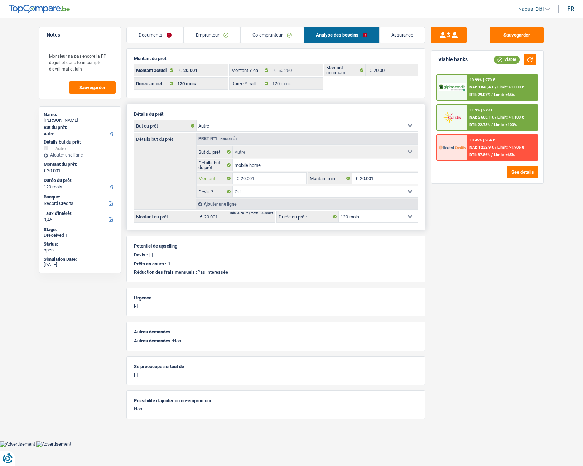
click at [245, 177] on input "20.001" at bounding box center [274, 178] width 66 height 11
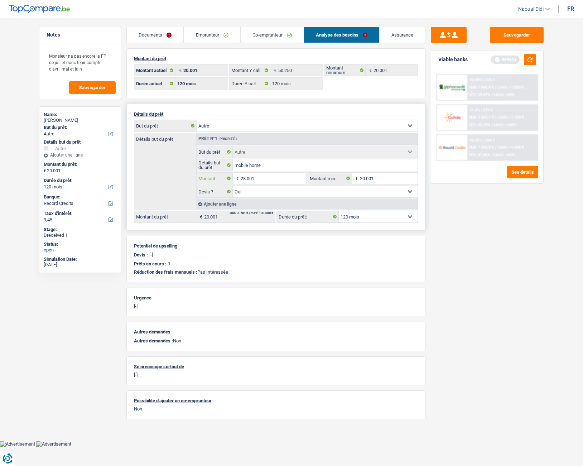
click at [260, 181] on input "28.001" at bounding box center [274, 178] width 66 height 11
type input "28.000"
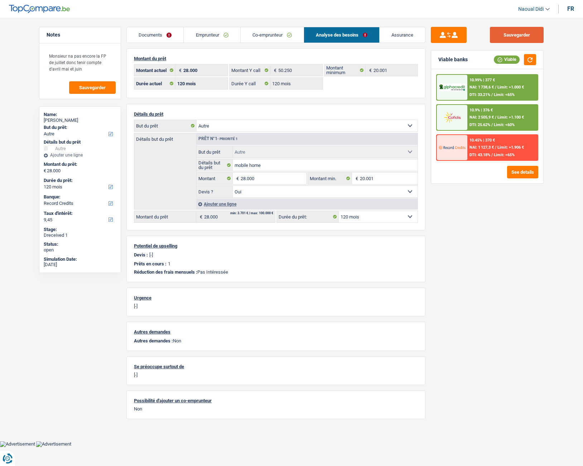
click at [517, 37] on button "Sauvegarder" at bounding box center [517, 35] width 54 height 16
click at [496, 82] on div "10.99% | 377 € NAI: 1 738,6 € / Limit: >1.000 € DTI: 33.21% / Limit: <65%" at bounding box center [502, 87] width 71 height 25
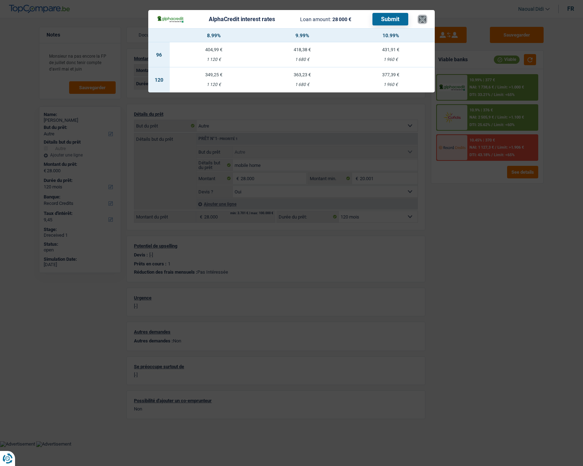
click at [422, 23] on button "×" at bounding box center [423, 19] width 8 height 7
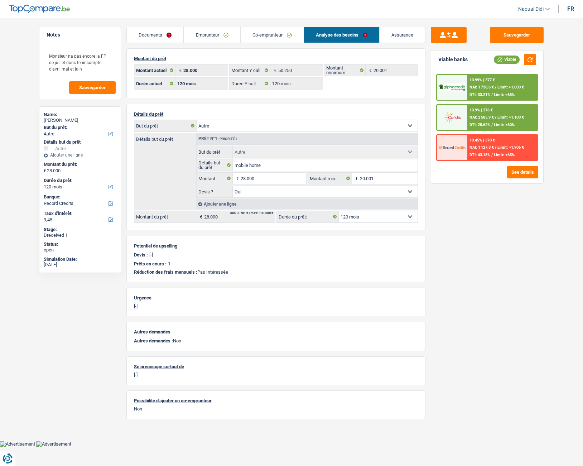
click at [485, 81] on div "10.99% | 377 €" at bounding box center [482, 80] width 25 height 5
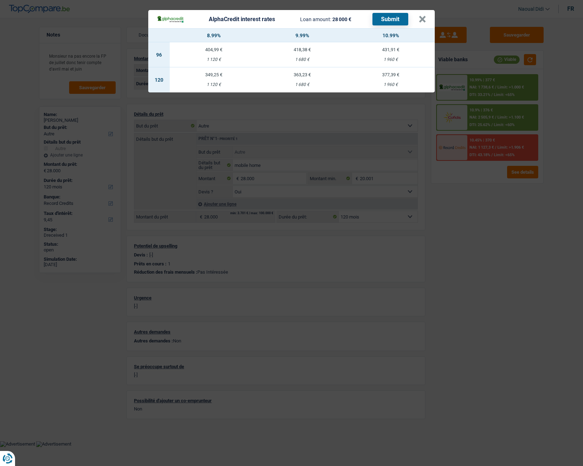
click at [217, 78] on td "349,25 € 1 120 €" at bounding box center [214, 79] width 88 height 25
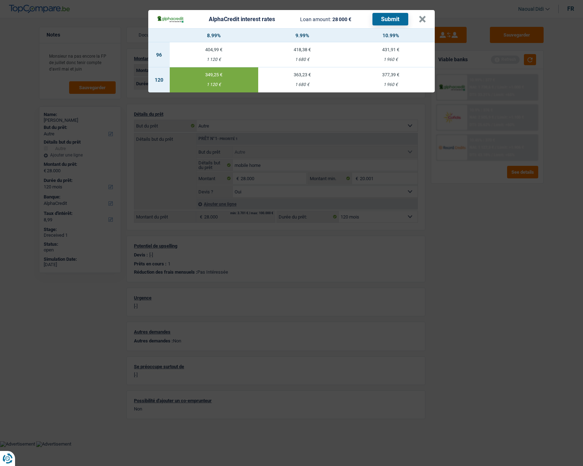
click at [395, 22] on button "Submit" at bounding box center [391, 19] width 36 height 13
click at [423, 20] on button "×" at bounding box center [423, 19] width 8 height 7
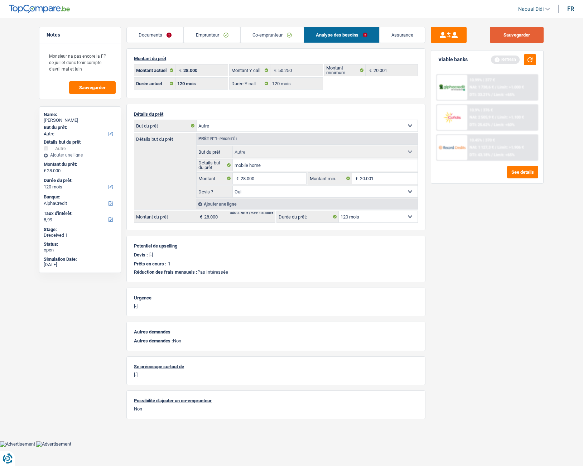
click at [510, 37] on button "Sauvegarder" at bounding box center [517, 35] width 54 height 16
click at [533, 61] on button "button" at bounding box center [530, 59] width 12 height 11
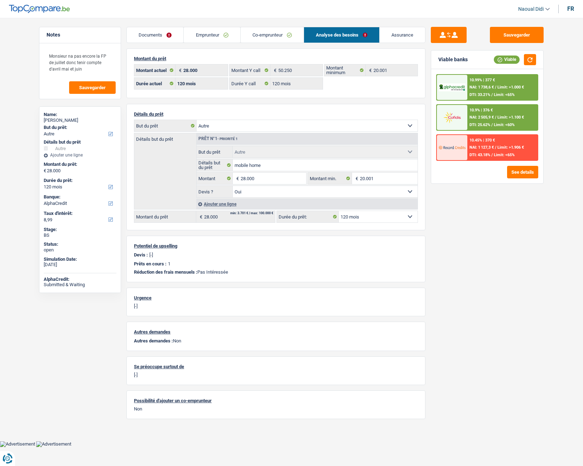
click at [489, 119] on span "NAI: 2 505,9 €" at bounding box center [482, 117] width 24 height 5
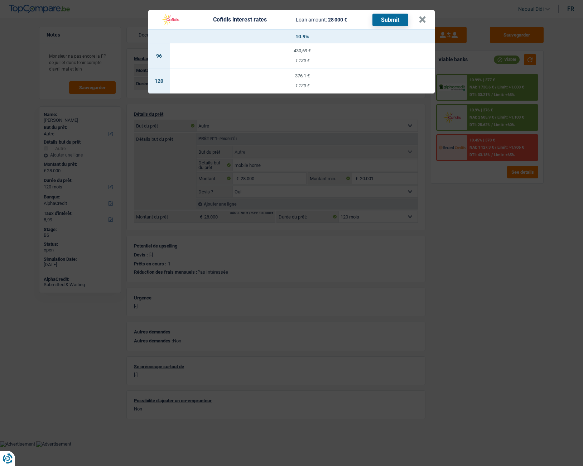
click at [304, 85] on div "1 120 €" at bounding box center [302, 85] width 265 height 5
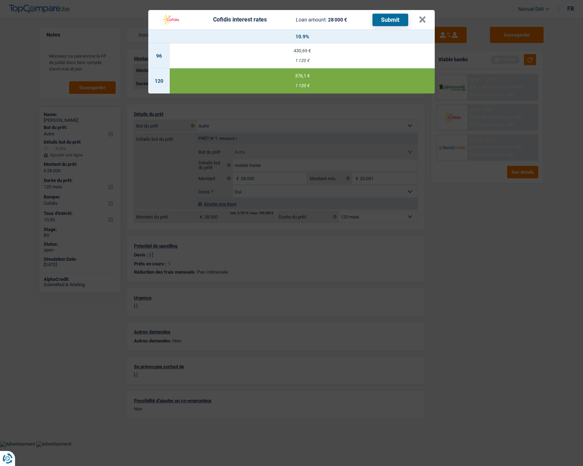
click at [388, 22] on button "Submit" at bounding box center [391, 20] width 36 height 13
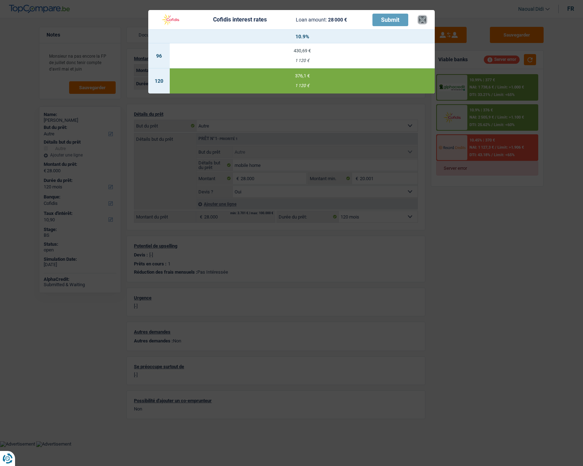
click at [422, 19] on button "×" at bounding box center [423, 19] width 8 height 7
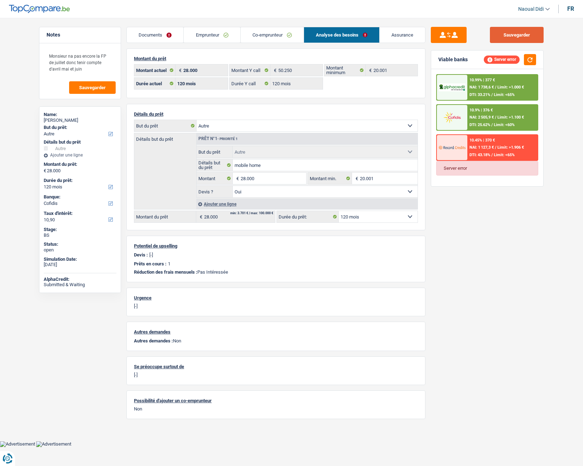
click at [520, 32] on button "Sauvegarder" at bounding box center [517, 35] width 54 height 16
click at [532, 62] on button "button" at bounding box center [530, 59] width 12 height 11
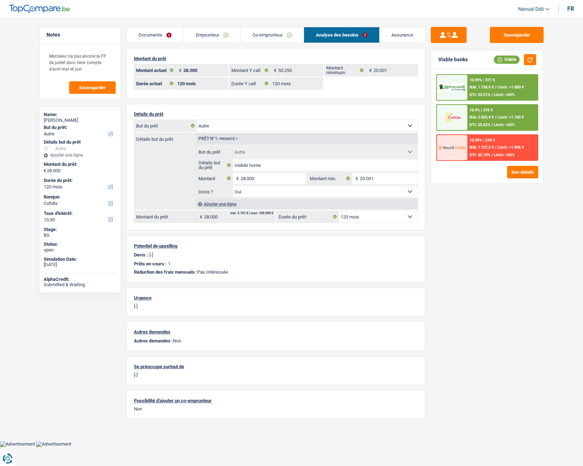
click at [486, 117] on span "NAI: 2 505,9 €" at bounding box center [482, 117] width 24 height 5
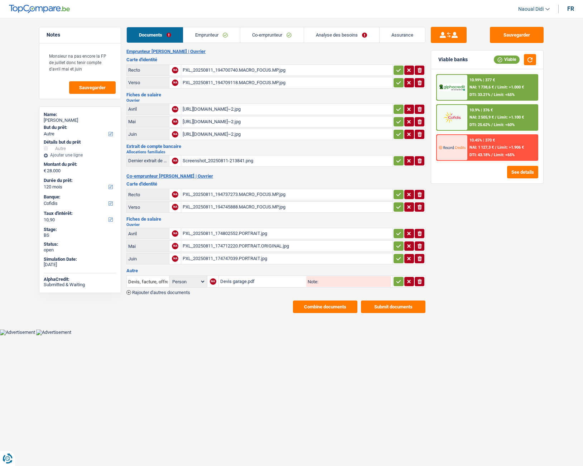
select select "other"
select select "120"
select select "cofidis"
click at [268, 299] on div "Emprunteur [PERSON_NAME] | [PERSON_NAME] d'identité Recto NA PXL_20250811_19470…" at bounding box center [275, 181] width 299 height 264
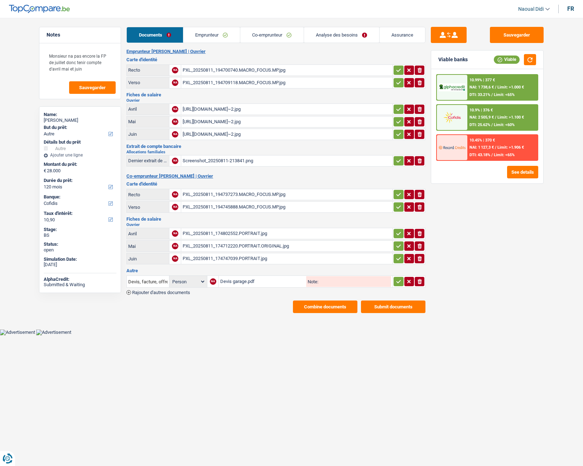
click at [327, 284] on input "Note:" at bounding box center [354, 281] width 73 height 11
type input "devis"
click at [514, 41] on button "Sauvegarder" at bounding box center [517, 35] width 54 height 16
click at [484, 113] on div "10.9% | 376 € NAI: 2 505,9 € / Limit: >1.100 € DTI: 25.62% / Limit: <60%" at bounding box center [502, 117] width 71 height 25
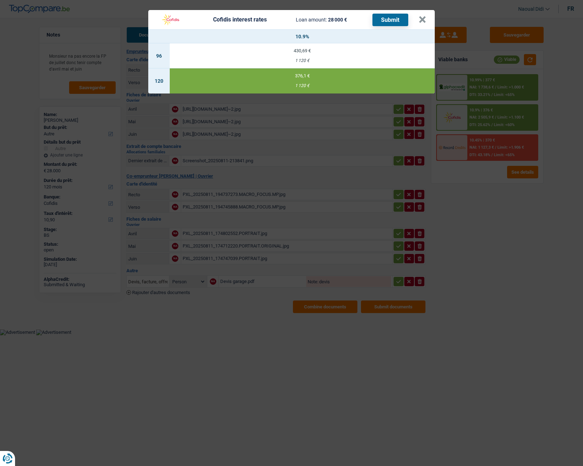
click at [381, 18] on button "Submit" at bounding box center [391, 20] width 36 height 13
click at [422, 17] on button "×" at bounding box center [423, 19] width 8 height 7
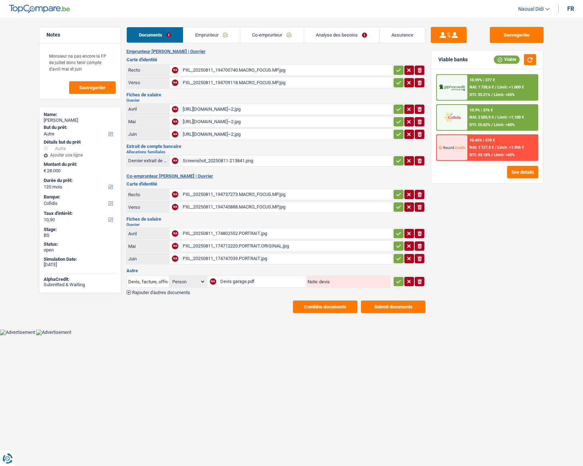
click at [328, 311] on button "Combine documents" at bounding box center [325, 307] width 64 height 13
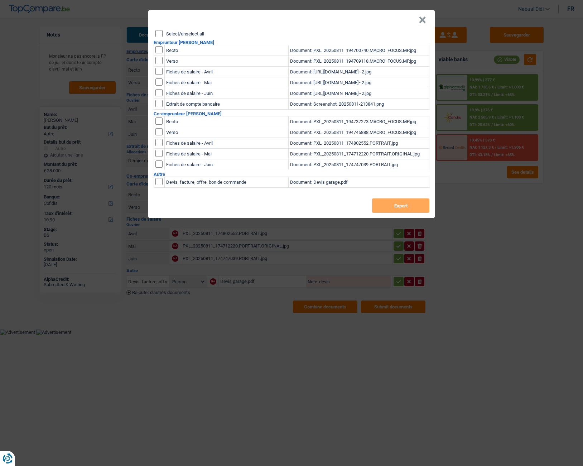
click at [160, 47] on input "checkbox" at bounding box center [158, 49] width 7 height 7
checkbox input "true"
click at [159, 64] on td at bounding box center [159, 61] width 11 height 11
click at [159, 56] on td at bounding box center [159, 61] width 11 height 11
click at [159, 53] on input "checkbox" at bounding box center [158, 49] width 7 height 7
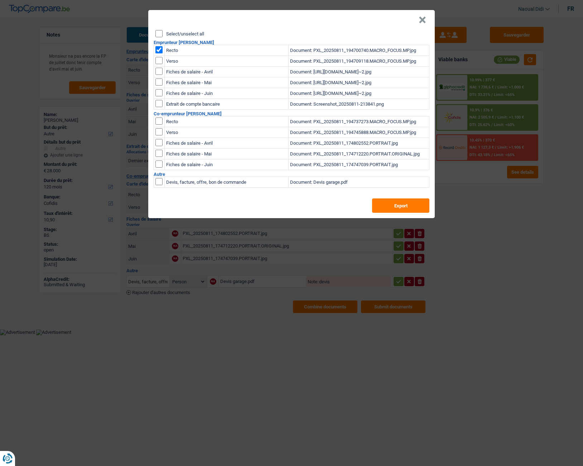
checkbox input "true"
click at [159, 72] on input "checkbox" at bounding box center [158, 71] width 7 height 7
checkbox input "true"
click at [159, 75] on input "checkbox" at bounding box center [158, 71] width 7 height 7
checkbox input "true"
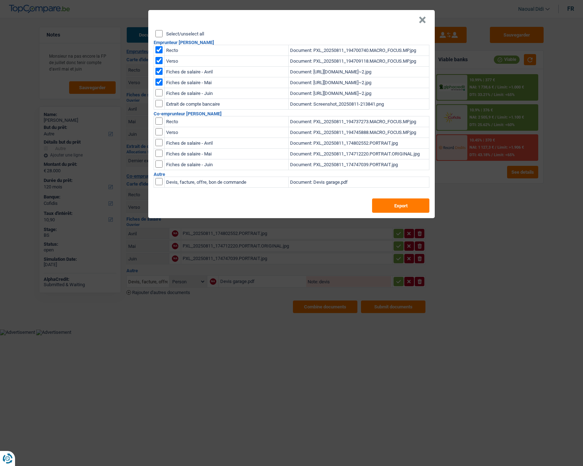
click at [159, 75] on input "checkbox" at bounding box center [158, 71] width 7 height 7
checkbox input "true"
click at [159, 106] on input "checkbox" at bounding box center [158, 103] width 7 height 7
checkbox input "true"
click at [159, 120] on input "checkbox" at bounding box center [158, 120] width 7 height 7
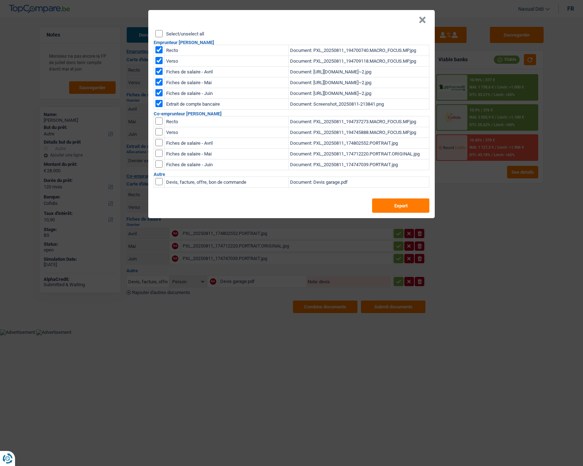
checkbox input "true"
click at [159, 125] on input "checkbox" at bounding box center [158, 120] width 7 height 7
checkbox input "true"
click at [159, 143] on input "checkbox" at bounding box center [158, 142] width 7 height 7
checkbox input "true"
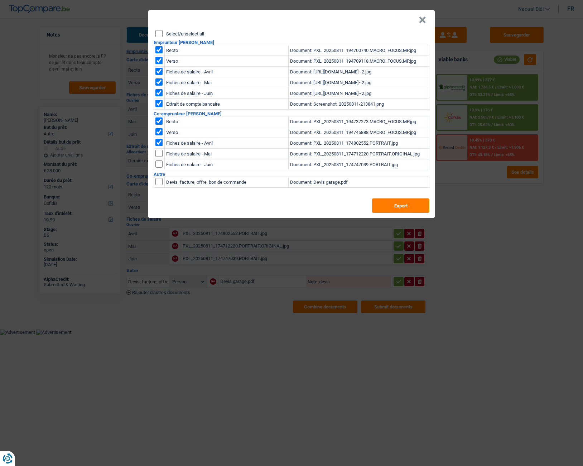
click at [159, 158] on td at bounding box center [159, 154] width 11 height 11
click at [159, 146] on input "checkbox" at bounding box center [158, 142] width 7 height 7
checkbox input "true"
click at [158, 146] on input "checkbox" at bounding box center [158, 142] width 7 height 7
checkbox input "true"
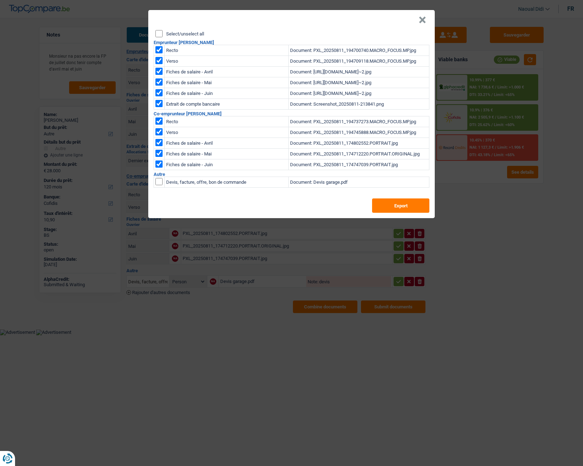
click at [159, 184] on input "checkbox" at bounding box center [158, 181] width 7 height 7
checkbox input "true"
click at [391, 206] on button "Export" at bounding box center [400, 205] width 57 height 14
click at [423, 24] on button "×" at bounding box center [423, 19] width 8 height 7
